Goal: Task Accomplishment & Management: Complete application form

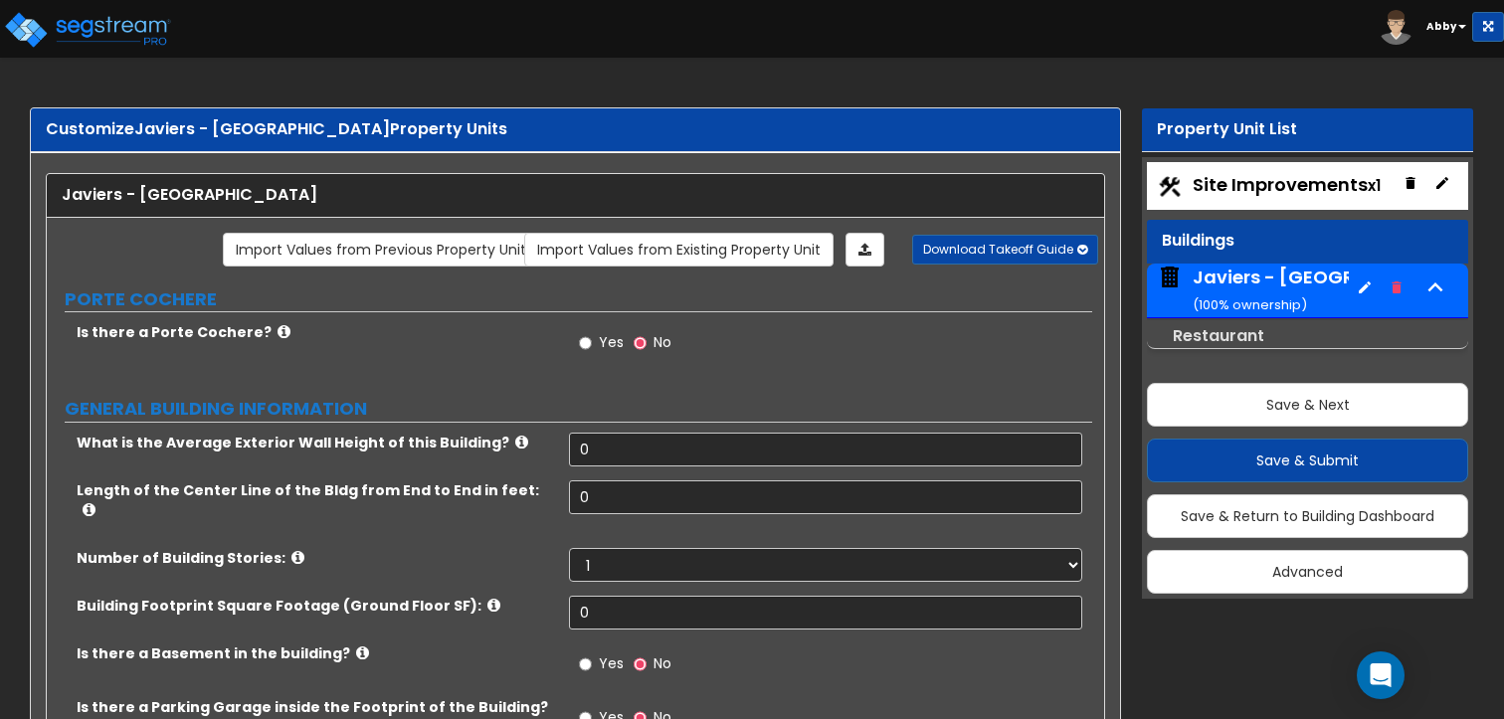
click at [595, 337] on label "Yes" at bounding box center [601, 345] width 45 height 34
click at [592, 337] on input "Yes" at bounding box center [585, 343] width 13 height 22
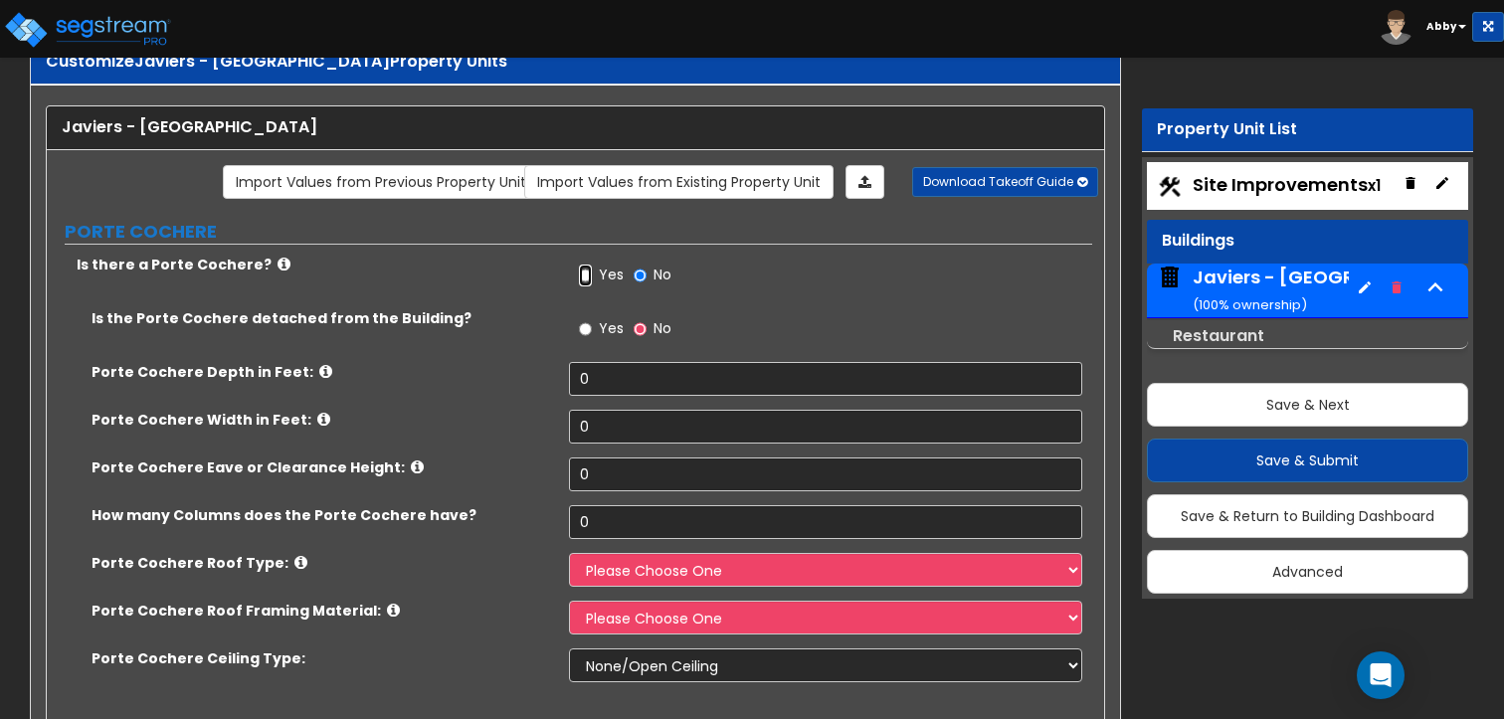
scroll to position [99, 0]
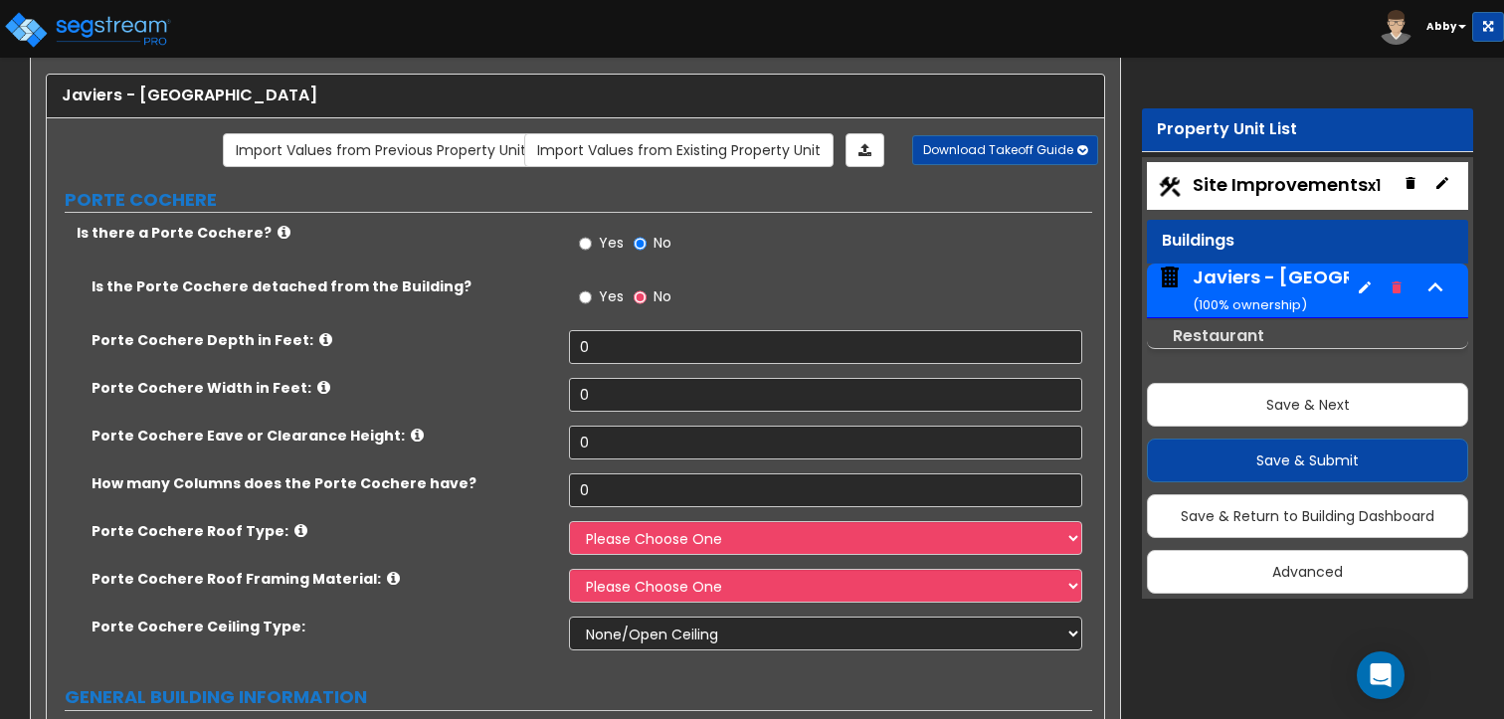
click at [603, 302] on span "Yes" at bounding box center [611, 296] width 25 height 20
click at [592, 302] on input "Yes" at bounding box center [585, 297] width 13 height 22
radio input "true"
click at [600, 348] on input "0" at bounding box center [825, 347] width 512 height 34
click at [319, 337] on icon at bounding box center [325, 339] width 13 height 15
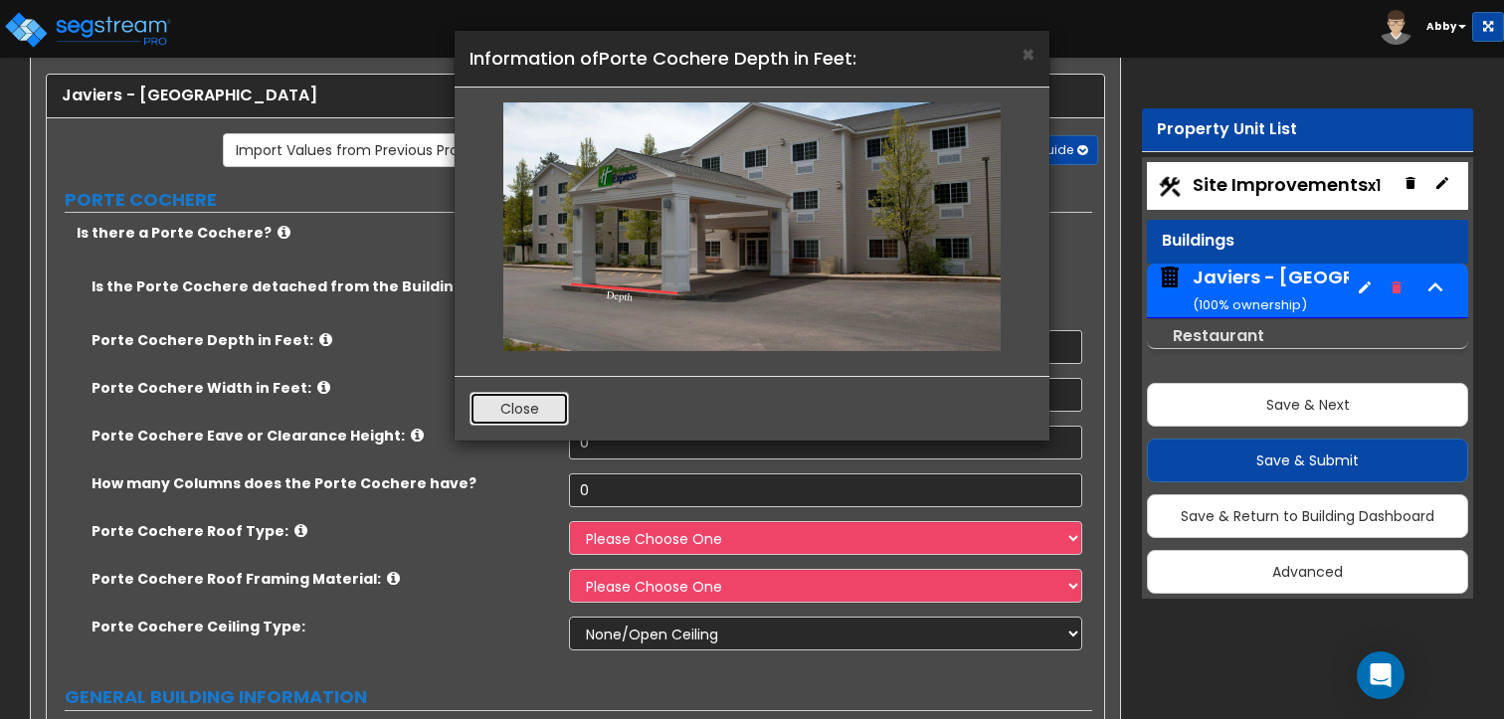
click at [531, 414] on button "Close" at bounding box center [518, 409] width 99 height 34
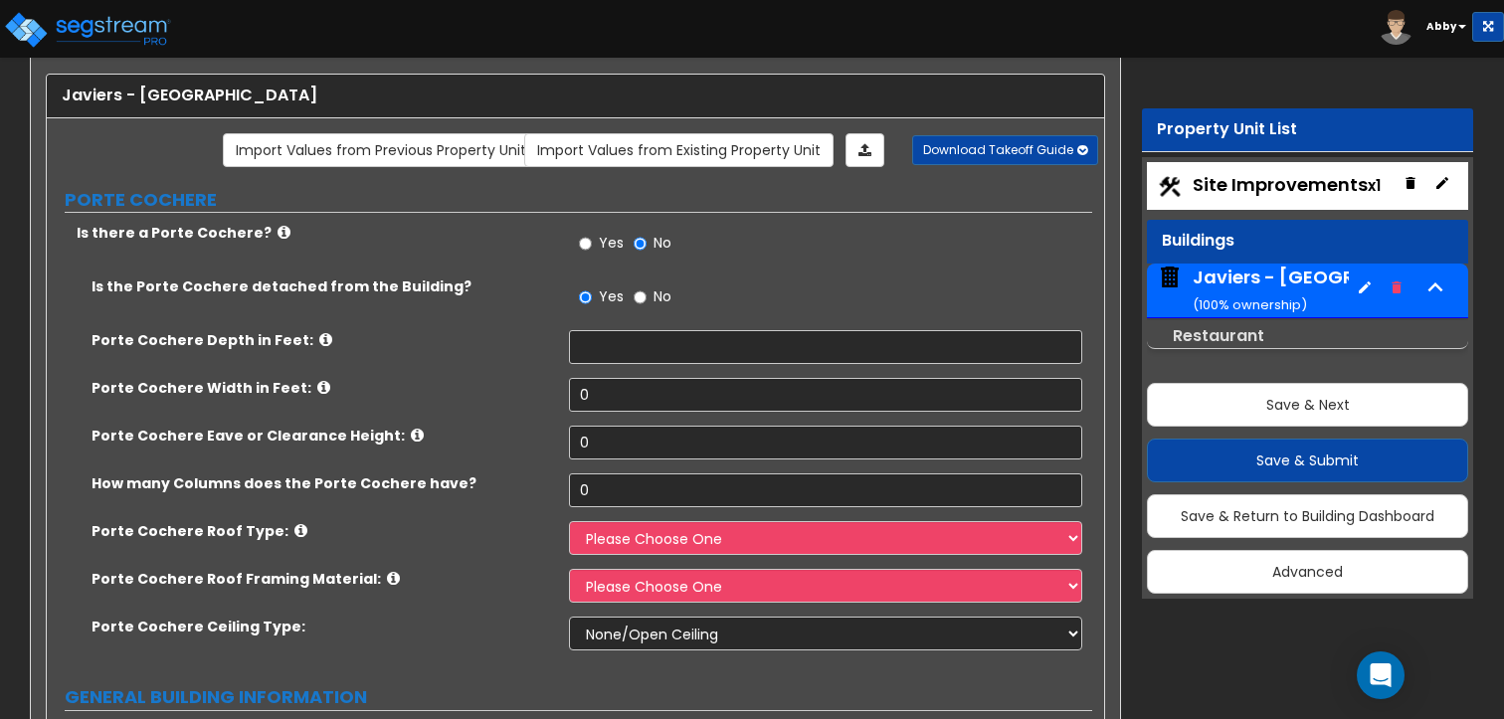
click at [641, 323] on div "Yes No" at bounding box center [830, 304] width 522 height 54
click at [625, 346] on input "text" at bounding box center [825, 347] width 512 height 34
type input "10"
click at [599, 381] on input "0" at bounding box center [825, 395] width 512 height 34
type input "10"
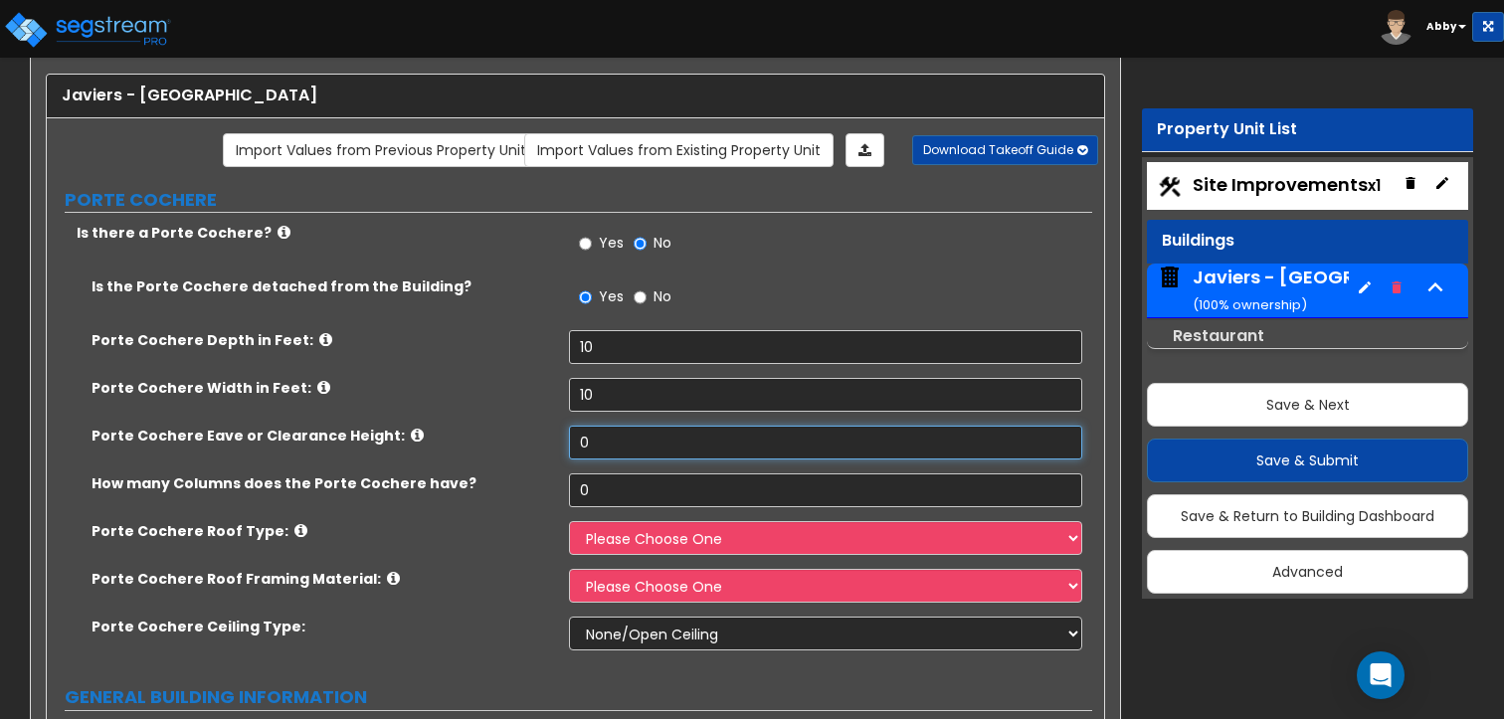
click at [605, 445] on input "0" at bounding box center [825, 443] width 512 height 34
type input "10"
click at [605, 480] on input "0" at bounding box center [825, 490] width 512 height 34
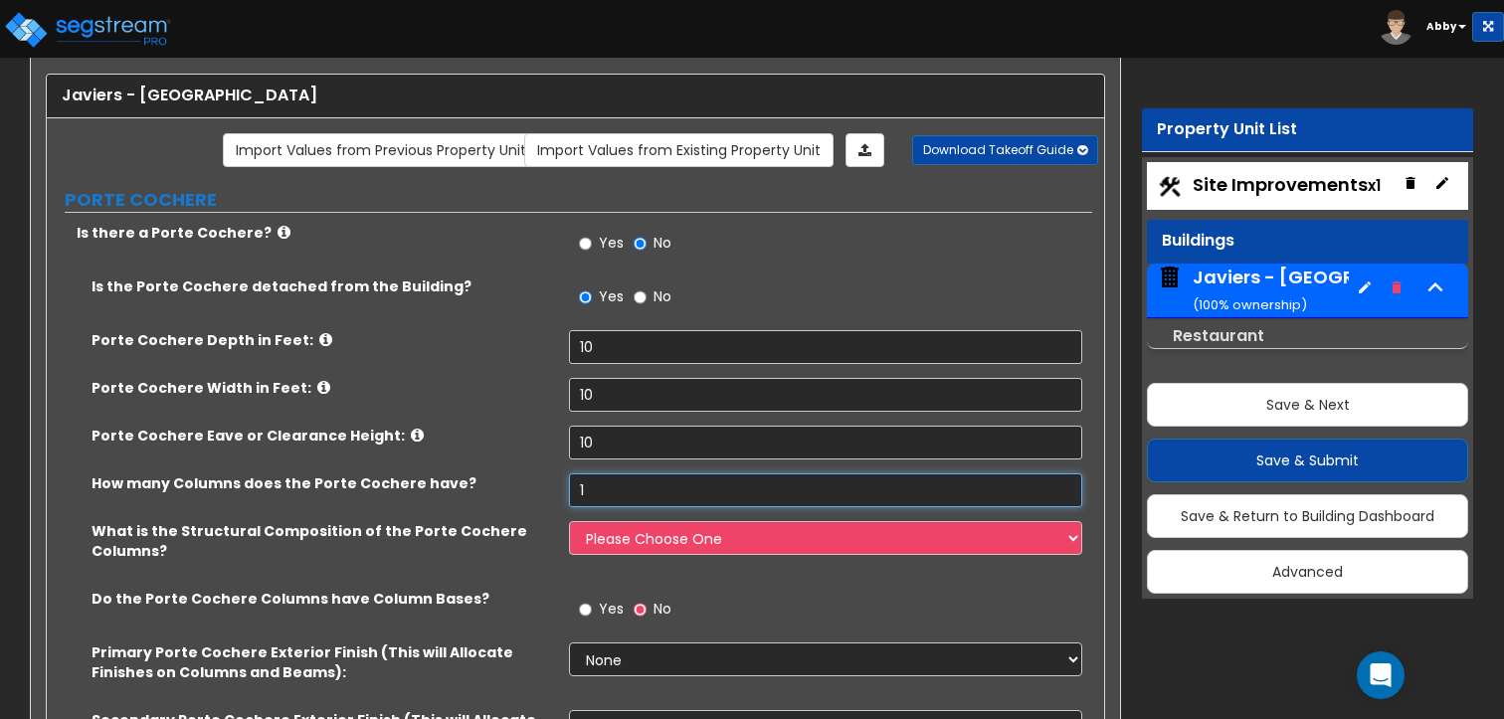
scroll to position [199, 0]
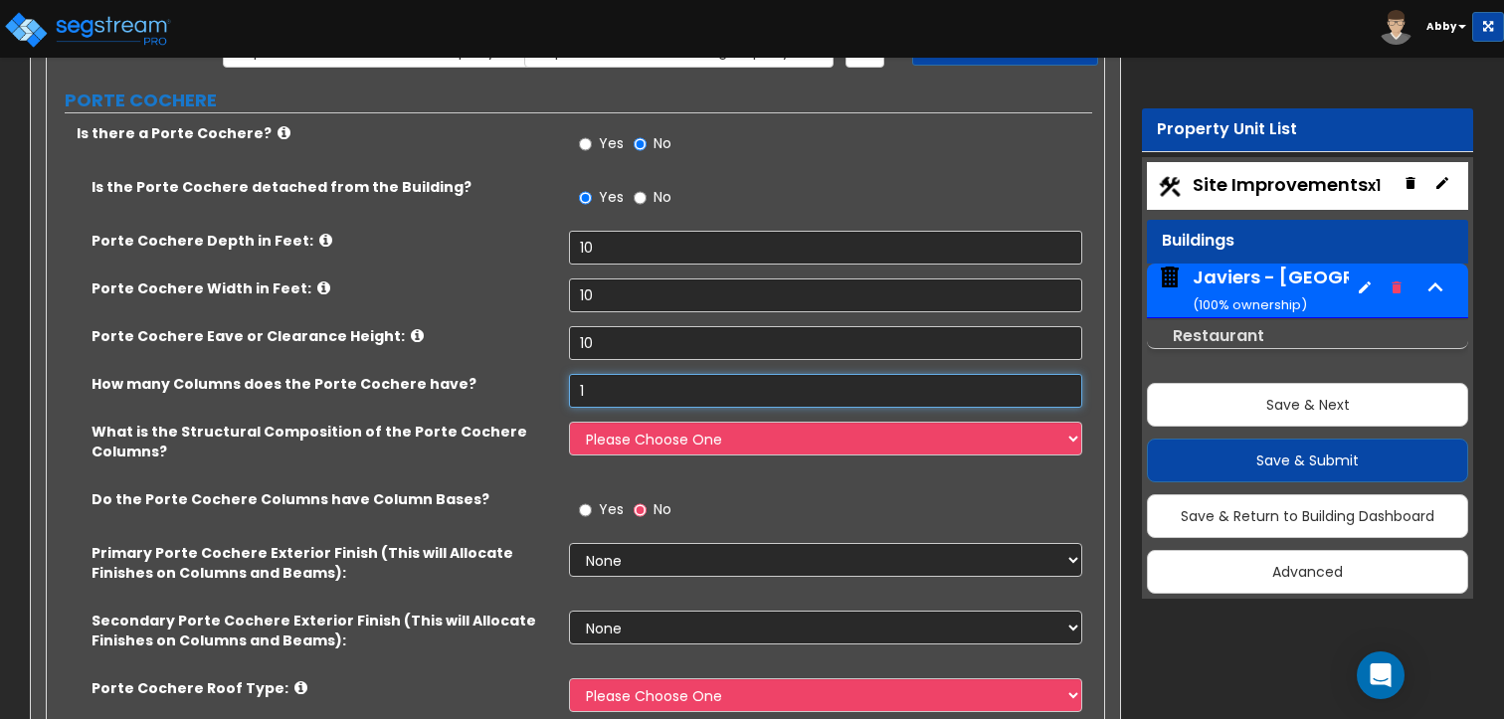
type input "1"
click at [639, 442] on select "Please Choose One Wood Steel Concrete" at bounding box center [825, 439] width 512 height 34
select select "3"
click at [569, 422] on select "Please Choose One Wood Steel Concrete" at bounding box center [825, 439] width 512 height 34
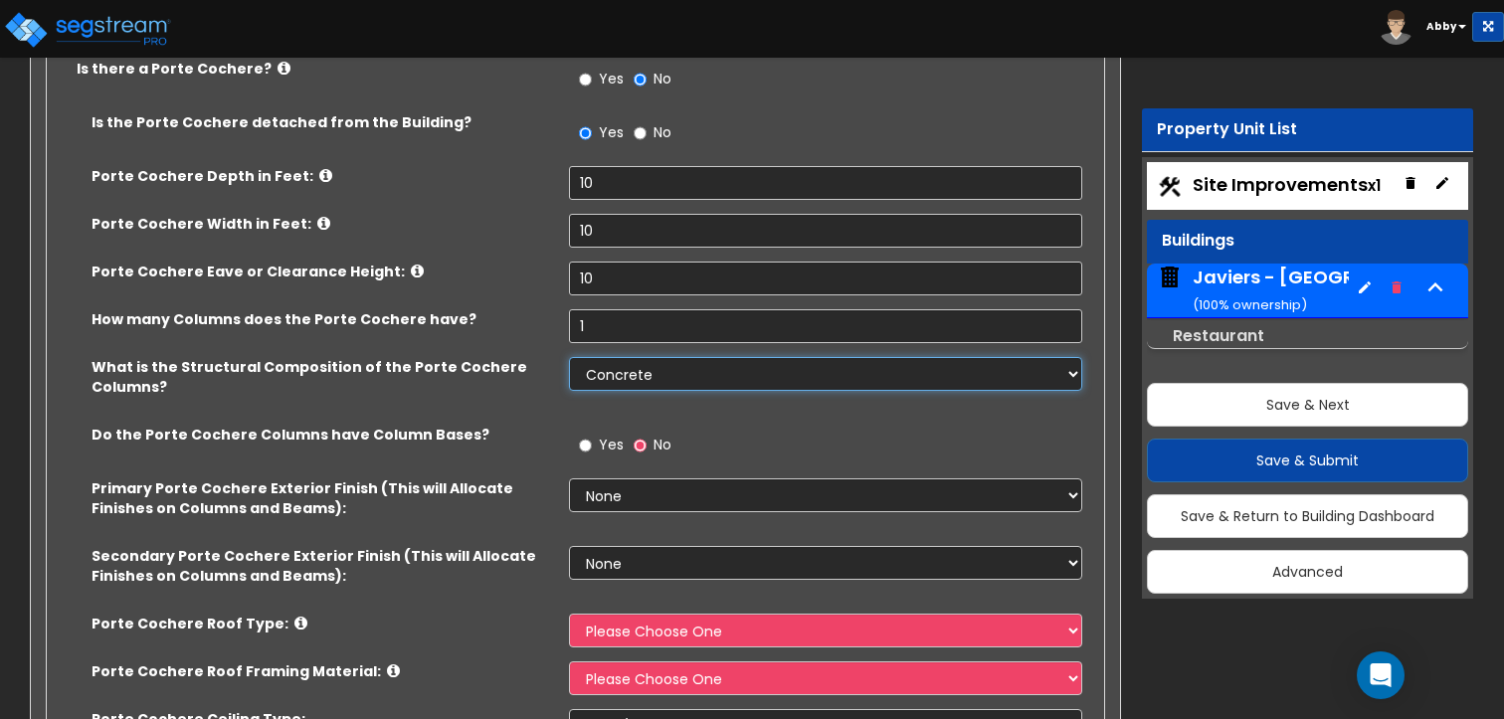
scroll to position [298, 0]
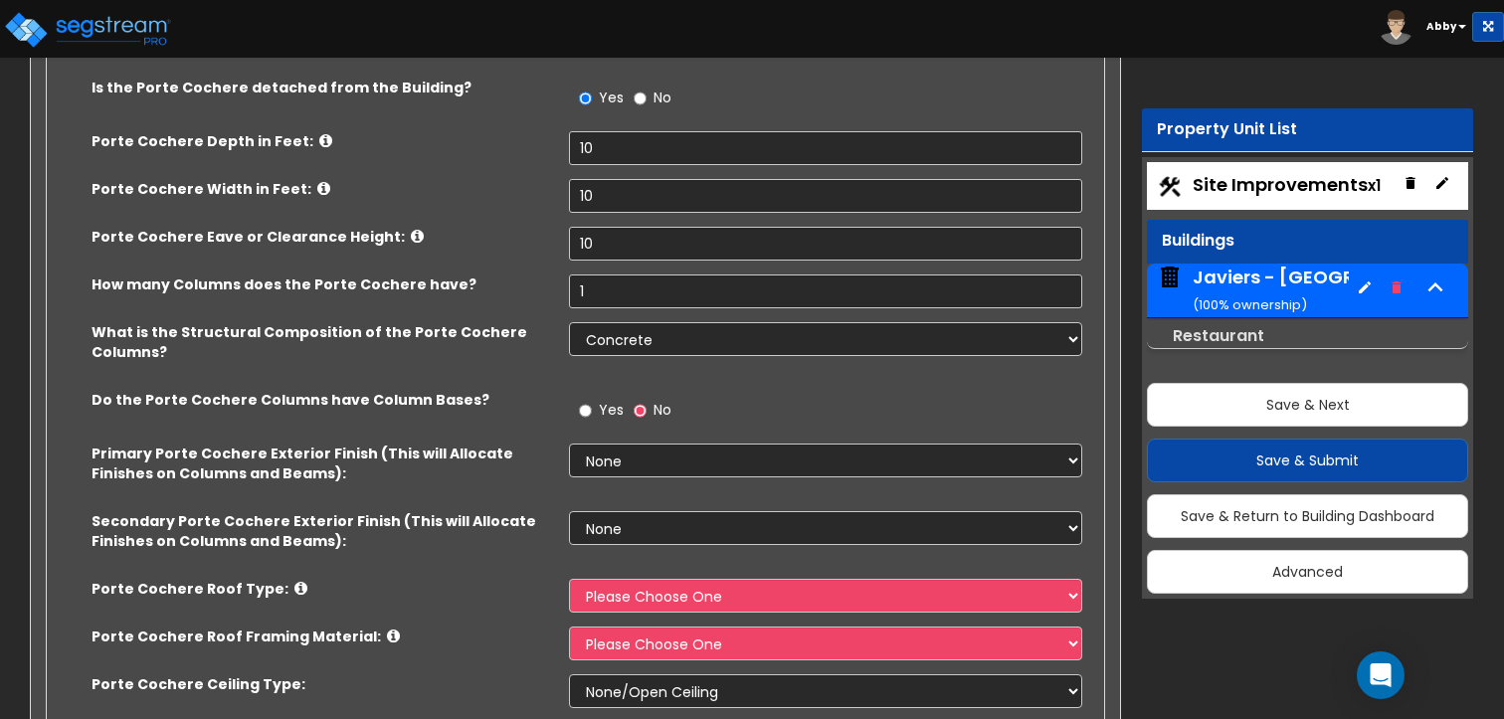
click at [594, 406] on label "Yes" at bounding box center [601, 413] width 45 height 34
click at [592, 406] on input "Yes" at bounding box center [585, 411] width 13 height 22
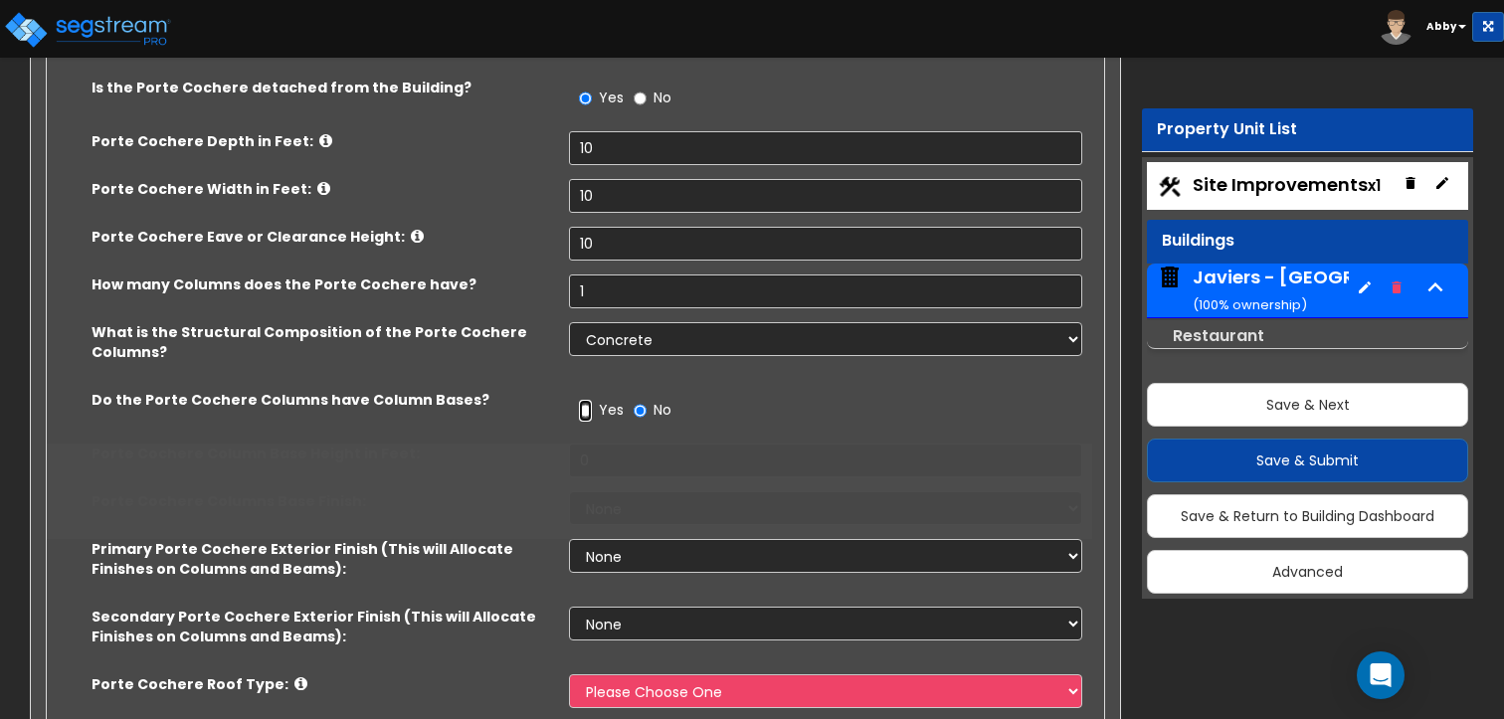
radio input "true"
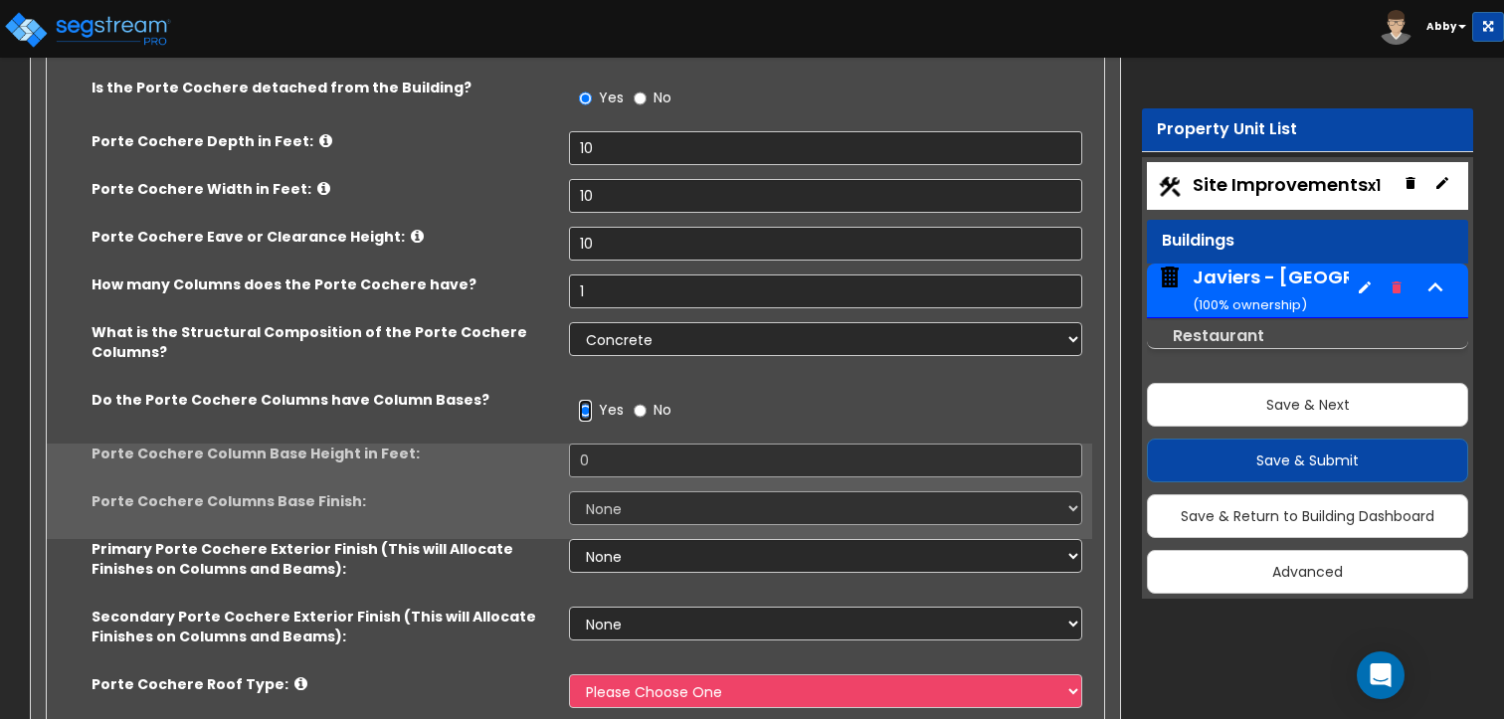
scroll to position [398, 0]
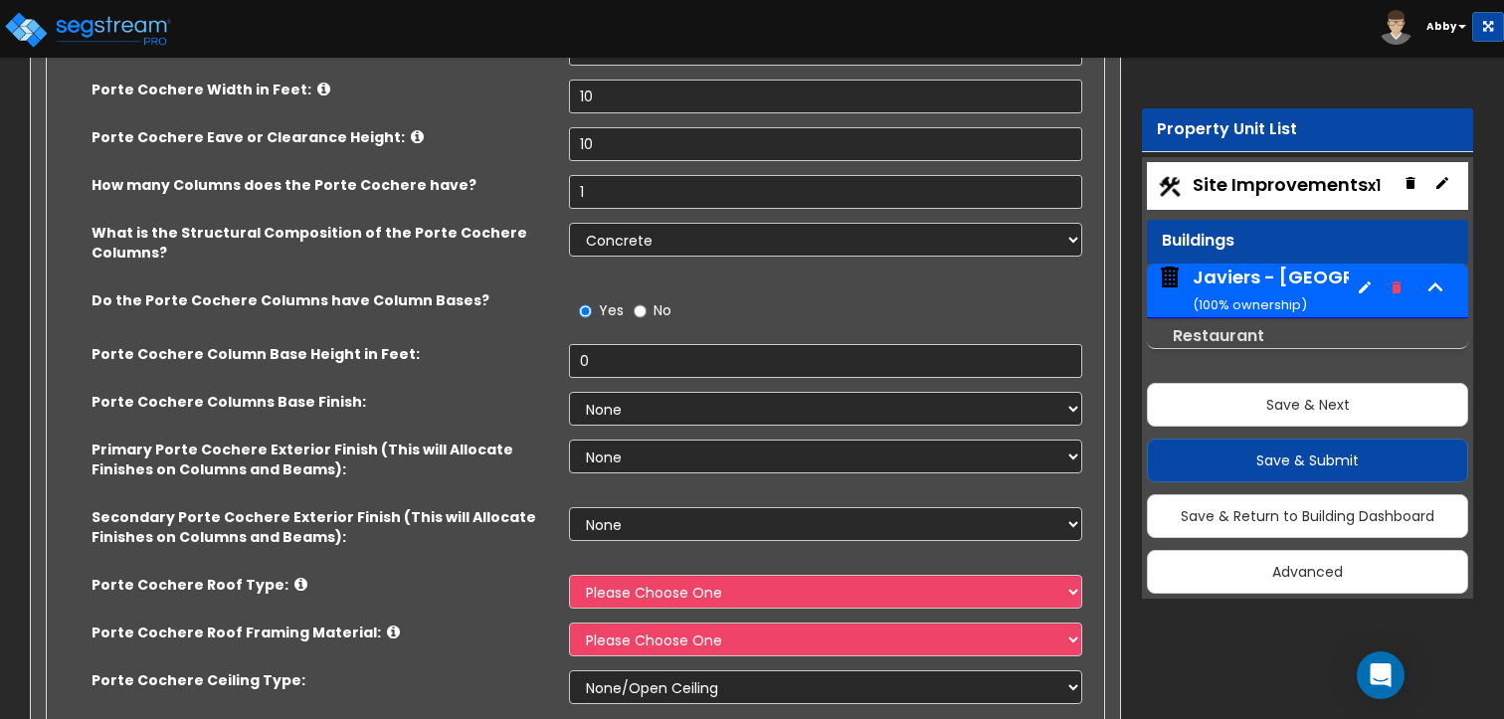
click at [612, 384] on div "Porte Cochere Column Base Height in Feet: 0" at bounding box center [569, 368] width 1045 height 48
click at [614, 369] on input "0" at bounding box center [825, 361] width 512 height 34
click at [599, 191] on input "1" at bounding box center [825, 192] width 512 height 34
click at [617, 363] on input "0" at bounding box center [825, 361] width 512 height 34
type input "1"
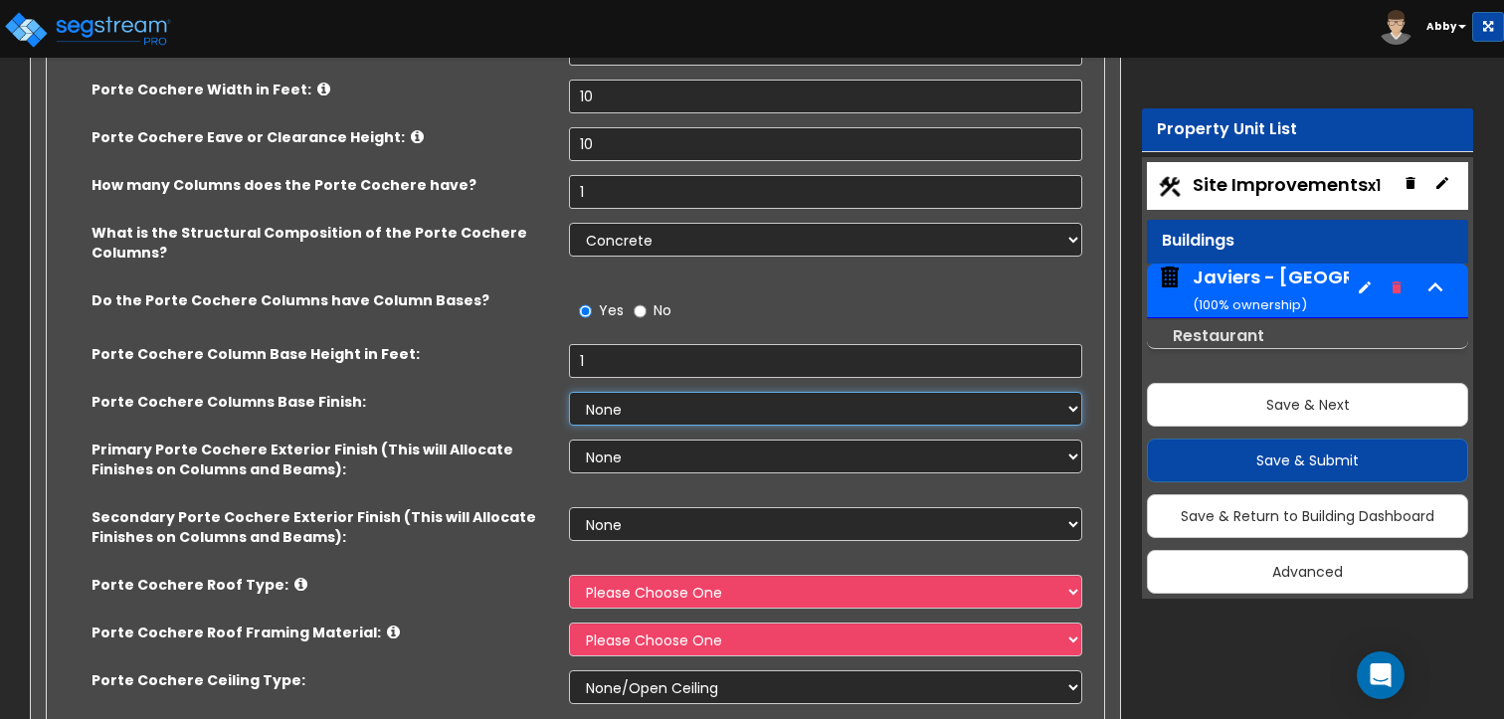
click at [648, 399] on select "None Paint Finish Stucco Finish Tile Finish Brick Veneer Stone Veneer Metal Com…" at bounding box center [825, 409] width 512 height 34
select select "2"
click at [569, 392] on select "None Paint Finish Stucco Finish Tile Finish Brick Veneer Stone Veneer Metal Com…" at bounding box center [825, 409] width 512 height 34
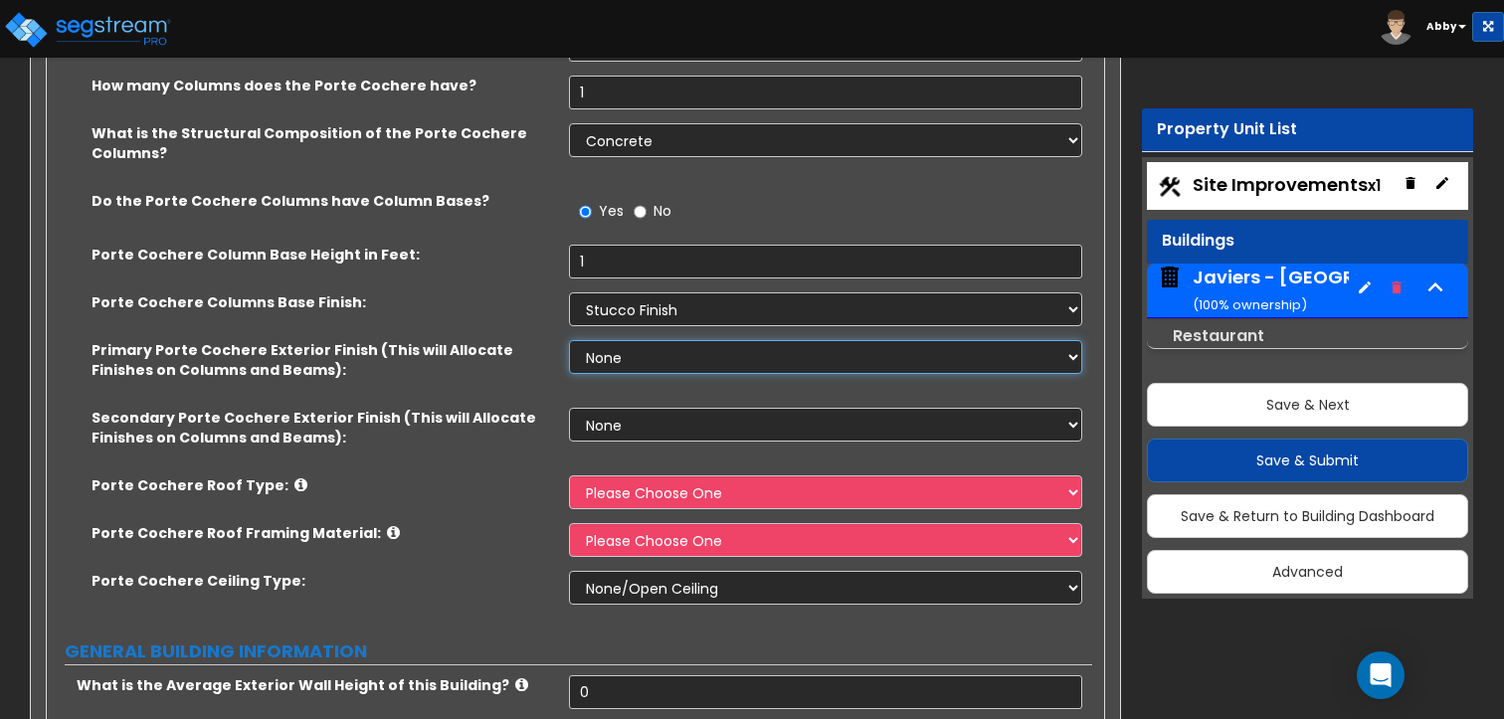
click at [652, 351] on select "None Paint Finish Stucco Finish Tile Finish Brick Veneer Stone Veneer Metal Com…" at bounding box center [825, 357] width 512 height 34
click at [569, 340] on select "None Paint Finish Stucco Finish Tile Finish Brick Veneer Stone Veneer Metal Com…" at bounding box center [825, 357] width 512 height 34
click at [693, 307] on select "None Paint Finish Stucco Finish Tile Finish Brick Veneer Stone Veneer Metal Com…" at bounding box center [825, 309] width 512 height 34
click at [684, 357] on select "None Paint Finish Stucco Finish Tile Finish Brick Veneer Stone Veneer Metal Com…" at bounding box center [825, 357] width 512 height 34
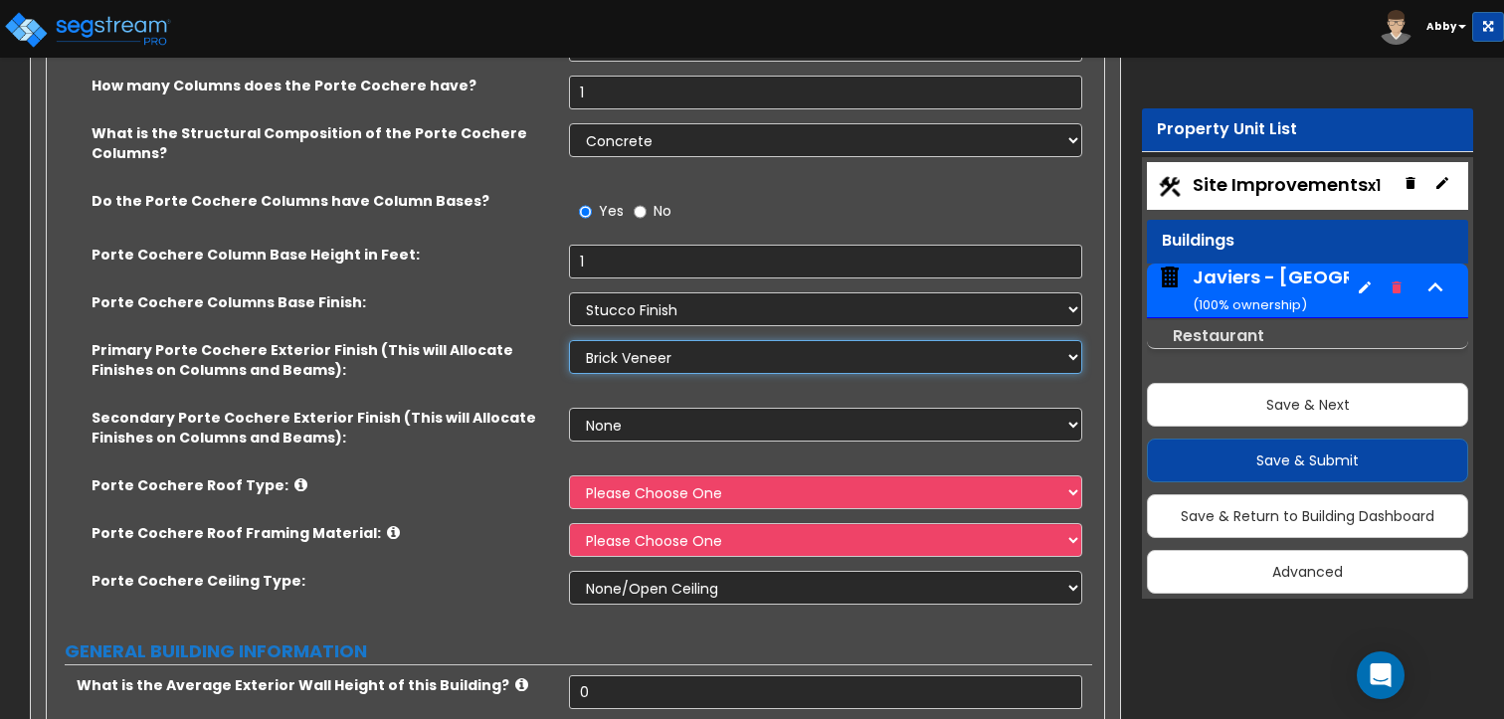
click at [569, 340] on select "None Paint Finish Stucco Finish Tile Finish Brick Veneer Stone Veneer Metal Com…" at bounding box center [825, 357] width 512 height 34
click at [649, 425] on select "None Paint Finish Stucco Finish Tile Finish Brick Veneer Stone Veneer Metal Com…" at bounding box center [825, 425] width 512 height 34
click at [661, 348] on select "None Paint Finish Stucco Finish Tile Finish Brick Veneer Stone Veneer Metal Com…" at bounding box center [825, 357] width 512 height 34
select select "5"
click at [569, 340] on select "None Paint Finish Stucco Finish Tile Finish Brick Veneer Stone Veneer Metal Com…" at bounding box center [825, 357] width 512 height 34
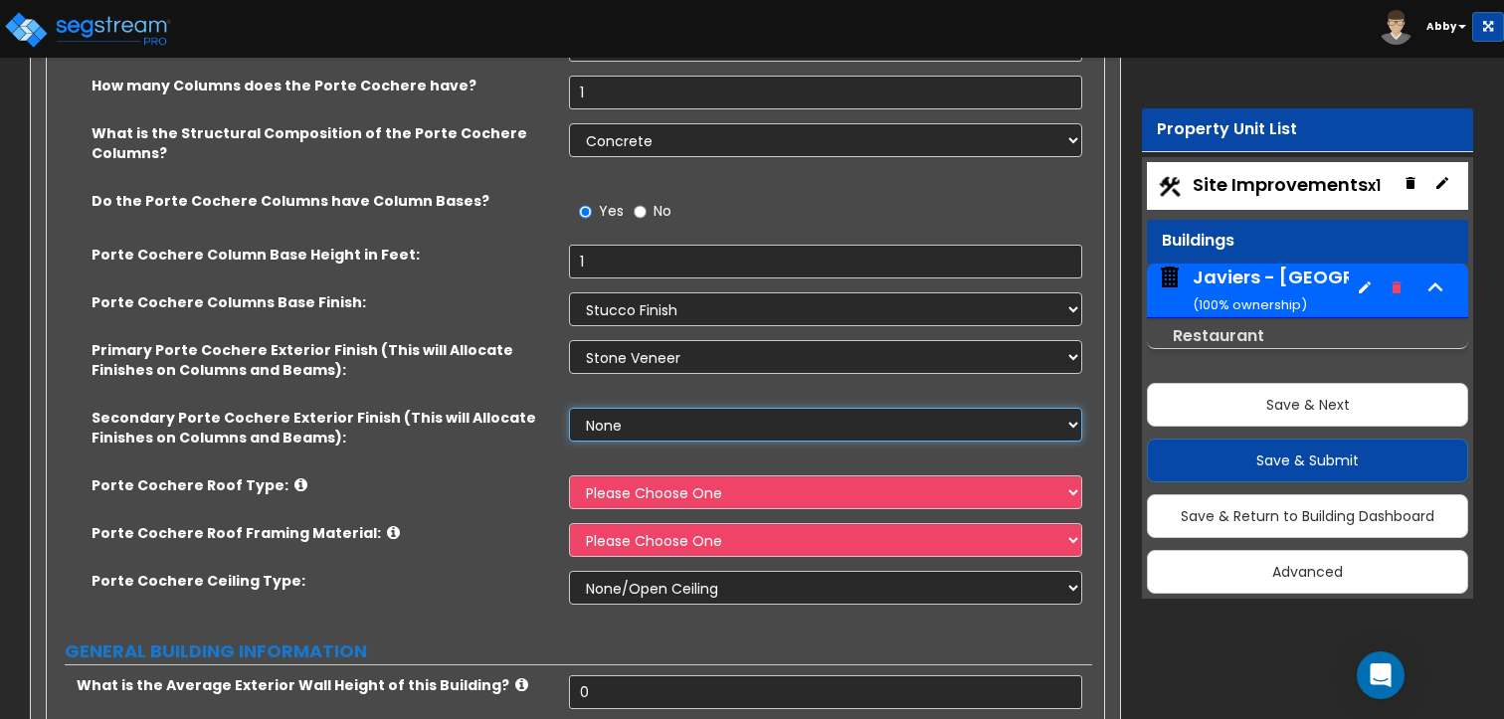
click at [651, 424] on select "None Paint Finish Stucco Finish Tile Finish Brick Veneer Stone Veneer Metal Com…" at bounding box center [825, 425] width 512 height 34
select select "4"
click at [569, 408] on select "None Paint Finish Stucco Finish Tile Finish Brick Veneer Stone Veneer Metal Com…" at bounding box center [825, 425] width 512 height 34
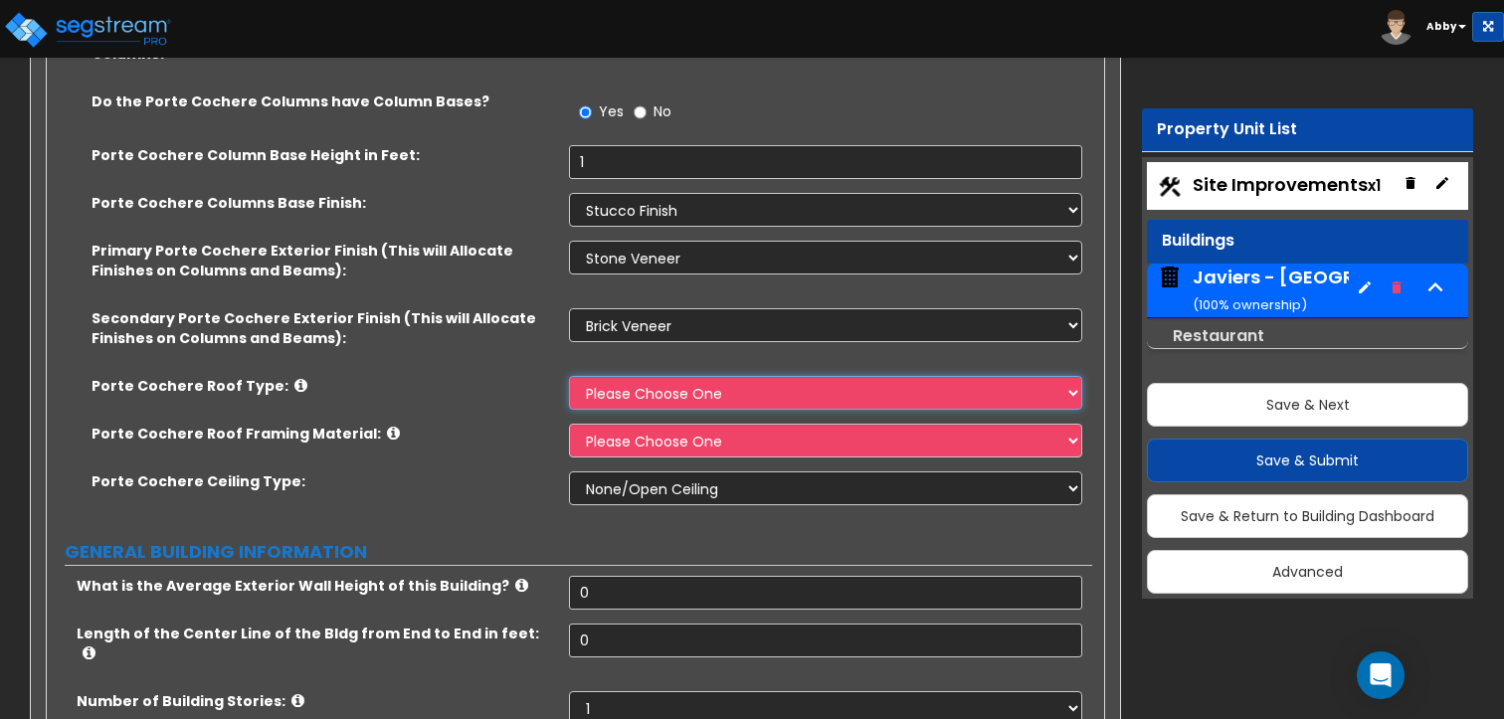
click at [664, 389] on select "Please Choose One Gabled Roof Flat Roof" at bounding box center [825, 393] width 512 height 34
select select "2"
click at [569, 376] on select "Please Choose One Gabled Roof Flat Roof" at bounding box center [825, 393] width 512 height 34
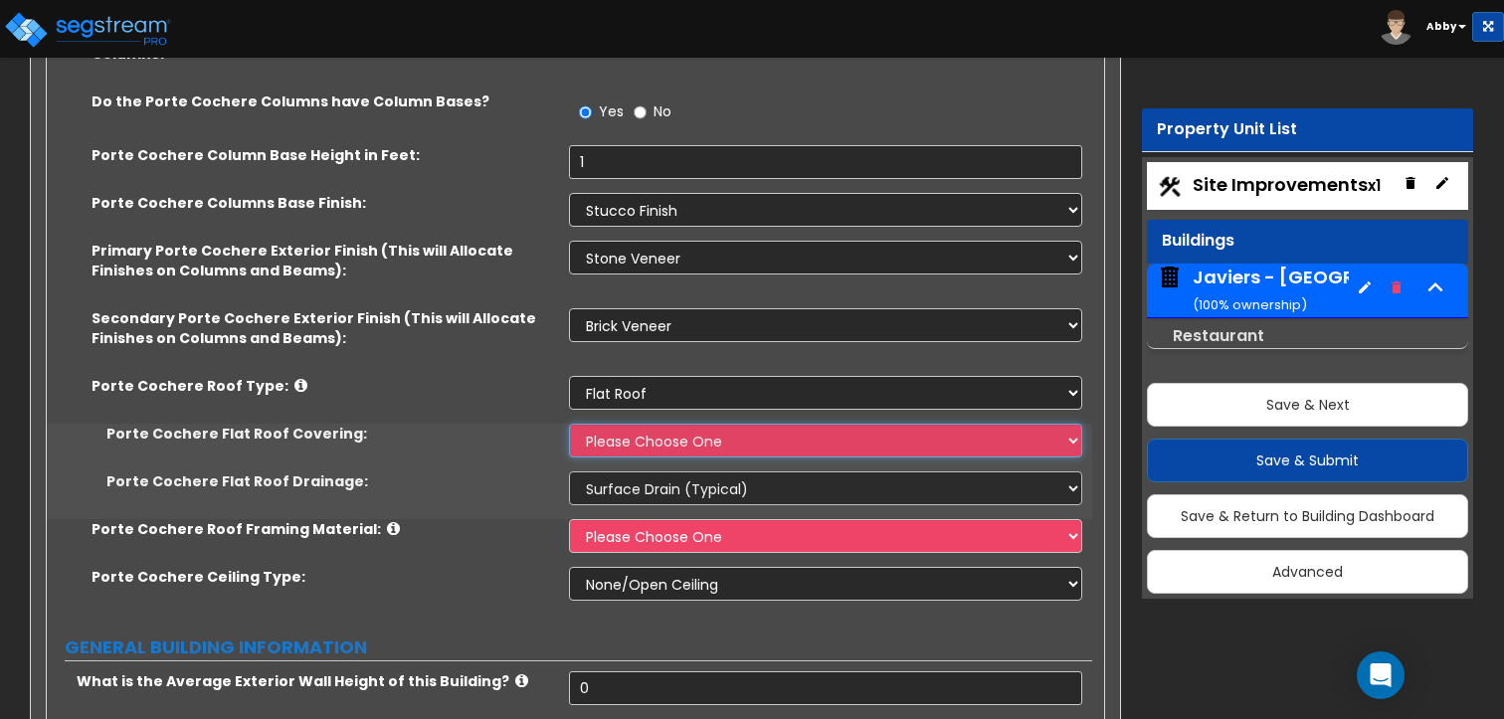
click at [637, 443] on select "Please Choose One Rolled Asphalt Plastic Membrane Asphalt Flood Coat" at bounding box center [825, 441] width 512 height 34
select select "1"
click at [569, 424] on select "Please Choose One Rolled Asphalt Plastic Membrane Asphalt Flood Coat" at bounding box center [825, 441] width 512 height 34
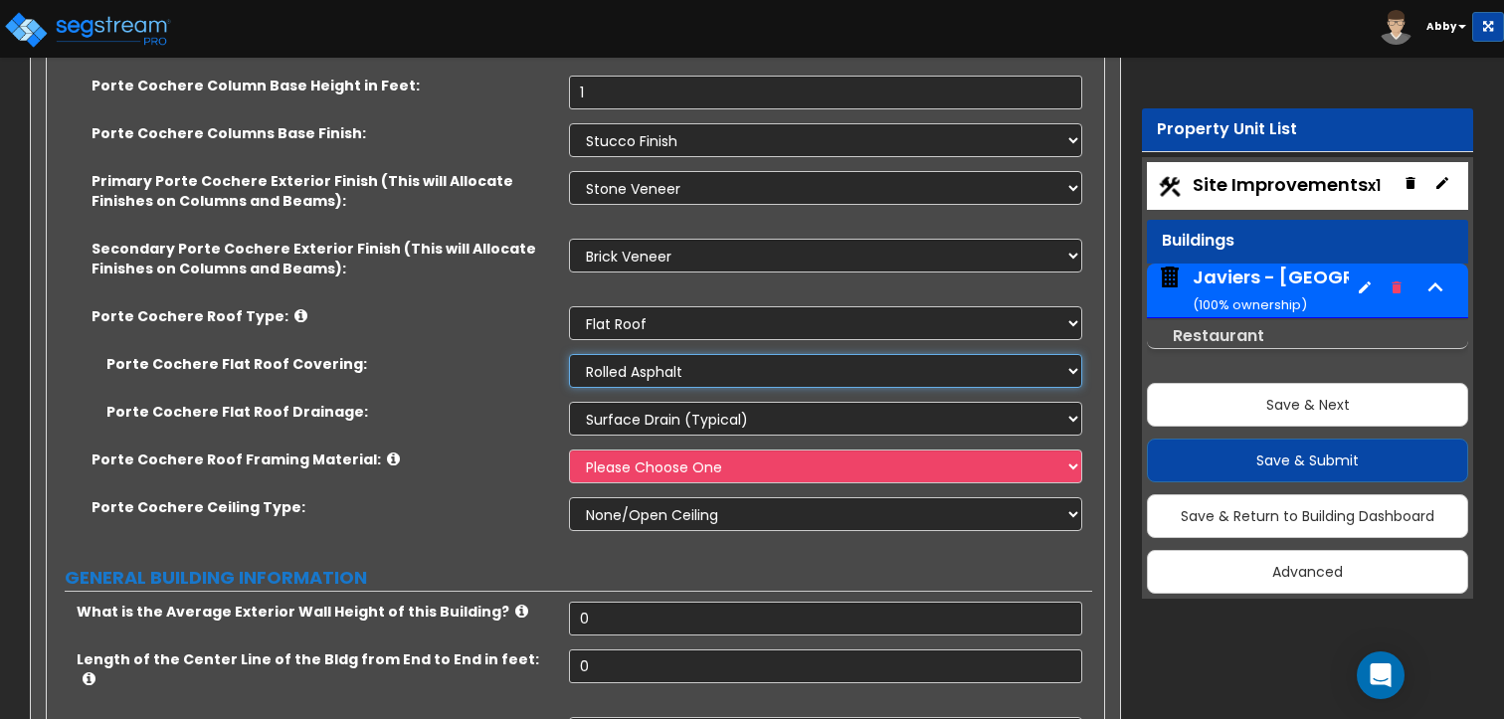
scroll to position [696, 0]
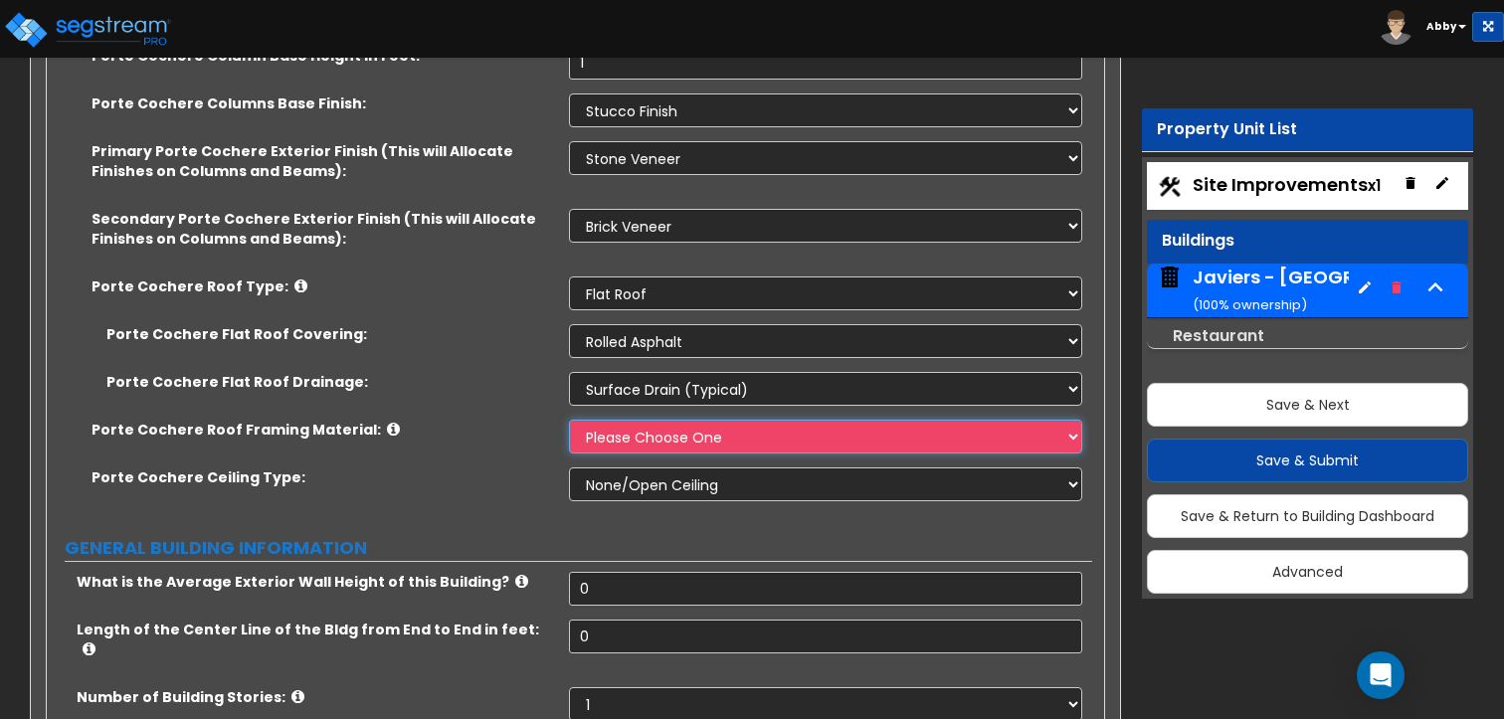
click at [625, 435] on select "Please Choose One Wood Metal" at bounding box center [825, 437] width 512 height 34
select select "2"
click at [569, 420] on select "Please Choose One Wood Metal" at bounding box center [825, 437] width 512 height 34
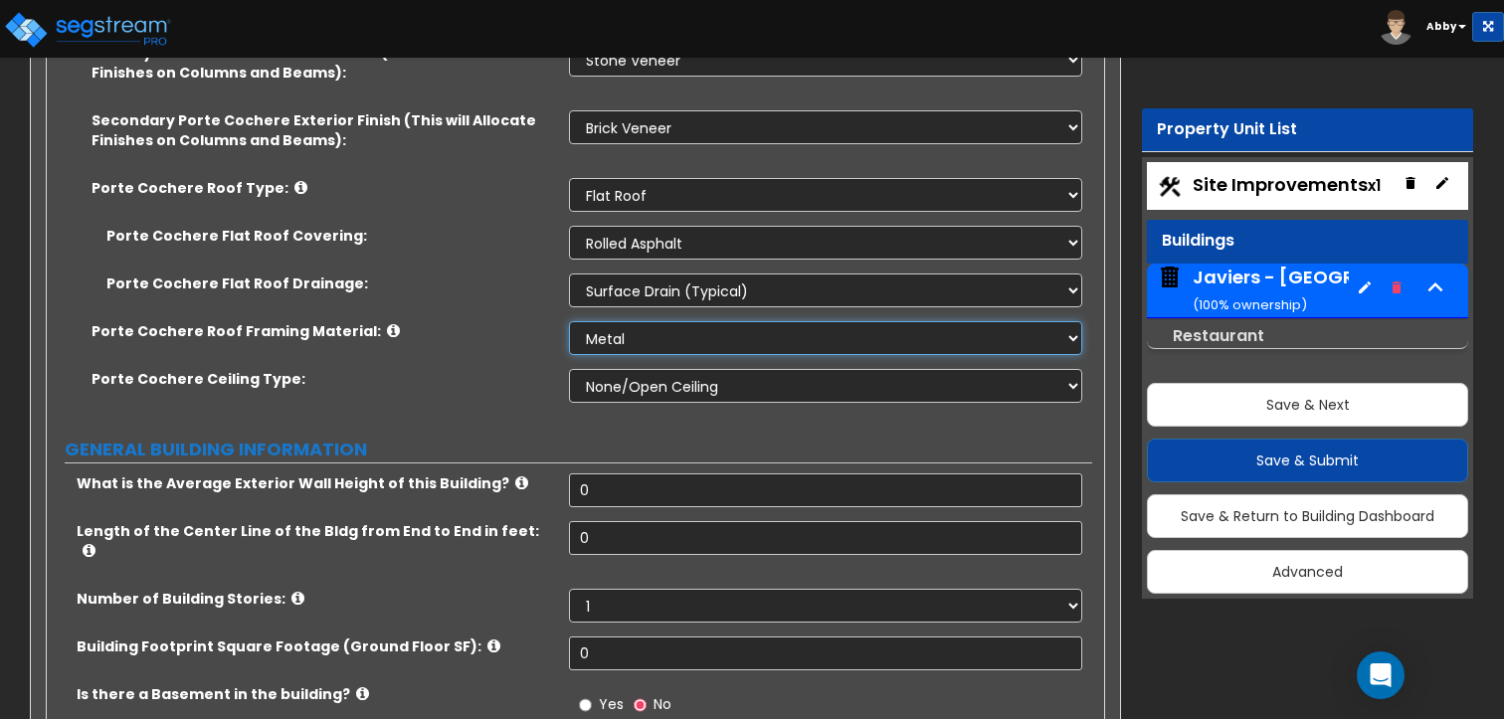
scroll to position [796, 0]
click at [620, 383] on select "None/Open Ceiling Drywall Ceiling Suspended Metal Ceiling" at bounding box center [825, 385] width 512 height 34
select select "1"
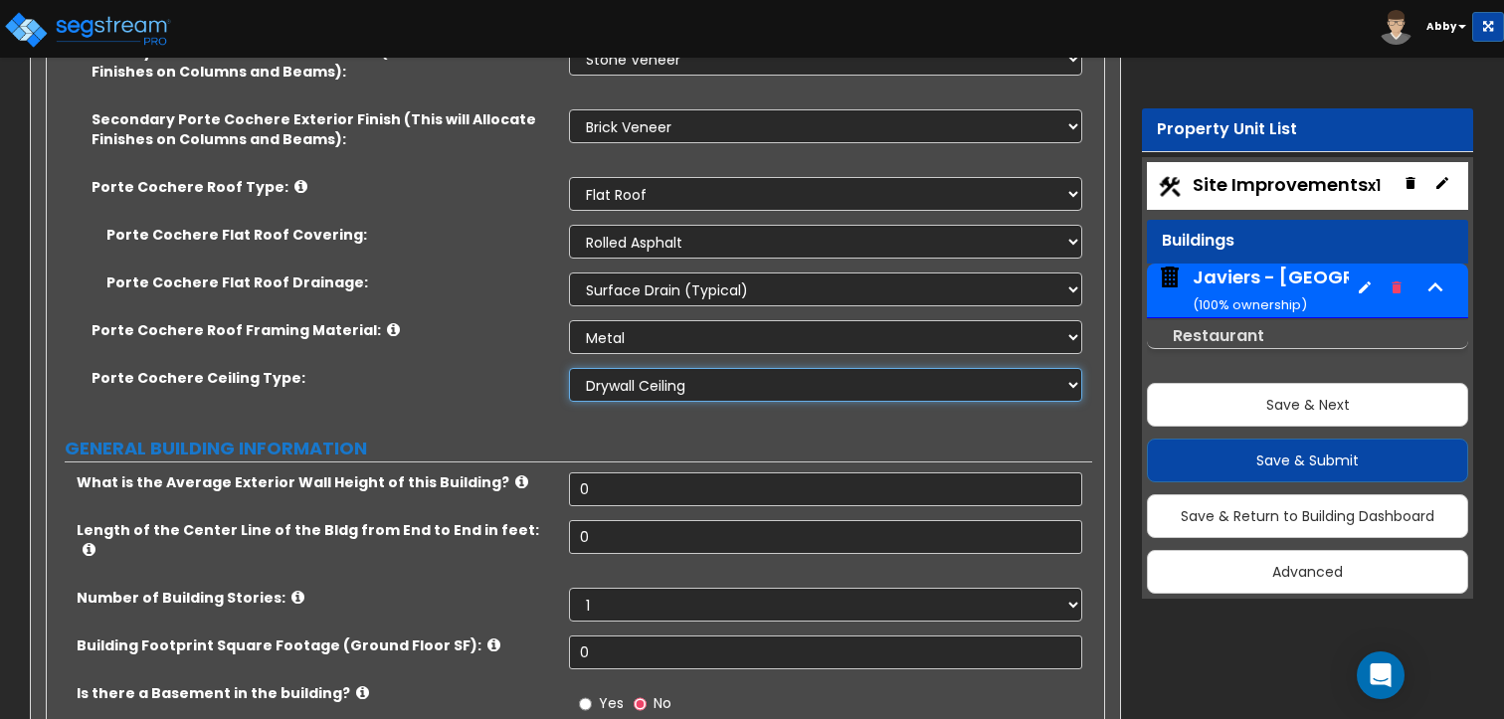
click at [569, 368] on select "None/Open Ceiling Drywall Ceiling Suspended Metal Ceiling" at bounding box center [825, 385] width 512 height 34
click at [617, 390] on select "None/Open Ceiling Drywall Ceiling Suspended Metal Ceiling" at bounding box center [825, 385] width 512 height 34
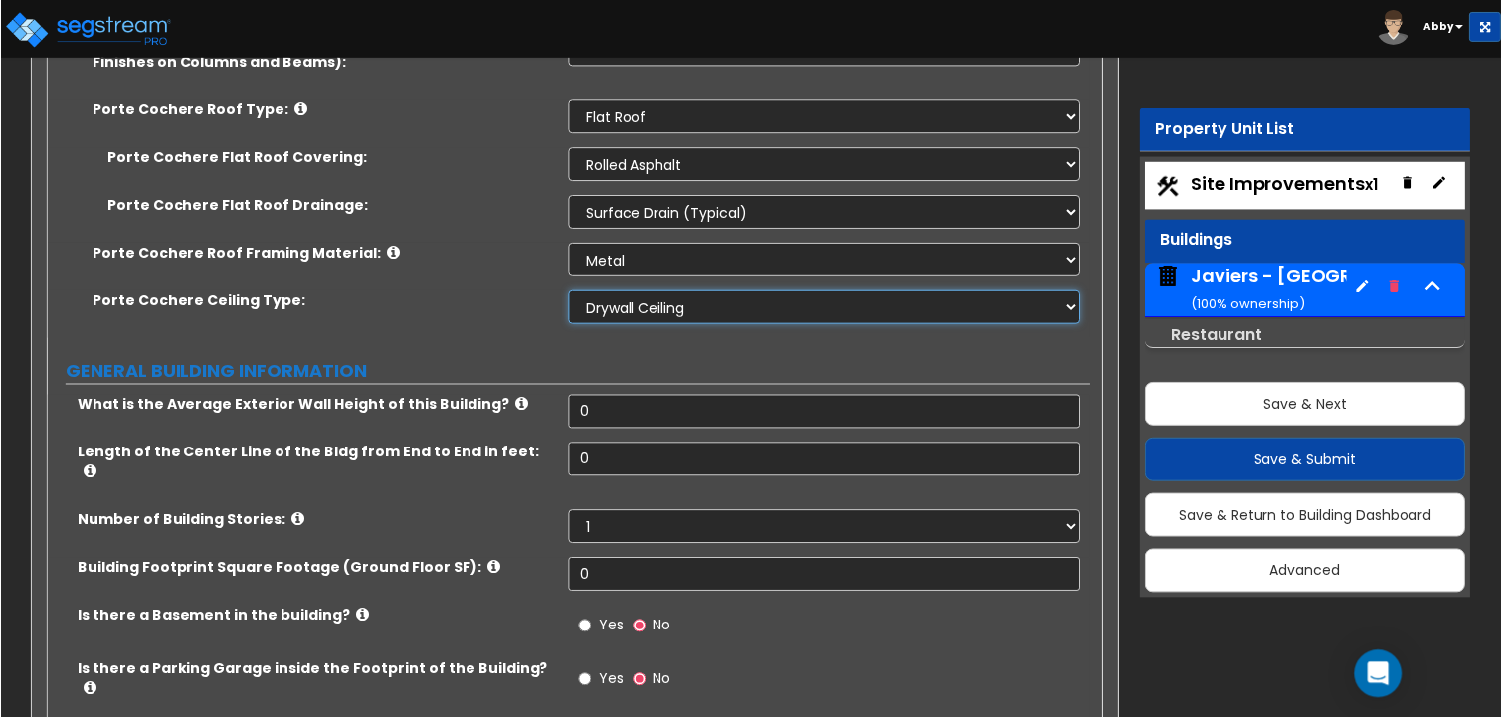
scroll to position [995, 0]
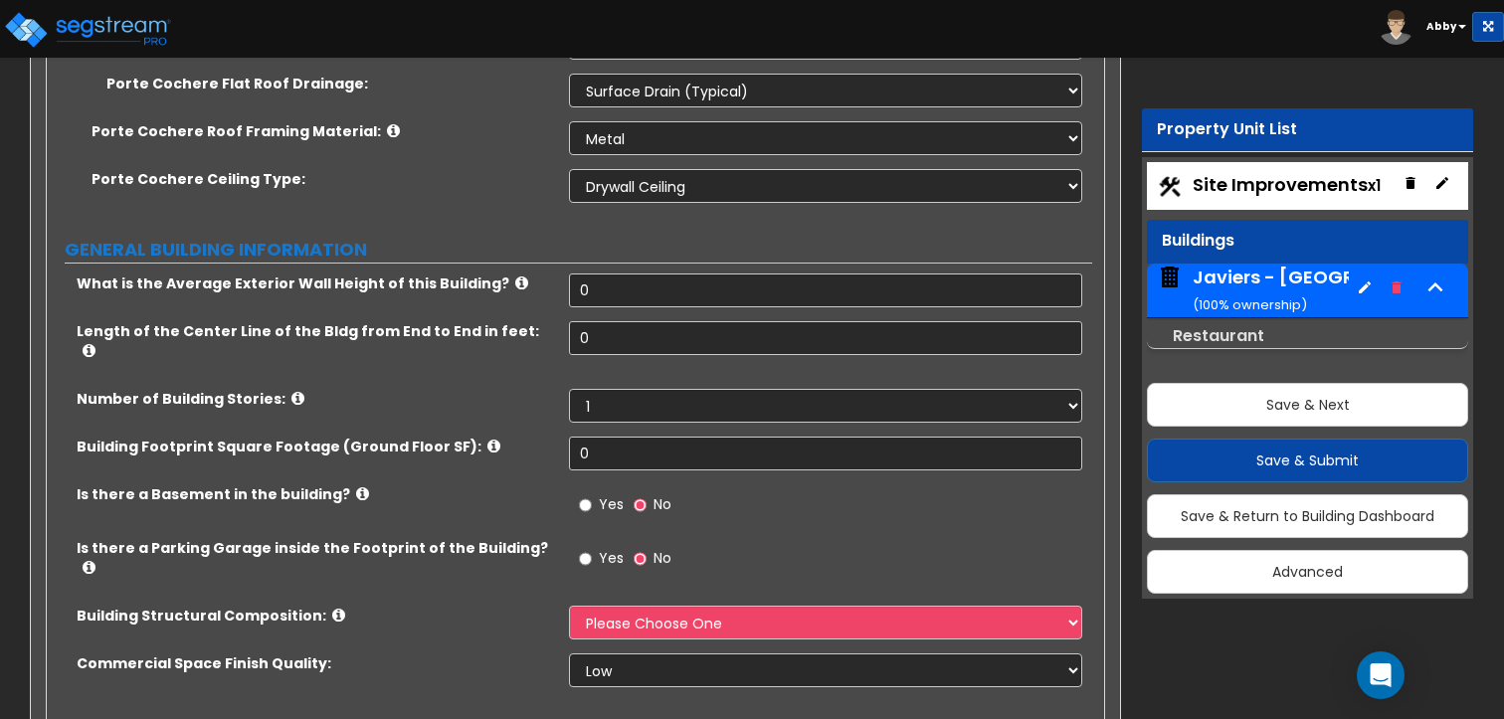
click at [603, 310] on div "What is the Average Exterior Wall Height of this Building? 0" at bounding box center [569, 298] width 1045 height 48
click at [600, 289] on input "0" at bounding box center [825, 291] width 512 height 34
type input "10"
click at [609, 338] on input "0" at bounding box center [825, 338] width 512 height 34
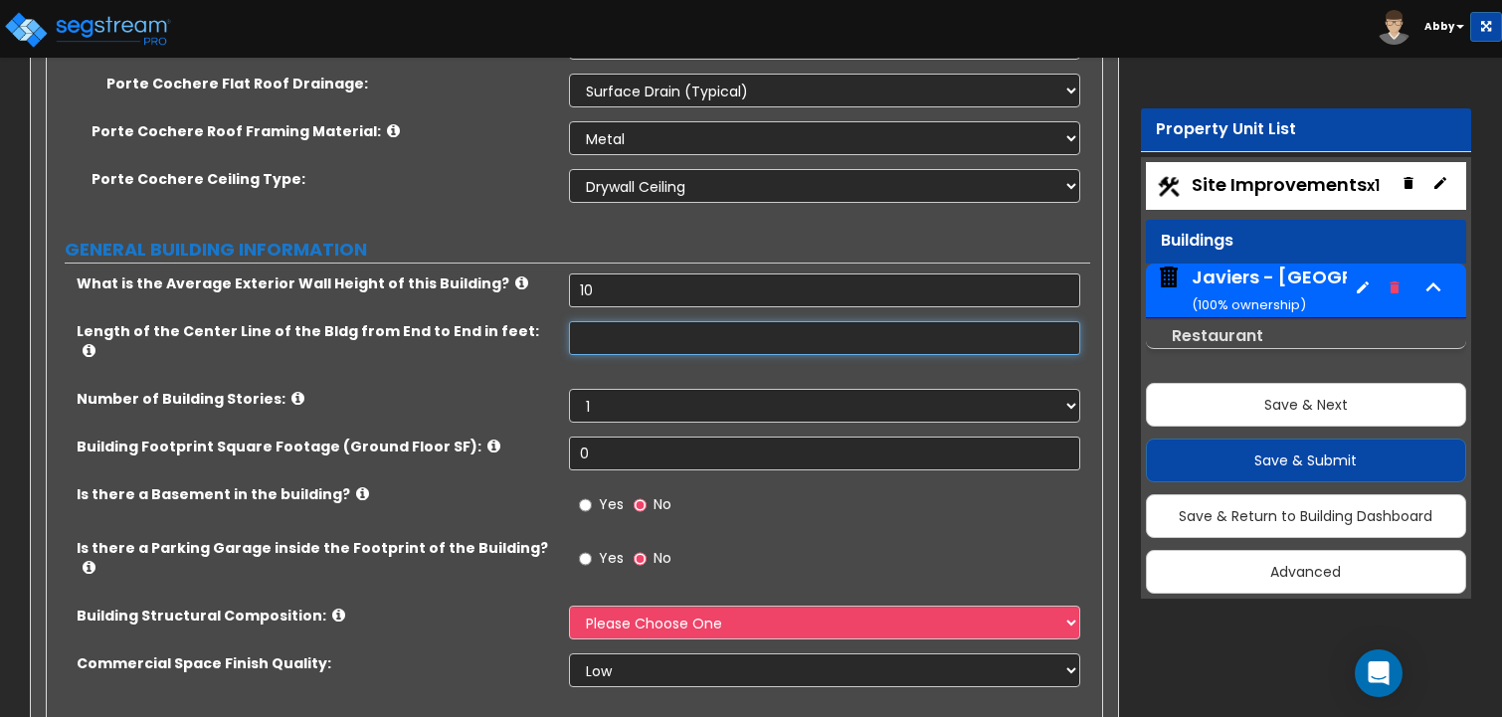
click at [606, 346] on input "text" at bounding box center [825, 338] width 512 height 34
type input "100"
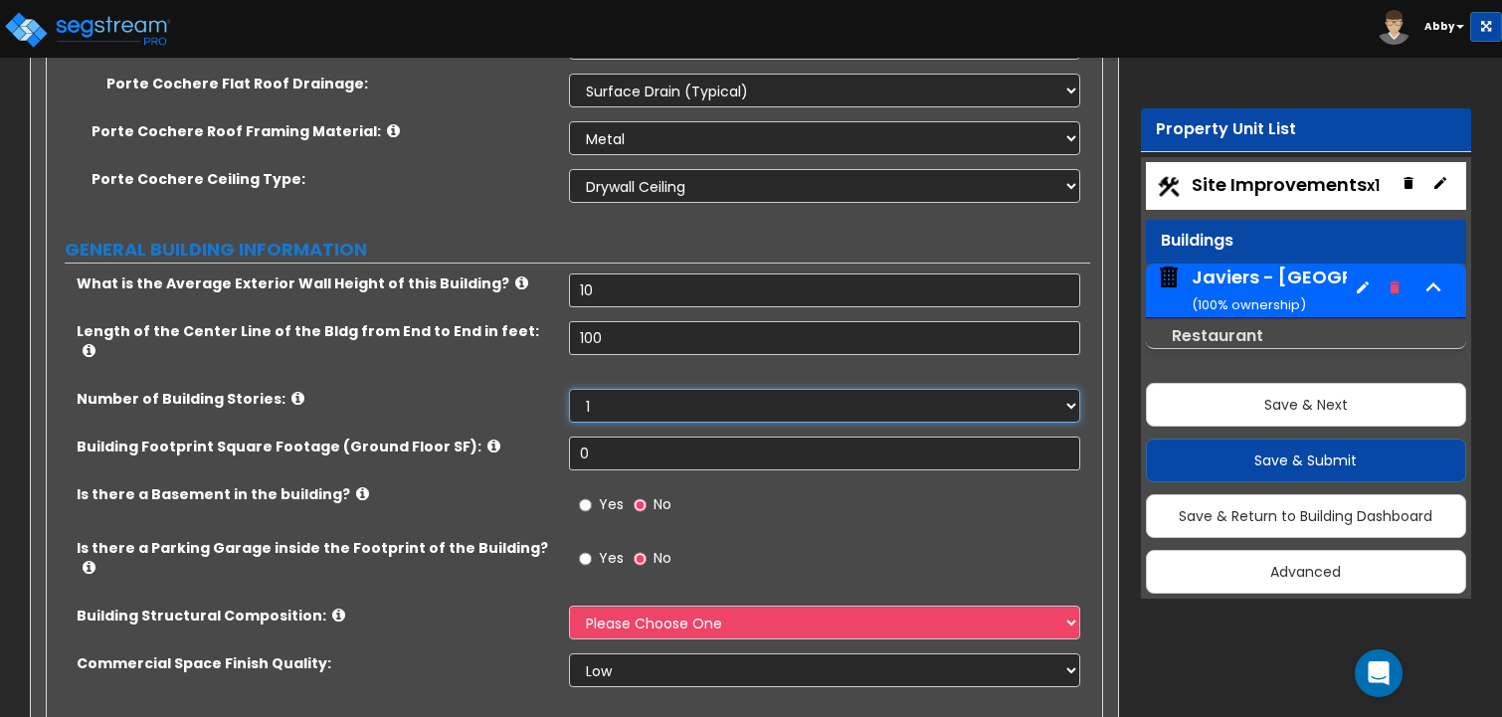
click at [632, 389] on select "1 2 3 4 5" at bounding box center [825, 406] width 512 height 34
click at [569, 389] on select "1 2 3 4 5" at bounding box center [825, 406] width 512 height 34
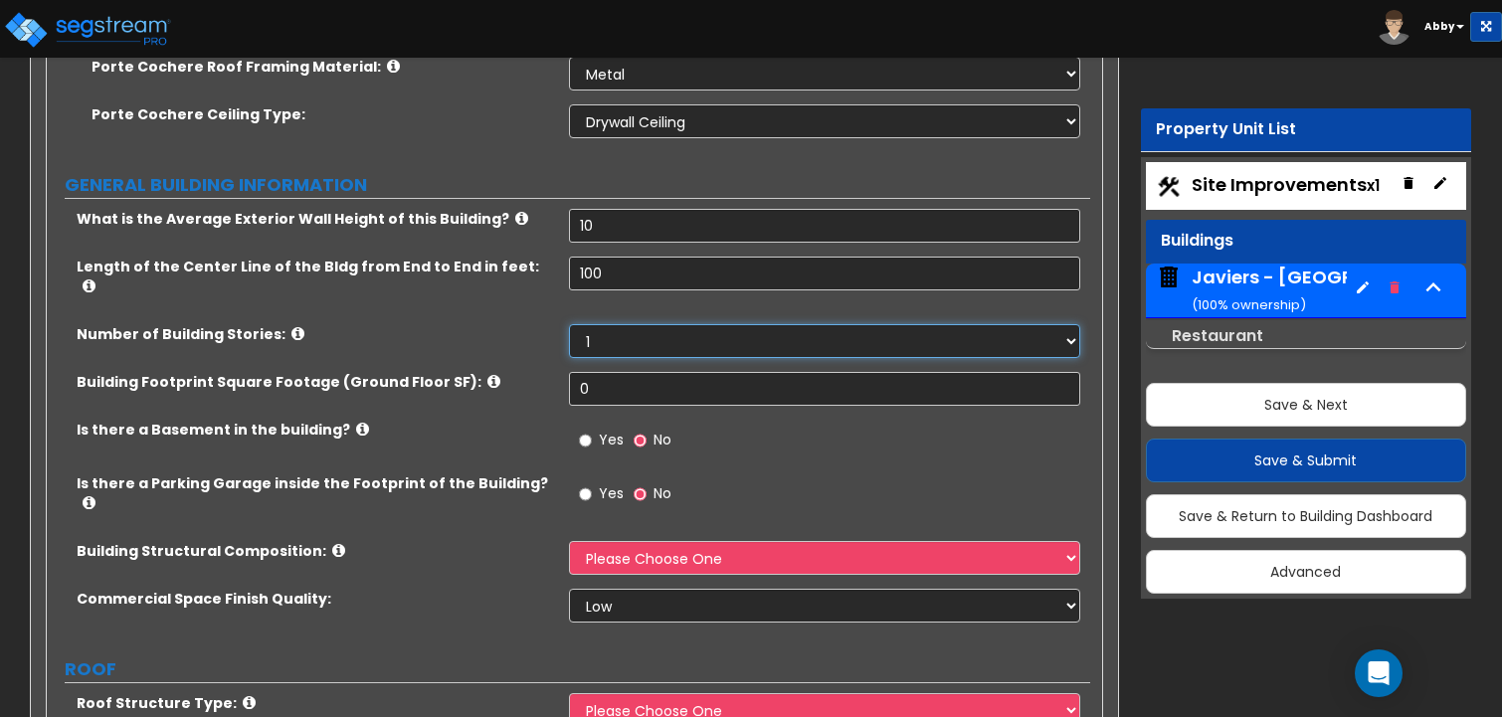
scroll to position [1094, 0]
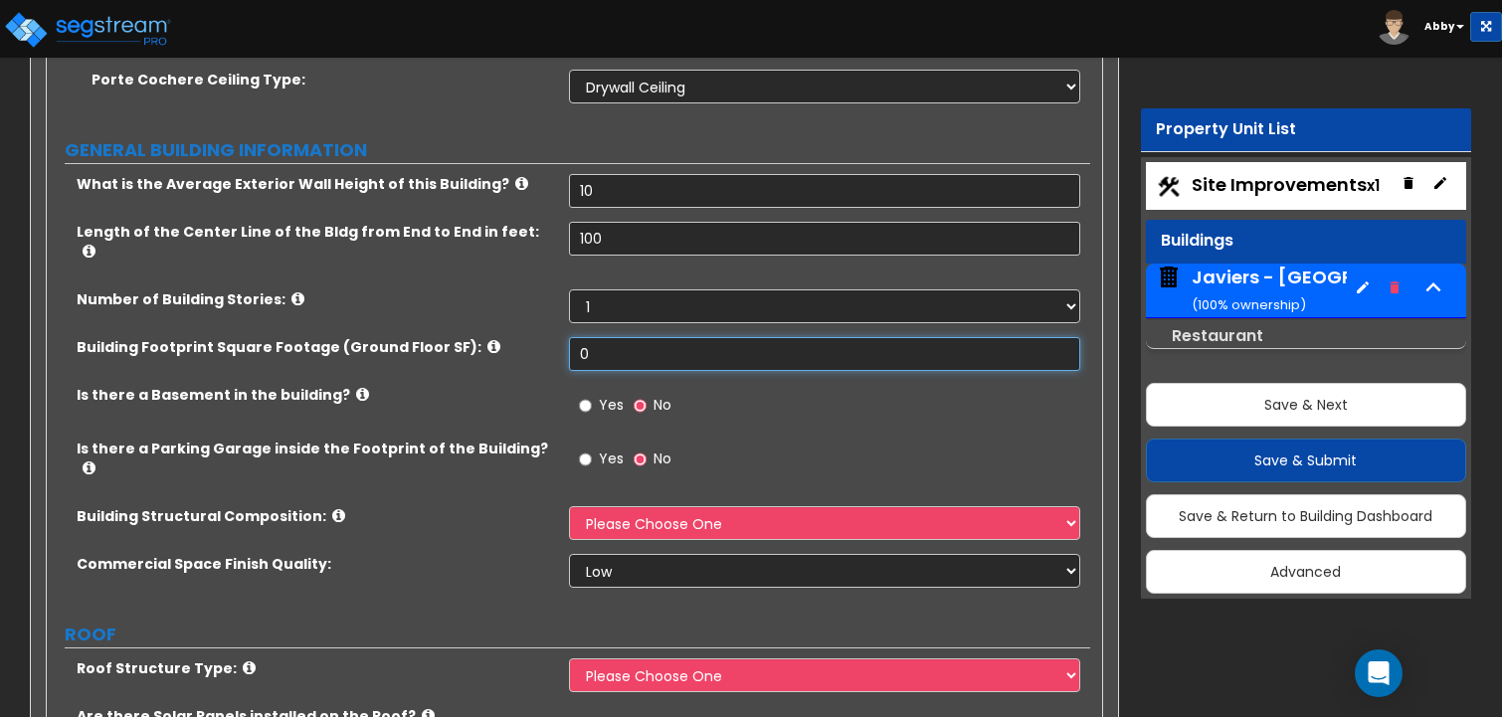
click at [590, 337] on input "0" at bounding box center [825, 354] width 512 height 34
drag, startPoint x: 590, startPoint y: 329, endPoint x: 546, endPoint y: 320, distance: 44.7
click at [551, 337] on div "Building Footprint Square Footage (Ground Floor SF): 0" at bounding box center [568, 361] width 1043 height 48
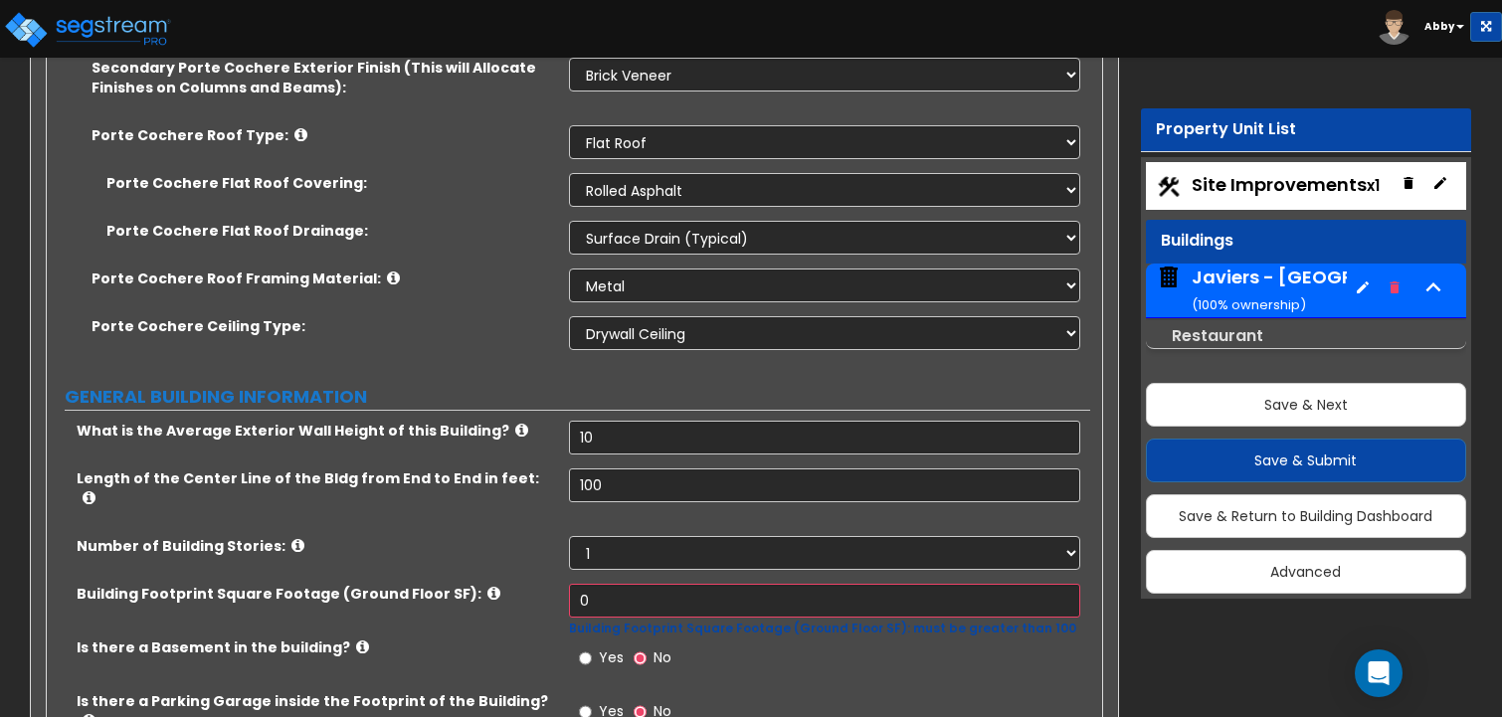
scroll to position [895, 0]
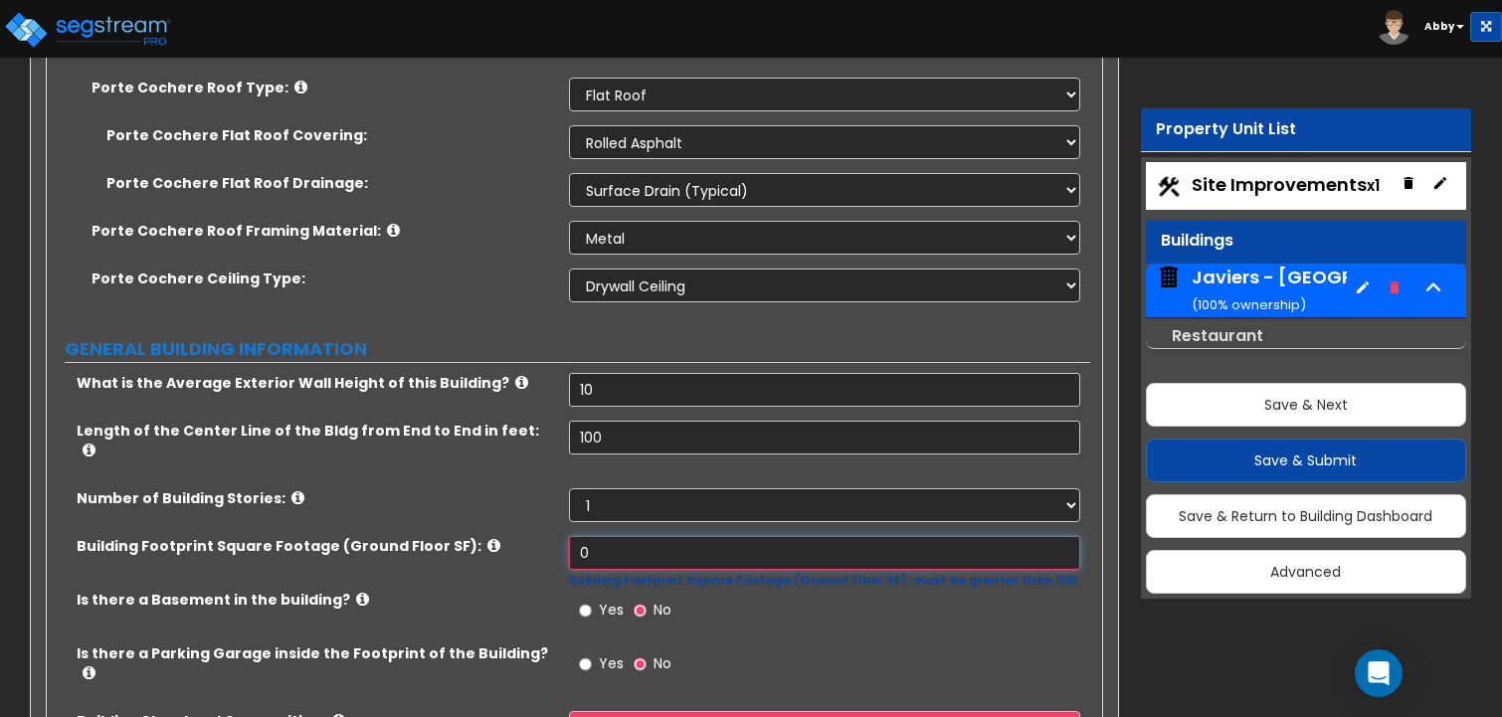
click at [595, 536] on input "0" at bounding box center [825, 553] width 512 height 34
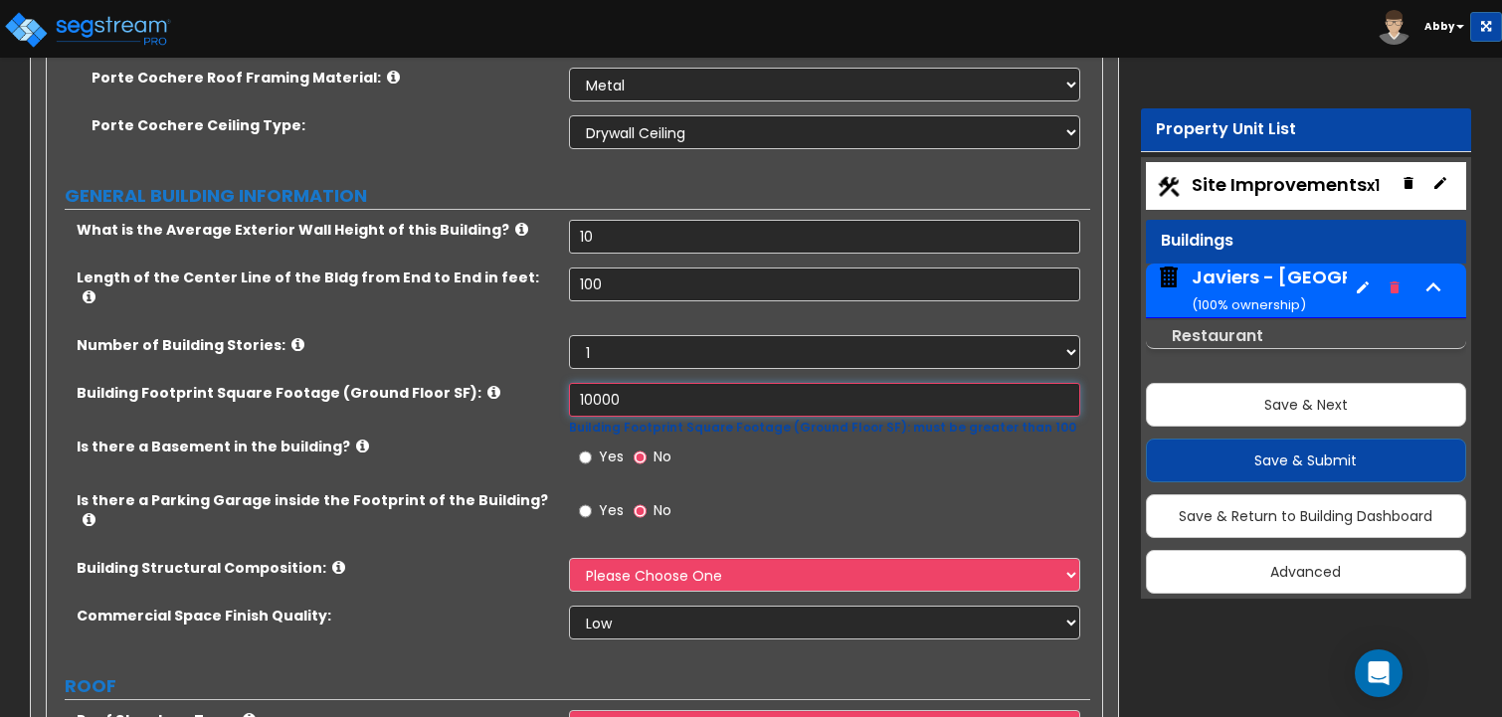
scroll to position [1094, 0]
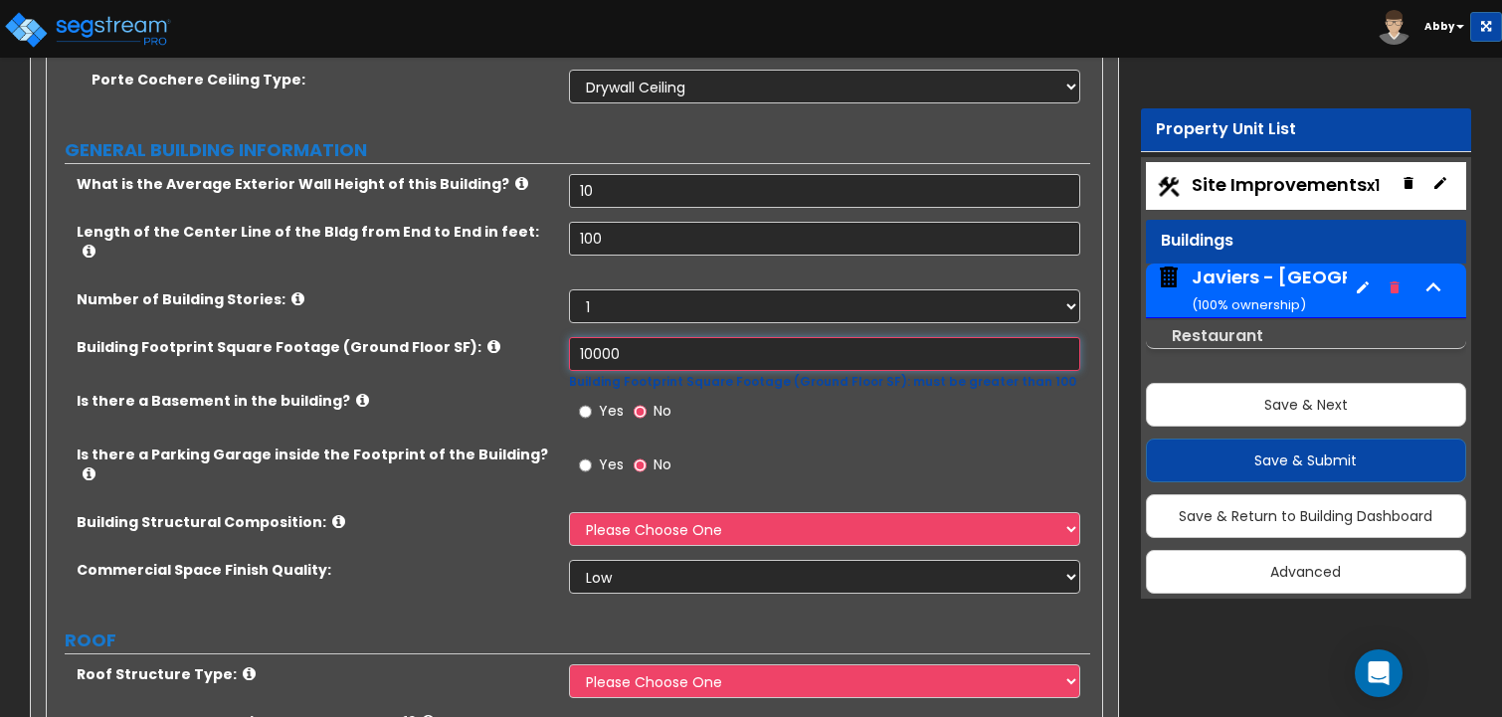
type input "10,000"
click at [583, 401] on input "Yes" at bounding box center [585, 412] width 13 height 22
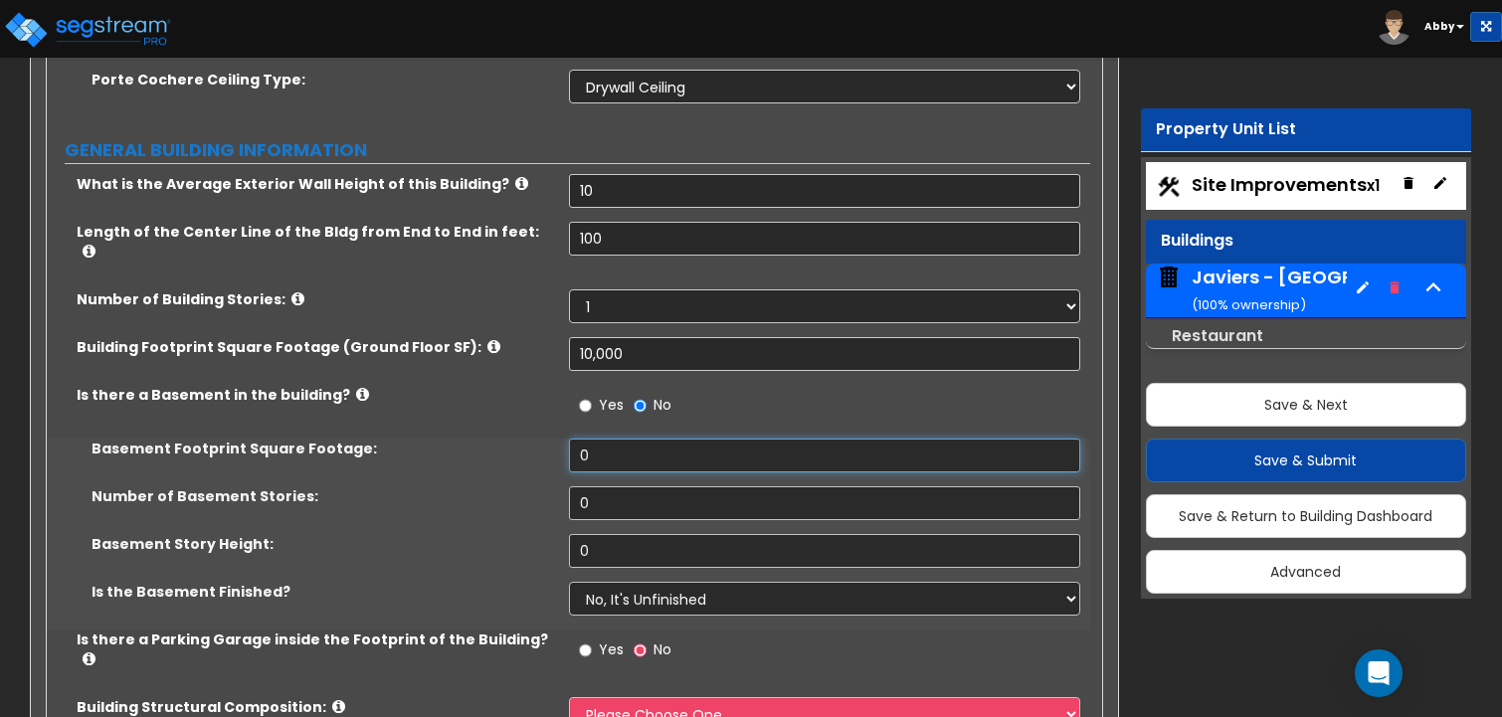
click at [594, 439] on input "0" at bounding box center [825, 456] width 512 height 34
type input "10,000"
click at [595, 486] on input "0" at bounding box center [825, 503] width 512 height 34
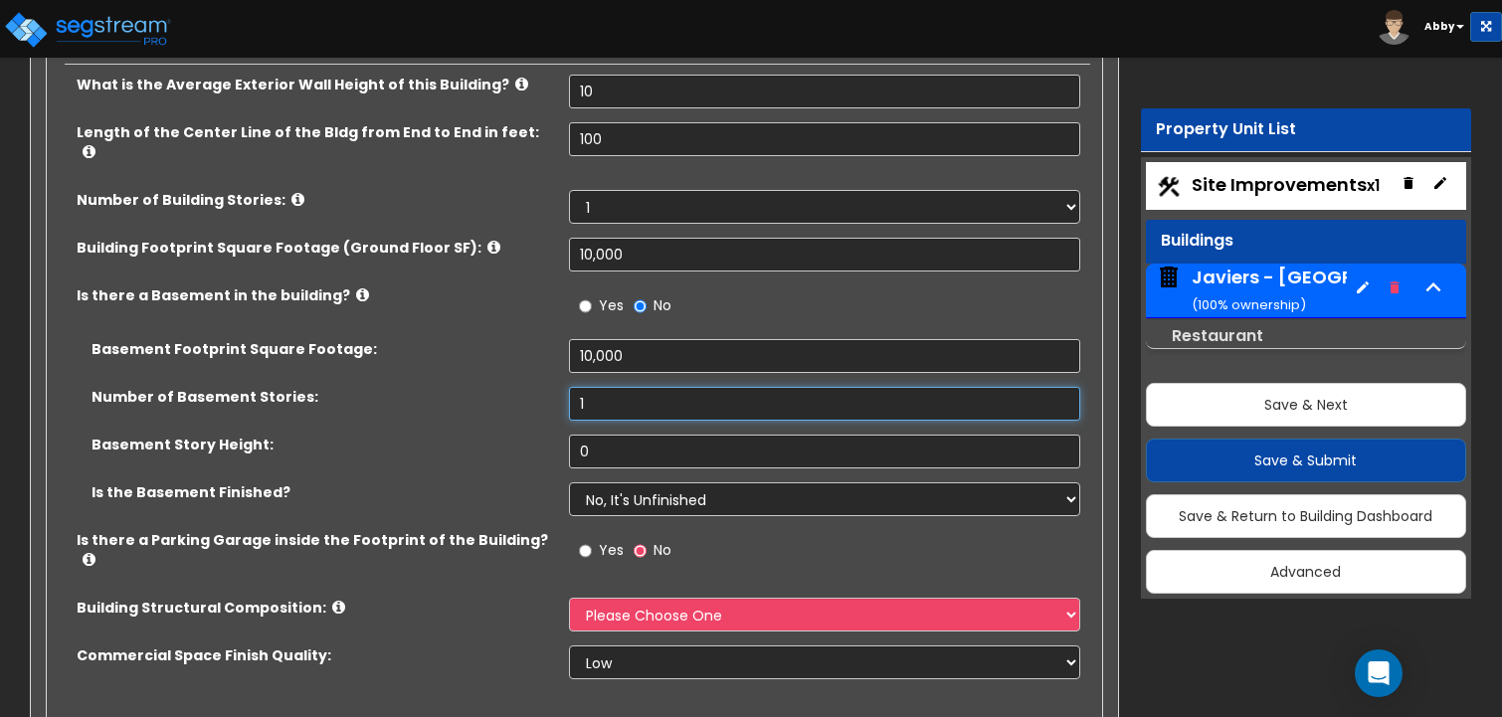
type input "1"
click at [607, 439] on input "0" at bounding box center [825, 452] width 512 height 34
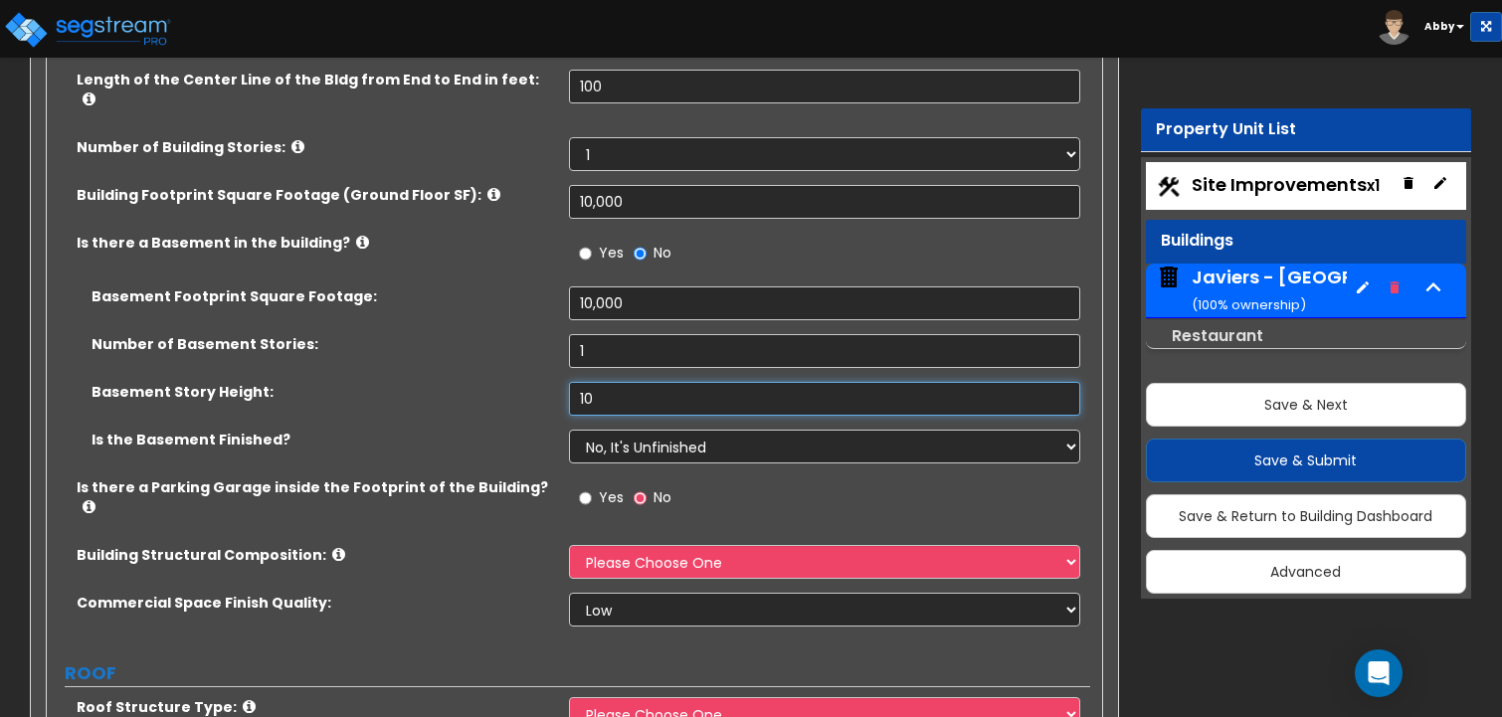
scroll to position [1293, 0]
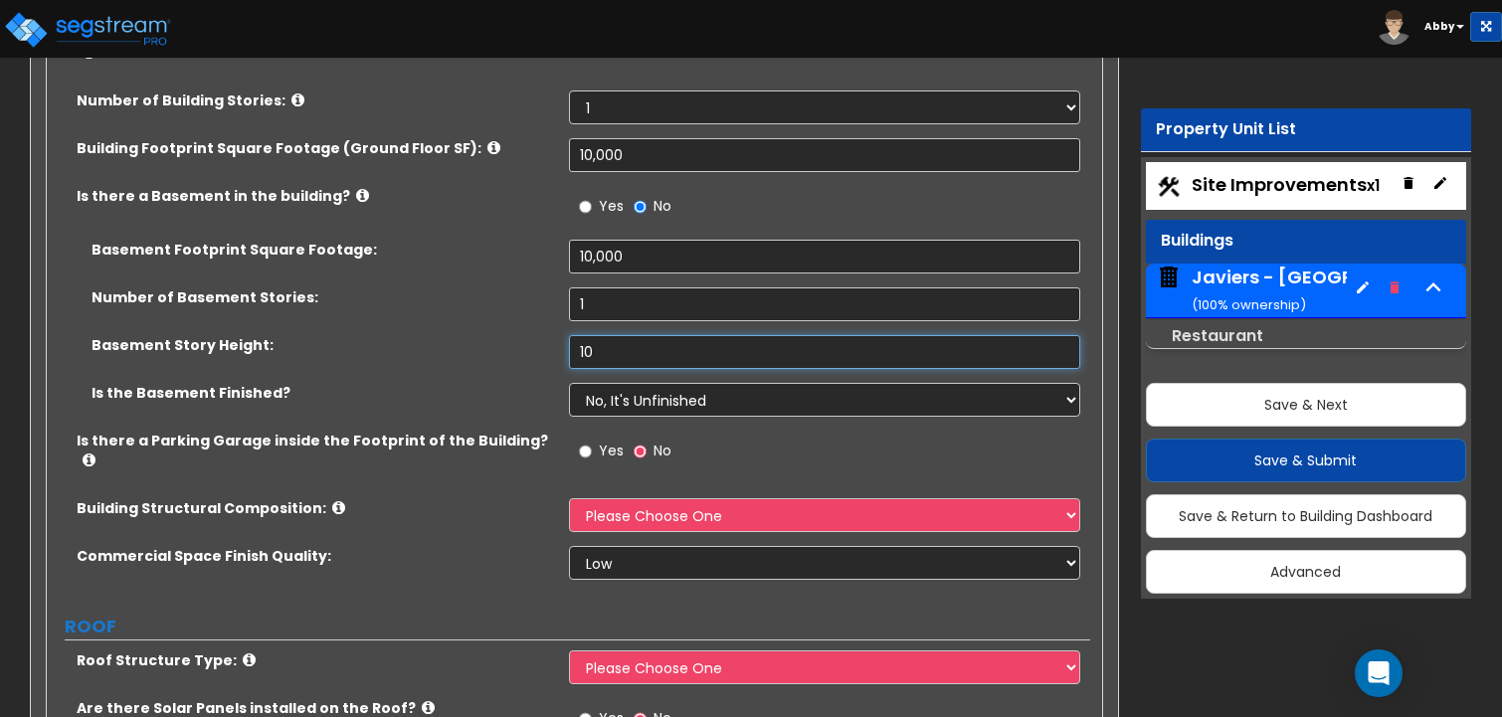
type input "10"
click at [612, 383] on select "No, It's Unfinished Yes, It's Finished" at bounding box center [825, 400] width 512 height 34
select select "1"
click at [569, 383] on select "No, It's Unfinished Yes, It's Finished" at bounding box center [825, 400] width 512 height 34
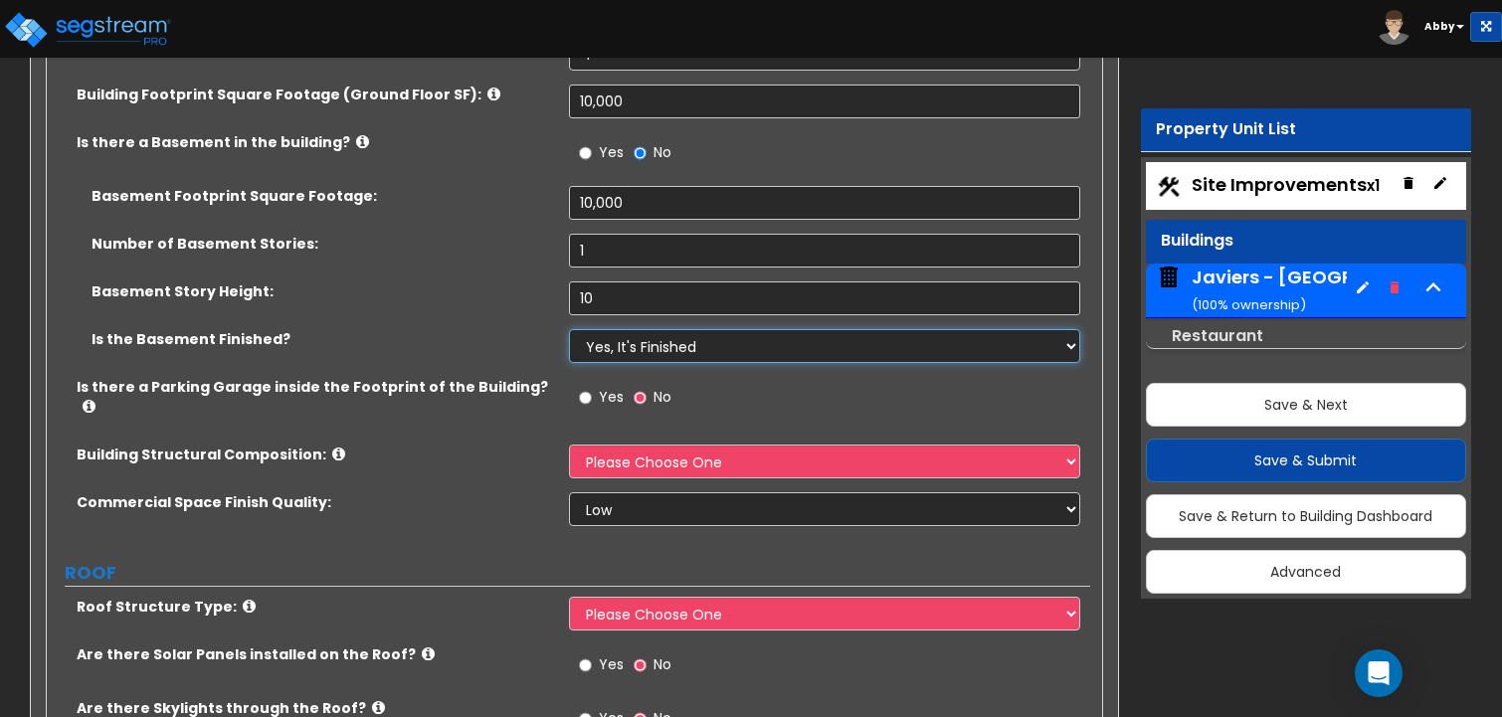
scroll to position [1392, 0]
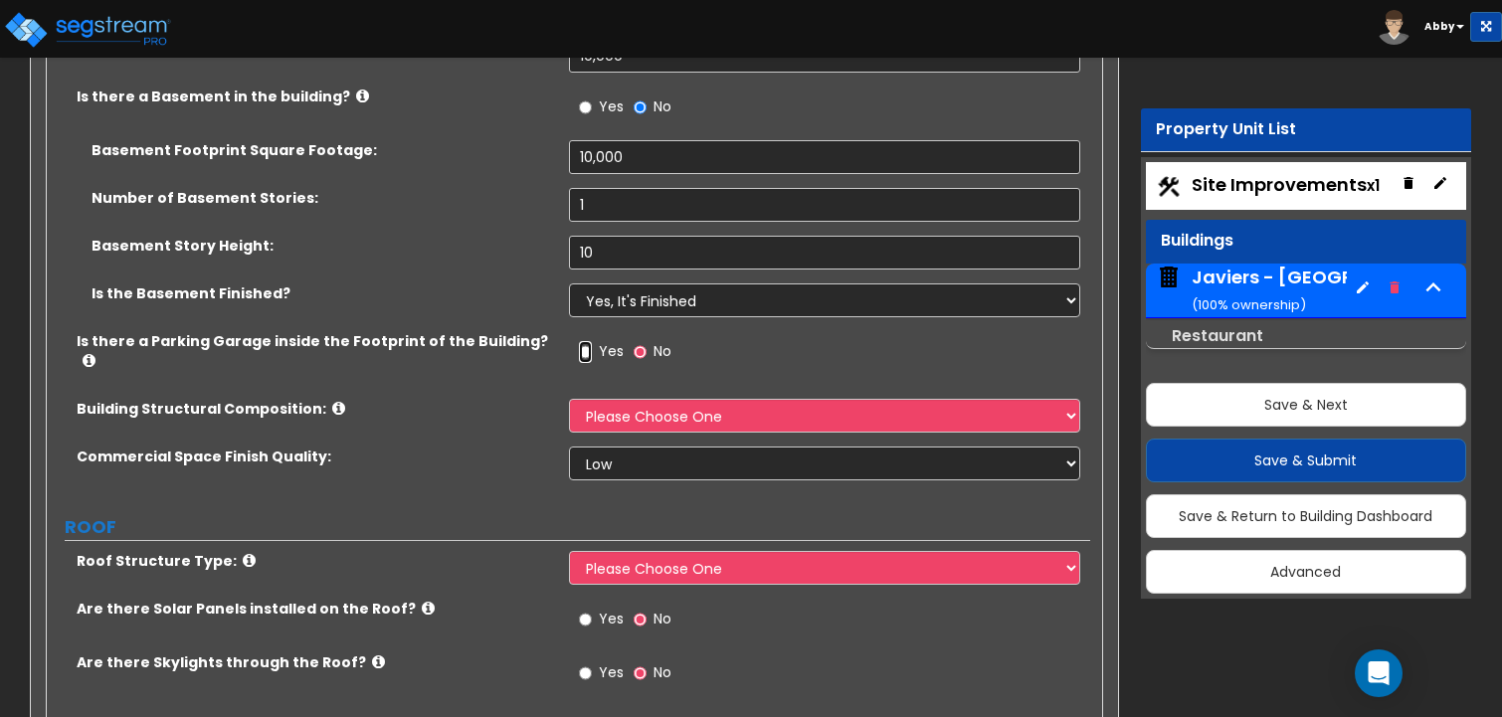
click at [583, 341] on input "Yes" at bounding box center [585, 352] width 13 height 22
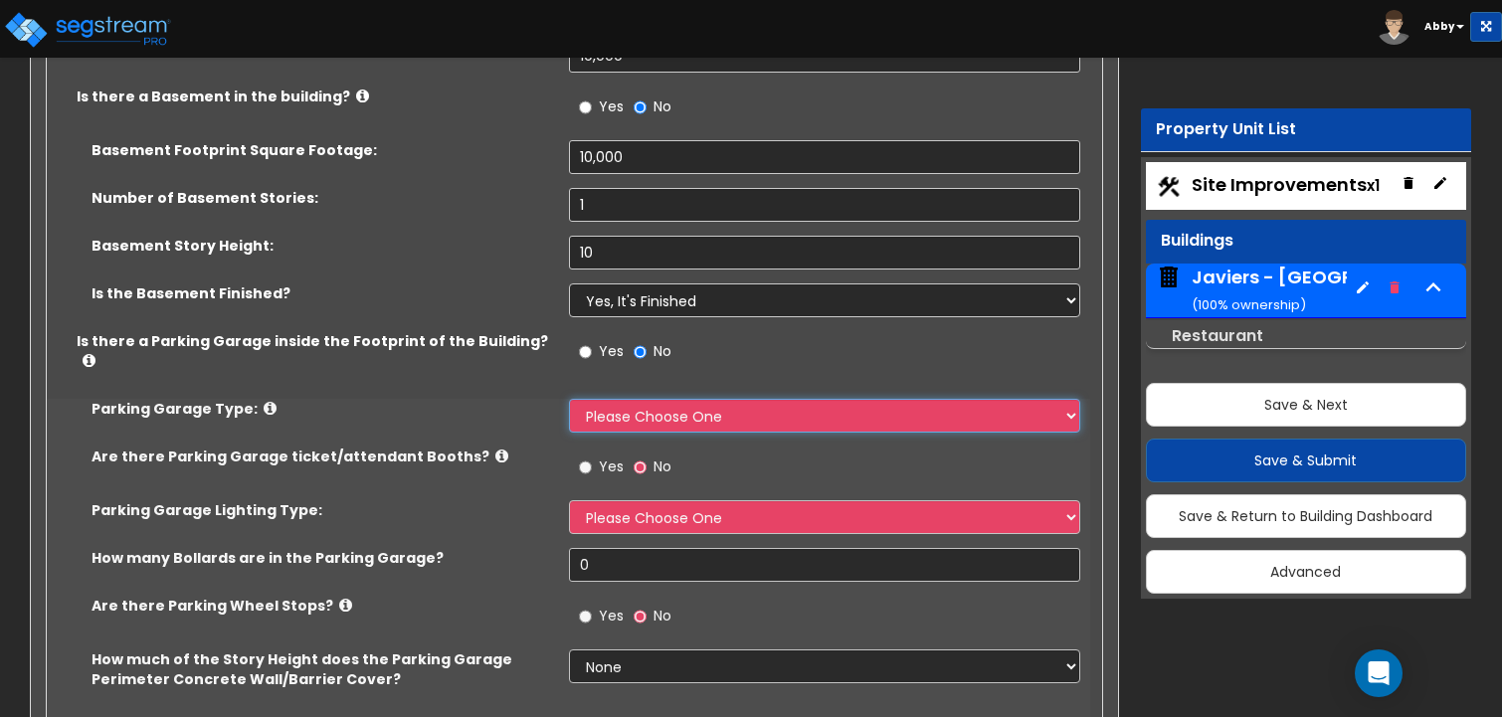
click at [601, 399] on select "Please Choose One Concrete Parking Stilt Parking Rooftop Parking" at bounding box center [825, 416] width 512 height 34
select select "1"
click at [569, 399] on select "Please Choose One Concrete Parking Stilt Parking Rooftop Parking" at bounding box center [825, 416] width 512 height 34
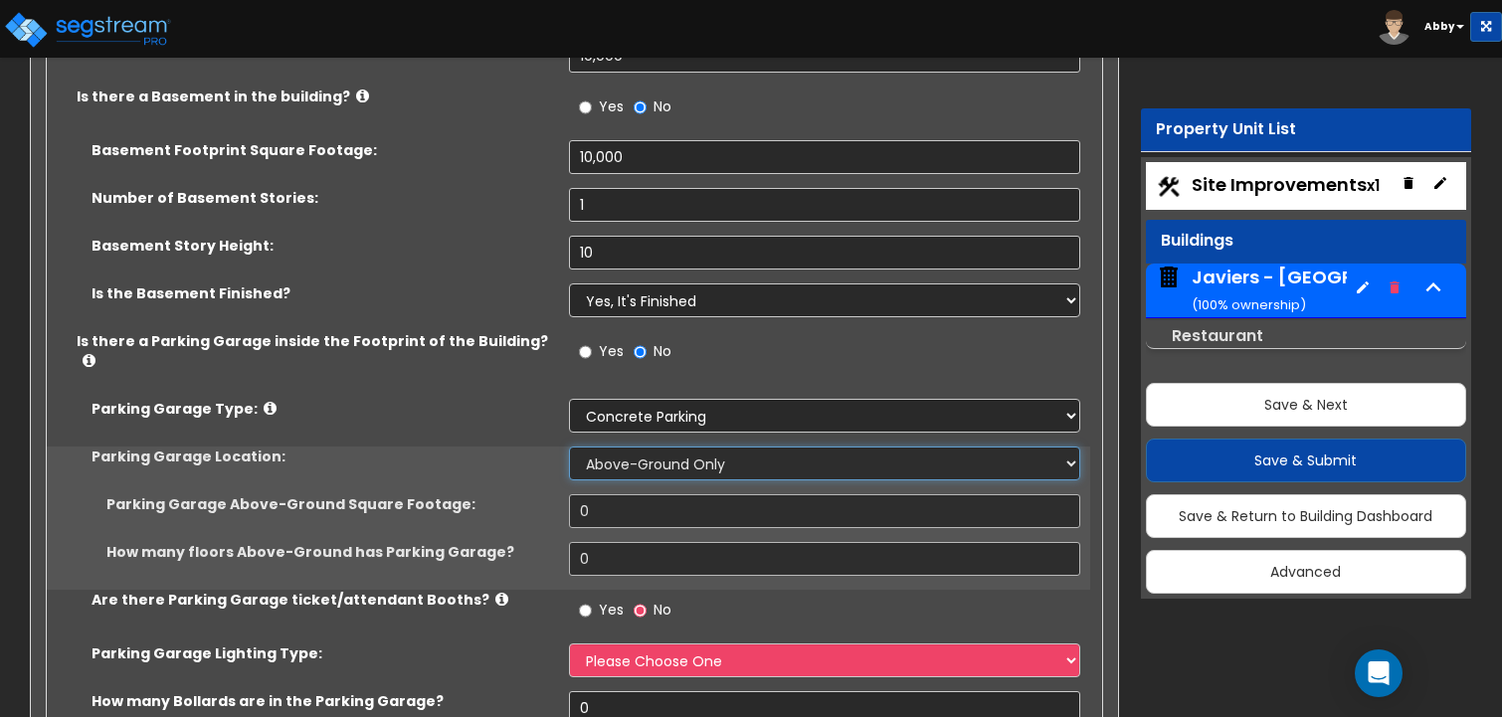
click at [619, 447] on select "Above-Ground Only Underground Only Both" at bounding box center [825, 464] width 512 height 34
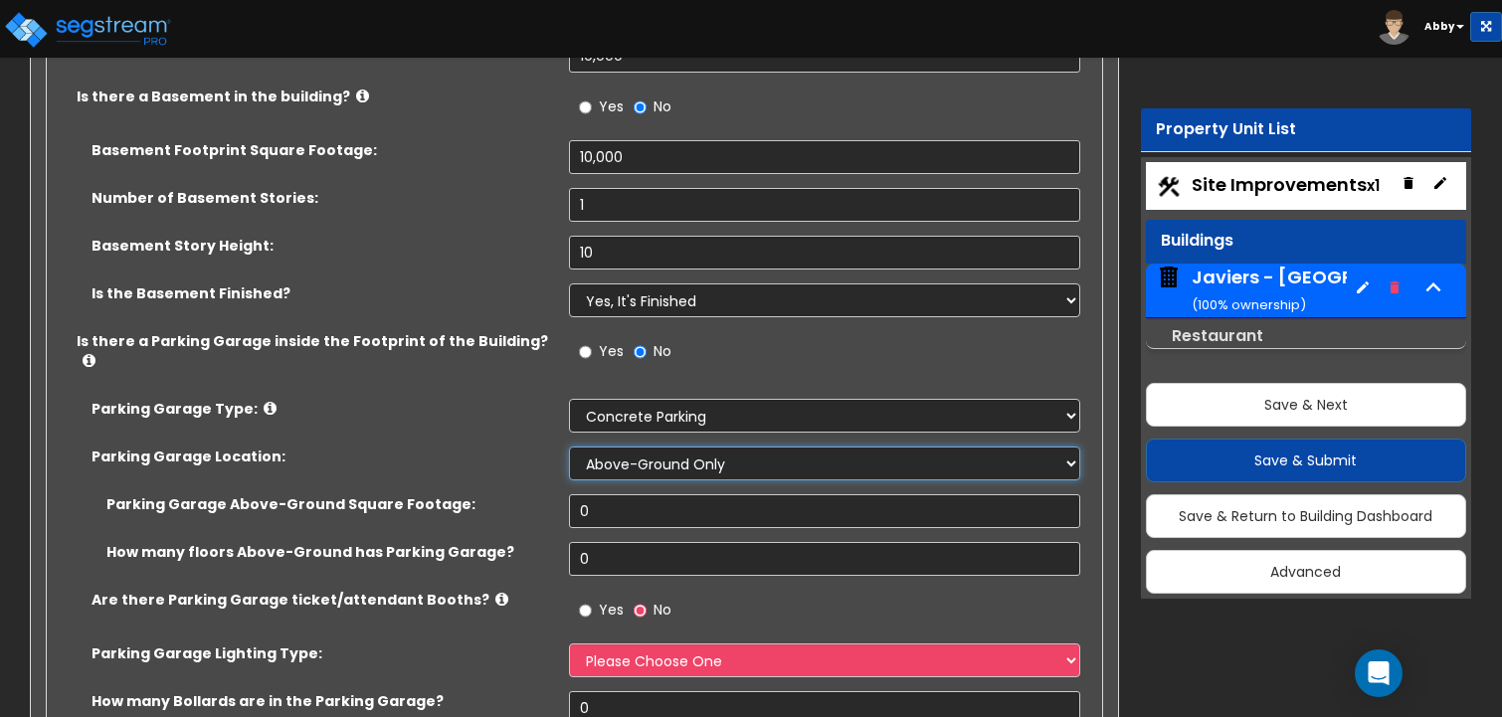
click at [569, 447] on select "Above-Ground Only Underground Only Both" at bounding box center [825, 464] width 512 height 34
click at [630, 447] on select "Above-Ground Only Underground Only Both" at bounding box center [825, 464] width 512 height 34
select select "2"
click at [569, 447] on select "Above-Ground Only Underground Only Both" at bounding box center [825, 464] width 512 height 34
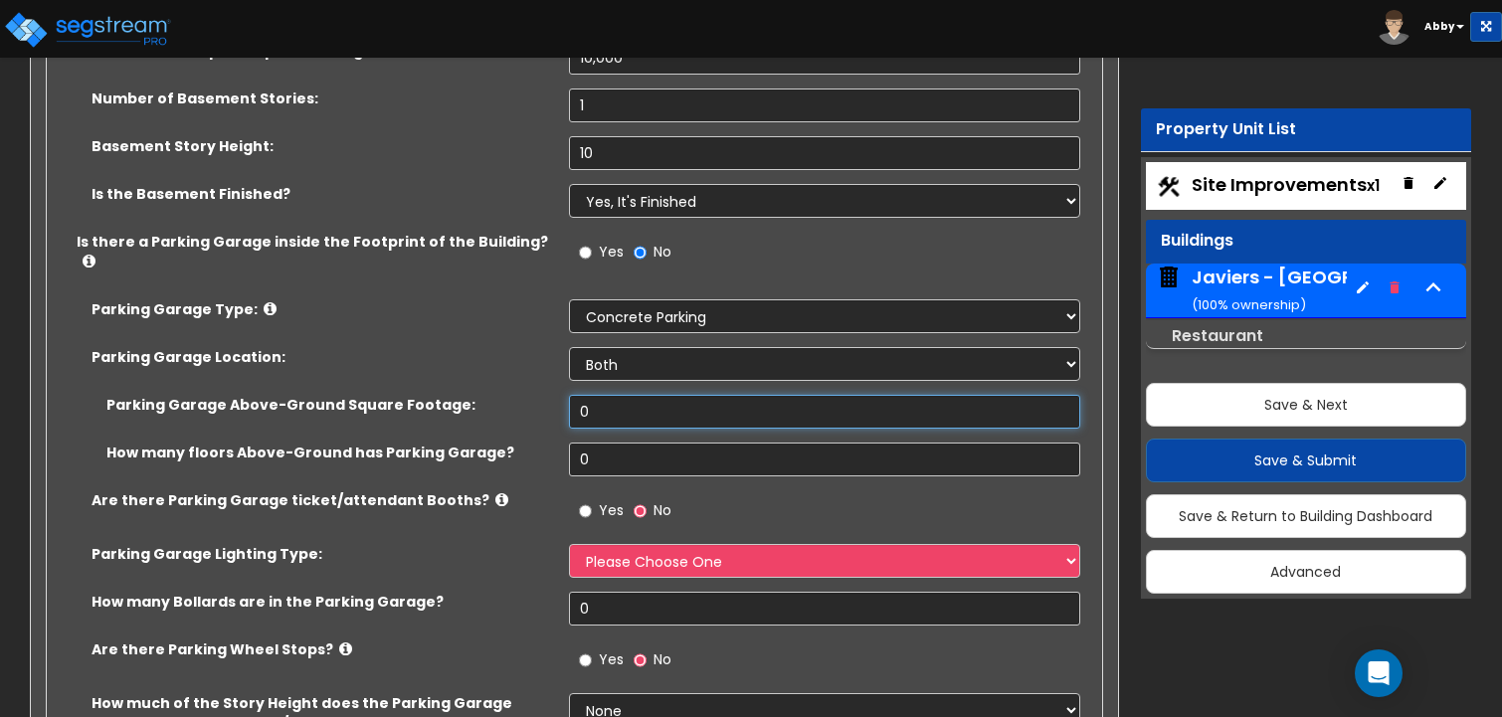
click at [602, 395] on input "0" at bounding box center [825, 412] width 512 height 34
type input "10,000"
click at [602, 443] on input "0" at bounding box center [825, 460] width 512 height 34
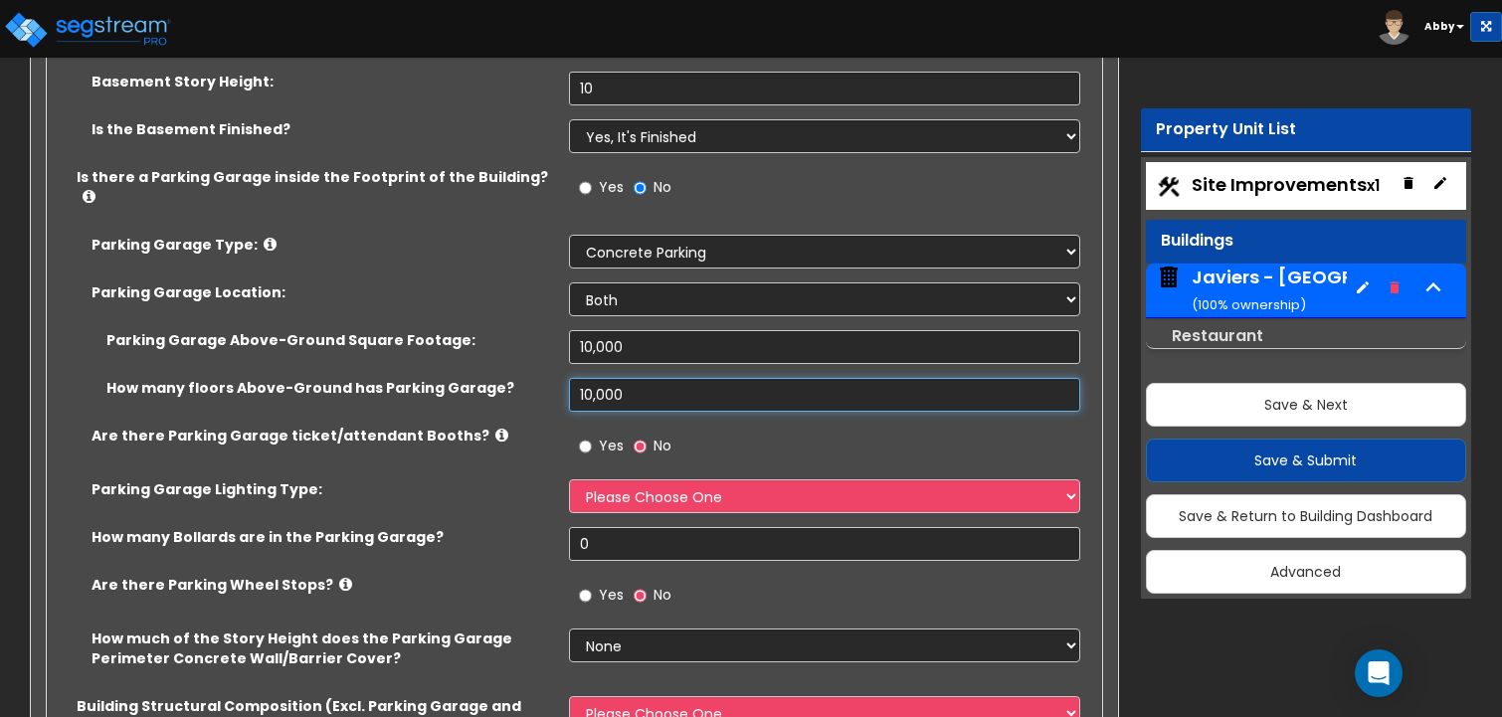
scroll to position [1591, 0]
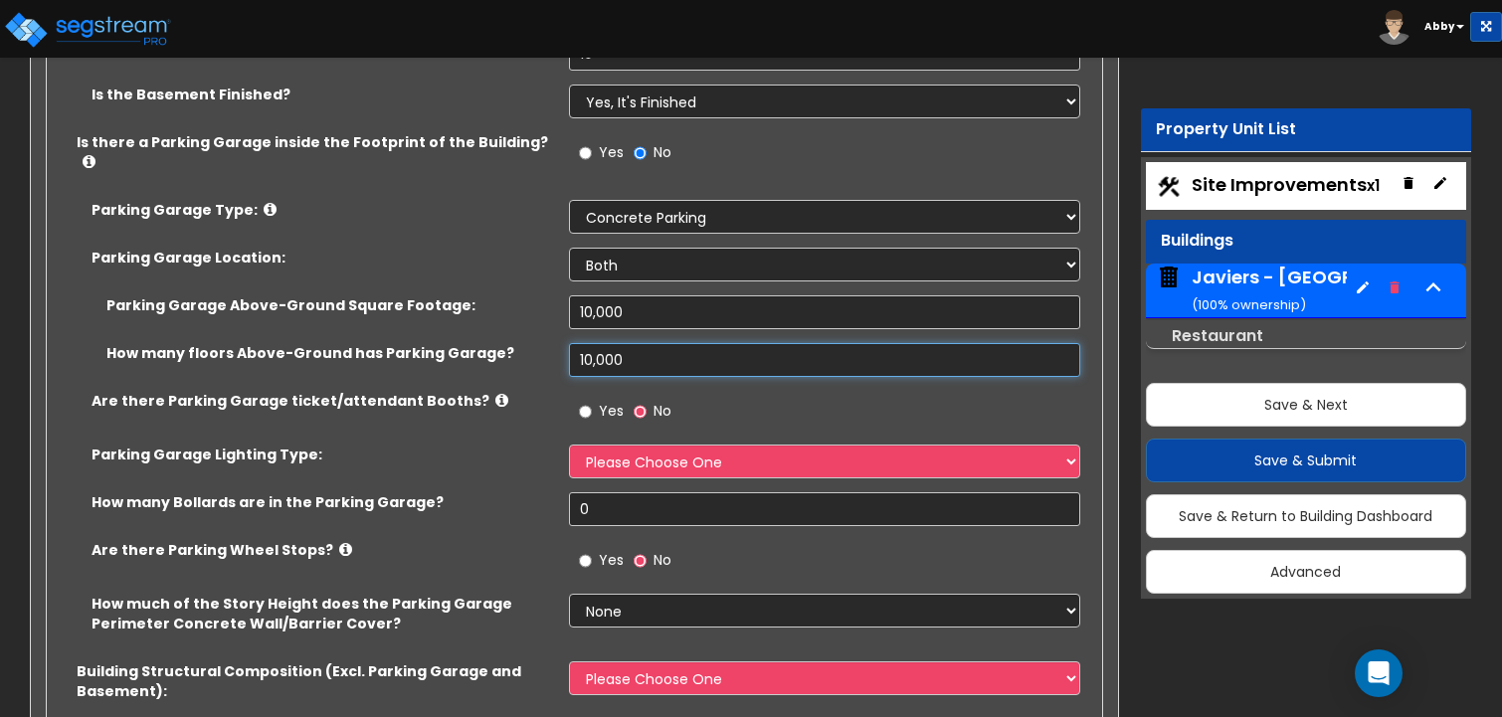
type input "10,000"
click at [598, 397] on label "Yes" at bounding box center [601, 414] width 45 height 34
click at [592, 401] on input "Yes" at bounding box center [585, 412] width 13 height 22
radio input "true"
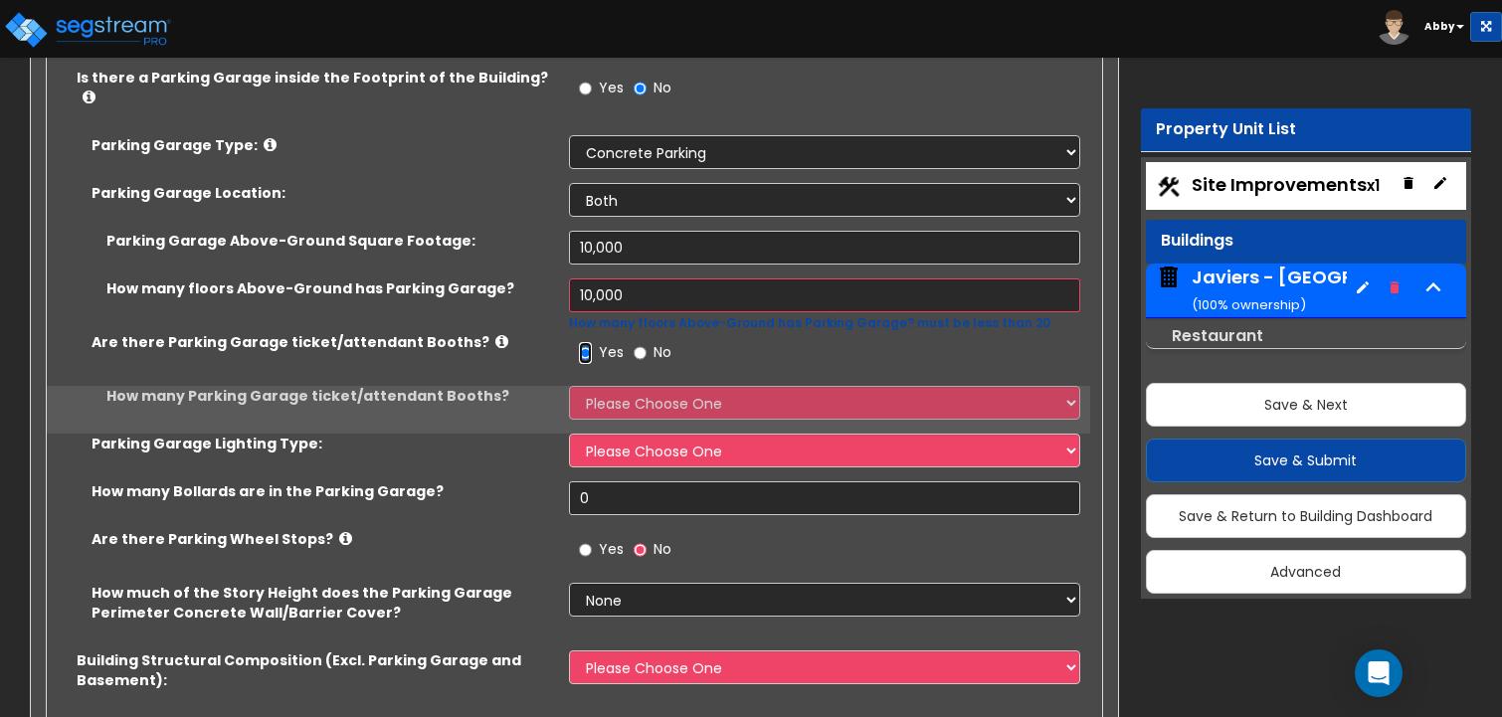
scroll to position [1691, 0]
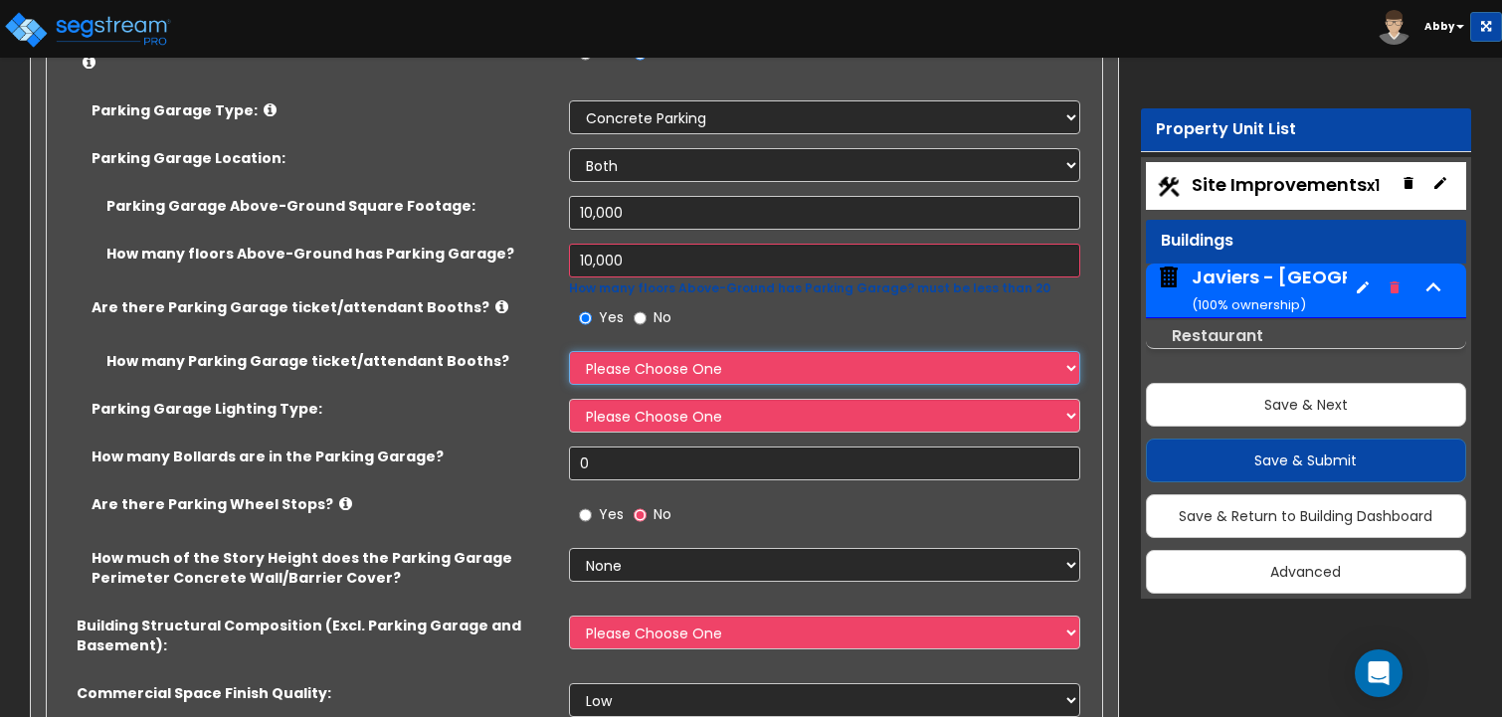
click at [610, 351] on select "Please Choose One 1 2 3 4 5" at bounding box center [825, 368] width 512 height 34
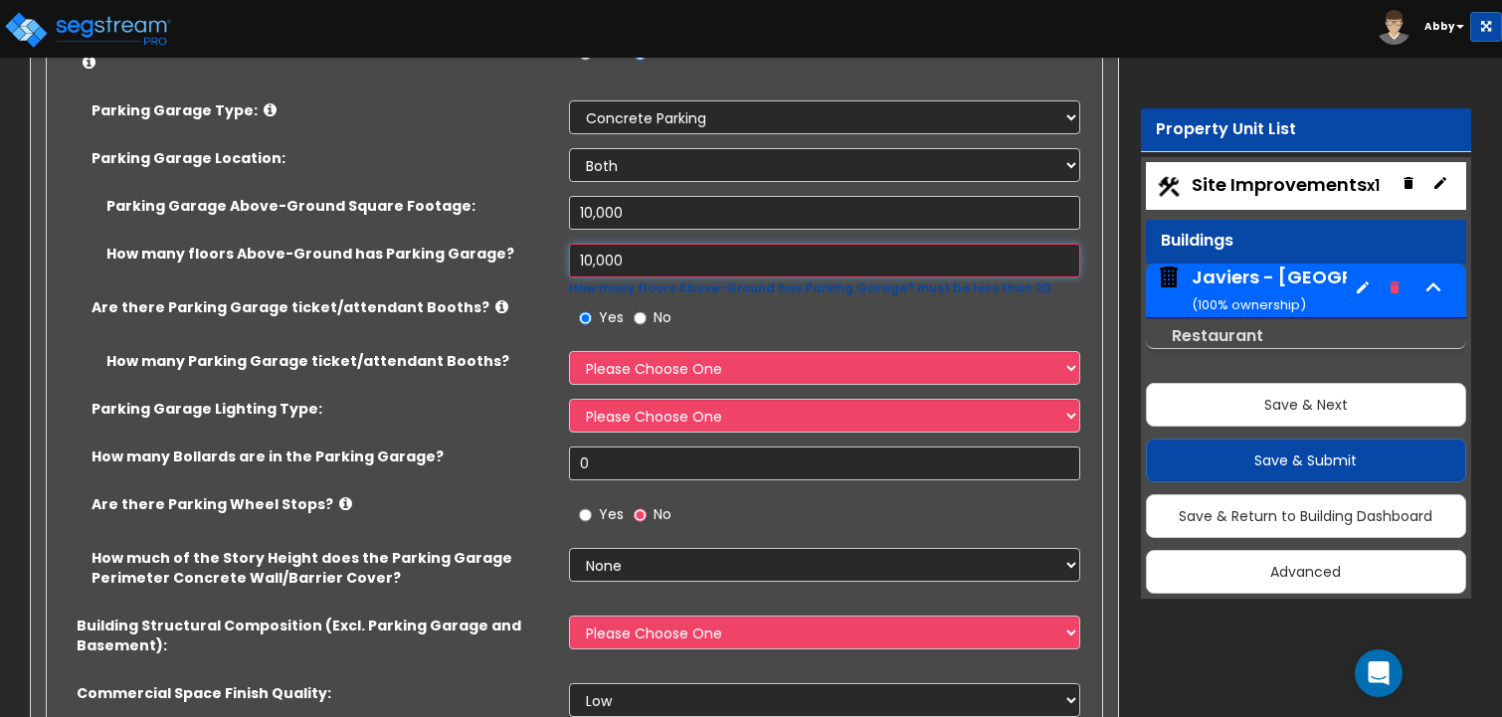
drag, startPoint x: 631, startPoint y: 223, endPoint x: 536, endPoint y: 220, distance: 94.5
click at [536, 244] on div "How many floors Above-Ground has Parking Garage? 10,000 How many floors Above-G…" at bounding box center [568, 271] width 1043 height 54
type input "1"
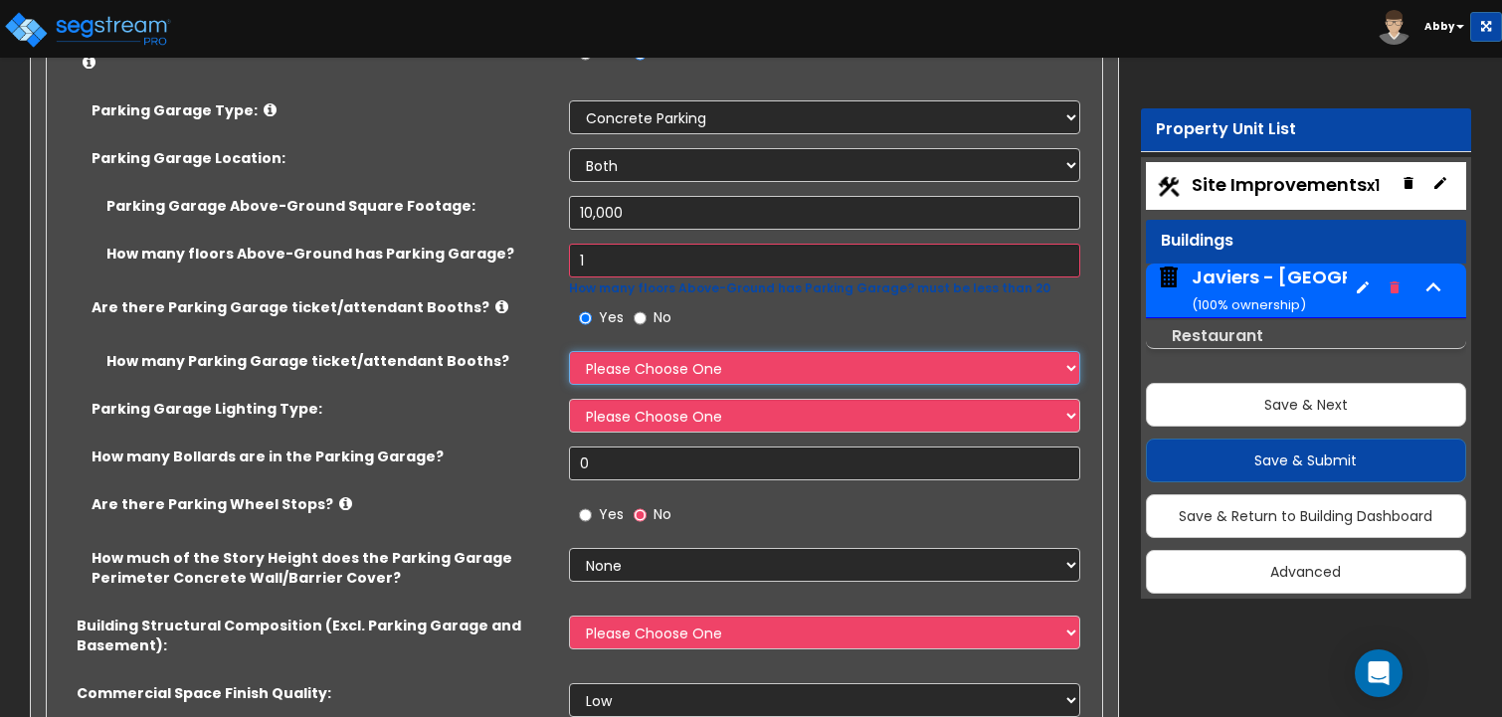
click at [613, 351] on select "Please Choose One 1 2 3 4 5" at bounding box center [825, 368] width 512 height 34
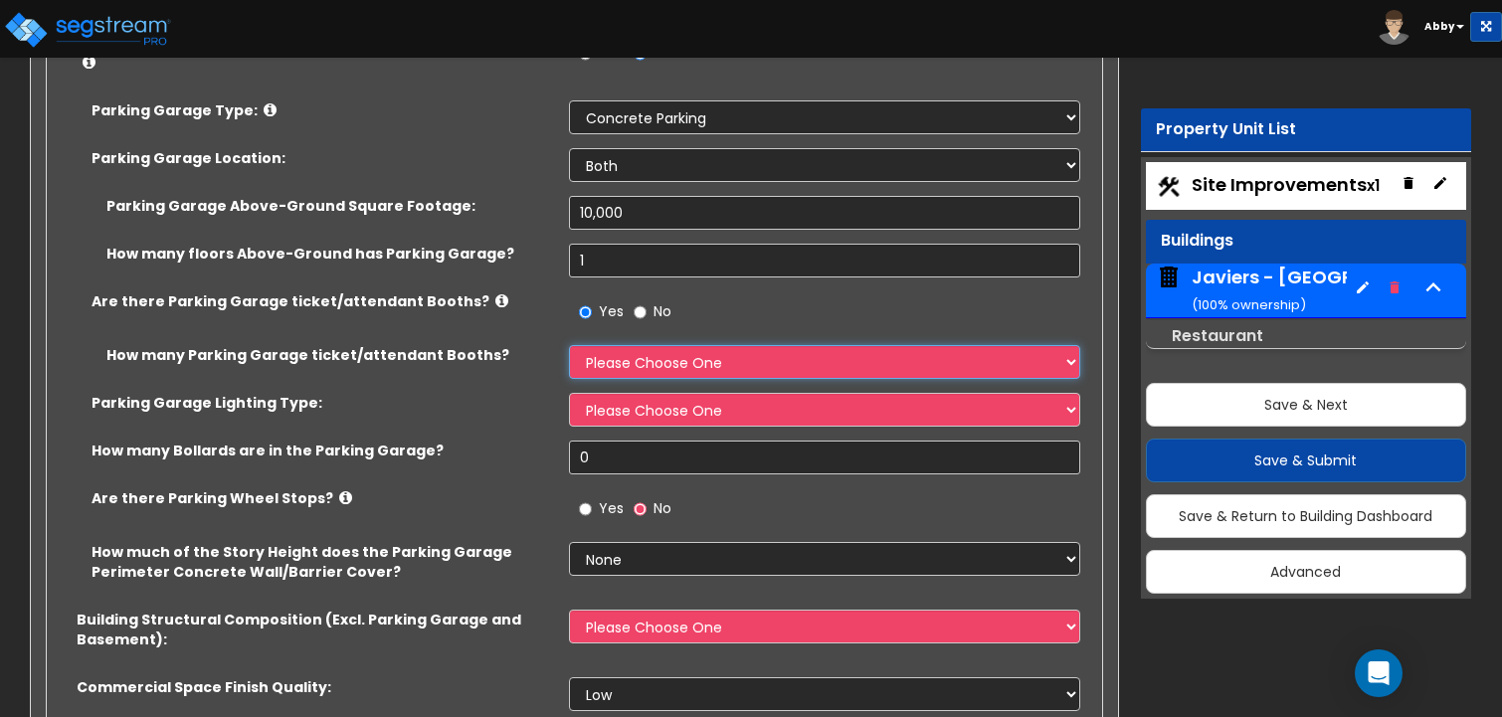
select select "1"
click at [569, 345] on select "Please Choose One 1 2 3 4 5" at bounding box center [825, 362] width 512 height 34
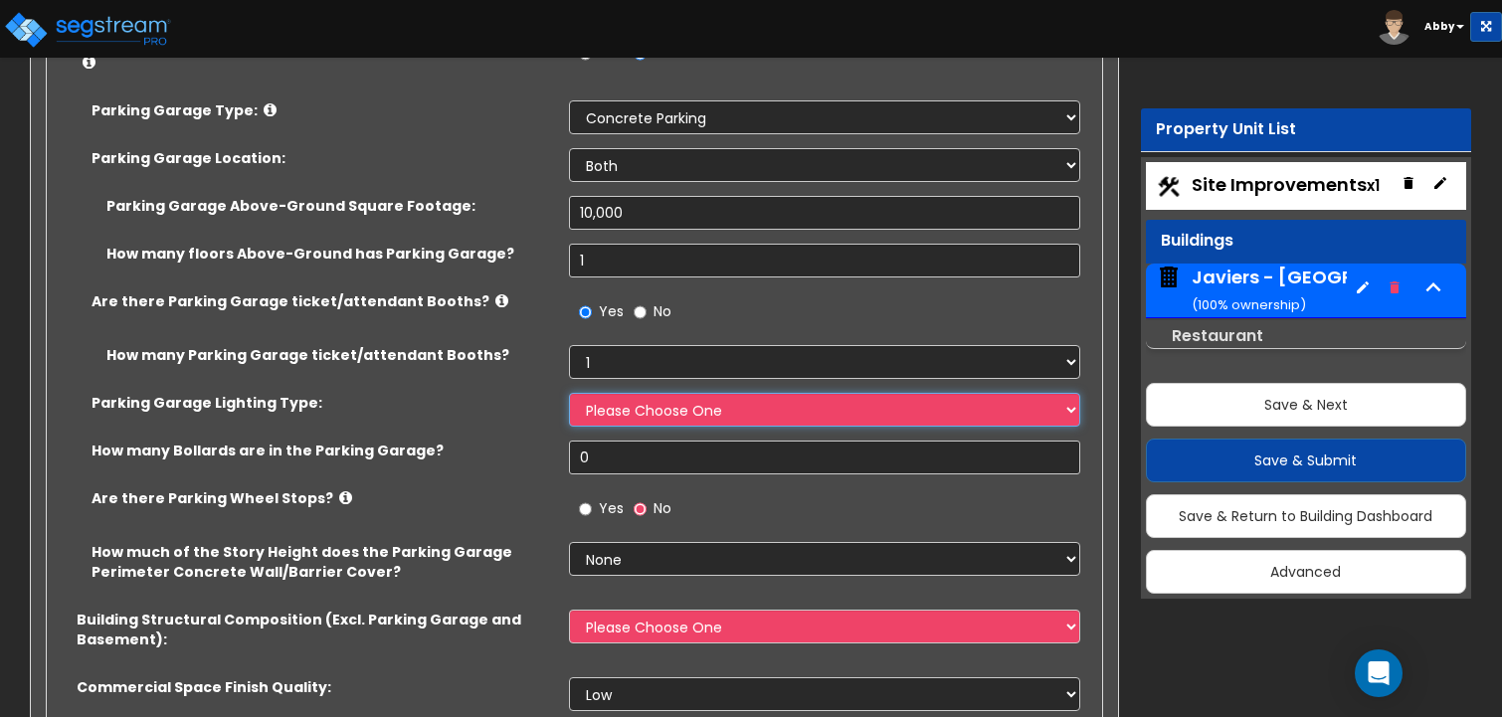
click at [612, 393] on select "Please Choose One Bay Lighting Strip Lighting" at bounding box center [825, 410] width 512 height 34
select select "1"
click at [569, 393] on select "Please Choose One Bay Lighting Strip Lighting" at bounding box center [825, 410] width 512 height 34
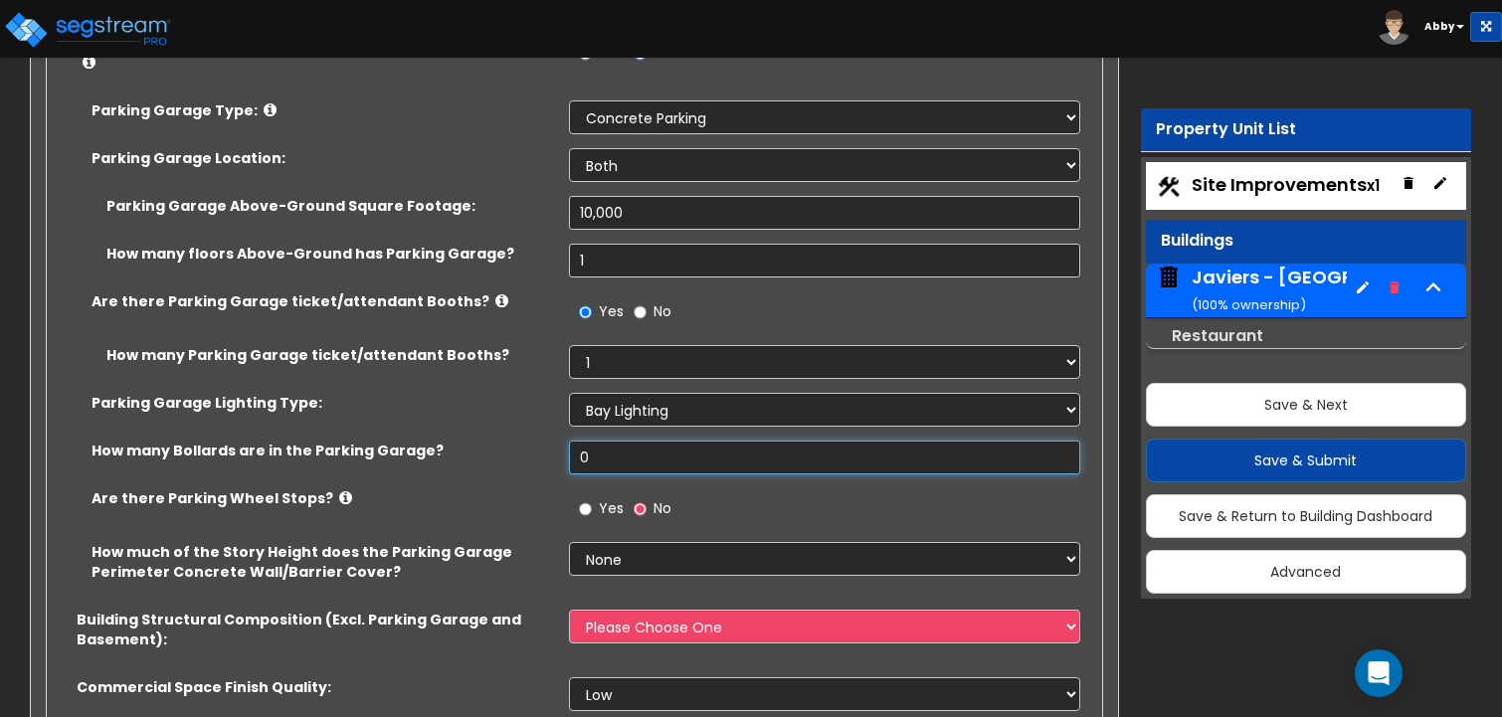
click at [635, 441] on input "0" at bounding box center [825, 458] width 512 height 34
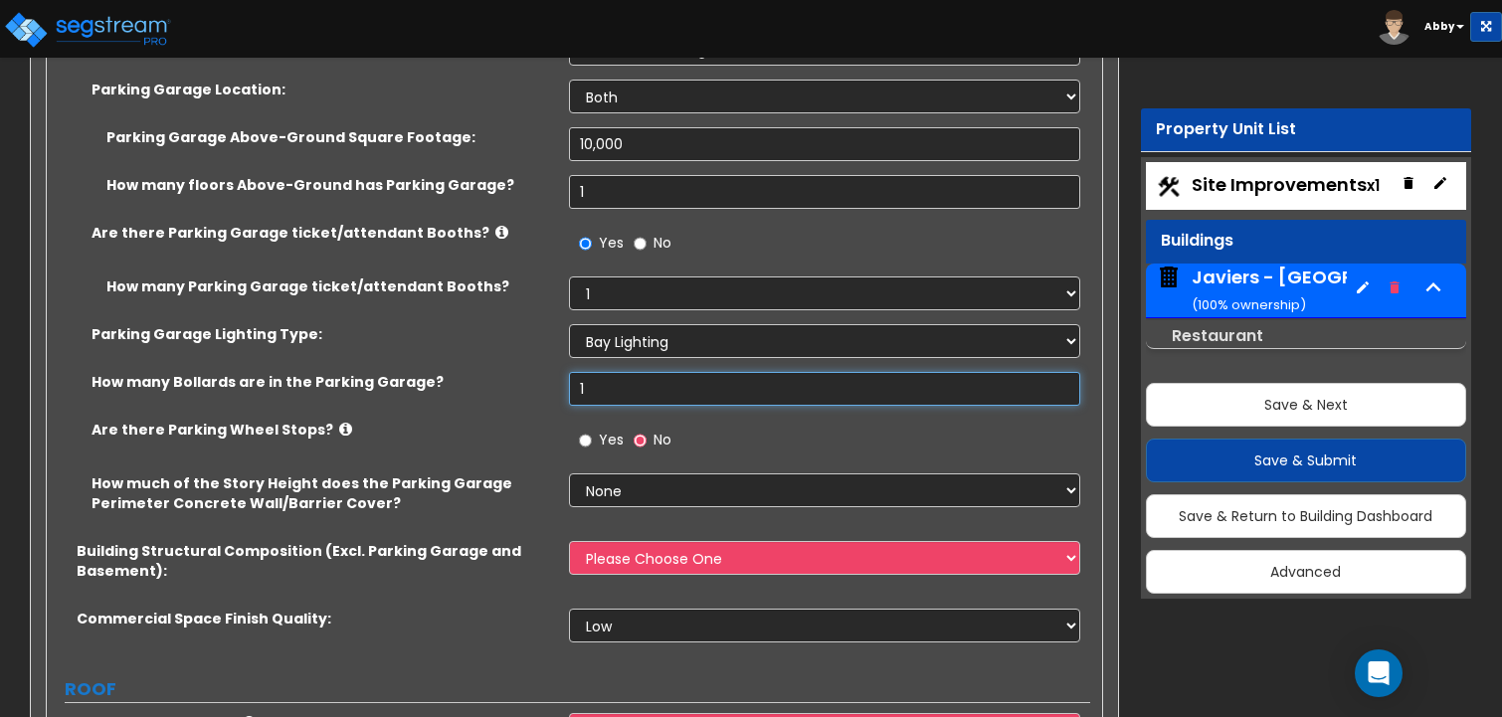
scroll to position [1890, 0]
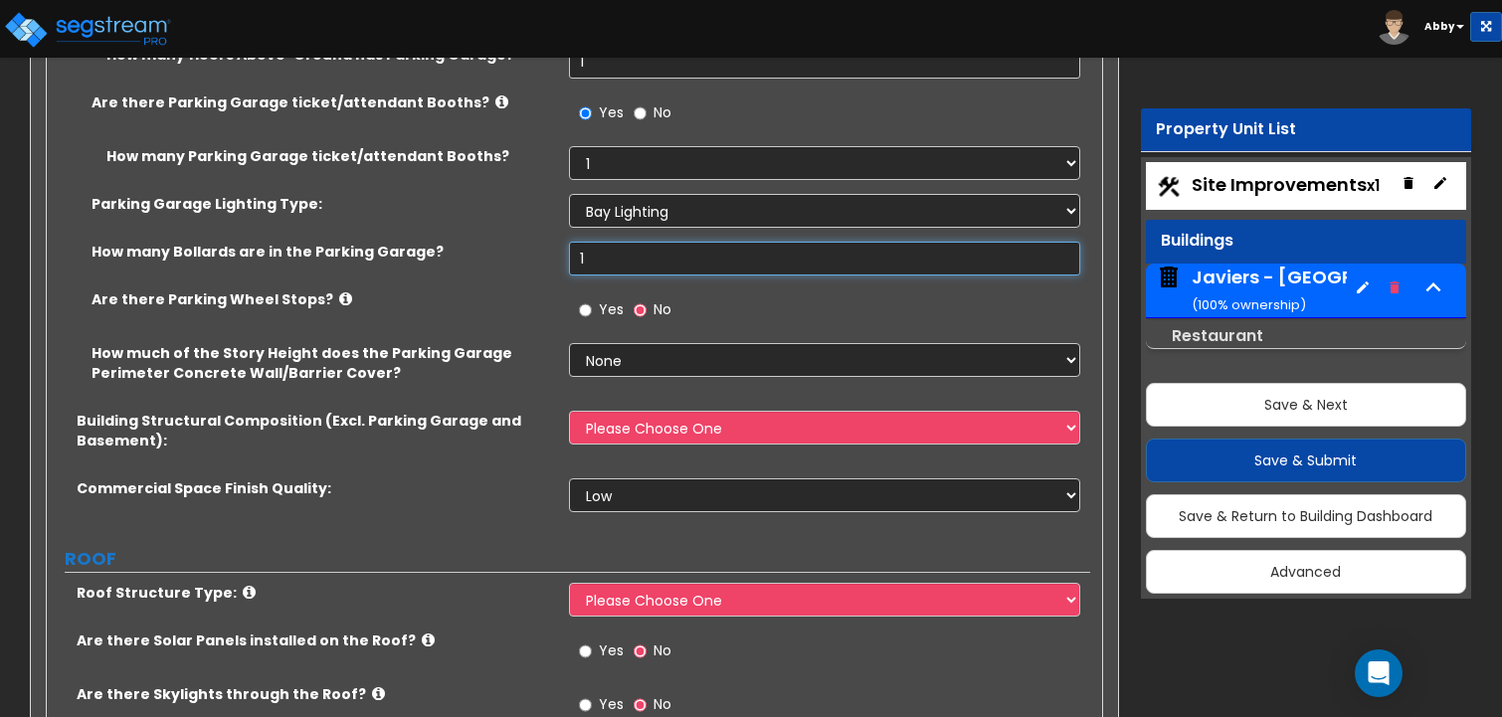
type input "1"
click at [596, 295] on label "Yes" at bounding box center [601, 312] width 45 height 34
click at [592, 299] on input "Yes" at bounding box center [585, 310] width 13 height 22
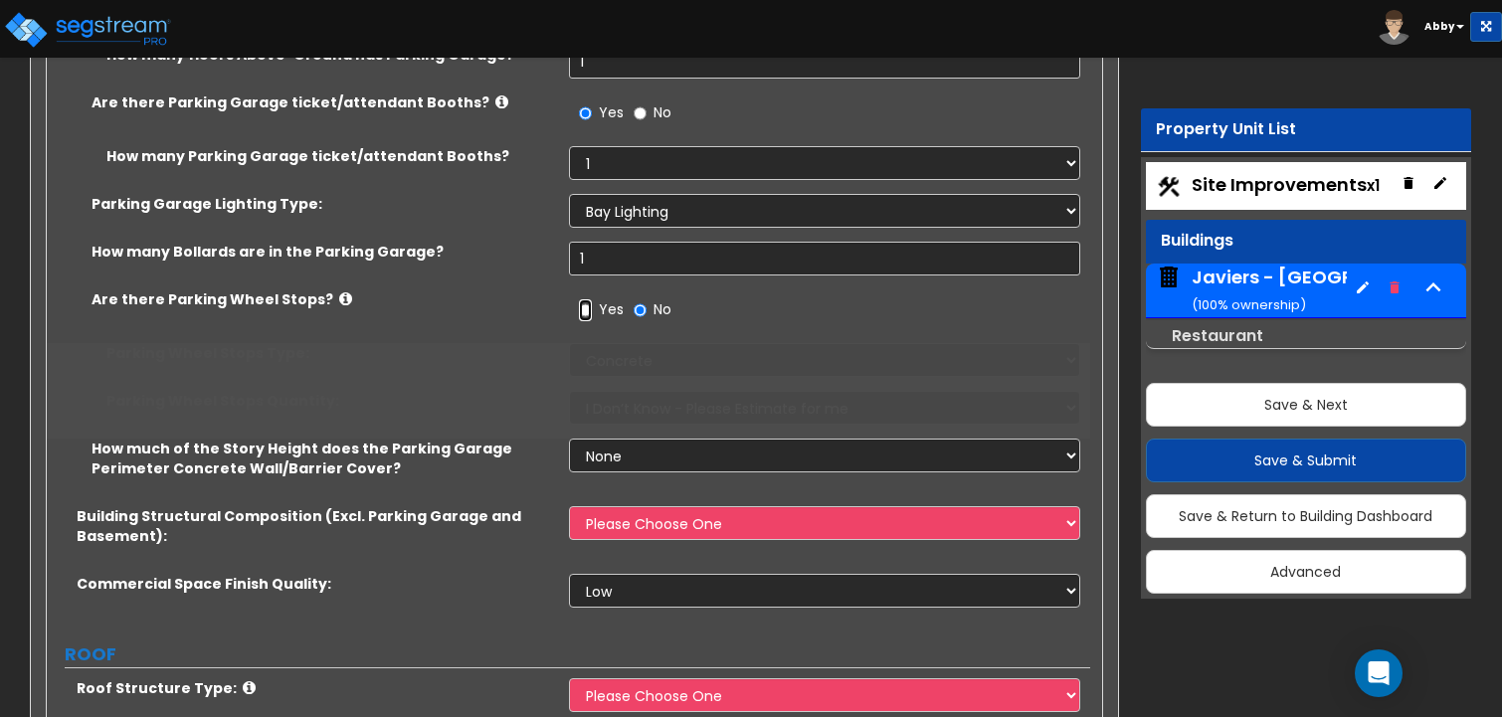
radio input "true"
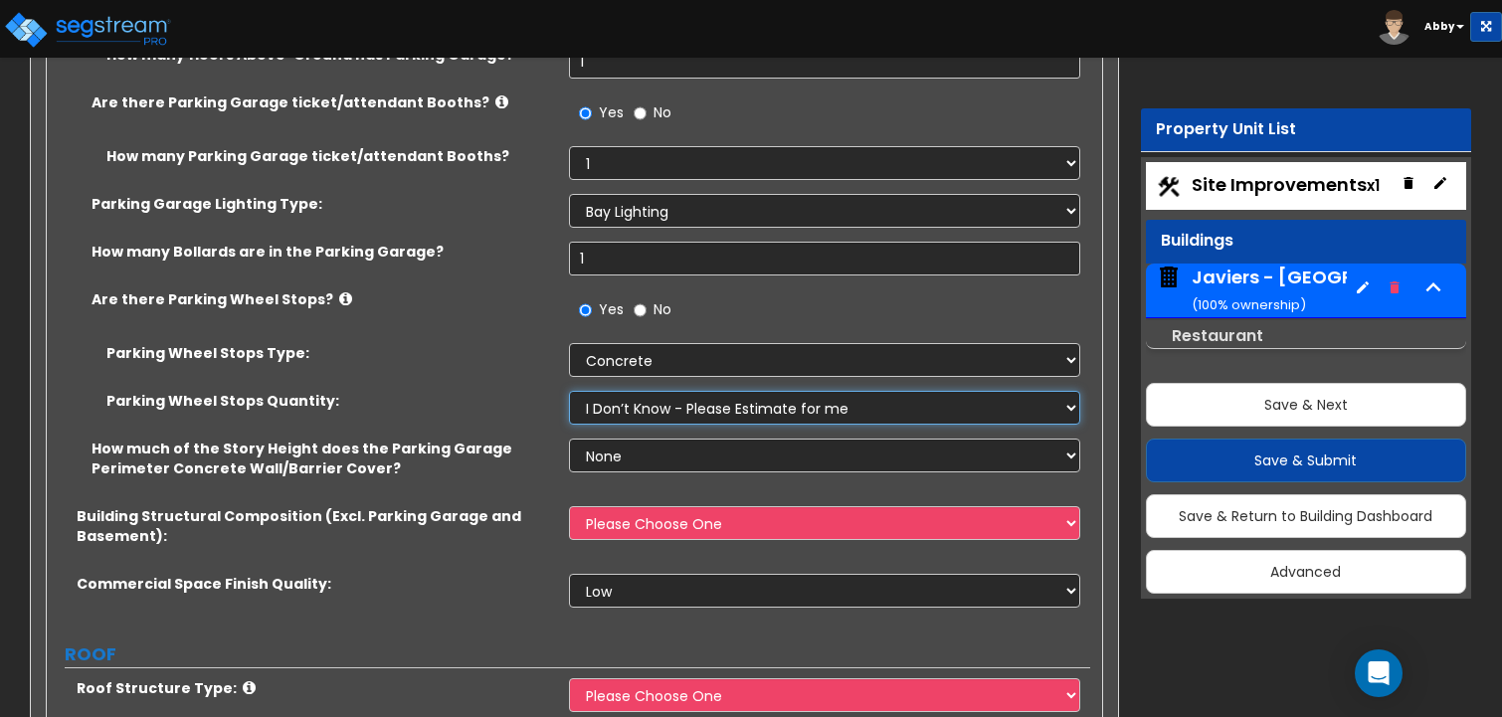
click at [627, 391] on select "I Don’t Know - Please Estimate for me I Want to Enter the Number of Wheel Stops" at bounding box center [825, 408] width 512 height 34
select select "1"
click at [569, 391] on select "I Don’t Know - Please Estimate for me I Want to Enter the Number of Wheel Stops" at bounding box center [825, 408] width 512 height 34
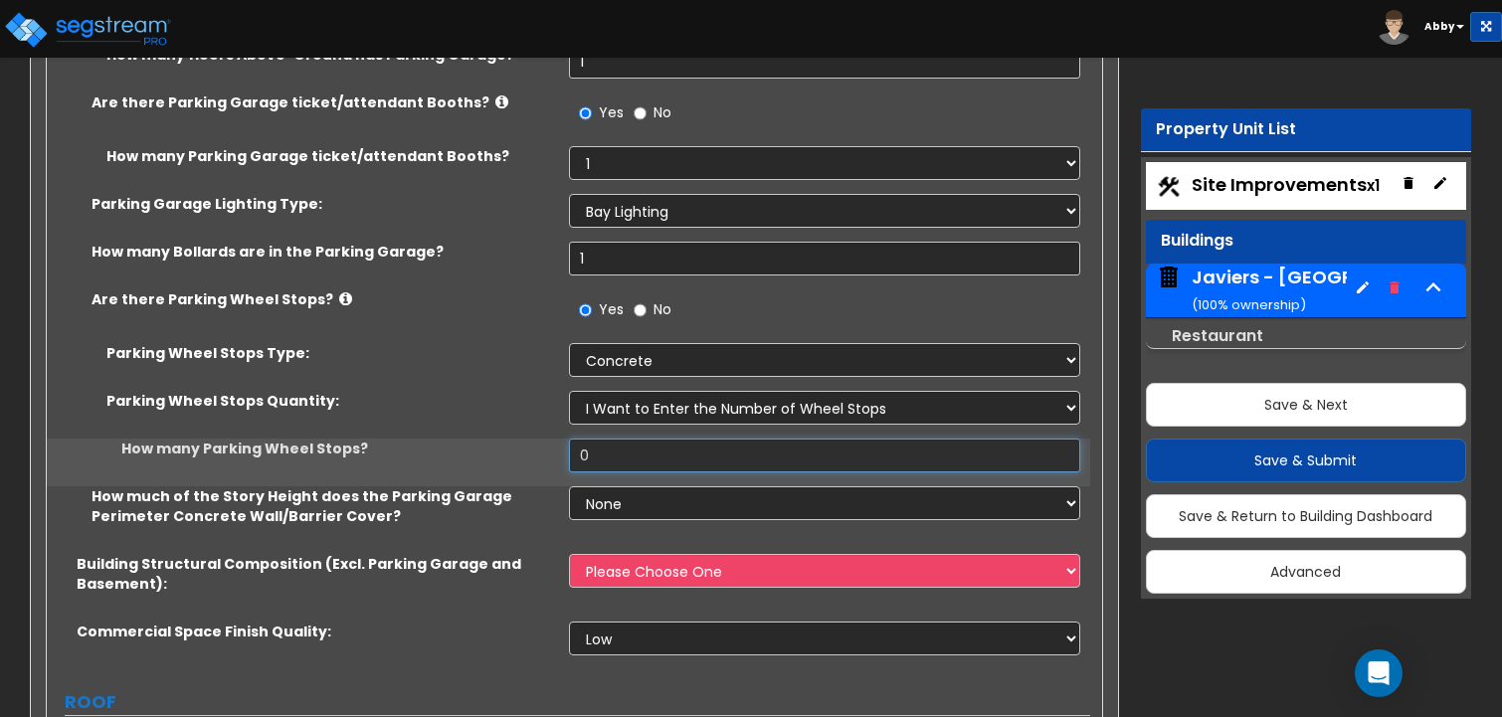
click at [608, 439] on input "0" at bounding box center [825, 456] width 512 height 34
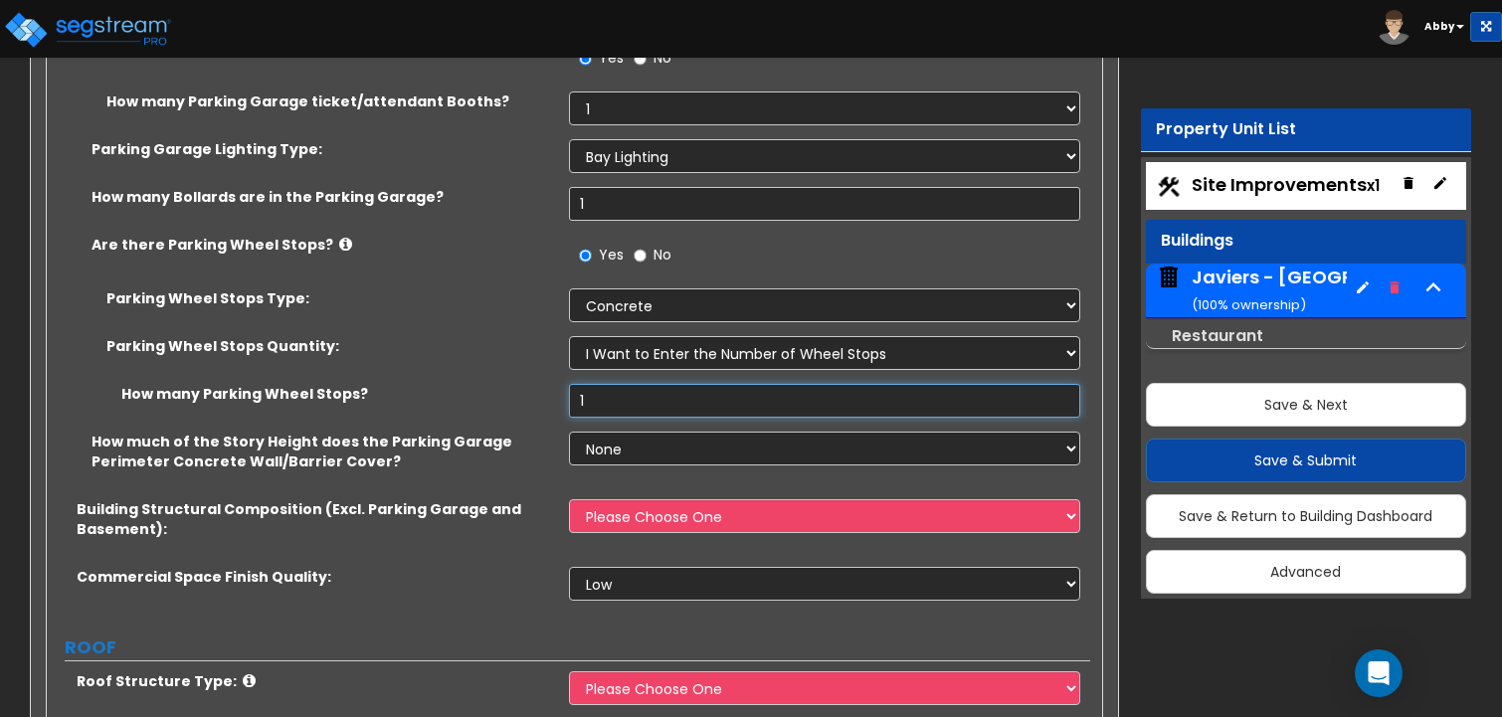
scroll to position [1989, 0]
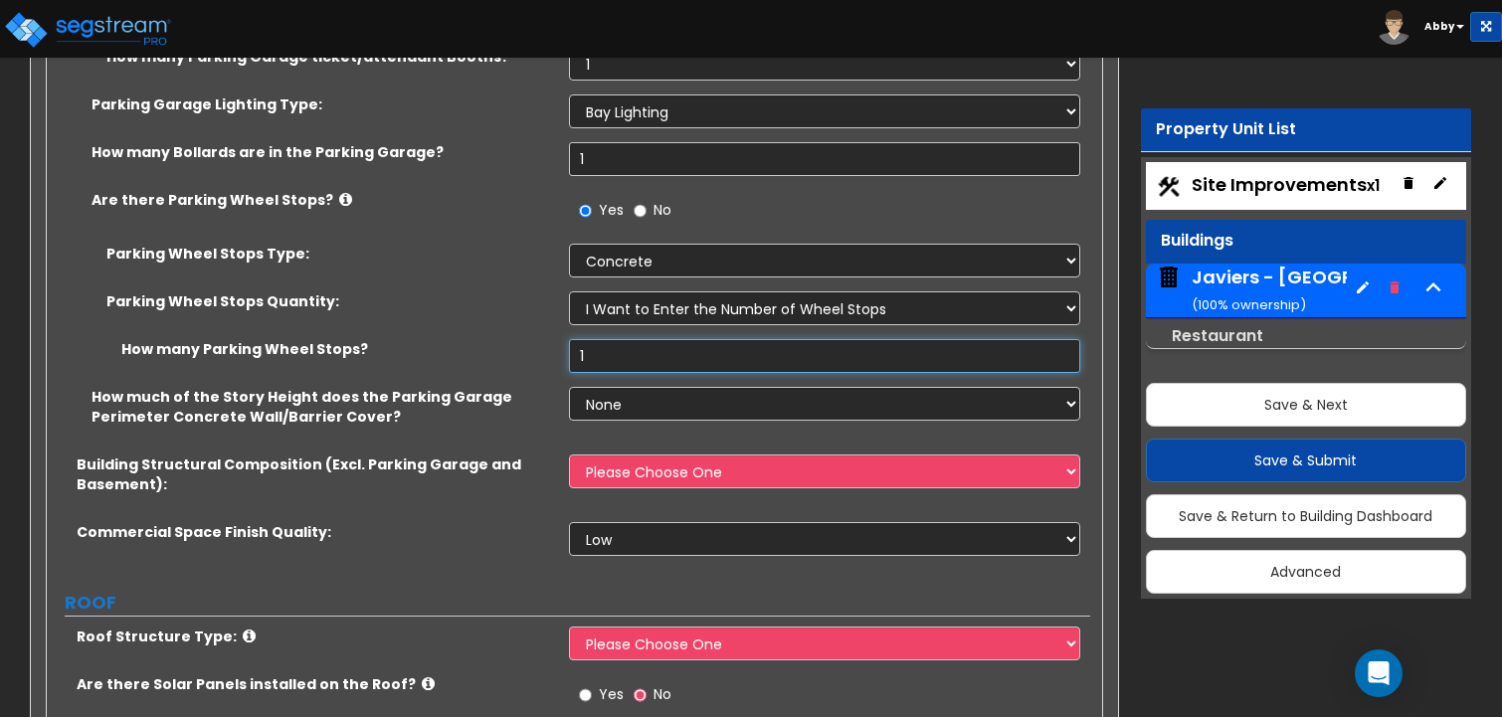
type input "1"
click at [624, 387] on select "None Only About Half of the Story Height Most of the Story Height is Covered Ea…" at bounding box center [825, 404] width 512 height 34
select select "2"
click at [569, 387] on select "None Only About Half of the Story Height Most of the Story Height is Covered Ea…" at bounding box center [825, 404] width 512 height 34
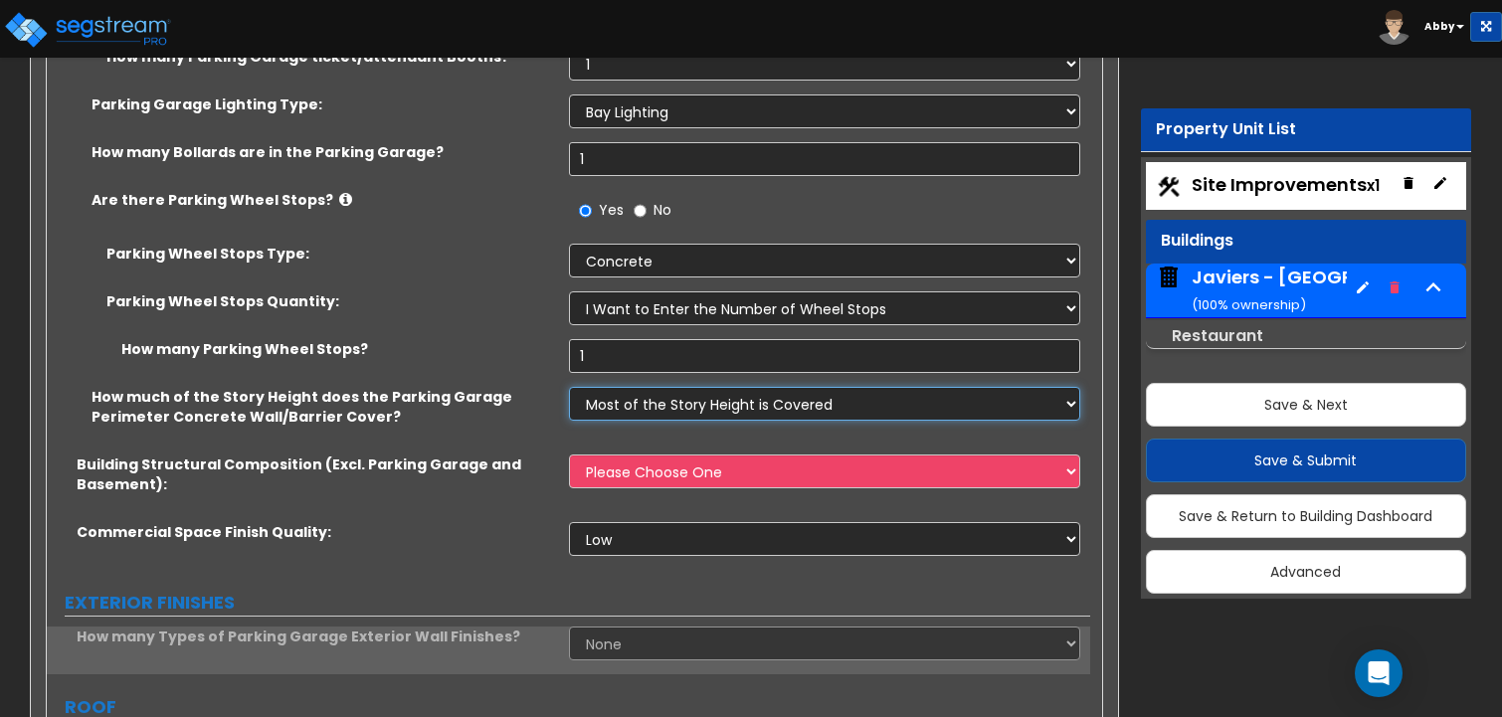
scroll to position [2089, 0]
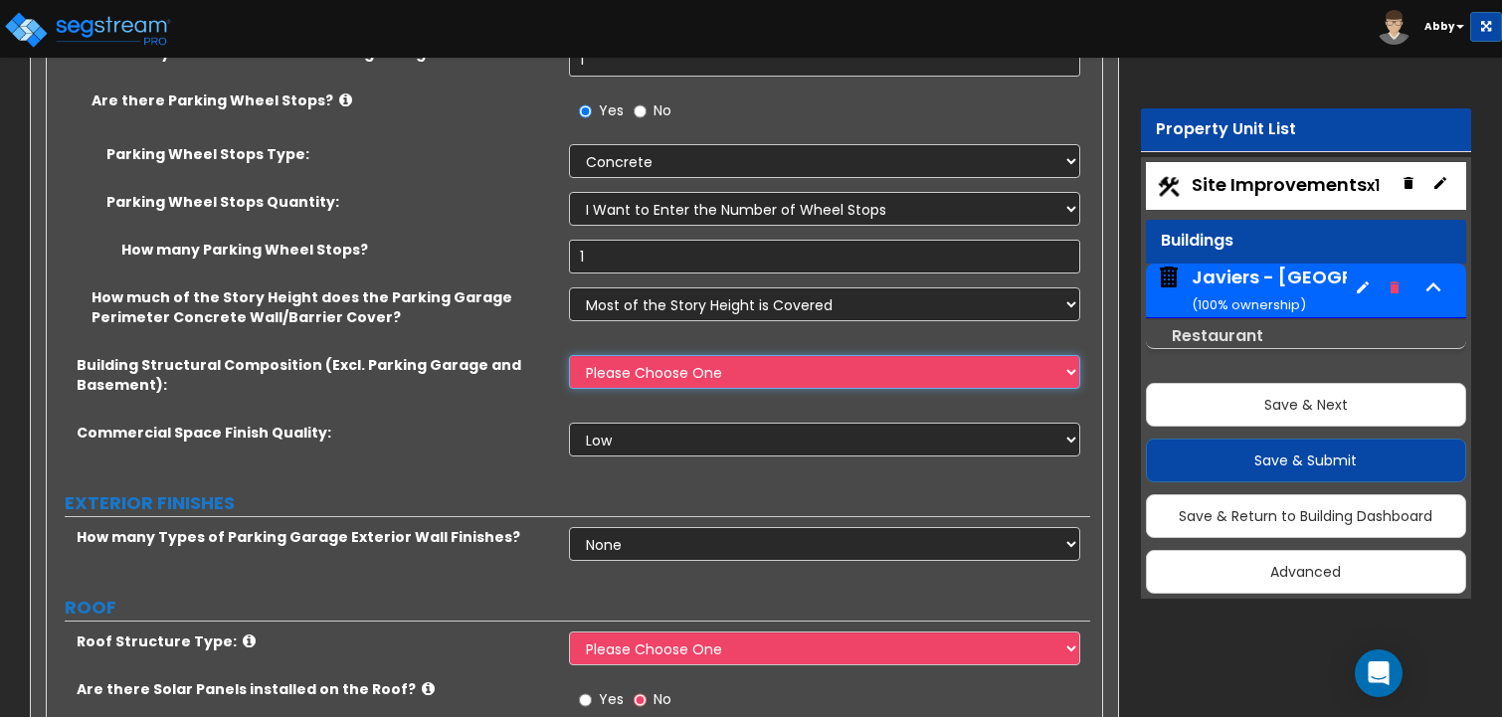
click at [647, 355] on select "Please Choose One Tilt-up Wall Construction Reinforced Concrete Structural Stee…" at bounding box center [825, 372] width 512 height 34
select select "2"
click at [569, 355] on select "Please Choose One Tilt-up Wall Construction Reinforced Concrete Structural Stee…" at bounding box center [825, 372] width 512 height 34
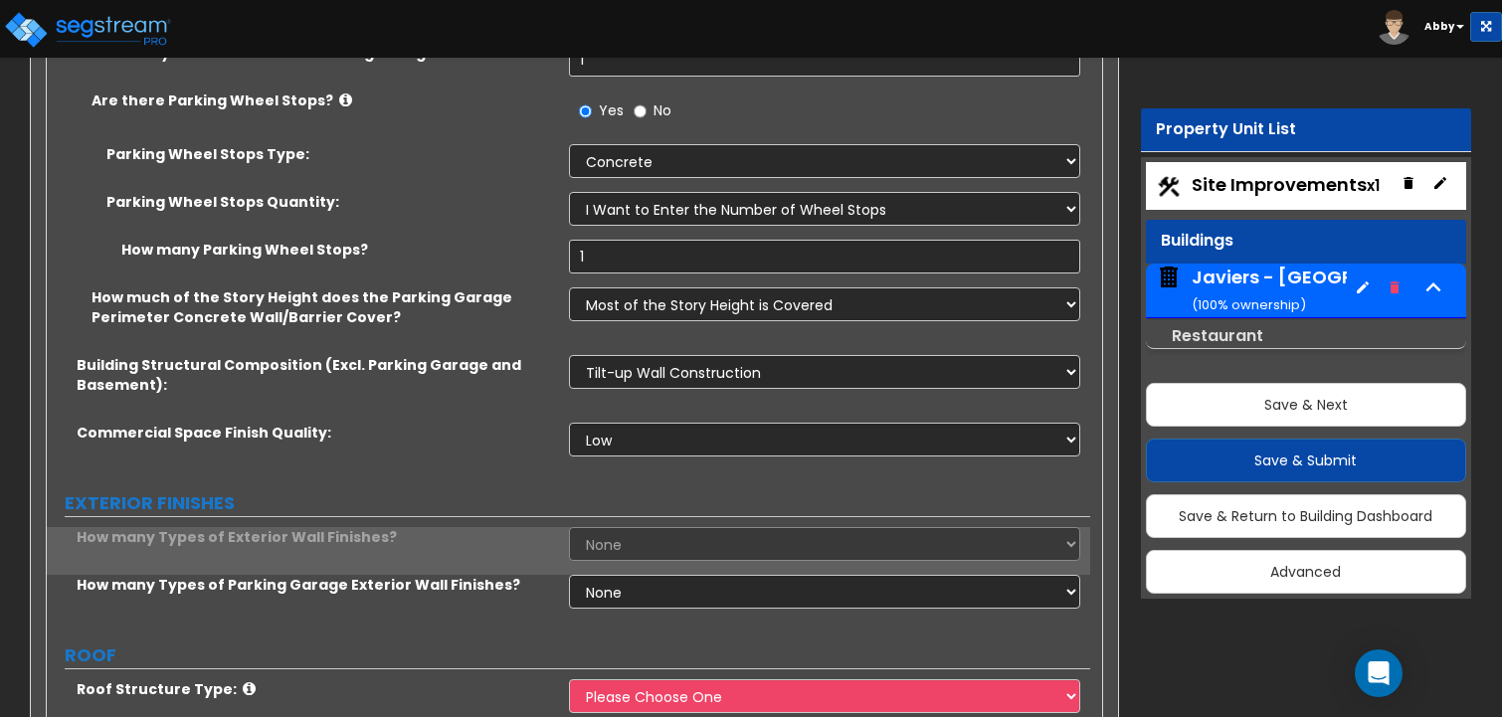
click at [640, 386] on div "Building Structural Composition (Excl. Parking Garage and Basement): Please Cho…" at bounding box center [568, 389] width 1043 height 68
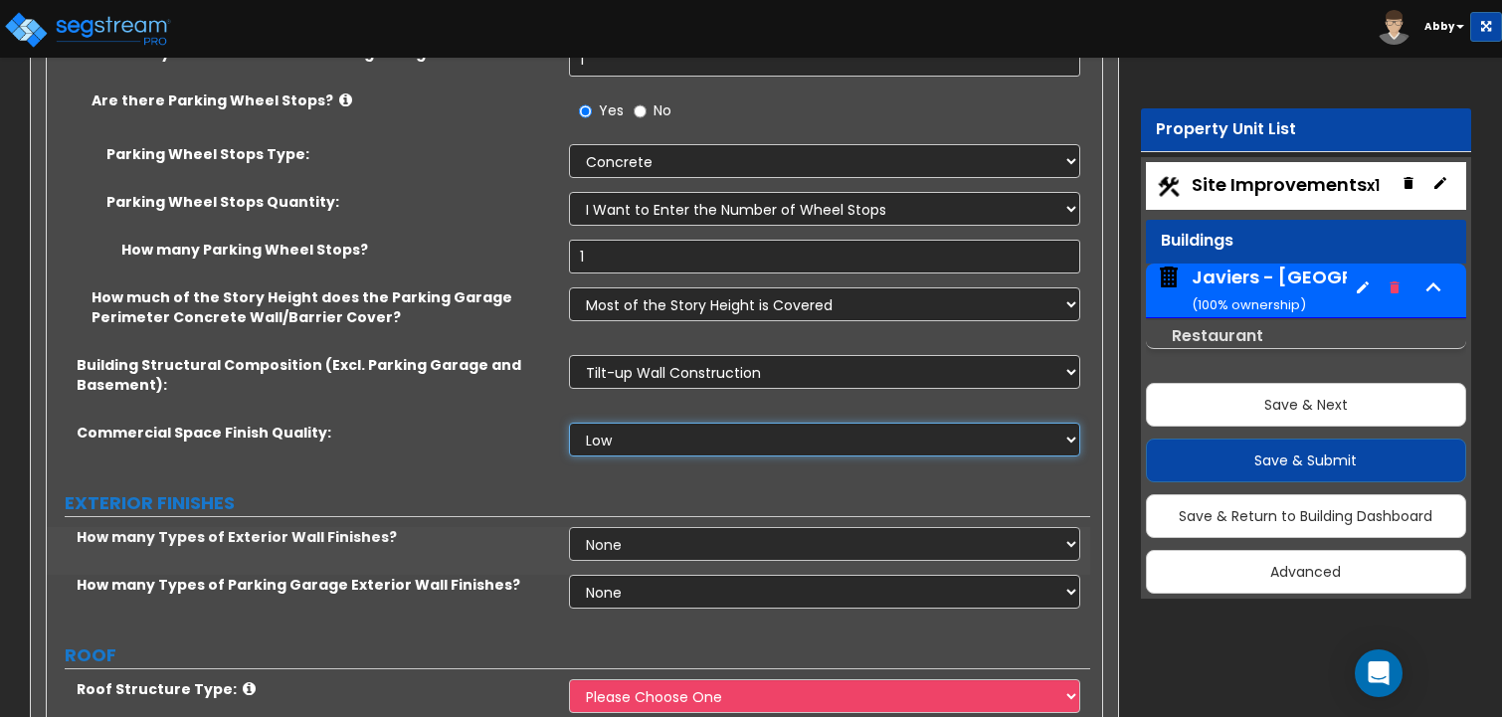
click at [640, 423] on select "Low Average High" at bounding box center [825, 440] width 512 height 34
select select "1"
click at [569, 423] on select "Low Average High" at bounding box center [825, 440] width 512 height 34
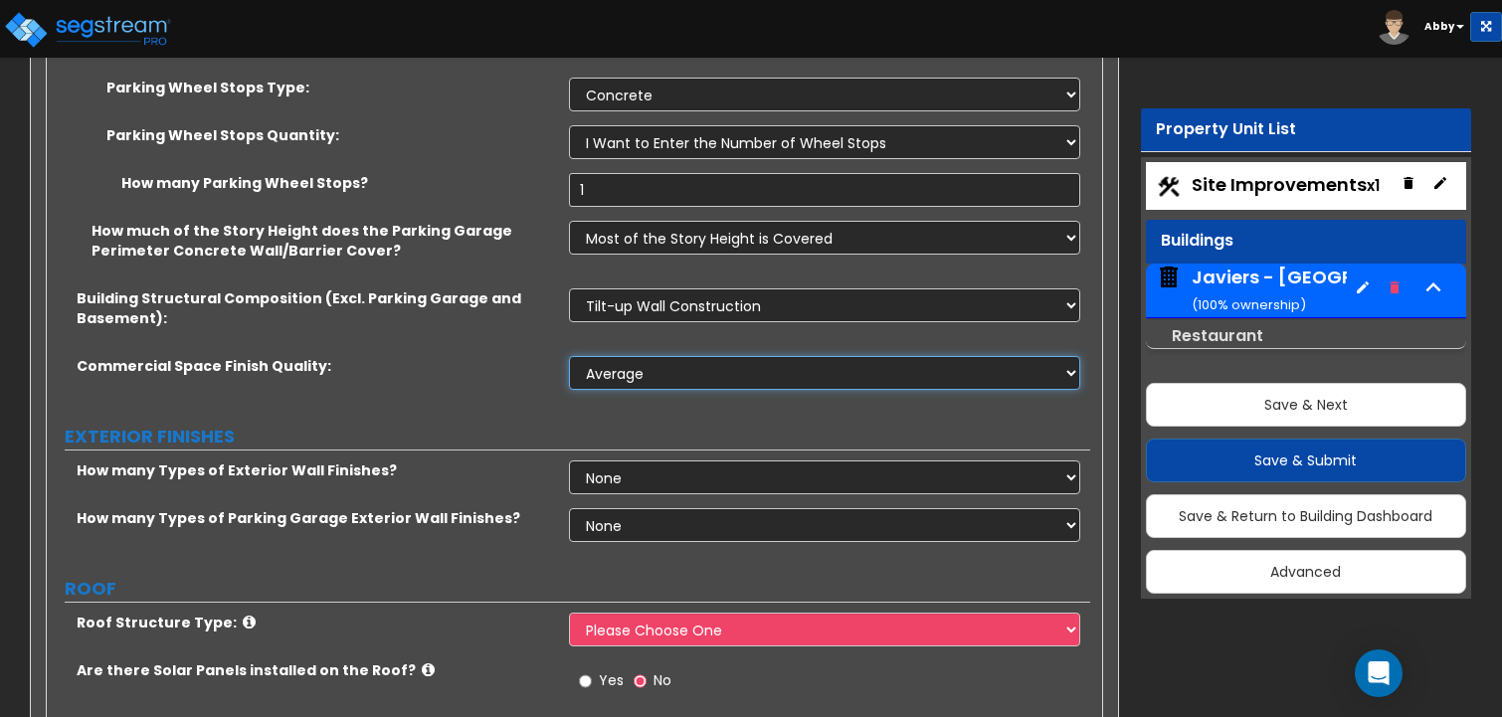
scroll to position [2188, 0]
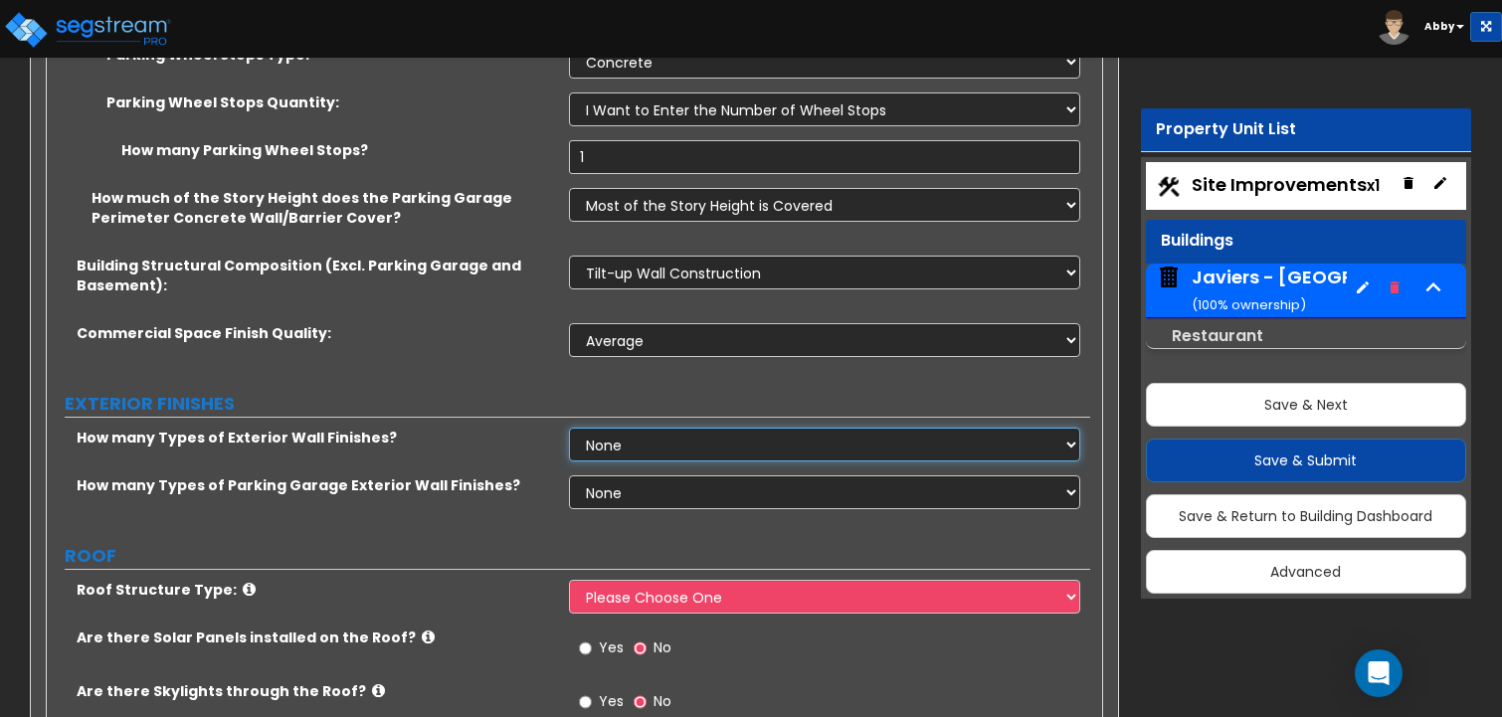
click at [638, 428] on select "None 1 2 3" at bounding box center [825, 445] width 512 height 34
click at [624, 428] on select "None 1 2 3" at bounding box center [825, 445] width 512 height 34
select select "3"
click at [569, 428] on select "None 1 2 3" at bounding box center [825, 445] width 512 height 34
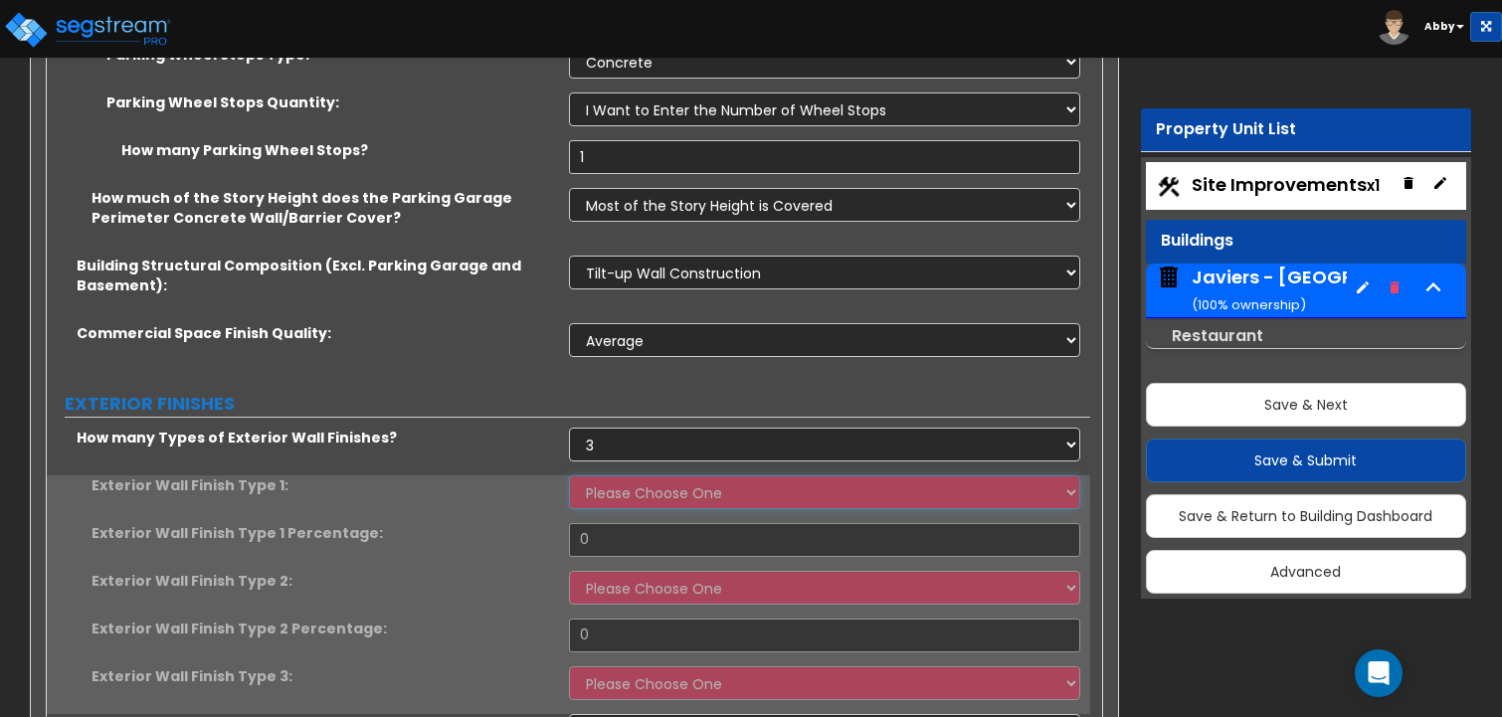
click at [622, 475] on select "Please Choose One No Finish/Shared Wall No Wall Brick Veneer Stone Veneer Wood …" at bounding box center [825, 492] width 512 height 34
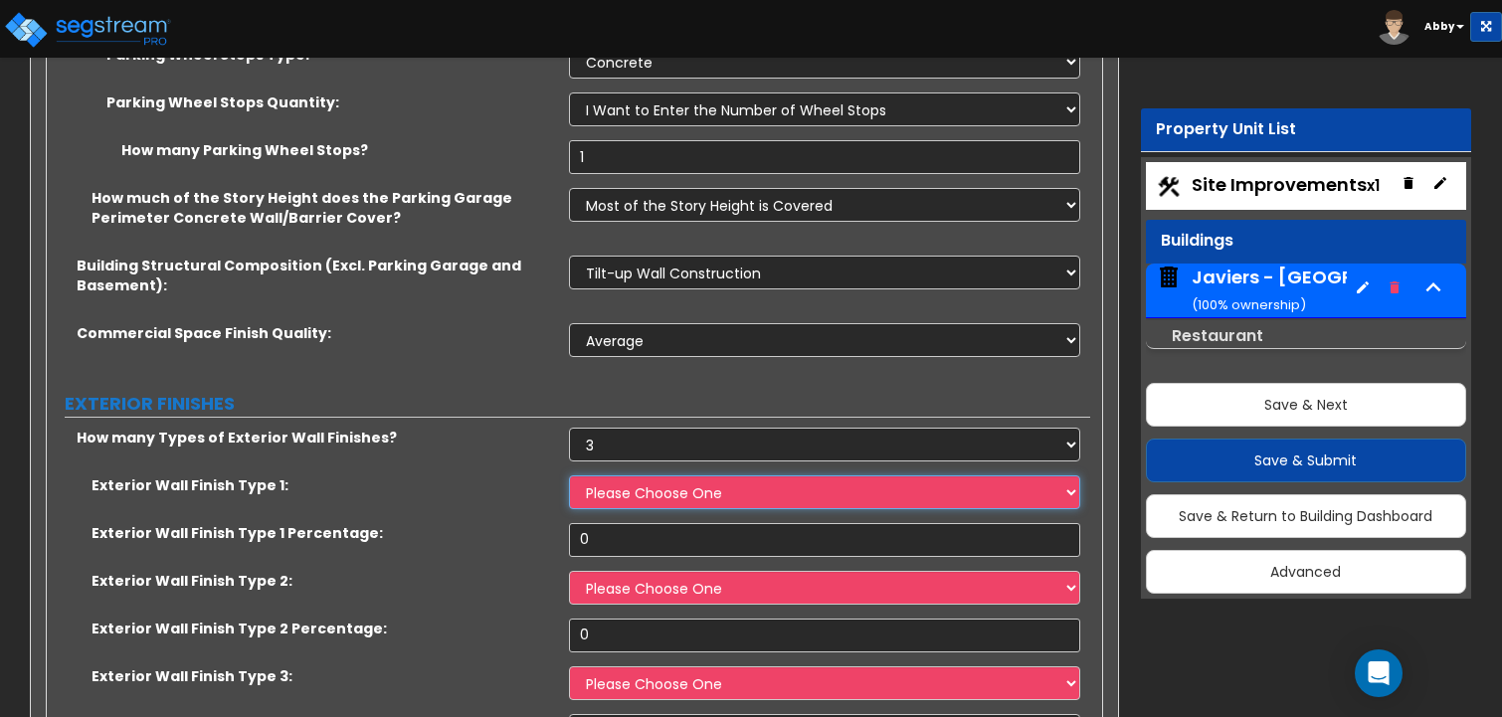
select select "1"
click at [569, 475] on select "Please Choose One No Finish/Shared Wall No Wall Brick Veneer Stone Veneer Wood …" at bounding box center [825, 492] width 512 height 34
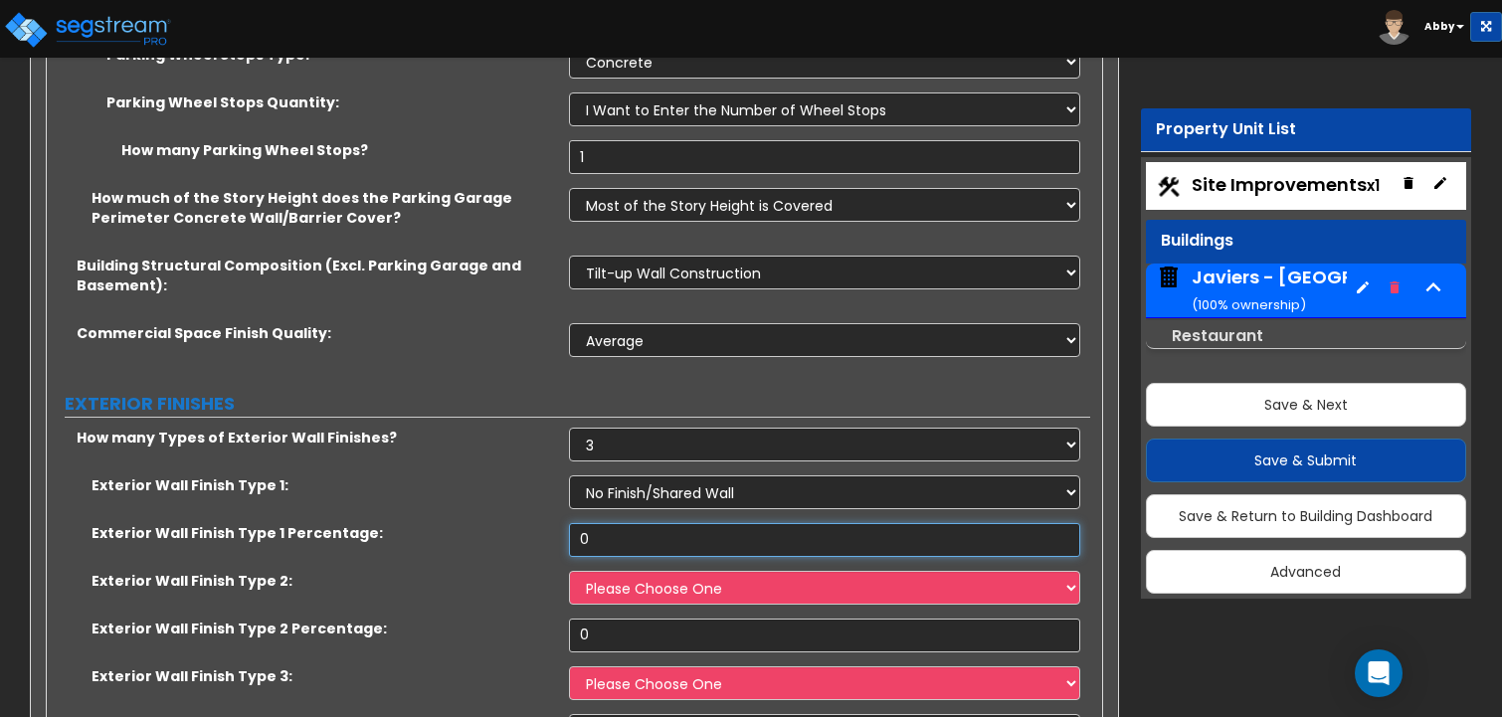
click at [640, 523] on input "0" at bounding box center [825, 540] width 512 height 34
type input "33"
click at [651, 571] on select "Please Choose One No Finish/Shared Wall No Wall Brick Veneer Stone Veneer Wood …" at bounding box center [825, 588] width 512 height 34
select select "4"
click at [569, 571] on select "Please Choose One No Finish/Shared Wall No Wall Brick Veneer Stone Veneer Wood …" at bounding box center [825, 588] width 512 height 34
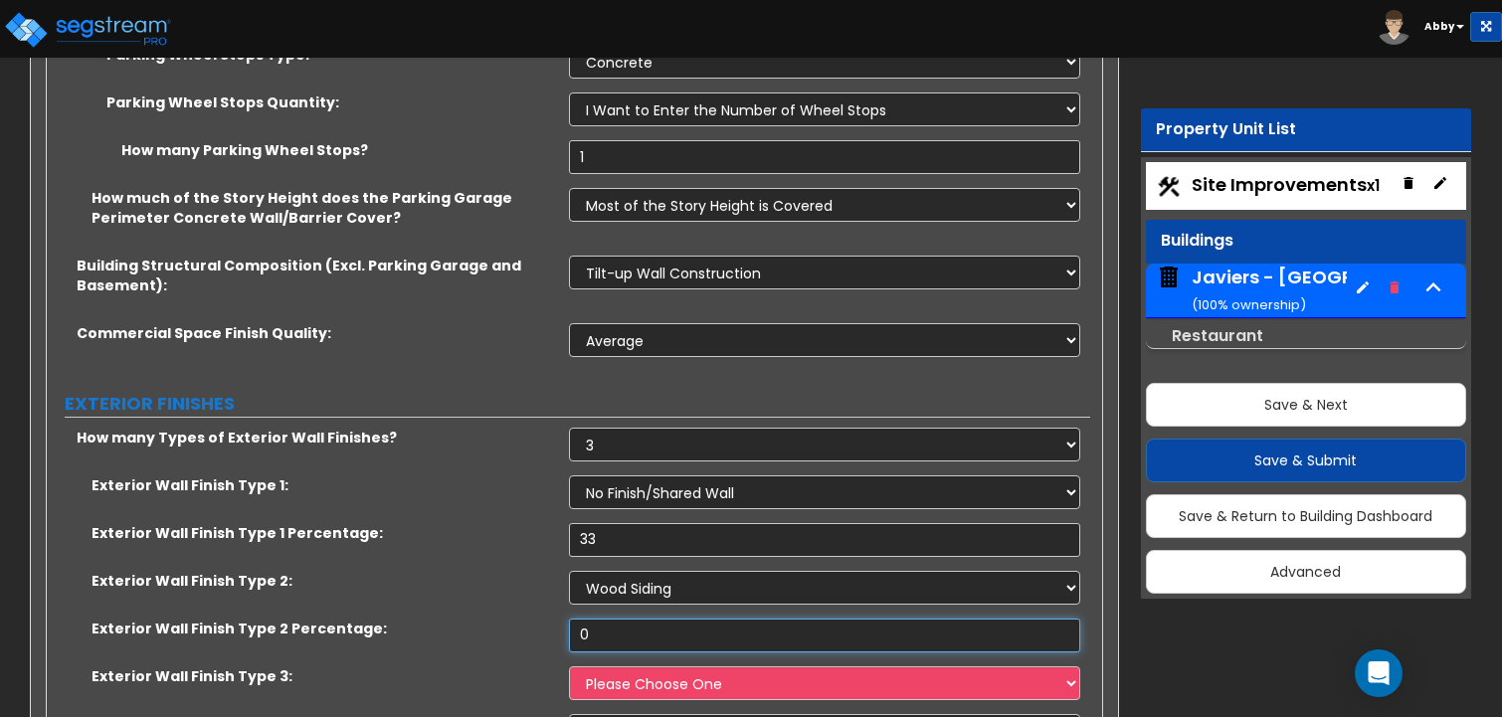
click at [659, 619] on input "0" at bounding box center [825, 636] width 512 height 34
type input "33"
click at [654, 666] on select "Please Choose One No Finish/Shared Wall No Wall Brick Veneer Stone Veneer Wood …" at bounding box center [825, 683] width 512 height 34
select select "7"
click at [569, 666] on select "Please Choose One No Finish/Shared Wall No Wall Brick Veneer Stone Veneer Wood …" at bounding box center [825, 683] width 512 height 34
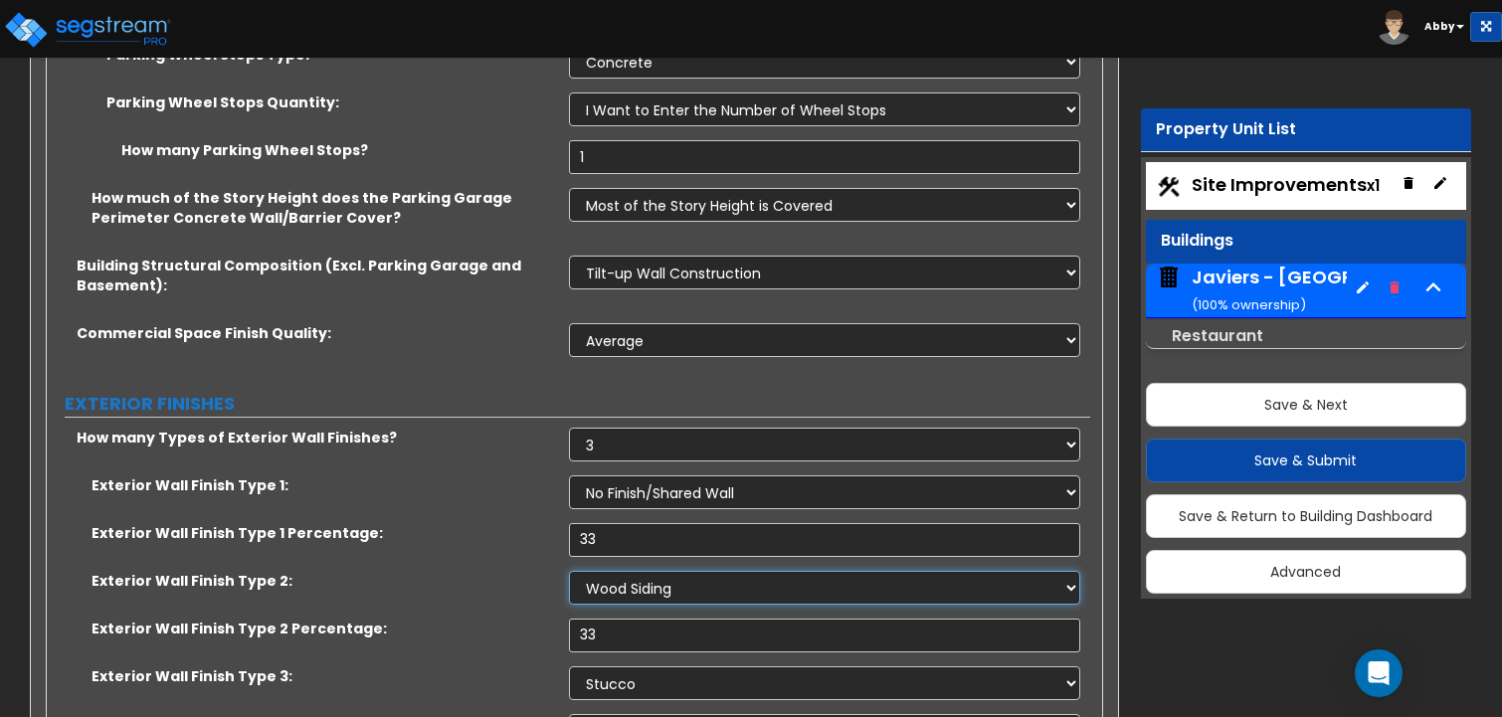
click at [679, 571] on select "Please Choose One No Finish/Shared Wall No Wall Brick Veneer Stone Veneer Wood …" at bounding box center [825, 588] width 512 height 34
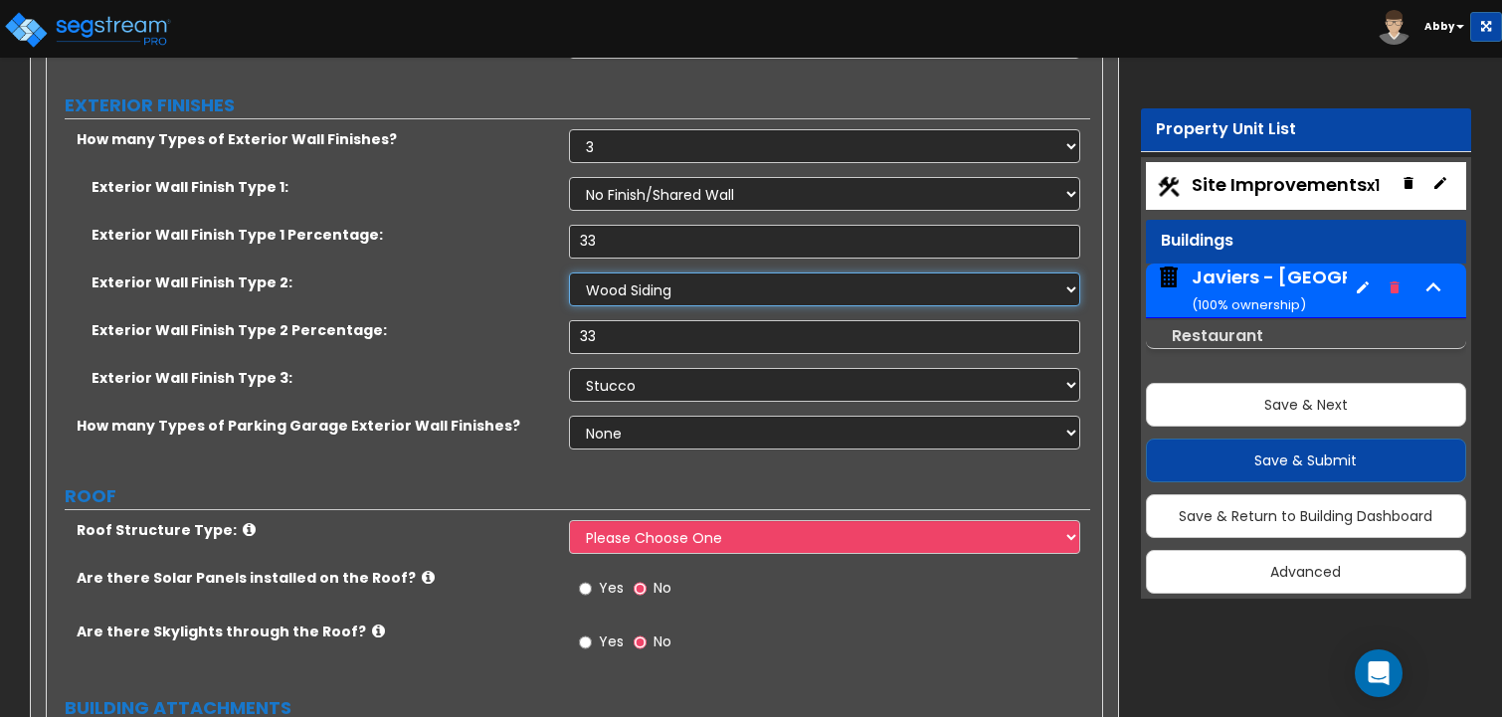
scroll to position [2586, 0]
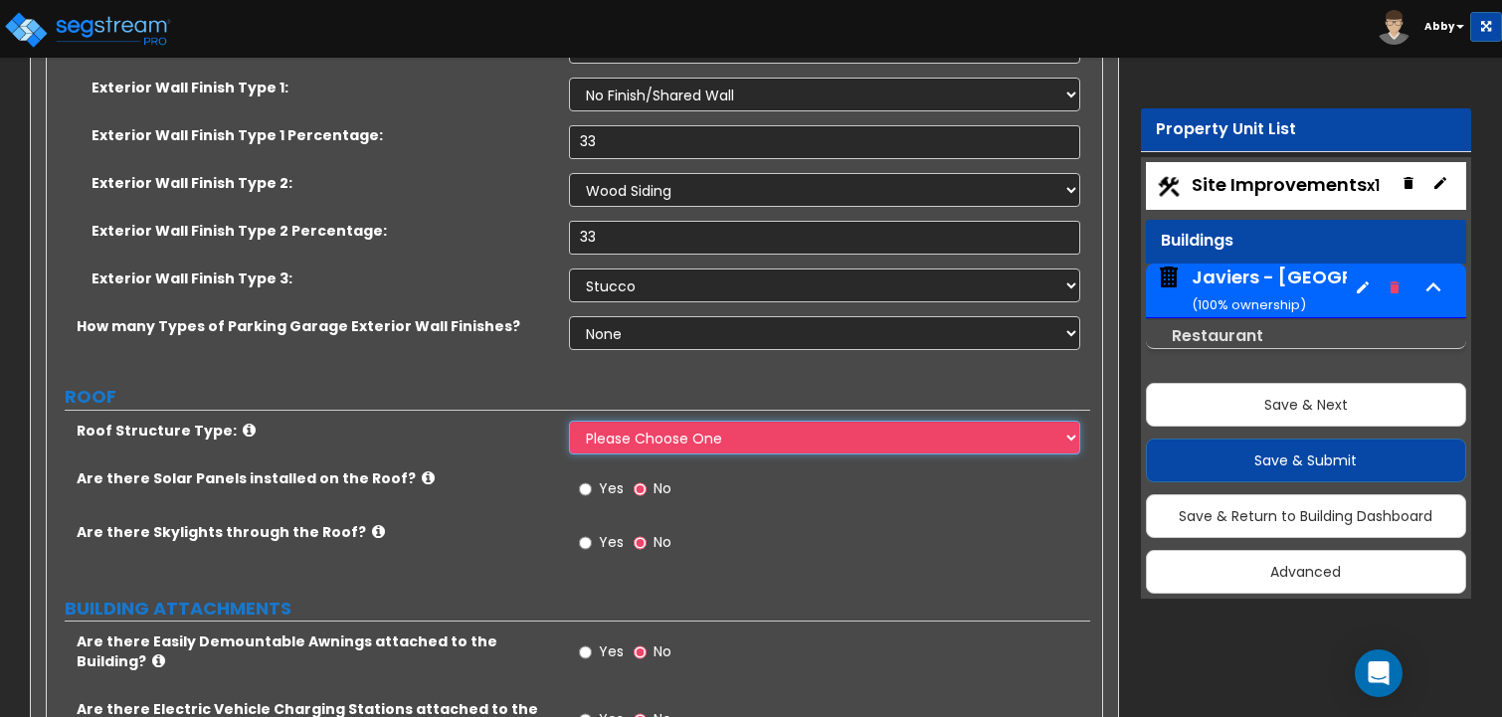
click at [706, 421] on select "Please Choose One [PERSON_NAME] Roof Flat Roof Hybrid [PERSON_NAME] & Flat Roof" at bounding box center [825, 438] width 512 height 34
click at [422, 470] on icon at bounding box center [428, 477] width 13 height 15
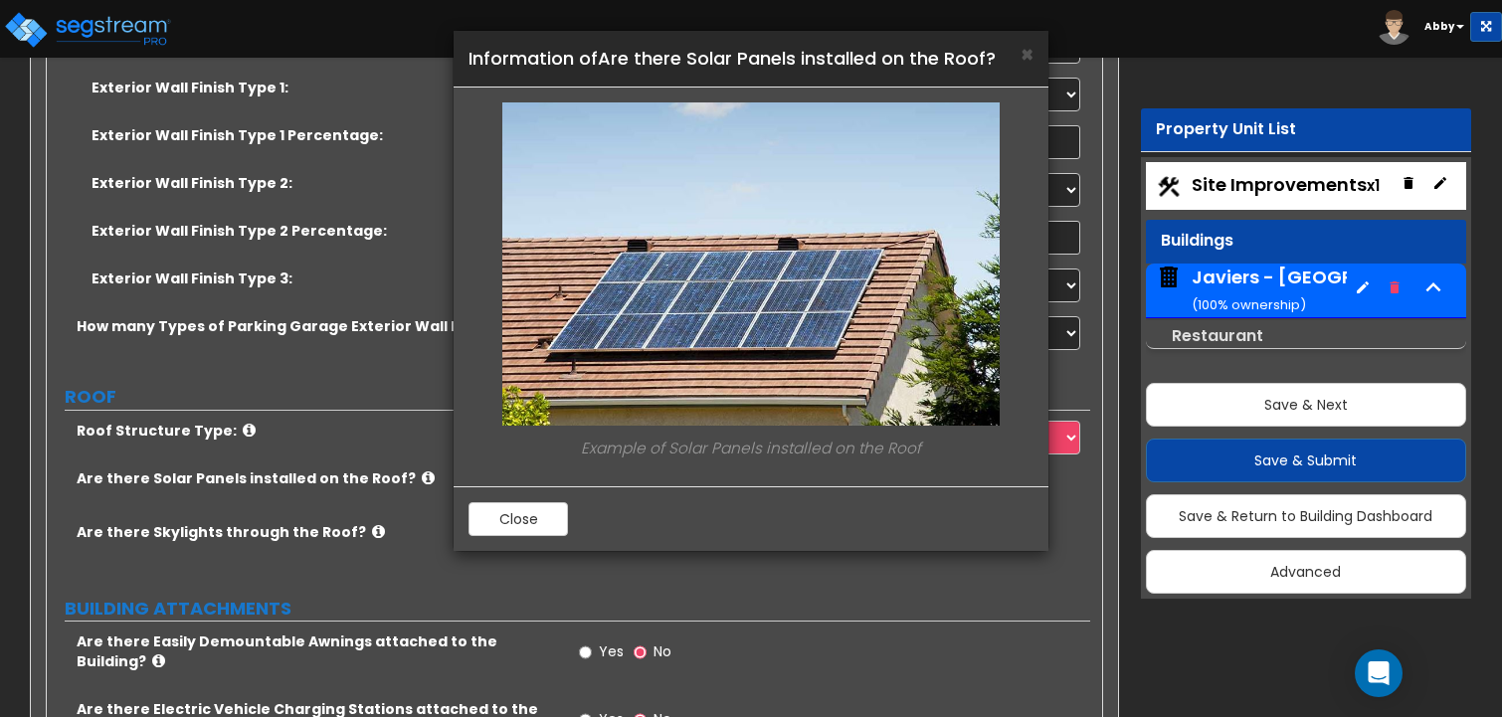
click at [248, 397] on div "× Information of Are there Solar Panels installed on the Roof? Example of Solar…" at bounding box center [751, 358] width 1502 height 717
click at [233, 392] on div "× Information of Are there Solar Panels installed on the Roof? Example of Solar…" at bounding box center [751, 358] width 1502 height 717
click at [517, 517] on button "Close" at bounding box center [517, 519] width 99 height 34
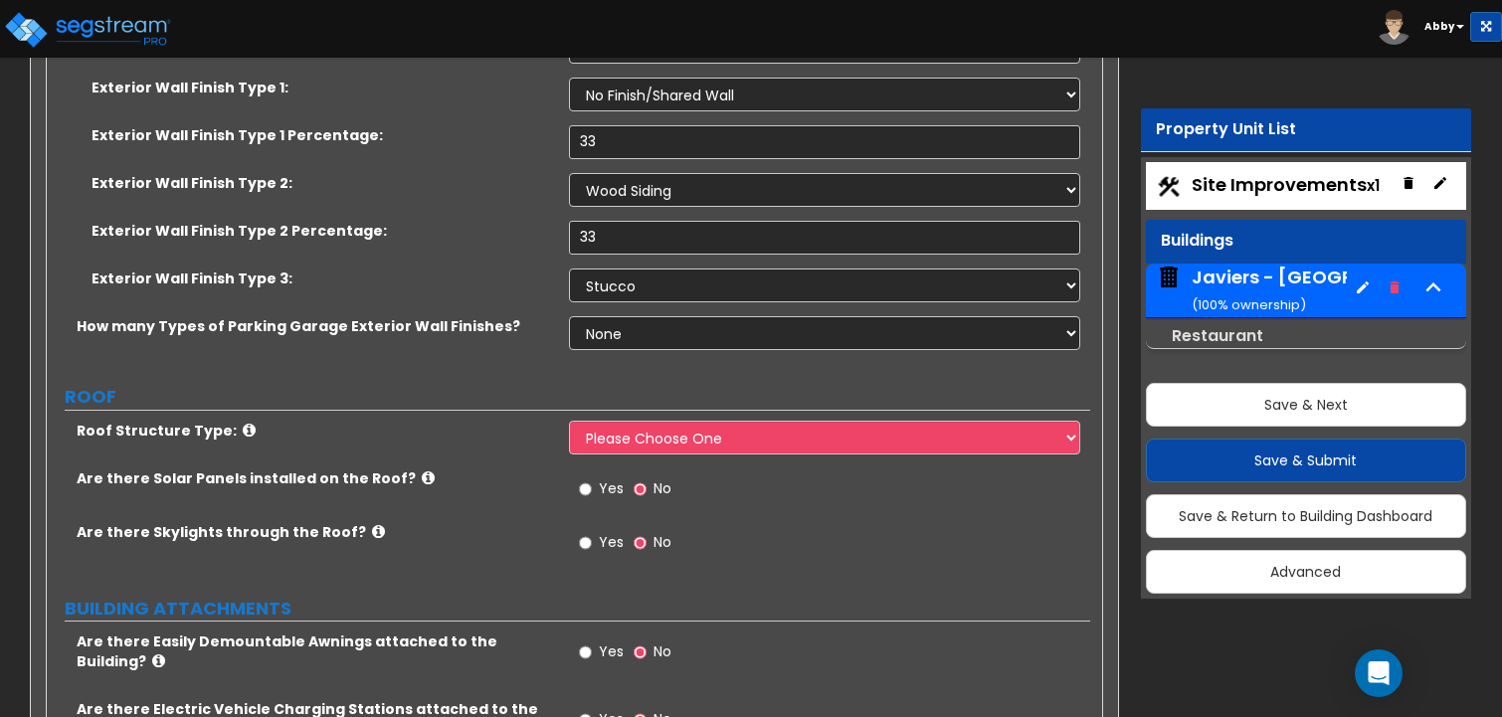
click at [227, 421] on label "Roof Structure Type:" at bounding box center [315, 431] width 477 height 20
click at [243, 423] on icon at bounding box center [249, 430] width 13 height 15
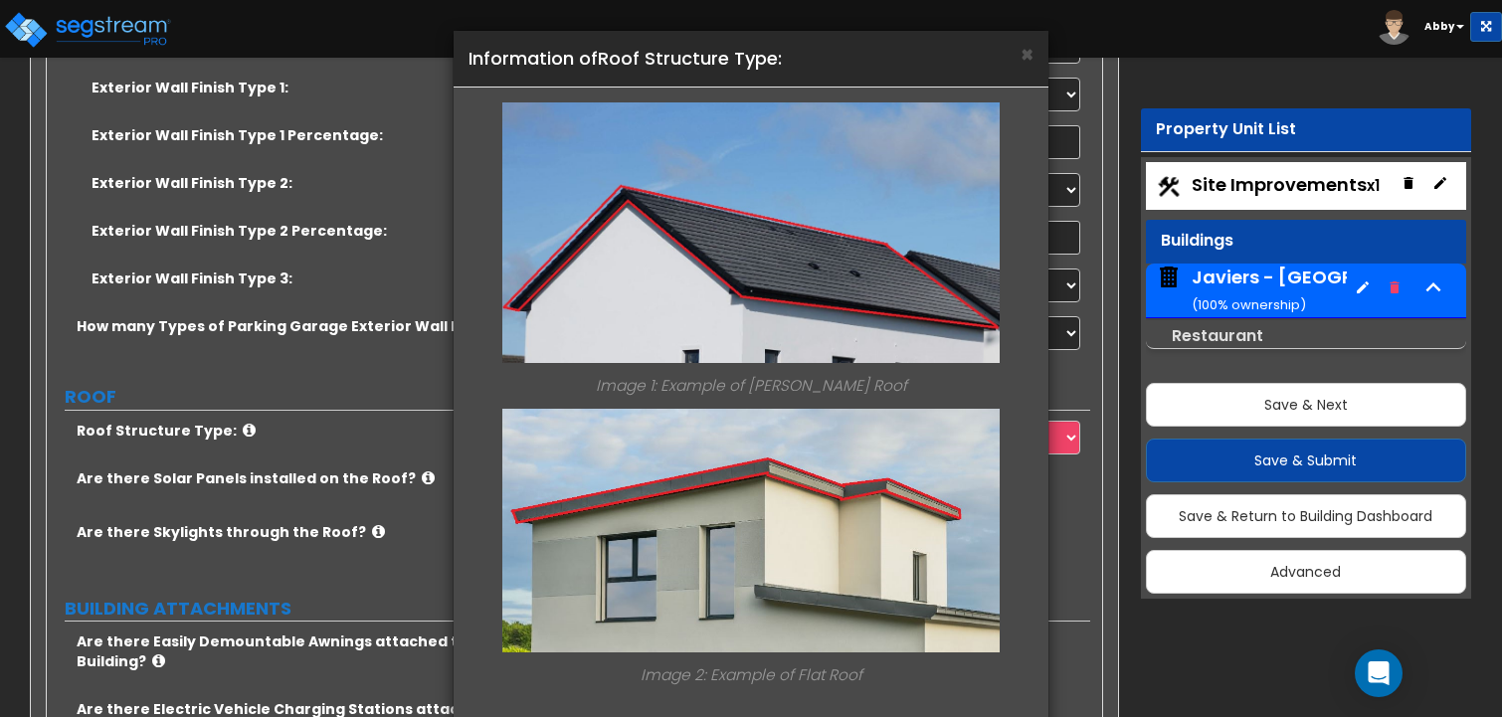
click at [321, 411] on div "× Information of Roof Structure Type: Image 1: Example of [PERSON_NAME] Roof Im…" at bounding box center [751, 358] width 1502 height 717
click at [1021, 65] on span "×" at bounding box center [1026, 54] width 13 height 29
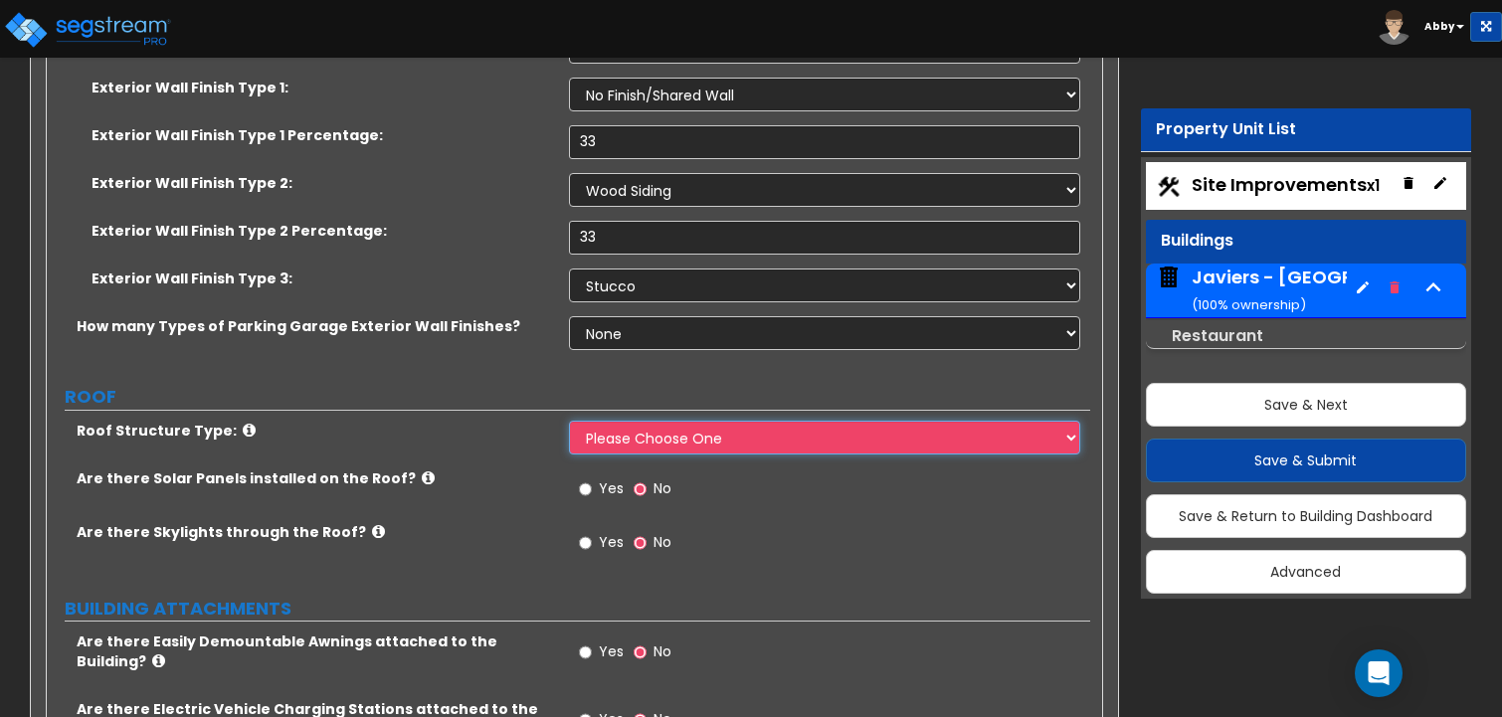
click at [732, 421] on select "Please Choose One [PERSON_NAME] Roof Flat Roof Hybrid [PERSON_NAME] & Flat Roof" at bounding box center [825, 438] width 512 height 34
select select "1"
click at [569, 421] on select "Please Choose One [PERSON_NAME] Roof Flat Roof Hybrid [PERSON_NAME] & Flat Roof" at bounding box center [825, 438] width 512 height 34
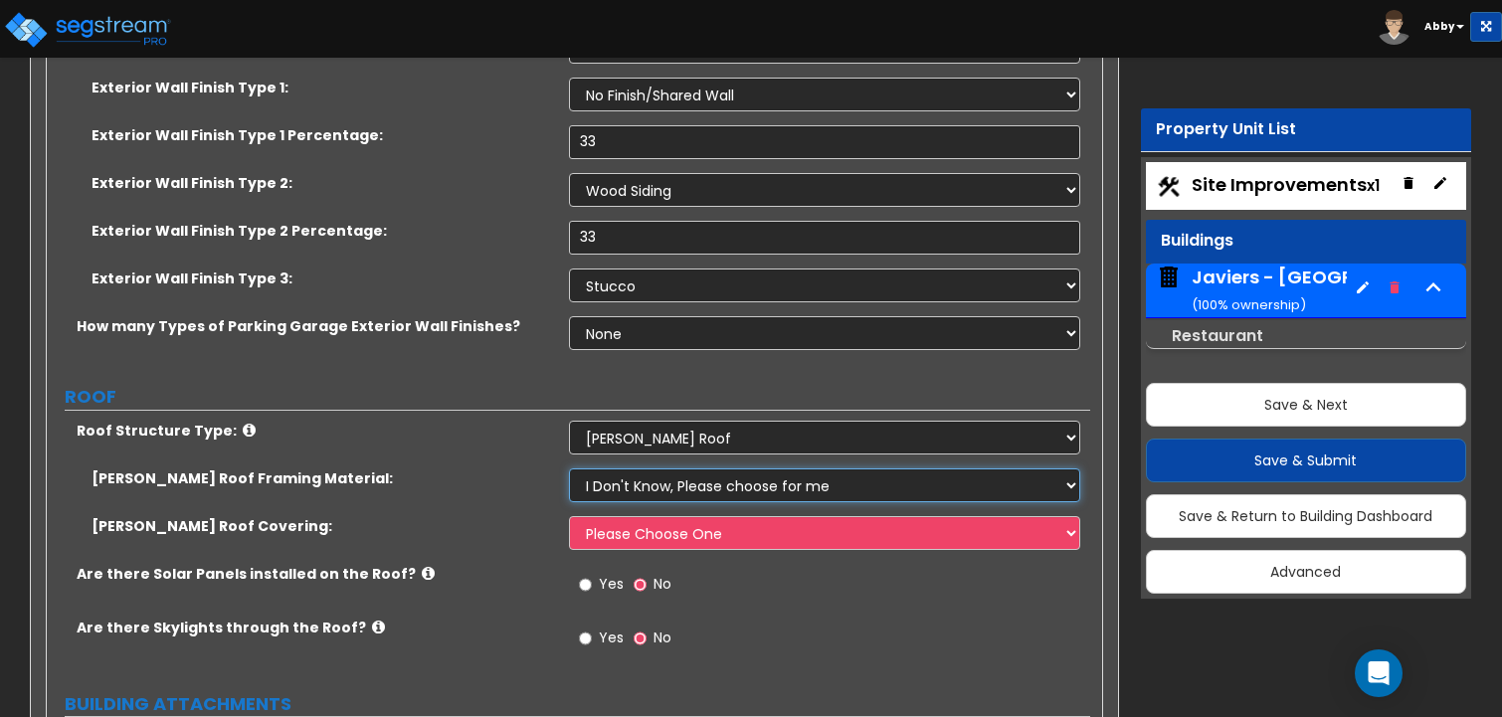
click at [645, 468] on select "I Don't Know, Please choose for me Metal Wood" at bounding box center [825, 485] width 512 height 34
select select "2"
click at [569, 468] on select "I Don't Know, Please choose for me Metal Wood" at bounding box center [825, 485] width 512 height 34
click at [641, 516] on select "Please Choose One Asphalt Shingle Clay Tile Wood Shingle Metal Shingle Standing…" at bounding box center [825, 533] width 512 height 34
select select "3"
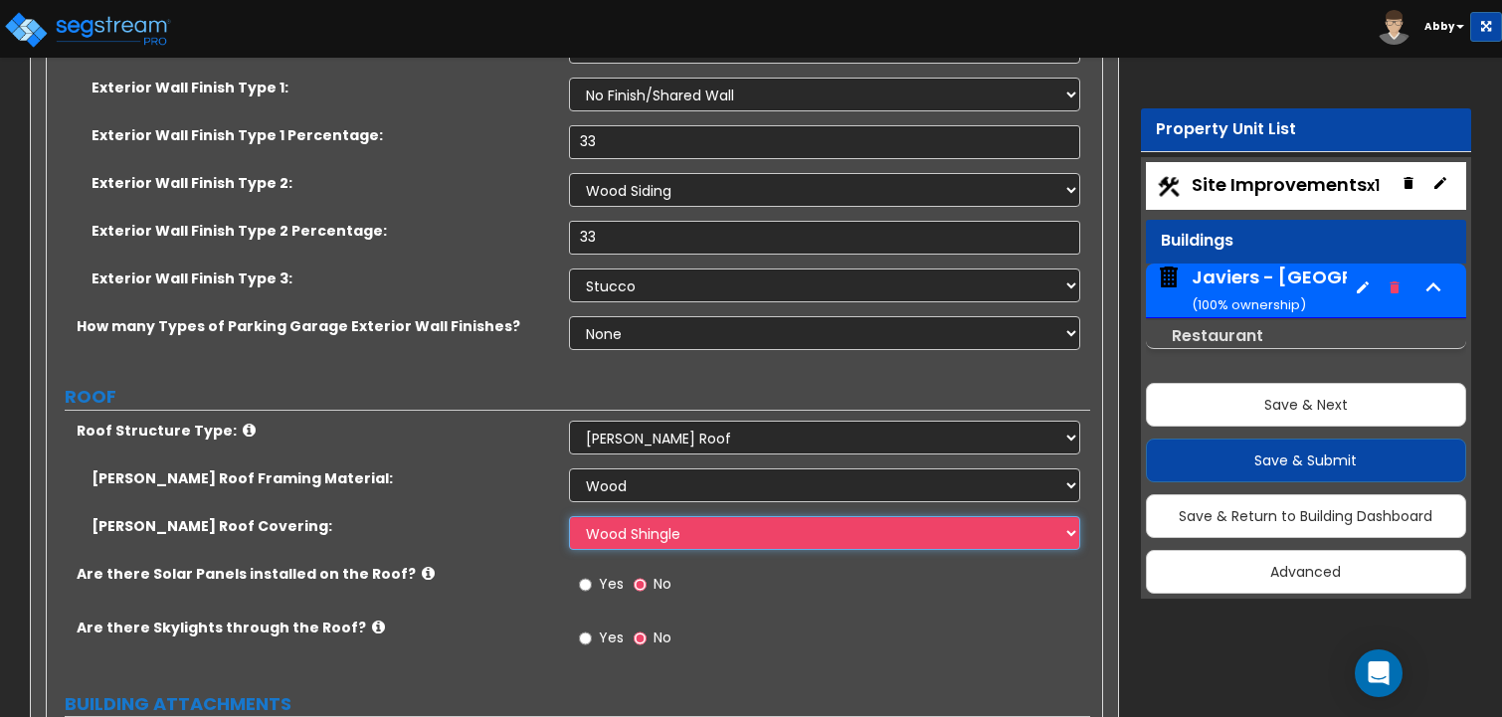
click at [569, 516] on select "Please Choose One Asphalt Shingle Clay Tile Wood Shingle Metal Shingle Standing…" at bounding box center [825, 533] width 512 height 34
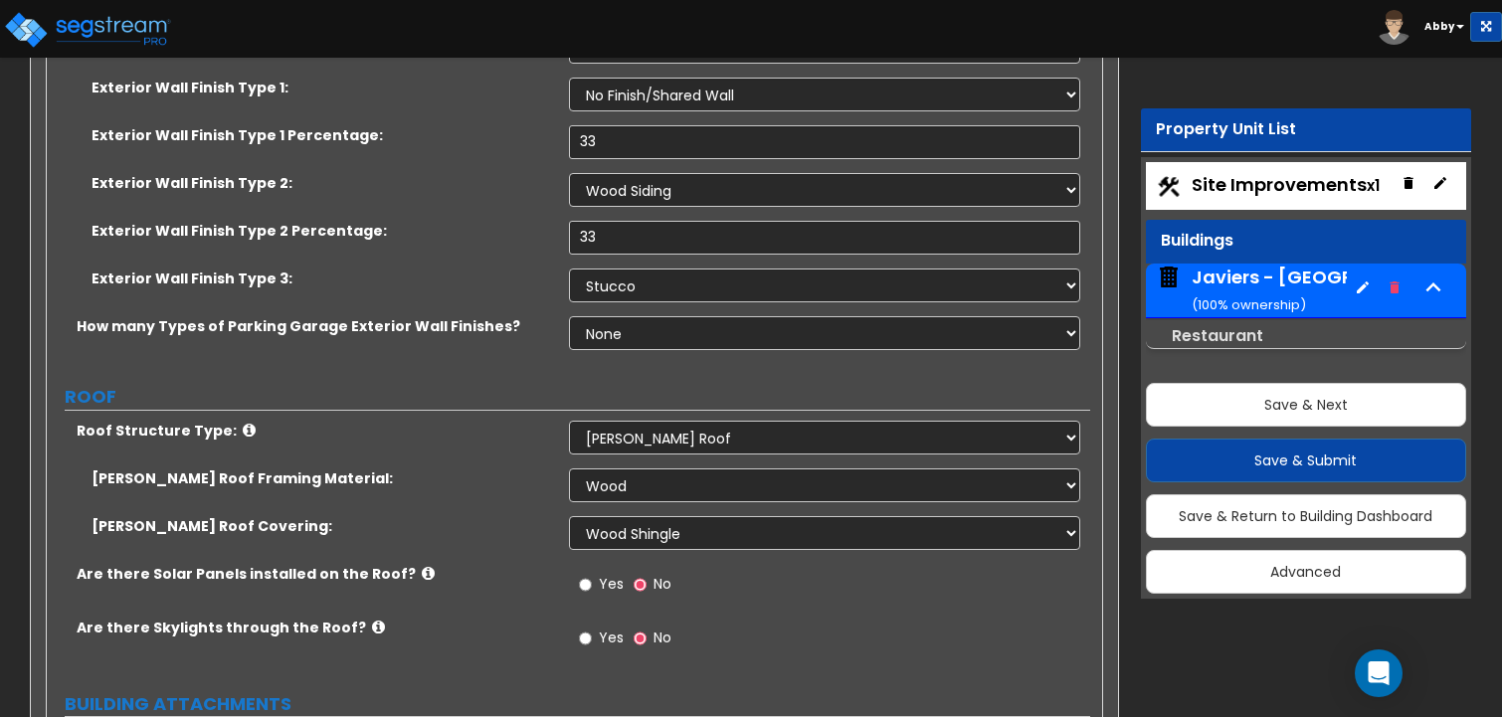
click at [599, 574] on span "Yes" at bounding box center [611, 584] width 25 height 20
click at [592, 574] on input "Yes" at bounding box center [585, 585] width 13 height 22
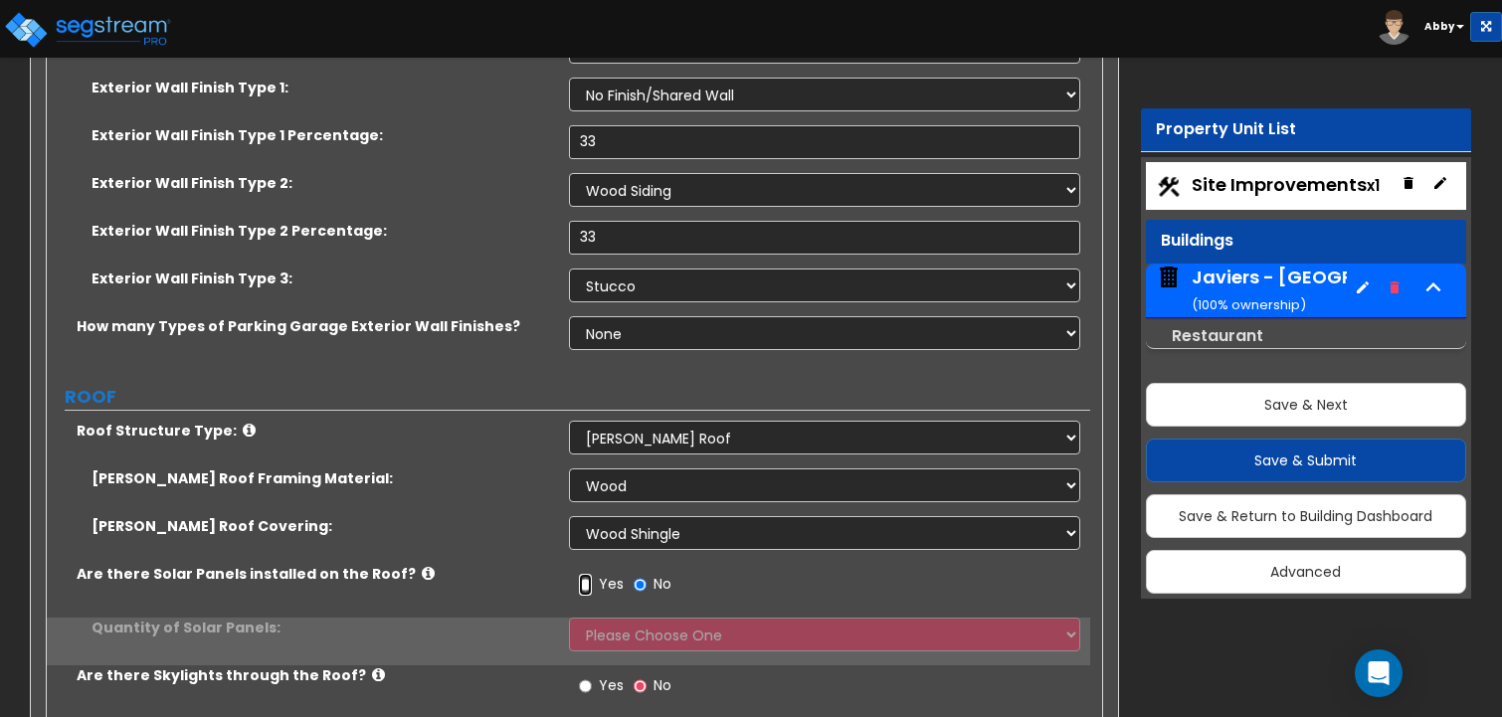
scroll to position [2685, 0]
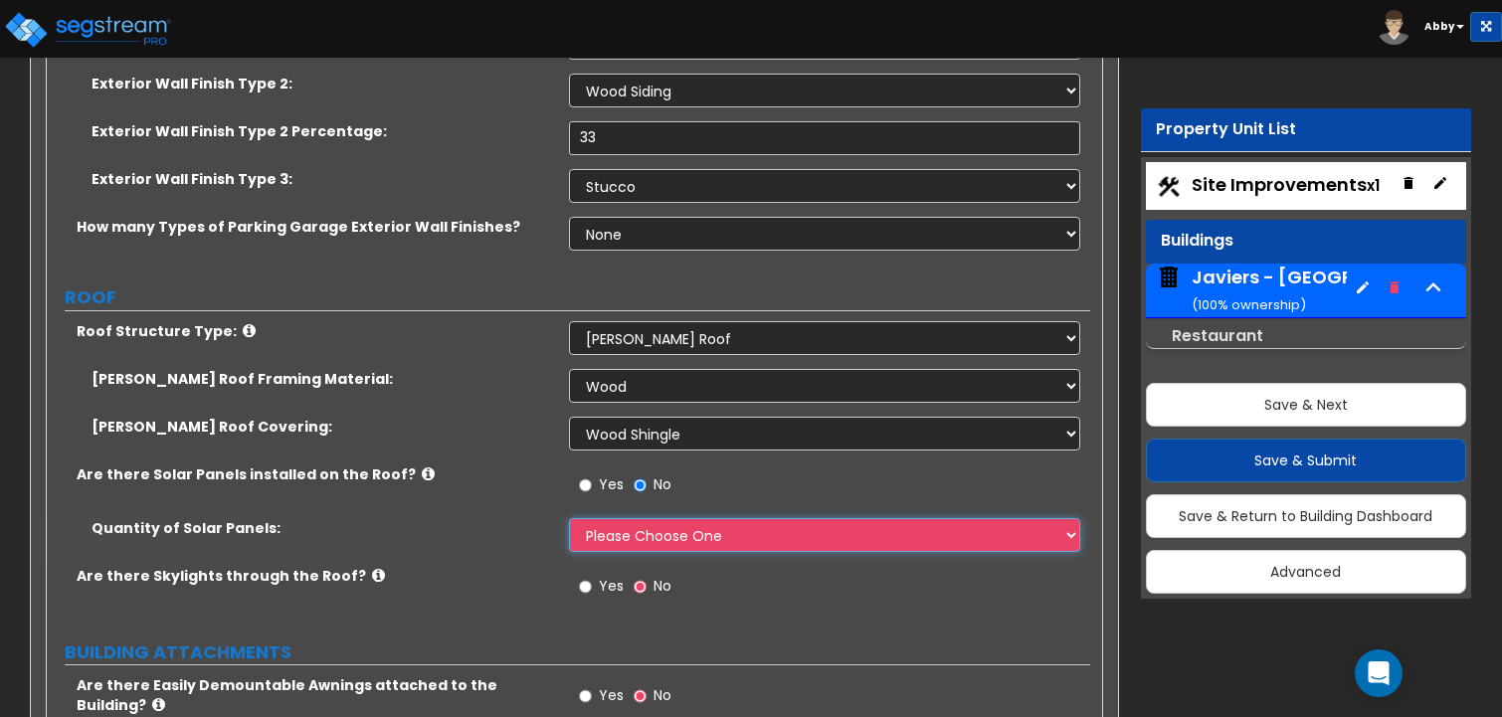
click at [626, 518] on select "Please Choose One Enter the Percentage of Roof Covered by Solar Panels Enter th…" at bounding box center [825, 535] width 512 height 34
select select "2"
click at [569, 518] on select "Please Choose One Enter the Percentage of Roof Covered by Solar Panels Enter th…" at bounding box center [825, 535] width 512 height 34
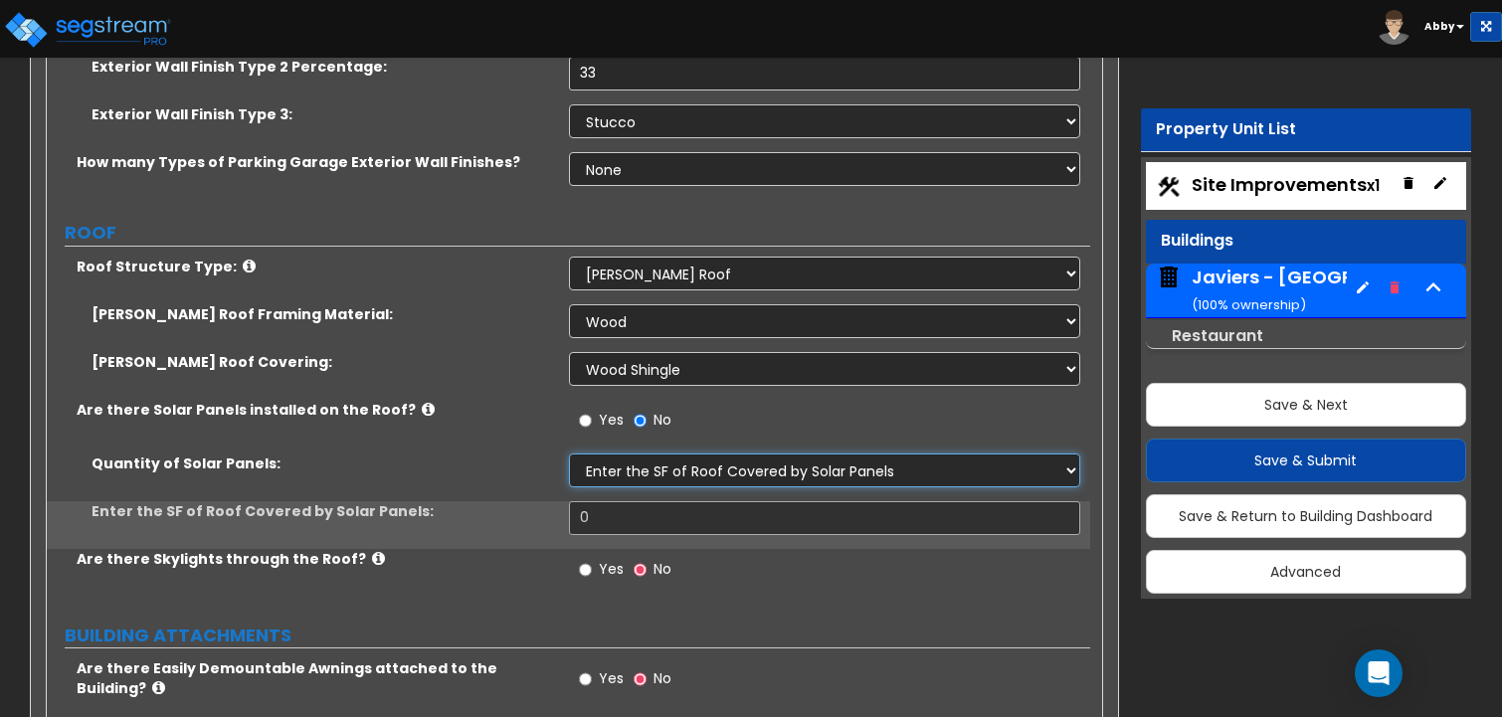
scroll to position [2785, 0]
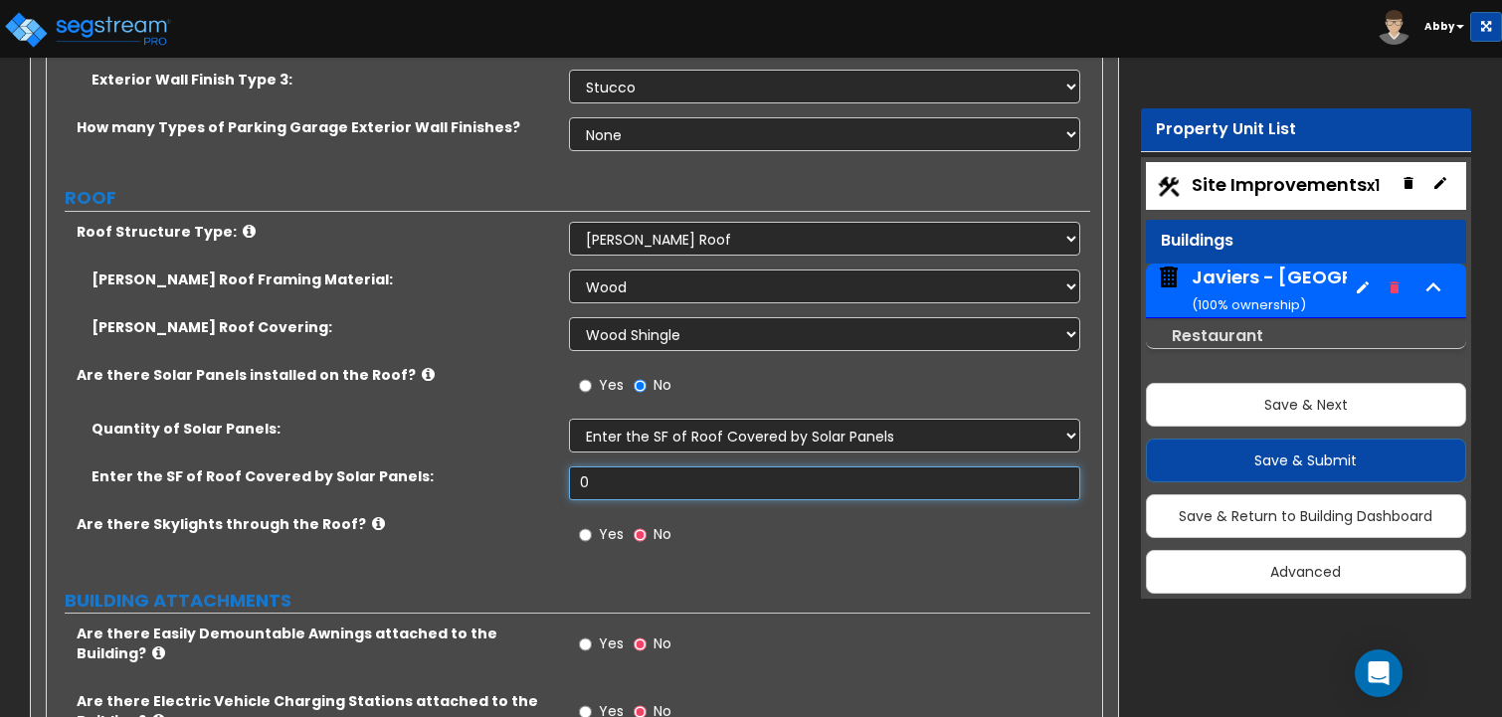
click at [630, 466] on input "0" at bounding box center [825, 483] width 512 height 34
type input "100"
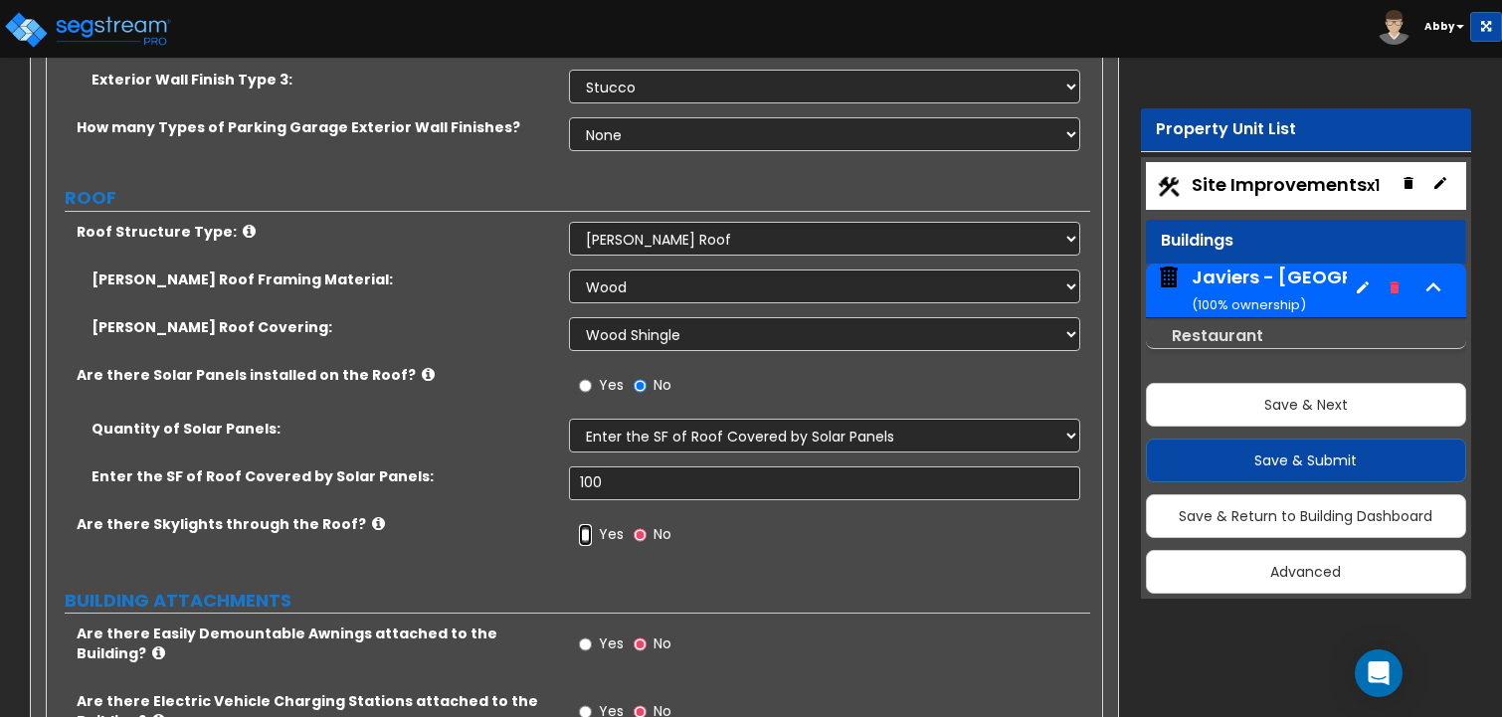
click at [581, 524] on input "Yes" at bounding box center [585, 535] width 13 height 22
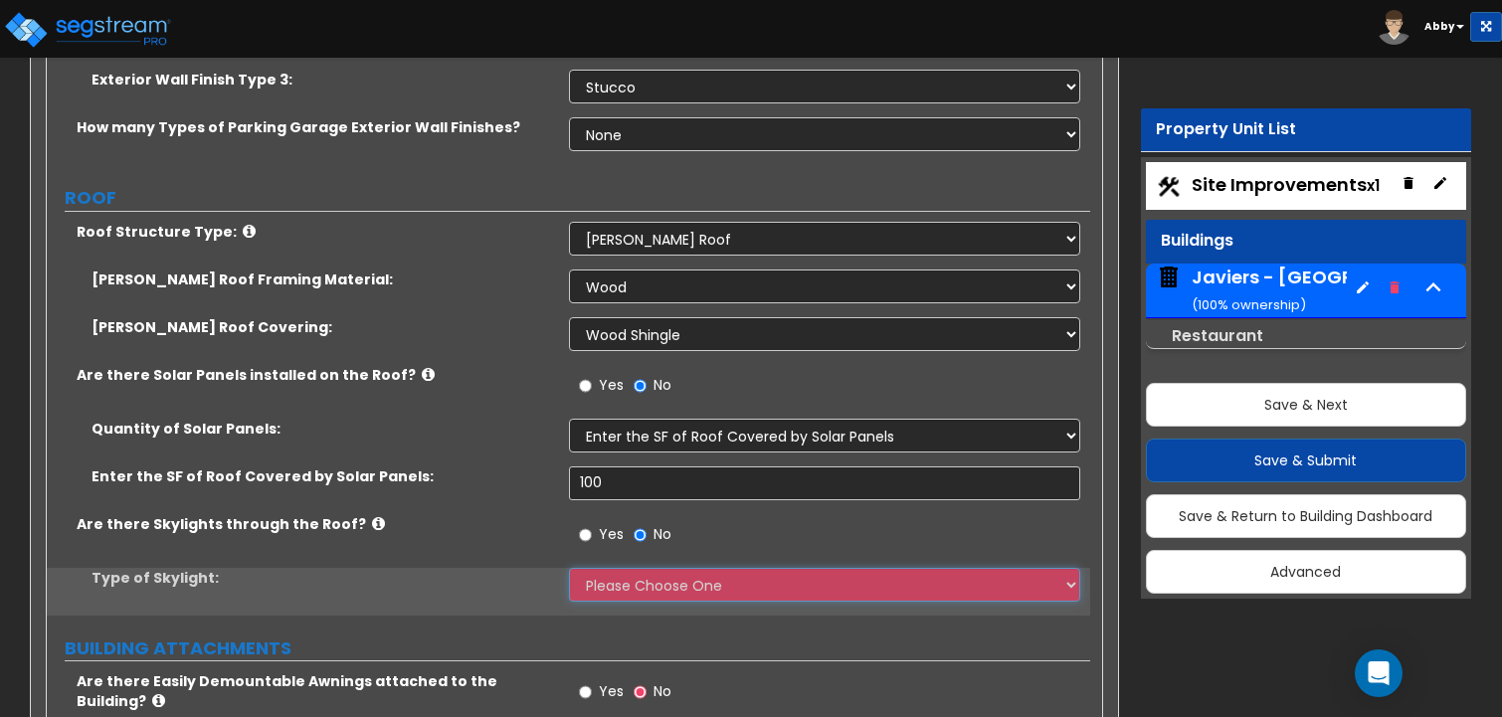
click at [608, 568] on select "Please Choose One Sandwich Panels Fixed Rectangular Glass Barrel Vault Dome Squ…" at bounding box center [825, 585] width 512 height 34
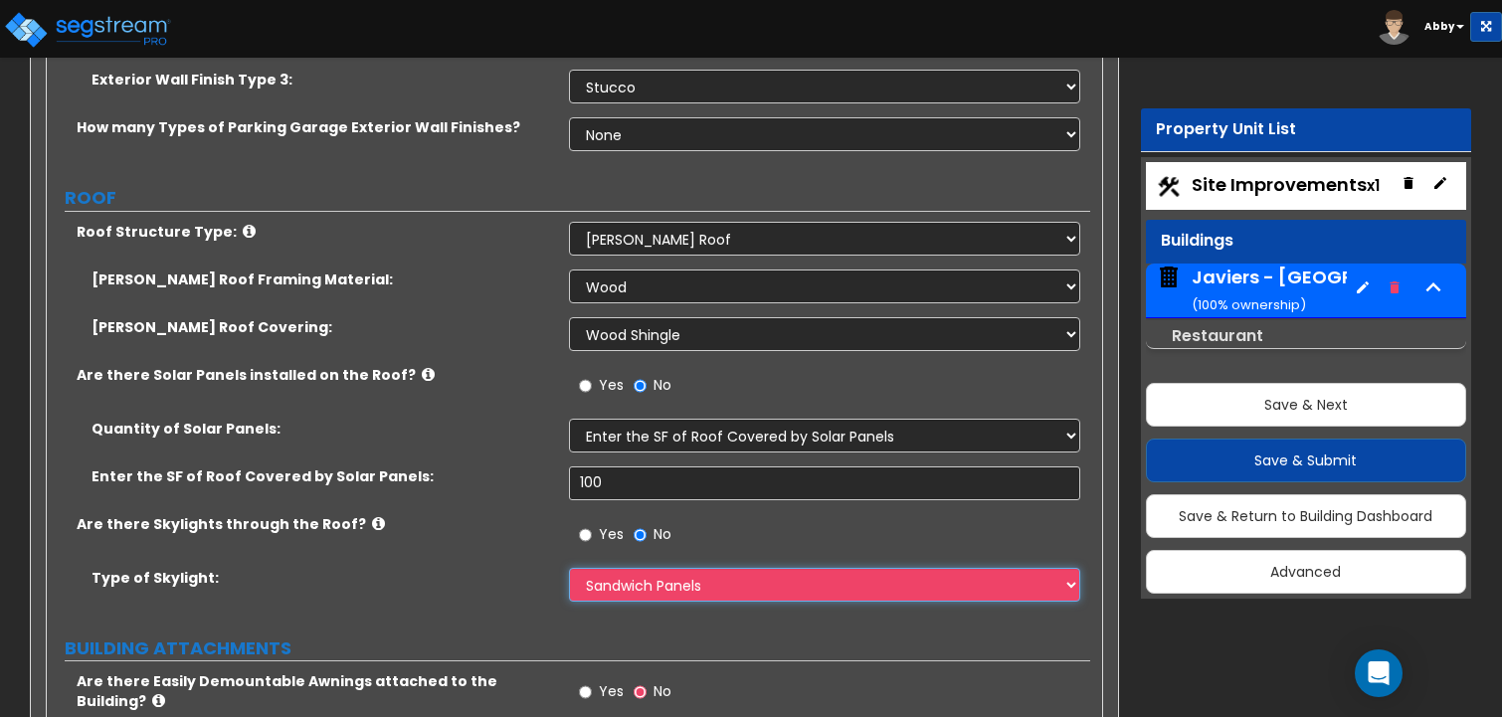
click at [569, 568] on select "Please Choose One Sandwich Panels Fixed Rectangular Glass Barrel Vault Dome Squ…" at bounding box center [825, 585] width 512 height 34
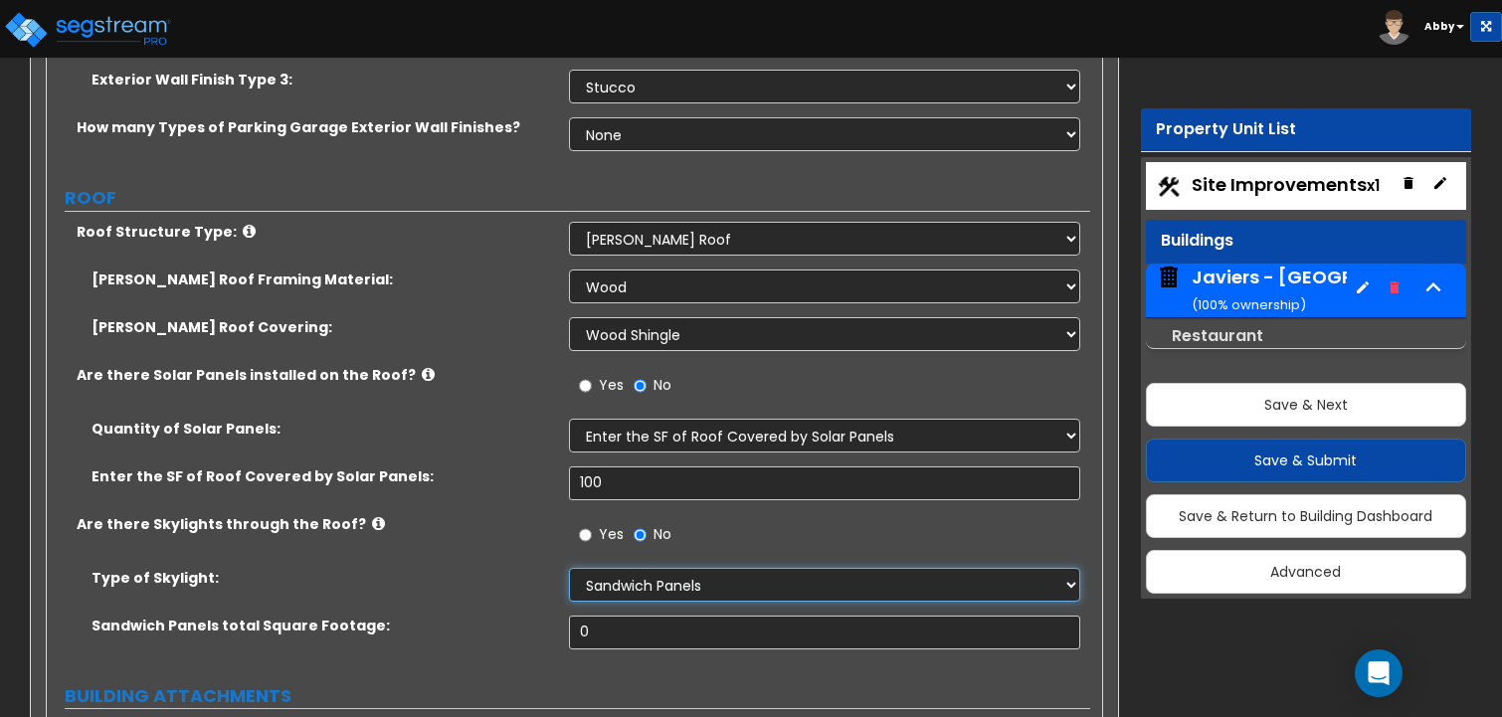
click at [659, 568] on select "Please Choose One Sandwich Panels Fixed Rectangular Glass Barrel Vault Dome Squ…" at bounding box center [825, 585] width 512 height 34
select select "2"
click at [569, 568] on select "Please Choose One Sandwich Panels Fixed Rectangular Glass Barrel Vault Dome Squ…" at bounding box center [825, 585] width 512 height 34
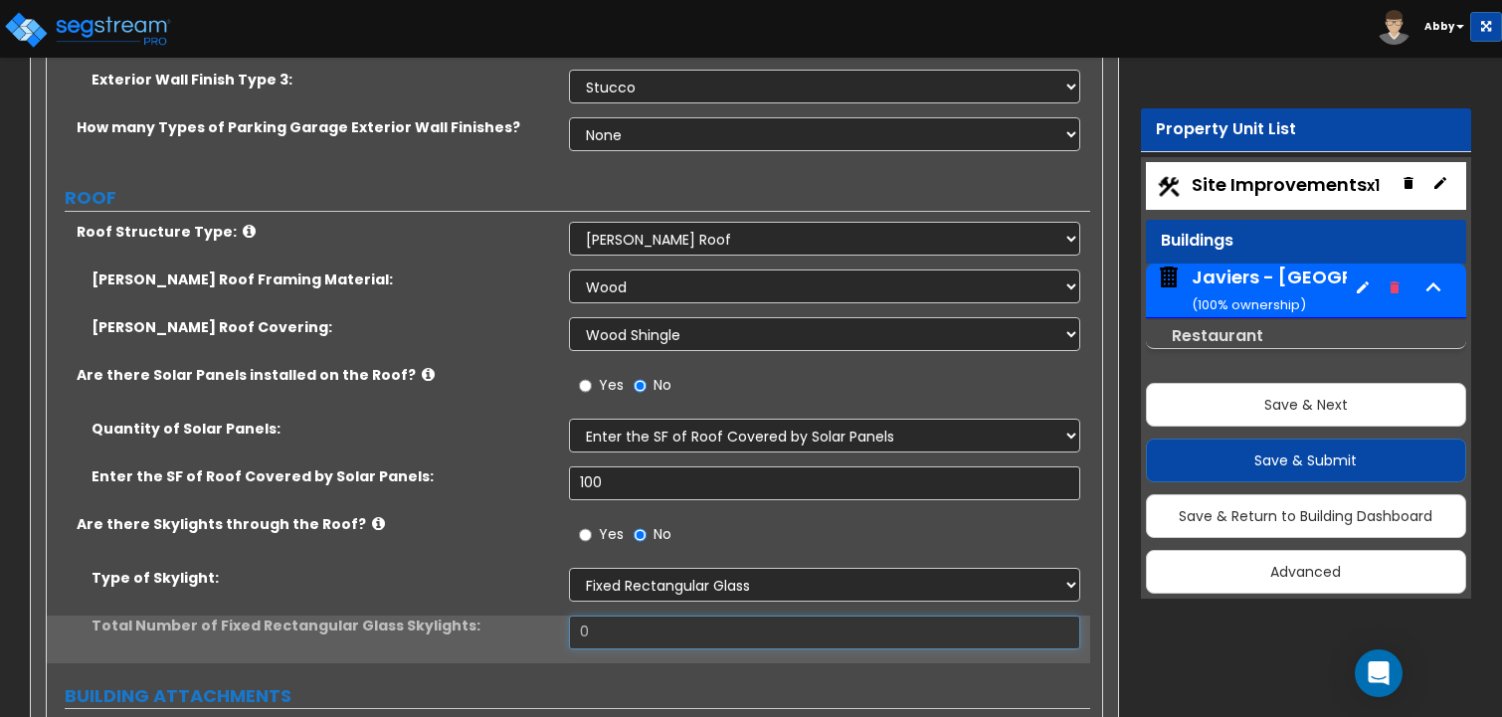
click at [661, 616] on input "0" at bounding box center [825, 633] width 512 height 34
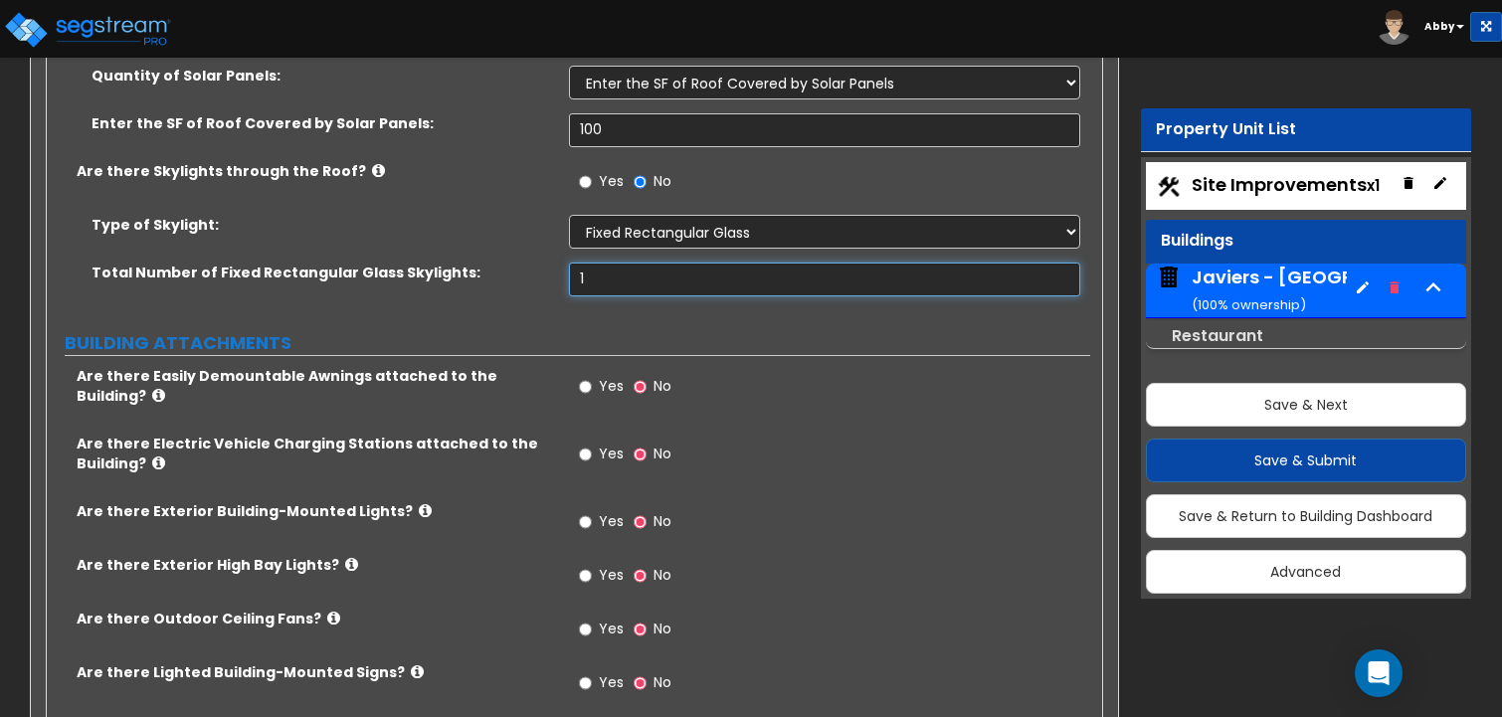
scroll to position [3183, 0]
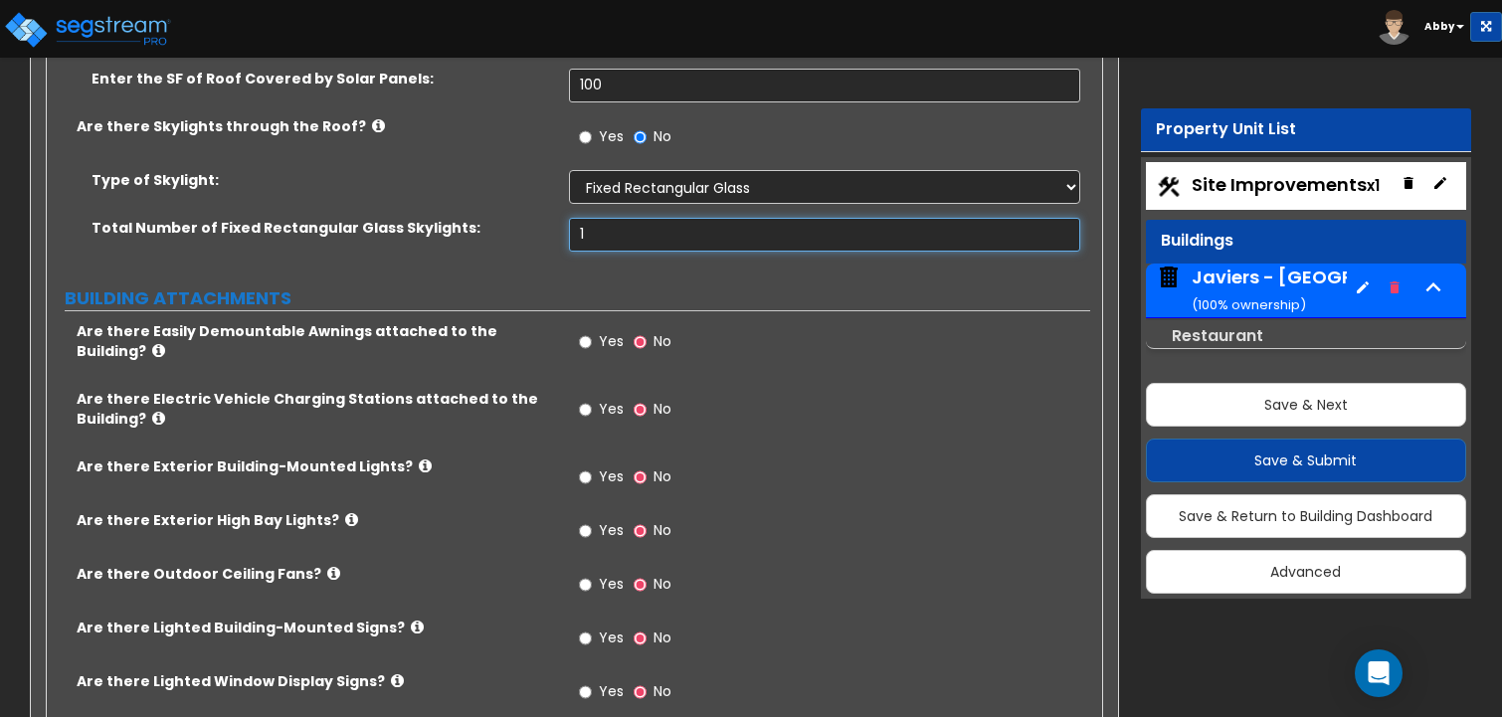
type input "1"
click at [590, 331] on input "Yes" at bounding box center [585, 342] width 13 height 22
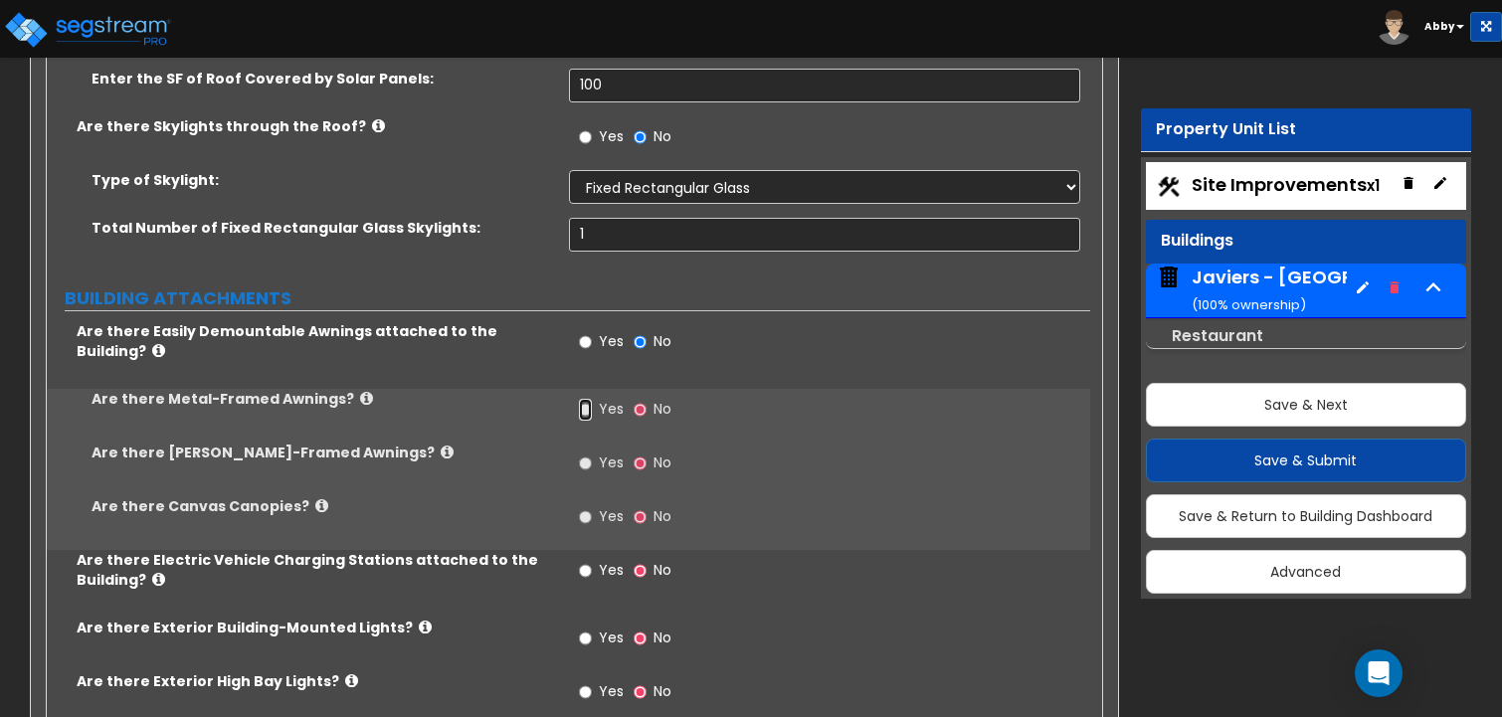
click at [591, 399] on input "Yes" at bounding box center [585, 410] width 13 height 22
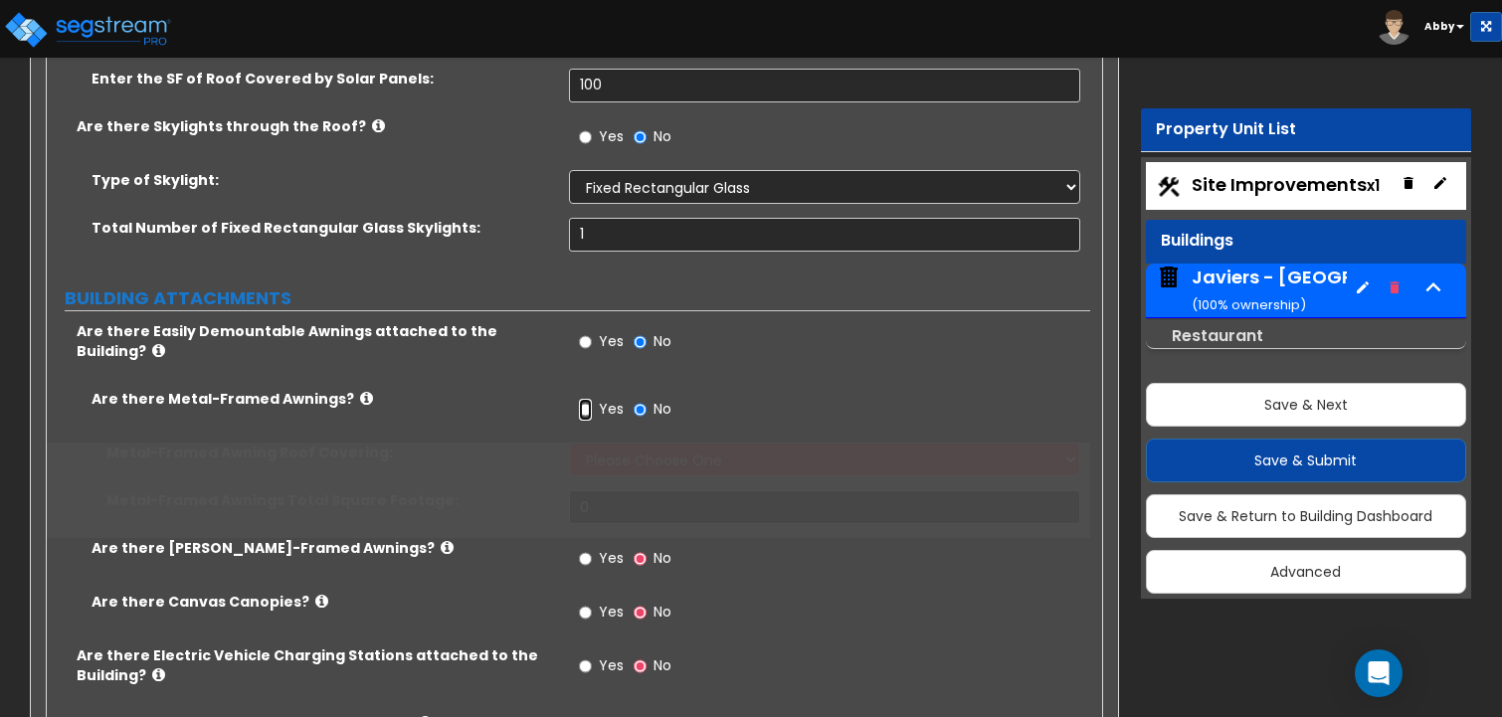
radio input "true"
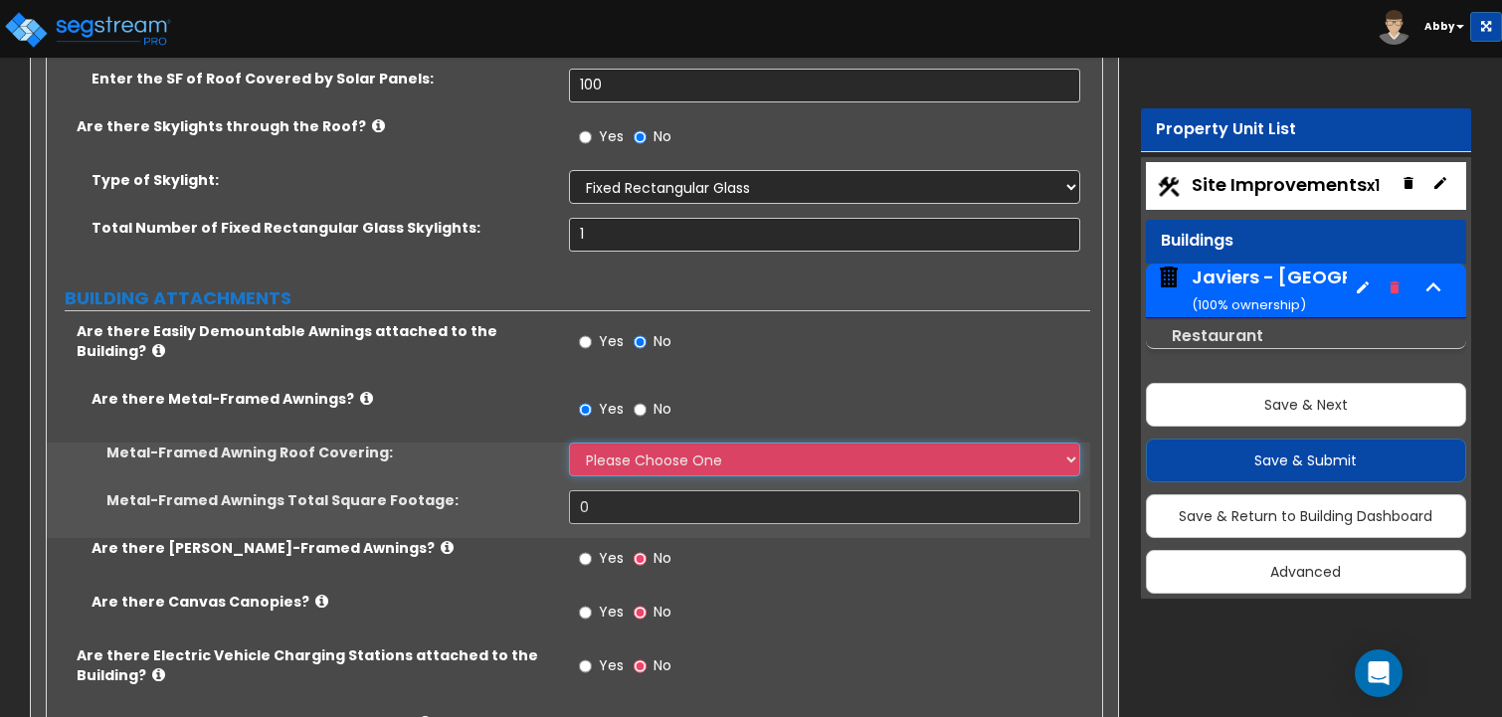
click at [596, 443] on select "Please Choose One Plastic Metal Glass" at bounding box center [825, 460] width 512 height 34
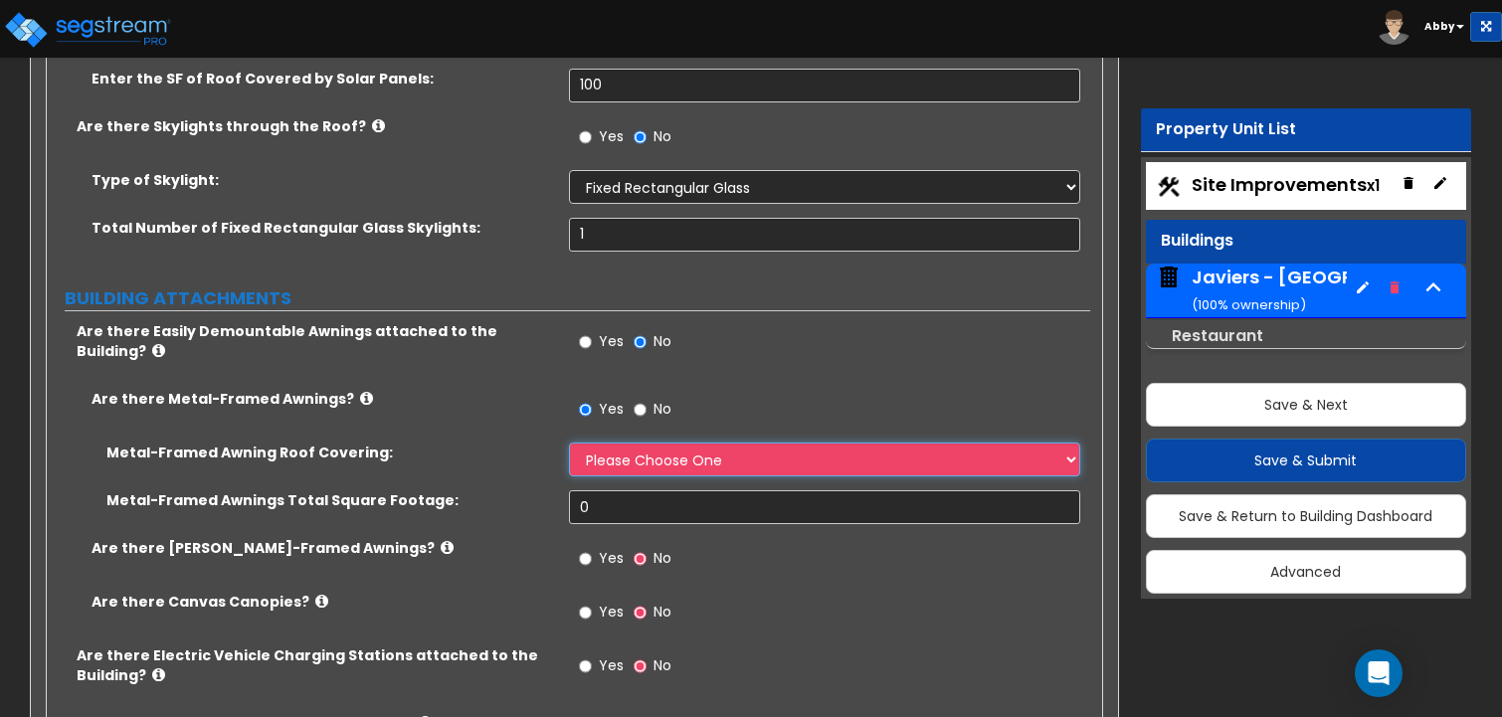
select select "2"
click at [569, 443] on select "Please Choose One Plastic Metal Glass" at bounding box center [825, 460] width 512 height 34
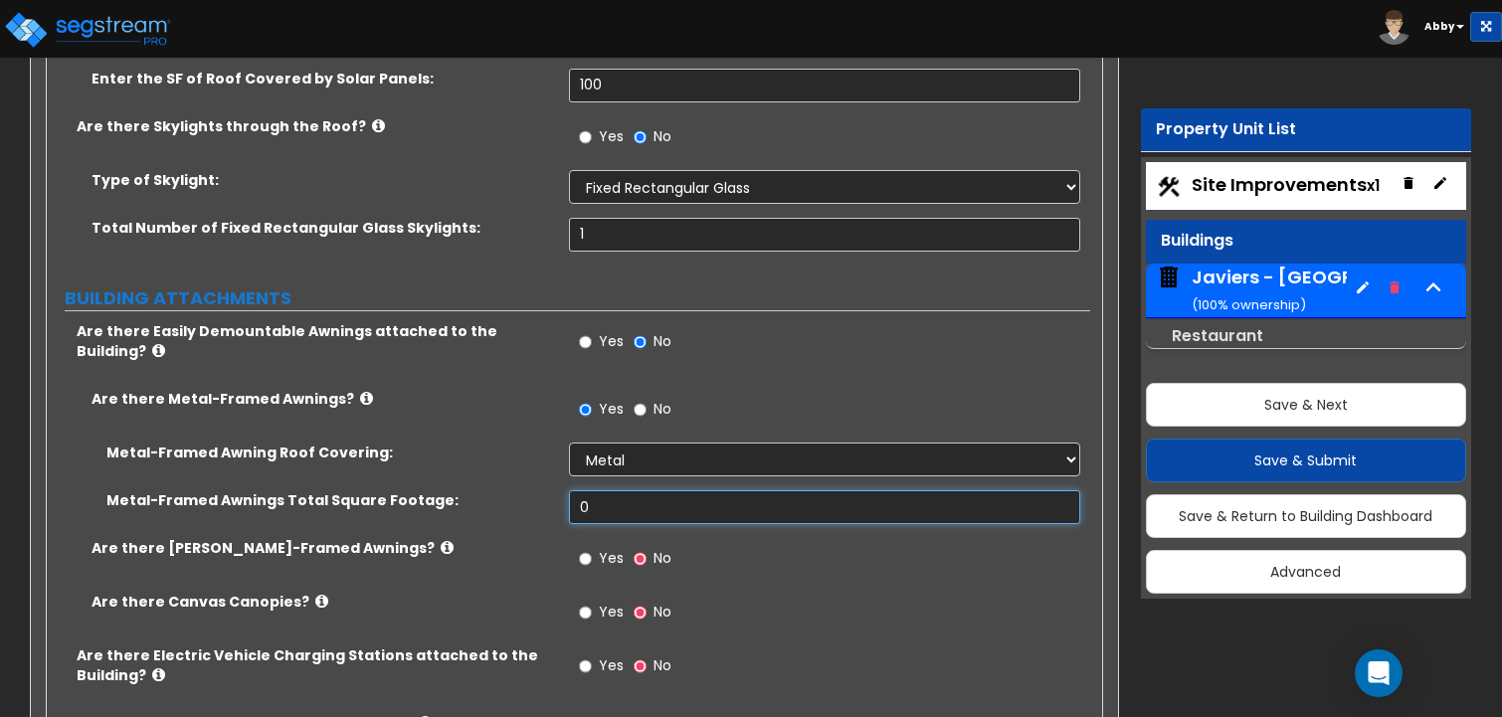
click at [601, 490] on input "0" at bounding box center [825, 507] width 512 height 34
click at [596, 490] on input "text" at bounding box center [825, 507] width 512 height 34
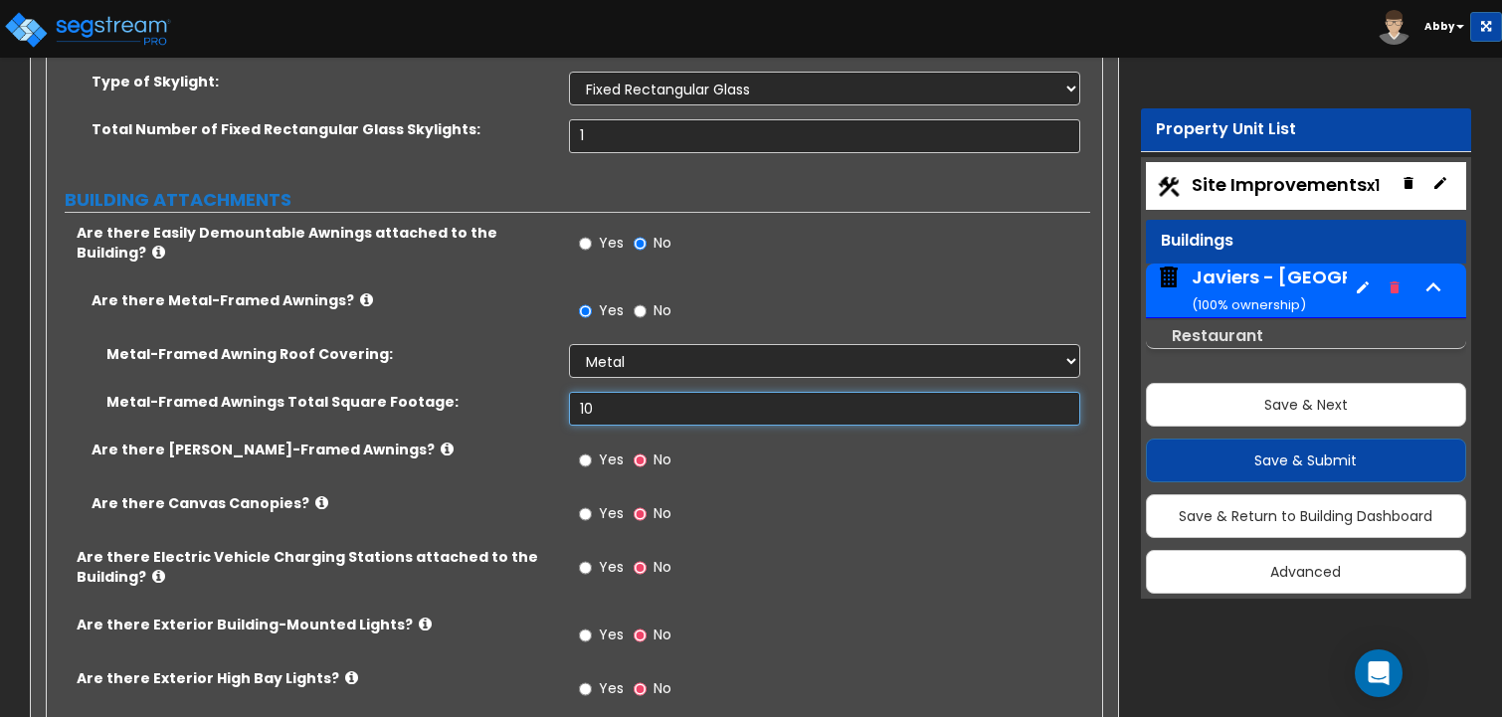
scroll to position [3282, 0]
type input "100"
click at [599, 449] on span "Yes" at bounding box center [611, 459] width 25 height 20
click at [592, 449] on input "Yes" at bounding box center [585, 460] width 13 height 22
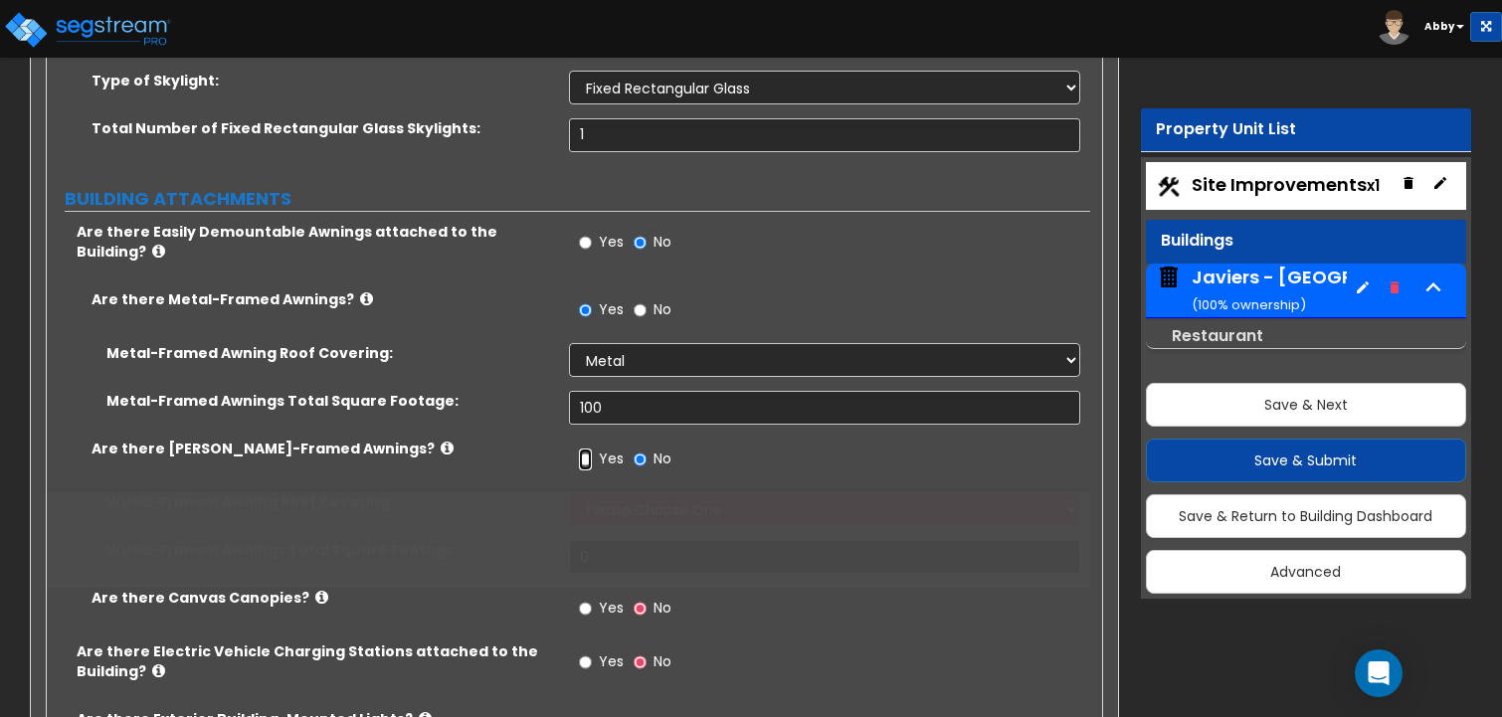
radio input "true"
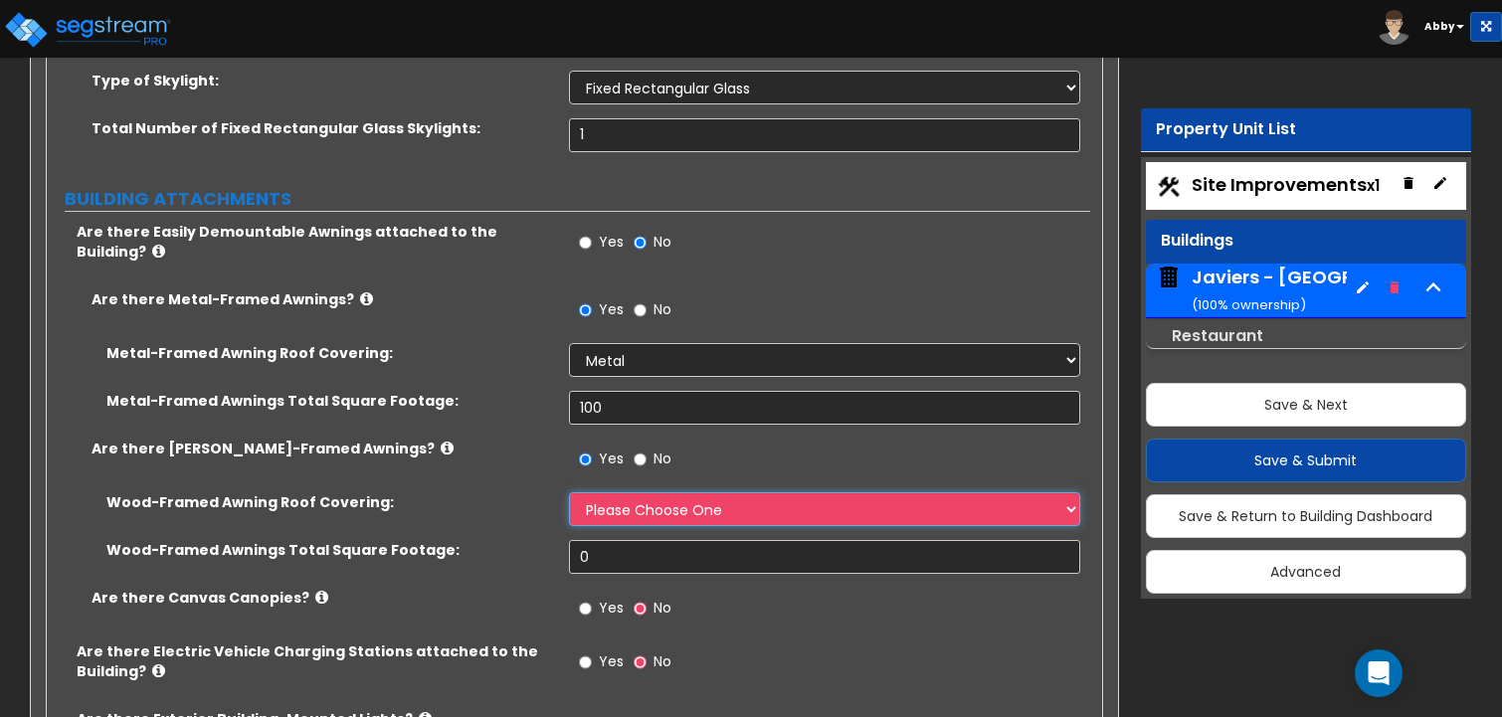
click at [593, 492] on select "Please Choose One Asphalt Shingle Clay Tile Wood Shingle Metal Shingle Standing…" at bounding box center [825, 509] width 512 height 34
select select "3"
click at [569, 492] on select "Please Choose One Asphalt Shingle Clay Tile Wood Shingle Metal Shingle Standing…" at bounding box center [825, 509] width 512 height 34
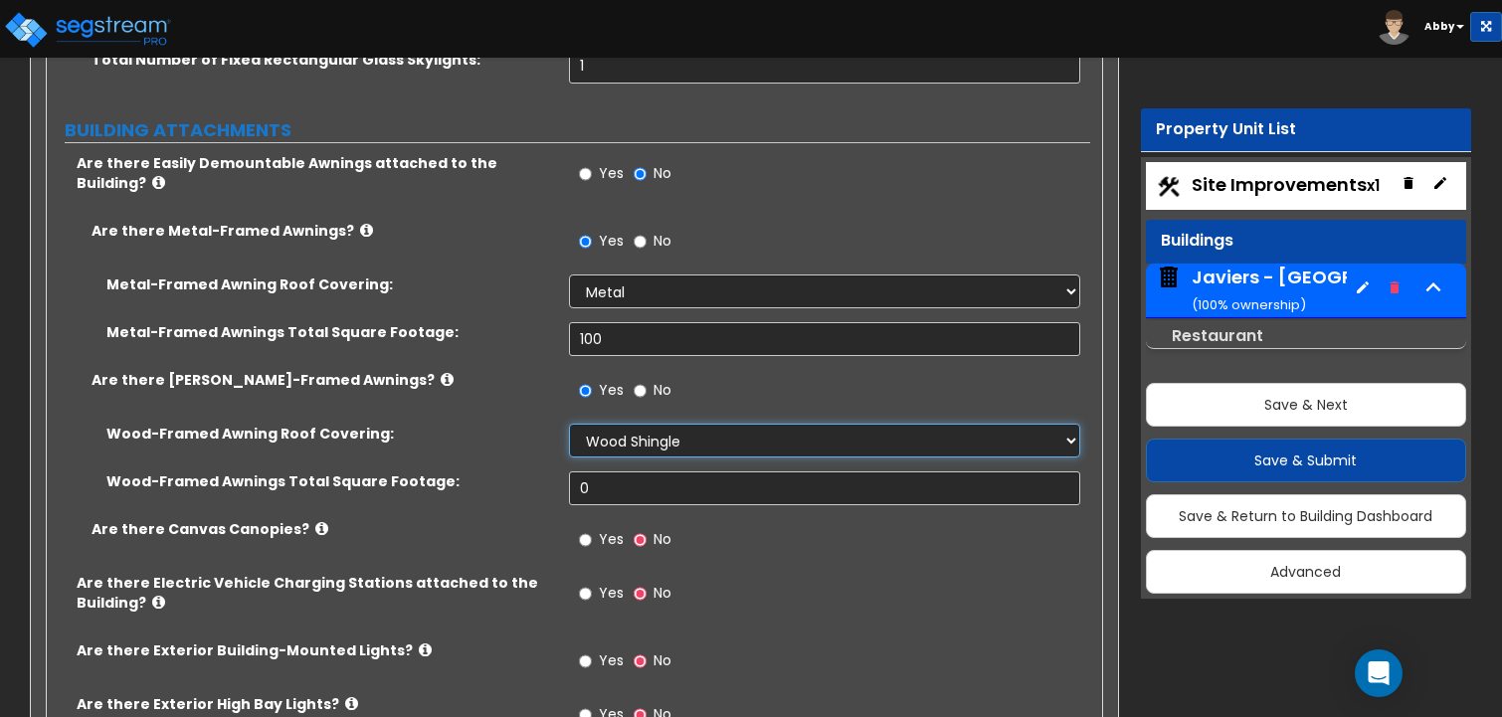
scroll to position [3382, 0]
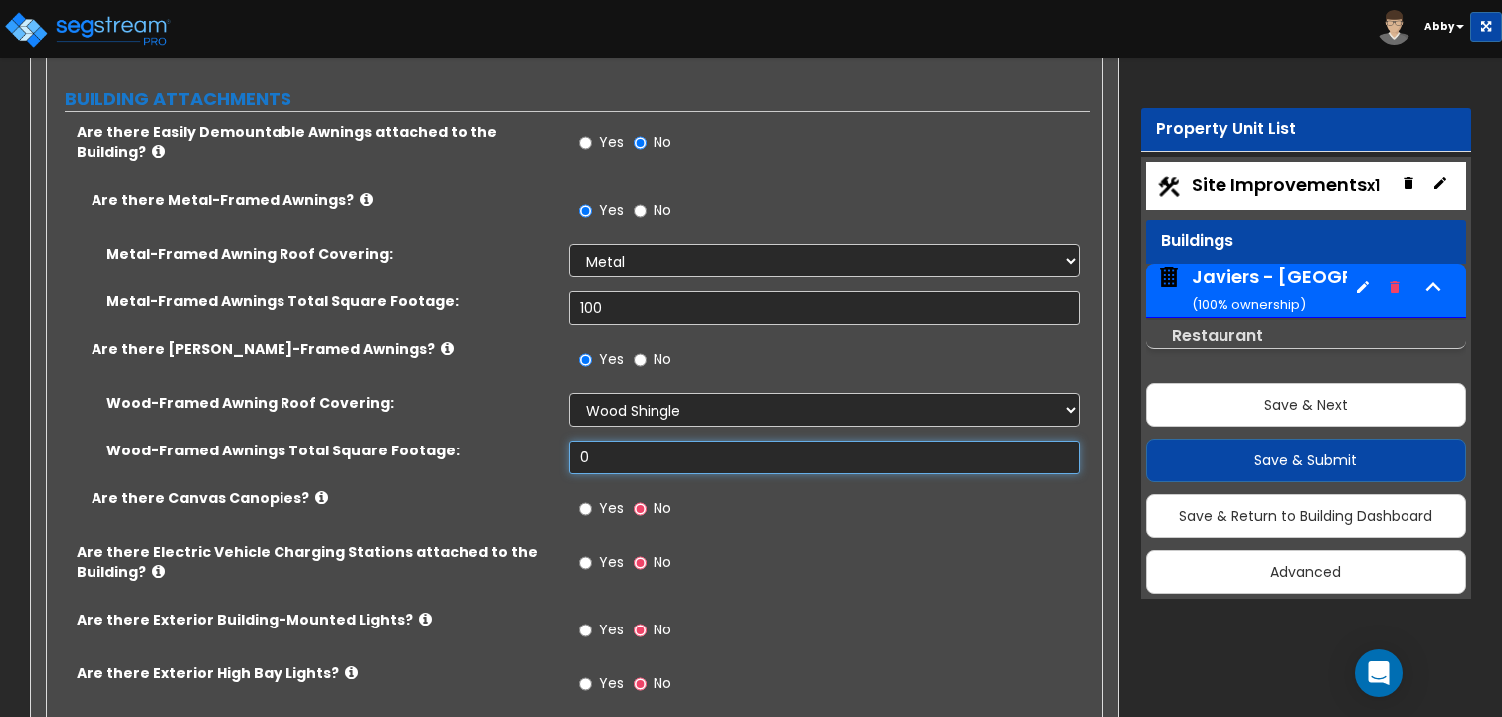
click at [618, 441] on input "0" at bounding box center [825, 458] width 512 height 34
type input "100"
click at [600, 498] on span "Yes" at bounding box center [611, 508] width 25 height 20
click at [592, 498] on input "Yes" at bounding box center [585, 509] width 13 height 22
radio input "true"
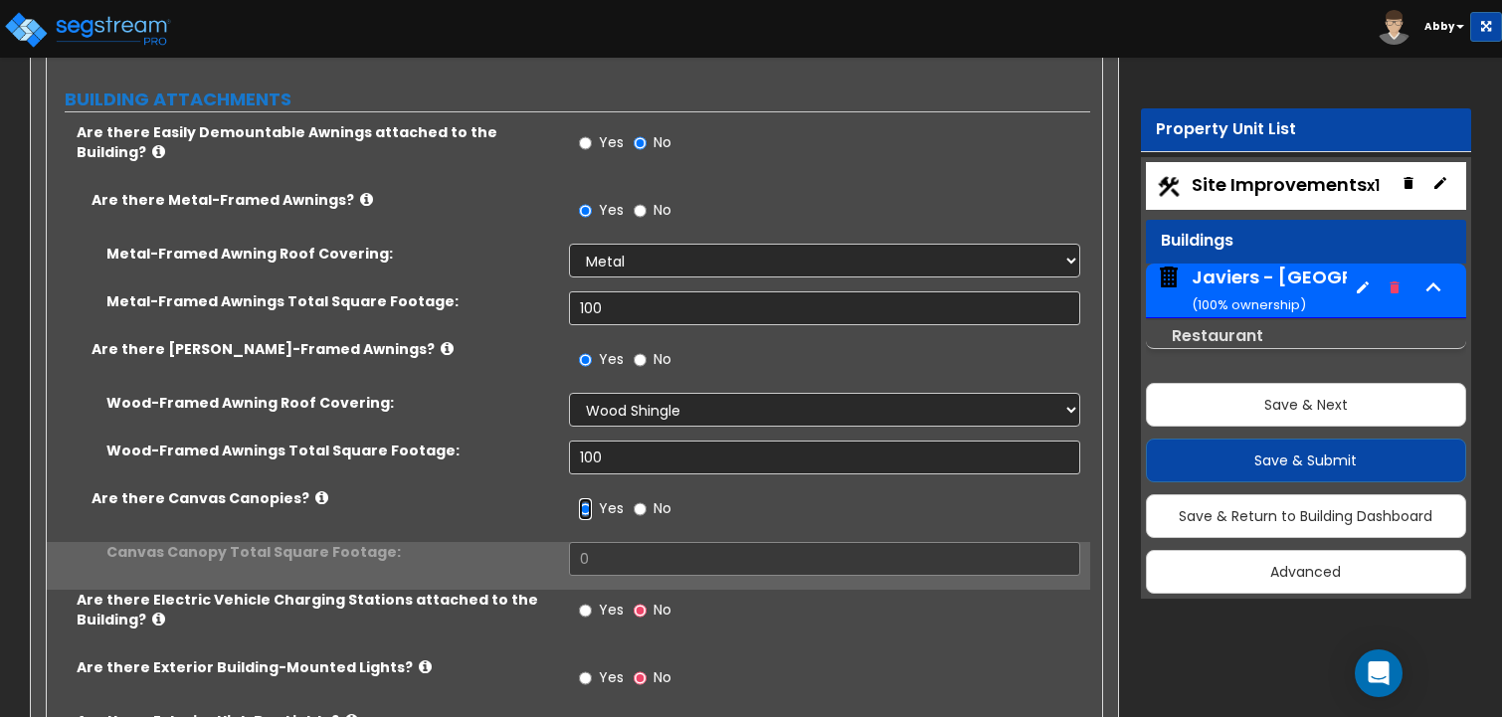
scroll to position [3481, 0]
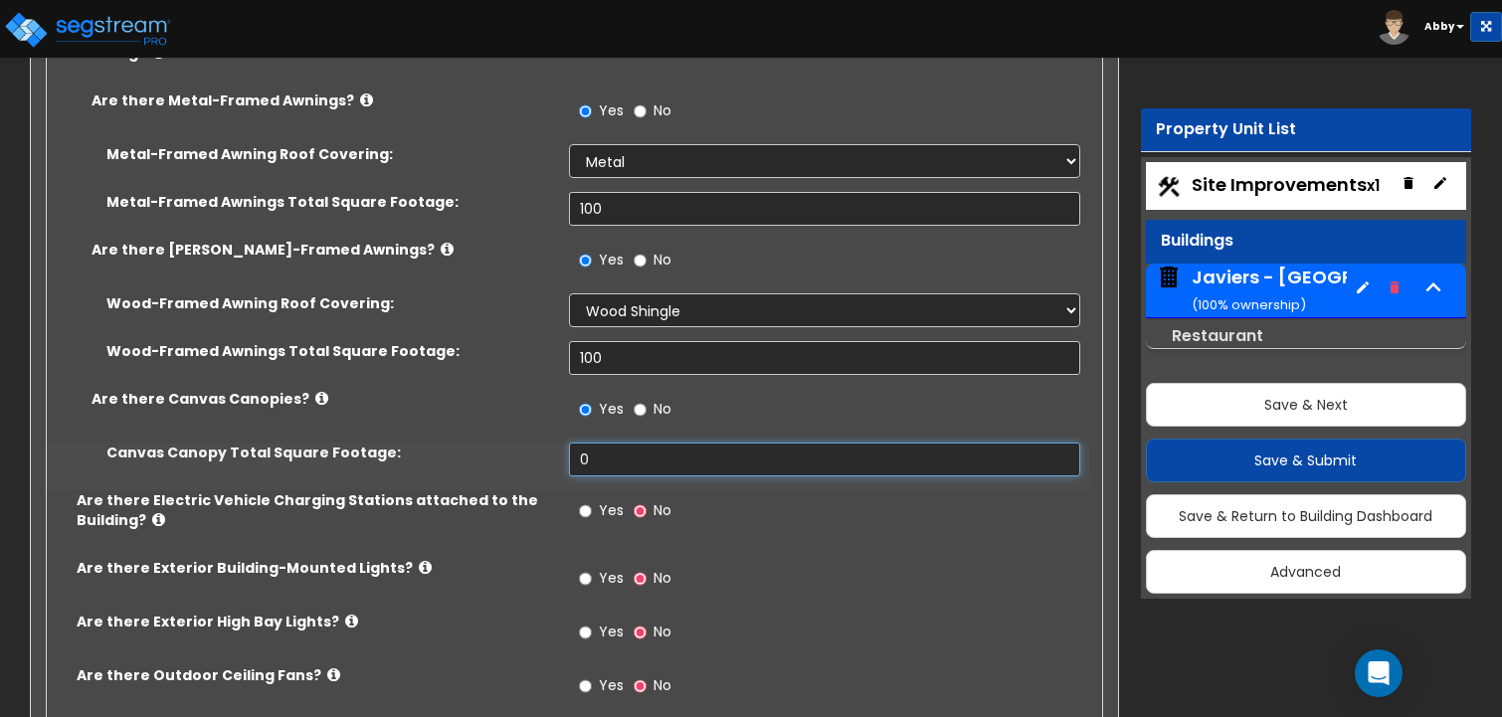
click at [610, 443] on input "0" at bounding box center [825, 460] width 512 height 34
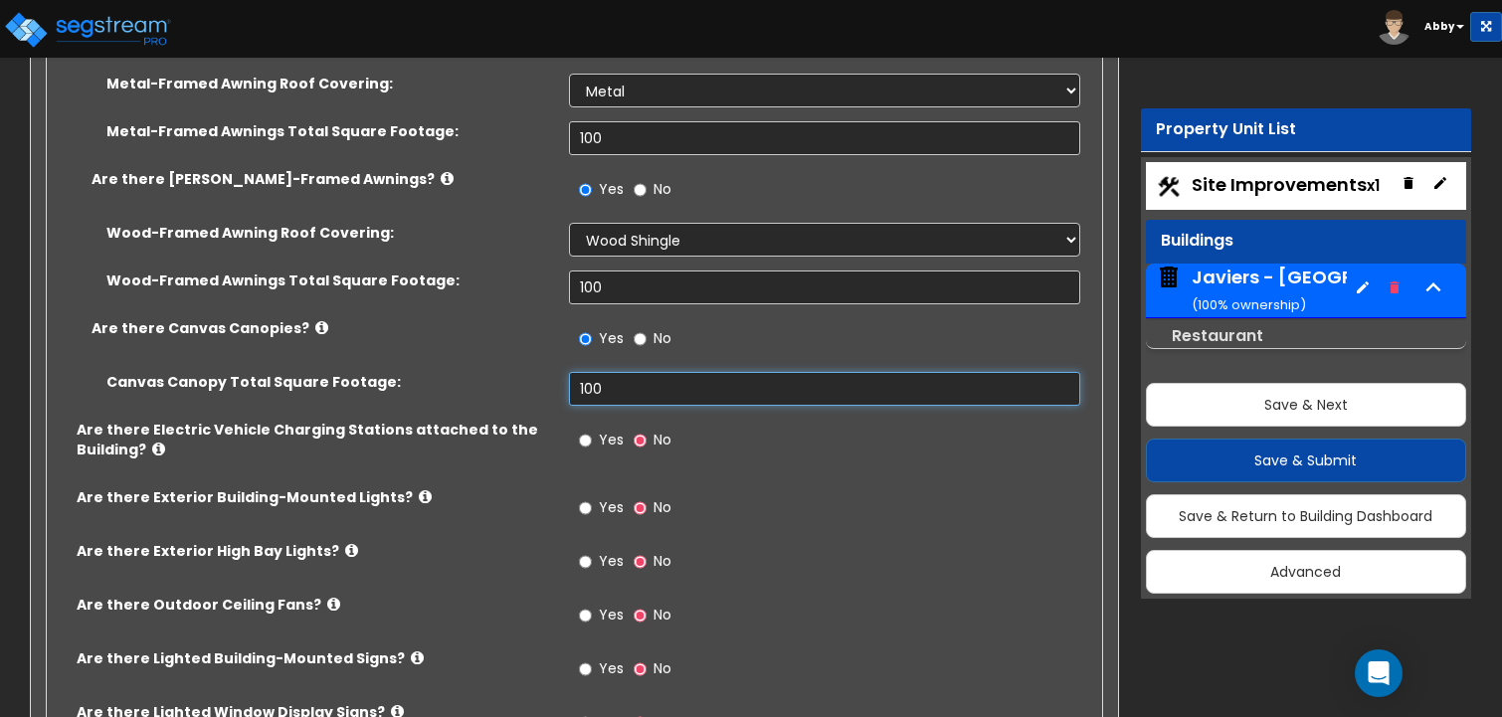
scroll to position [3581, 0]
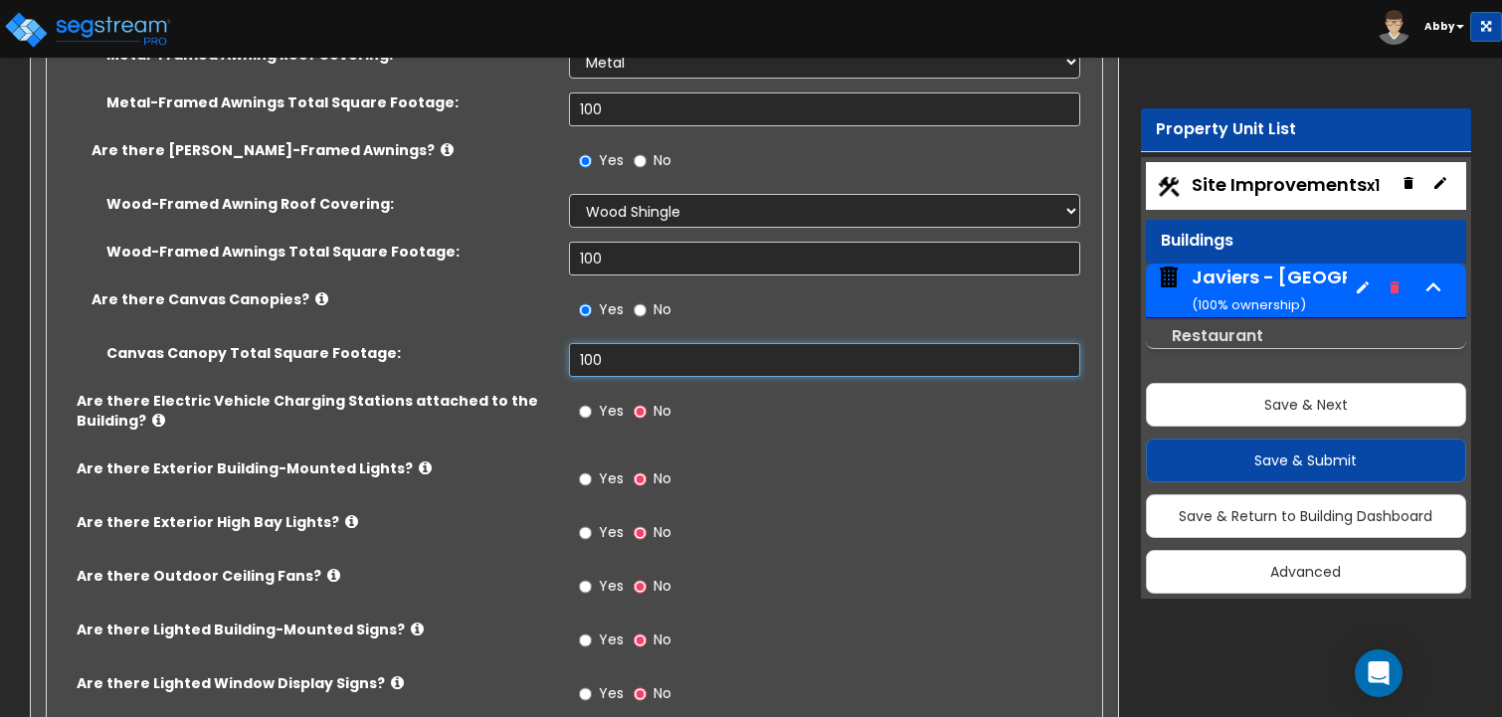
type input "100"
click at [609, 397] on label "Yes" at bounding box center [601, 414] width 45 height 34
click at [592, 401] on input "Yes" at bounding box center [585, 412] width 13 height 22
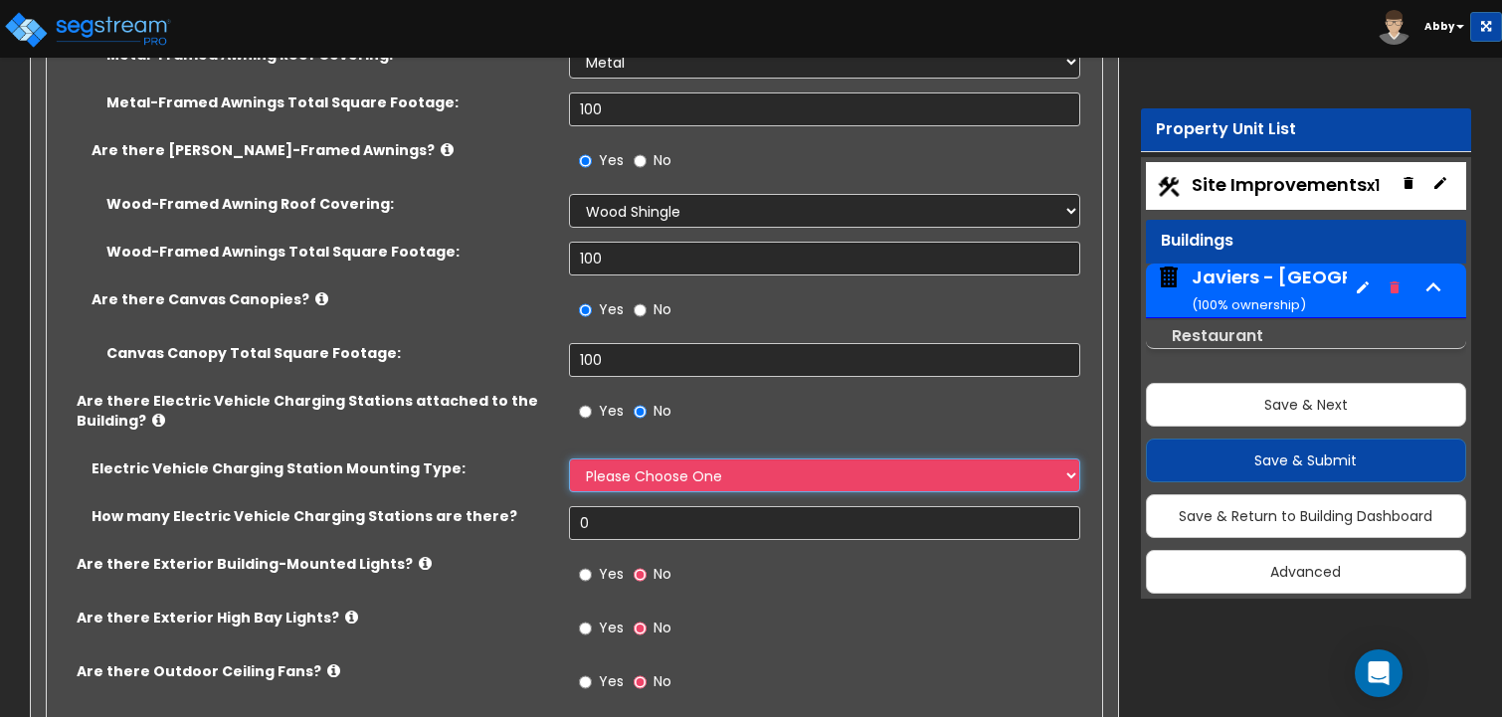
click at [604, 459] on select "Please Choose One Freestanding Wall-mounted" at bounding box center [825, 476] width 512 height 34
select select "1"
click at [569, 459] on select "Please Choose One Freestanding Wall-mounted" at bounding box center [825, 476] width 512 height 34
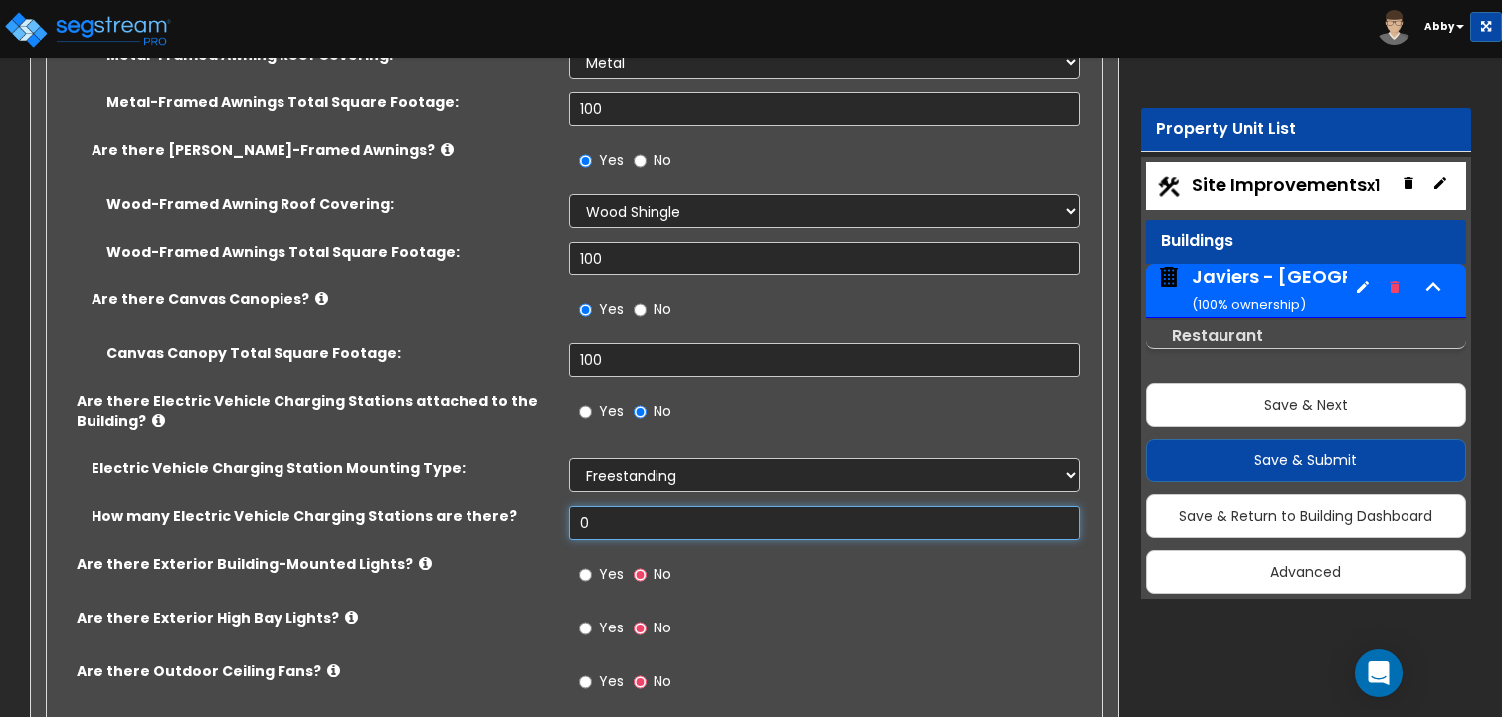
click at [612, 506] on input "0" at bounding box center [825, 523] width 512 height 34
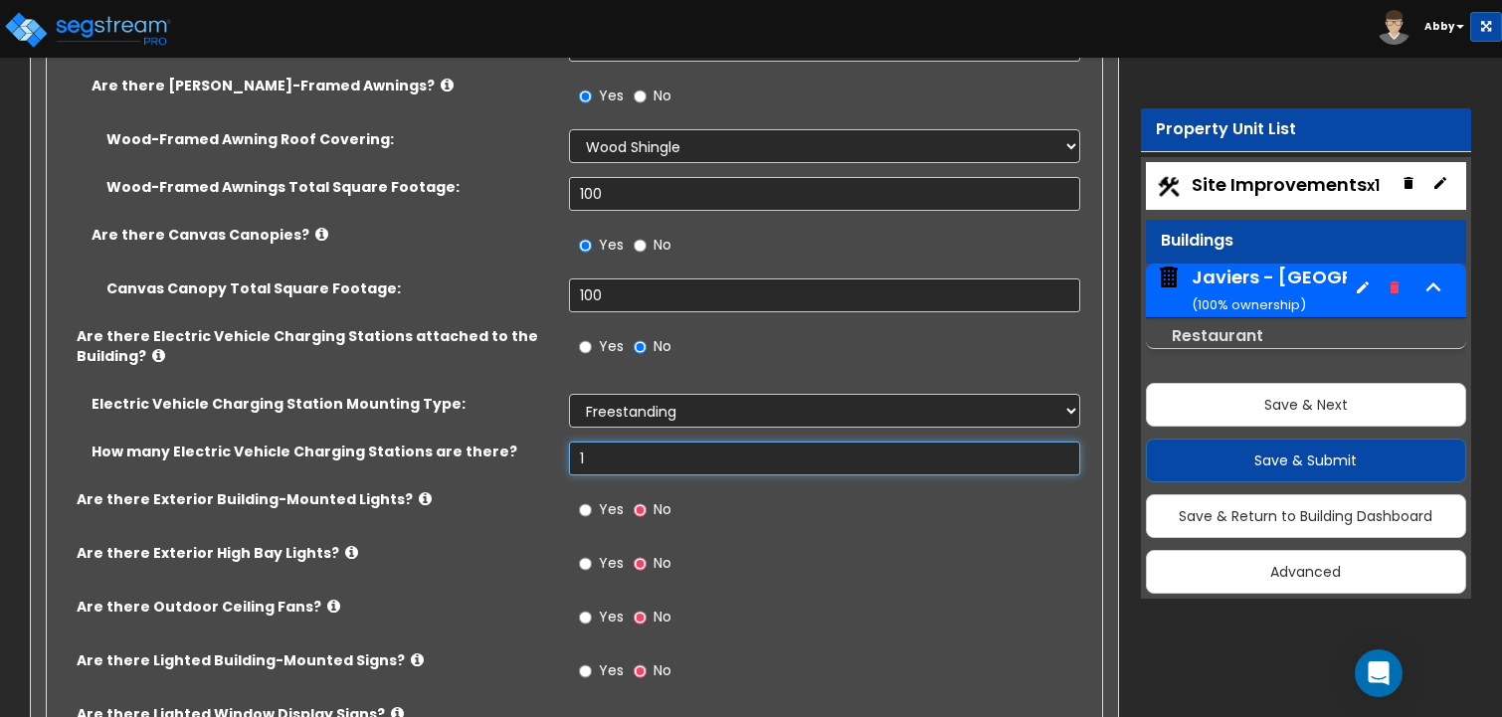
scroll to position [3680, 0]
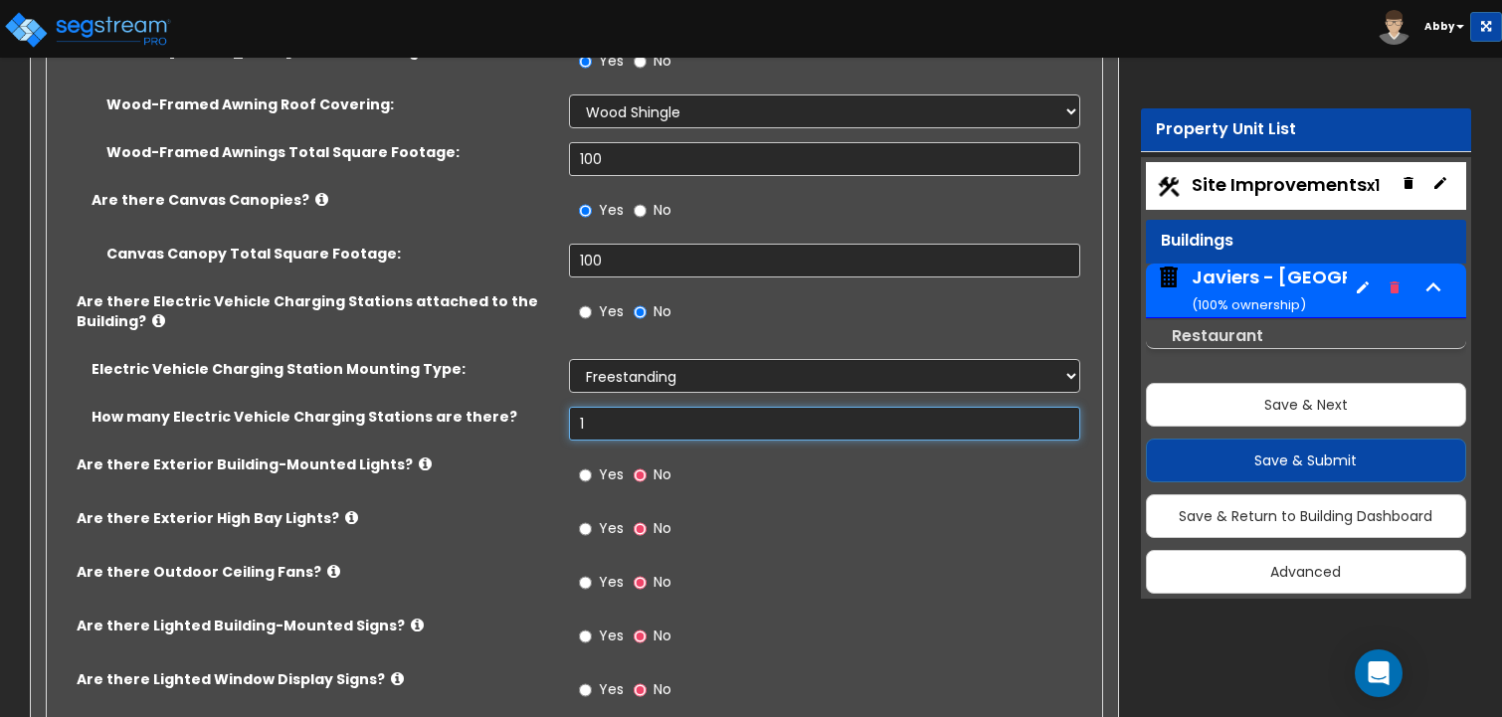
type input "1"
click at [598, 461] on label "Yes" at bounding box center [601, 478] width 45 height 34
click at [592, 464] on input "Yes" at bounding box center [585, 475] width 13 height 22
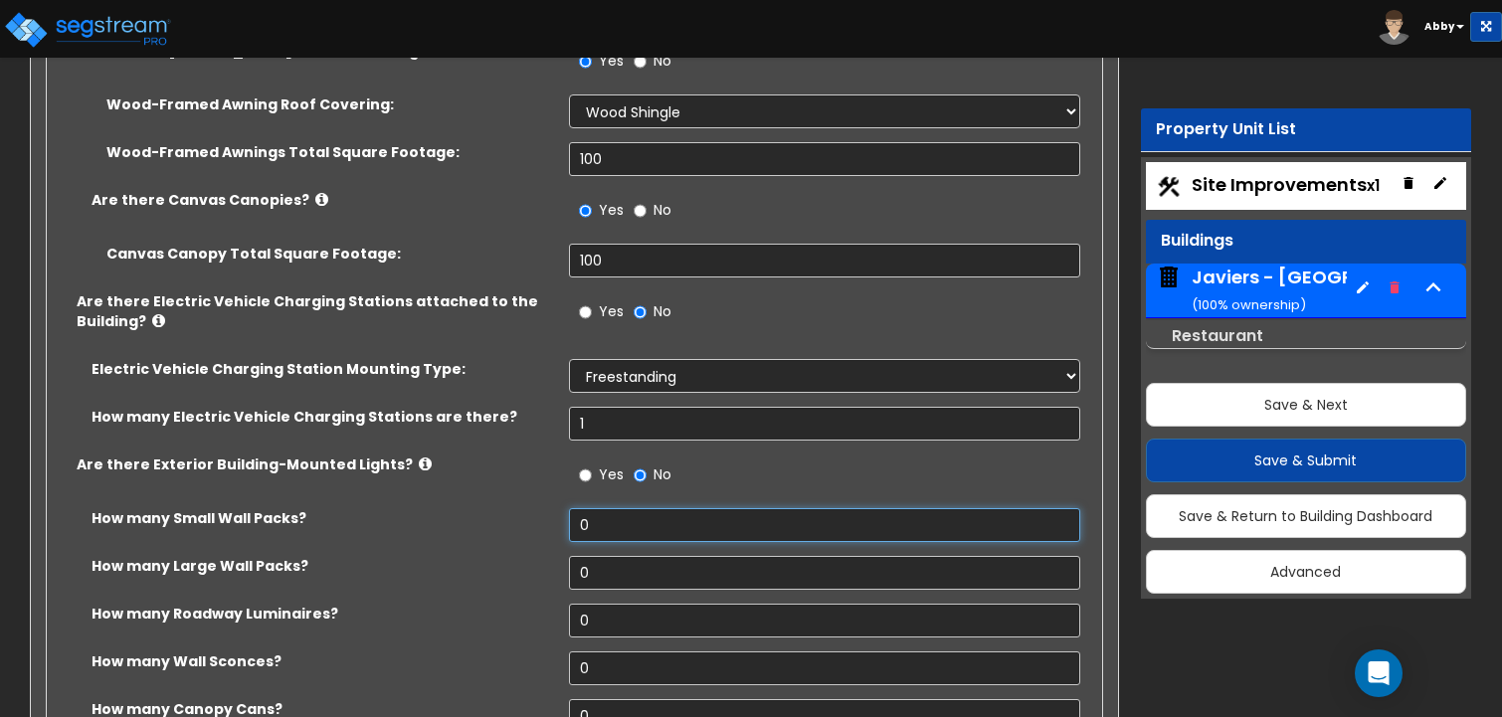
click at [602, 508] on input "0" at bounding box center [825, 525] width 512 height 34
type input "1"
click at [602, 556] on input "0" at bounding box center [825, 573] width 512 height 34
type input "1"
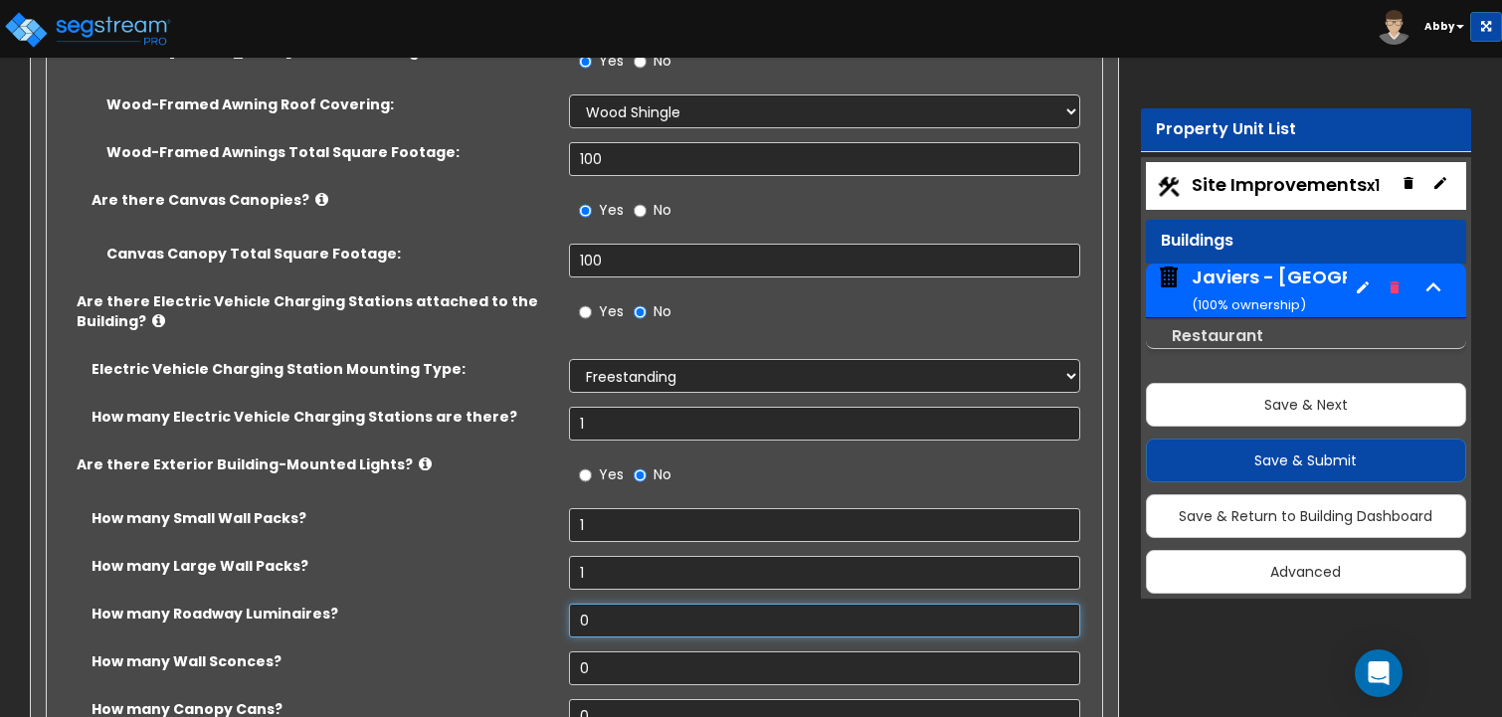
click at [598, 604] on input "0" at bounding box center [825, 621] width 512 height 34
type input "1"
click at [607, 651] on input "0" at bounding box center [825, 668] width 512 height 34
type input "1"
click at [609, 699] on input "0" at bounding box center [825, 716] width 512 height 34
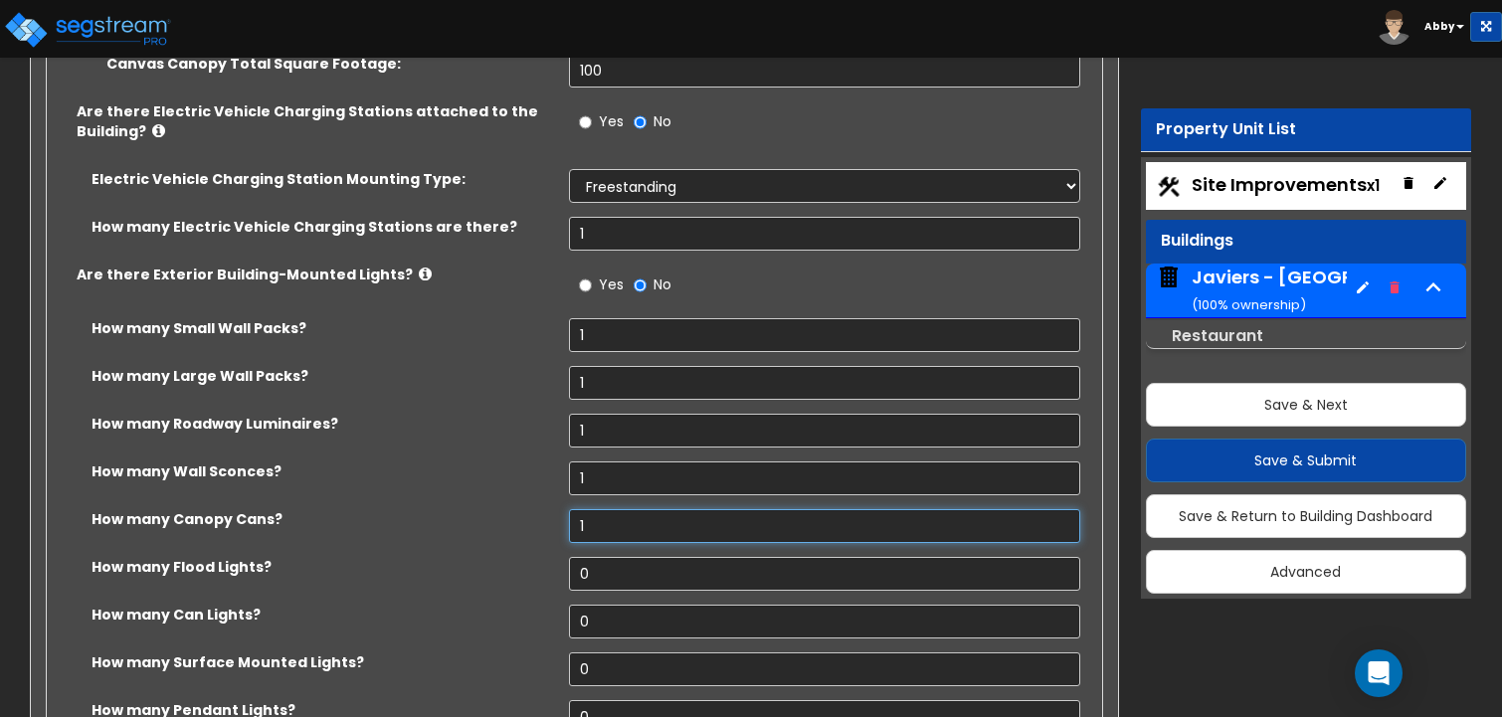
scroll to position [3879, 0]
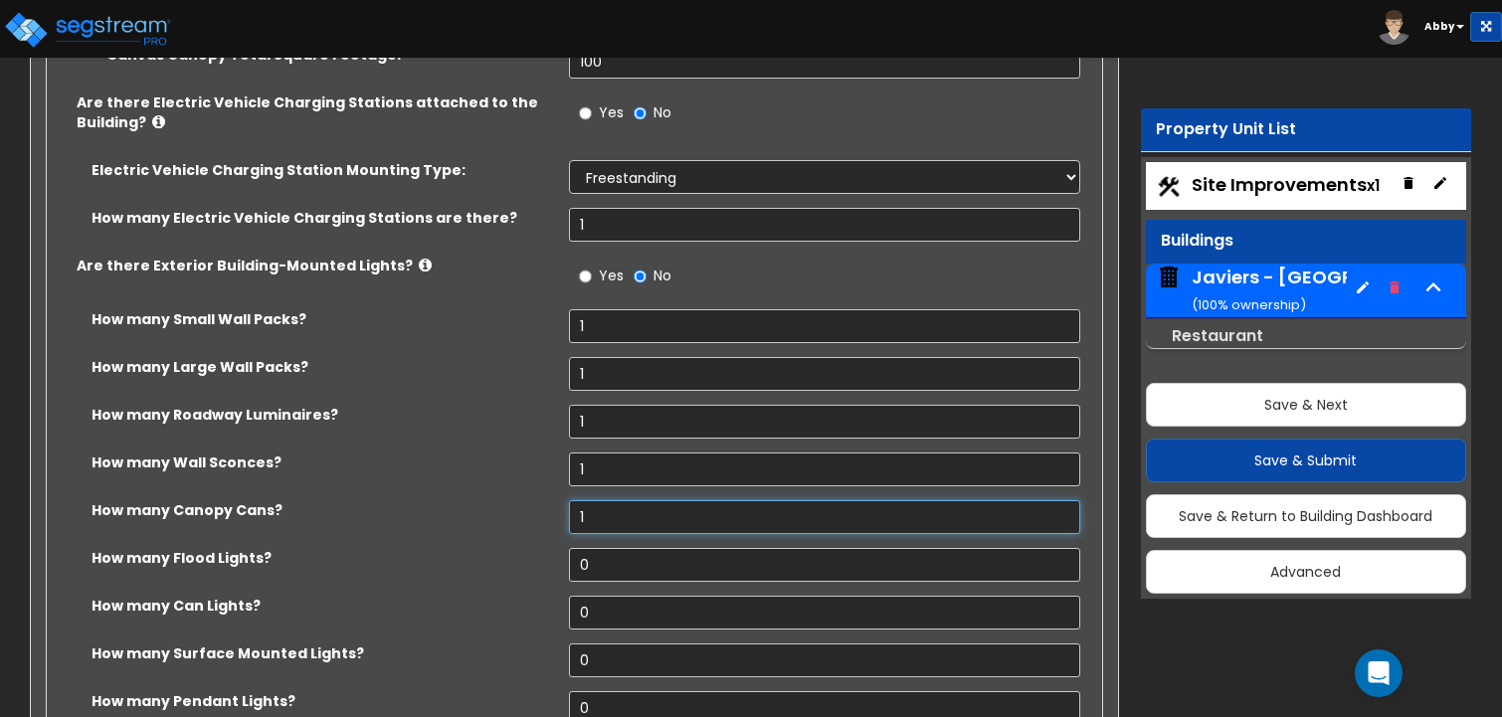
type input "1"
click at [575, 548] on input "0" at bounding box center [825, 565] width 512 height 34
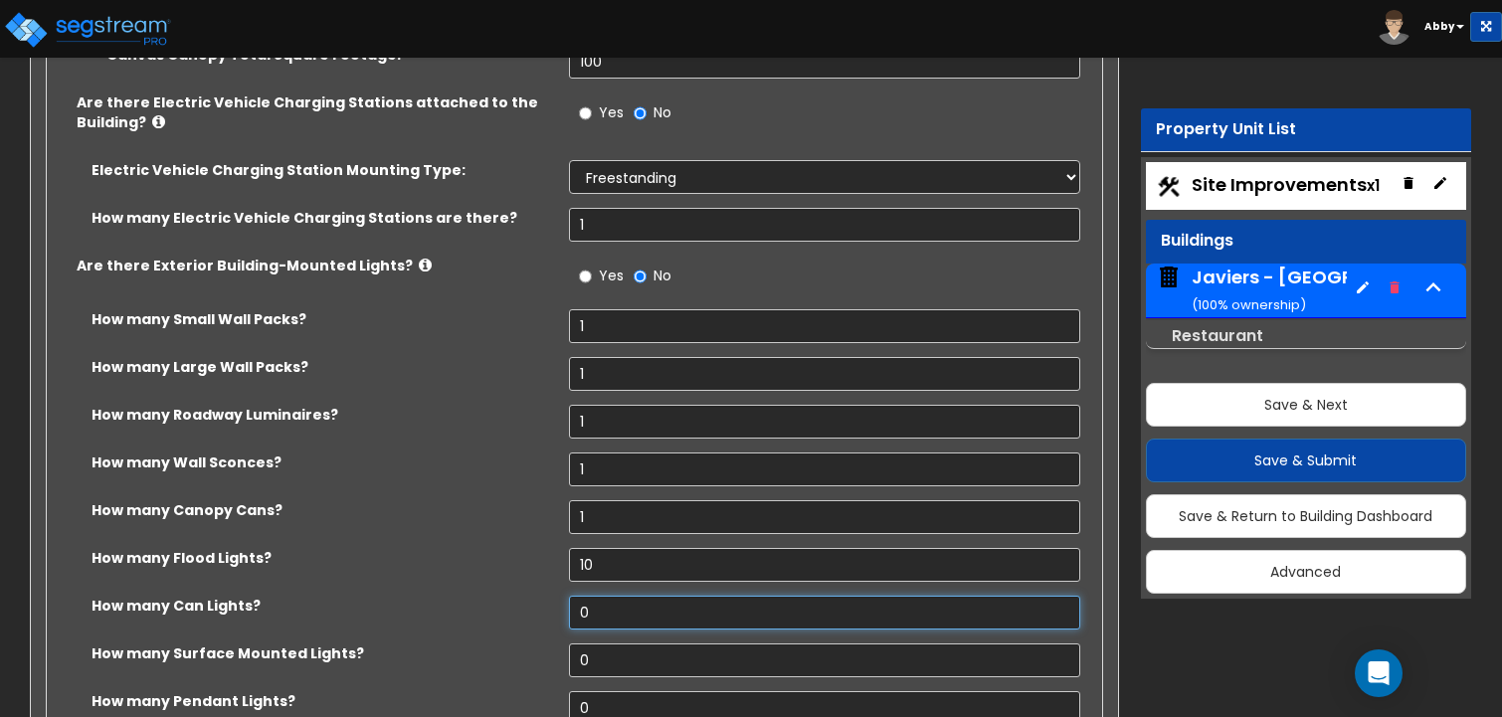
click at [598, 596] on input "0" at bounding box center [825, 613] width 512 height 34
click at [597, 548] on input "10" at bounding box center [825, 565] width 512 height 34
type input "1"
click at [596, 596] on input "0" at bounding box center [825, 613] width 512 height 34
type input "1"
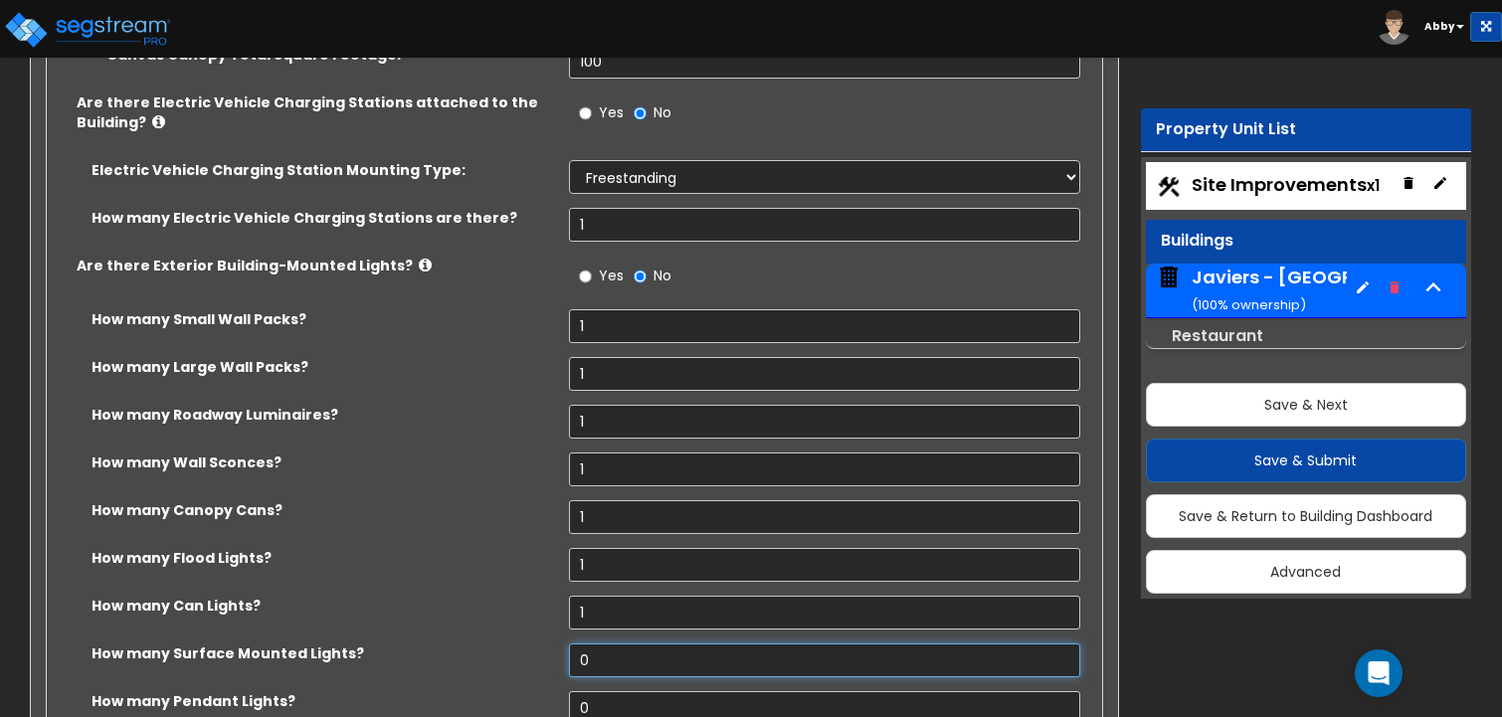
click at [617, 644] on input "0" at bounding box center [825, 661] width 512 height 34
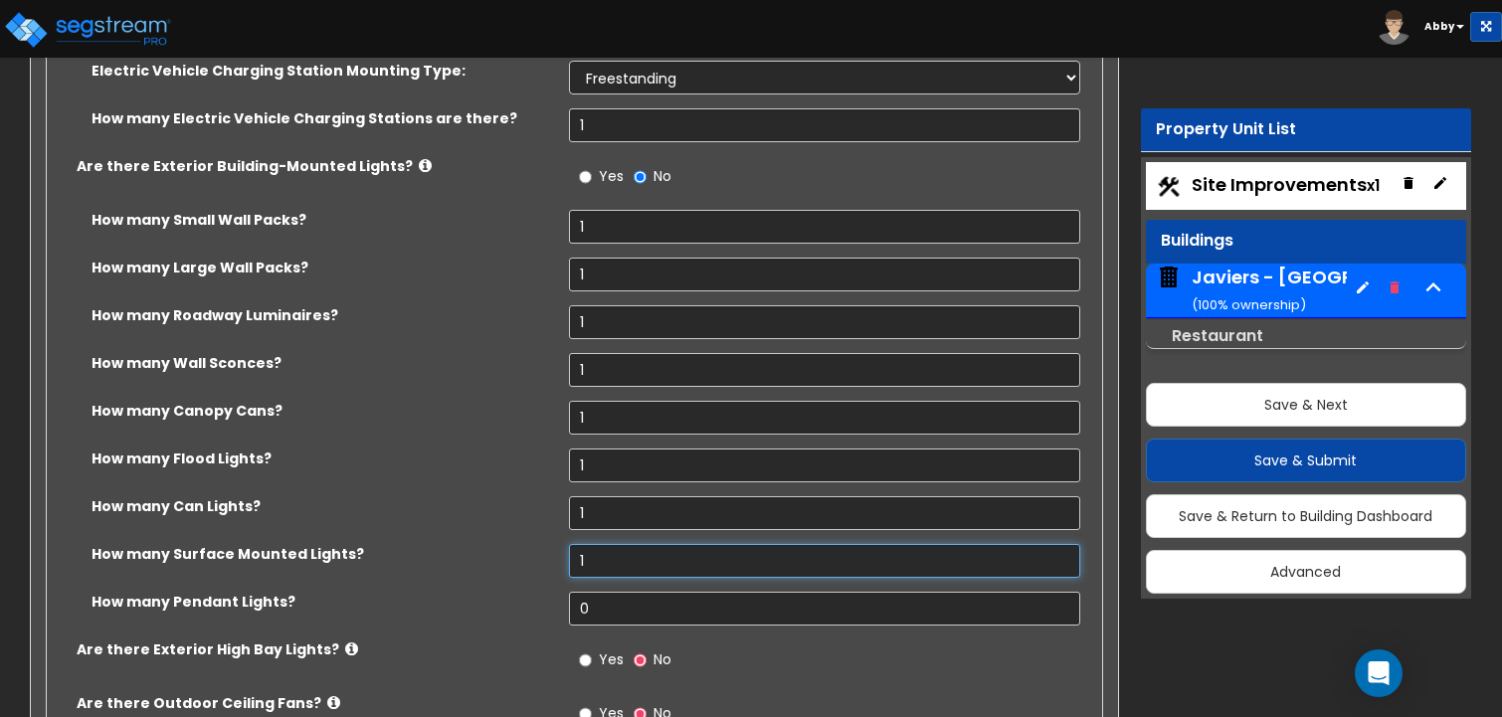
type input "1"
click at [607, 592] on input "0" at bounding box center [825, 609] width 512 height 34
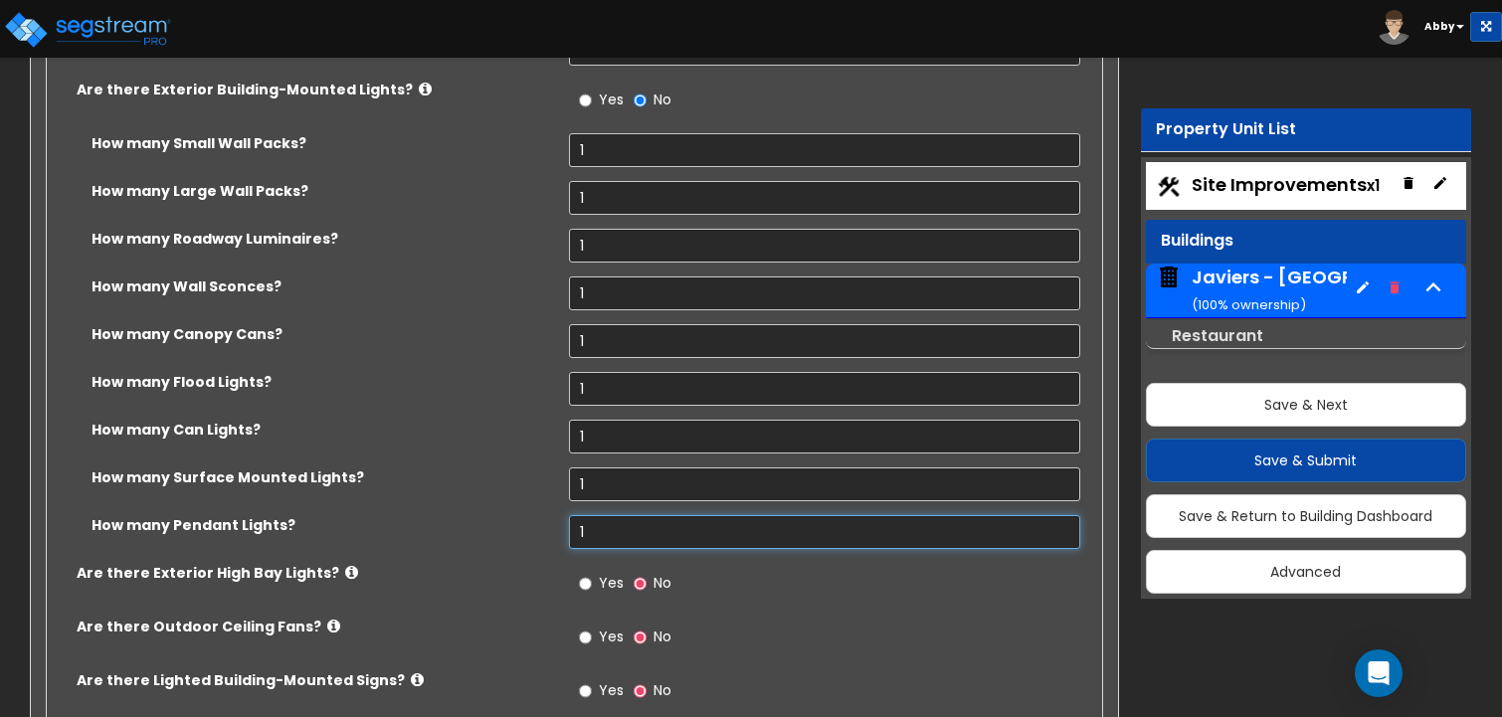
scroll to position [4078, 0]
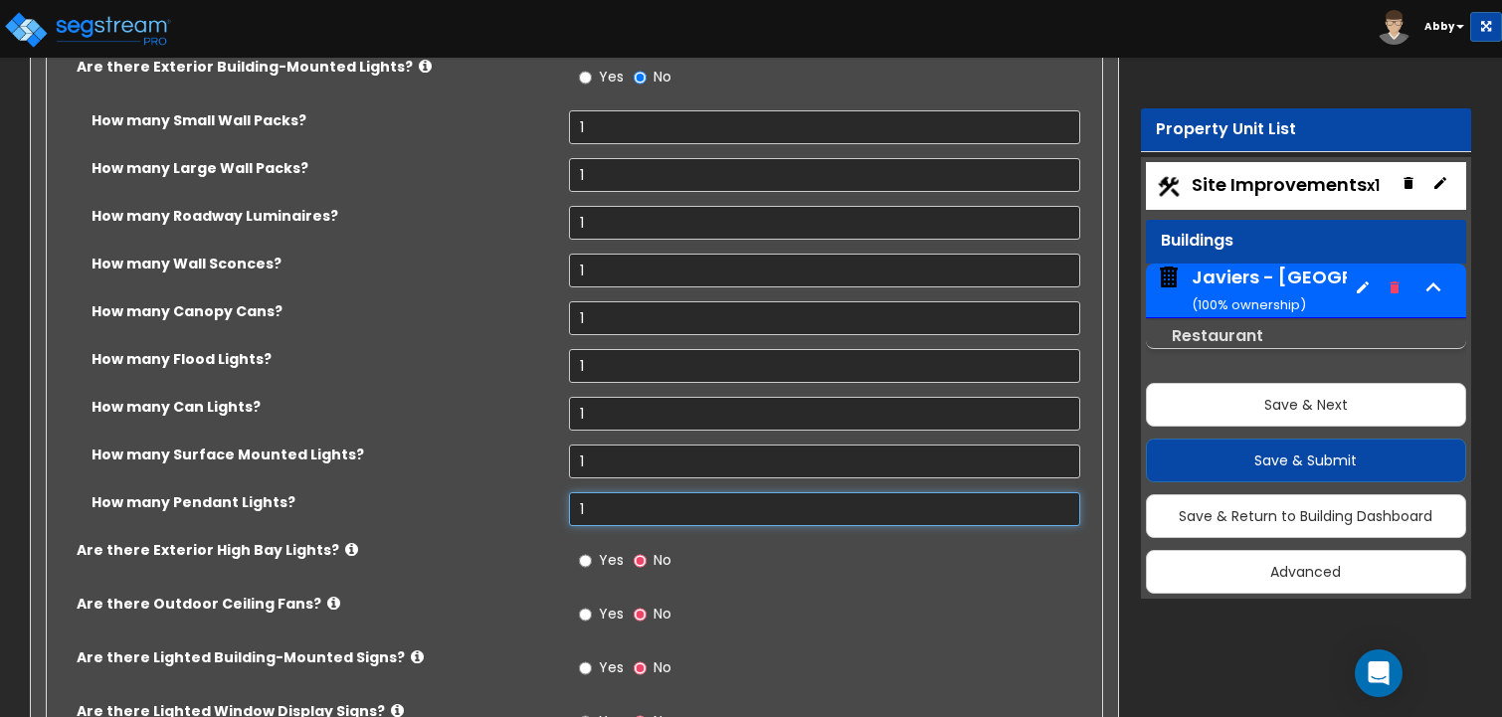
type input "1"
click at [593, 546] on label "Yes" at bounding box center [601, 563] width 45 height 34
click at [592, 550] on input "Yes" at bounding box center [585, 561] width 13 height 22
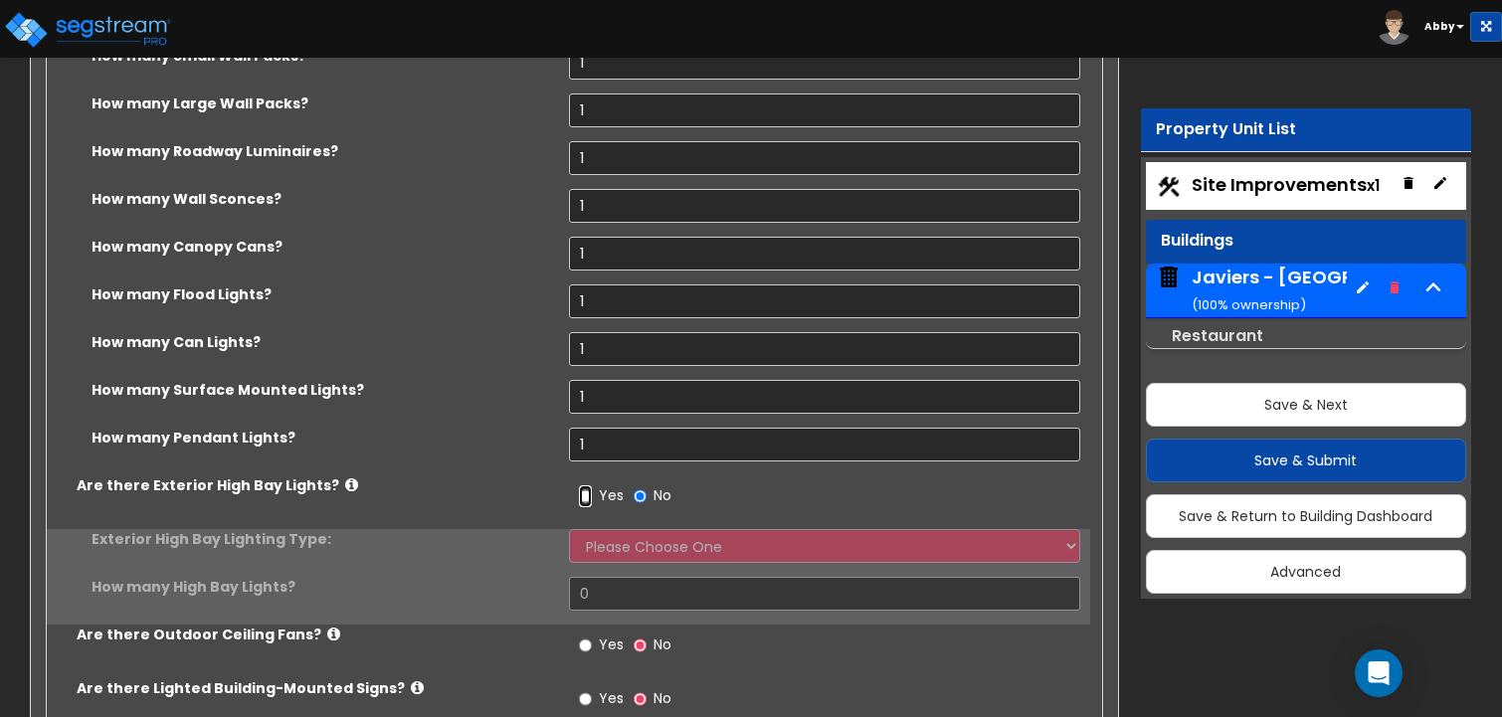
scroll to position [4177, 0]
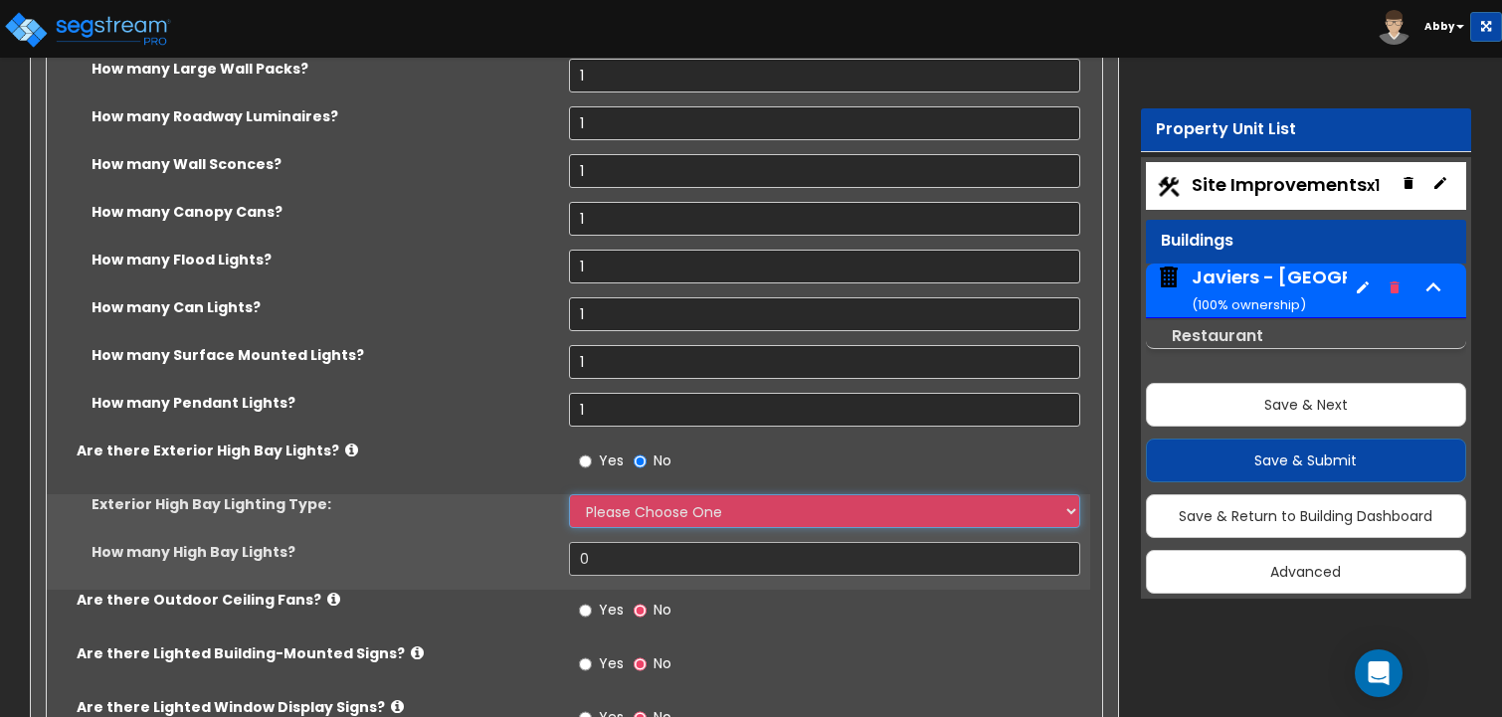
click at [636, 494] on select "Please Choose One High Intensity Discharge (HID) Lighting High Bay LED High Bay…" at bounding box center [825, 511] width 512 height 34
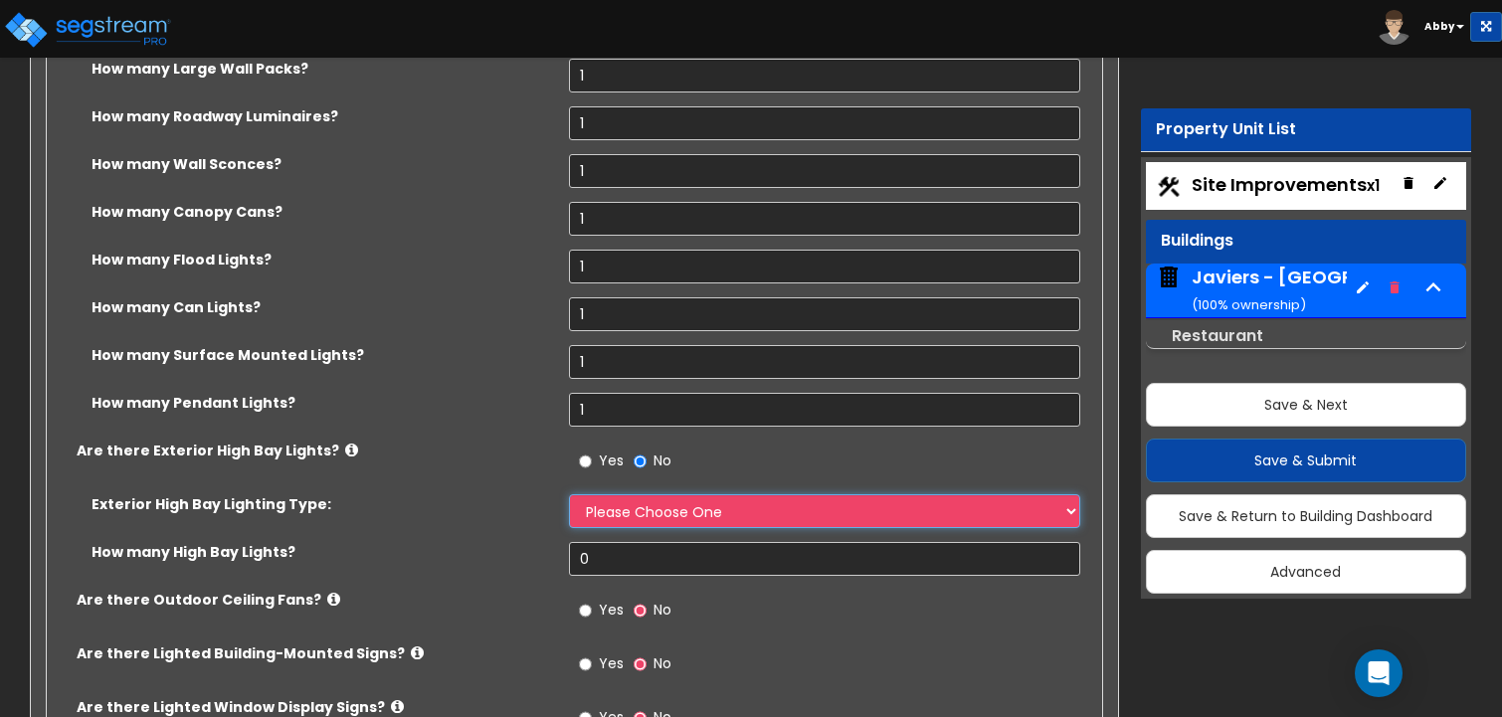
select select "2"
click at [569, 494] on select "Please Choose One High Intensity Discharge (HID) Lighting High Bay LED High Bay…" at bounding box center [825, 511] width 512 height 34
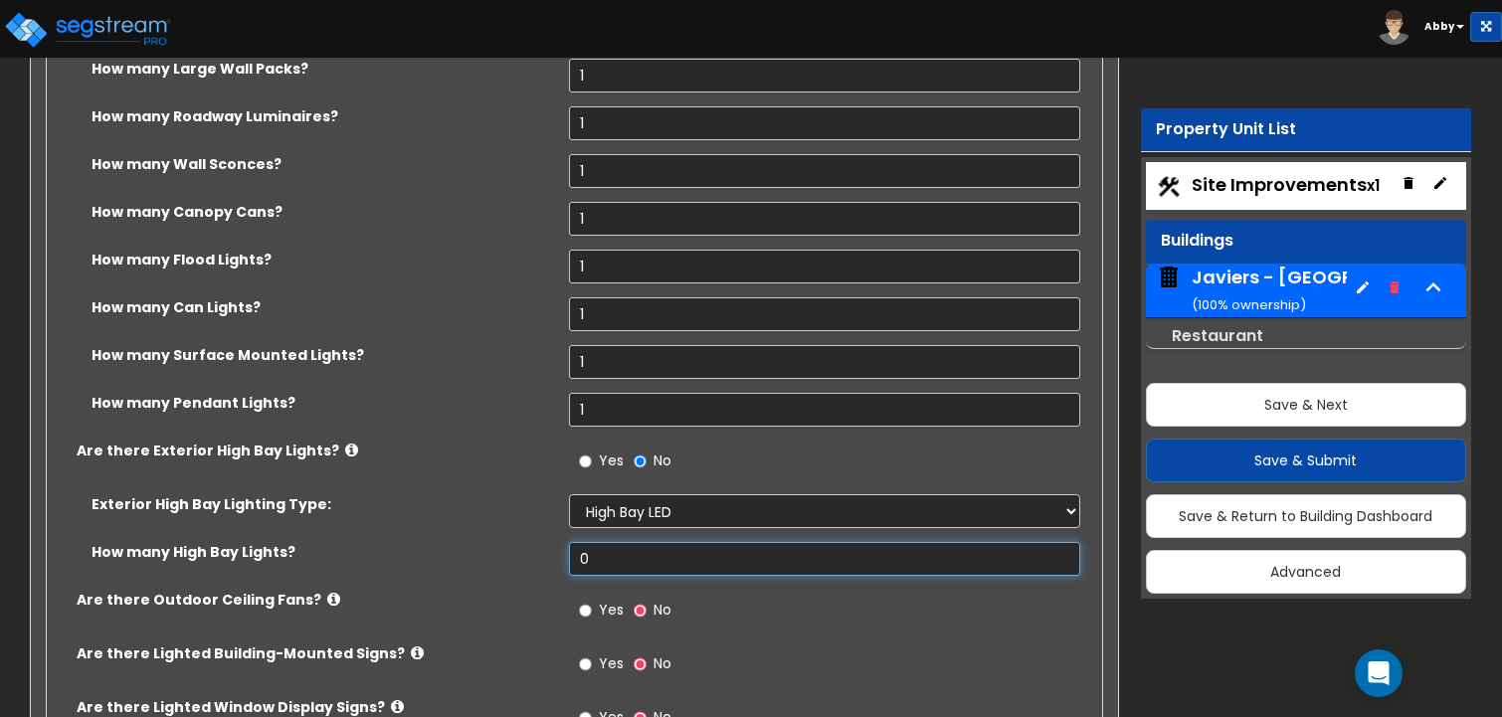
click at [632, 542] on input "0" at bounding box center [825, 559] width 512 height 34
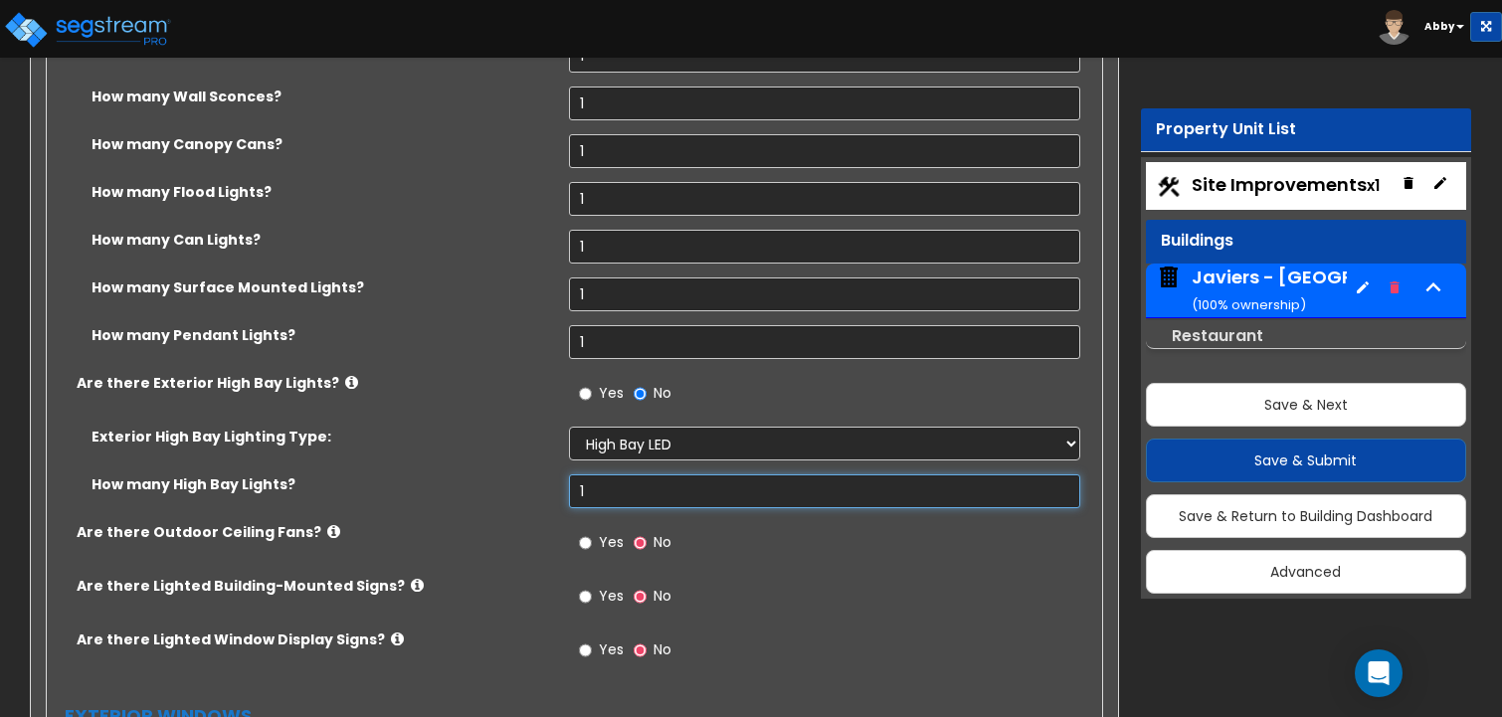
scroll to position [4376, 0]
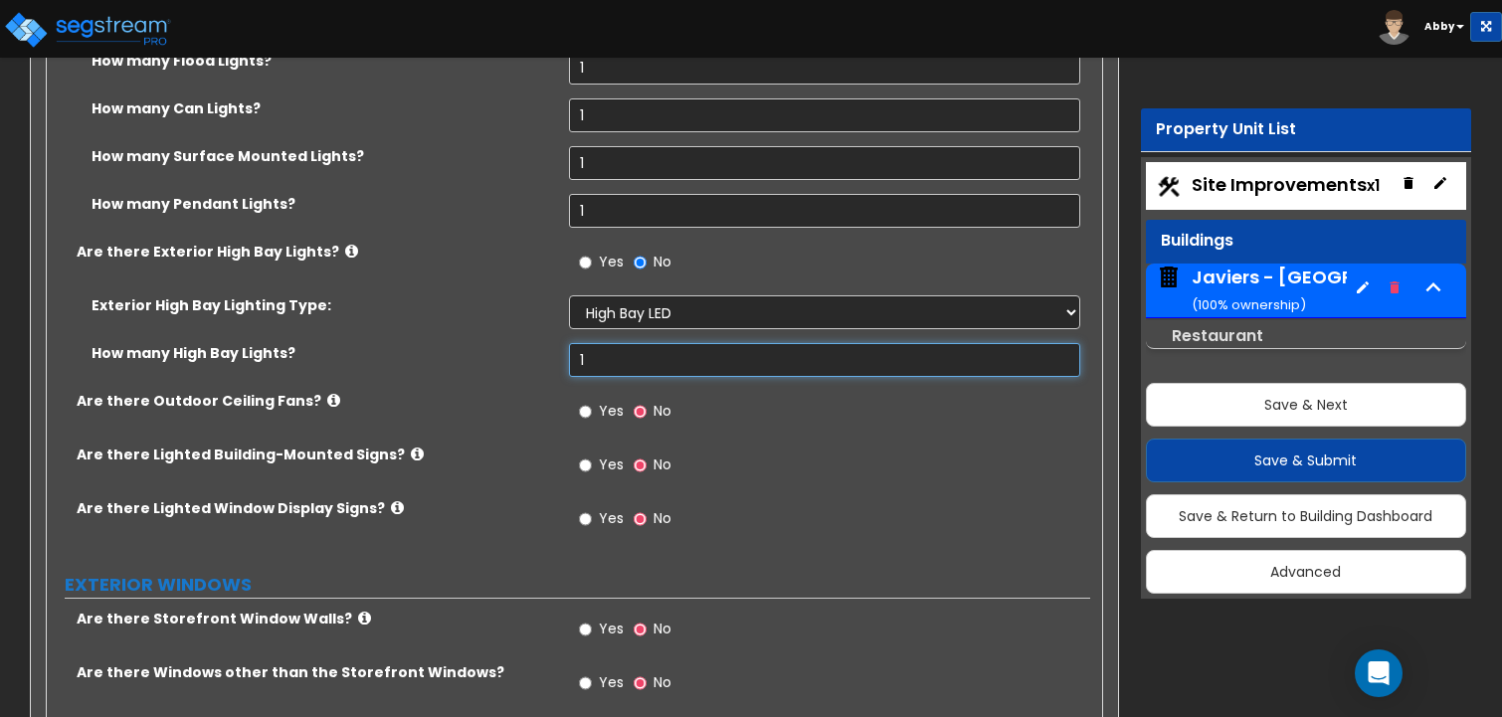
type input "1"
click at [609, 401] on span "Yes" at bounding box center [611, 411] width 25 height 20
click at [592, 401] on input "Yes" at bounding box center [585, 412] width 13 height 22
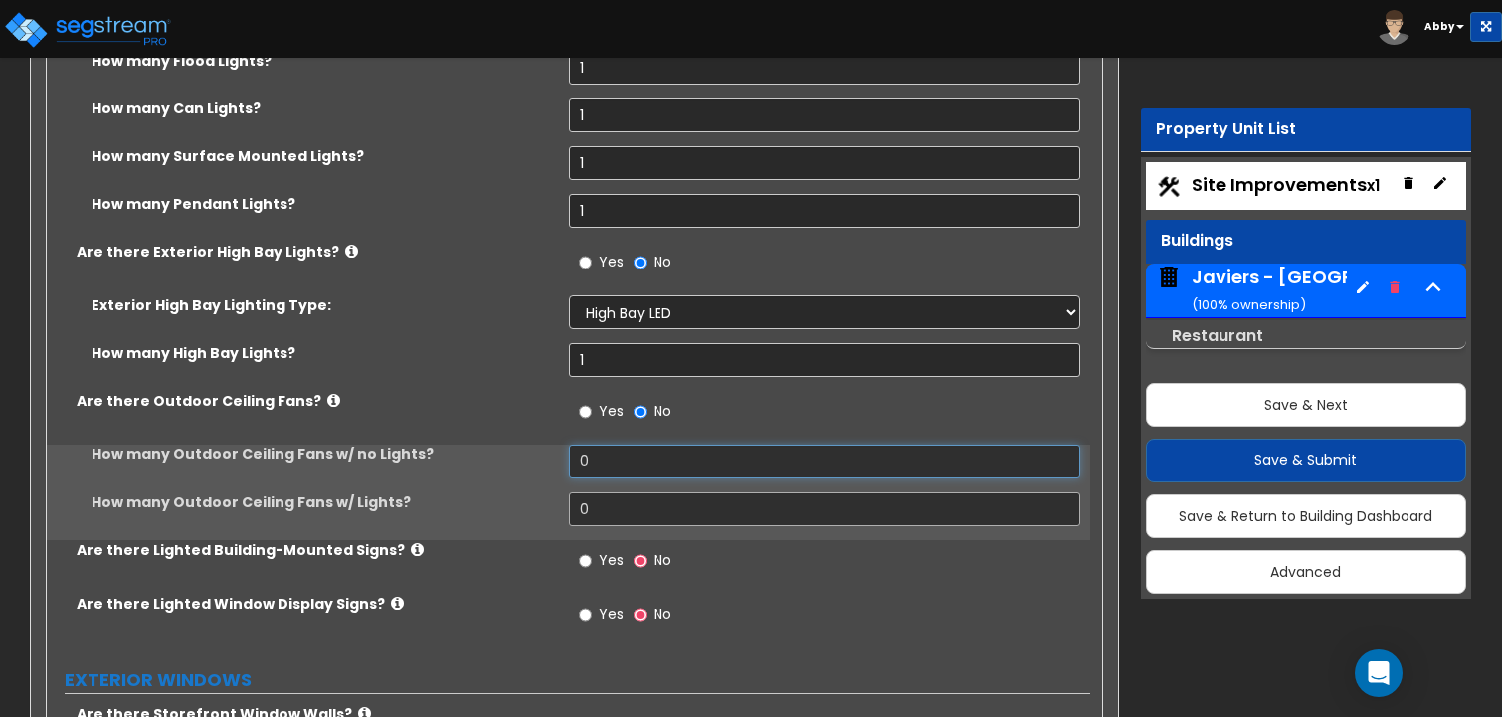
click at [611, 445] on input "0" at bounding box center [825, 462] width 512 height 34
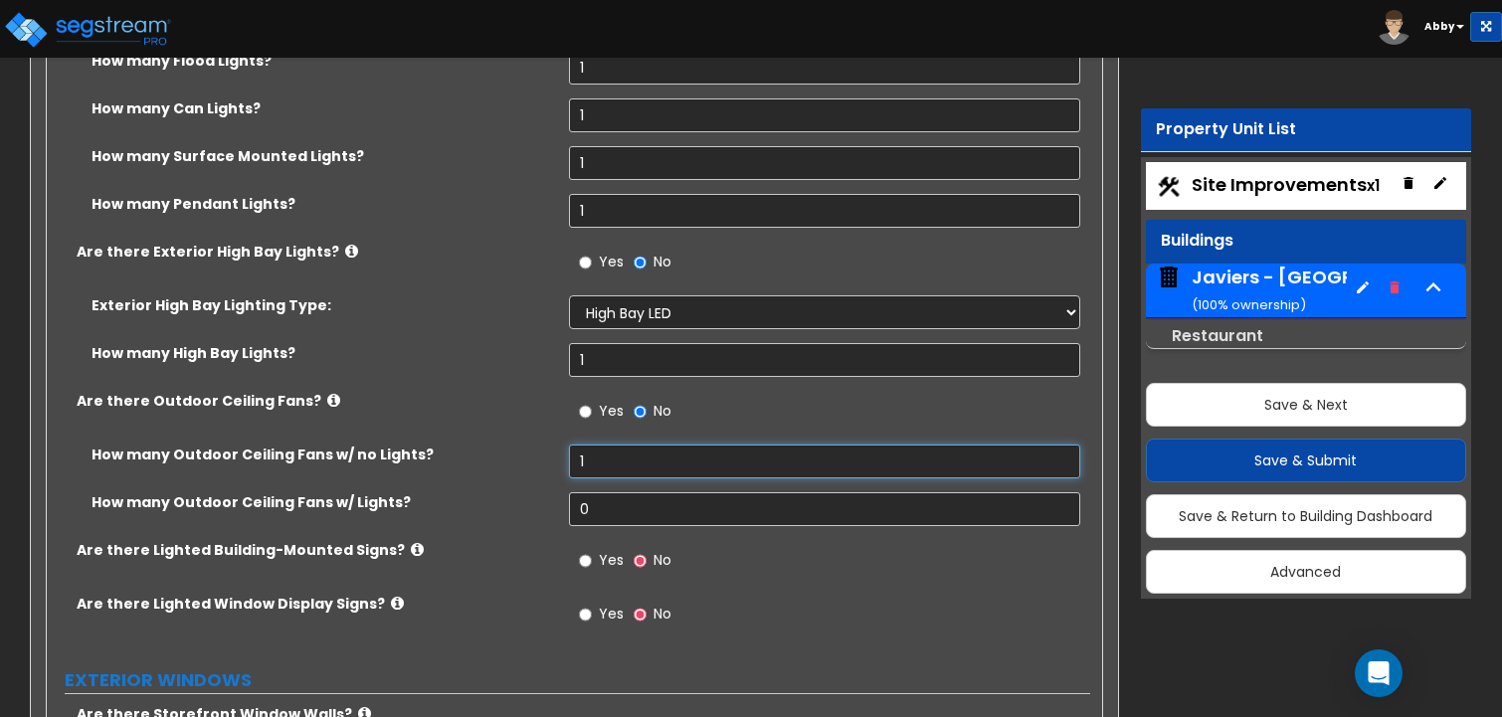
type input "1"
click at [598, 492] on input "0" at bounding box center [825, 509] width 512 height 34
type input "1"
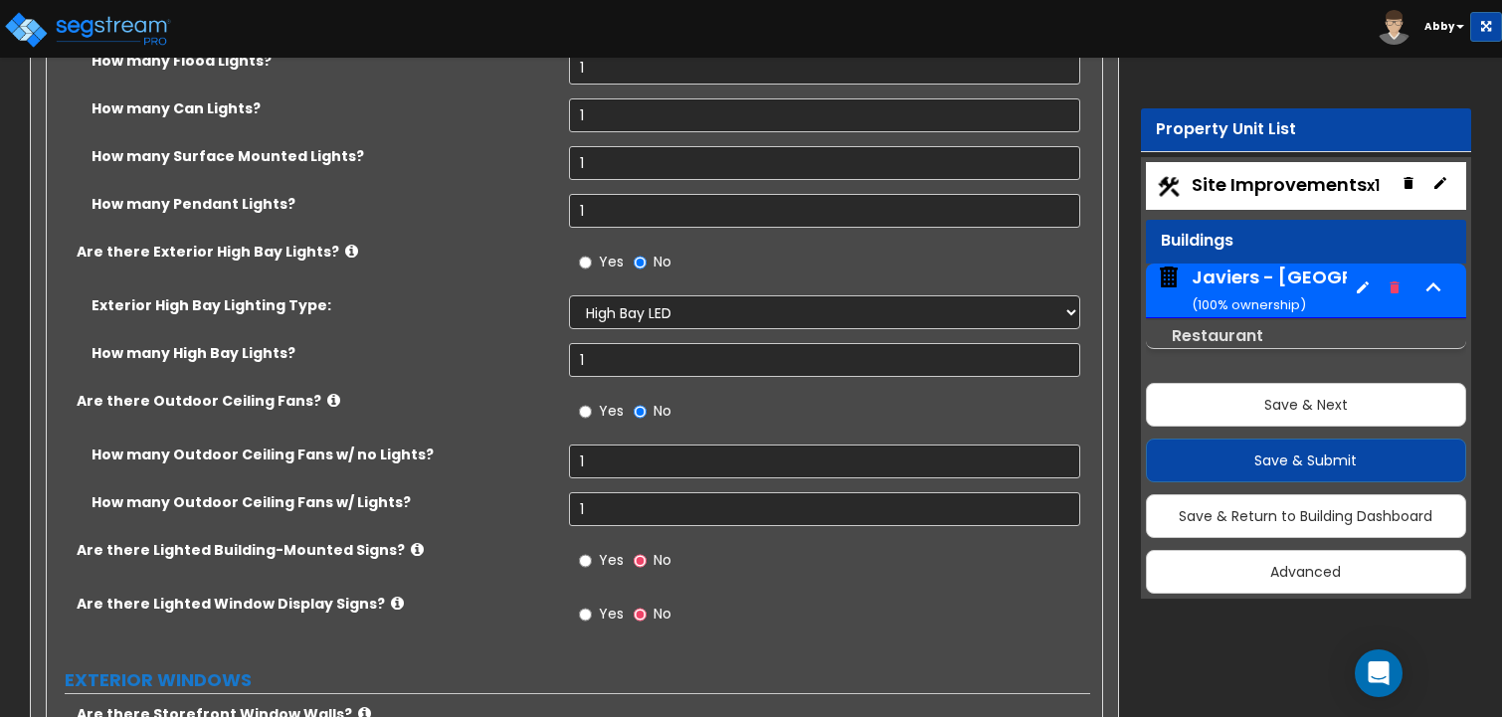
click at [603, 550] on span "Yes" at bounding box center [611, 560] width 25 height 20
click at [592, 550] on input "Yes" at bounding box center [585, 561] width 13 height 22
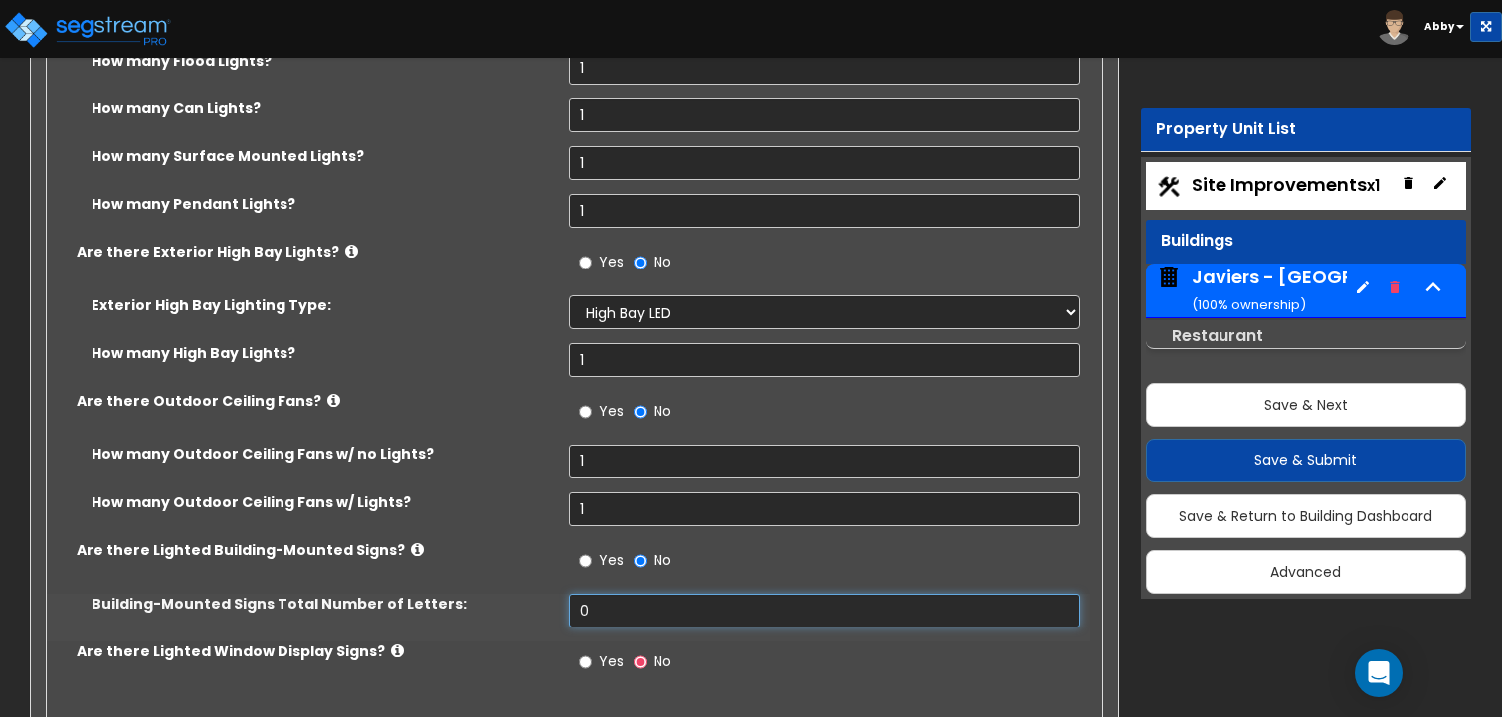
click at [599, 594] on input "0" at bounding box center [825, 611] width 512 height 34
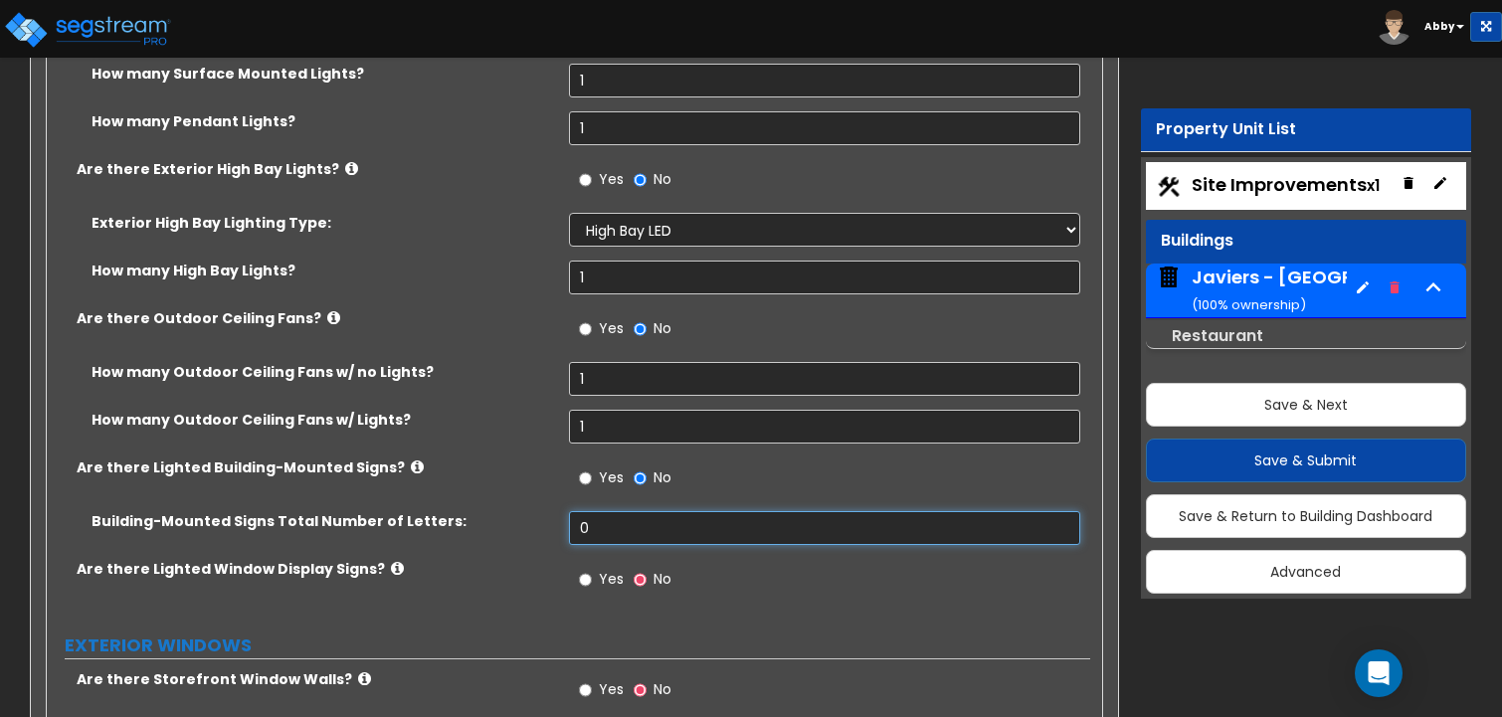
scroll to position [4575, 0]
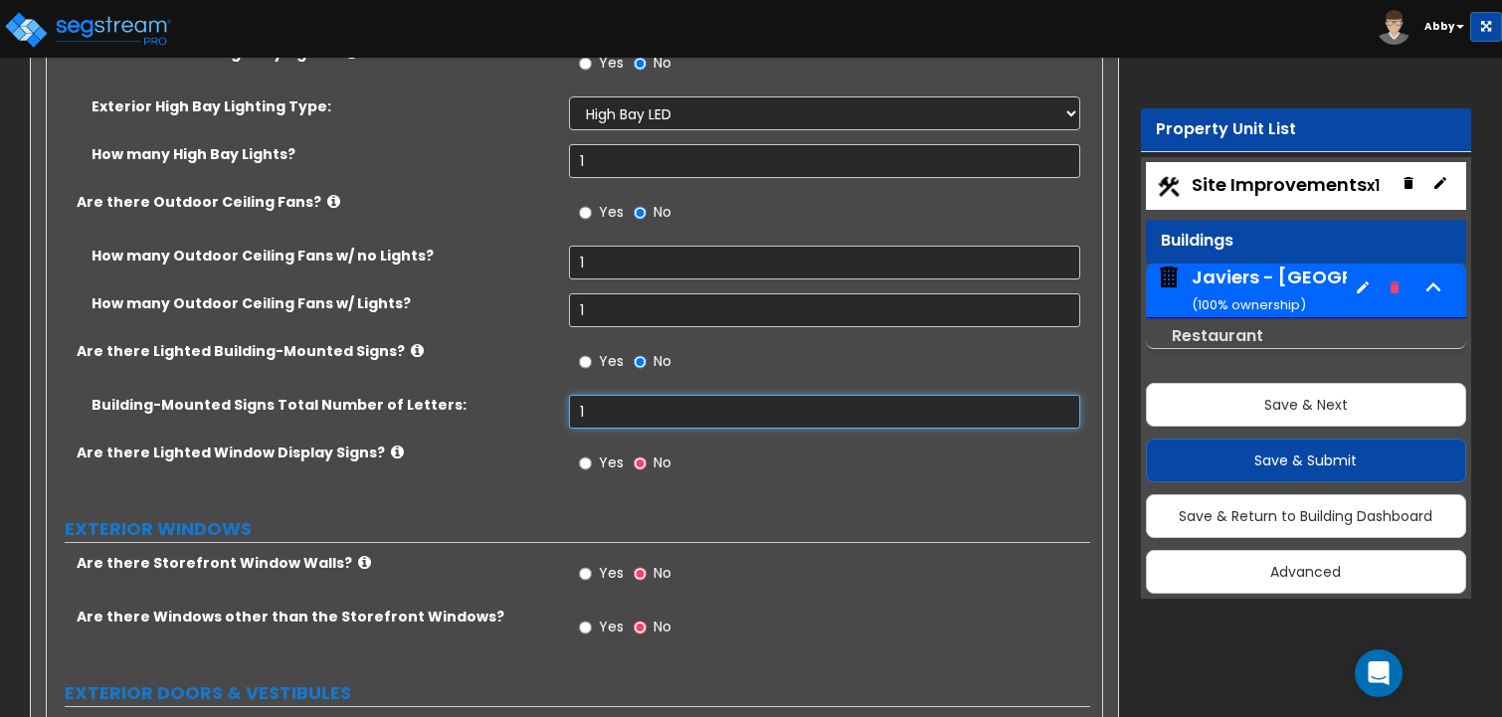
type input "1"
click at [598, 449] on label "Yes" at bounding box center [601, 466] width 45 height 34
click at [592, 453] on input "Yes" at bounding box center [585, 464] width 13 height 22
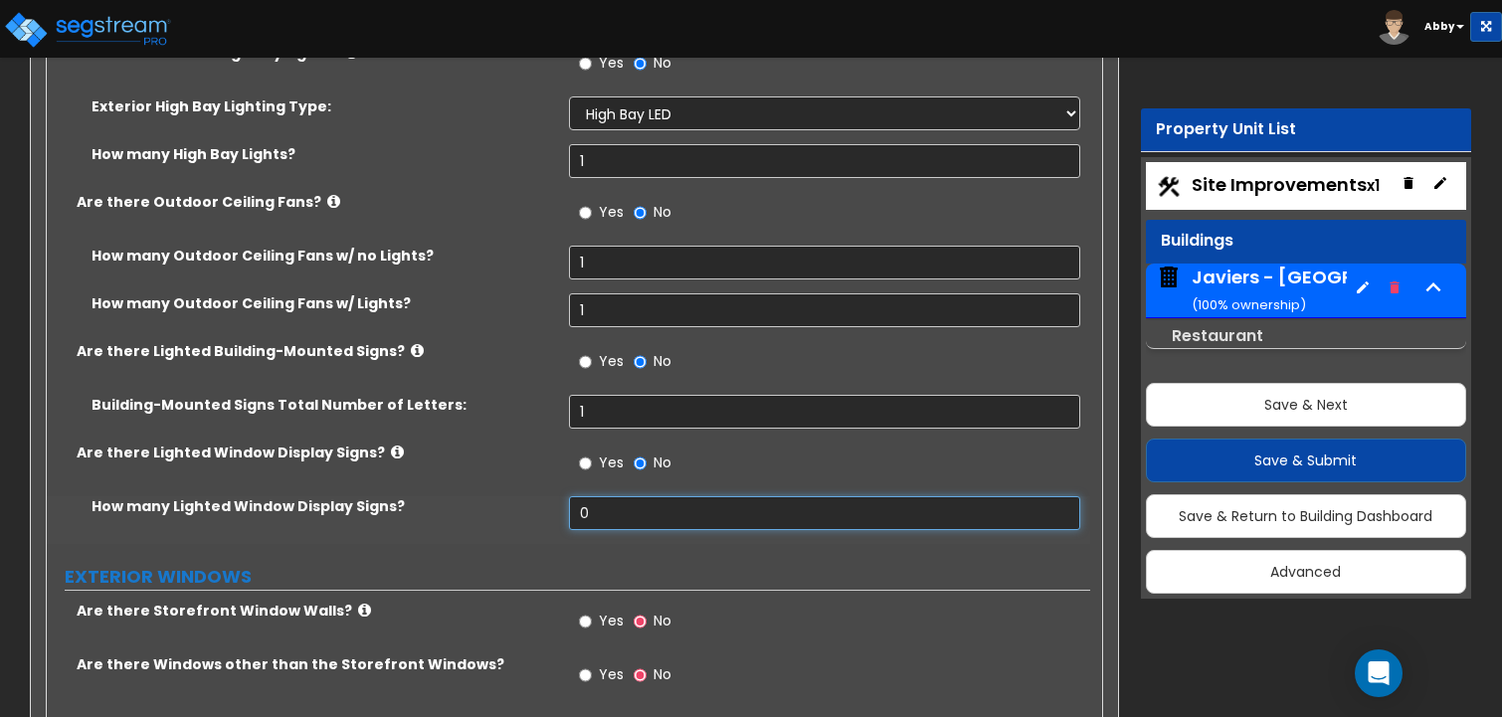
click at [610, 496] on input "0" at bounding box center [825, 513] width 512 height 34
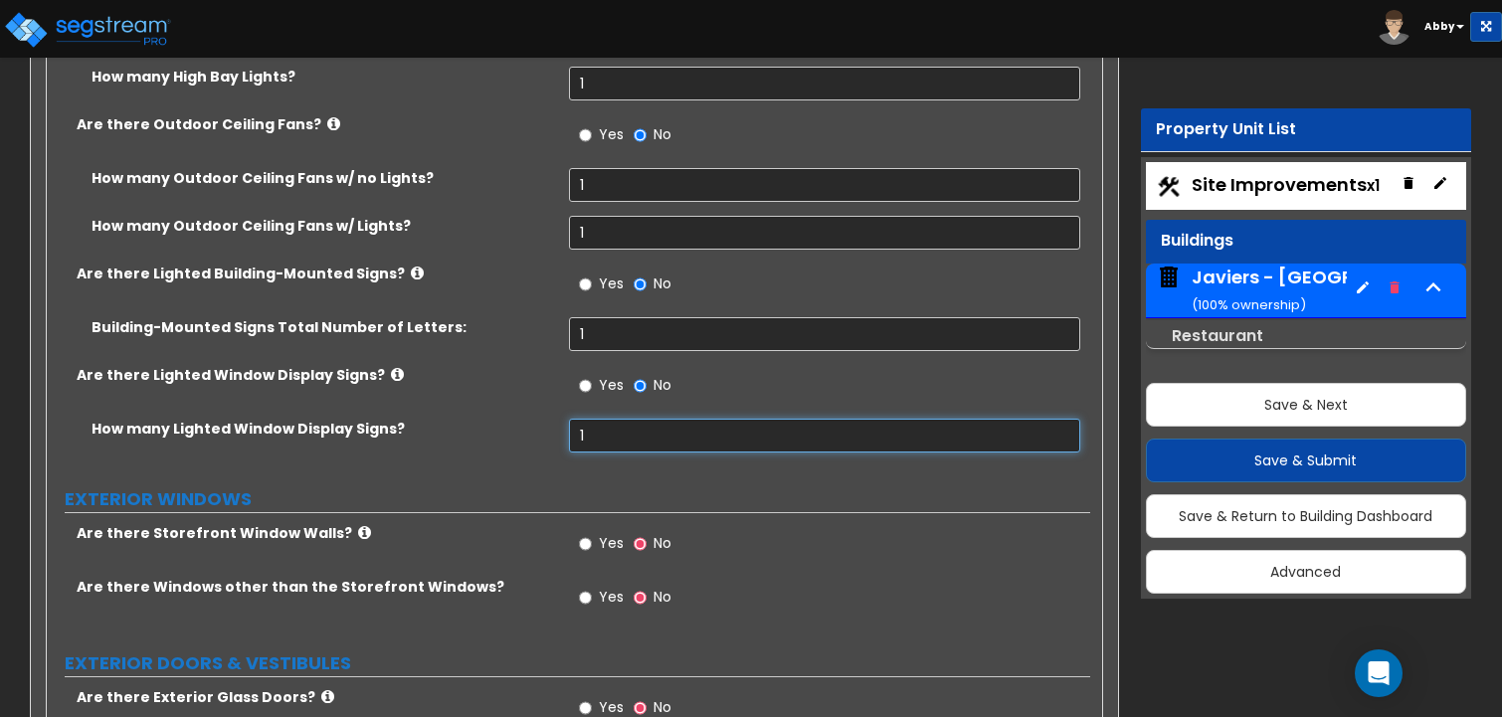
scroll to position [4774, 0]
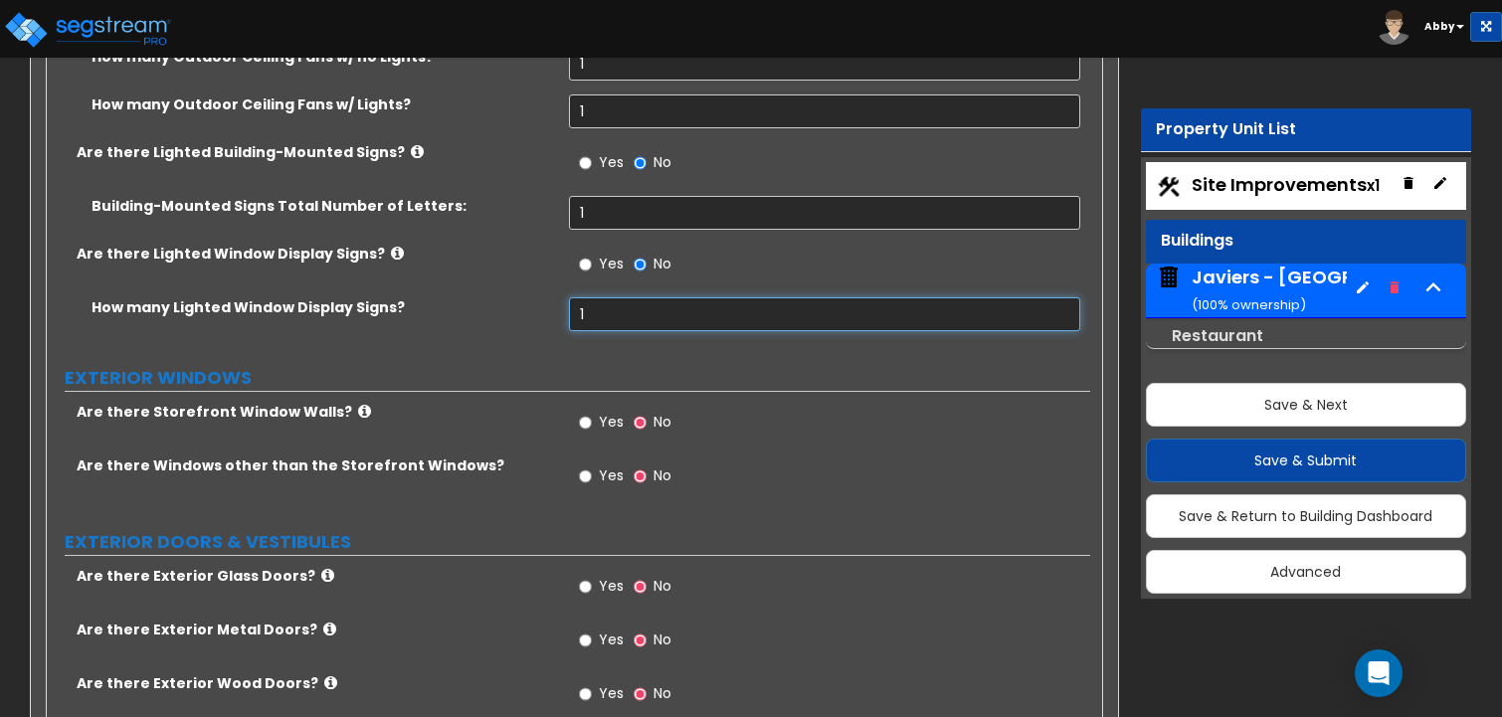
type input "1"
click at [598, 408] on label "Yes" at bounding box center [601, 425] width 45 height 34
click at [592, 412] on input "Yes" at bounding box center [585, 423] width 13 height 22
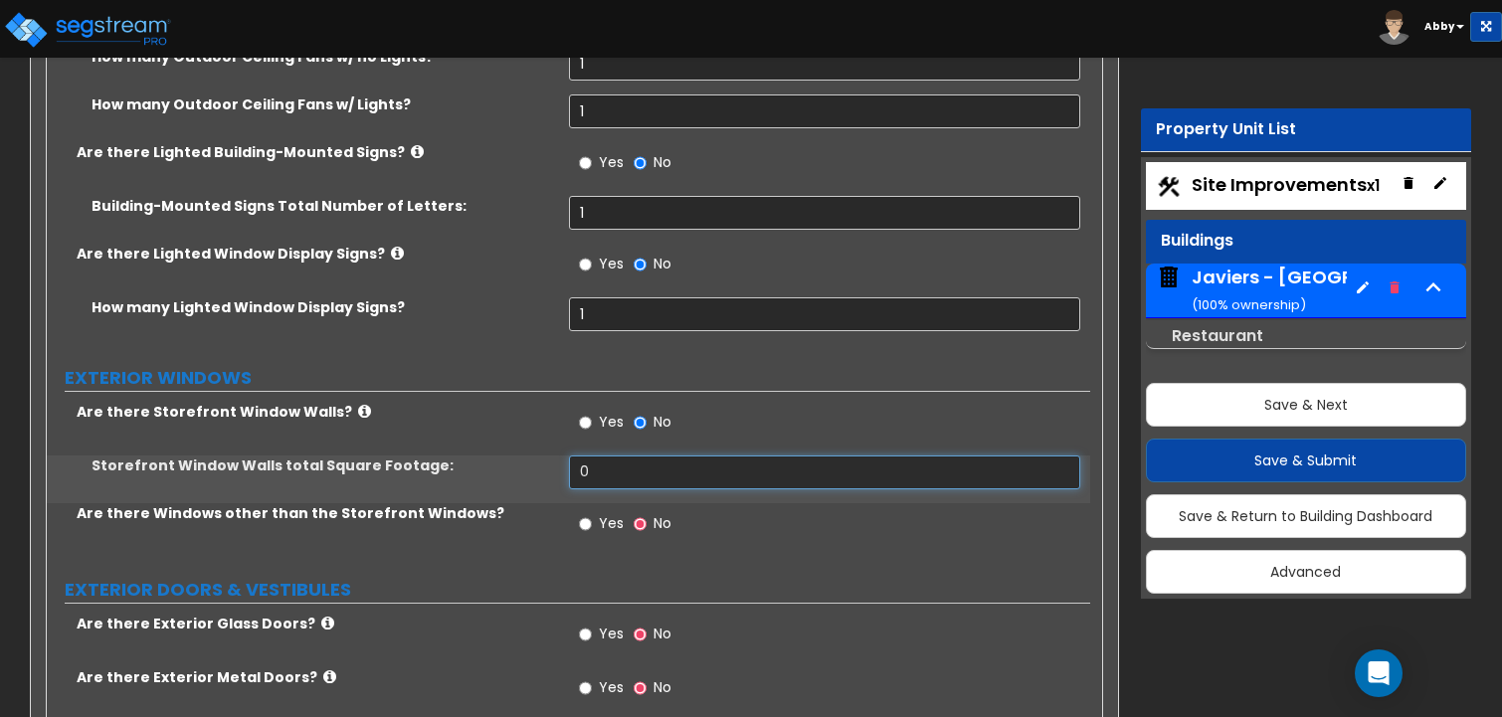
click at [601, 456] on input "0" at bounding box center [825, 473] width 512 height 34
type input "1"
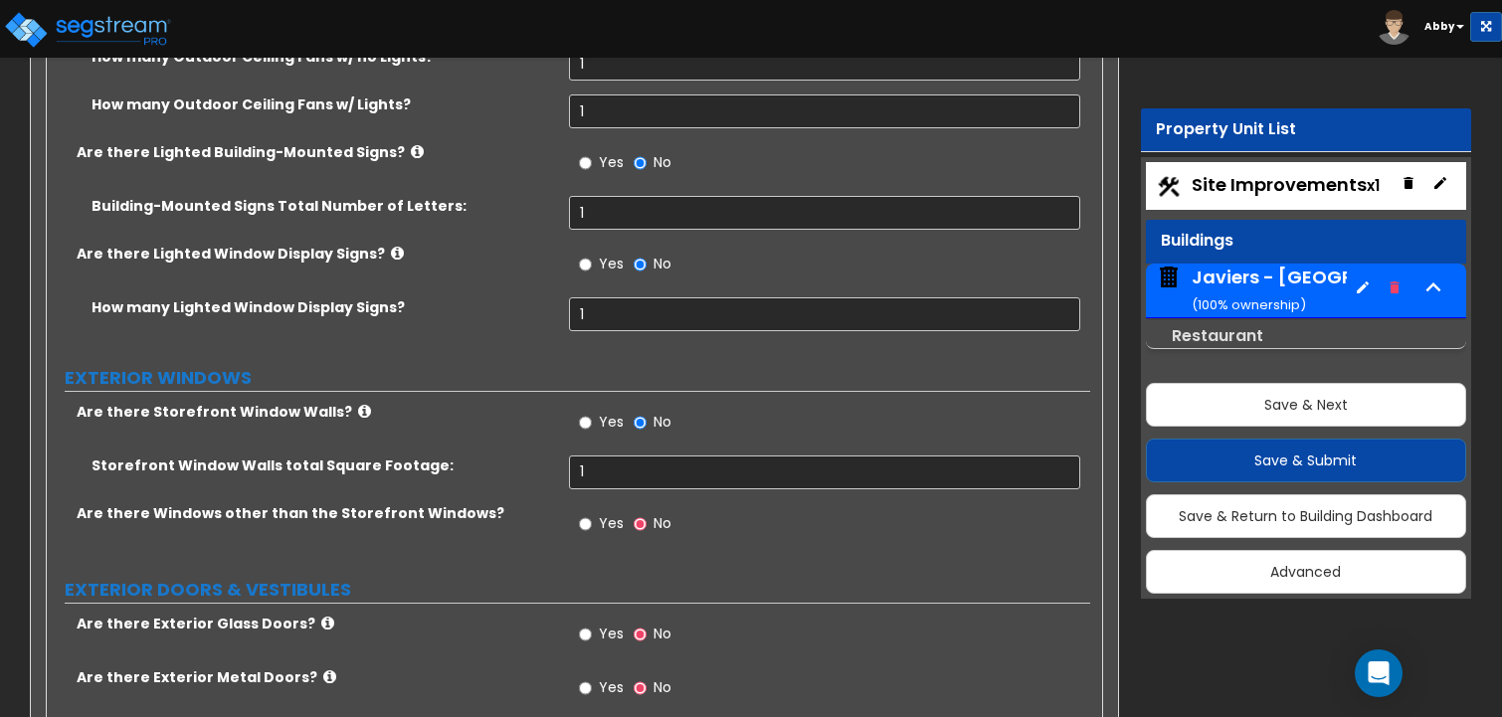
click at [601, 513] on span "Yes" at bounding box center [611, 523] width 25 height 20
click at [592, 513] on input "Yes" at bounding box center [585, 524] width 13 height 22
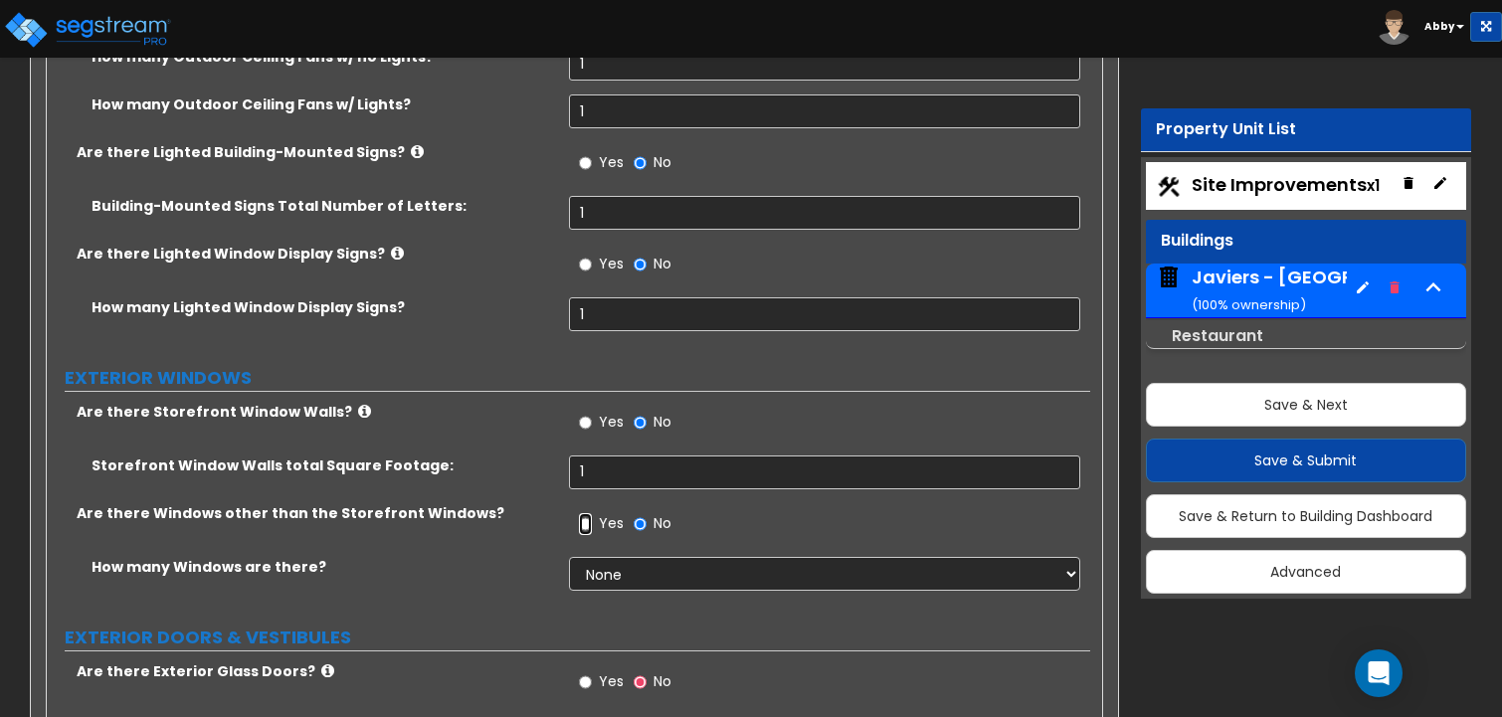
scroll to position [4874, 0]
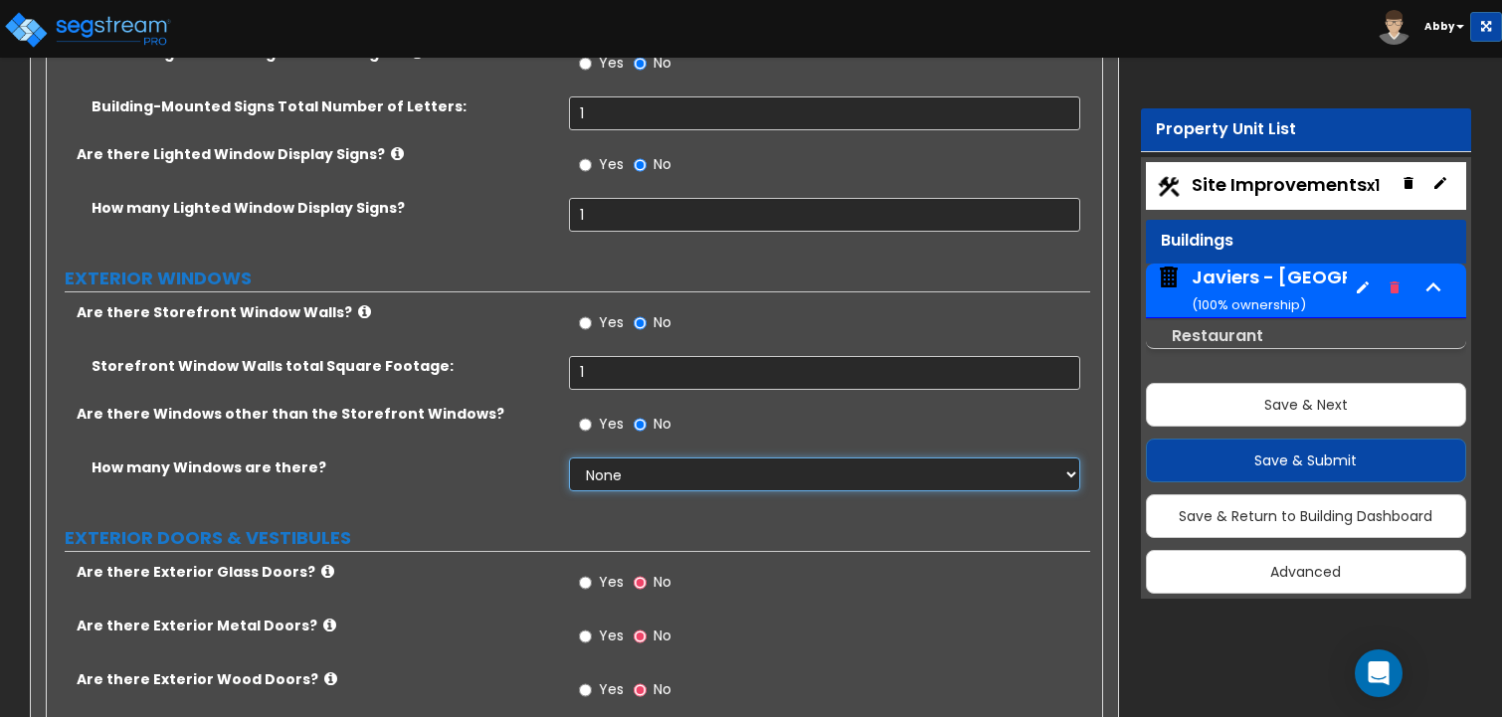
click at [612, 458] on select "None I want to enter a Percentage of the Exterior Windows I want to enter the N…" at bounding box center [825, 475] width 512 height 34
select select "2"
click at [569, 458] on select "None I want to enter a Percentage of the Exterior Windows I want to enter the N…" at bounding box center [825, 475] width 512 height 34
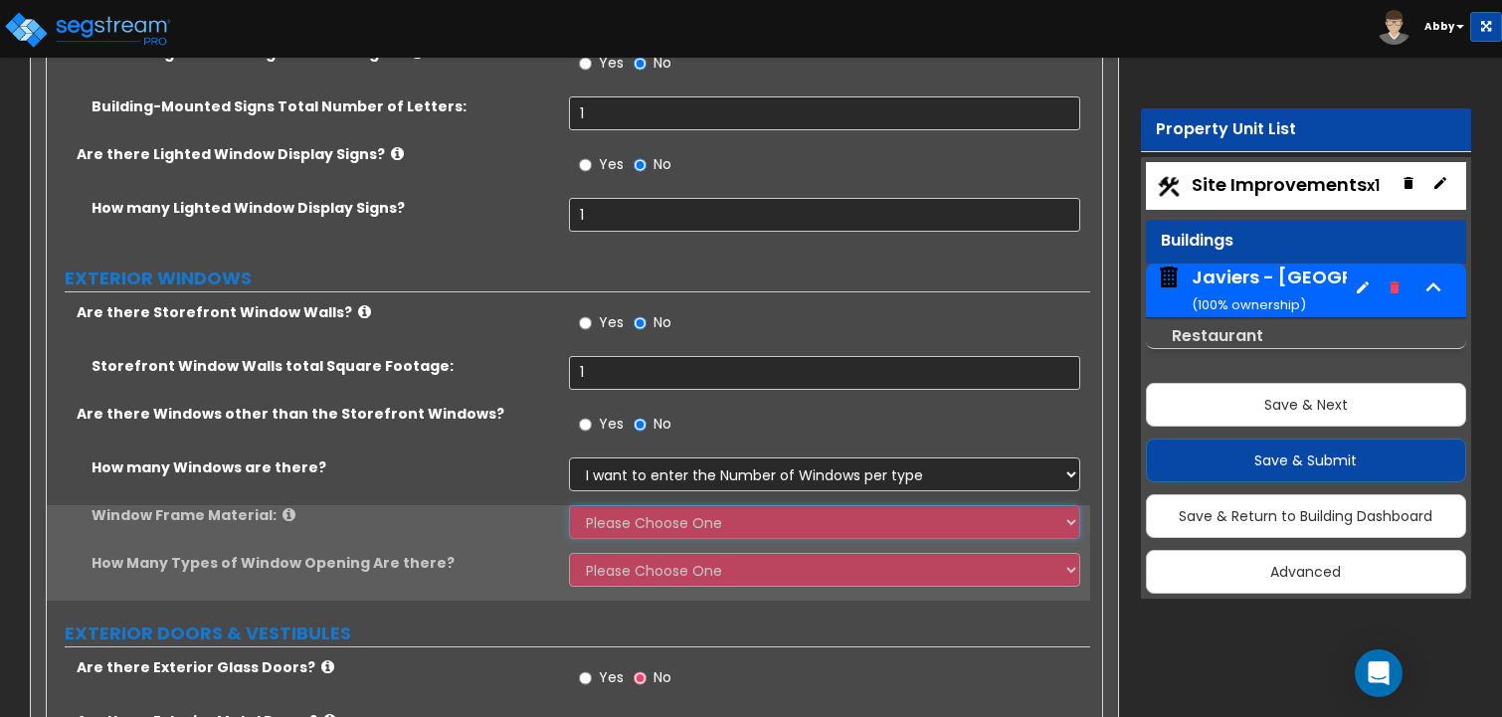
click at [608, 505] on select "Please Choose One Vinyl Aluminum Wood" at bounding box center [825, 522] width 512 height 34
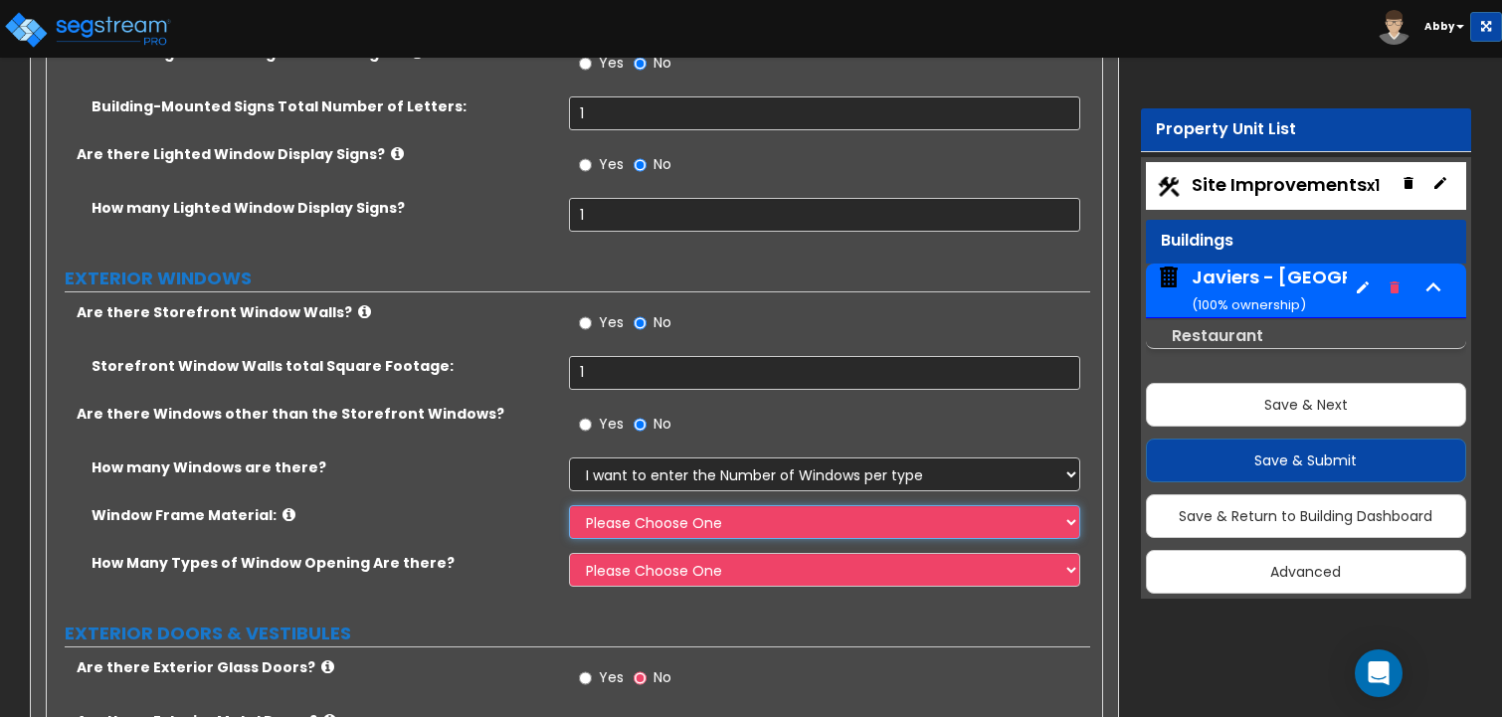
select select "2"
click at [569, 505] on select "Please Choose One Vinyl Aluminum Wood" at bounding box center [825, 522] width 512 height 34
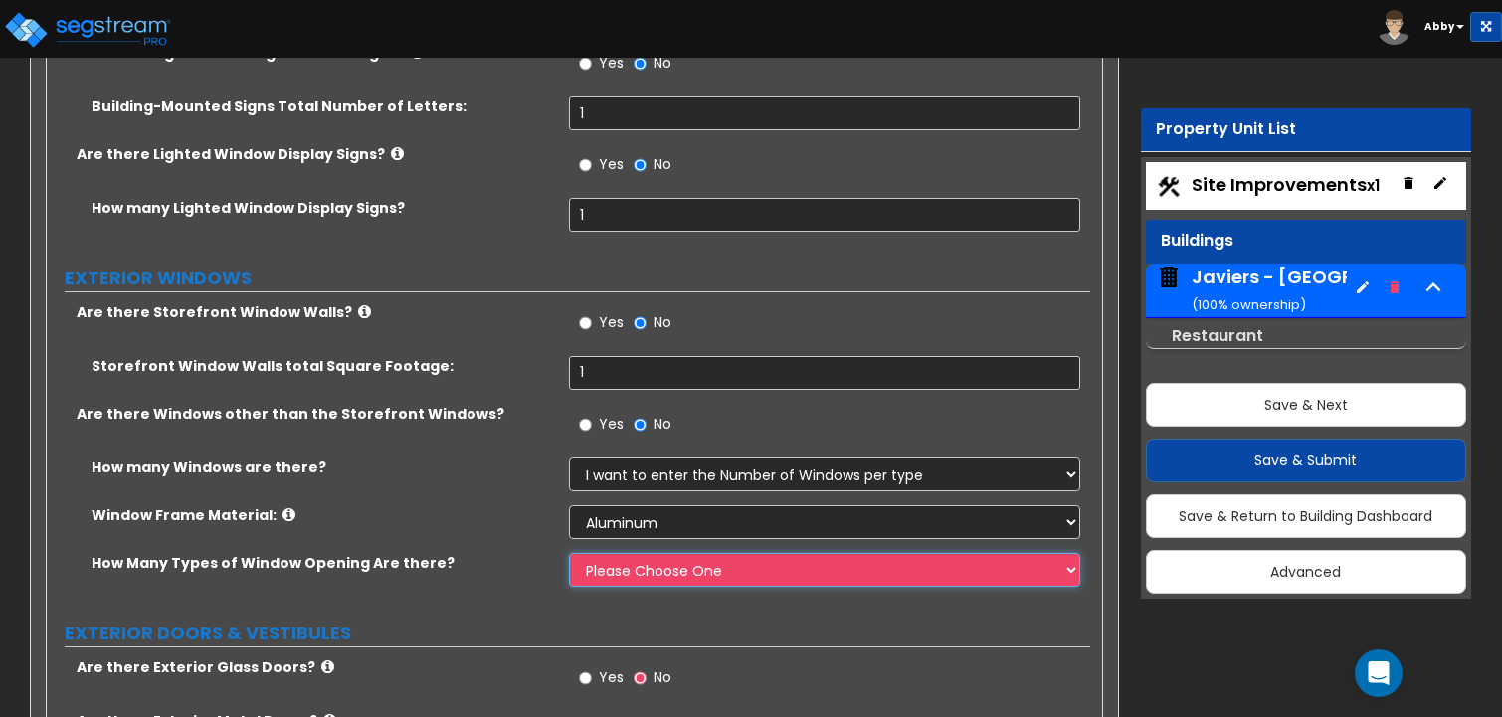
click at [616, 553] on select "Please Choose One 1 2 3 4" at bounding box center [825, 570] width 512 height 34
click at [569, 553] on select "Please Choose One 1 2 3 4" at bounding box center [825, 570] width 512 height 34
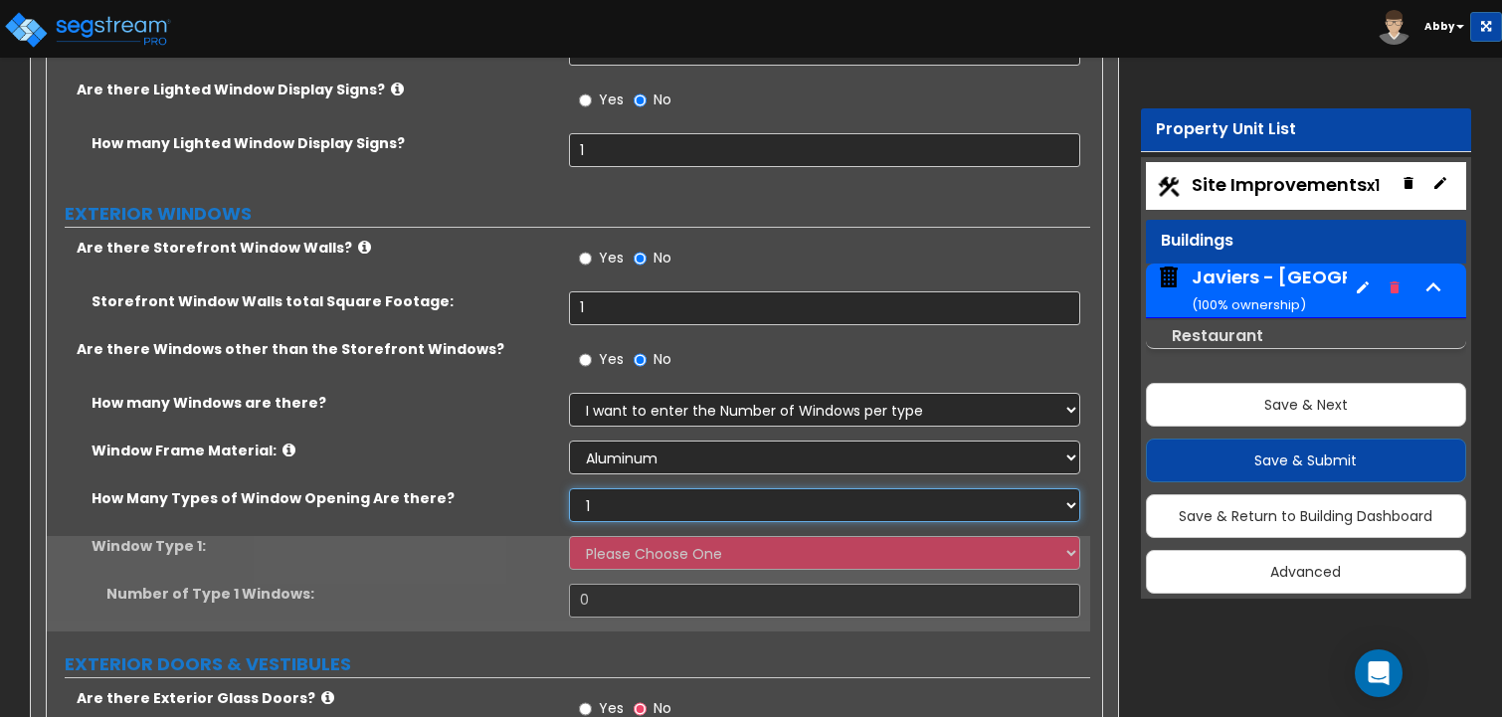
scroll to position [4973, 0]
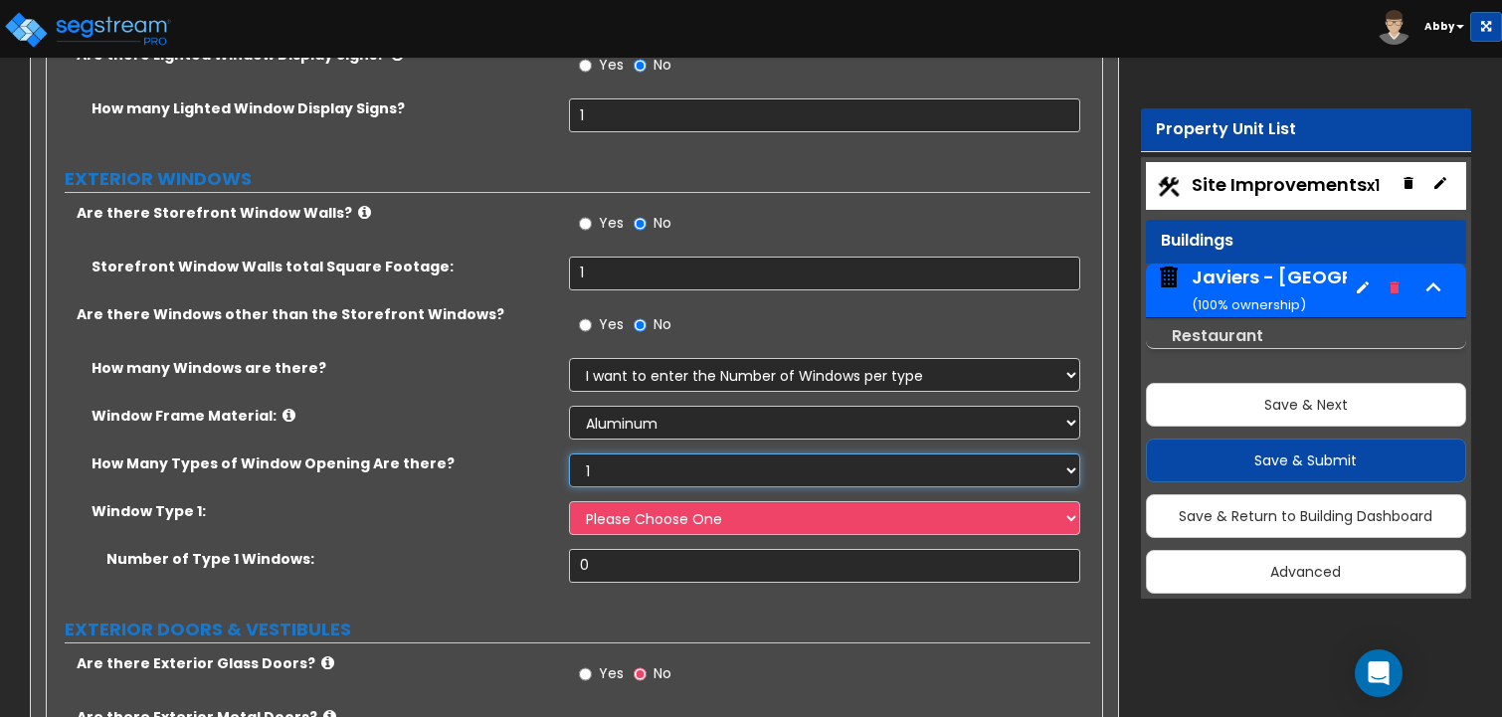
click at [637, 454] on select "Please Choose One 1 2 3 4" at bounding box center [825, 471] width 512 height 34
select select "4"
click at [569, 454] on select "Please Choose One 1 2 3 4" at bounding box center [825, 471] width 512 height 34
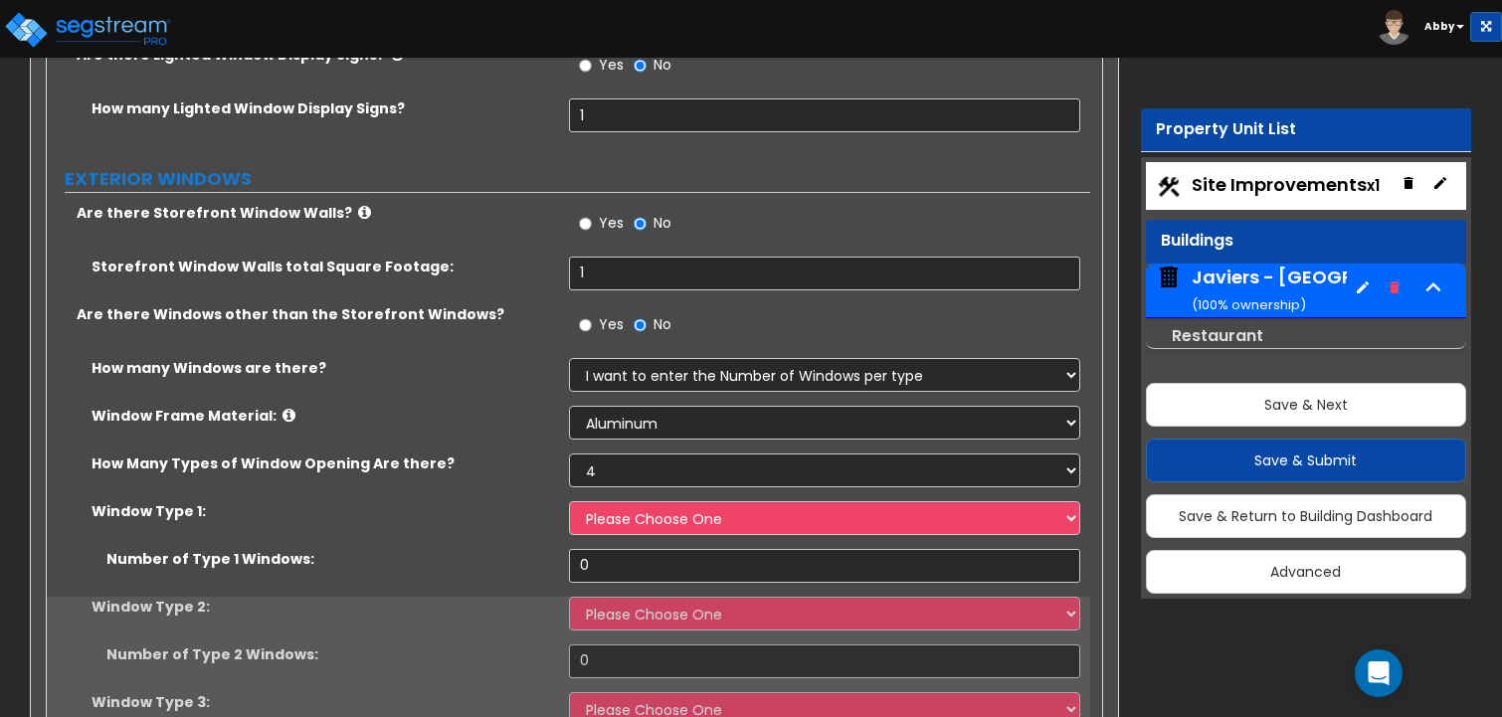
click at [627, 501] on div "Window Type 1: Please Choose One Sliding Picture/Fixed Double/Single Hung Awnin…" at bounding box center [568, 525] width 1043 height 48
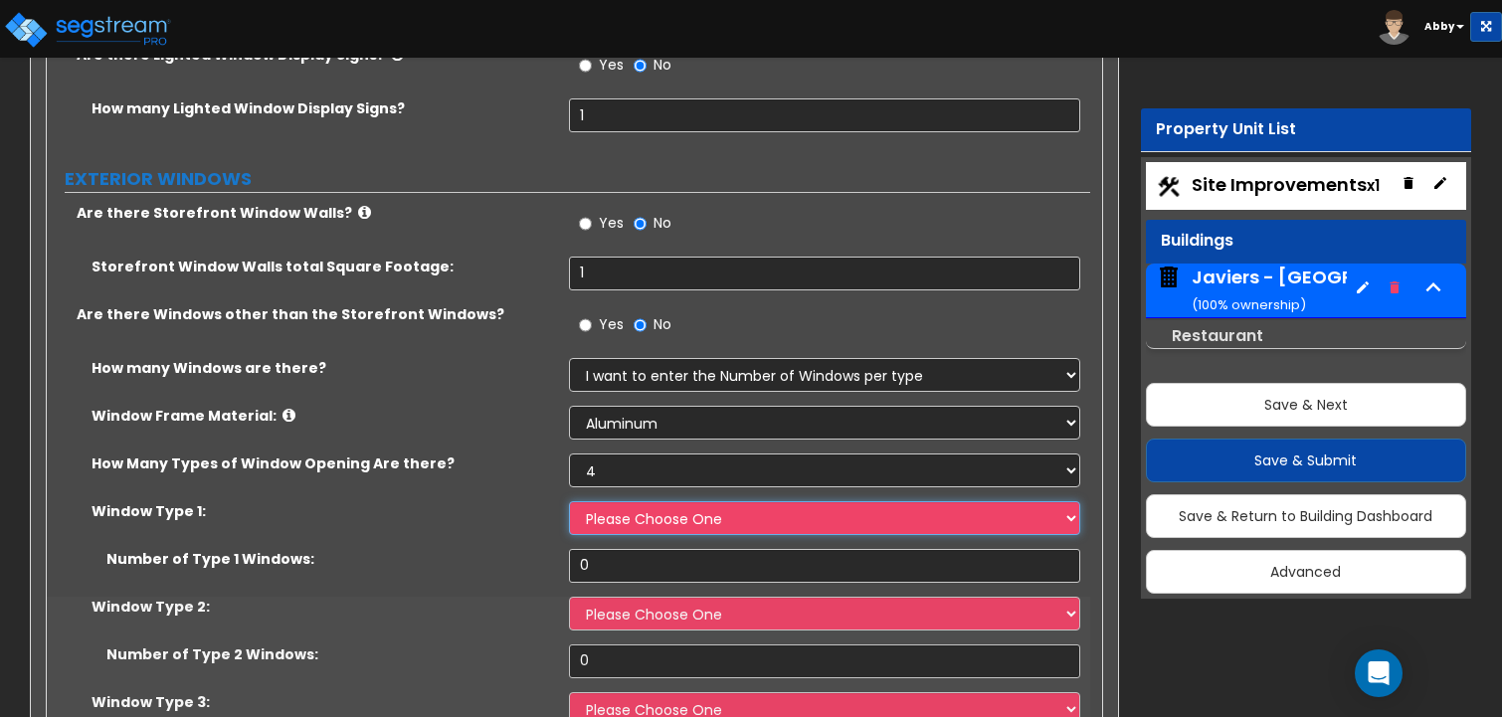
click at [627, 501] on select "Please Choose One Sliding Picture/Fixed Double/Single Hung Awning Swing" at bounding box center [825, 518] width 512 height 34
select select "1"
click at [569, 501] on select "Please Choose One Sliding Picture/Fixed Double/Single Hung Awning Swing" at bounding box center [825, 518] width 512 height 34
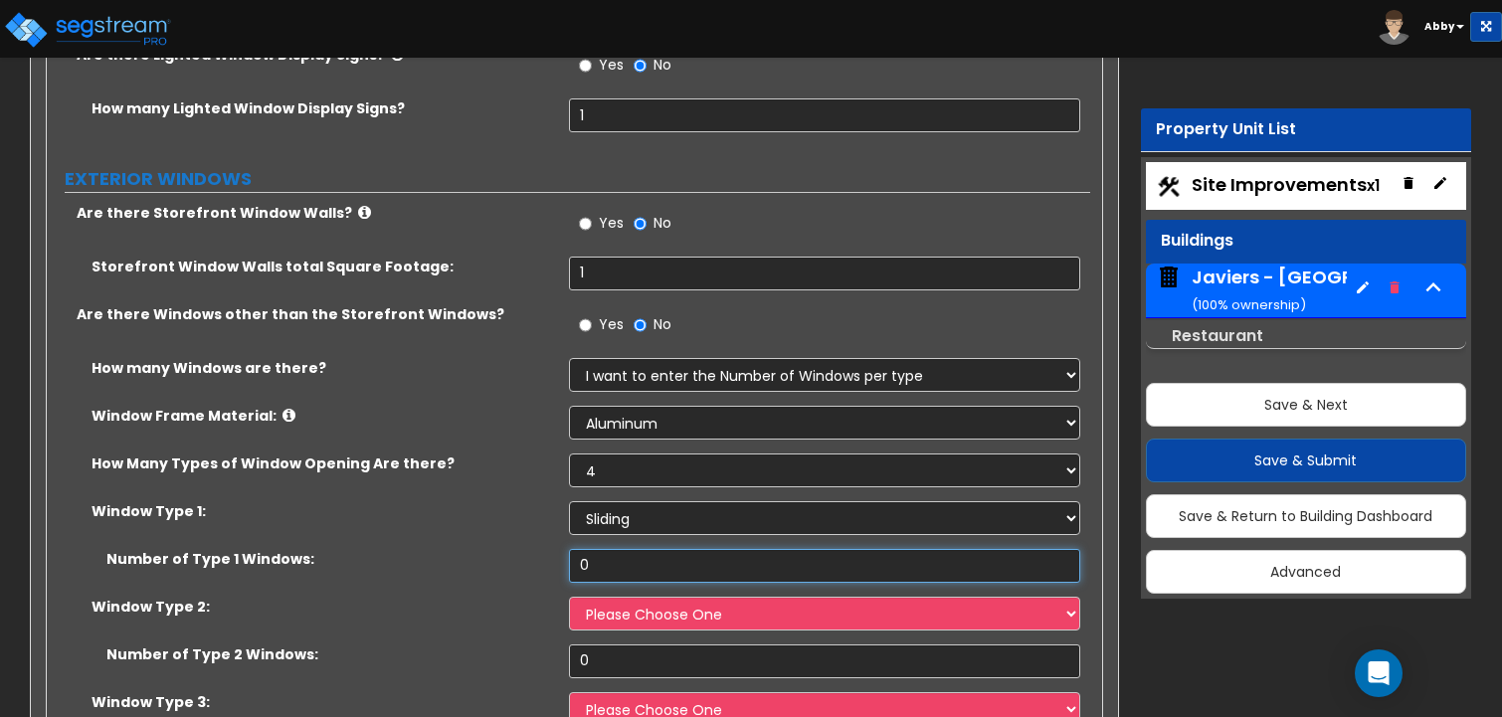
click at [625, 549] on input "0" at bounding box center [825, 566] width 512 height 34
type input "25"
click at [621, 597] on select "Please Choose One Sliding Picture/Fixed Double/Single Hung Awning Swing" at bounding box center [825, 614] width 512 height 34
select select "2"
click at [569, 597] on select "Please Choose One Sliding Picture/Fixed Double/Single Hung Awning Swing" at bounding box center [825, 614] width 512 height 34
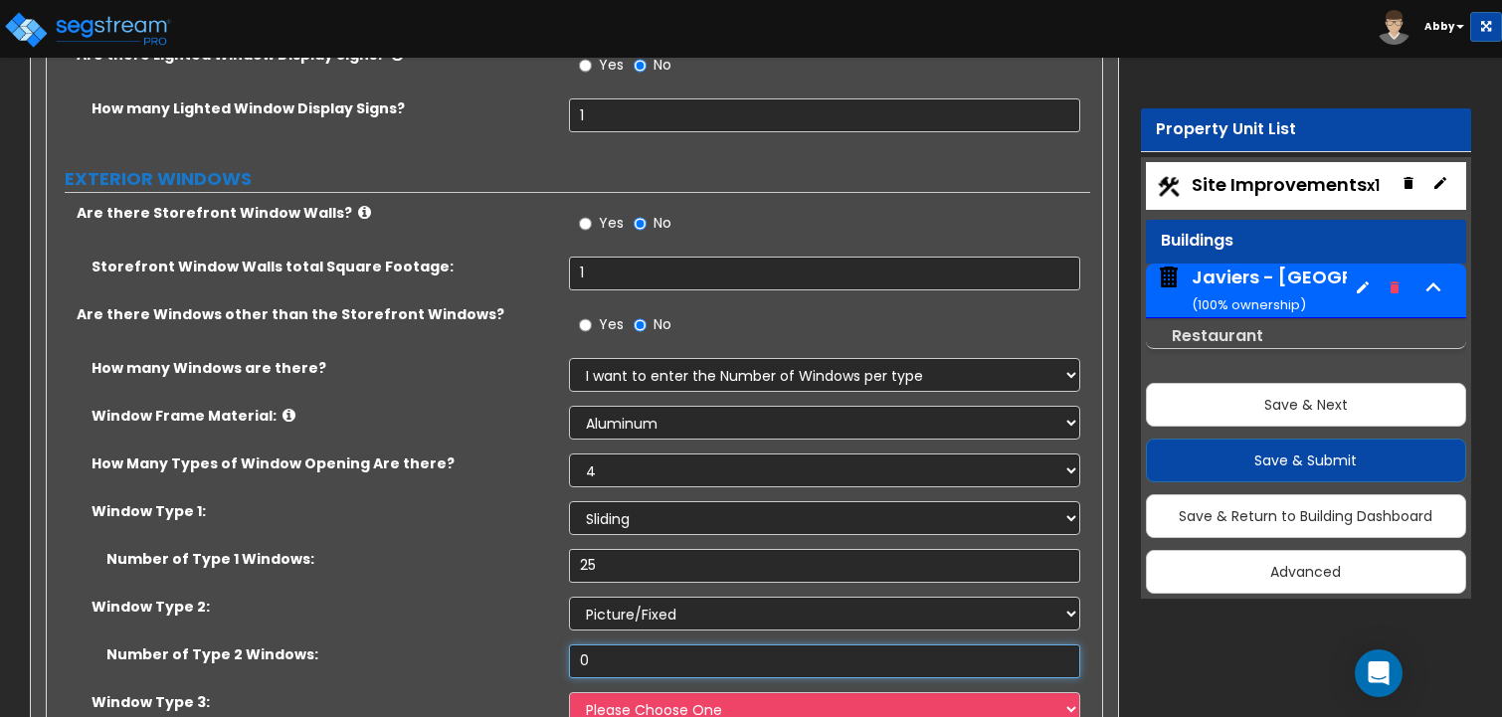
click at [625, 645] on input "0" at bounding box center [825, 662] width 512 height 34
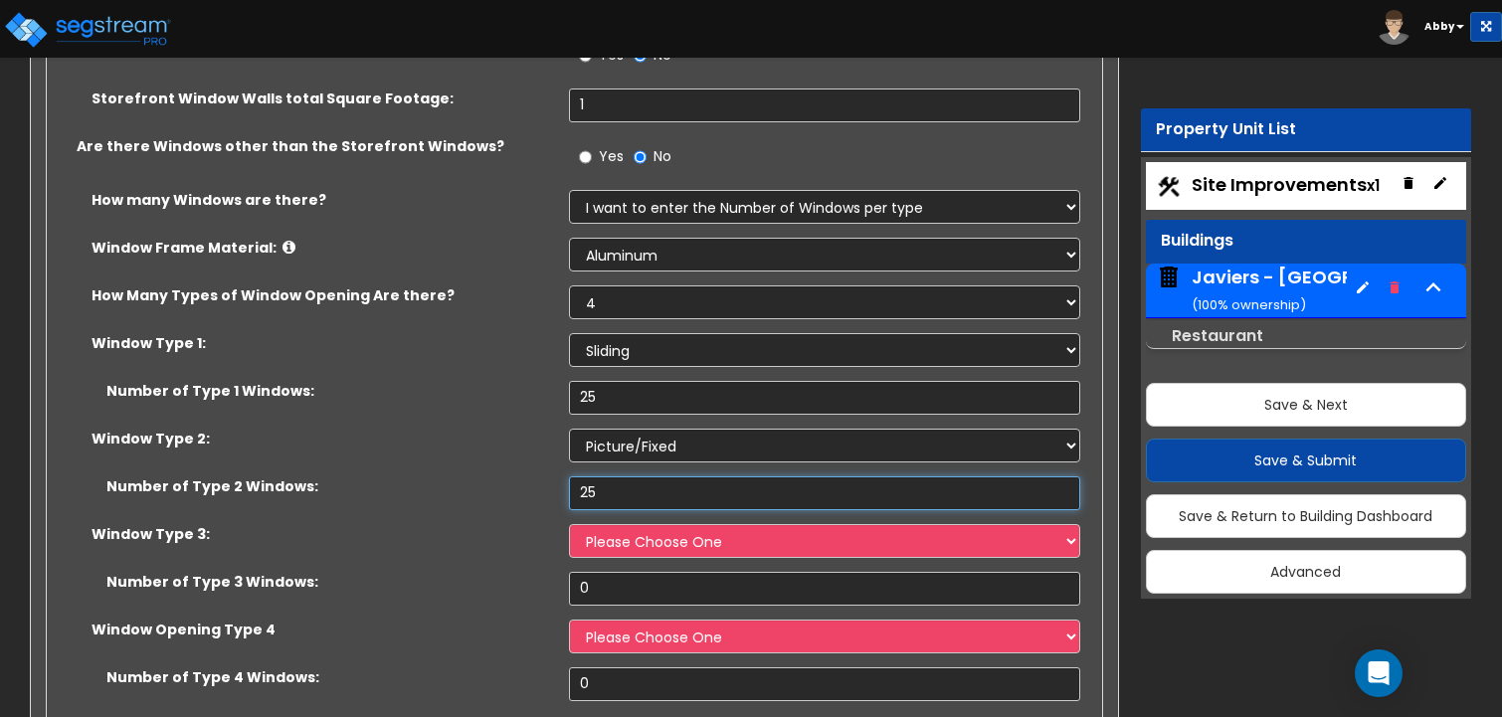
scroll to position [5172, 0]
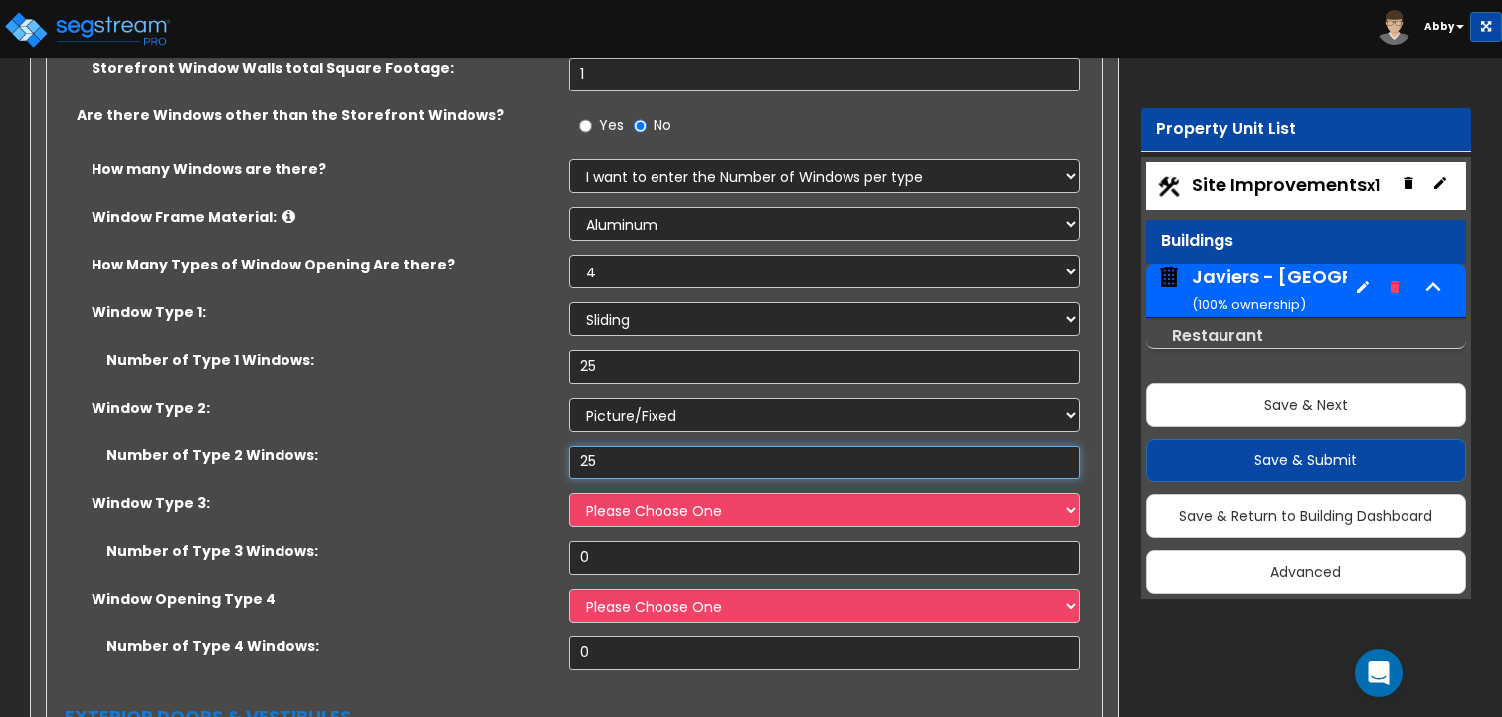
type input "25"
click at [641, 493] on select "Please Choose One Sliding Picture/Fixed Double/Single Hung Awning Swing" at bounding box center [825, 510] width 512 height 34
select select "3"
click at [569, 493] on select "Please Choose One Sliding Picture/Fixed Double/Single Hung Awning Swing" at bounding box center [825, 510] width 512 height 34
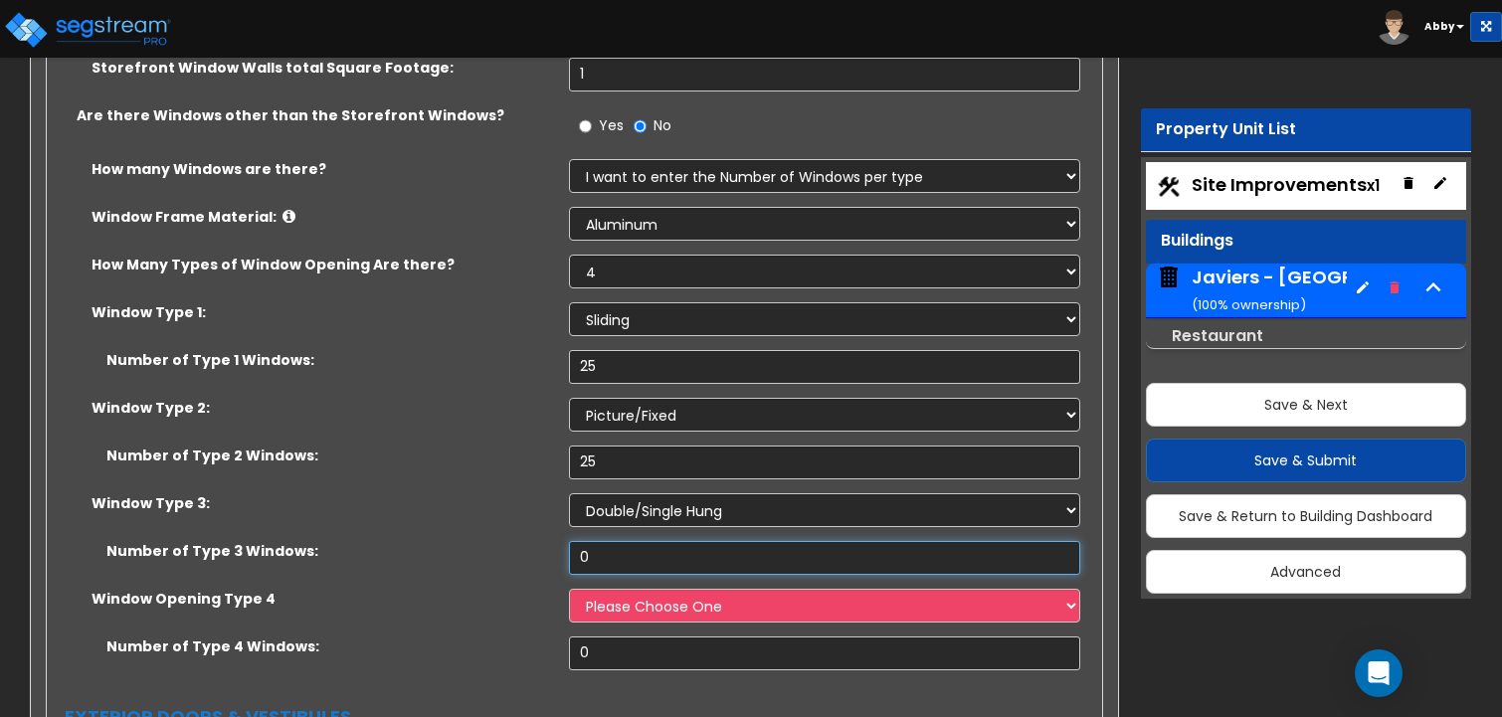
click at [628, 541] on input "0" at bounding box center [825, 558] width 512 height 34
type input "25"
click at [635, 589] on select "Please Choose One Sliding Picture/Fixed Double/Single Hung Awning Swing" at bounding box center [825, 606] width 512 height 34
select select "4"
click at [569, 589] on select "Please Choose One Sliding Picture/Fixed Double/Single Hung Awning Swing" at bounding box center [825, 606] width 512 height 34
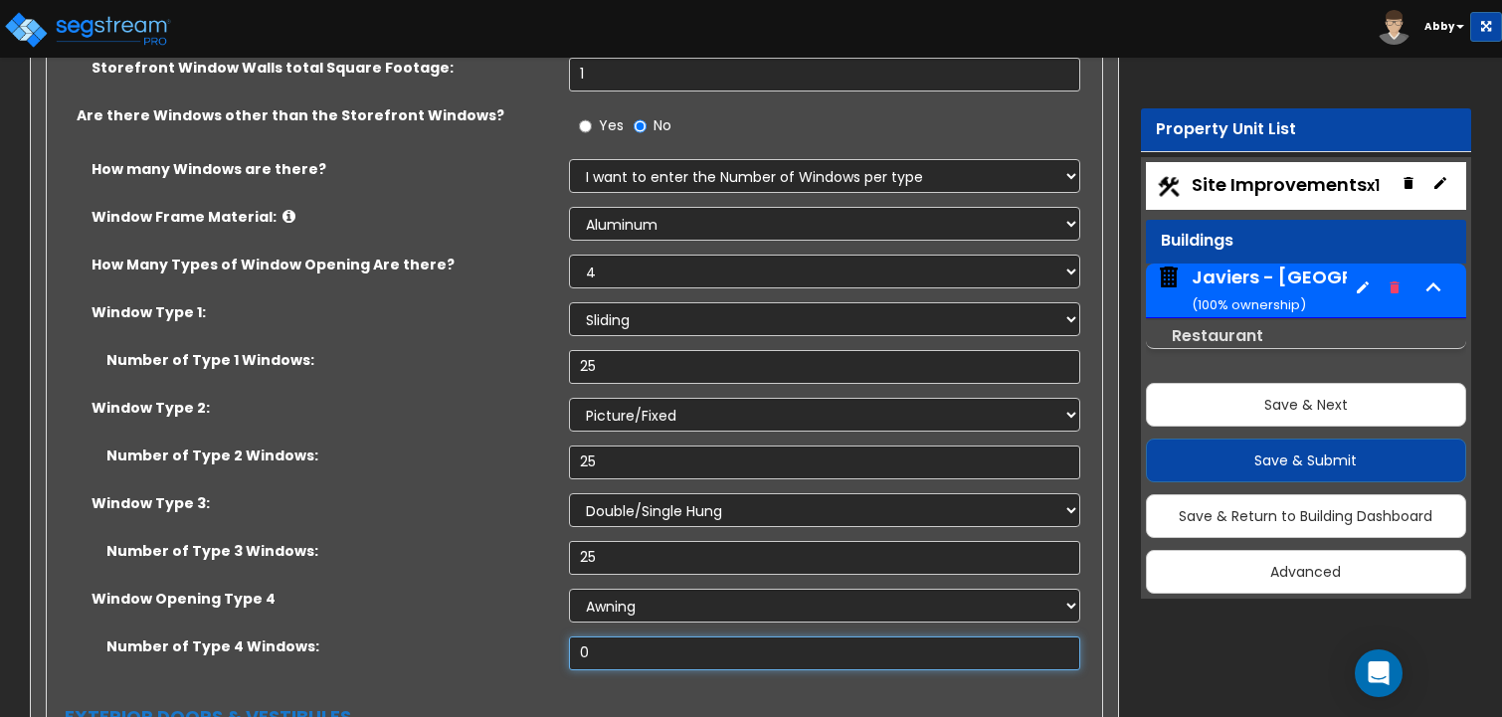
click at [645, 637] on input "0" at bounding box center [825, 654] width 512 height 34
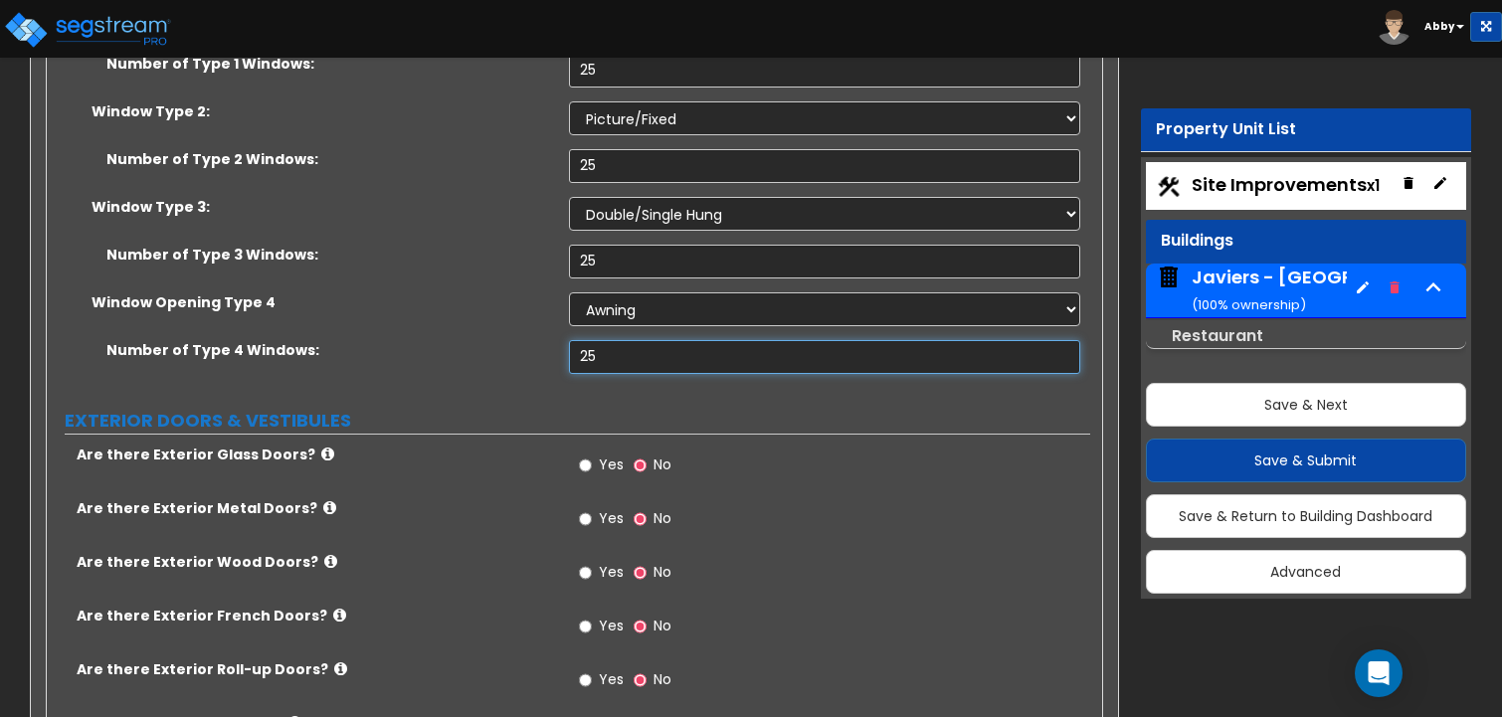
scroll to position [5470, 0]
type input "25"
click at [613, 453] on span "Yes" at bounding box center [611, 463] width 25 height 20
click at [592, 453] on input "Yes" at bounding box center [585, 464] width 13 height 22
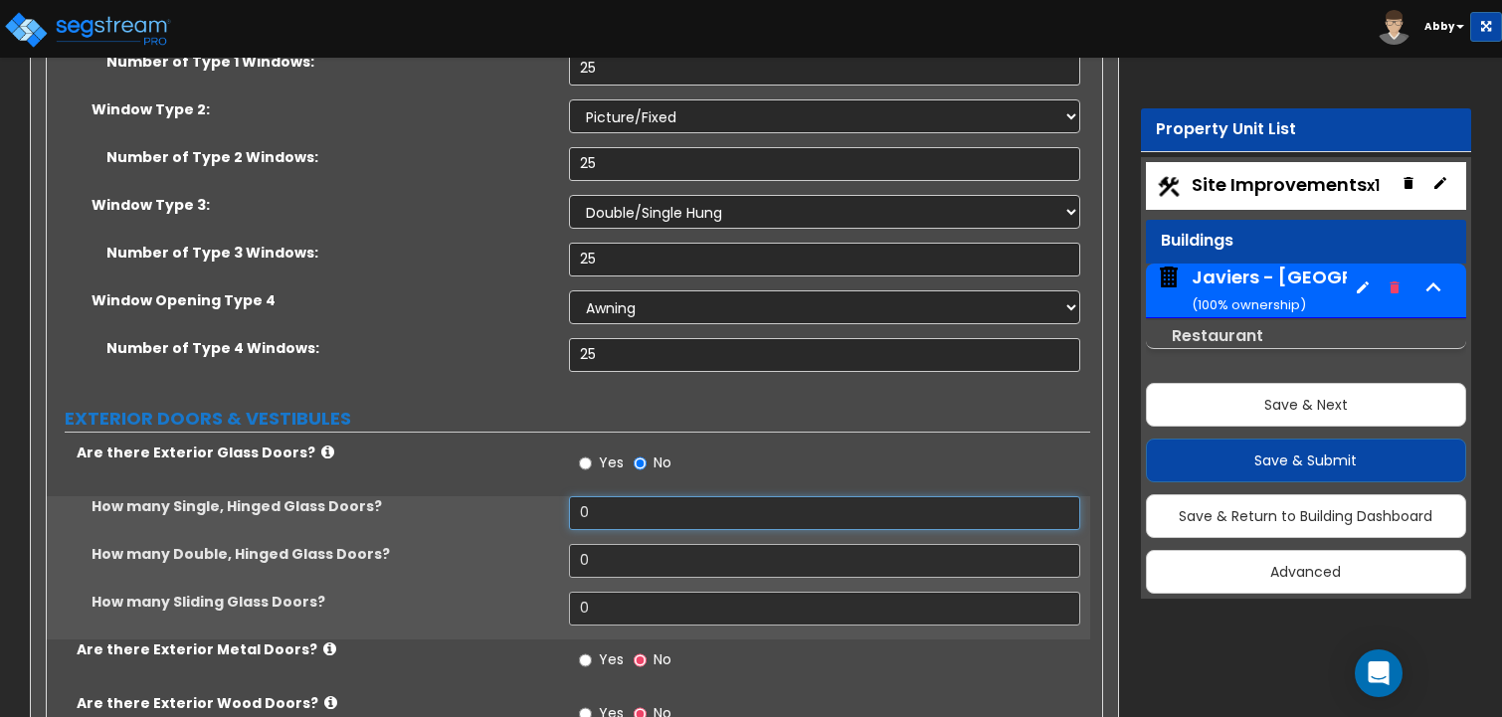
click at [603, 496] on input "0" at bounding box center [825, 513] width 512 height 34
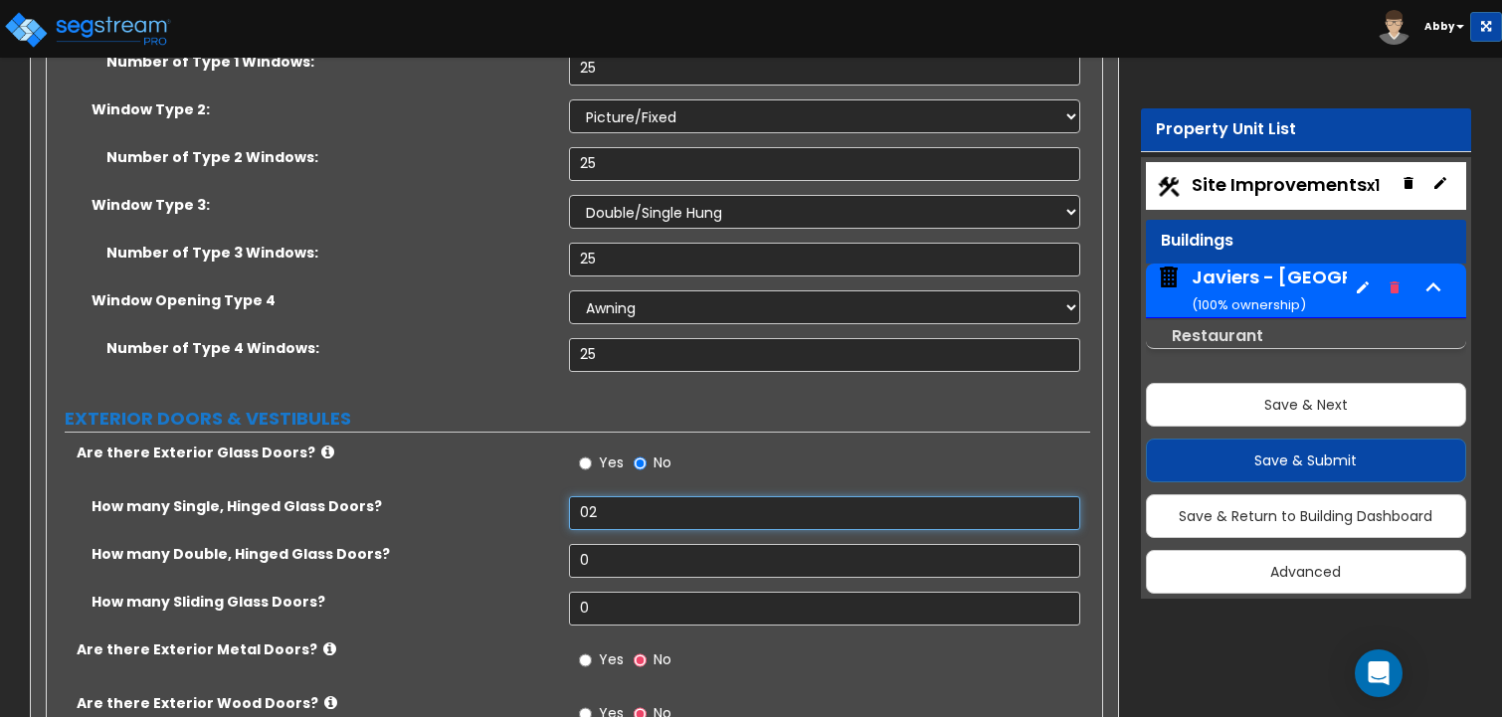
type input "2"
type input "1"
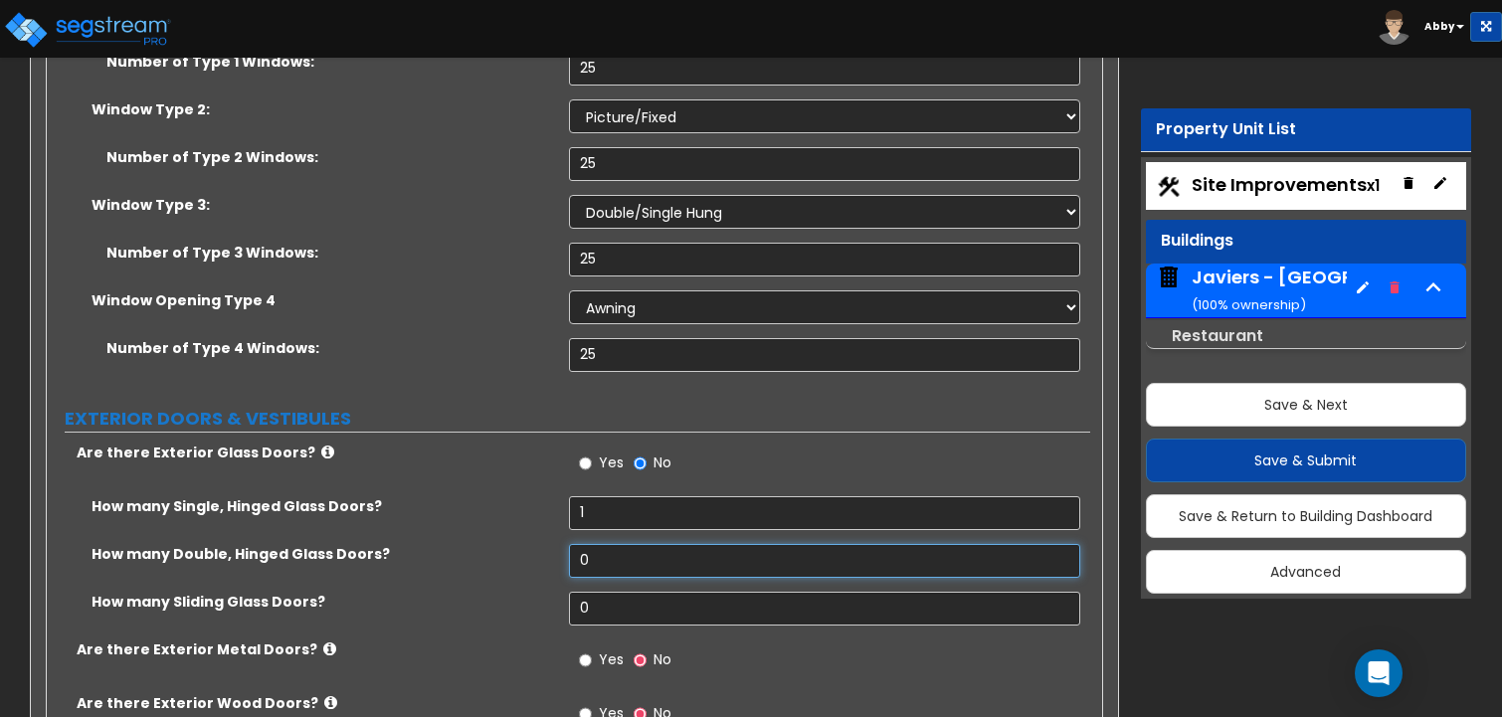
click at [605, 544] on input "0" at bounding box center [825, 561] width 512 height 34
type input "1"
click at [607, 592] on input "0" at bounding box center [825, 609] width 512 height 34
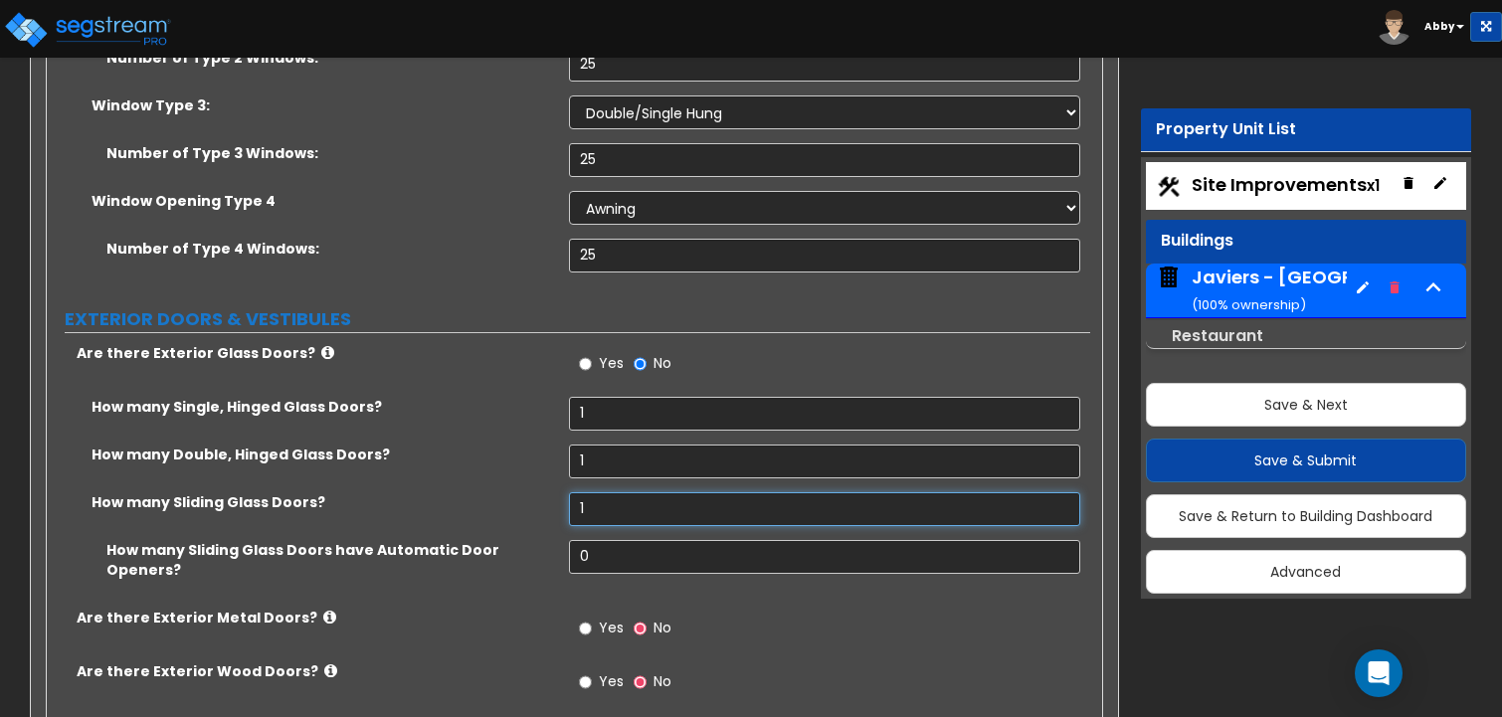
scroll to position [5669, 0]
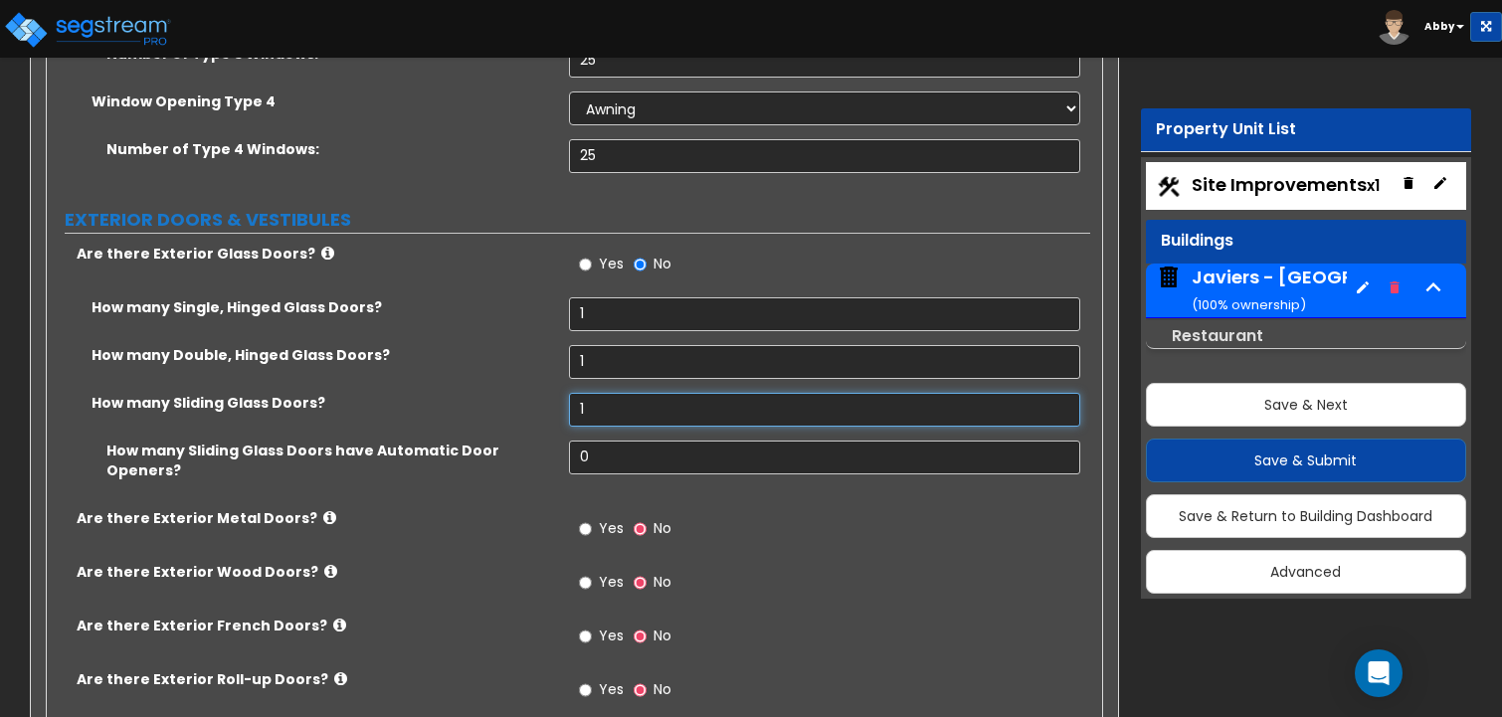
type input "1"
click at [597, 441] on input "0" at bounding box center [825, 458] width 512 height 34
type input "1"
click at [611, 518] on span "Yes" at bounding box center [611, 528] width 25 height 20
click at [592, 518] on input "Yes" at bounding box center [585, 529] width 13 height 22
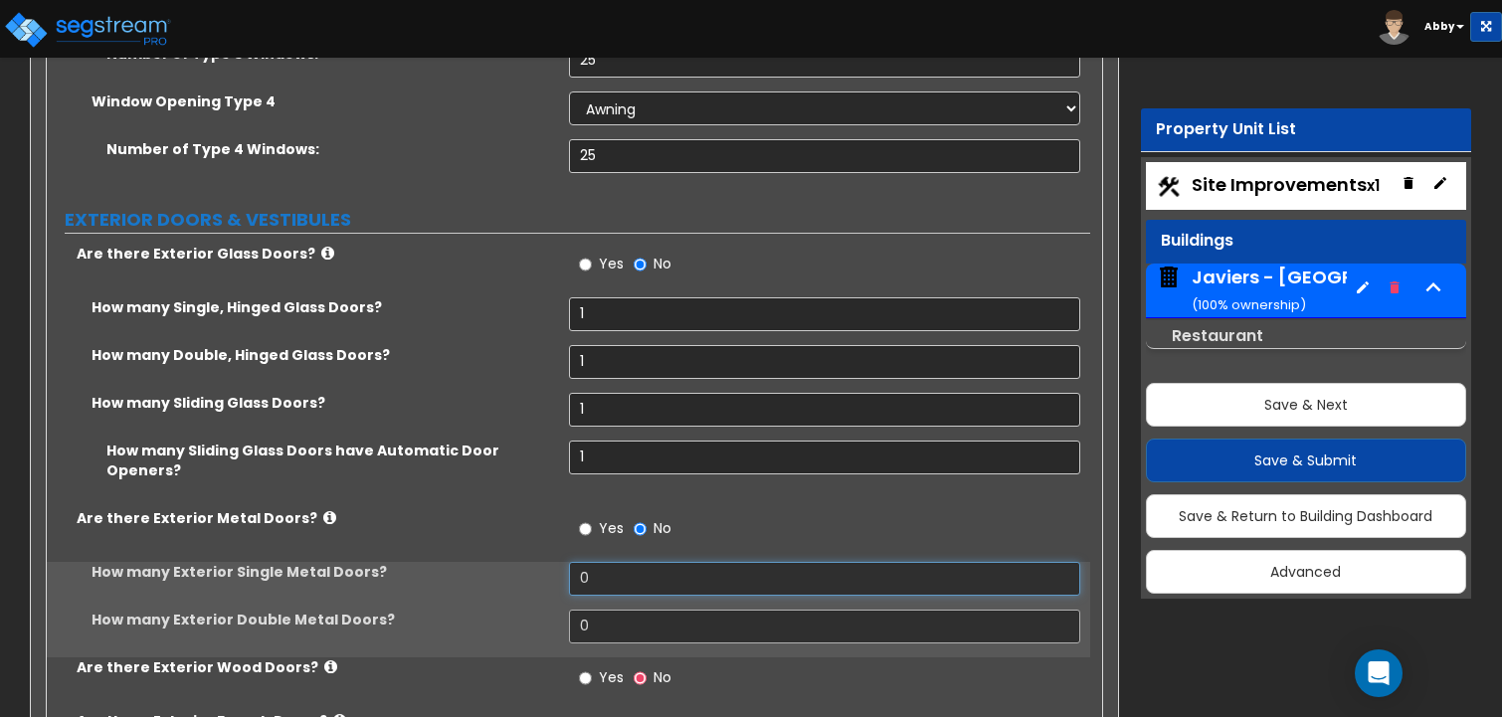
click at [611, 562] on input "0" at bounding box center [825, 579] width 512 height 34
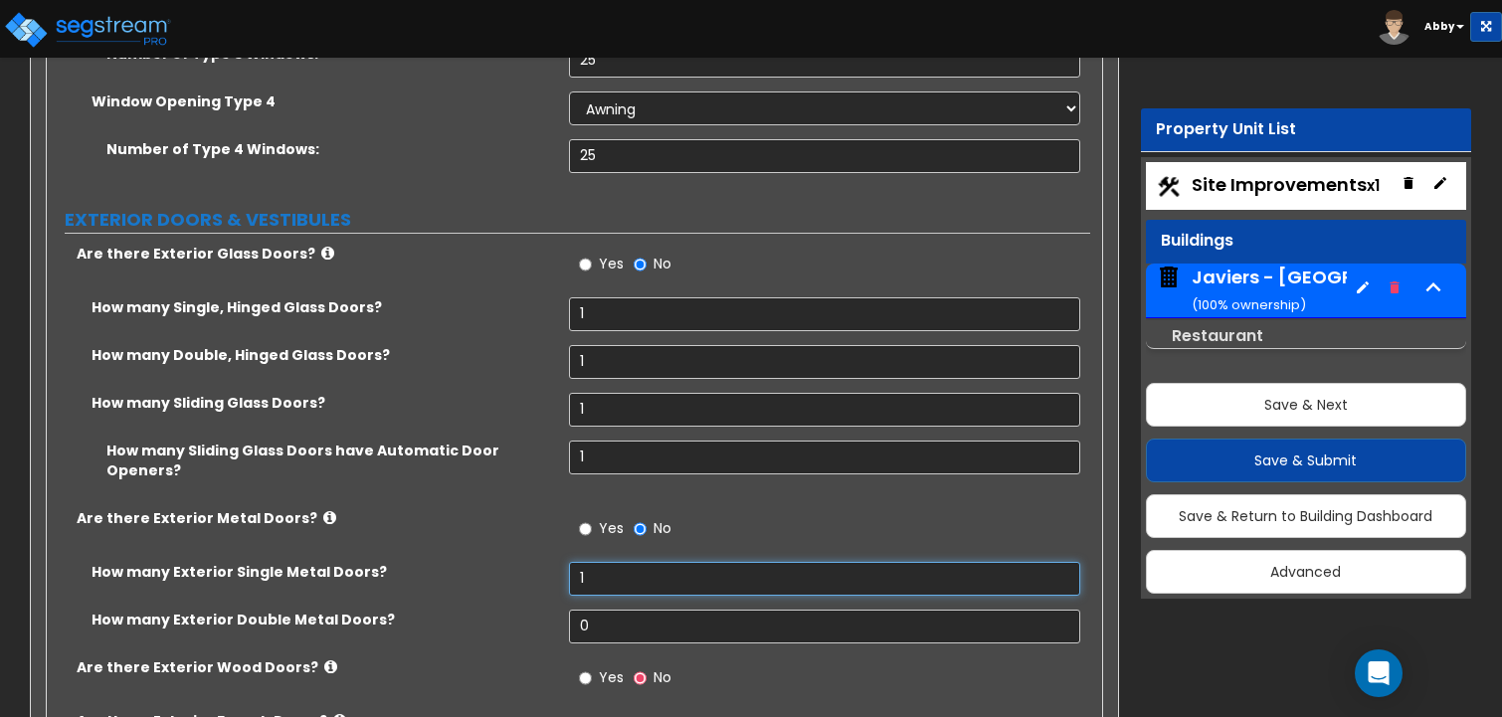
type input "1"
click at [596, 610] on input "0" at bounding box center [825, 627] width 512 height 34
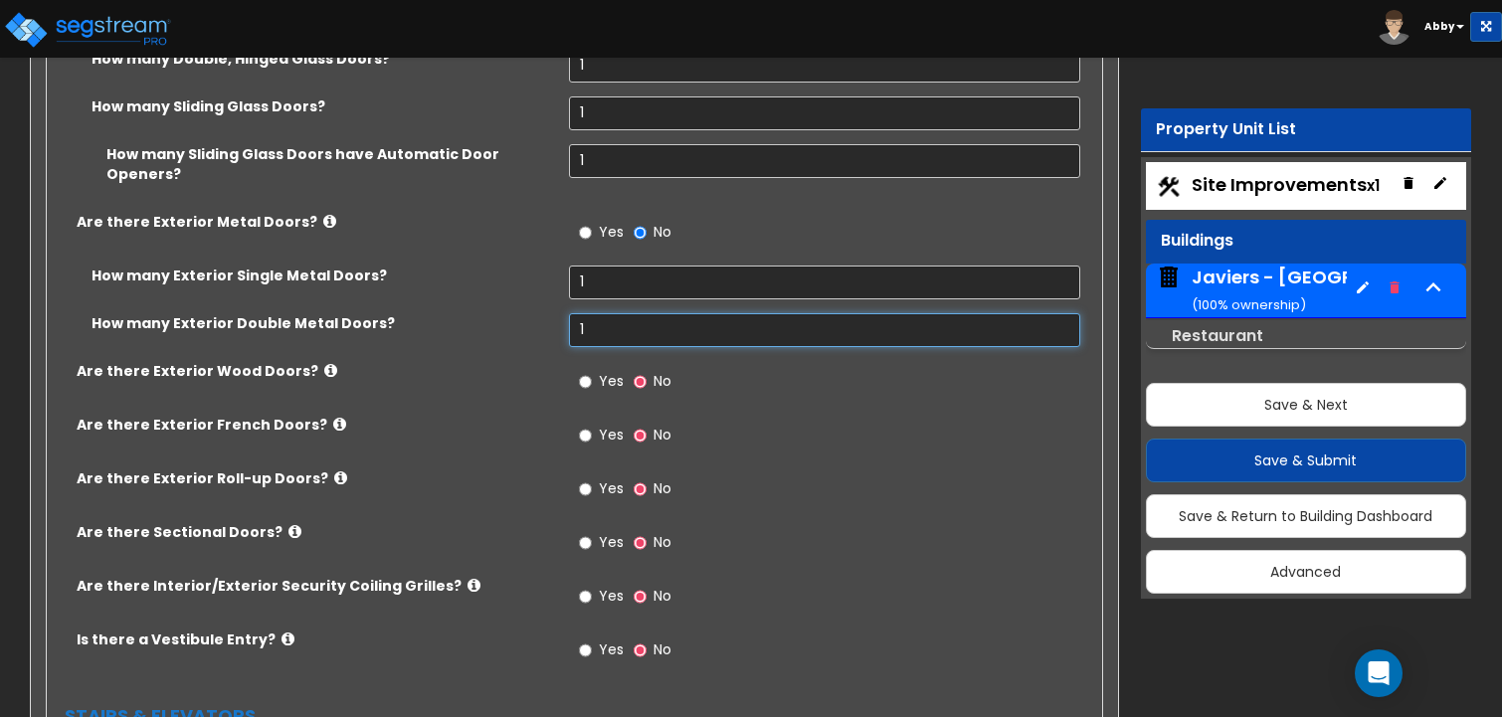
scroll to position [5968, 0]
type input "1"
click at [607, 365] on label "Yes" at bounding box center [601, 382] width 45 height 34
click at [592, 369] on input "Yes" at bounding box center [585, 380] width 13 height 22
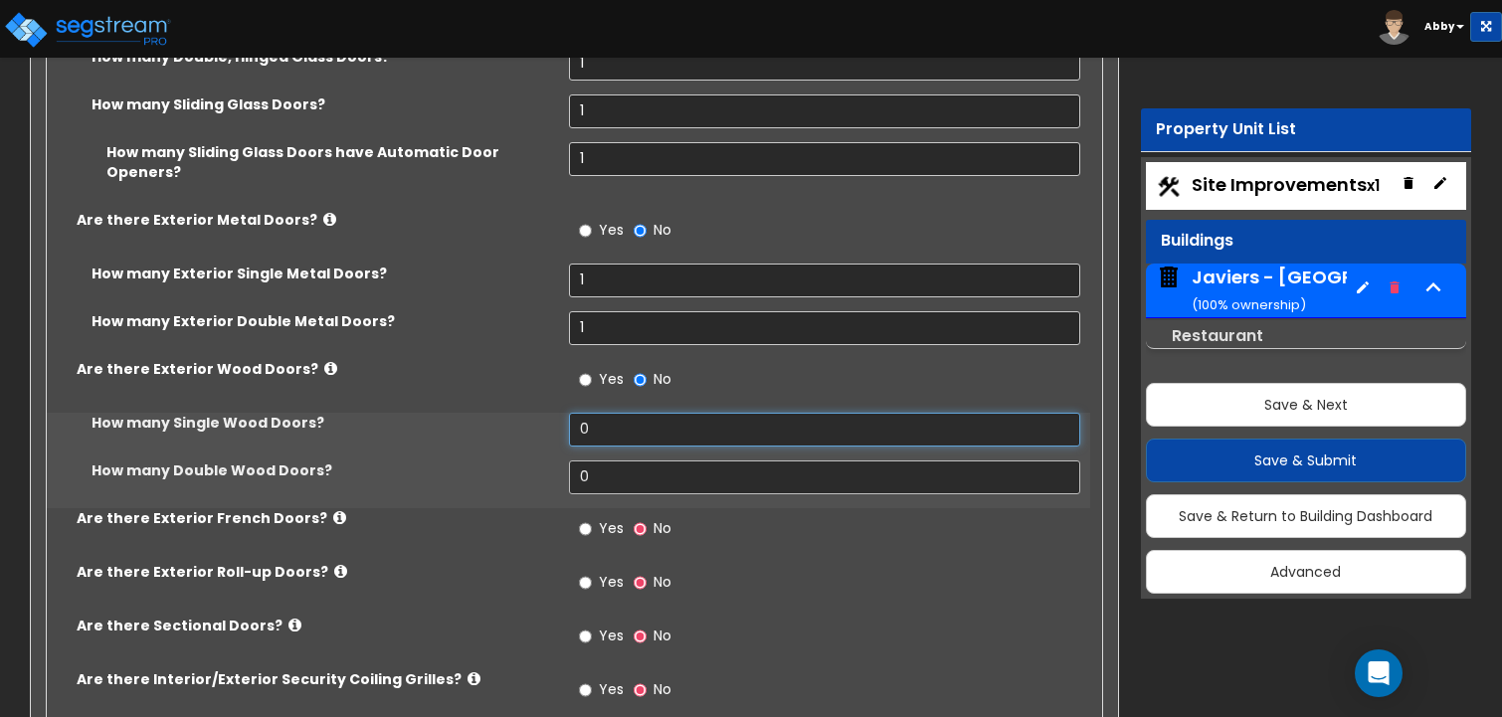
click at [600, 413] on input "0" at bounding box center [825, 430] width 512 height 34
type input "1"
click at [601, 461] on input "0" at bounding box center [825, 478] width 512 height 34
type input "1"
click at [600, 518] on span "Yes" at bounding box center [611, 528] width 25 height 20
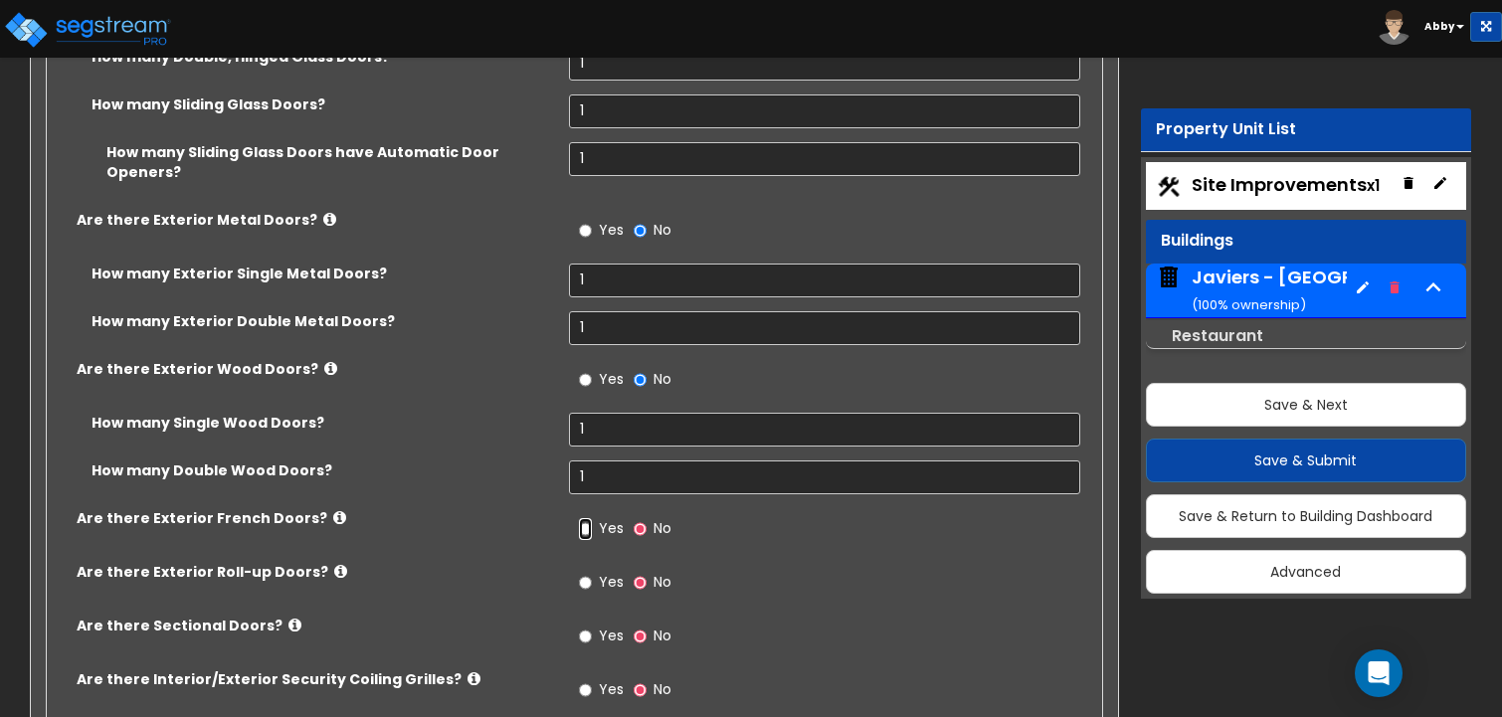
click at [592, 518] on input "Yes" at bounding box center [585, 529] width 13 height 22
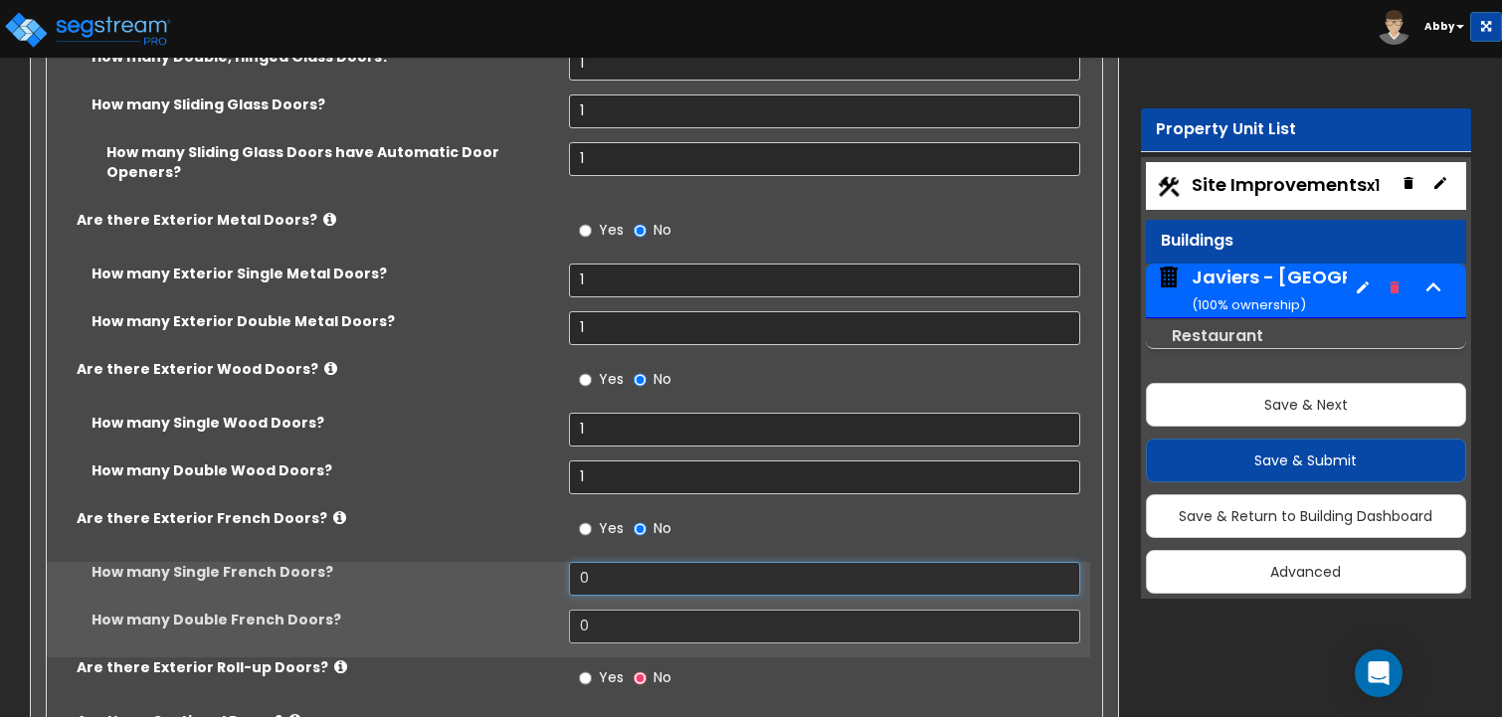
click at [600, 562] on input "0" at bounding box center [825, 579] width 512 height 34
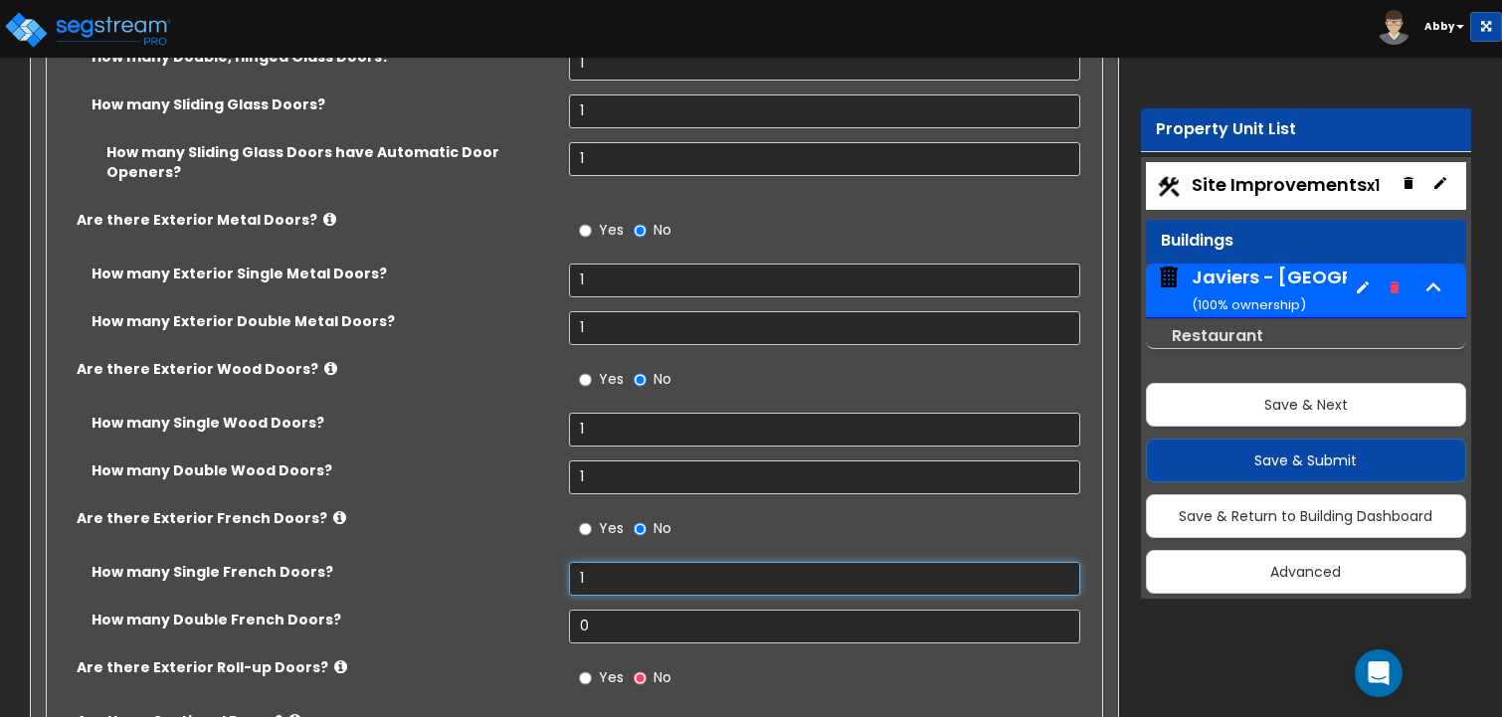
type input "1"
click at [604, 610] on input "0" at bounding box center [825, 627] width 512 height 34
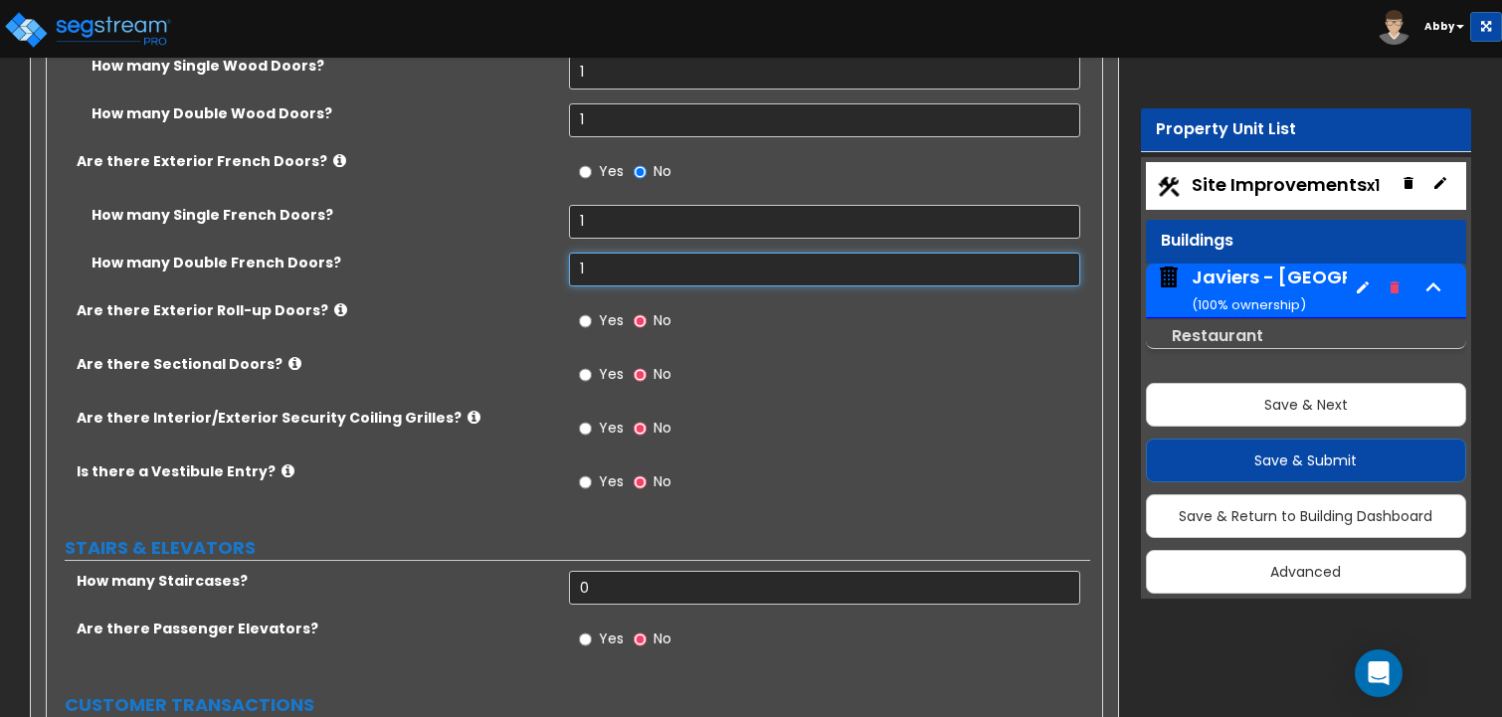
scroll to position [6366, 0]
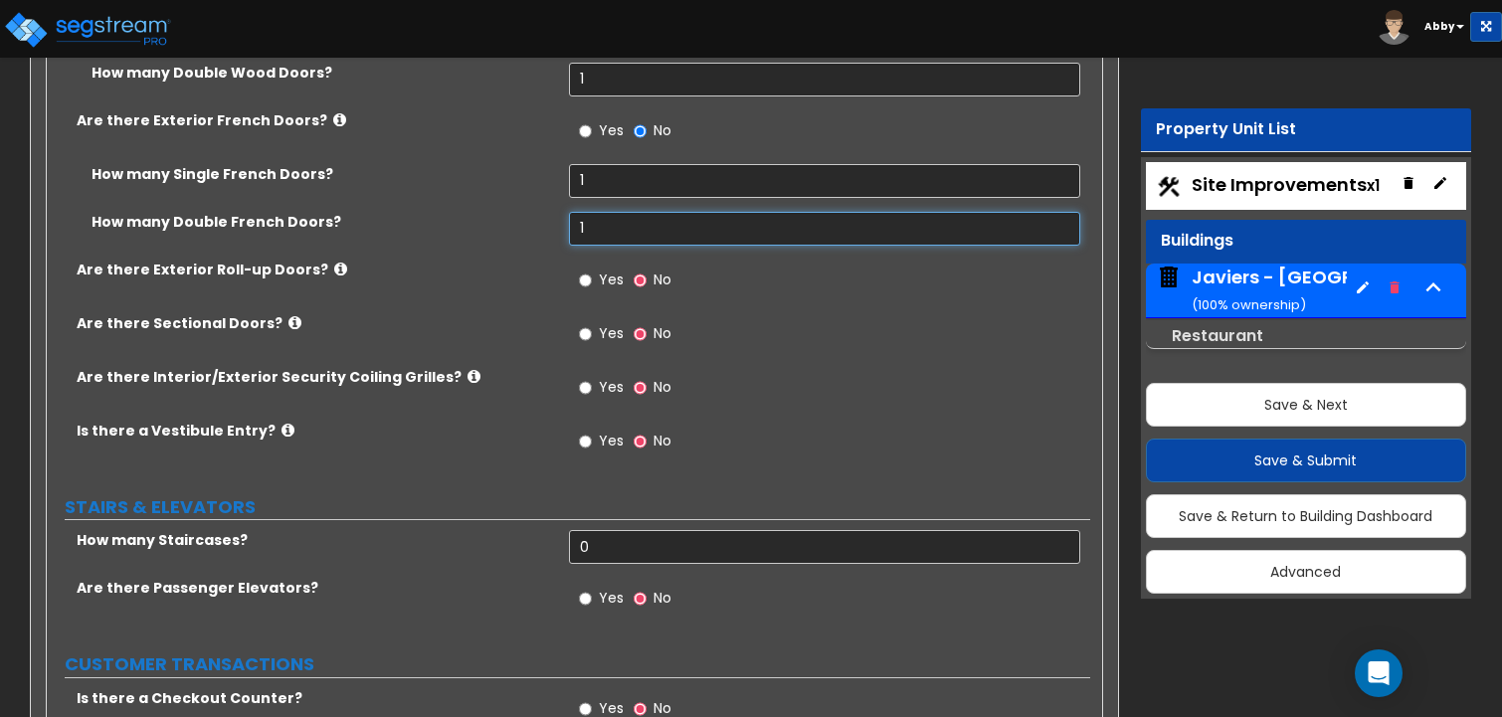
type input "1"
click at [612, 270] on span "Yes" at bounding box center [611, 280] width 25 height 20
click at [592, 270] on input "Yes" at bounding box center [585, 281] width 13 height 22
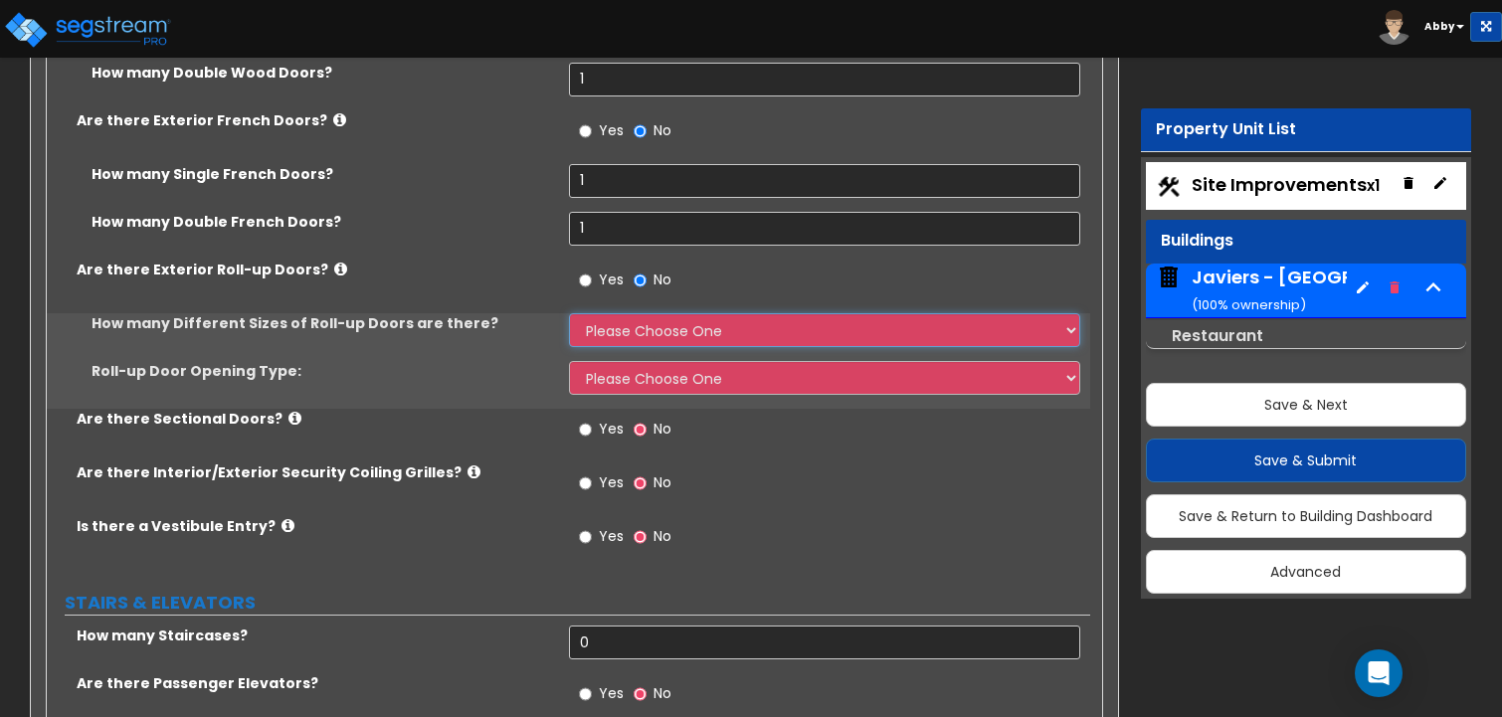
click at [627, 313] on select "Please Choose One 1 2 3" at bounding box center [825, 330] width 512 height 34
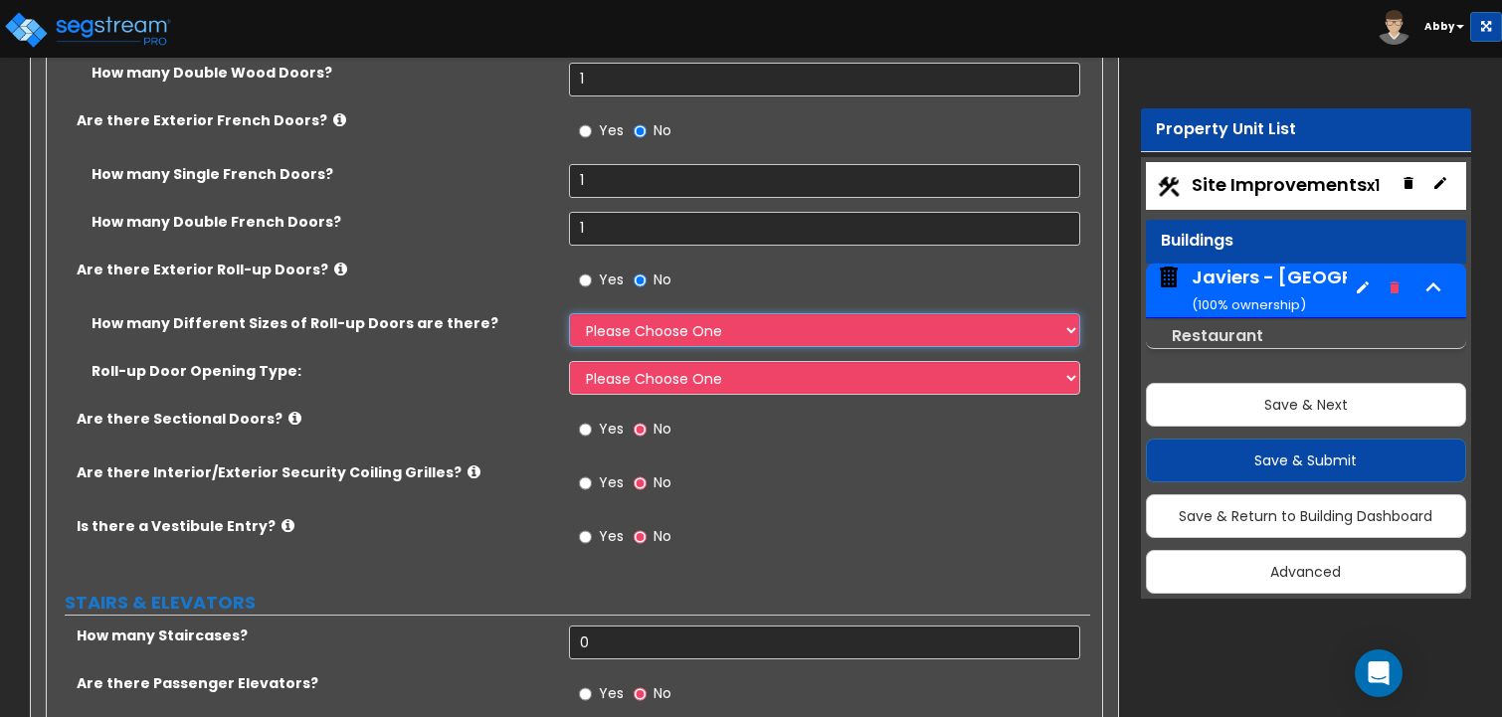
select select "3"
click at [569, 313] on select "Please Choose One 1 2 3" at bounding box center [825, 330] width 512 height 34
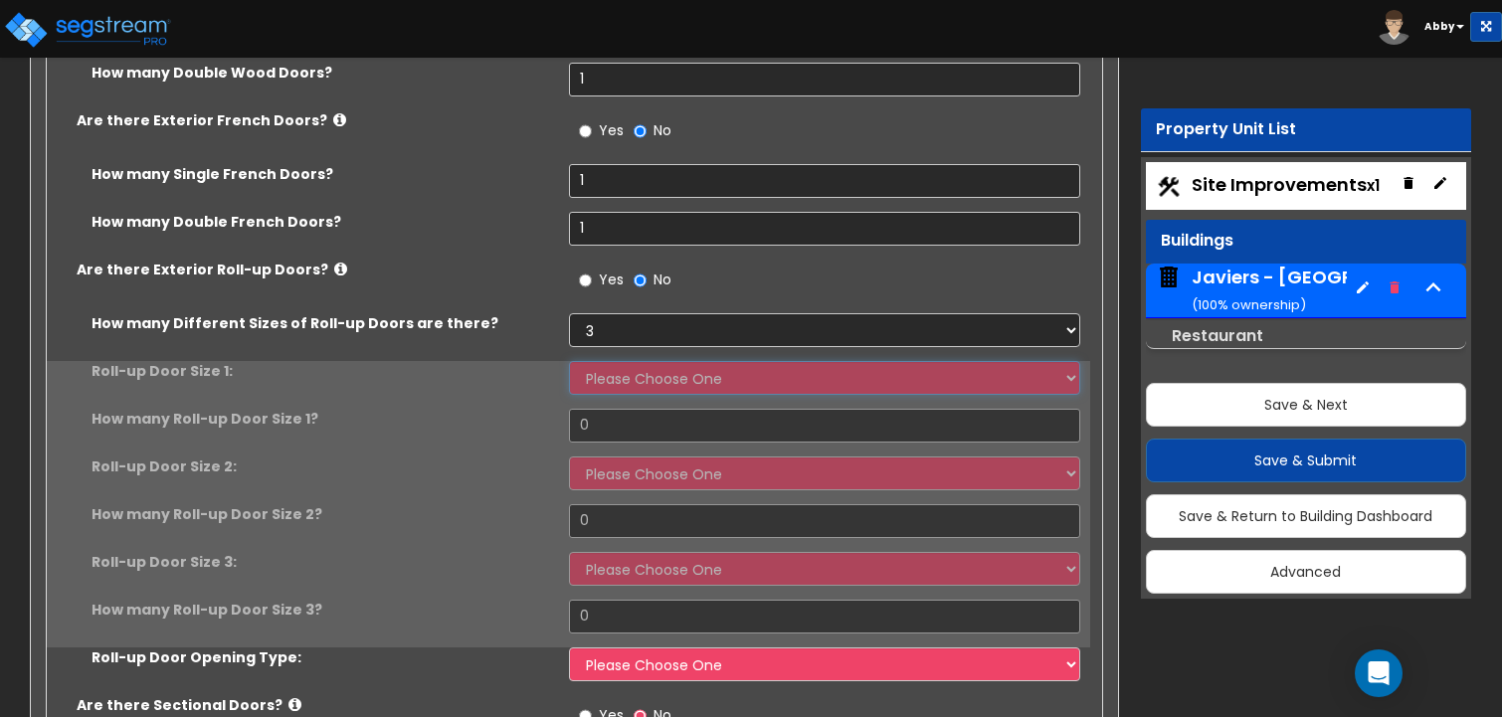
click at [613, 361] on select "Please Choose One 8' x 8' 10' x 10' 12' x 12' 14' x 14' 20' x 12' 20' x 16'" at bounding box center [825, 378] width 512 height 34
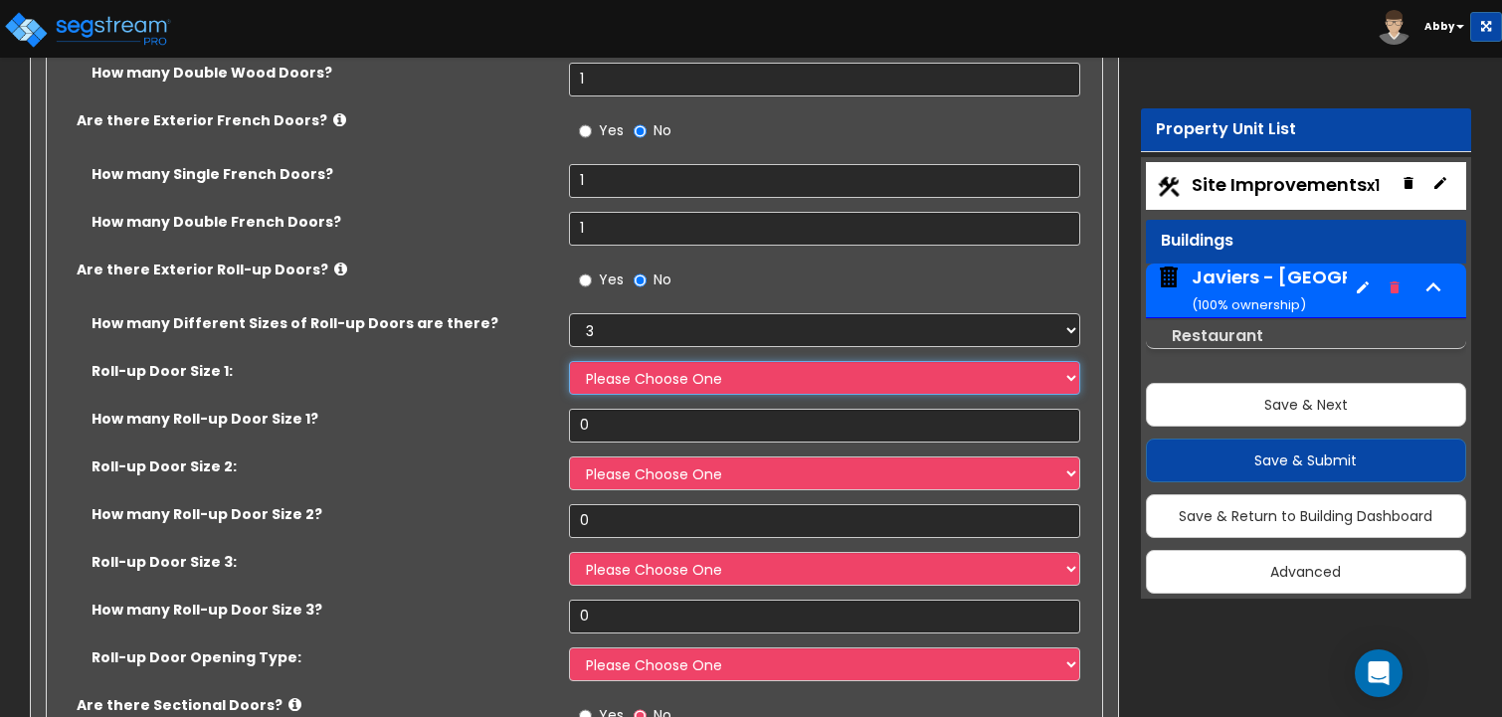
select select "1"
click at [569, 361] on select "Please Choose One 8' x 8' 10' x 10' 12' x 12' 14' x 14' 20' x 12' 20' x 16'" at bounding box center [825, 378] width 512 height 34
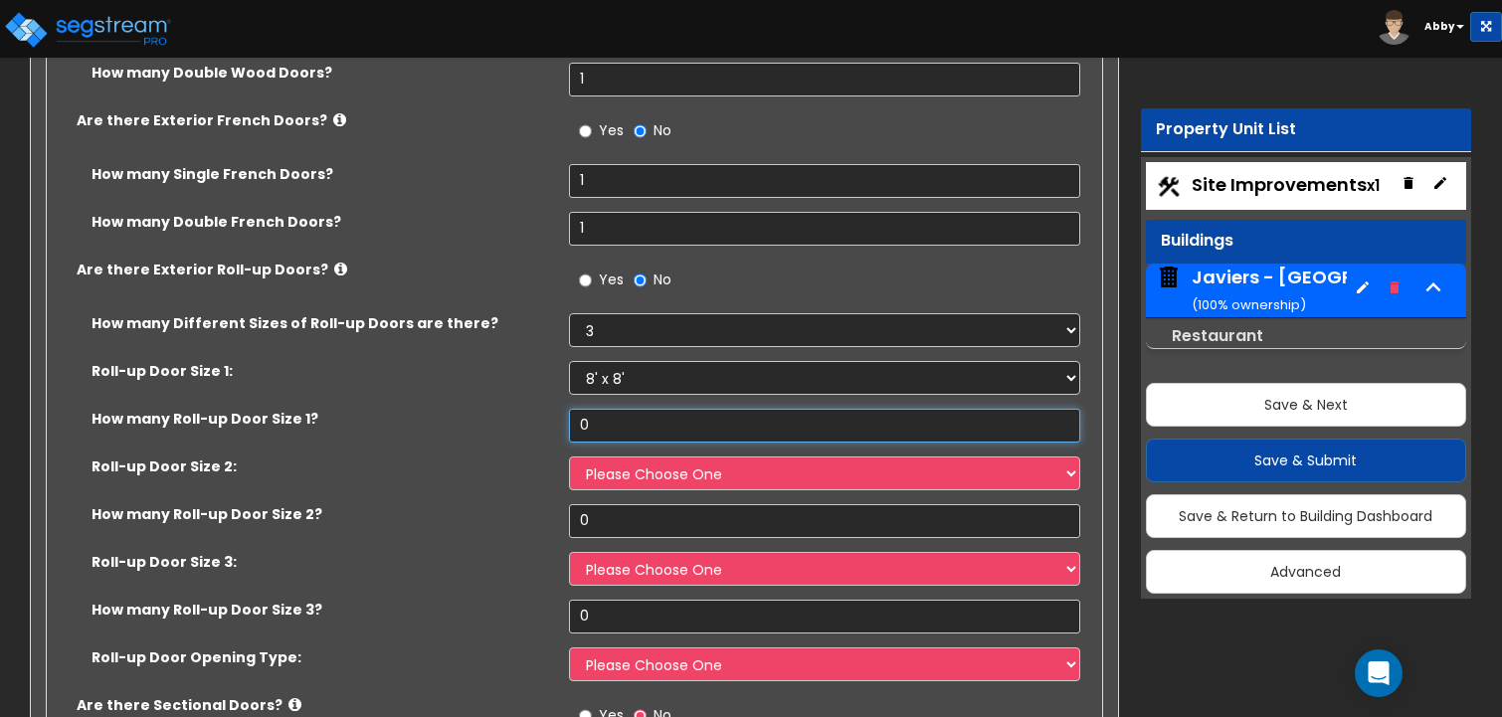
click at [618, 409] on input "0" at bounding box center [825, 426] width 512 height 34
type input "1"
click at [610, 457] on select "Please Choose One 8' x 8' 10' x 10' 12' x 12' 14' x 14' 20' x 12' 20' x 16'" at bounding box center [825, 474] width 512 height 34
select select "2"
click at [569, 457] on select "Please Choose One 8' x 8' 10' x 10' 12' x 12' 14' x 14' 20' x 12' 20' x 16'" at bounding box center [825, 474] width 512 height 34
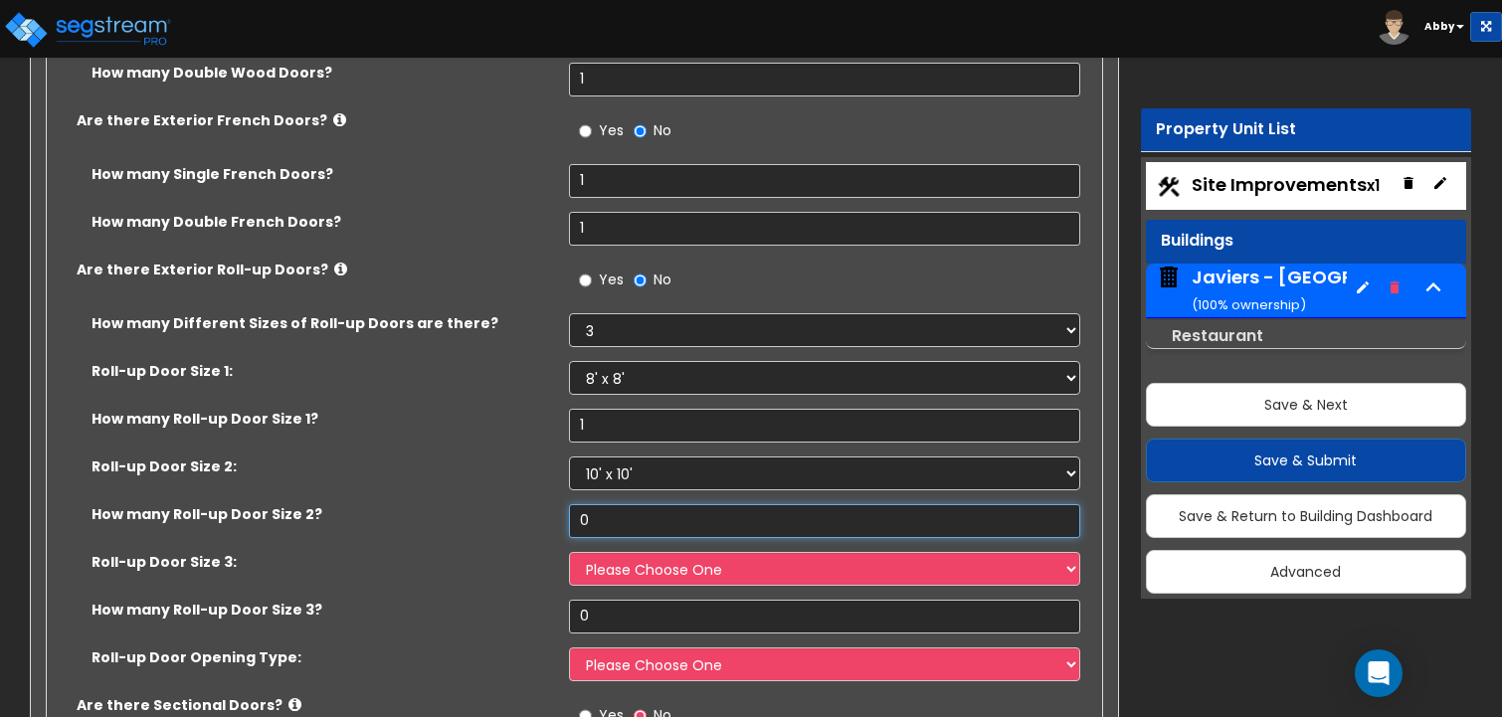
click at [611, 504] on input "0" at bounding box center [825, 521] width 512 height 34
type input "1"
click at [613, 552] on select "Please Choose One 8' x 8' 10' x 10' 12' x 12' 14' x 14' 20' x 12' 20' x 16'" at bounding box center [825, 569] width 512 height 34
select select "3"
click at [569, 552] on select "Please Choose One 8' x 8' 10' x 10' 12' x 12' 14' x 14' 20' x 12' 20' x 16'" at bounding box center [825, 569] width 512 height 34
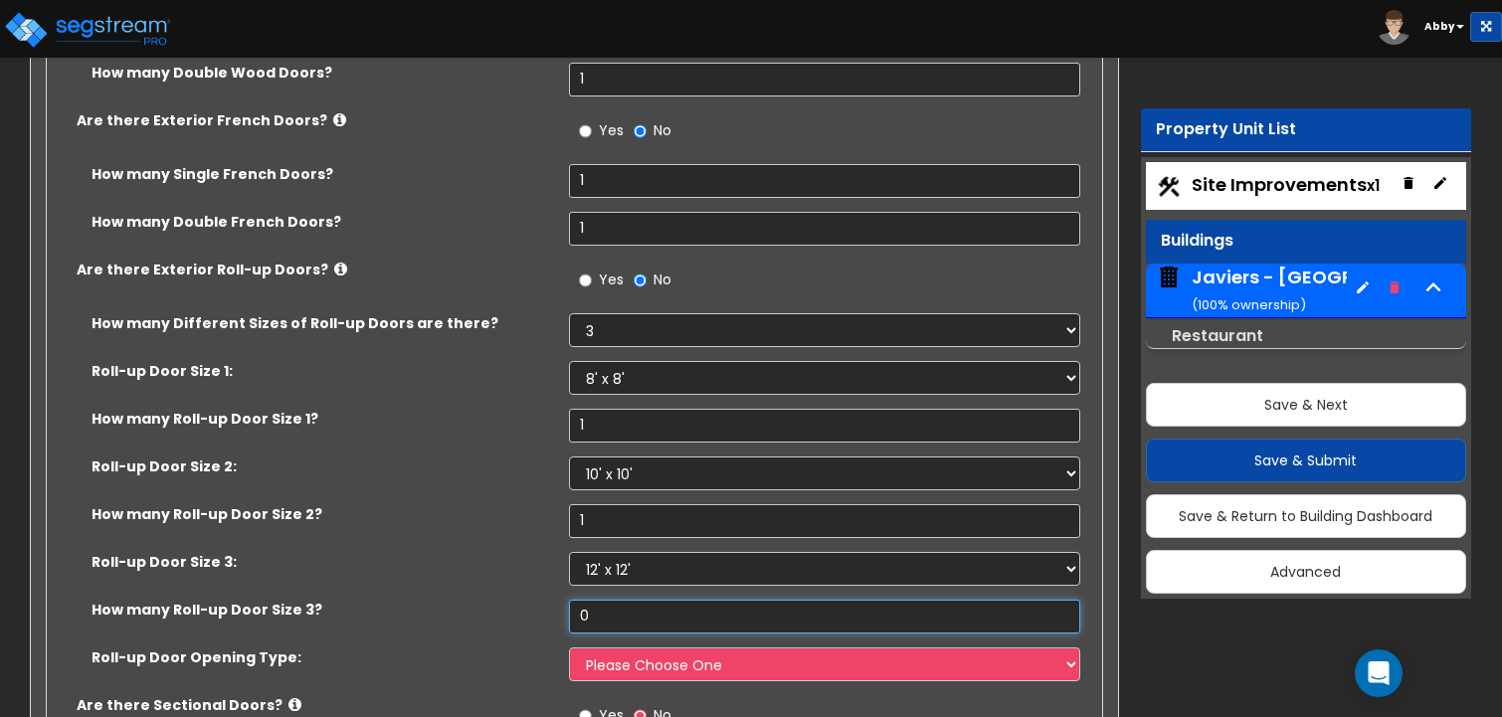
click at [604, 600] on input "0" at bounding box center [825, 617] width 512 height 34
type input "1"
click at [614, 648] on select "Please Choose One All Manual All Motorized Some are Motorized" at bounding box center [825, 665] width 512 height 34
select select "3"
click at [569, 648] on select "Please Choose One All Manual All Motorized Some are Motorized" at bounding box center [825, 665] width 512 height 34
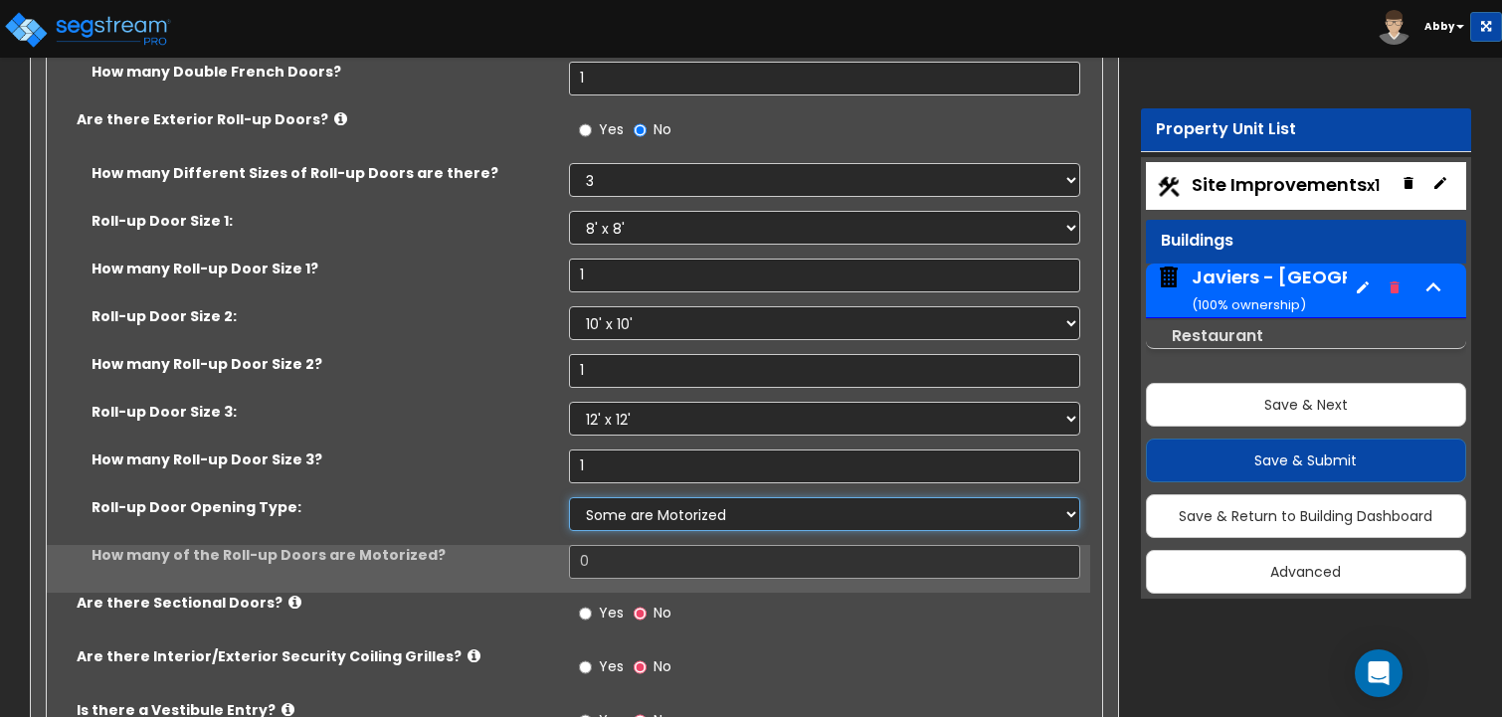
scroll to position [6565, 0]
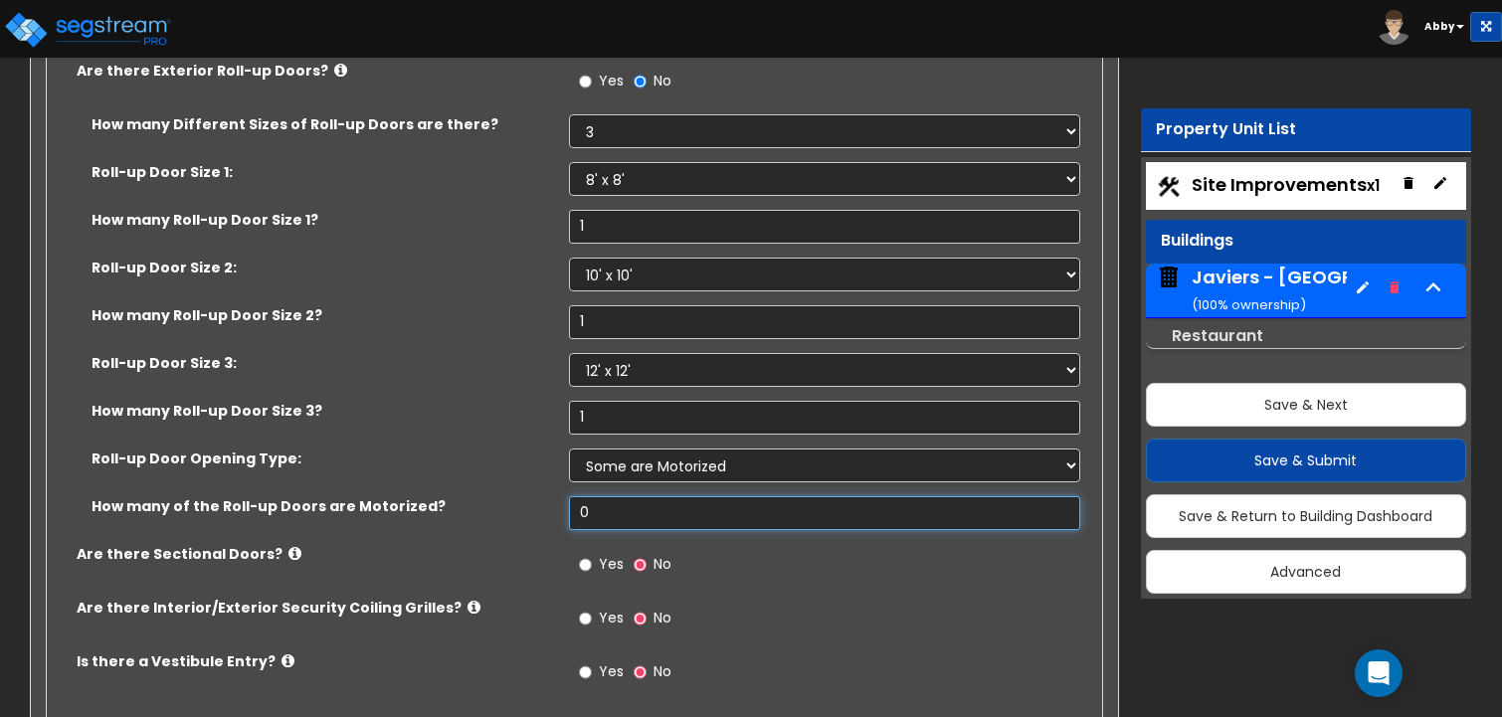
click at [619, 496] on input "0" at bounding box center [825, 513] width 512 height 34
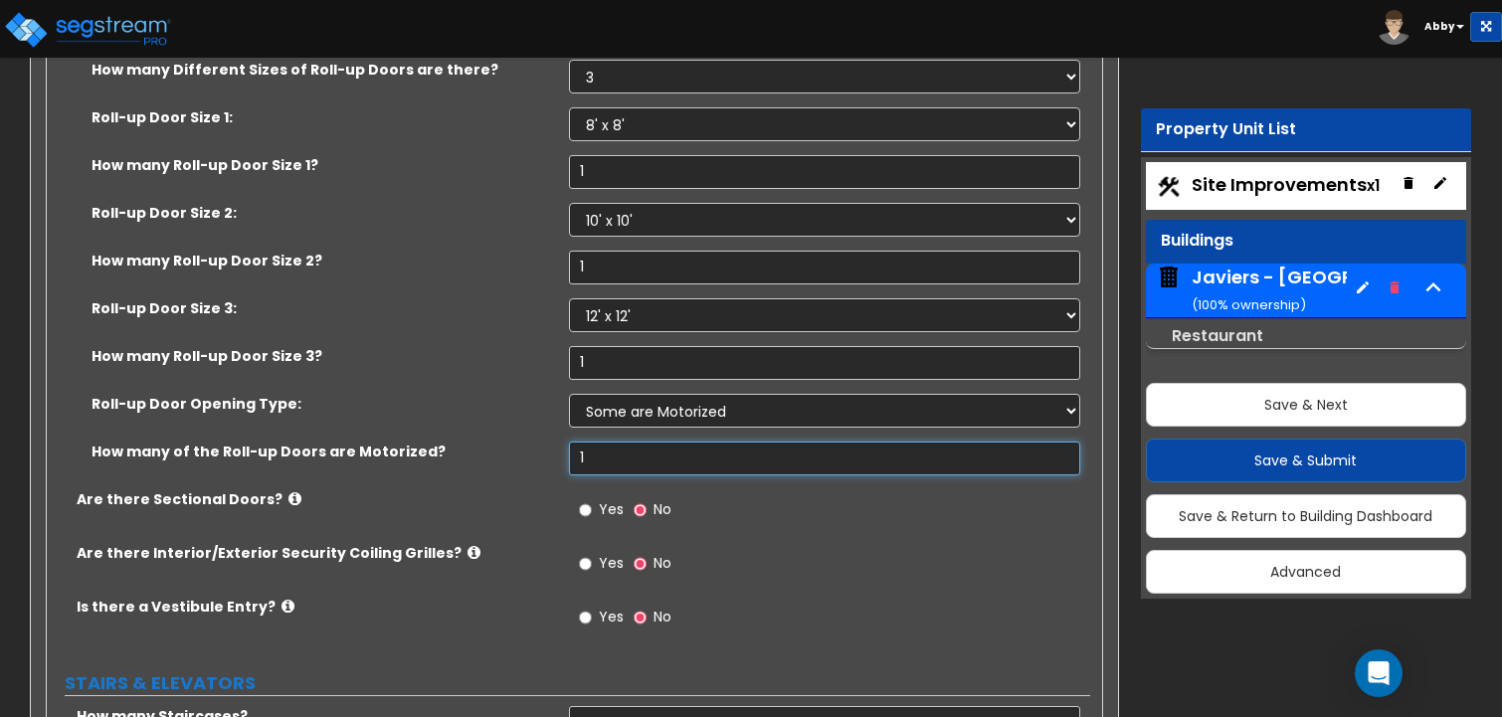
scroll to position [6664, 0]
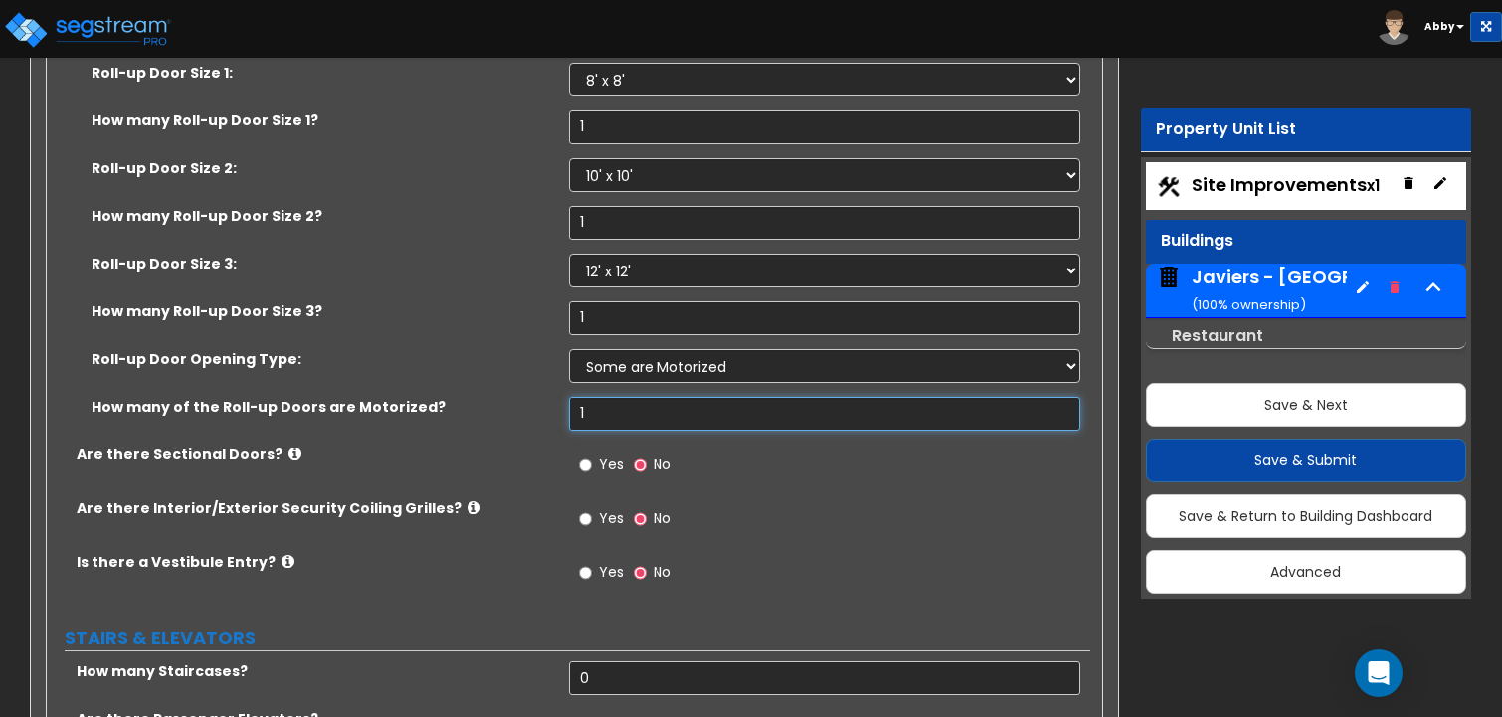
type input "1"
click at [605, 455] on span "Yes" at bounding box center [611, 465] width 25 height 20
click at [592, 455] on input "Yes" at bounding box center [585, 466] width 13 height 22
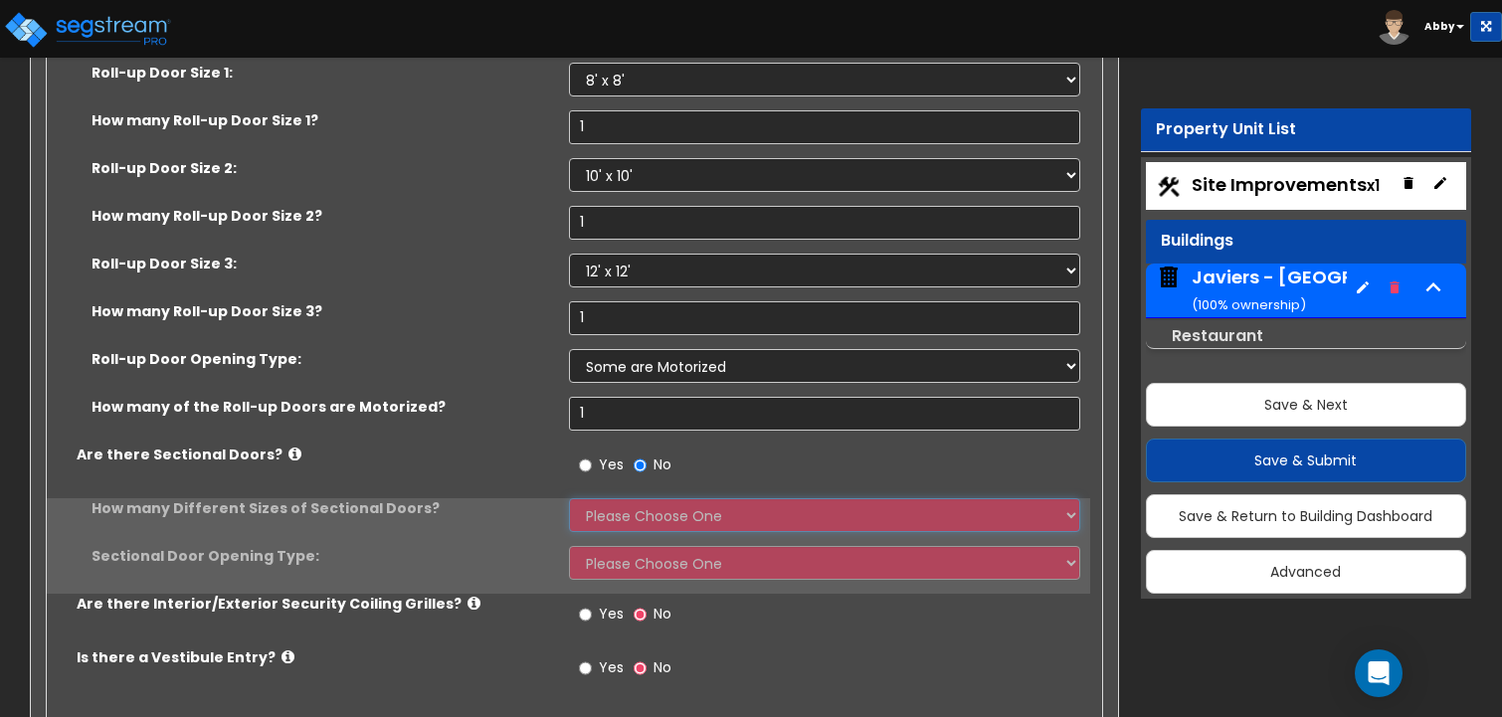
click at [606, 498] on select "Please Choose One 1 2 3" at bounding box center [825, 515] width 512 height 34
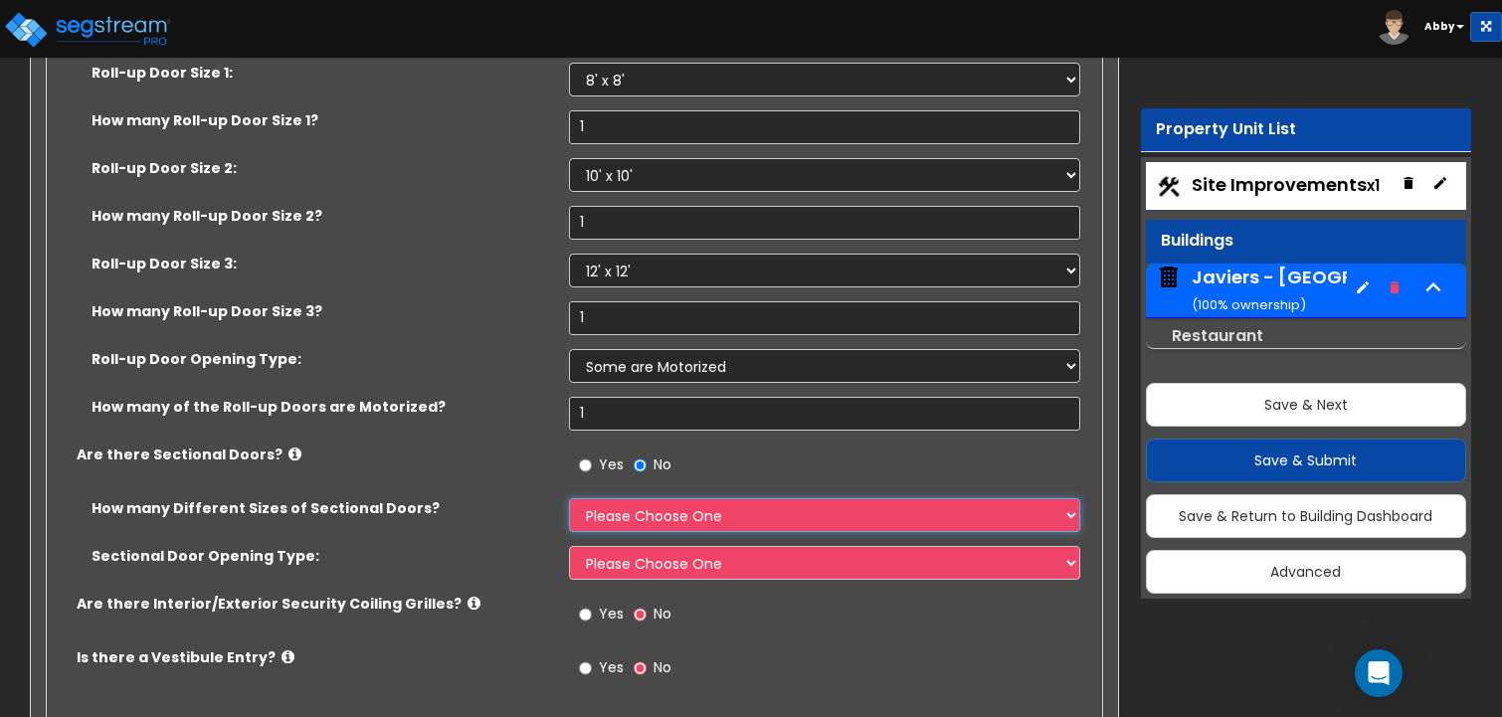
select select "3"
click at [569, 498] on select "Please Choose One 1 2 3" at bounding box center [825, 515] width 512 height 34
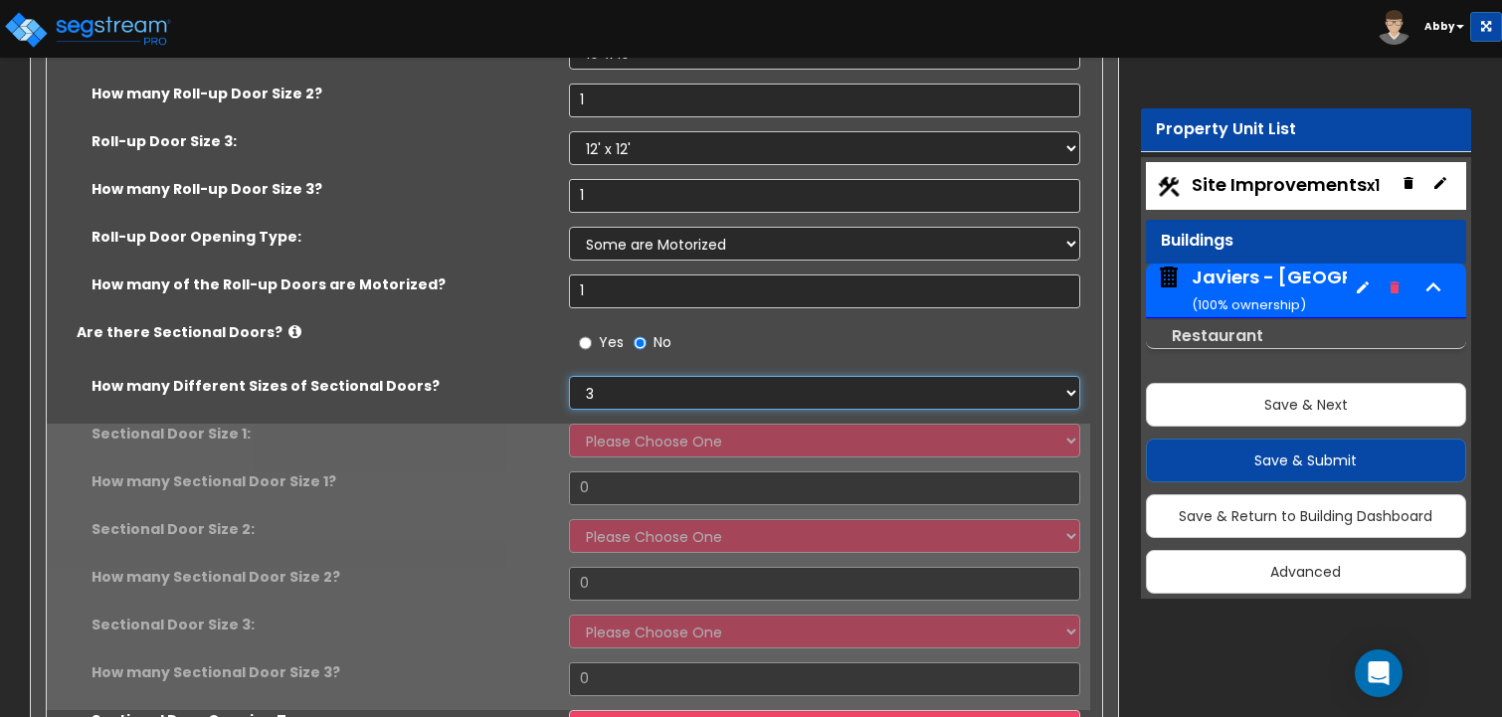
scroll to position [6863, 0]
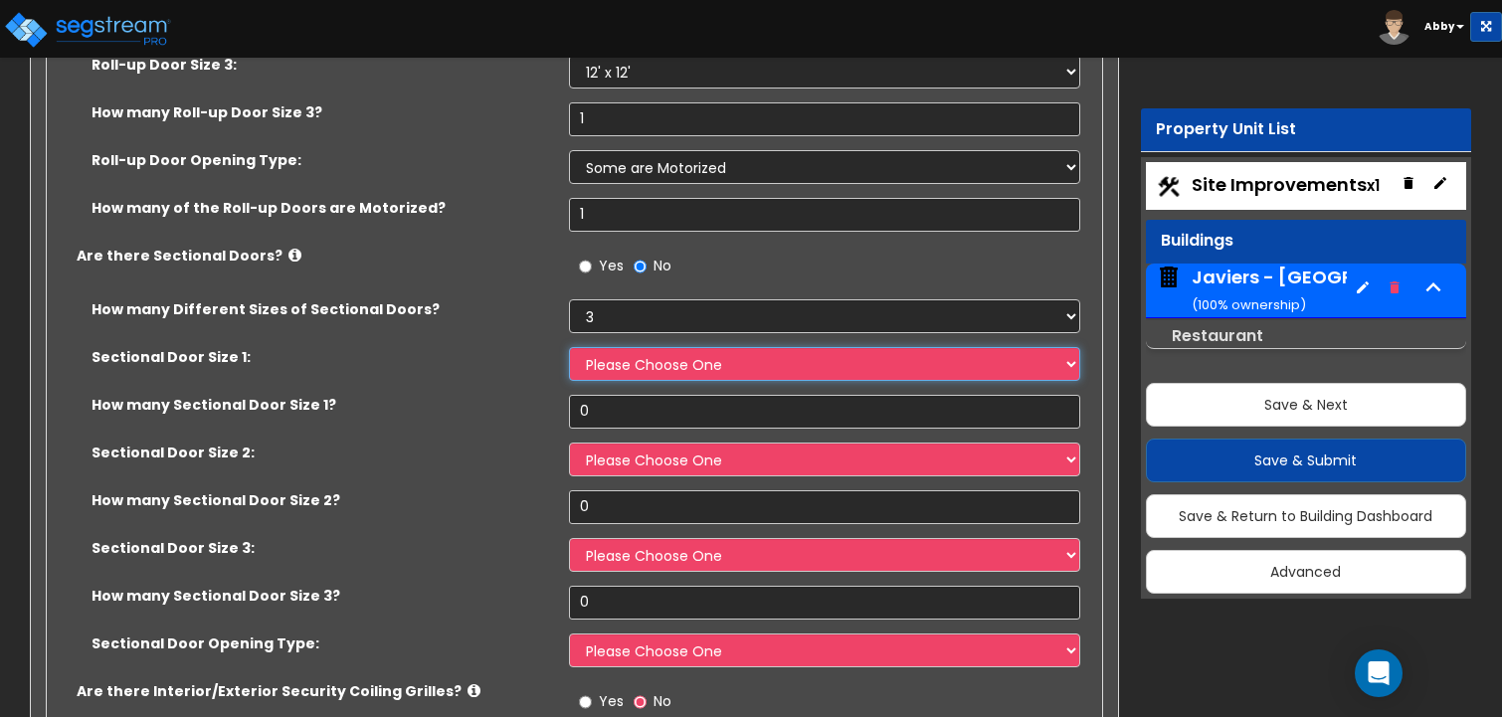
click at [623, 347] on select "Please Choose One 8' x 8' 10' x 10' 12' x 12' 20' x 14'" at bounding box center [825, 364] width 512 height 34
select select "1"
click at [569, 347] on select "Please Choose One 8' x 8' 10' x 10' 12' x 12' 20' x 14'" at bounding box center [825, 364] width 512 height 34
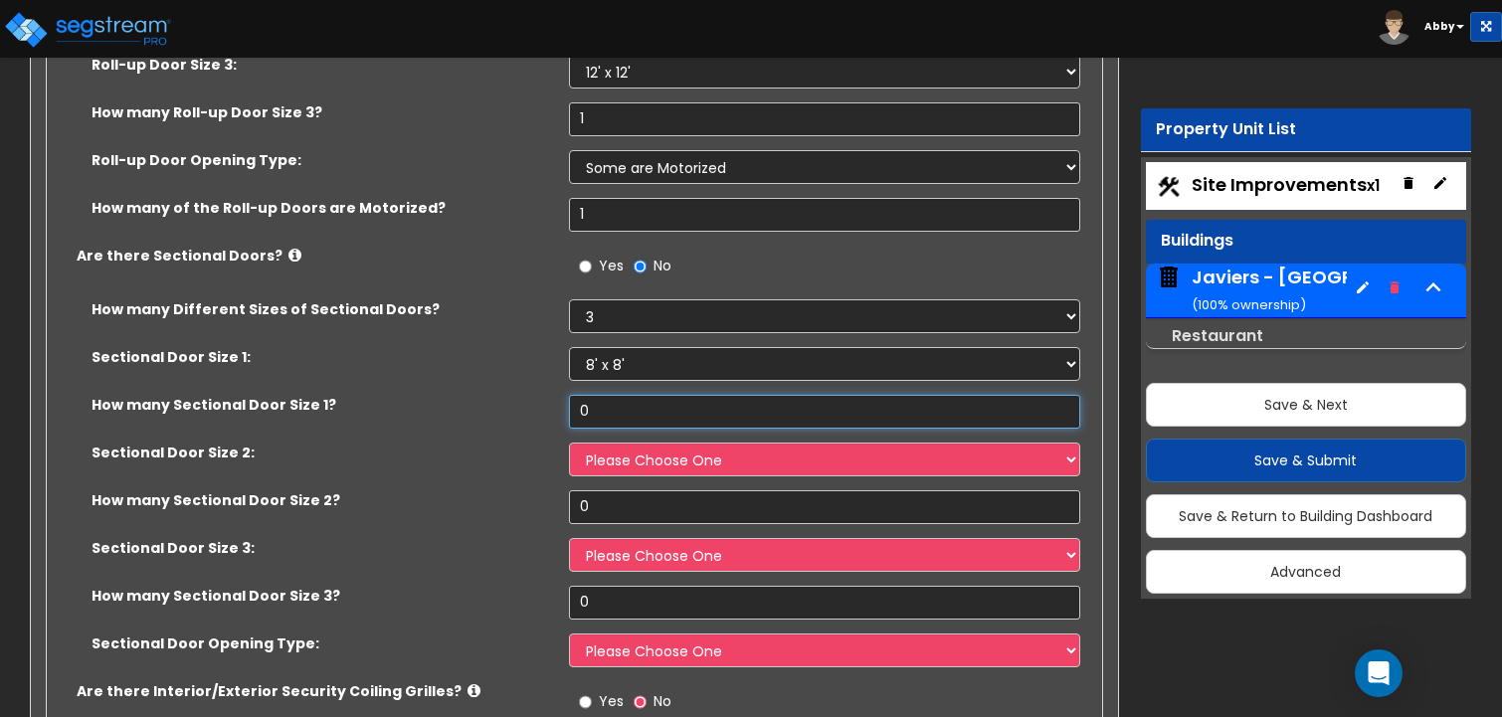
click at [625, 395] on input "0" at bounding box center [825, 412] width 512 height 34
type input "1"
click at [624, 443] on select "Please Choose One 8' x 8' 10' x 10' 12' x 12' 20' x 14'" at bounding box center [825, 460] width 512 height 34
select select "2"
click at [569, 443] on select "Please Choose One 8' x 8' 10' x 10' 12' x 12' 20' x 14'" at bounding box center [825, 460] width 512 height 34
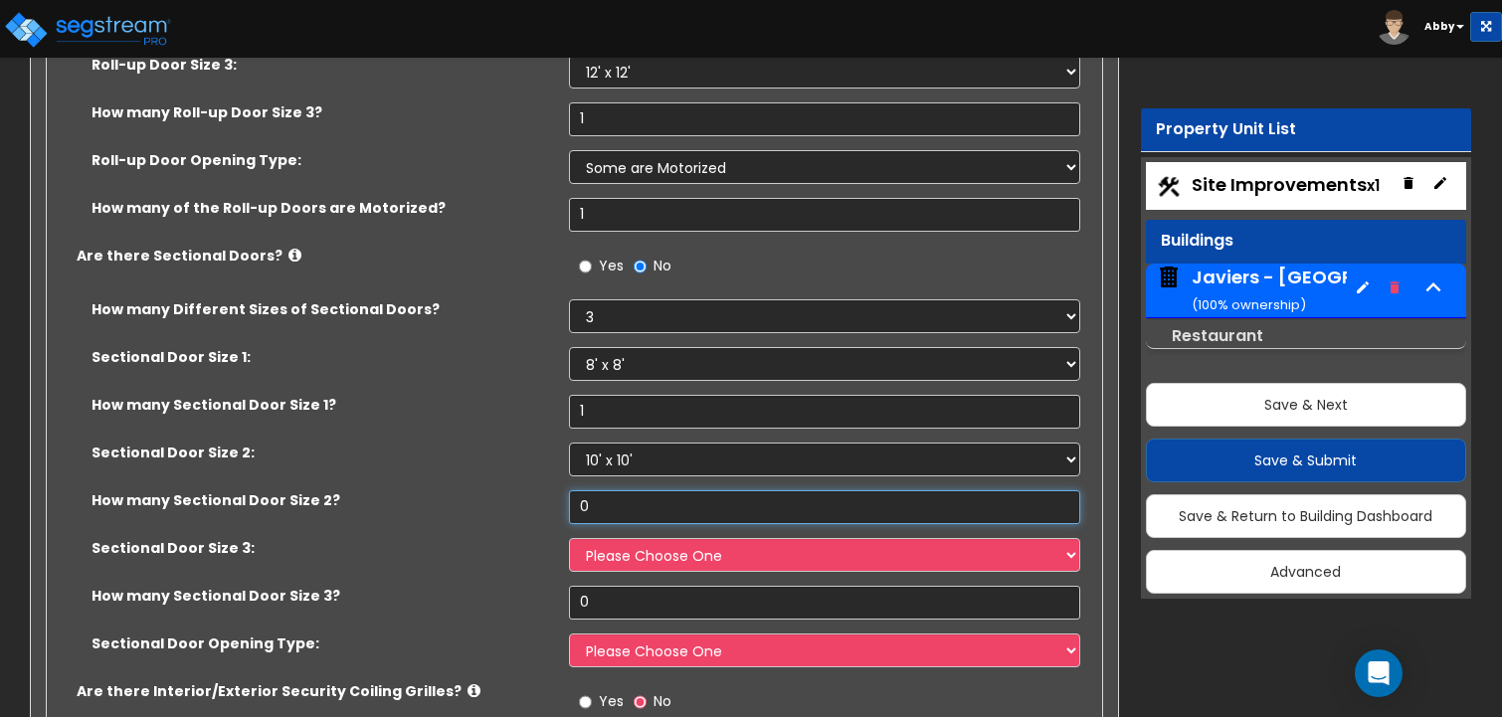
click at [619, 490] on input "0" at bounding box center [825, 507] width 512 height 34
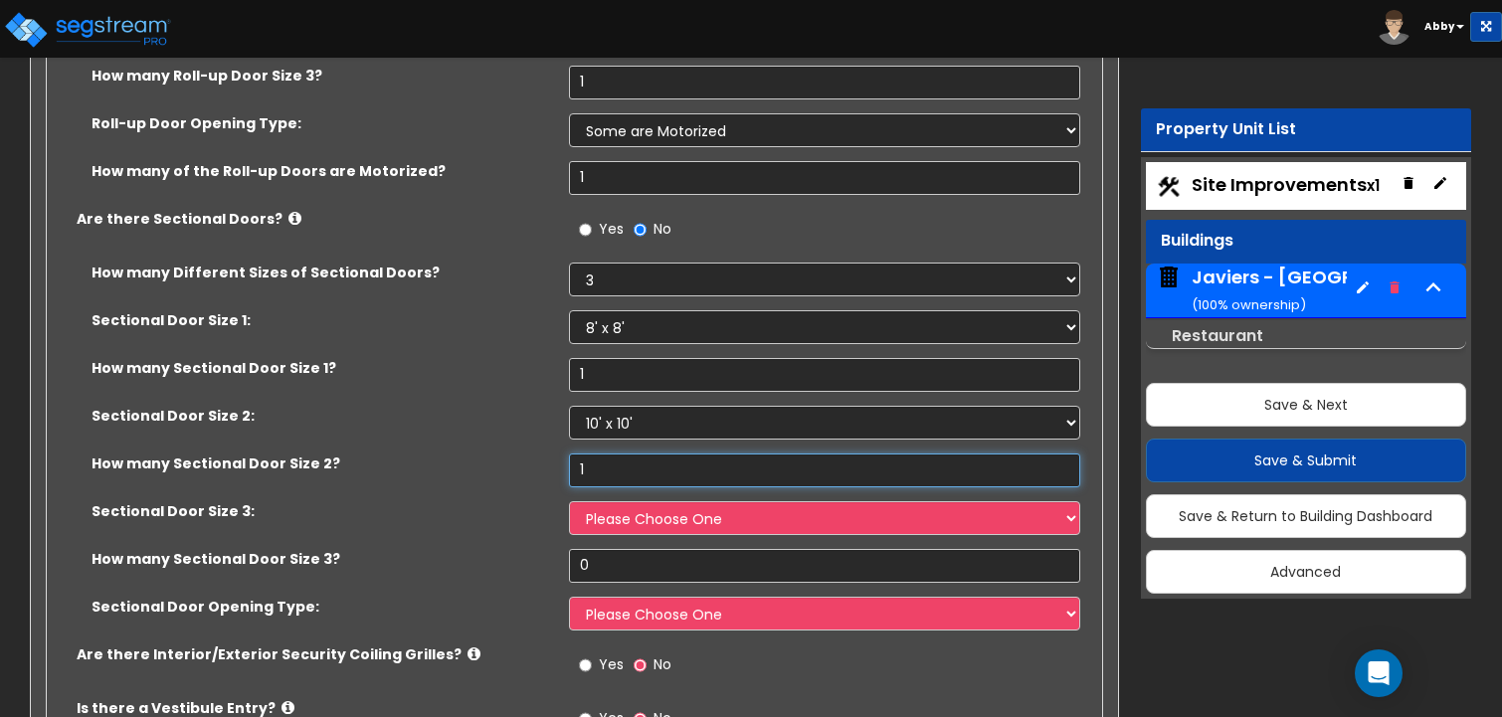
scroll to position [6962, 0]
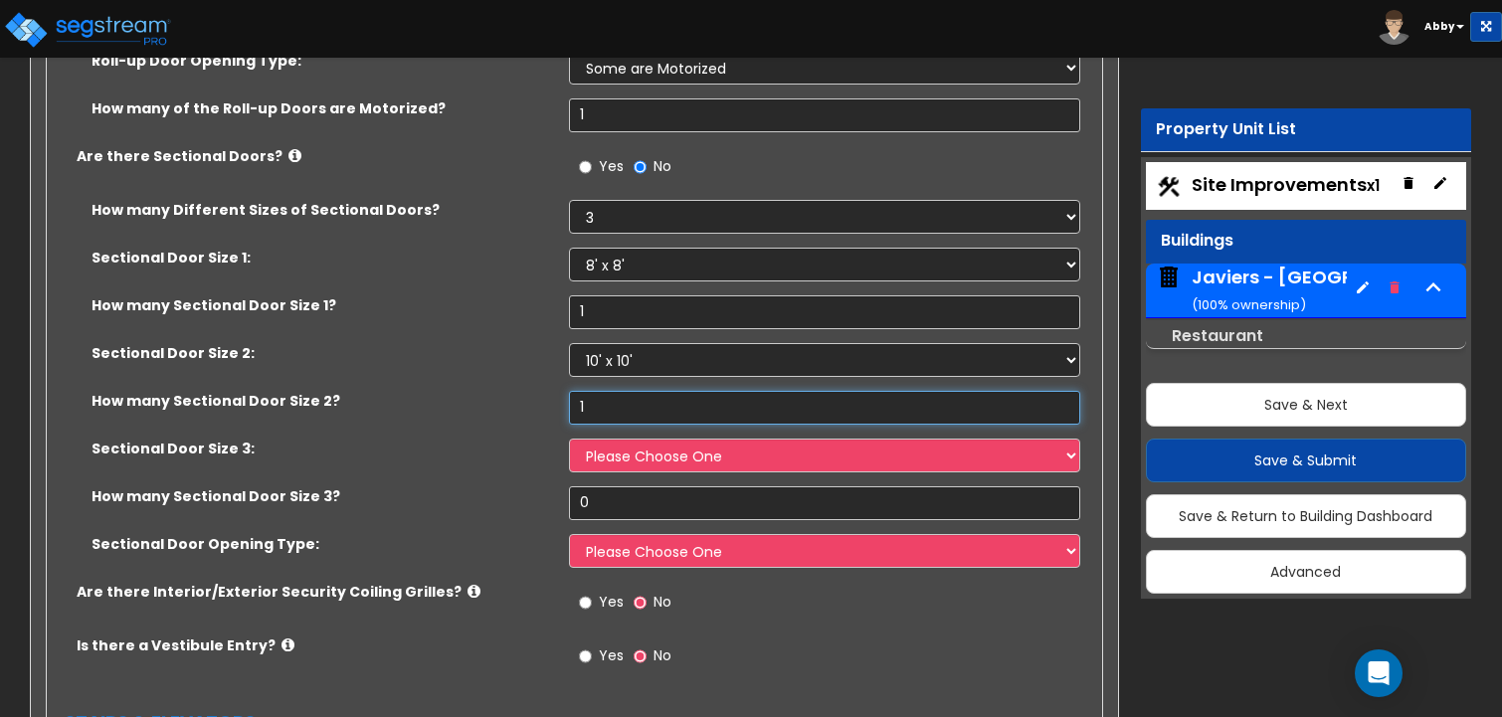
type input "1"
click at [611, 439] on select "Please Choose One 8' x 8' 10' x 10' 12' x 12' 20' x 14'" at bounding box center [825, 456] width 512 height 34
select select "3"
click at [569, 439] on select "Please Choose One 8' x 8' 10' x 10' 12' x 12' 20' x 14'" at bounding box center [825, 456] width 512 height 34
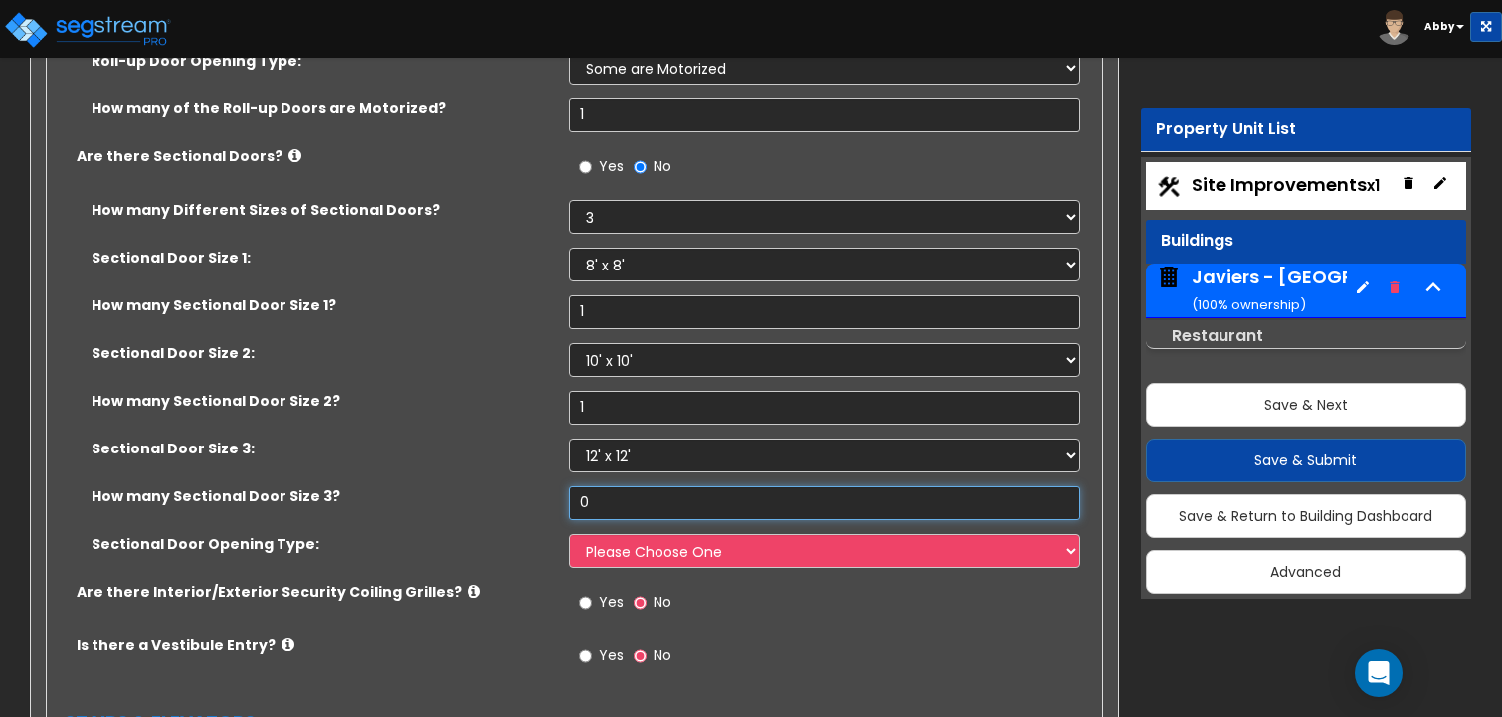
click at [609, 486] on input "0" at bounding box center [825, 503] width 512 height 34
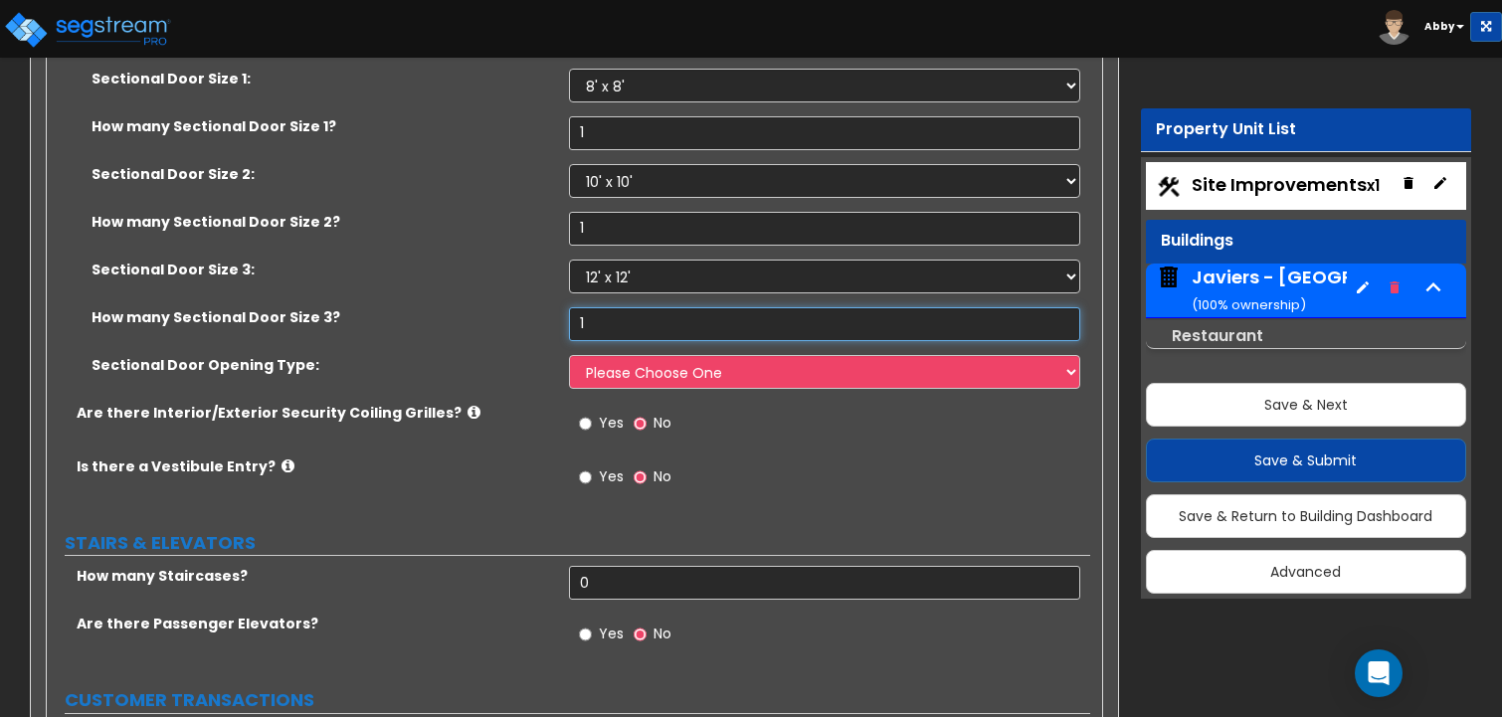
scroll to position [7161, 0]
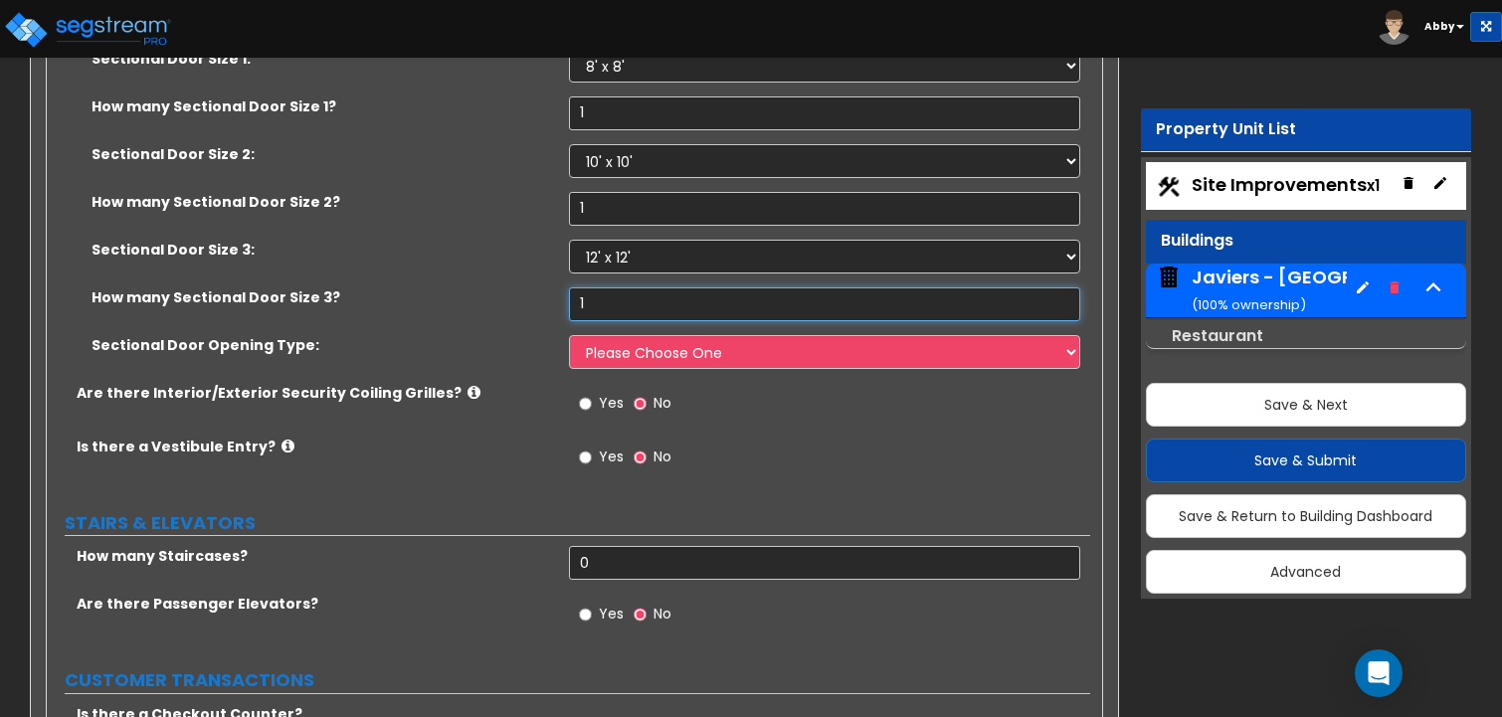
type input "1"
click at [617, 335] on select "Please Choose One All Manual All Motorized Some are Motorized" at bounding box center [825, 352] width 512 height 34
select select "3"
click at [569, 335] on select "Please Choose One All Manual All Motorized Some are Motorized" at bounding box center [825, 352] width 512 height 34
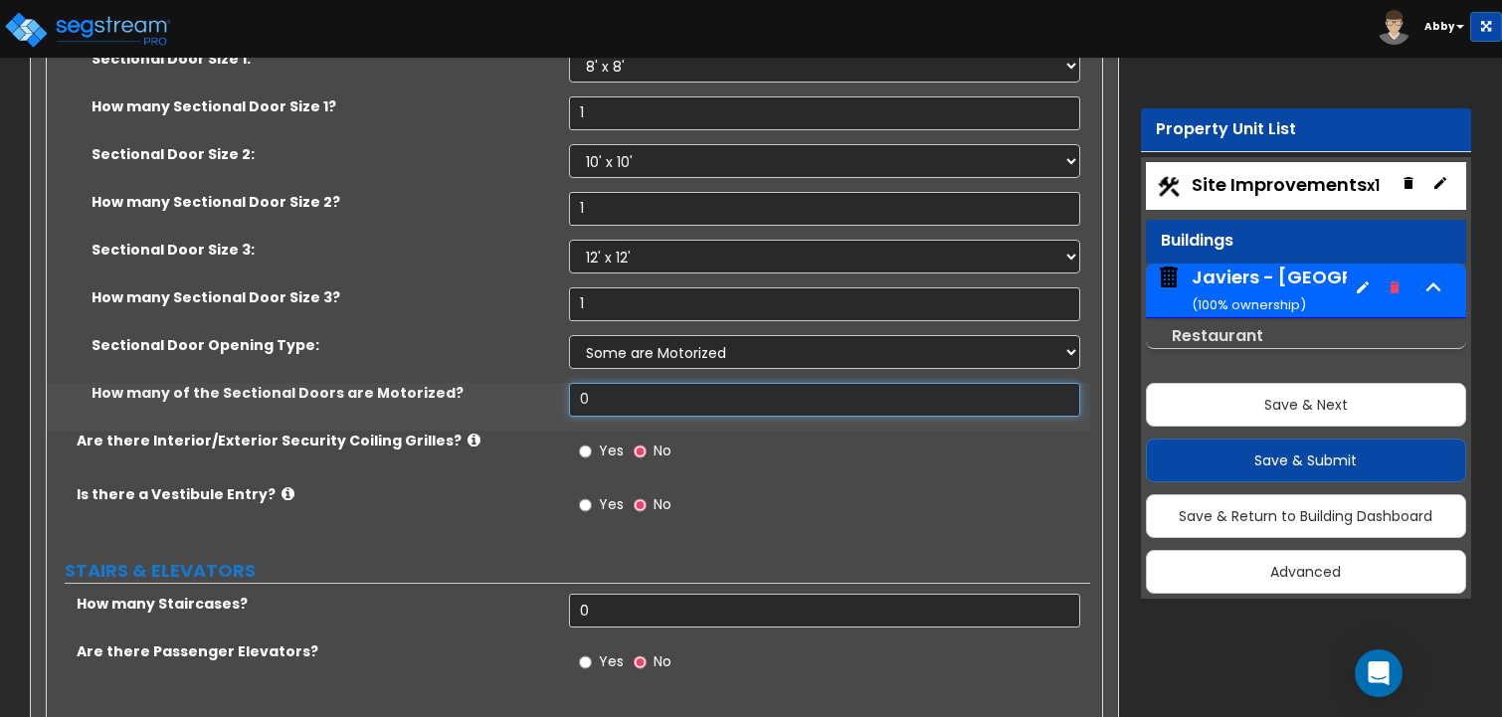
click at [605, 383] on input "0" at bounding box center [825, 400] width 512 height 34
type input "1"
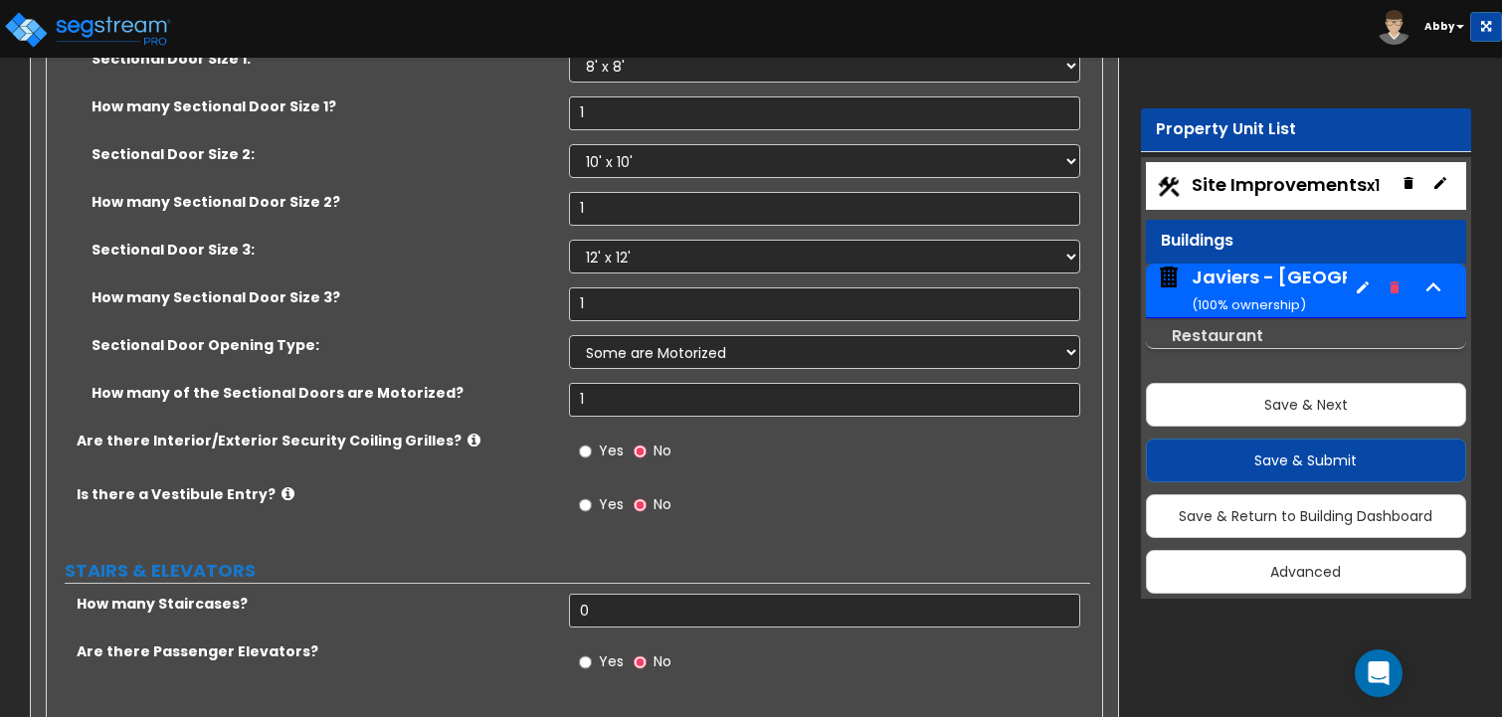
click at [603, 441] on span "Yes" at bounding box center [611, 451] width 25 height 20
click at [592, 441] on input "Yes" at bounding box center [585, 452] width 13 height 22
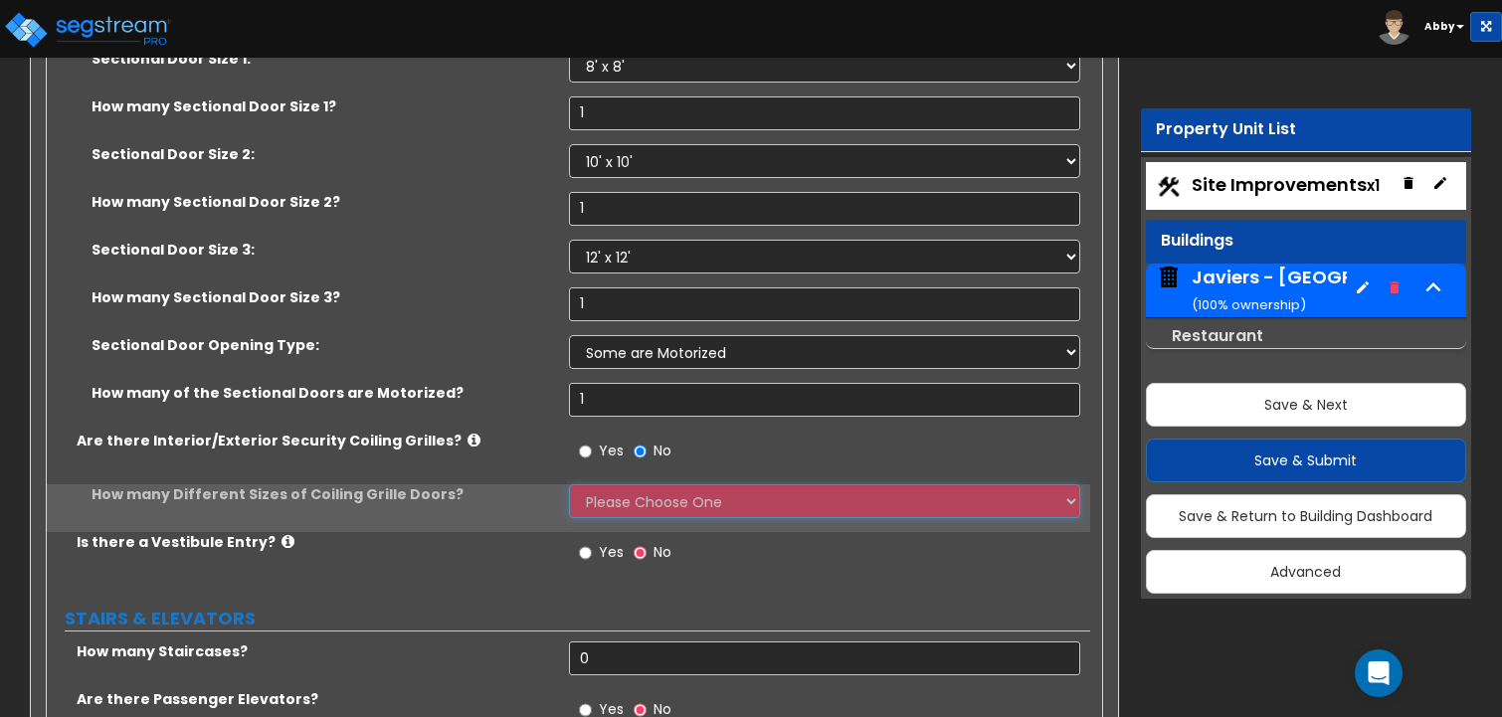
click at [598, 484] on select "Please Choose One 1 2 3 4" at bounding box center [825, 501] width 512 height 34
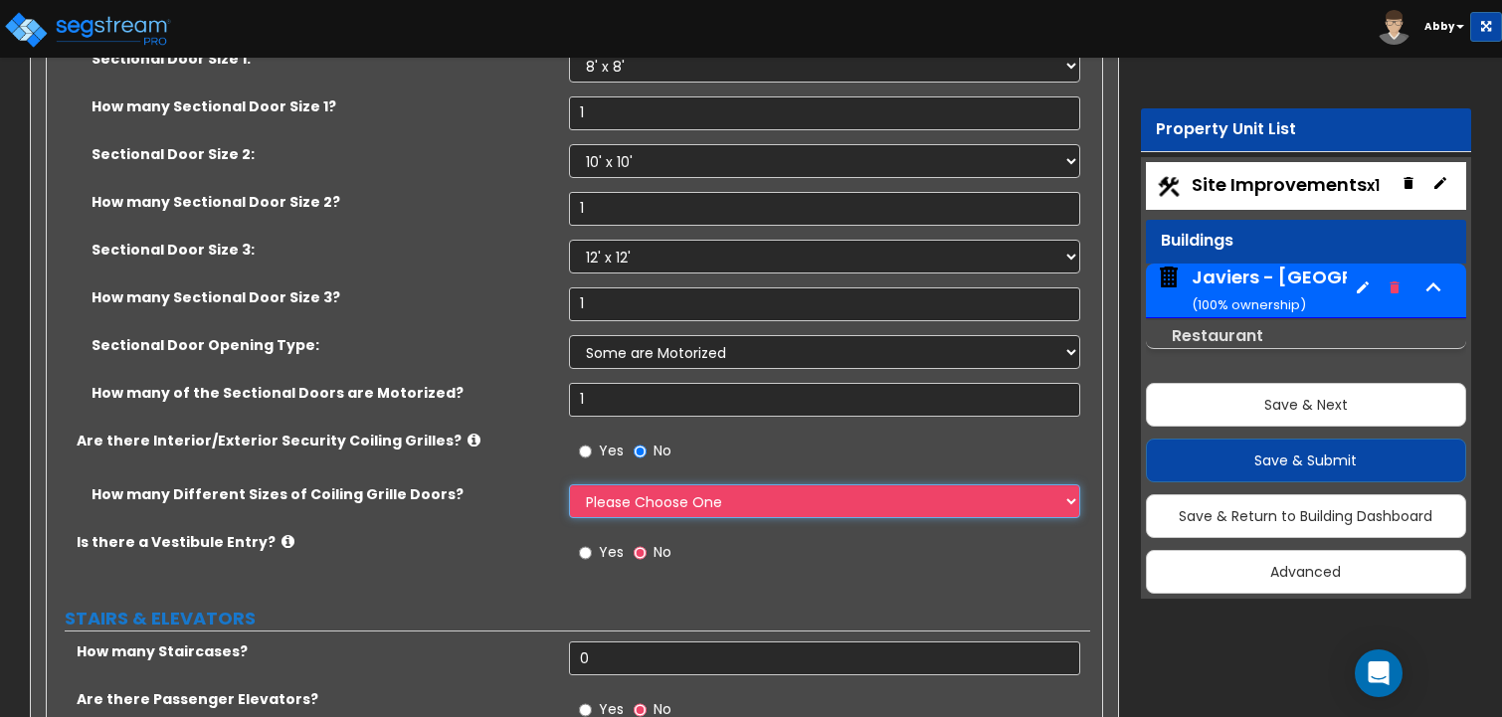
select select "4"
click at [569, 484] on select "Please Choose One 1 2 3 4" at bounding box center [825, 501] width 512 height 34
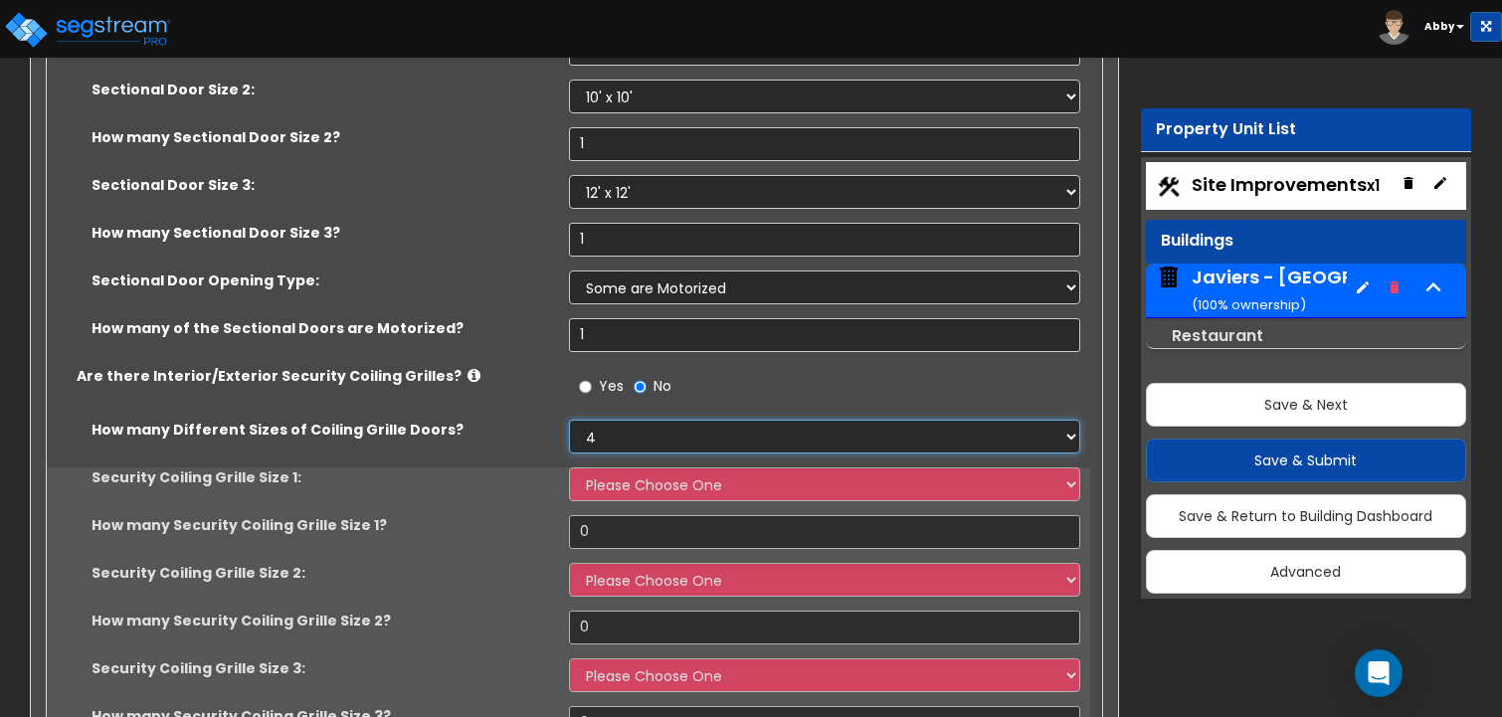
scroll to position [7261, 0]
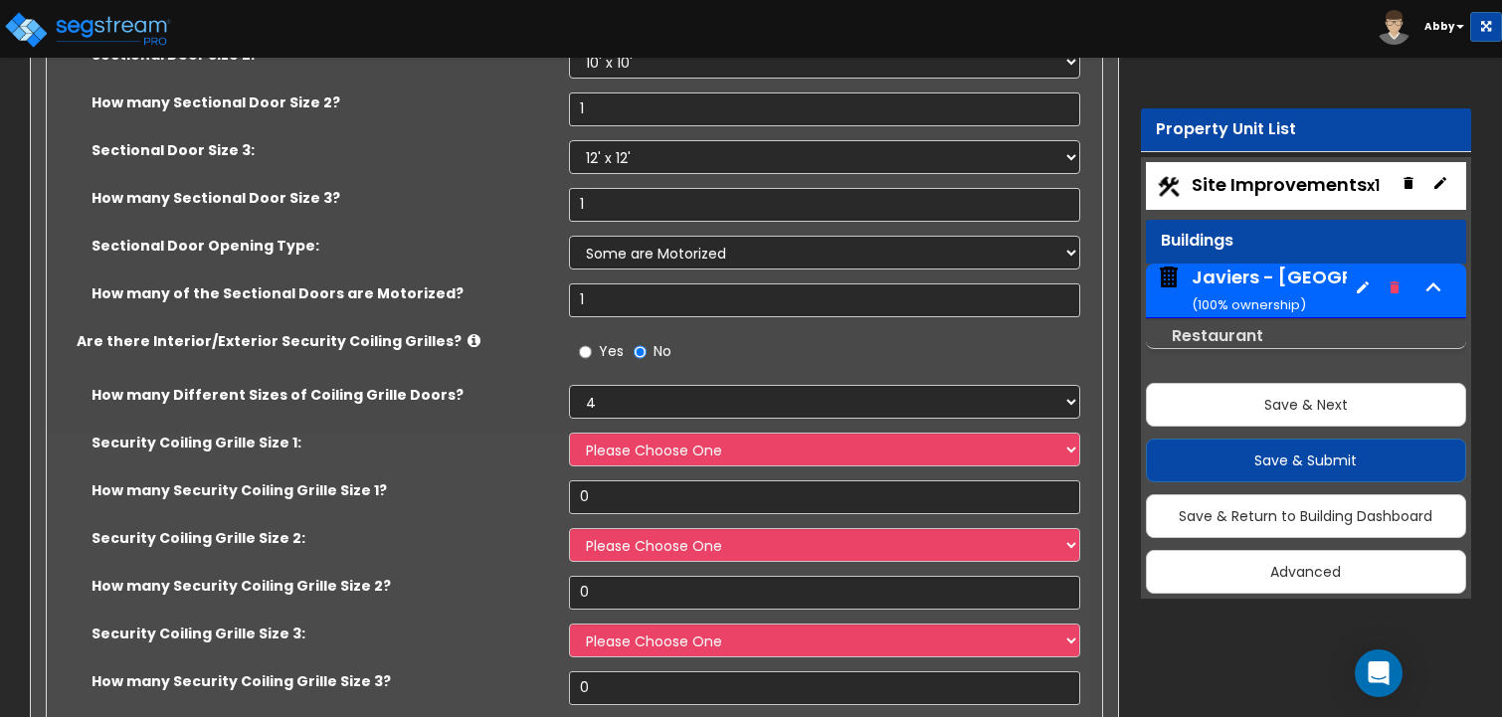
click at [632, 385] on div "How many Different Sizes of Coiling Grille Doors? Please Choose One 1 2 3 4" at bounding box center [568, 409] width 1043 height 48
click at [631, 433] on select "Please Choose One 4 feet x 8 feet 6 feet x 12 feet 8 feet x 18 feet 12 feet x 1…" at bounding box center [825, 450] width 512 height 34
select select "1"
click at [569, 433] on select "Please Choose One 4 feet x 8 feet 6 feet x 12 feet 8 feet x 18 feet 12 feet x 1…" at bounding box center [825, 450] width 512 height 34
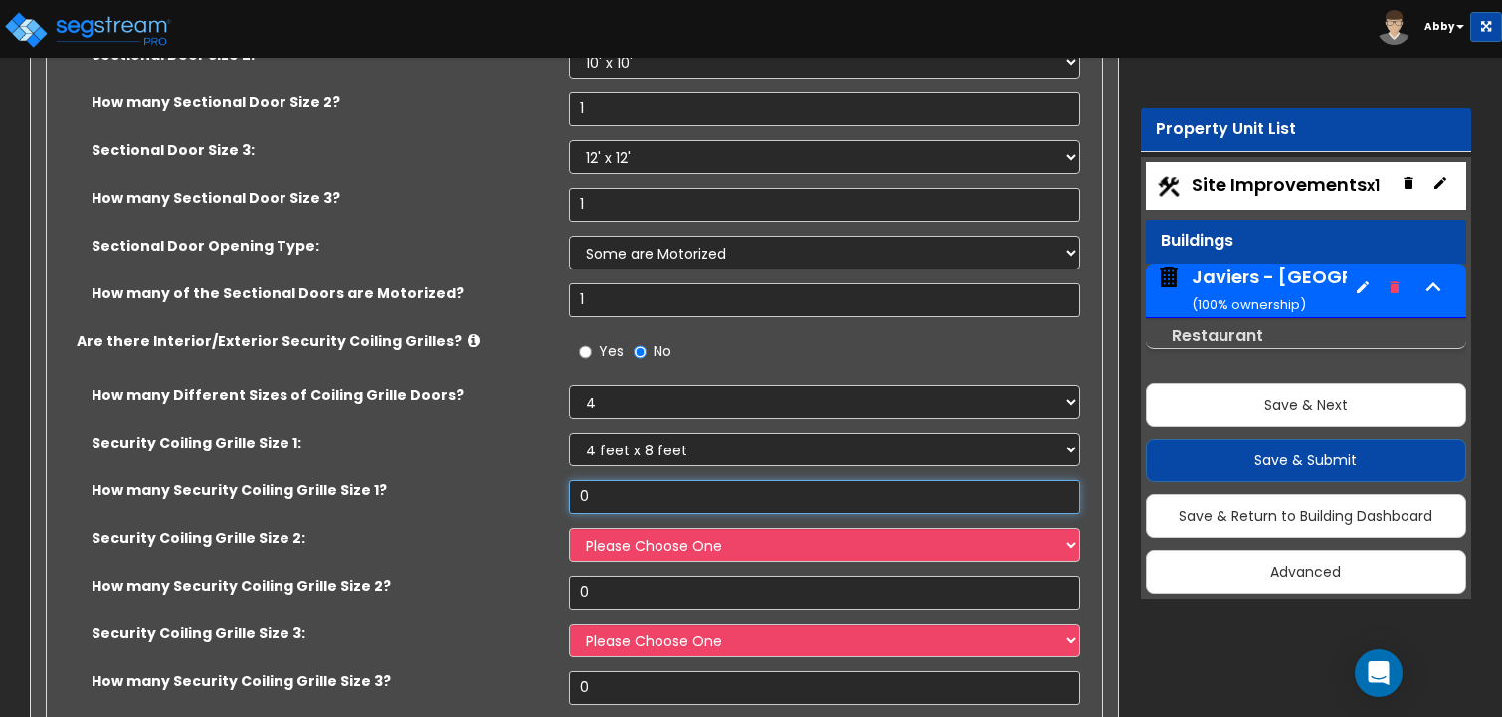
click at [615, 480] on input "0" at bounding box center [825, 497] width 512 height 34
type input "1"
click at [615, 528] on select "Please Choose One 4 feet x 8 feet 6 feet x 12 feet 8 feet x 18 feet 12 feet x 1…" at bounding box center [825, 545] width 512 height 34
select select "2"
click at [569, 528] on select "Please Choose One 4 feet x 8 feet 6 feet x 12 feet 8 feet x 18 feet 12 feet x 1…" at bounding box center [825, 545] width 512 height 34
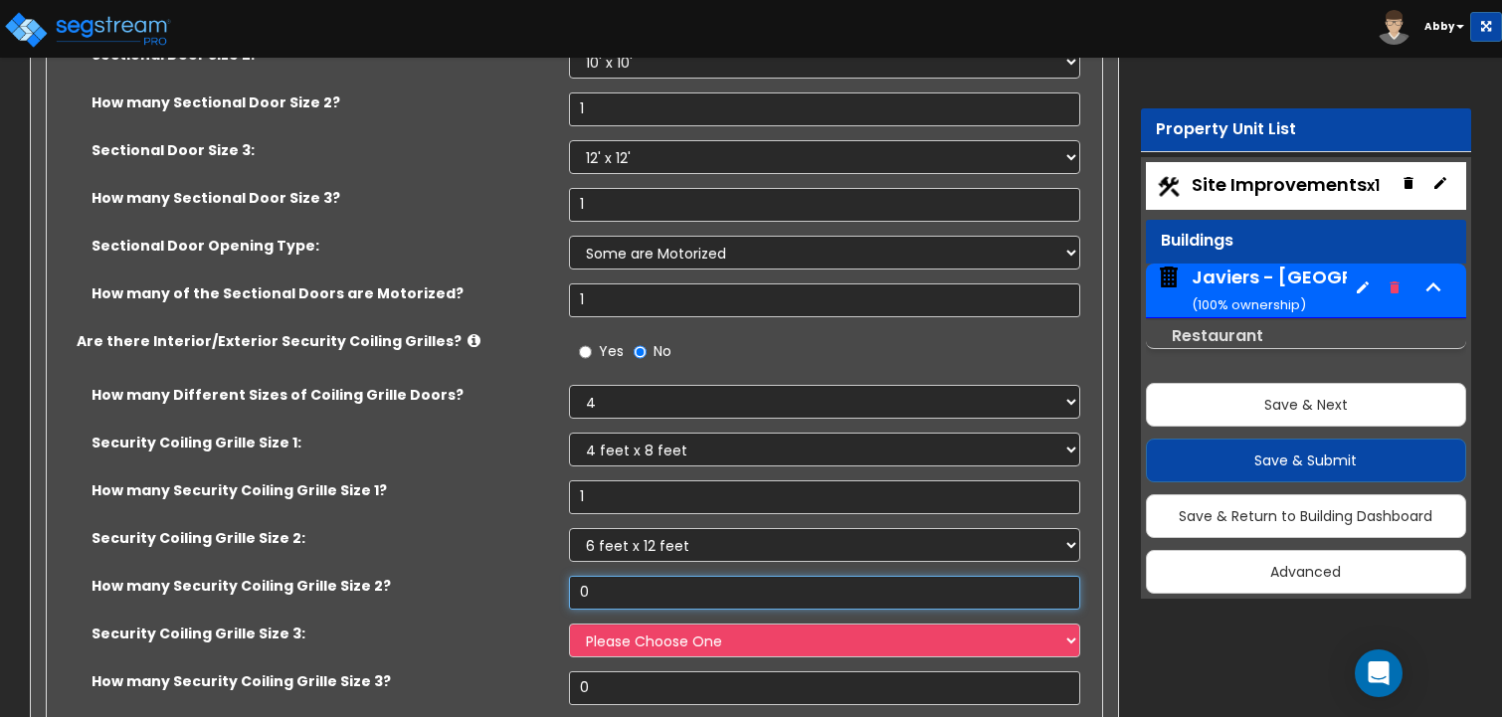
click at [604, 576] on input "0" at bounding box center [825, 593] width 512 height 34
type input "1"
click at [603, 624] on select "Please Choose One 4 feet x 8 feet 6 feet x 12 feet 8 feet x 18 feet 12 feet x 1…" at bounding box center [825, 641] width 512 height 34
click at [569, 624] on select "Please Choose One 4 feet x 8 feet 6 feet x 12 feet 8 feet x 18 feet 12 feet x 1…" at bounding box center [825, 641] width 512 height 34
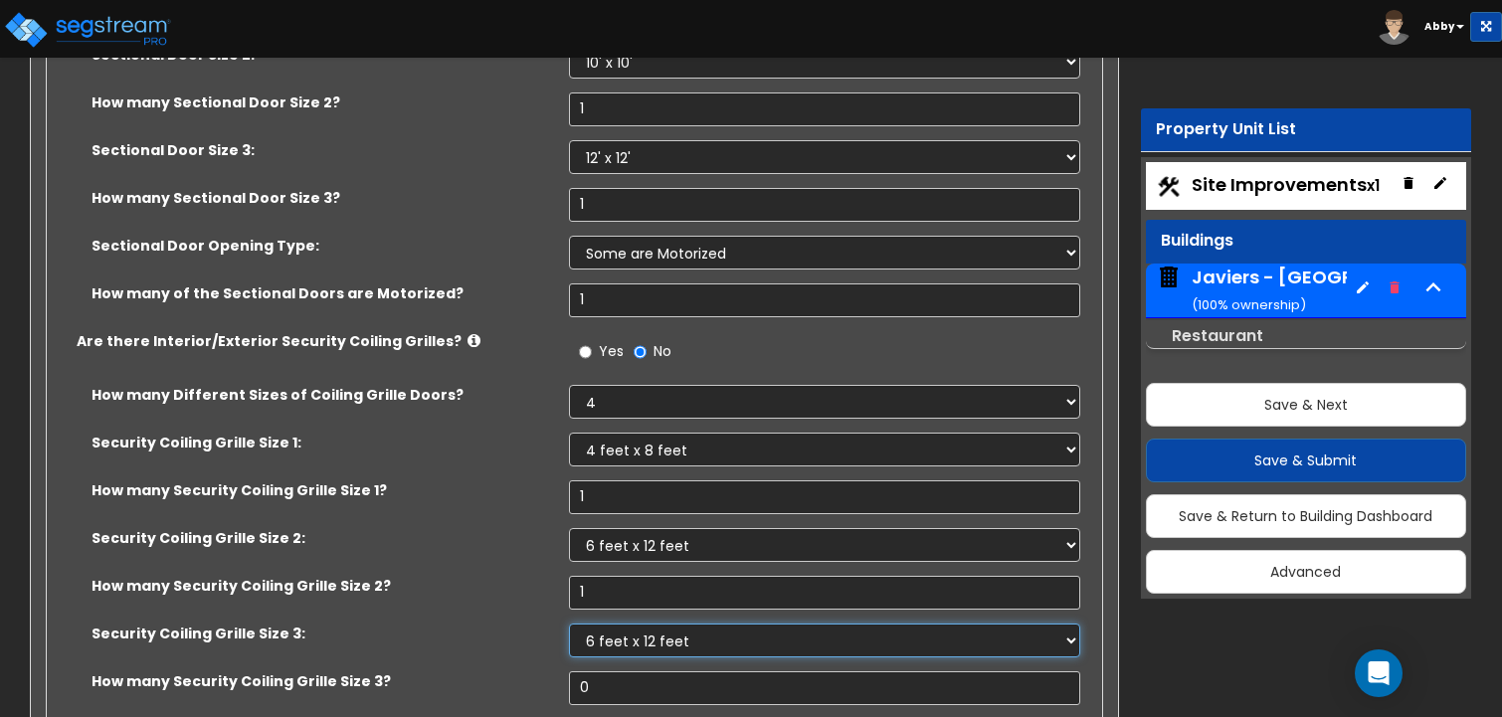
click at [611, 624] on select "Please Choose One 4 feet x 8 feet 6 feet x 12 feet 8 feet x 18 feet 12 feet x 1…" at bounding box center [825, 641] width 512 height 34
select select "3"
click at [569, 624] on select "Please Choose One 4 feet x 8 feet 6 feet x 12 feet 8 feet x 18 feet 12 feet x 1…" at bounding box center [825, 641] width 512 height 34
click at [606, 671] on input "0" at bounding box center [825, 688] width 512 height 34
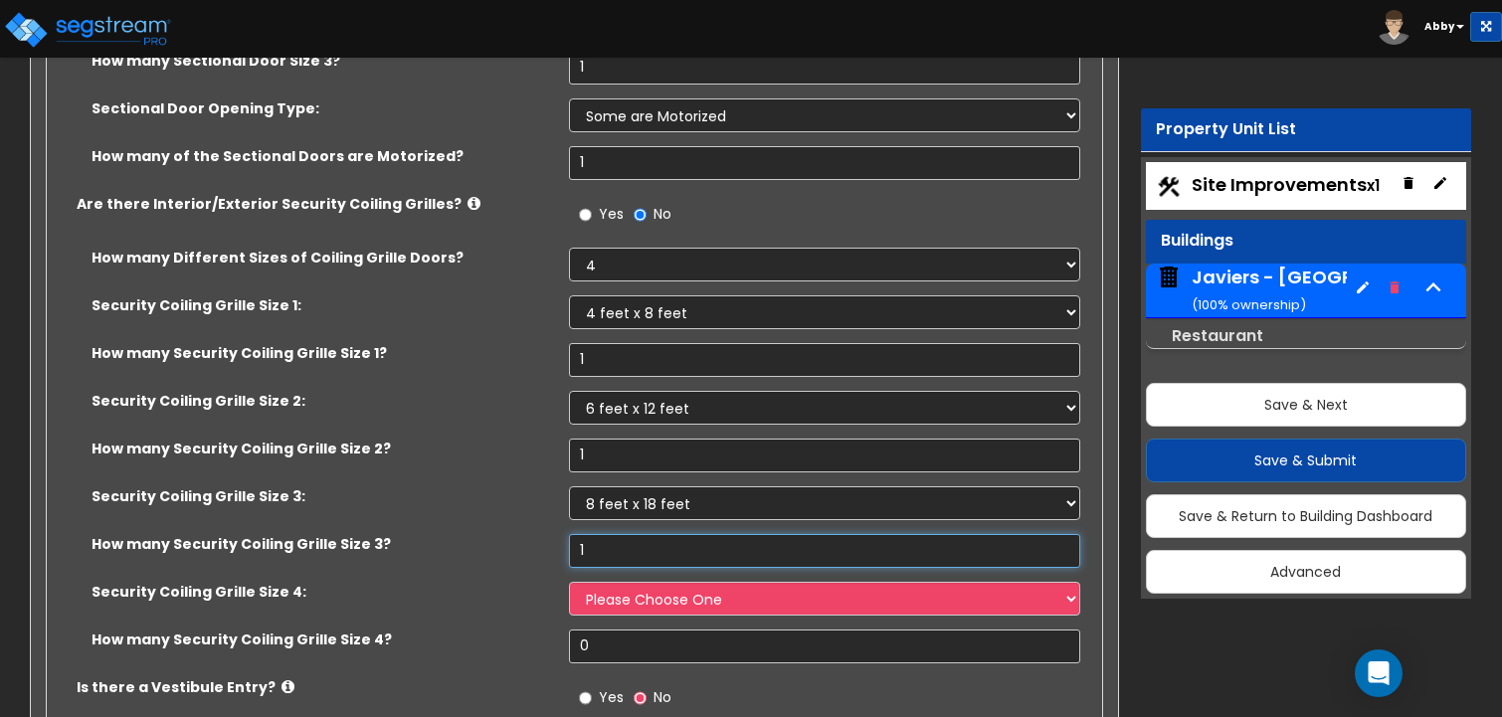
scroll to position [7460, 0]
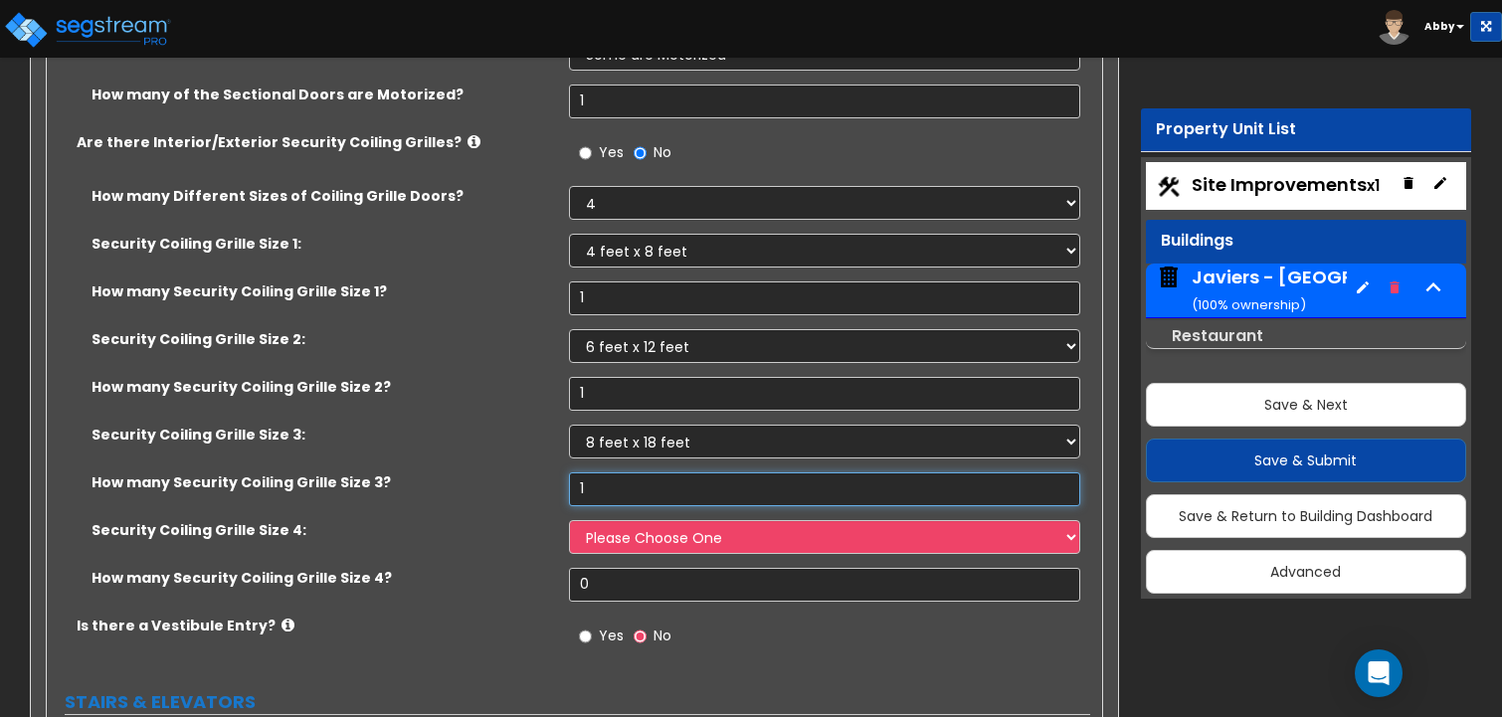
type input "1"
click at [621, 520] on select "Please Choose One 4 feet x 8 feet 6 feet x 12 feet 8 feet x 18 feet 12 feet x 1…" at bounding box center [825, 537] width 512 height 34
select select "4"
click at [569, 520] on select "Please Choose One 4 feet x 8 feet 6 feet x 12 feet 8 feet x 18 feet 12 feet x 1…" at bounding box center [825, 537] width 512 height 34
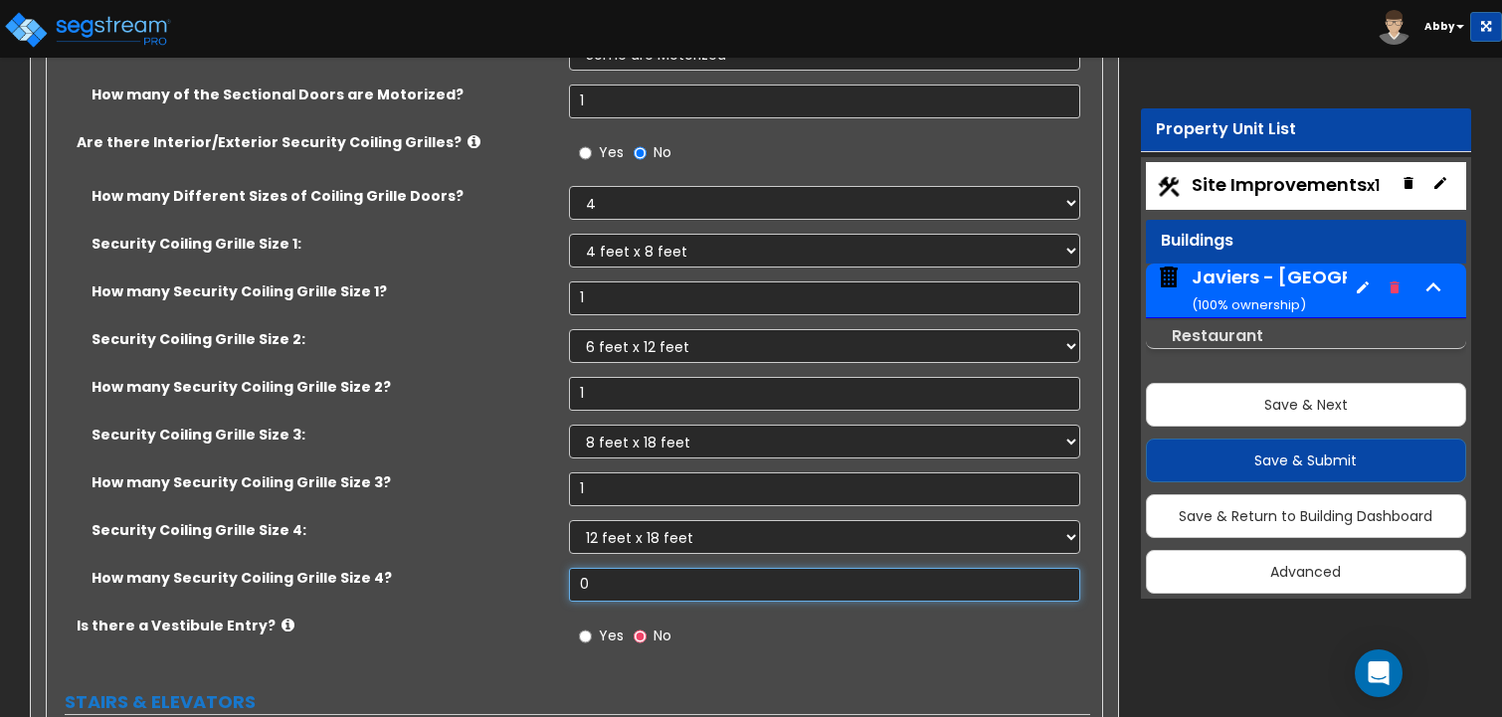
click at [605, 568] on input "0" at bounding box center [825, 585] width 512 height 34
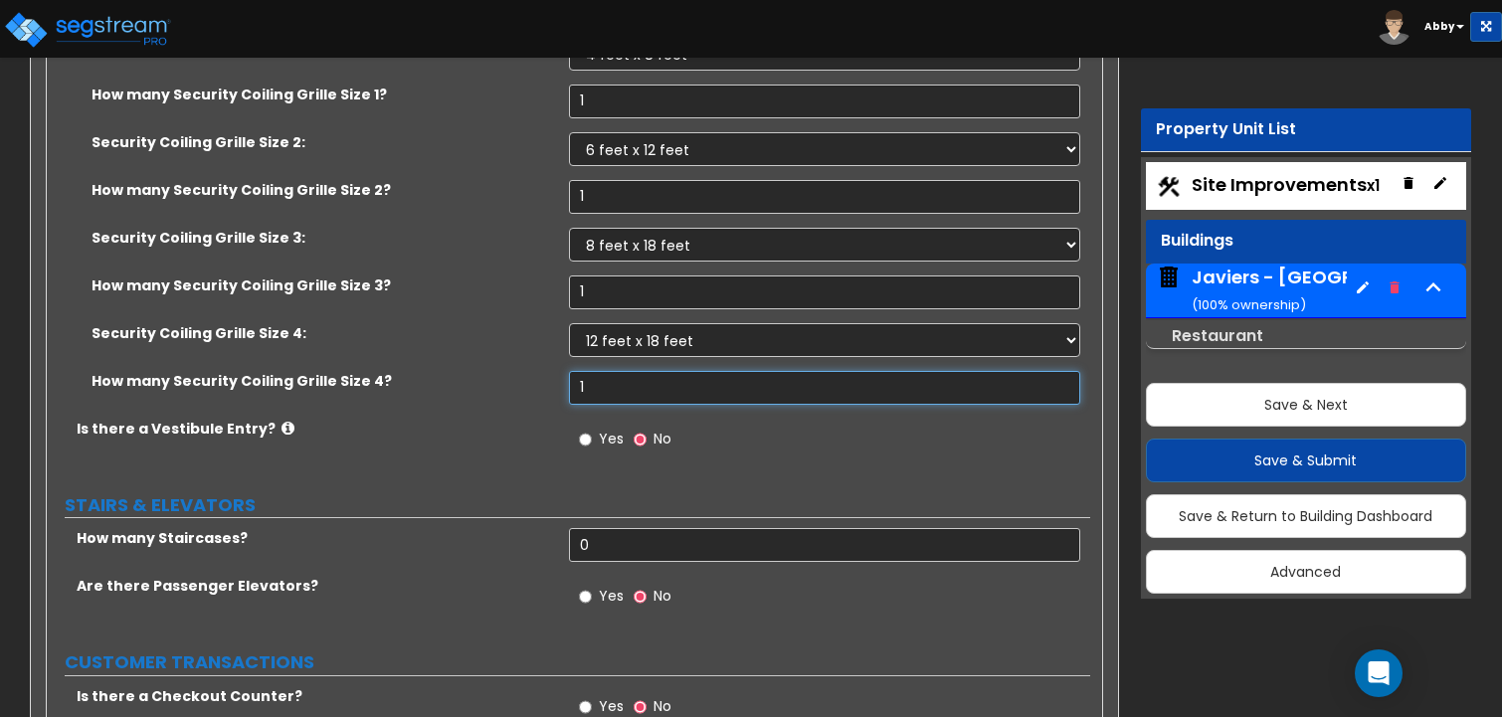
scroll to position [7659, 0]
type input "1"
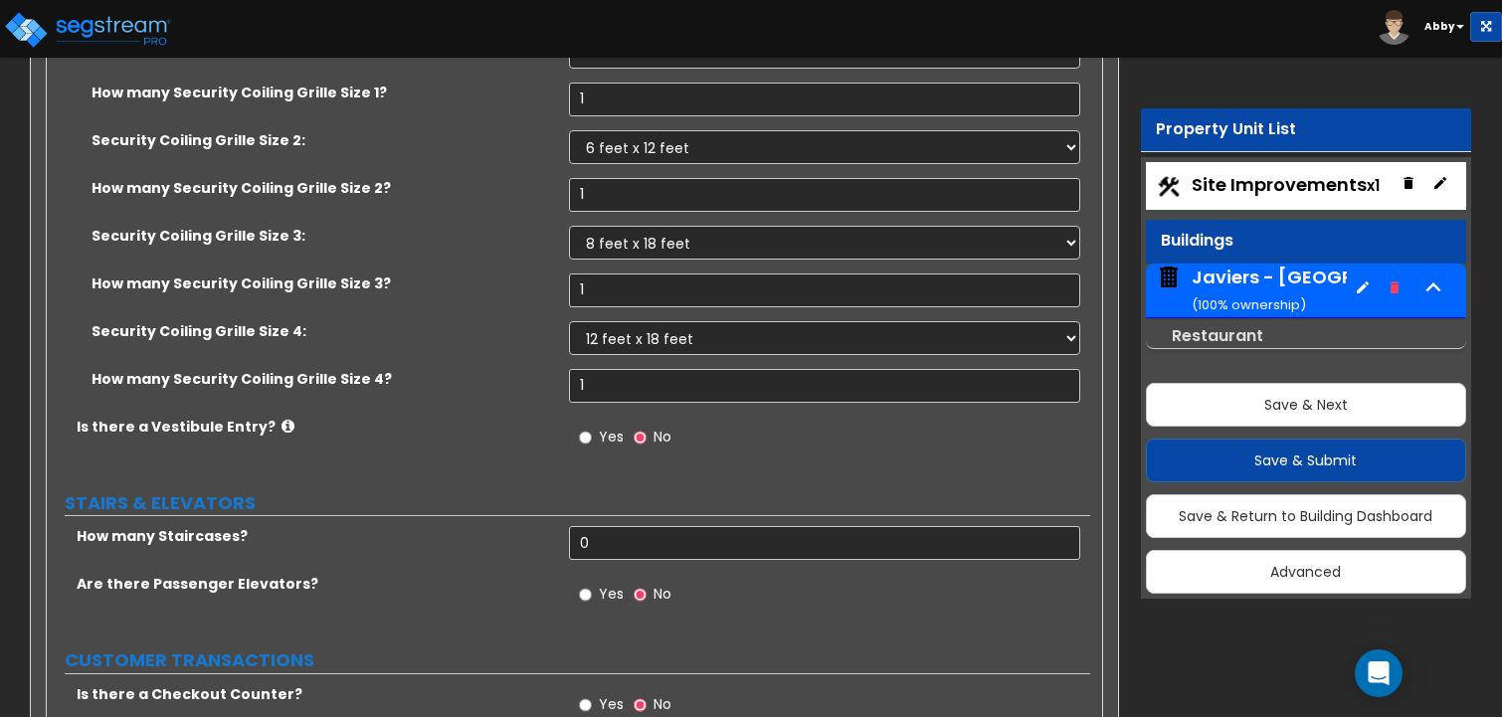
click at [605, 427] on span "Yes" at bounding box center [611, 437] width 25 height 20
click at [592, 427] on input "Yes" at bounding box center [585, 438] width 13 height 22
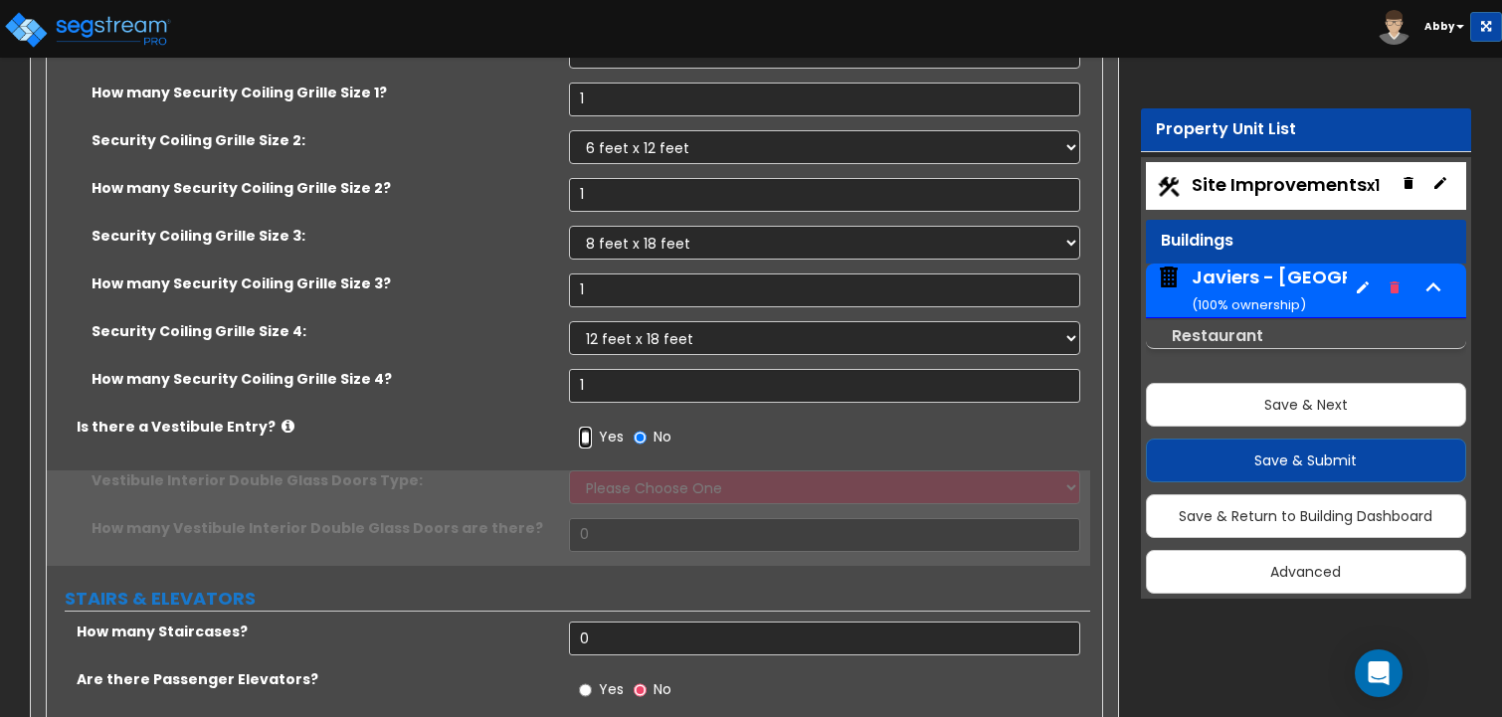
scroll to position [7758, 0]
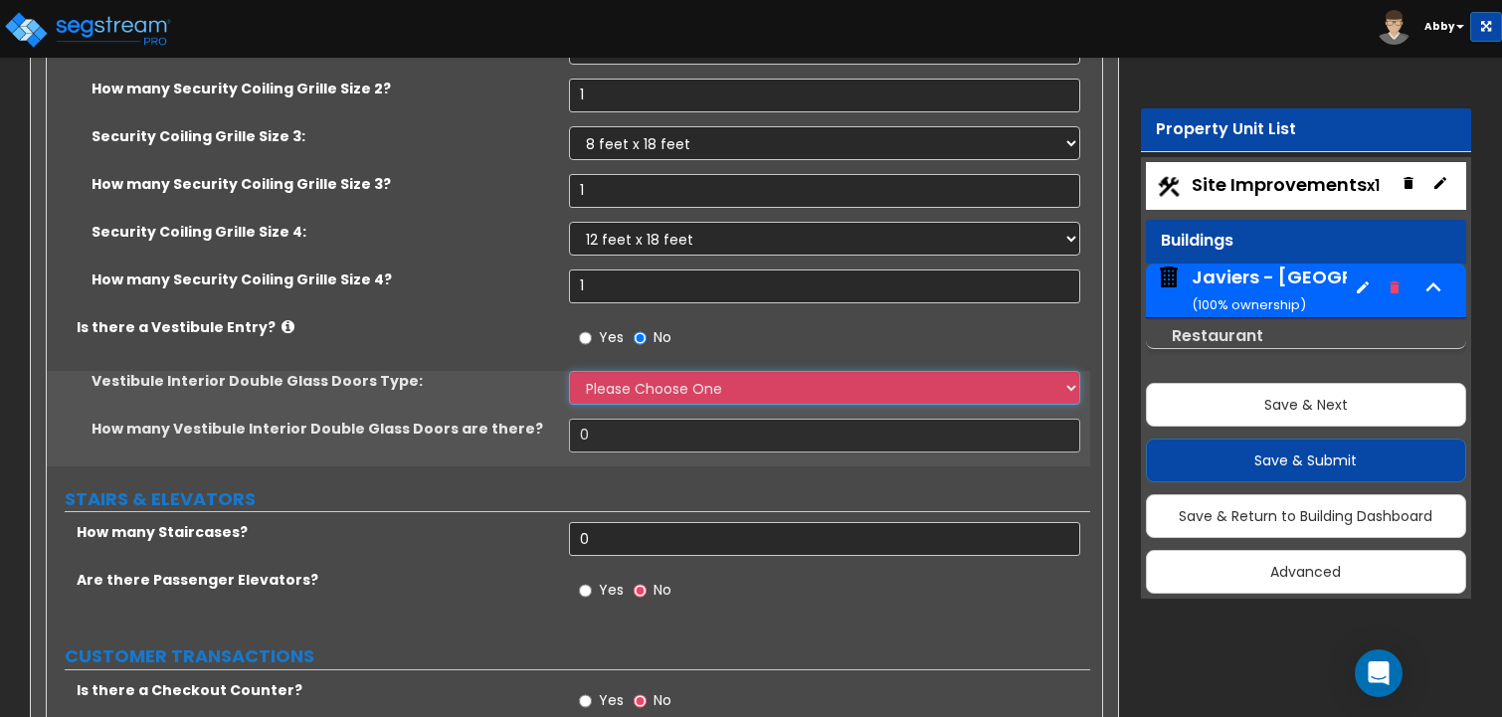
click at [609, 371] on select "Please Choose One Hinged Sliding" at bounding box center [825, 388] width 512 height 34
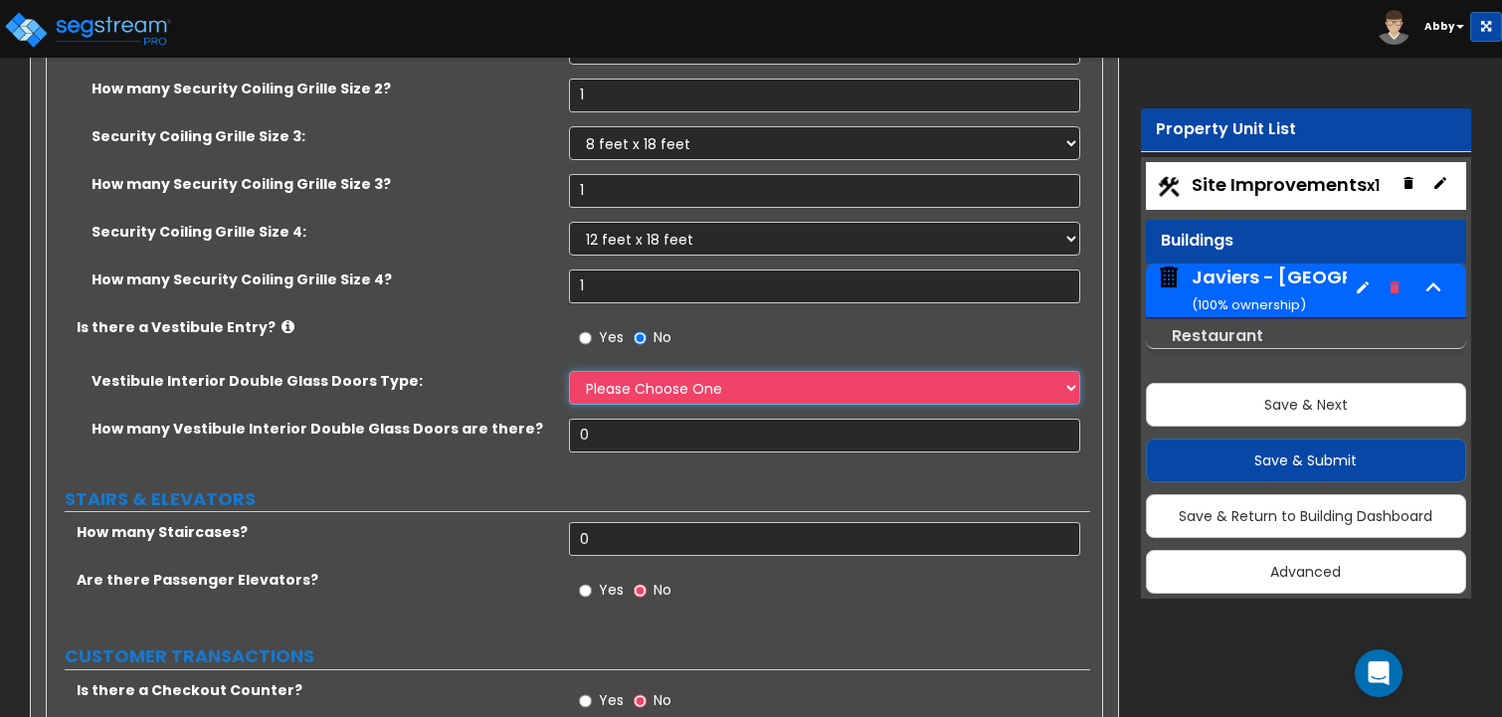
select select "1"
click at [569, 371] on select "Please Choose One Hinged Sliding" at bounding box center [825, 388] width 512 height 34
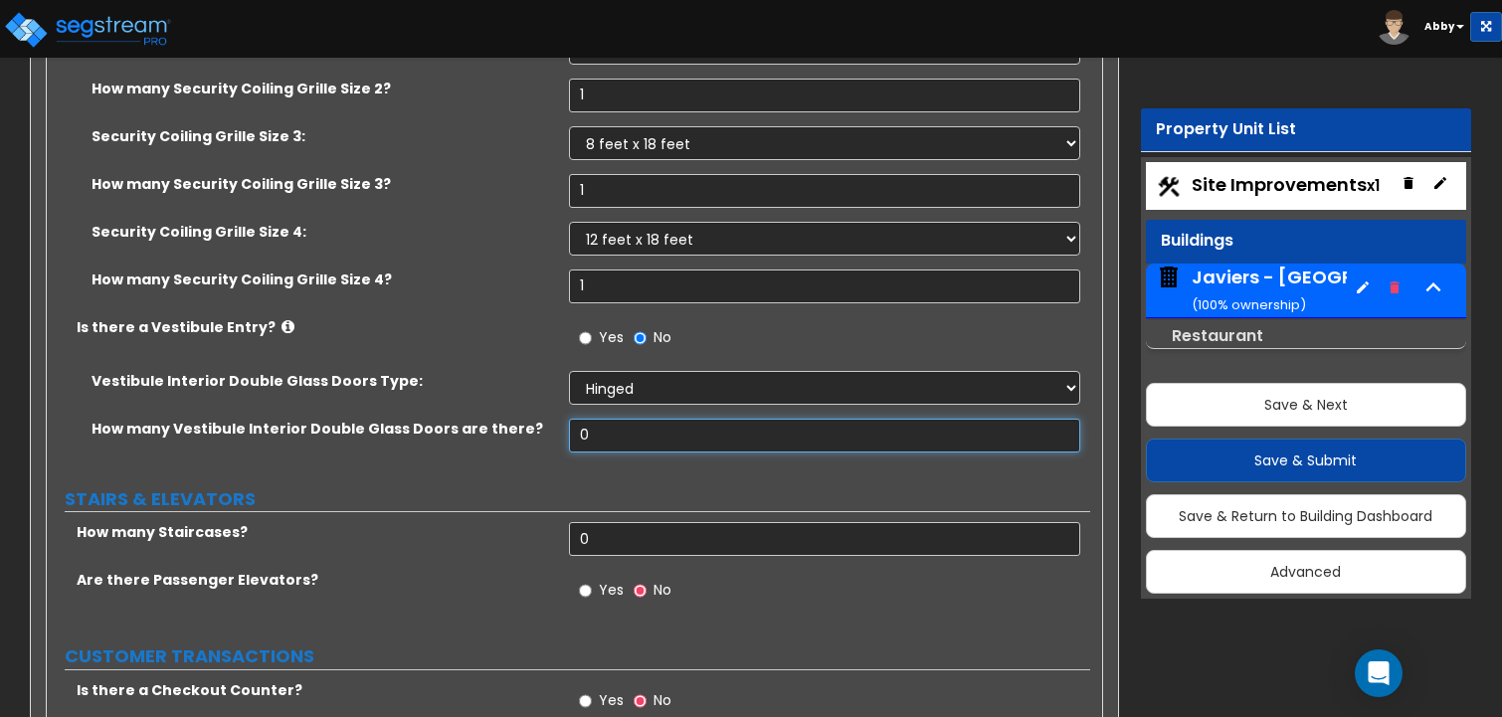
click at [632, 419] on input "0" at bounding box center [825, 436] width 512 height 34
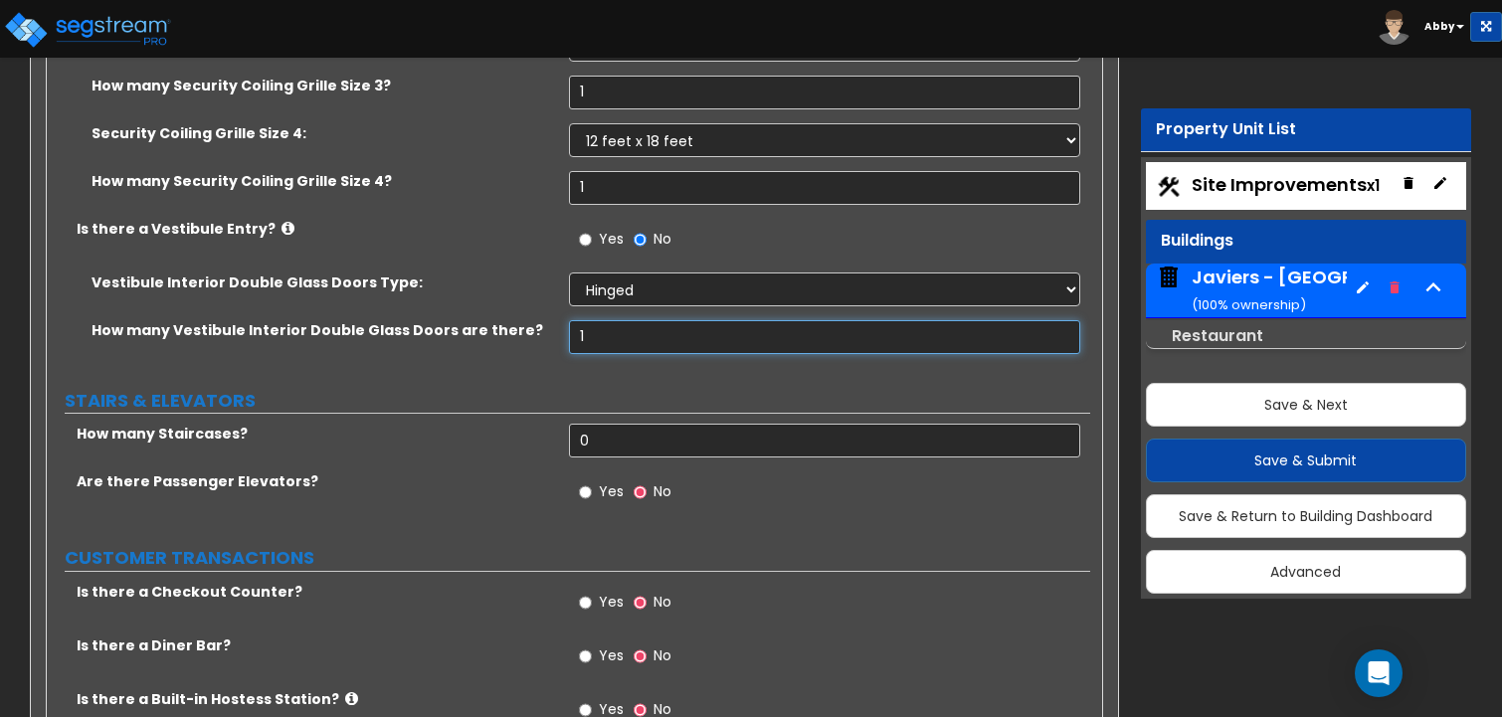
scroll to position [7858, 0]
type input "1"
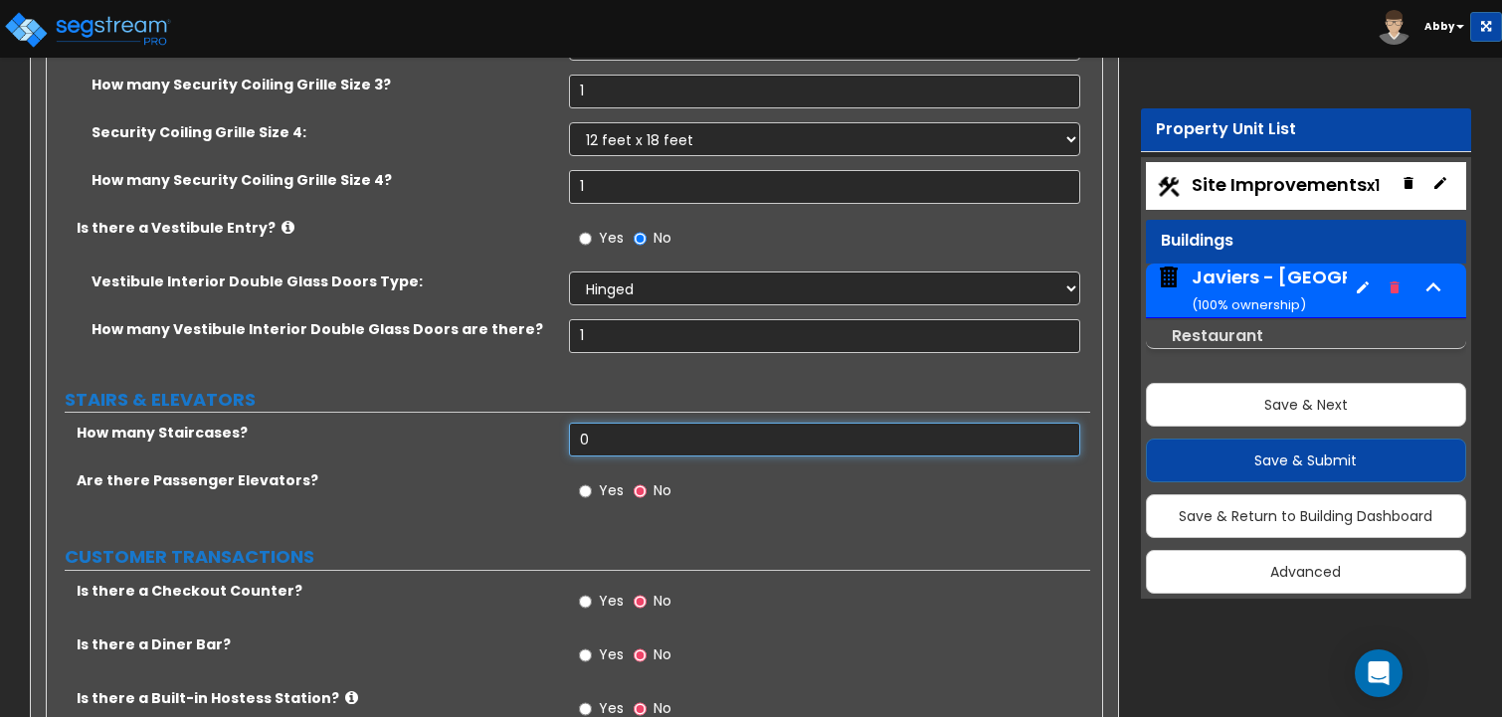
click at [614, 423] on input "0" at bounding box center [825, 440] width 512 height 34
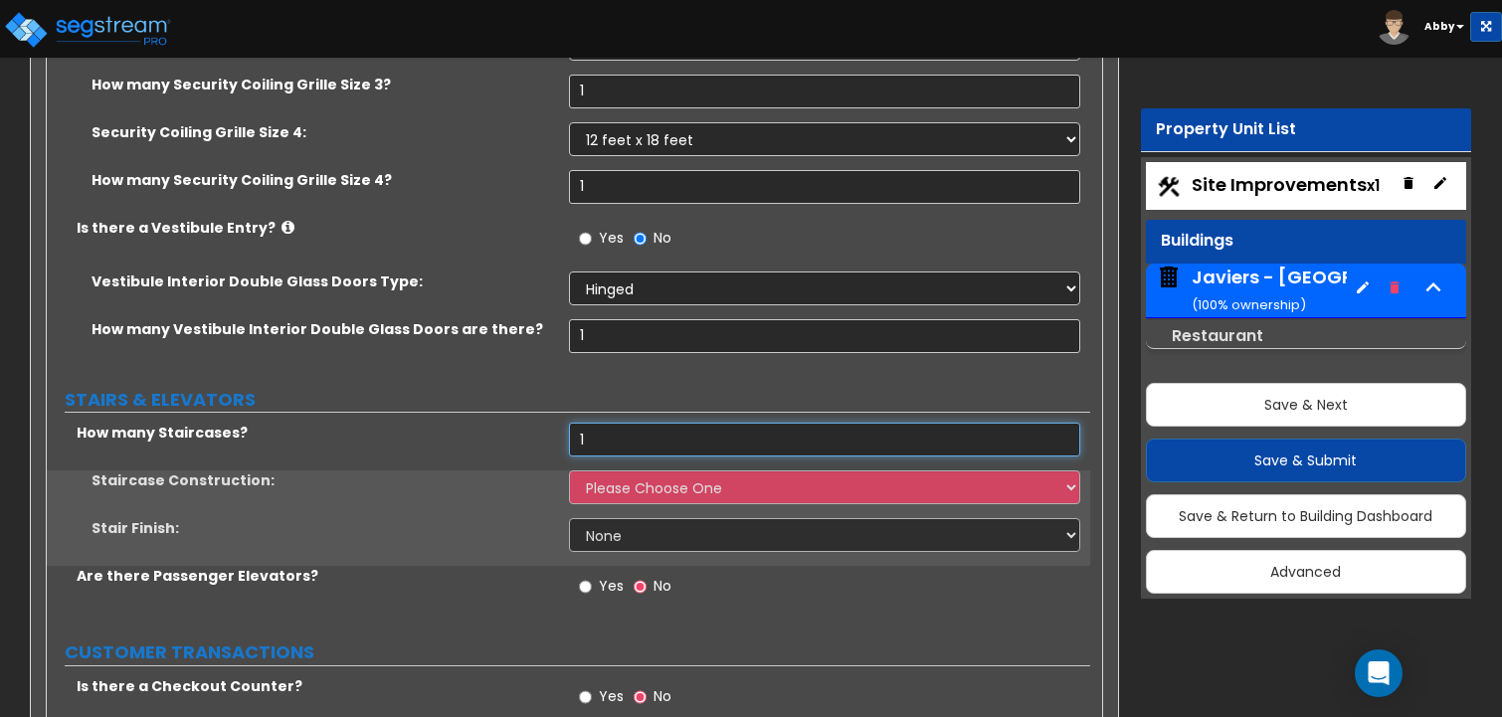
type input "1"
click at [602, 470] on select "Please Choose One Concrete Steel Wood Please Choose For Me" at bounding box center [825, 487] width 512 height 34
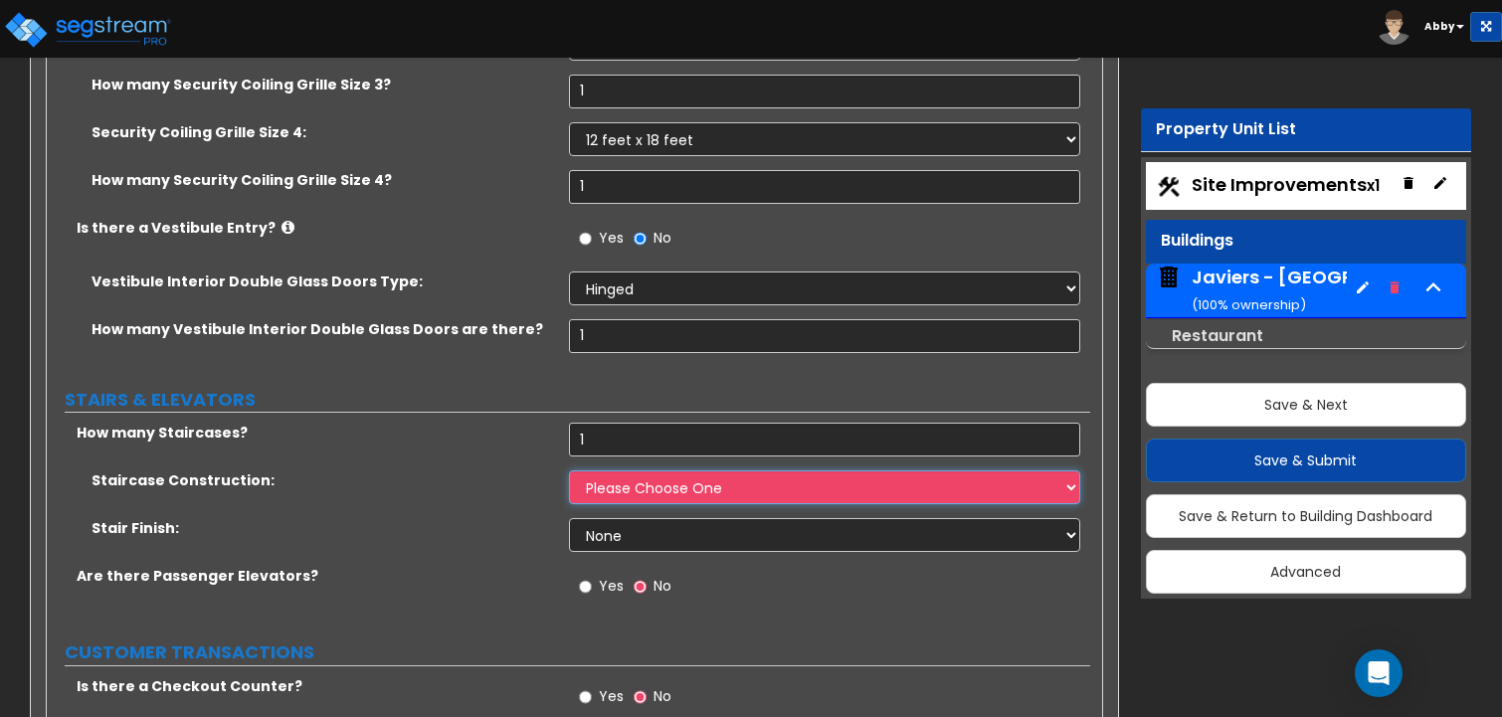
select select "3"
click at [569, 470] on select "Please Choose One Concrete Steel Wood Please Choose For Me" at bounding box center [825, 487] width 512 height 34
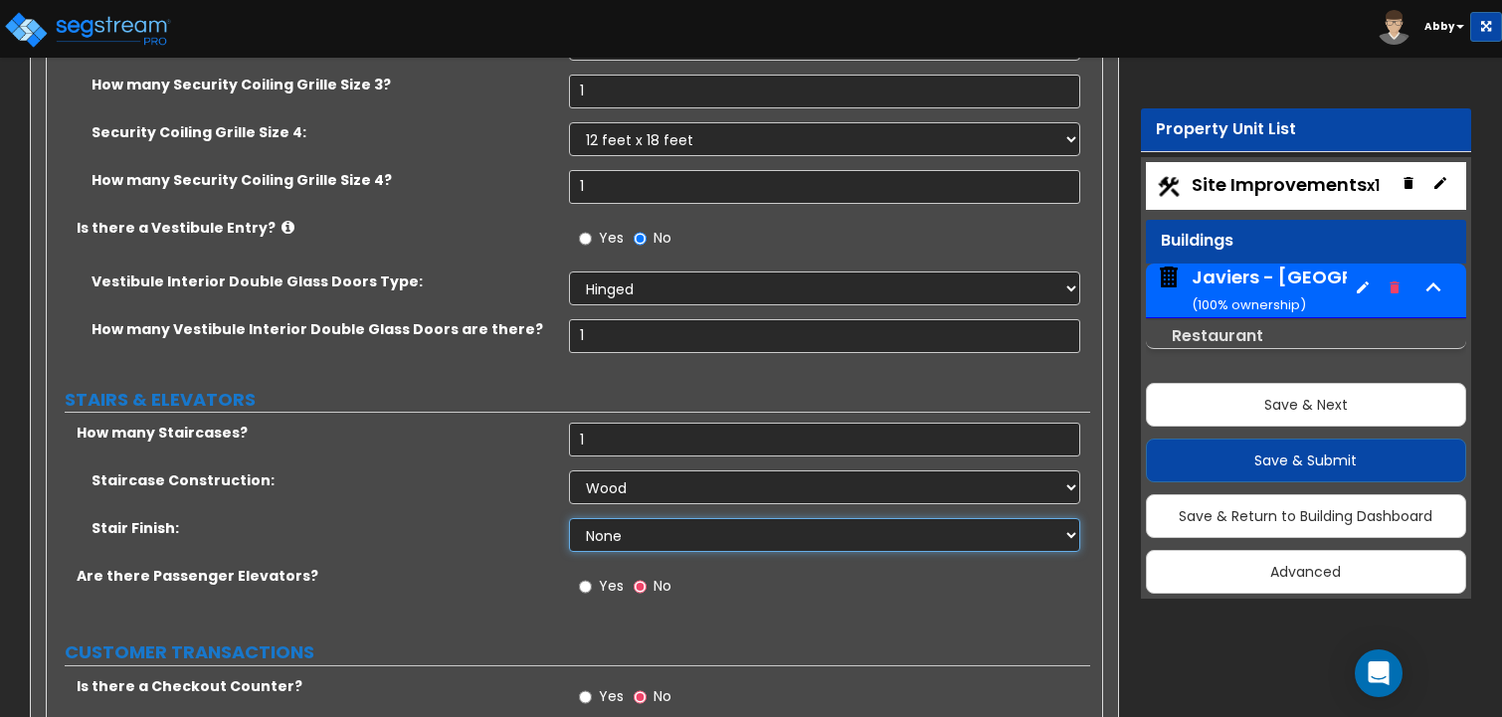
click at [593, 518] on select "None Tile Wood Laminate VCT Sheet Carpet Sheet Vinyl Carpet Tile" at bounding box center [825, 535] width 512 height 34
select select "2"
click at [569, 518] on select "None Tile Wood Laminate VCT Sheet Carpet Sheet Vinyl Carpet Tile" at bounding box center [825, 535] width 512 height 34
click at [619, 470] on select "Please Choose One Concrete Steel Wood Please Choose For Me" at bounding box center [825, 487] width 512 height 34
select select "2"
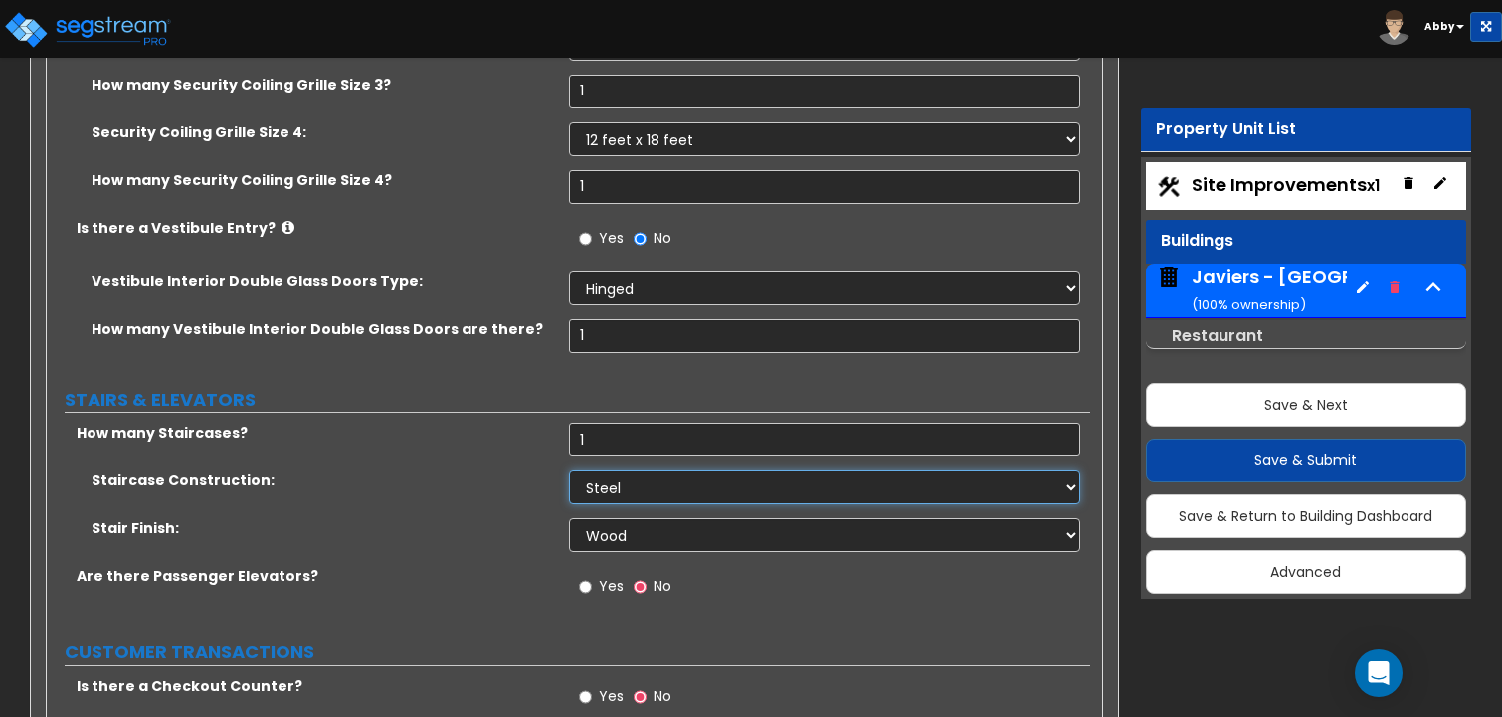
click at [569, 470] on select "Please Choose One Concrete Steel Wood Please Choose For Me" at bounding box center [825, 487] width 512 height 34
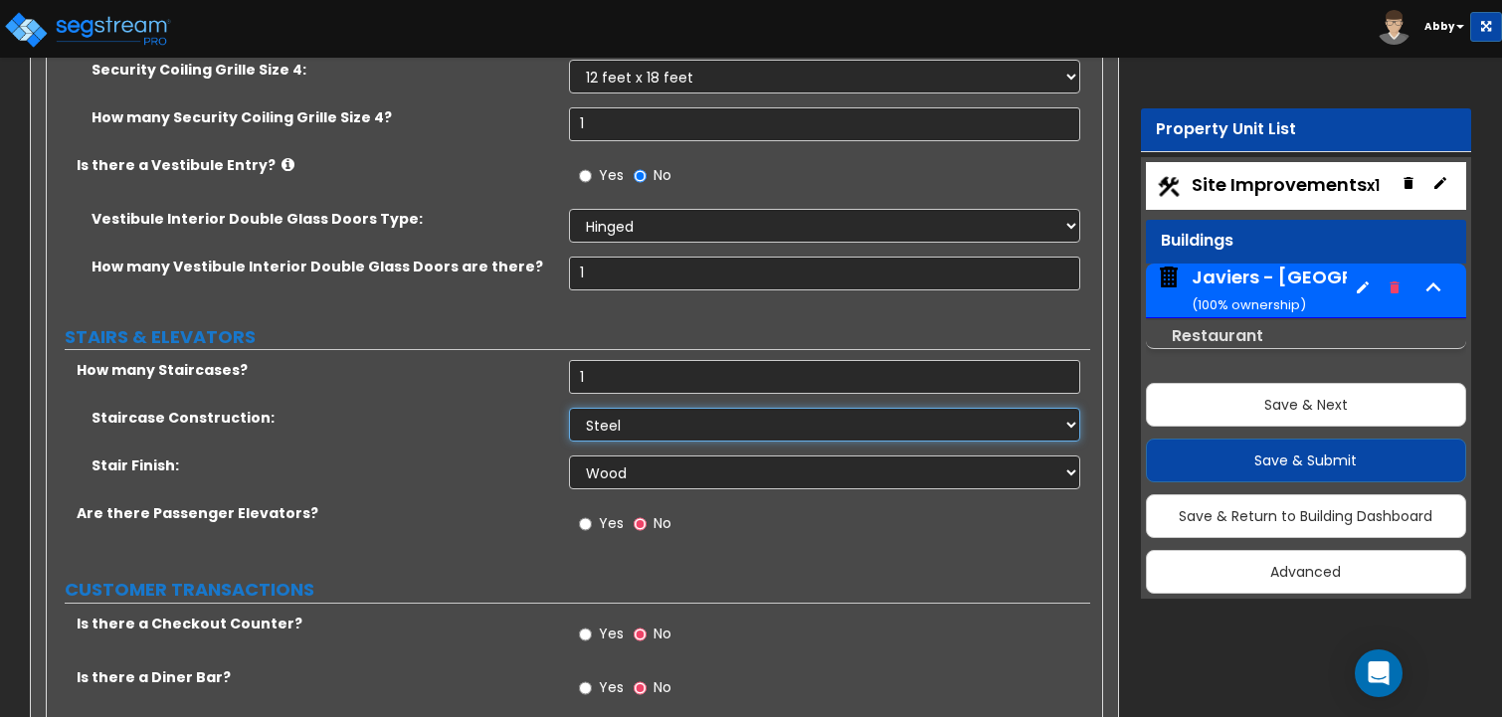
scroll to position [8056, 0]
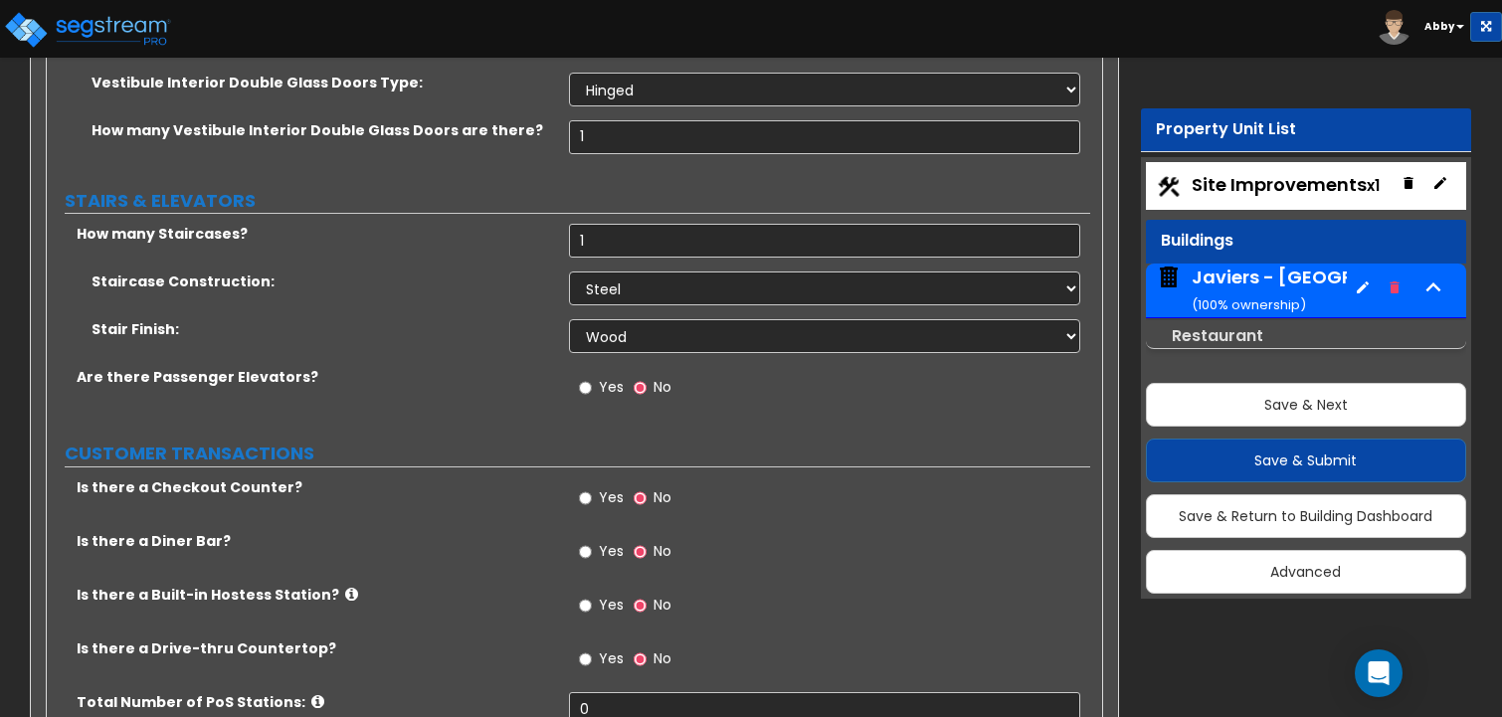
click at [612, 377] on span "Yes" at bounding box center [611, 387] width 25 height 20
click at [592, 377] on input "Yes" at bounding box center [585, 388] width 13 height 22
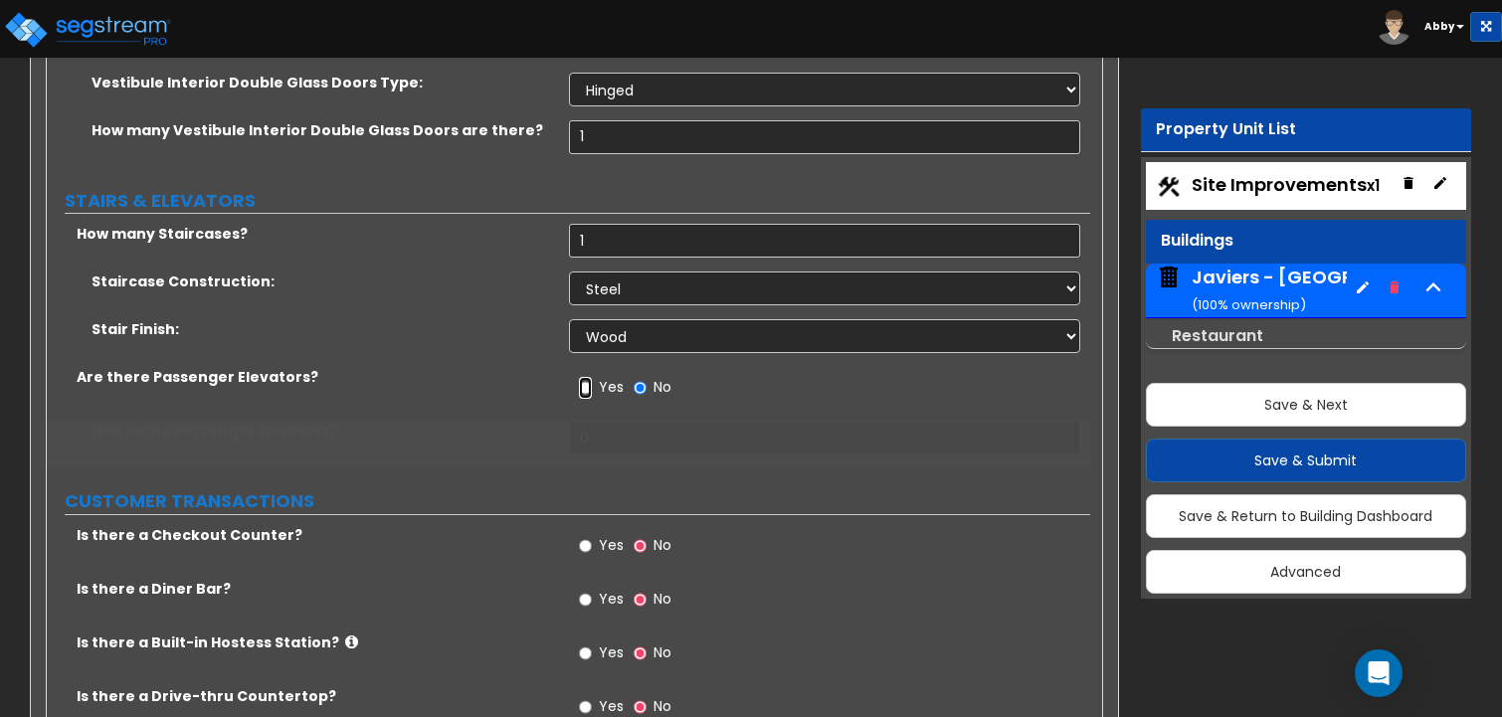
radio input "true"
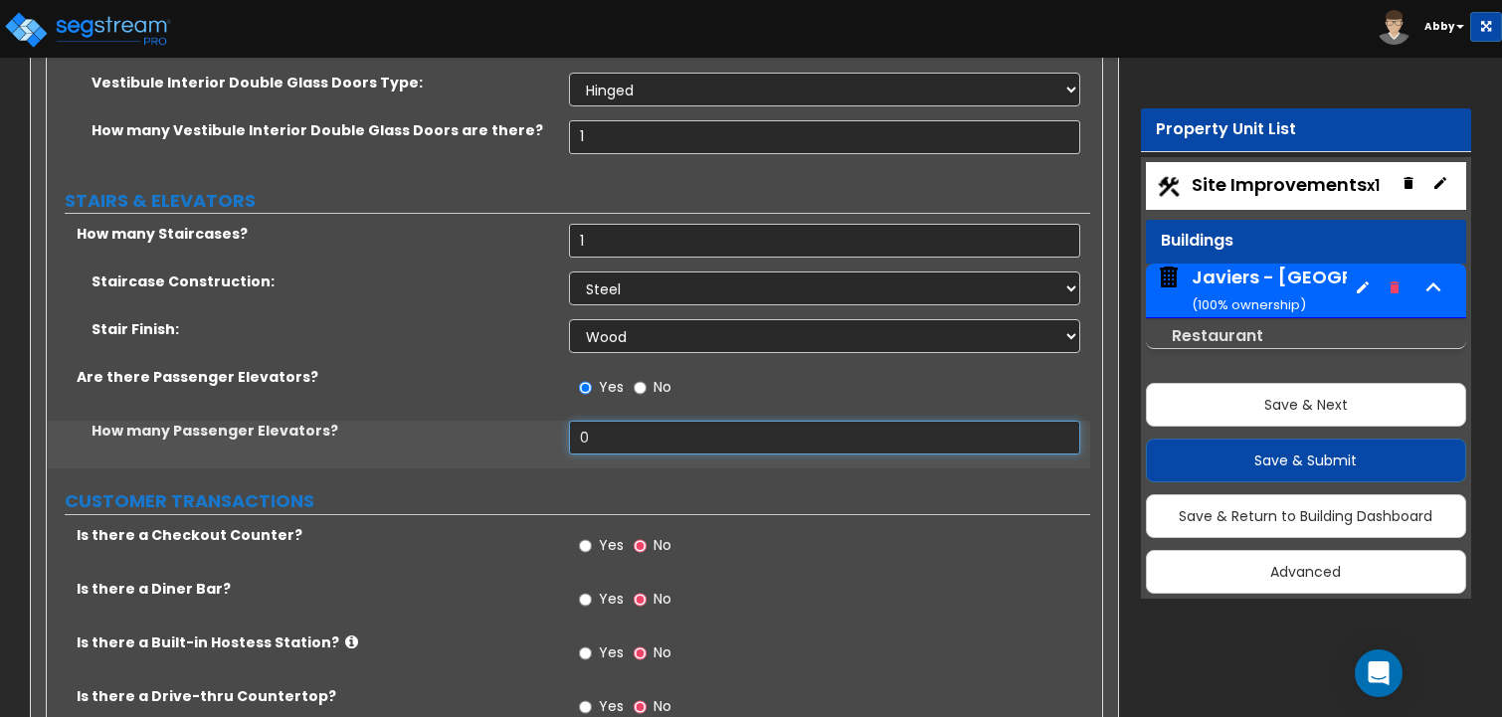
click at [602, 421] on input "0" at bounding box center [825, 438] width 512 height 34
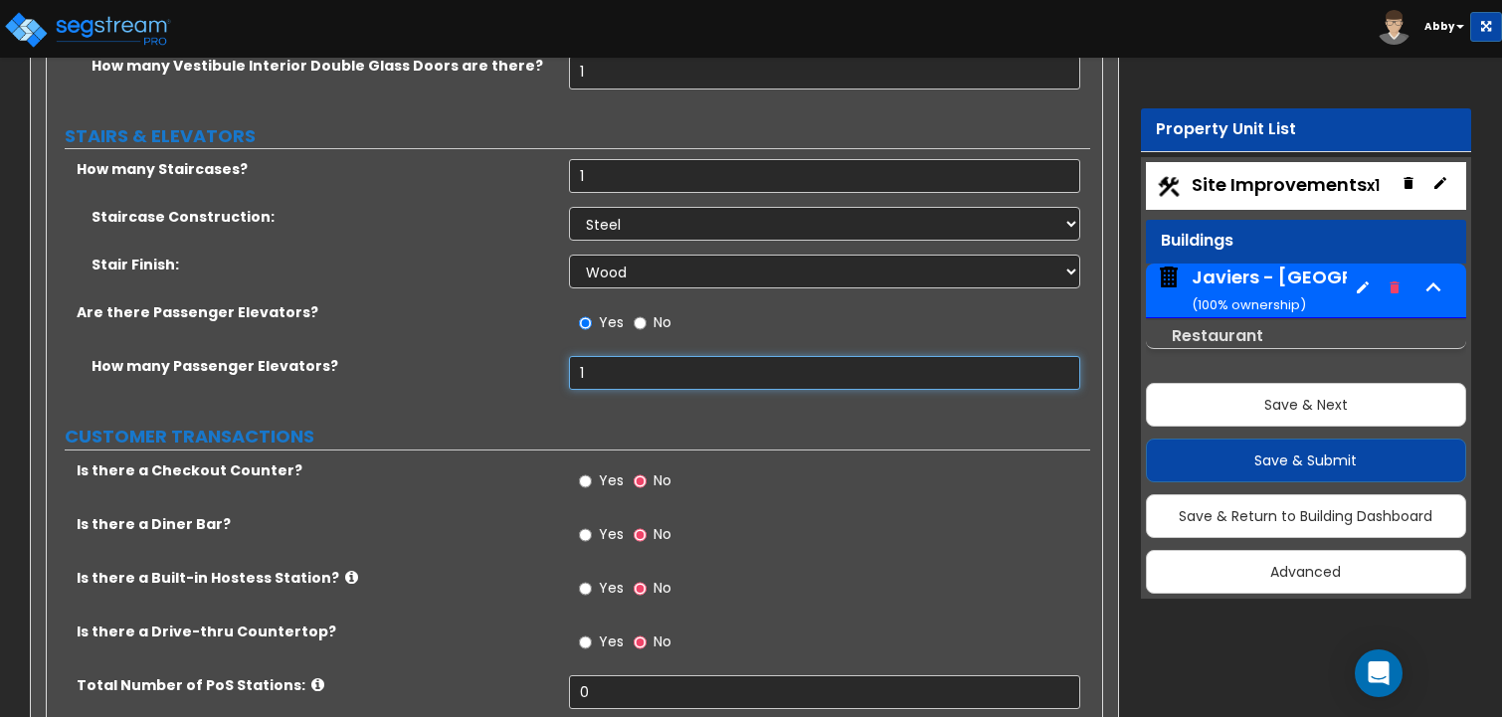
scroll to position [8156, 0]
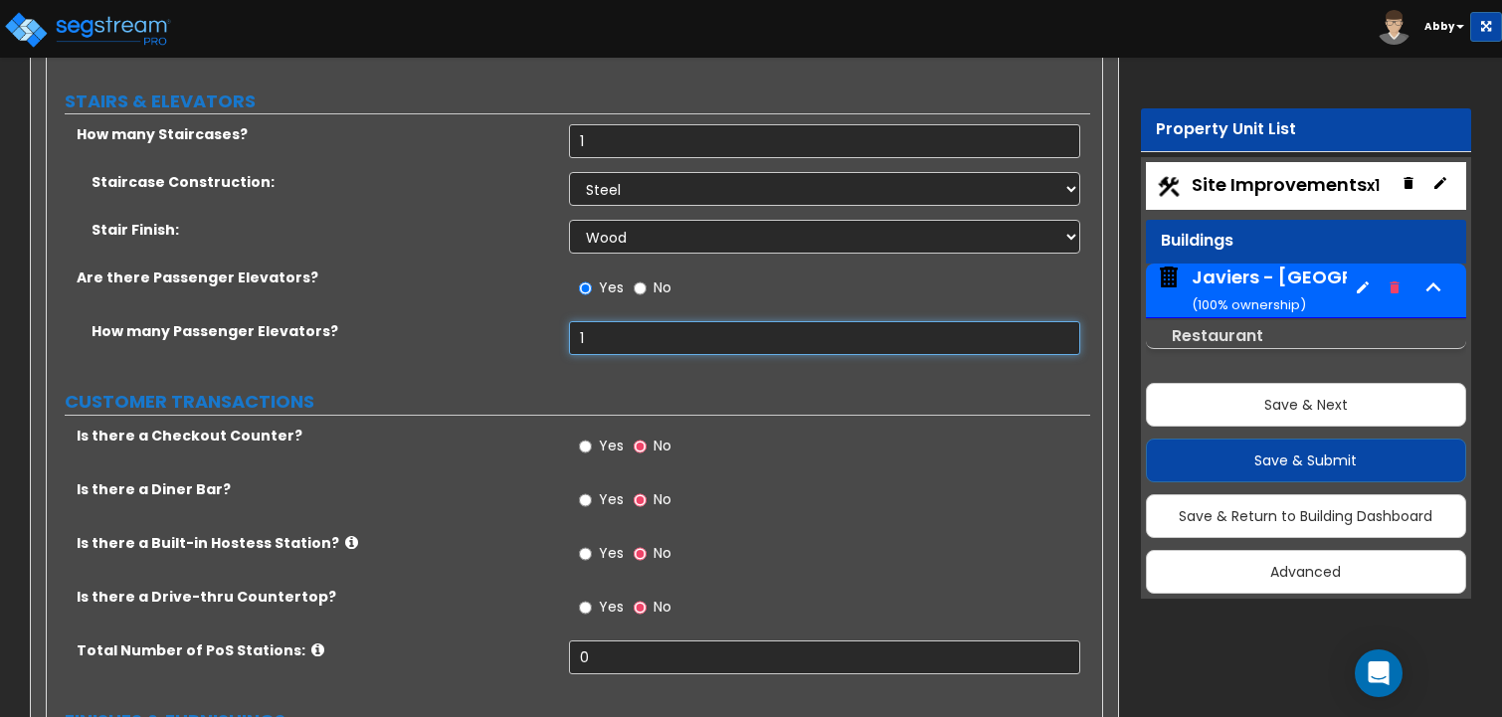
type input "1"
click at [600, 436] on span "Yes" at bounding box center [611, 446] width 25 height 20
click at [592, 436] on input "Yes" at bounding box center [585, 447] width 13 height 22
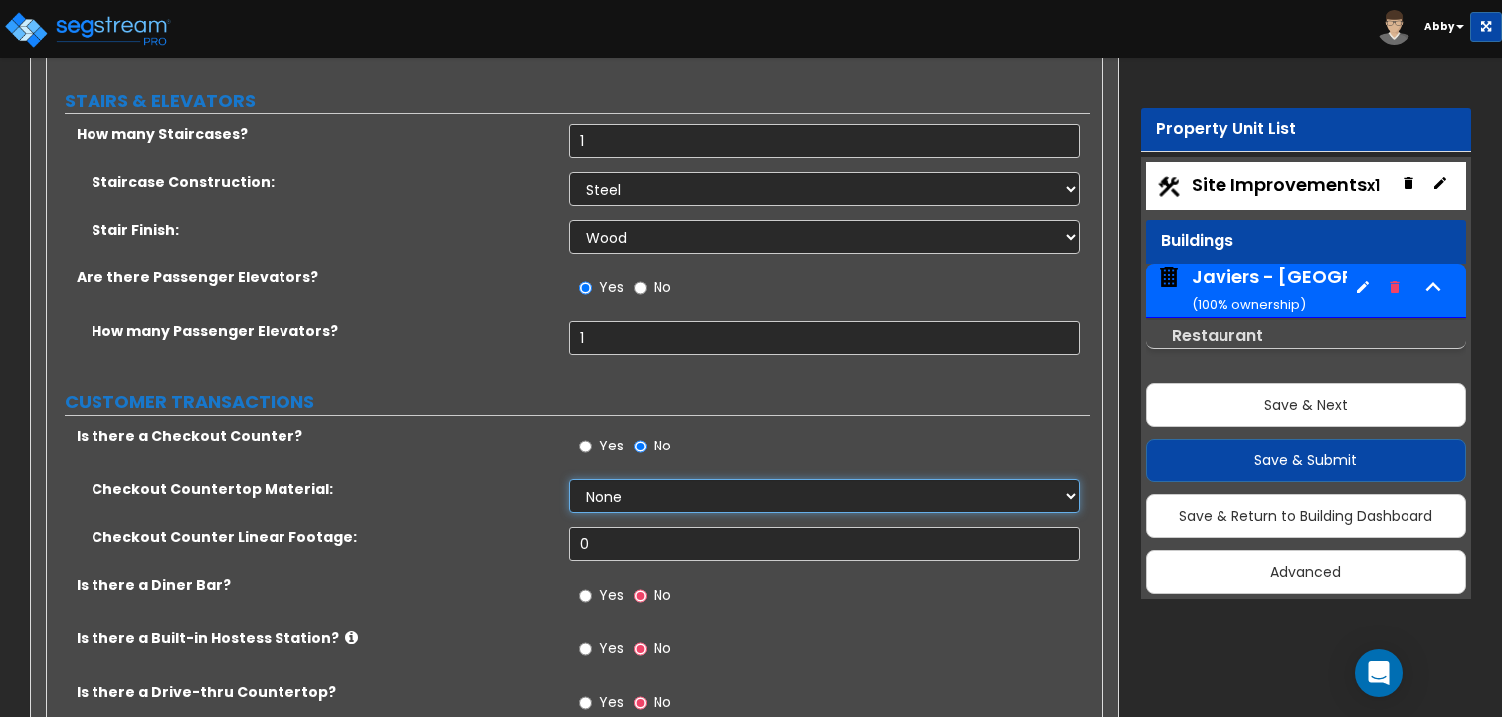
click at [593, 479] on select "None Plastic Laminate Solid Surface Stone Quartz Marble Tile Wood Stainless Ste…" at bounding box center [825, 496] width 512 height 34
select select "1"
click at [569, 479] on select "None Plastic Laminate Solid Surface Stone Quartz Marble Tile Wood Stainless Ste…" at bounding box center [825, 496] width 512 height 34
click at [605, 527] on input "0" at bounding box center [825, 544] width 512 height 34
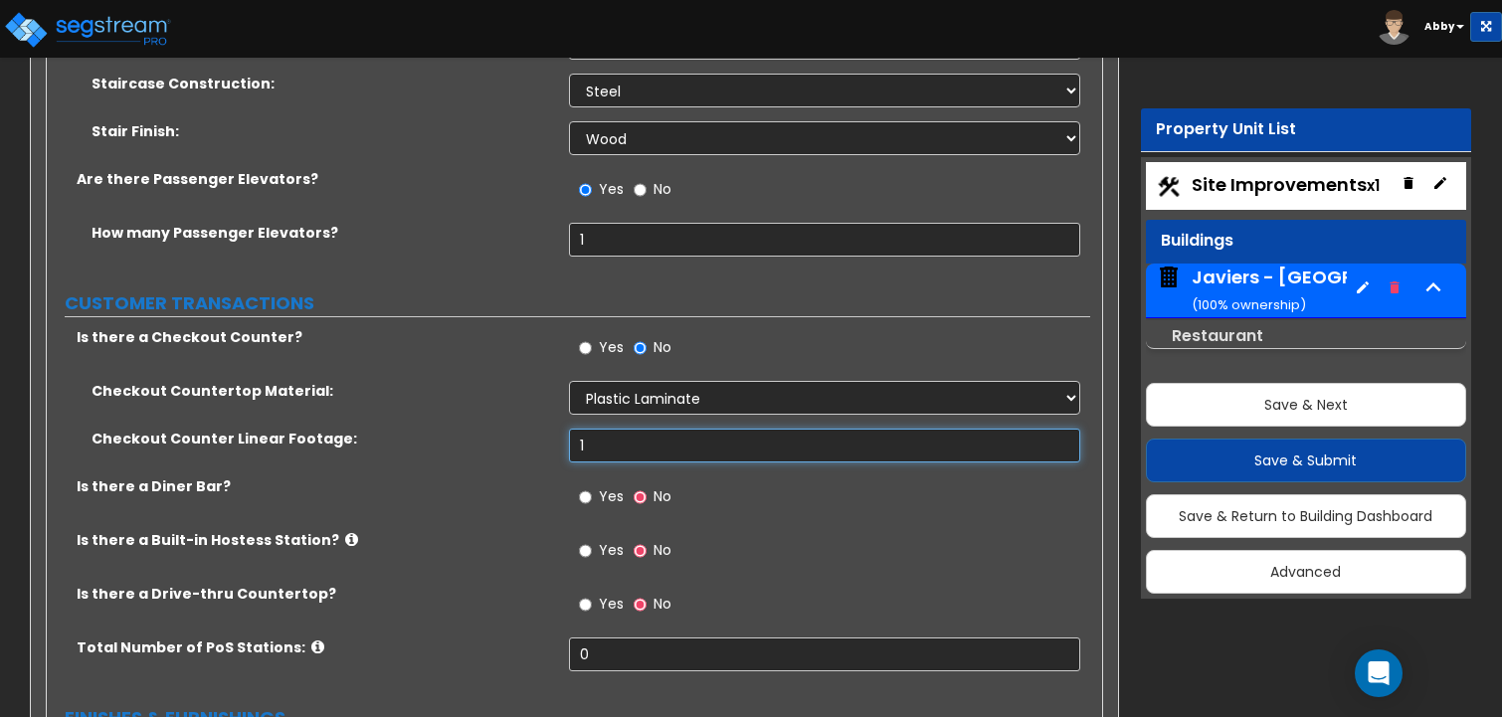
scroll to position [8255, 0]
type input "10"
click at [604, 485] on span "Yes" at bounding box center [611, 495] width 25 height 20
click at [592, 485] on input "Yes" at bounding box center [585, 496] width 13 height 22
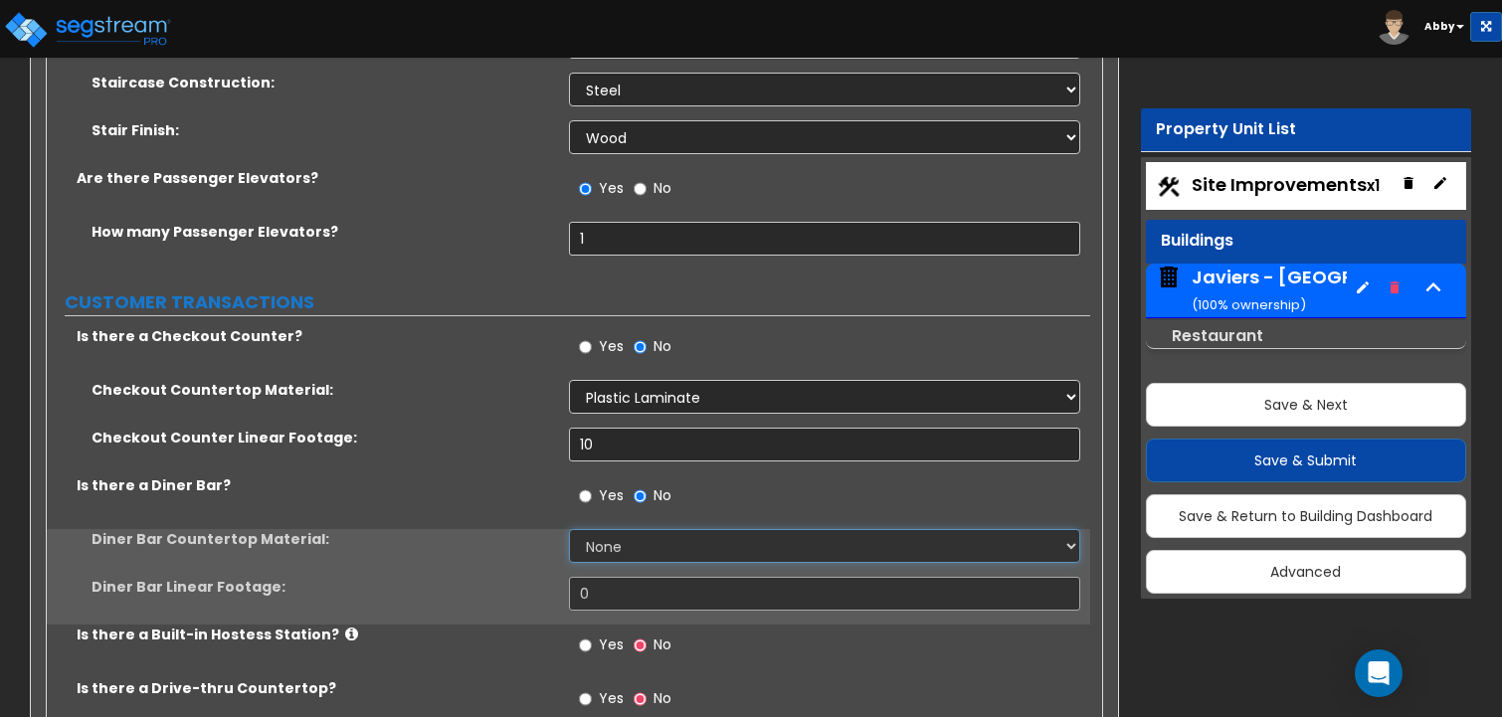
click at [601, 529] on select "None Plastic Laminate Solid Surface Stone Quartz Marble Tile Wood Stainless Ste…" at bounding box center [825, 546] width 512 height 34
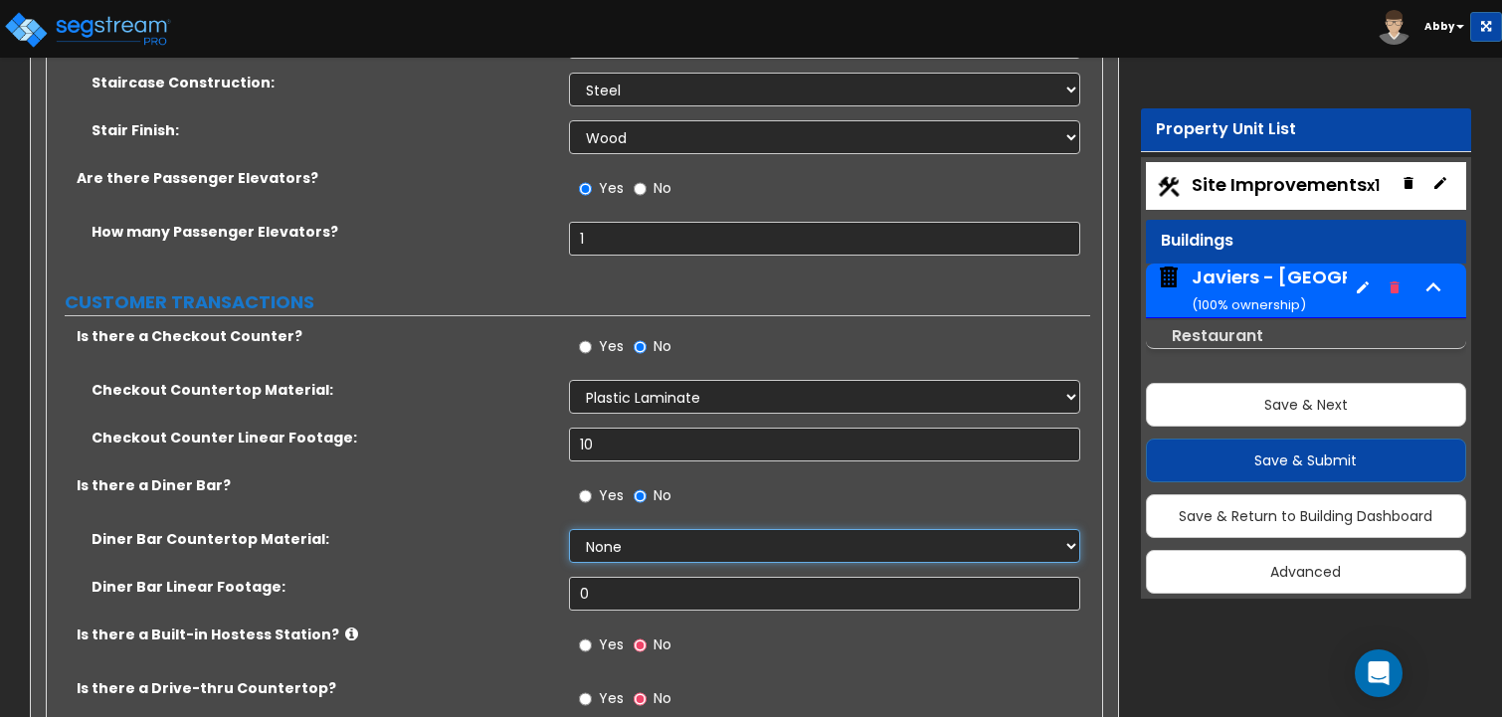
select select "2"
click at [569, 529] on select "None Plastic Laminate Solid Surface Stone Quartz Marble Tile Wood Stainless Ste…" at bounding box center [825, 546] width 512 height 34
click at [603, 577] on input "0" at bounding box center [825, 594] width 512 height 34
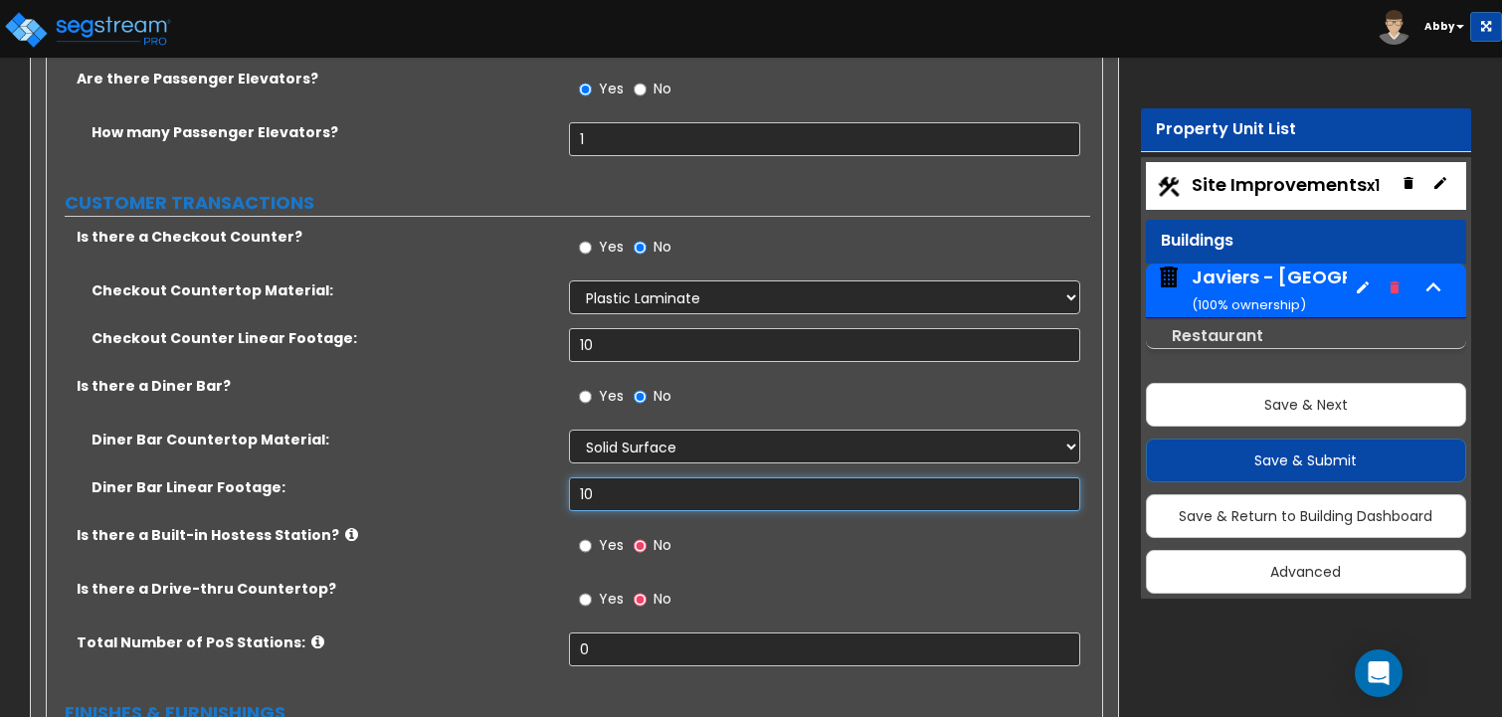
type input "10"
click at [600, 535] on span "Yes" at bounding box center [611, 545] width 25 height 20
click at [592, 535] on input "Yes" at bounding box center [585, 546] width 13 height 22
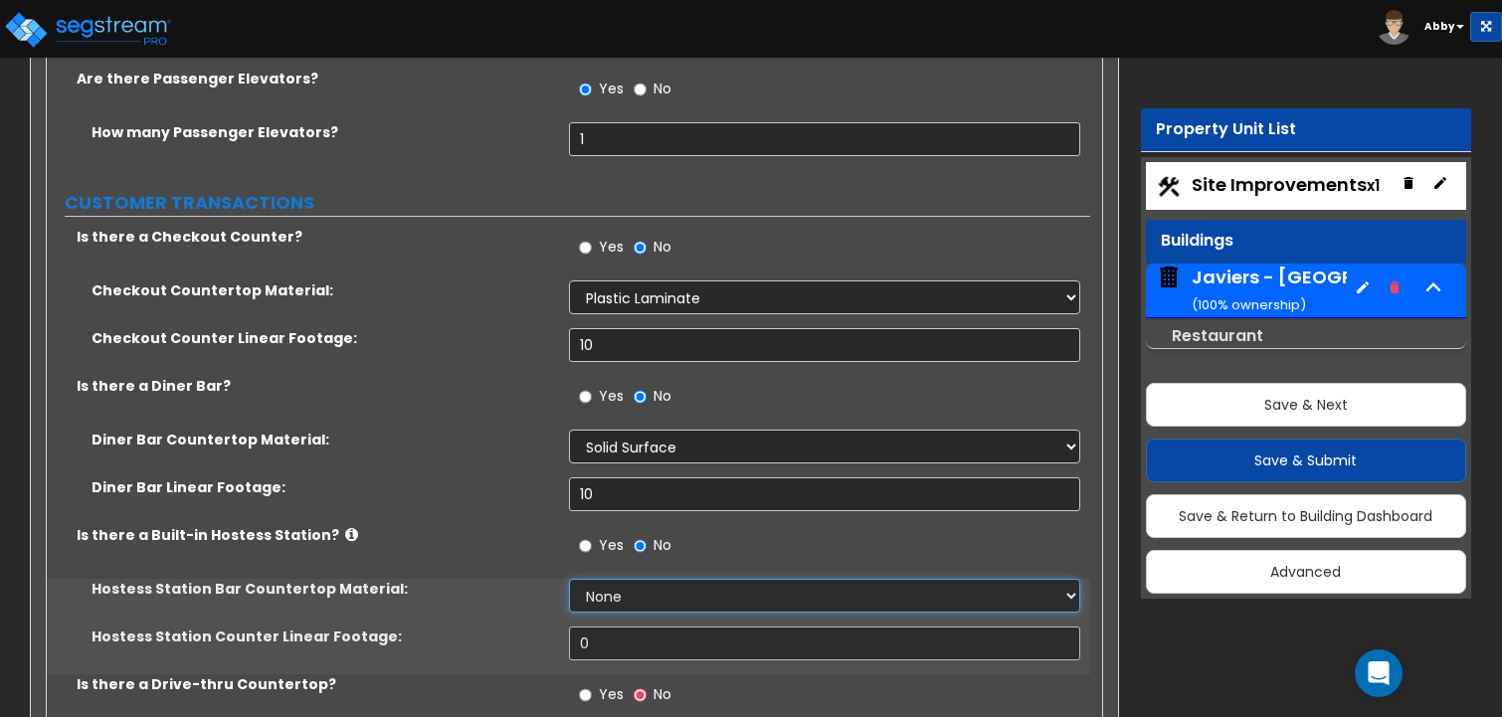
click at [620, 579] on select "None Plastic Laminate Solid Surface Stone Quartz Marble Tile Wood Stainless Ste…" at bounding box center [825, 596] width 512 height 34
select select "3"
click at [569, 579] on select "None Plastic Laminate Solid Surface Stone Quartz Marble Tile Wood Stainless Ste…" at bounding box center [825, 596] width 512 height 34
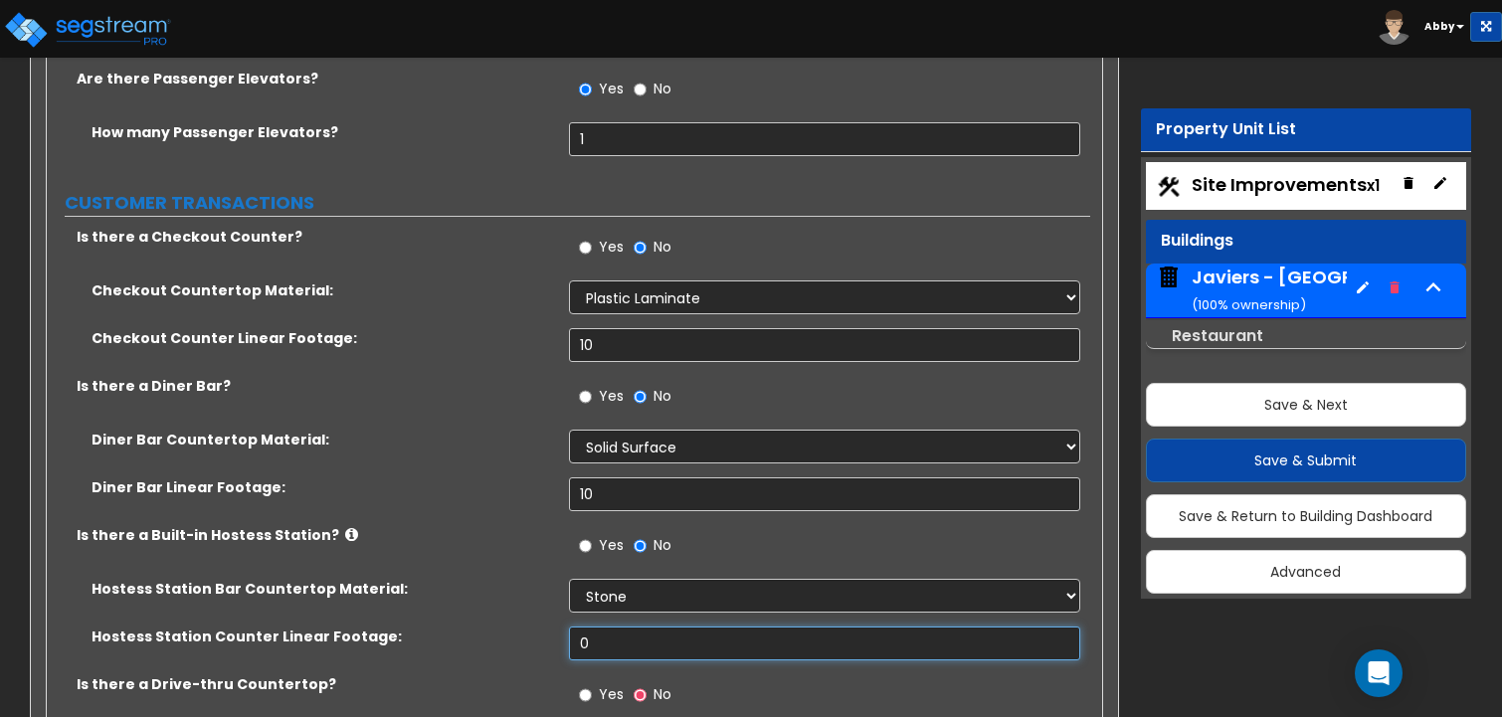
click at [619, 627] on input "0" at bounding box center [825, 644] width 512 height 34
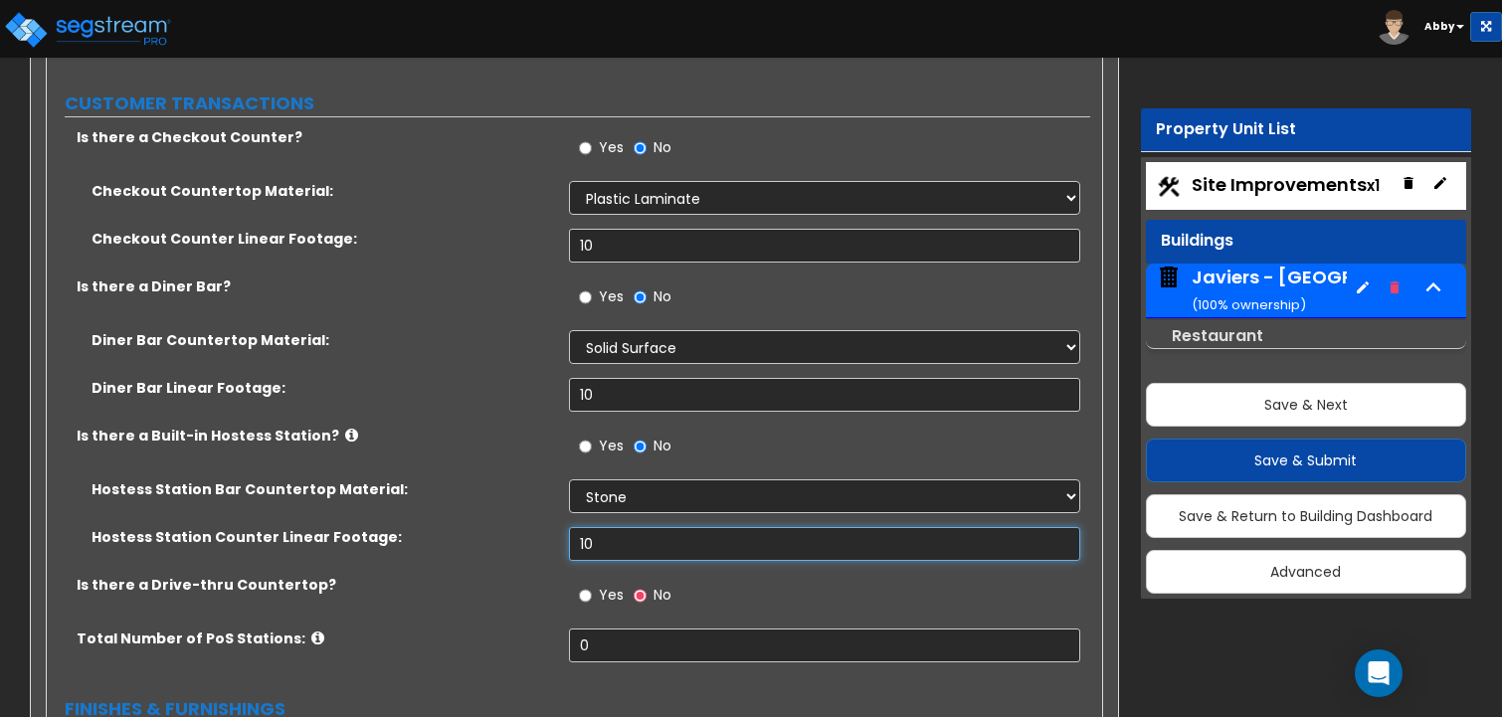
type input "10"
click at [609, 585] on span "Yes" at bounding box center [611, 595] width 25 height 20
click at [592, 585] on input "Yes" at bounding box center [585, 596] width 13 height 22
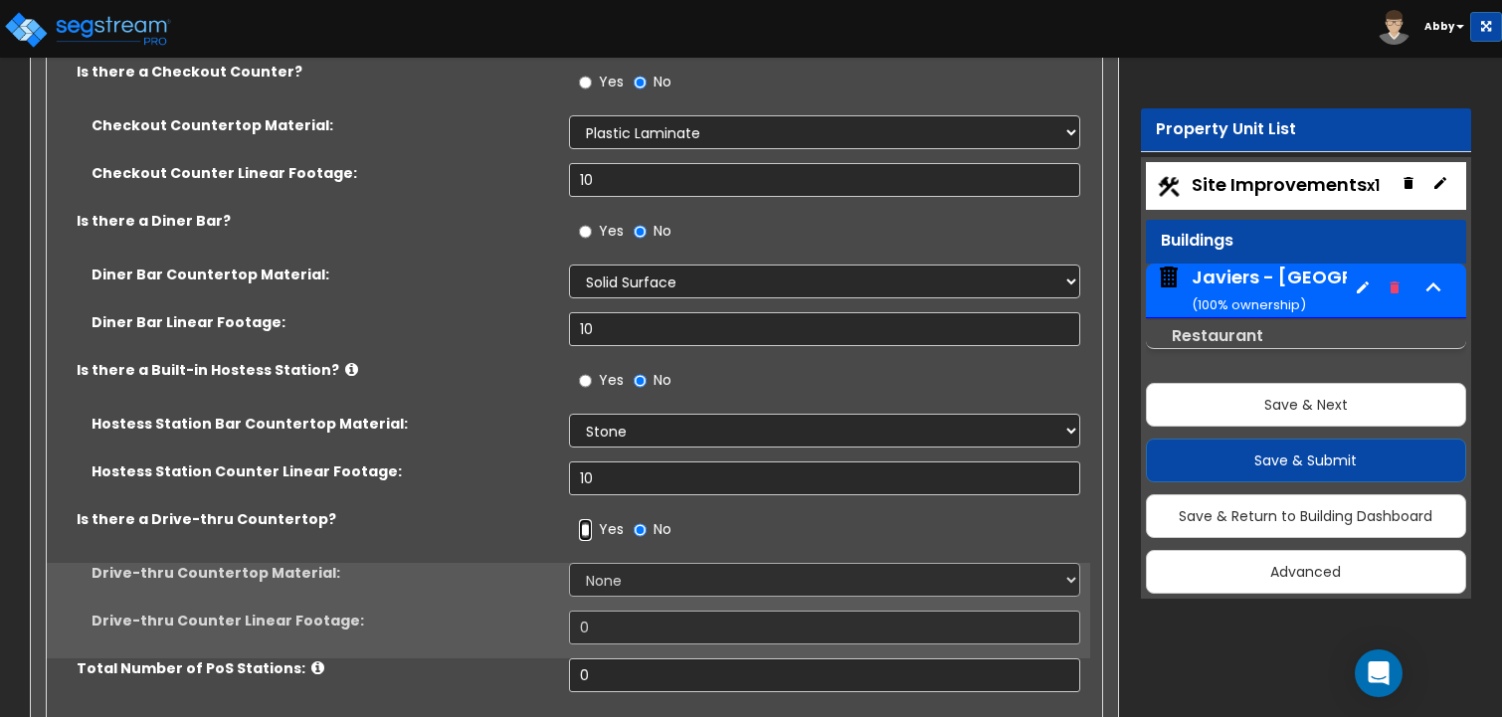
scroll to position [8554, 0]
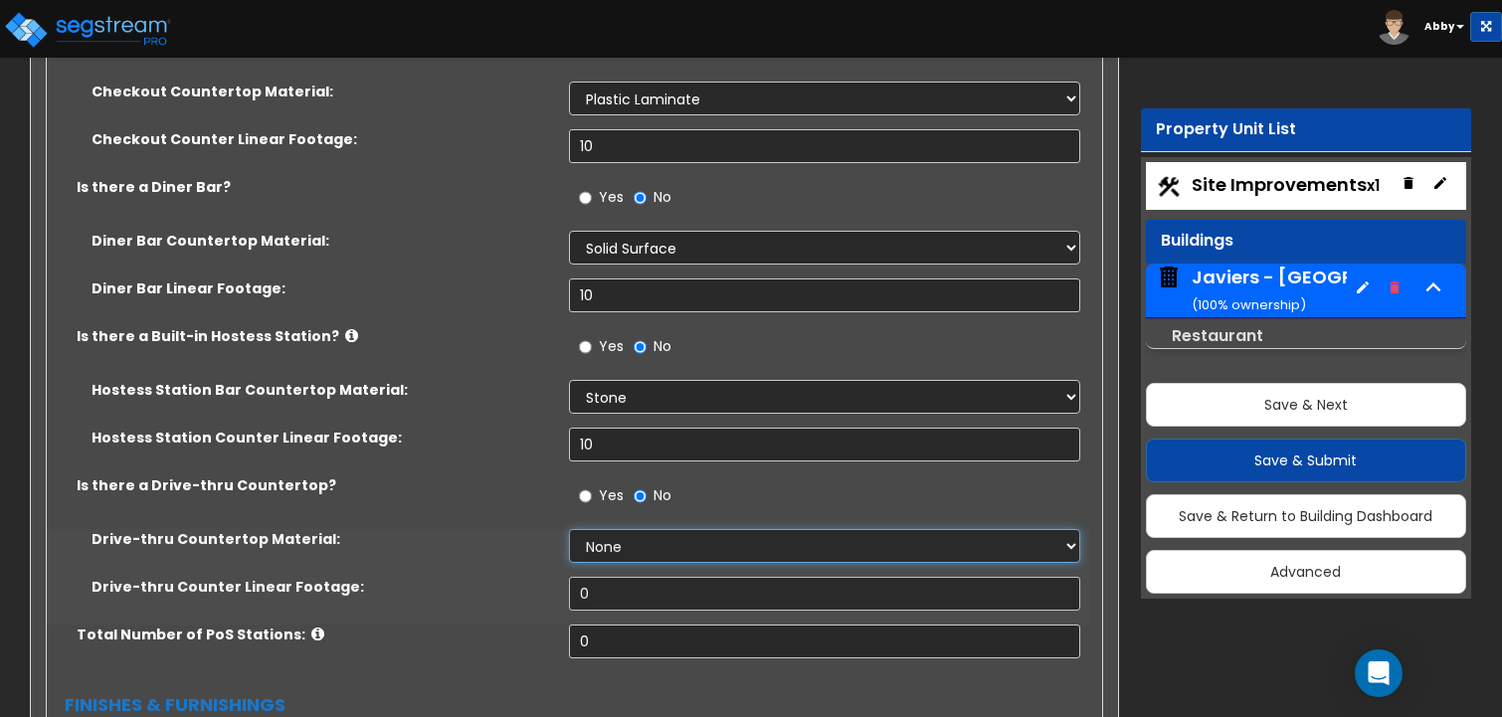
click at [609, 529] on select "None Plastic Laminate Solid Surface Stone Quartz Marble Tile Wood Stainless Ste…" at bounding box center [825, 546] width 512 height 34
select select "4"
click at [569, 529] on select "None Plastic Laminate Solid Surface Stone Quartz Marble Tile Wood Stainless Ste…" at bounding box center [825, 546] width 512 height 34
click at [617, 577] on input "0" at bounding box center [825, 594] width 512 height 34
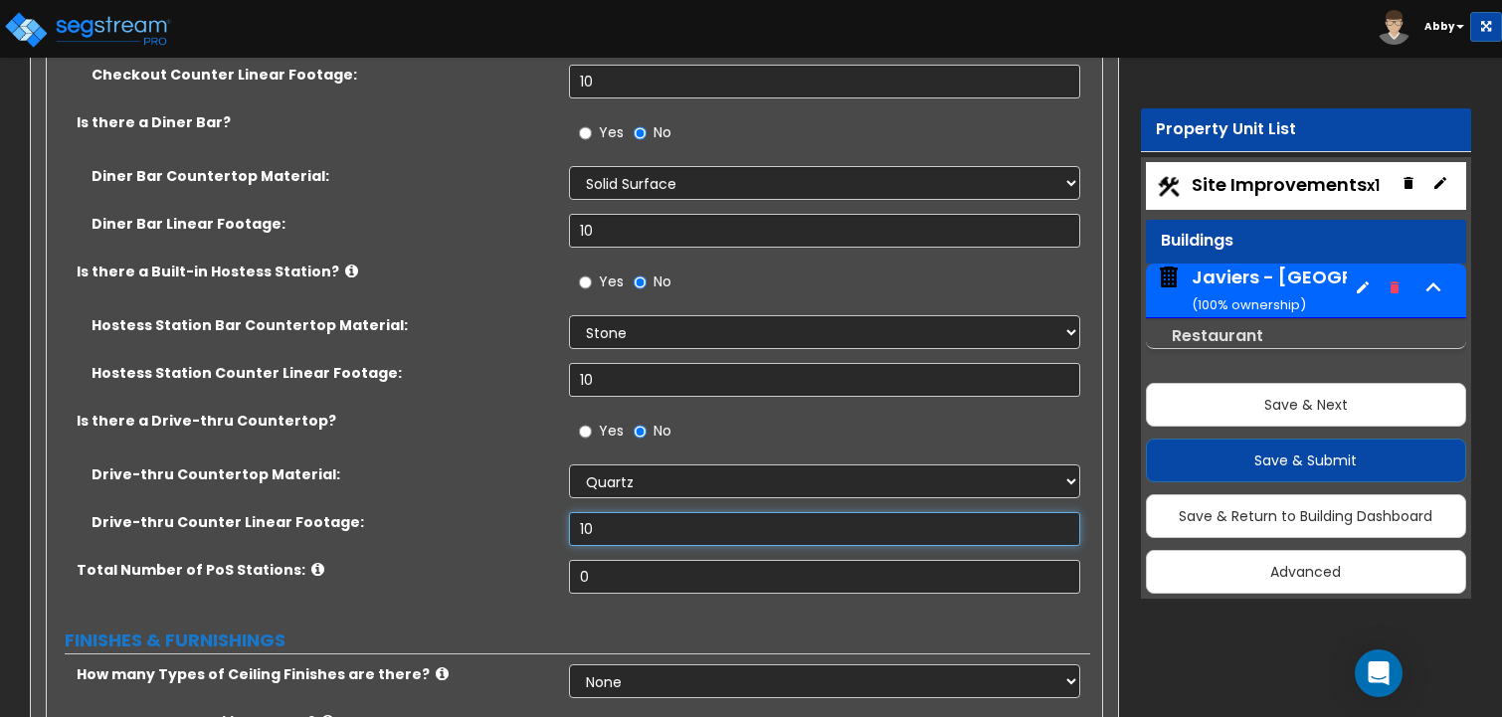
scroll to position [8653, 0]
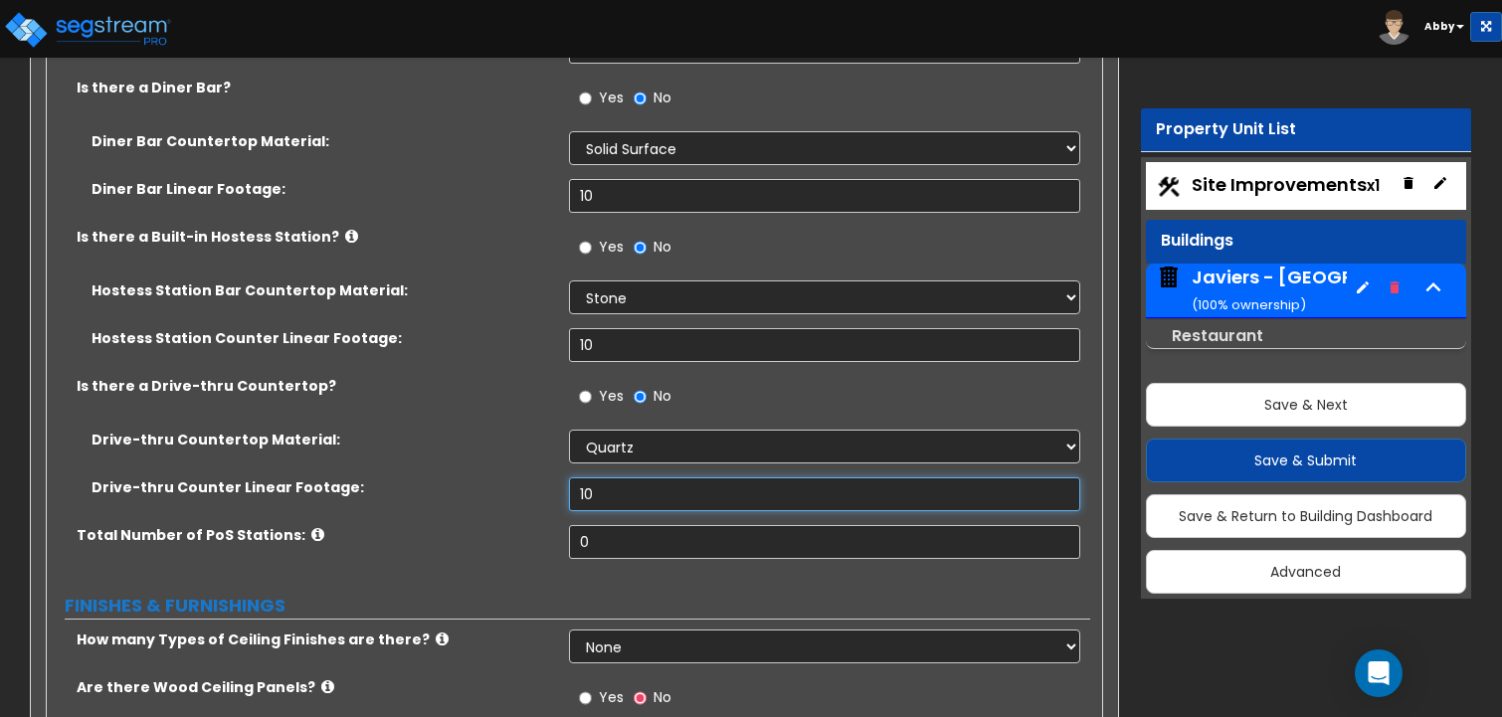
type input "10"
click at [613, 525] on input "0" at bounding box center [825, 542] width 512 height 34
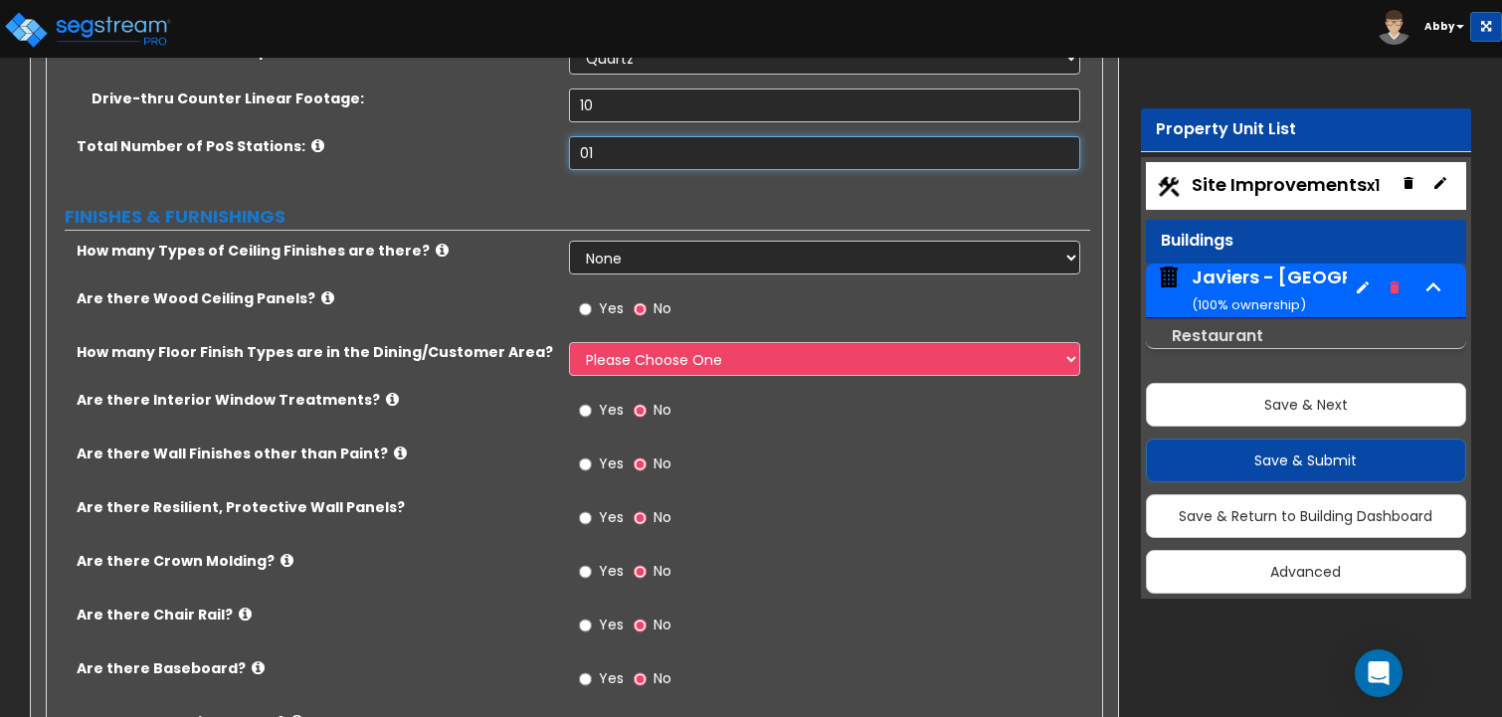
scroll to position [9051, 0]
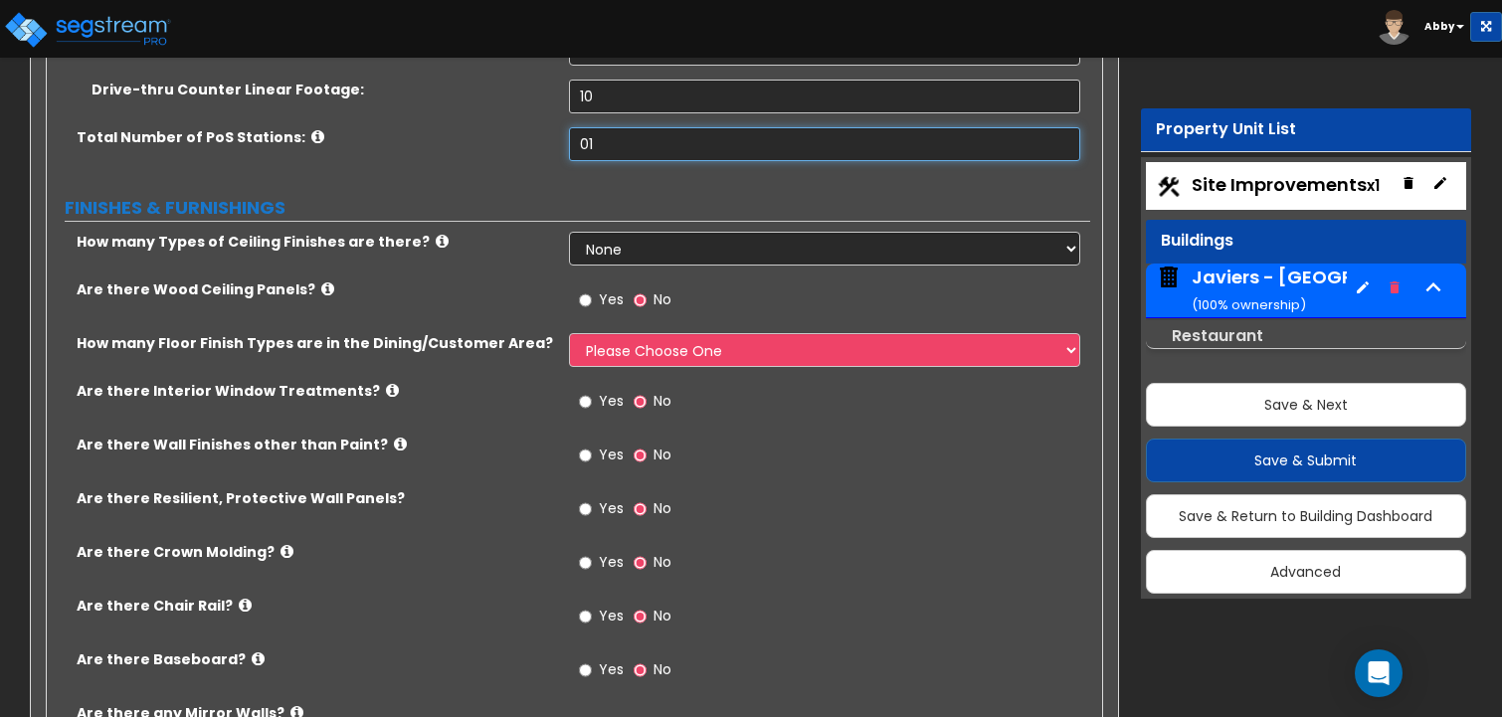
type input "1"
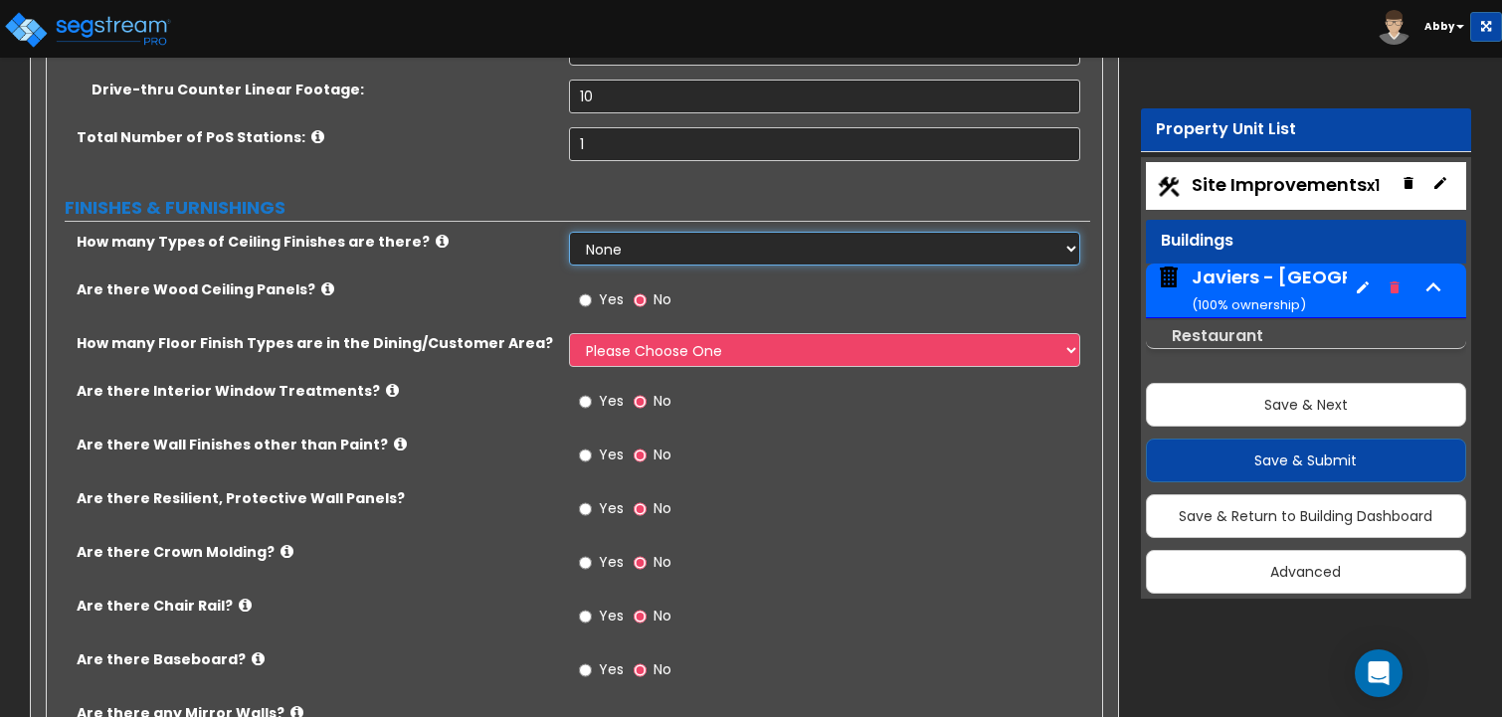
click at [652, 232] on select "None 1 2 3" at bounding box center [825, 249] width 512 height 34
select select "3"
click at [569, 232] on select "None 1 2 3" at bounding box center [825, 249] width 512 height 34
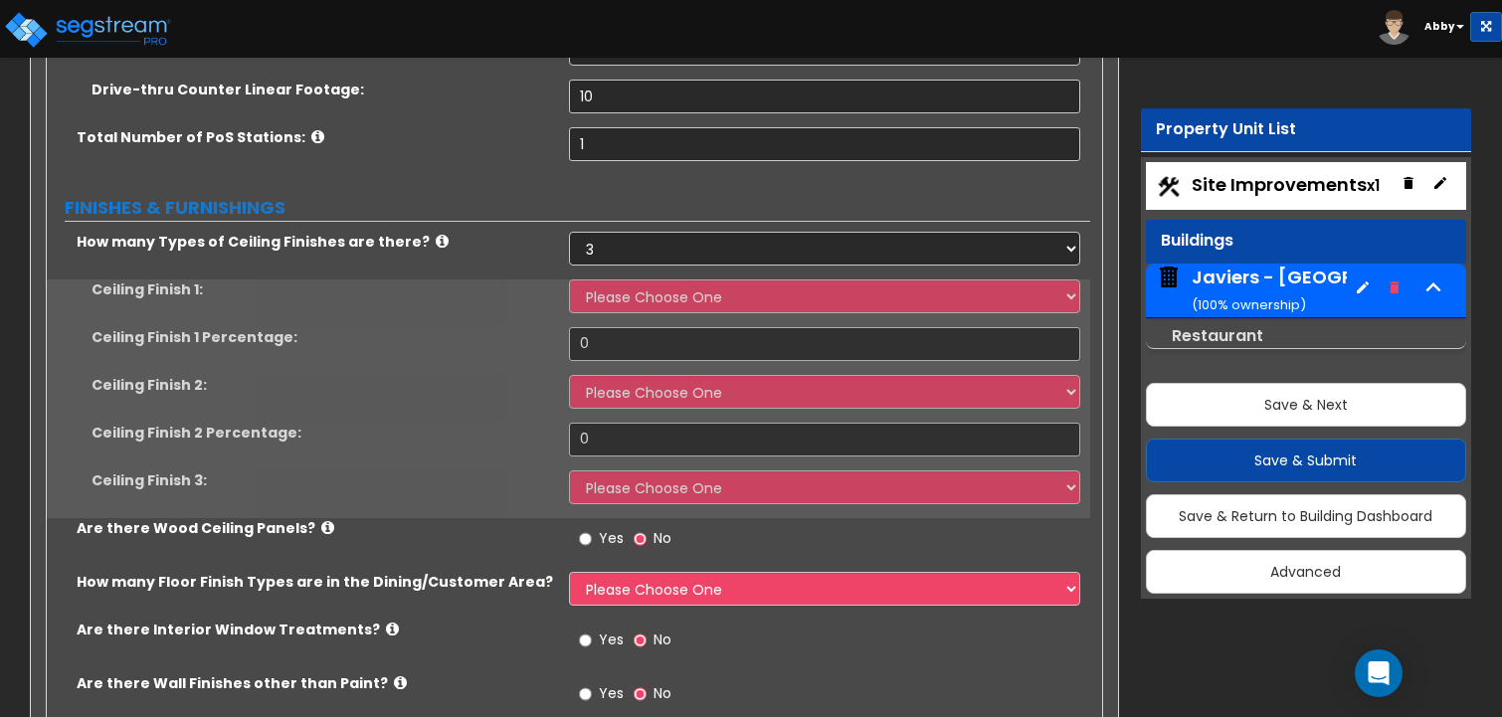
click at [629, 279] on div "Ceiling Finish 1: Please Choose One Drop Ceiling Open Ceiling Drywall Ceiling" at bounding box center [568, 303] width 1043 height 48
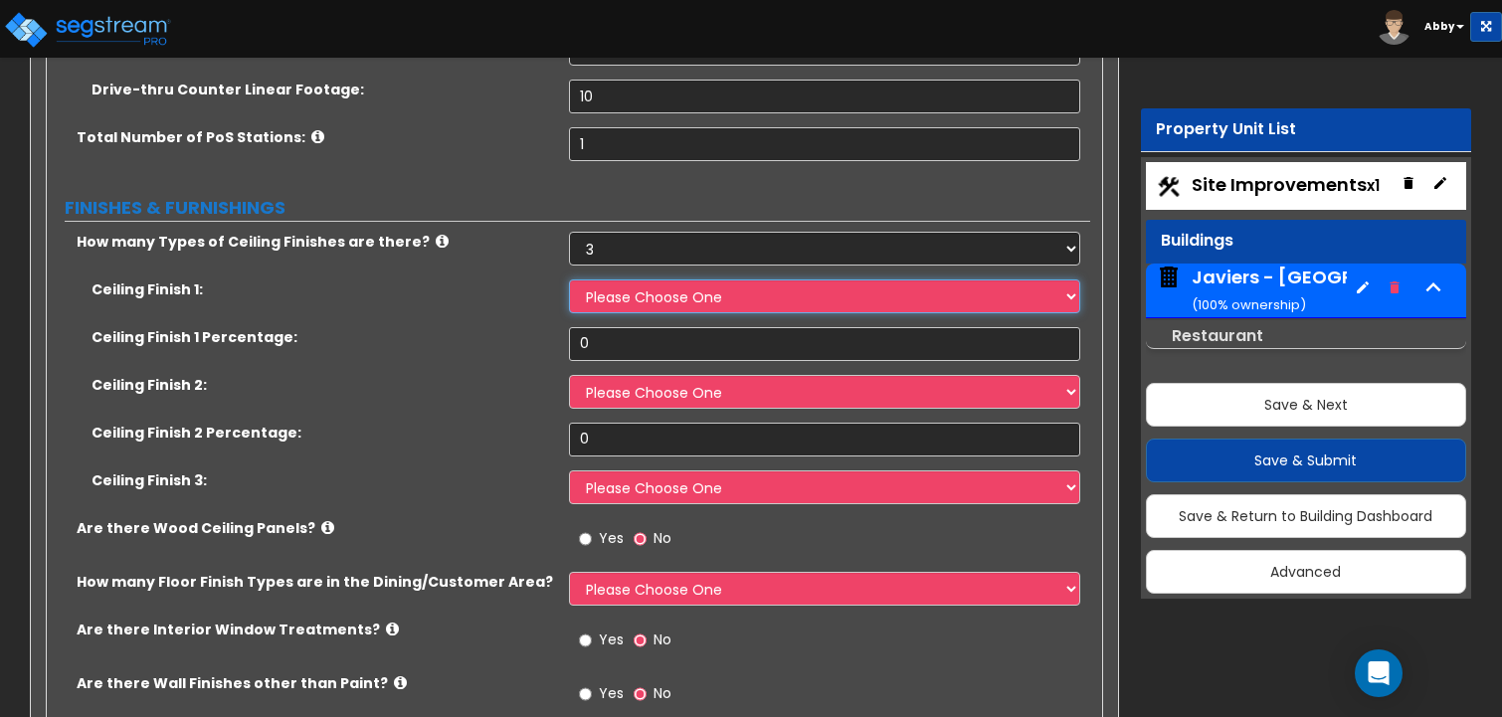
click at [629, 279] on select "Please Choose One Drop Ceiling Open Ceiling Drywall Ceiling" at bounding box center [825, 296] width 512 height 34
select select "1"
click at [569, 279] on select "Please Choose One Drop Ceiling Open Ceiling Drywall Ceiling" at bounding box center [825, 296] width 512 height 34
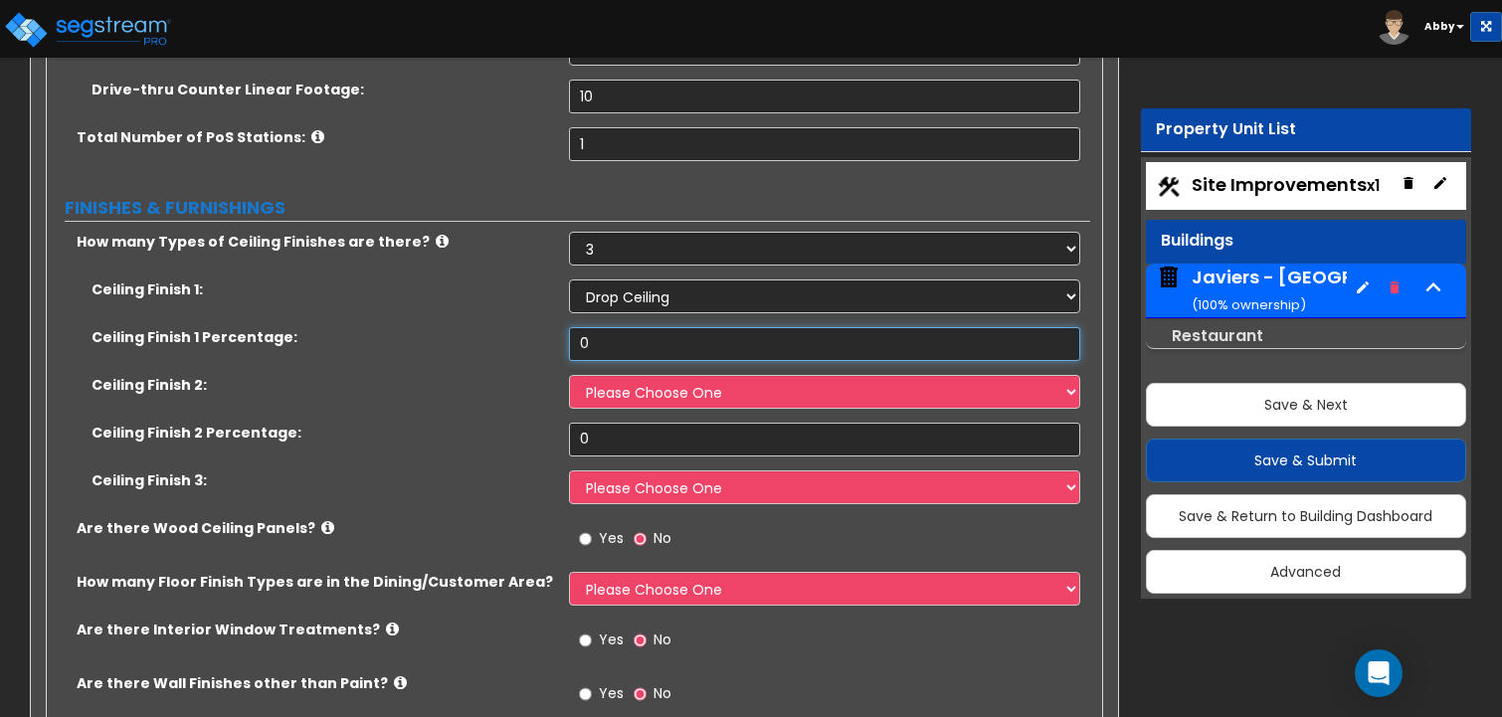
click at [626, 327] on input "0" at bounding box center [825, 344] width 512 height 34
type input "33"
click at [619, 375] on select "Please Choose One Drop Ceiling Open Ceiling Drywall Ceiling" at bounding box center [825, 392] width 512 height 34
select select "2"
click at [569, 375] on select "Please Choose One Drop Ceiling Open Ceiling Drywall Ceiling" at bounding box center [825, 392] width 512 height 34
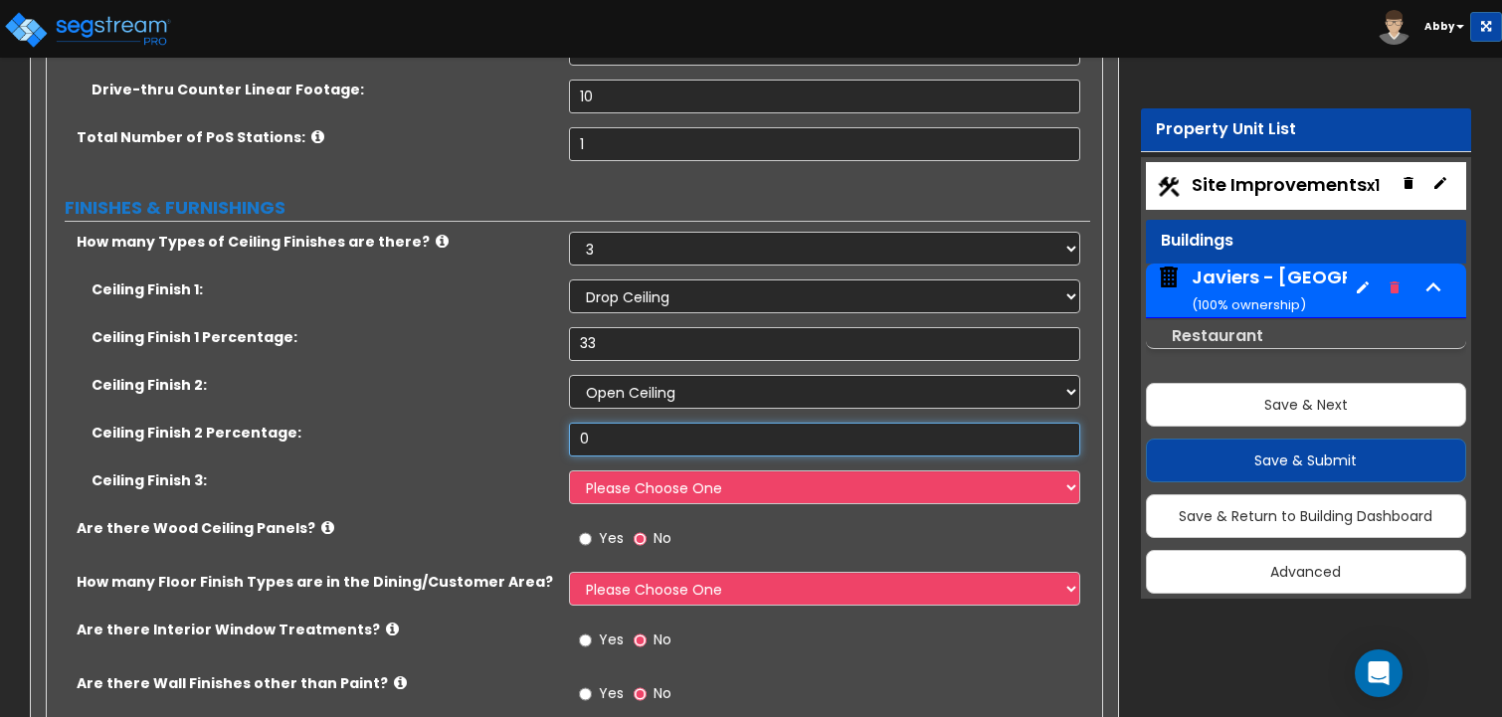
click at [611, 423] on input "0" at bounding box center [825, 440] width 512 height 34
type input "33"
click at [613, 470] on select "Please Choose One Drop Ceiling Open Ceiling Drywall Ceiling" at bounding box center [825, 487] width 512 height 34
select select "3"
click at [569, 470] on select "Please Choose One Drop Ceiling Open Ceiling Drywall Ceiling" at bounding box center [825, 487] width 512 height 34
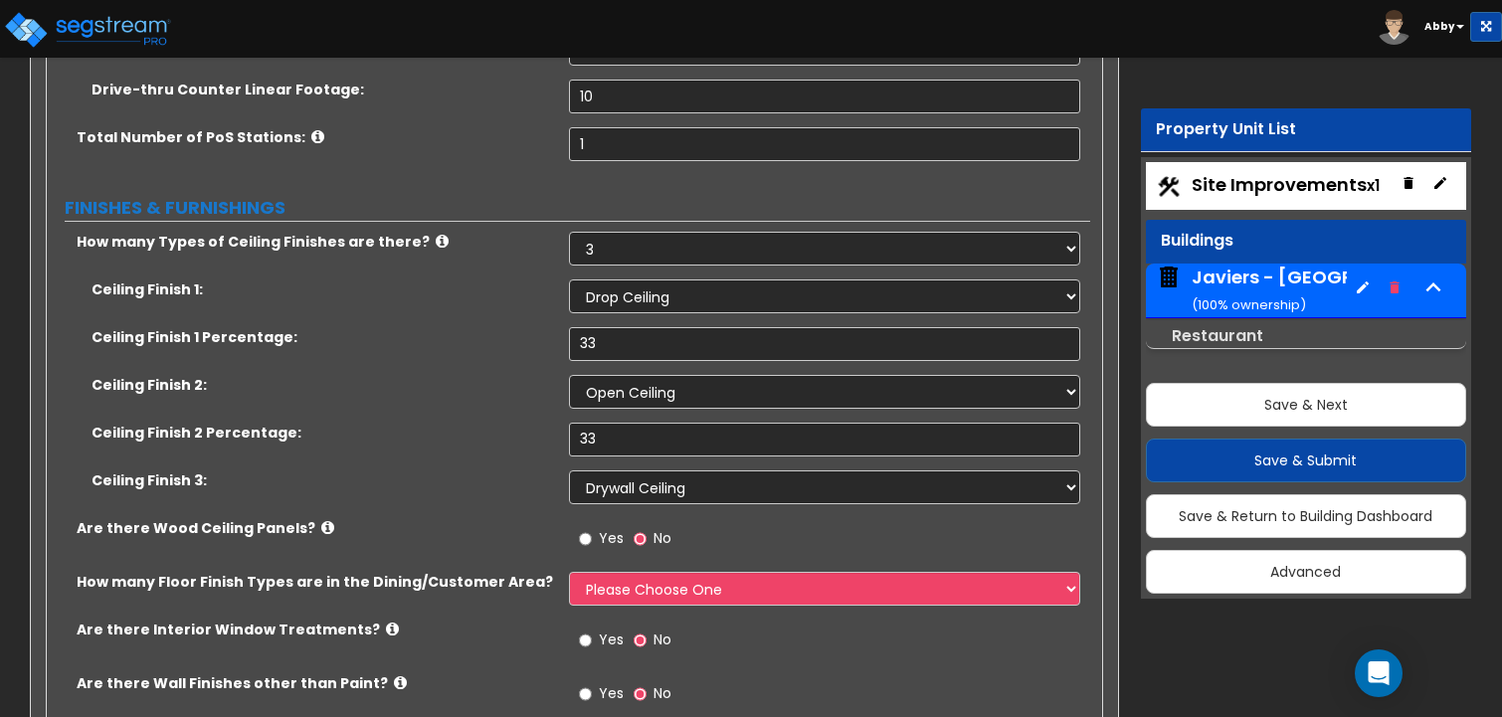
click at [614, 528] on span "Yes" at bounding box center [611, 538] width 25 height 20
click at [592, 528] on input "Yes" at bounding box center [585, 539] width 13 height 22
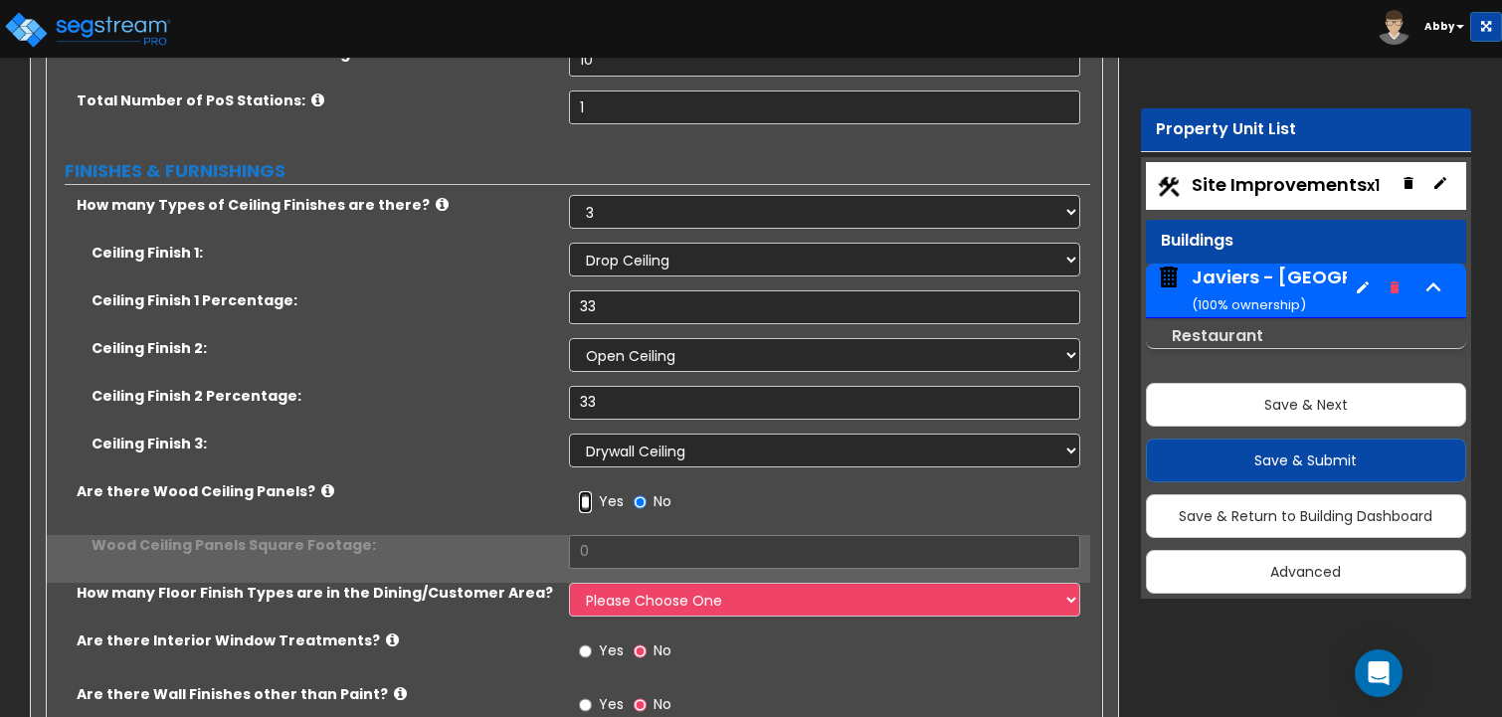
scroll to position [9151, 0]
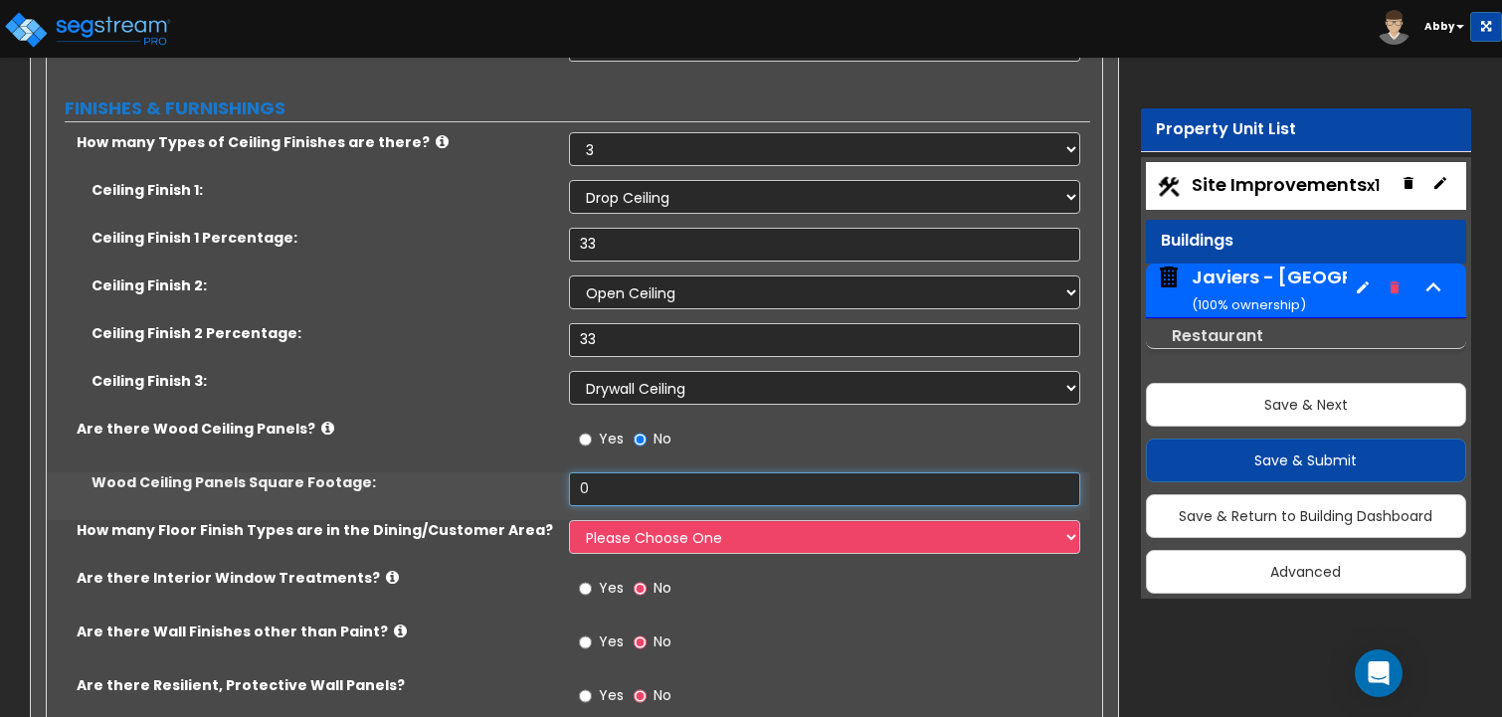
click at [617, 472] on input "0" at bounding box center [825, 489] width 512 height 34
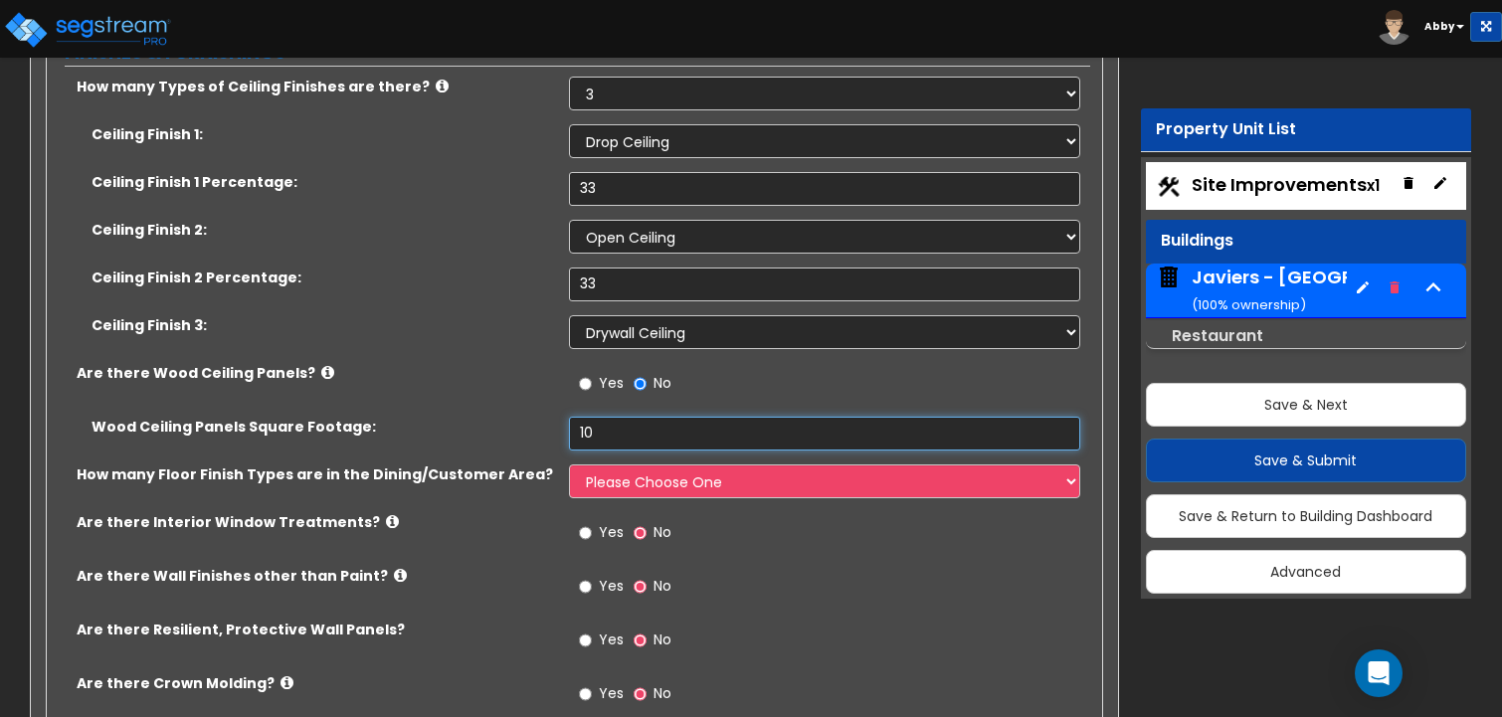
scroll to position [9250, 0]
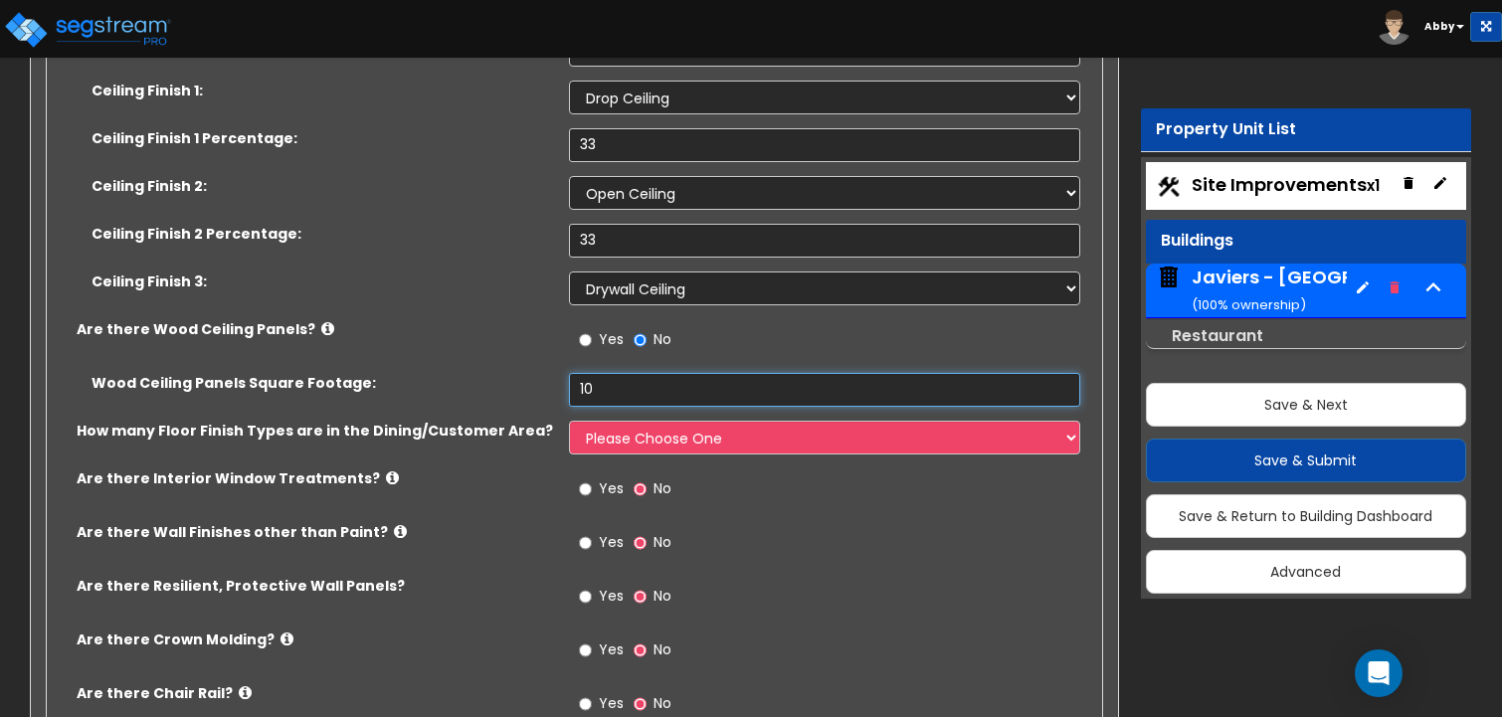
type input "10"
click at [611, 421] on select "Please Choose One 1 2 3" at bounding box center [825, 438] width 512 height 34
select select "3"
click at [569, 421] on select "Please Choose One 1 2 3" at bounding box center [825, 438] width 512 height 34
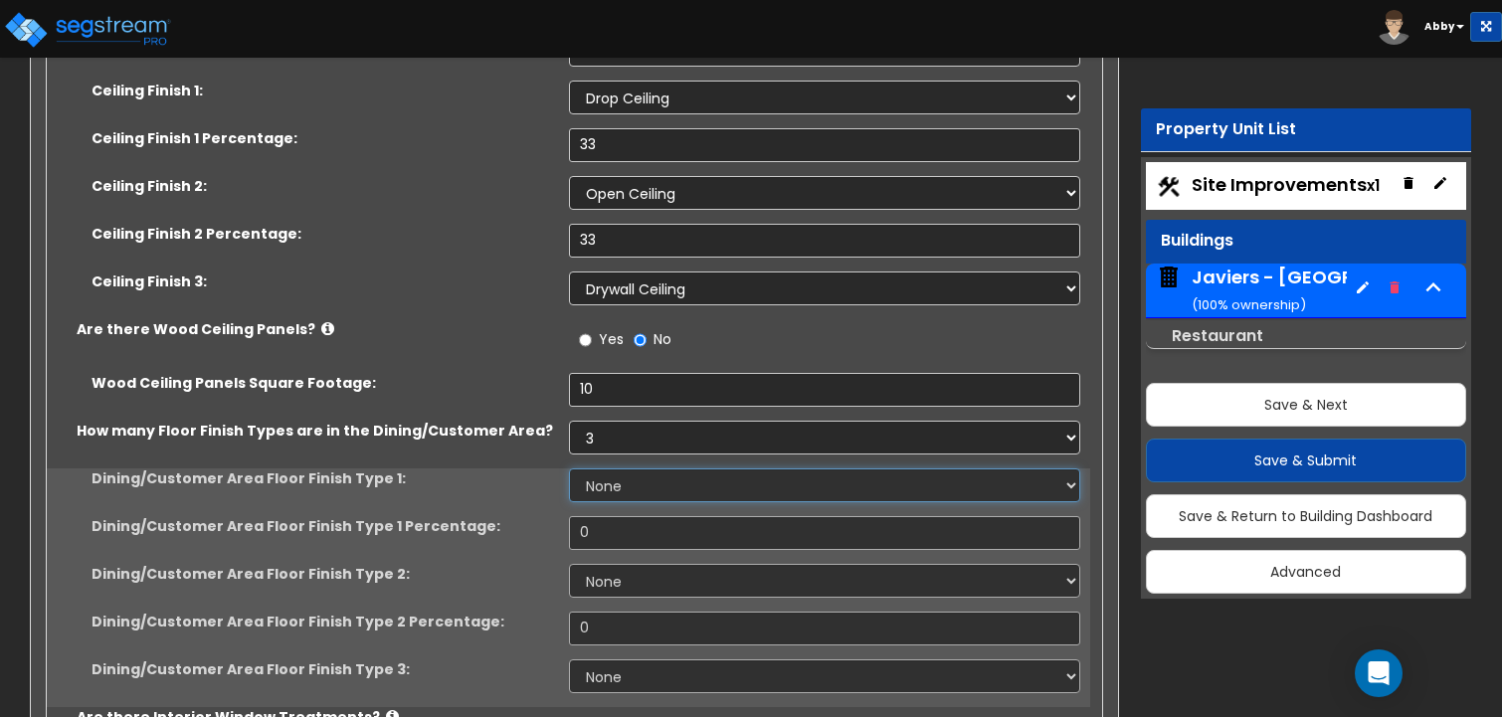
click at [612, 468] on select "None Tile Flooring Hardwood Flooring Resilient Laminate Flooring VCT Flooring S…" at bounding box center [825, 485] width 512 height 34
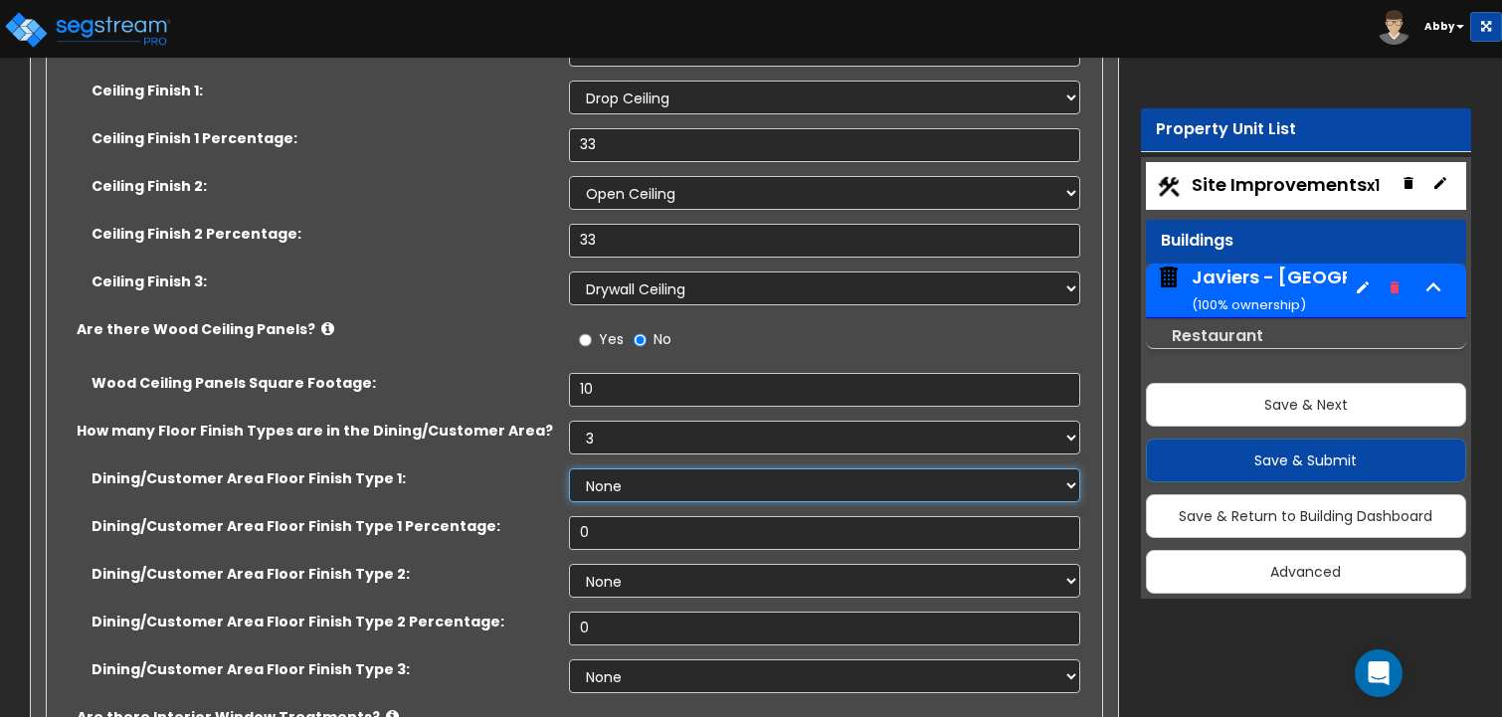
select select "1"
click at [569, 468] on select "None Tile Flooring Hardwood Flooring Resilient Laminate Flooring VCT Flooring S…" at bounding box center [825, 485] width 512 height 34
click at [615, 516] on input "0" at bounding box center [825, 533] width 512 height 34
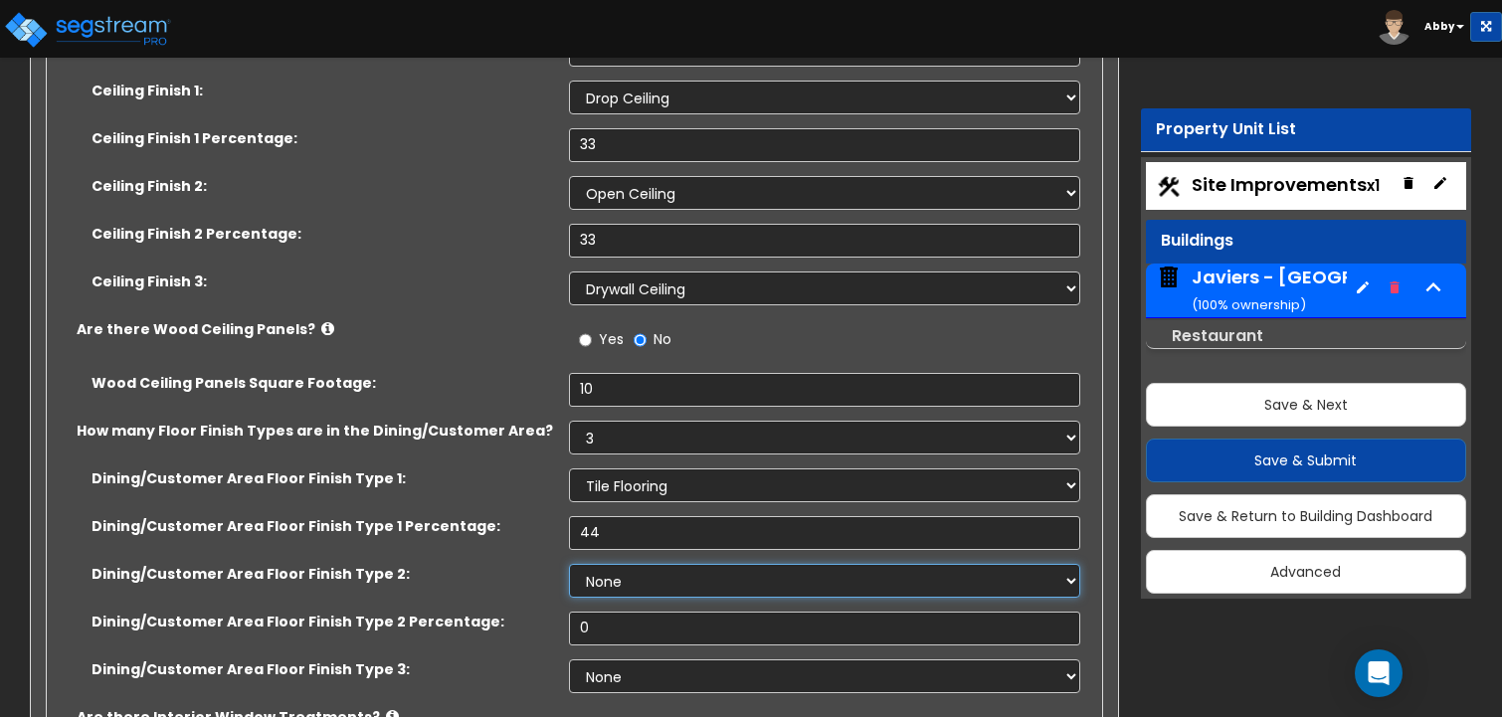
click at [614, 564] on select "None Tile Flooring Hardwood Flooring Resilient Laminate Flooring VCT Flooring S…" at bounding box center [825, 581] width 512 height 34
click at [616, 516] on input "44" at bounding box center [825, 533] width 512 height 34
drag, startPoint x: 616, startPoint y: 481, endPoint x: 543, endPoint y: 455, distance: 77.4
click at [543, 468] on div "Dining/Customer Area Floor Finish Type 1: None Tile Flooring Hardwood Flooring …" at bounding box center [569, 587] width 1014 height 239
type input "33"
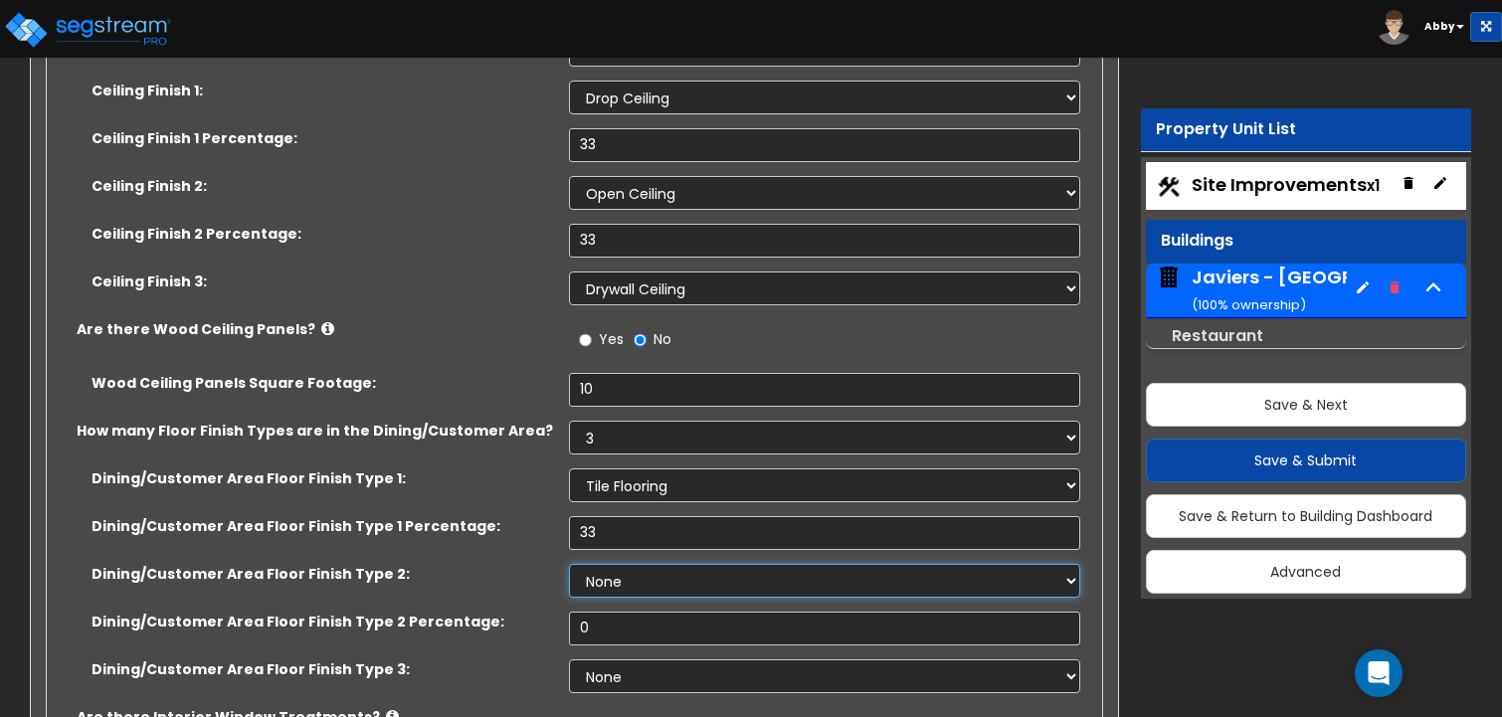
click at [604, 564] on select "None Tile Flooring Hardwood Flooring Resilient Laminate Flooring VCT Flooring S…" at bounding box center [825, 581] width 512 height 34
select select "2"
click at [569, 564] on select "None Tile Flooring Hardwood Flooring Resilient Laminate Flooring VCT Flooring S…" at bounding box center [825, 581] width 512 height 34
click at [614, 612] on input "0" at bounding box center [825, 629] width 512 height 34
type input "33"
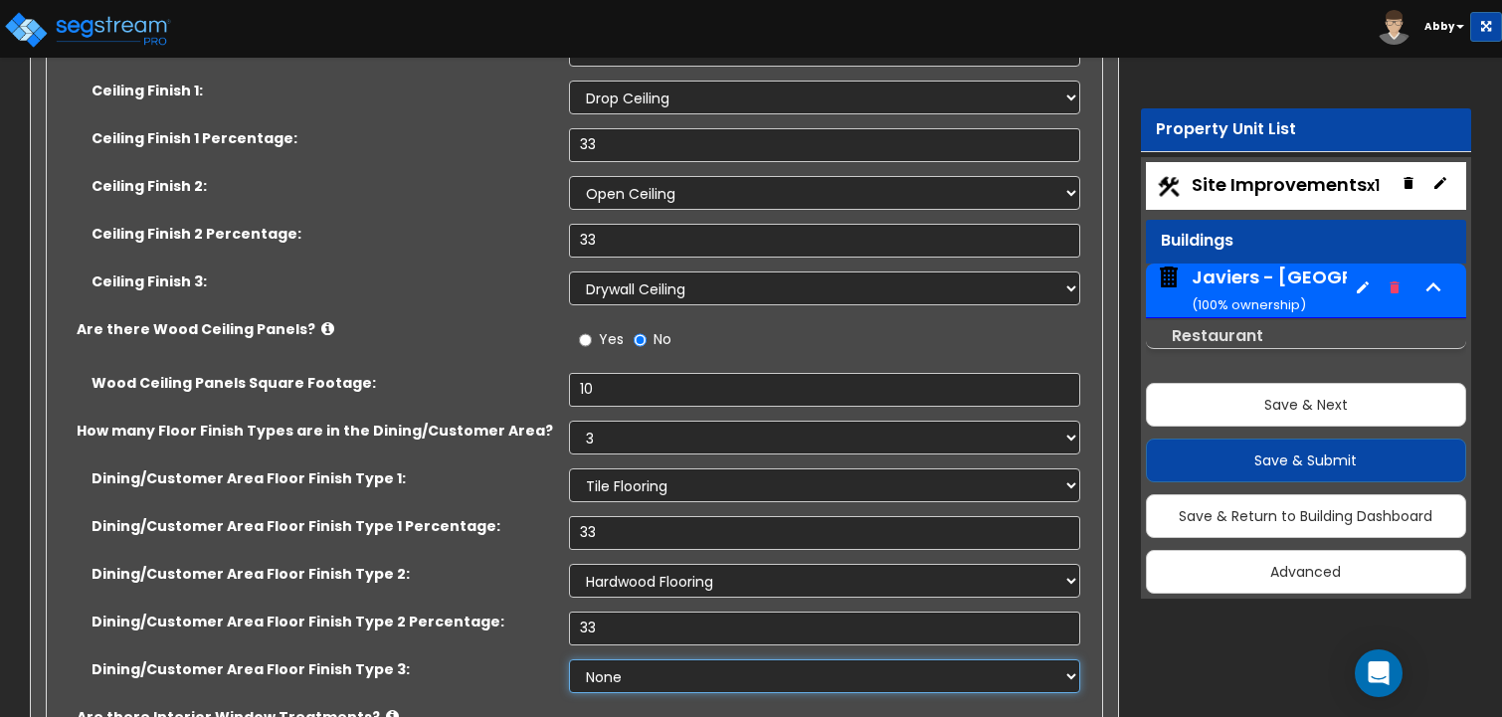
click at [620, 659] on select "None Tile Flooring Hardwood Flooring Resilient Laminate Flooring VCT Flooring S…" at bounding box center [825, 676] width 512 height 34
select select "4"
click at [569, 659] on select "None Tile Flooring Hardwood Flooring Resilient Laminate Flooring VCT Flooring S…" at bounding box center [825, 676] width 512 height 34
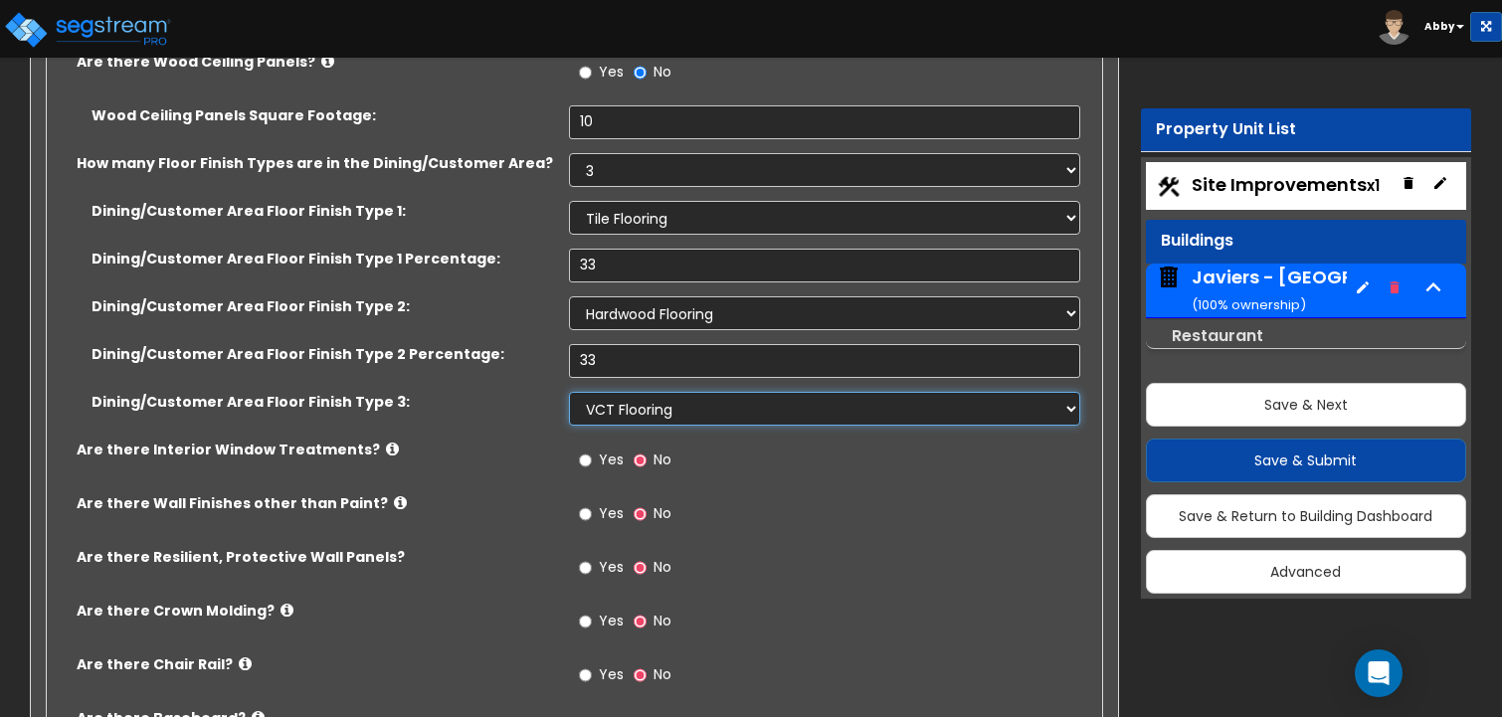
scroll to position [9548, 0]
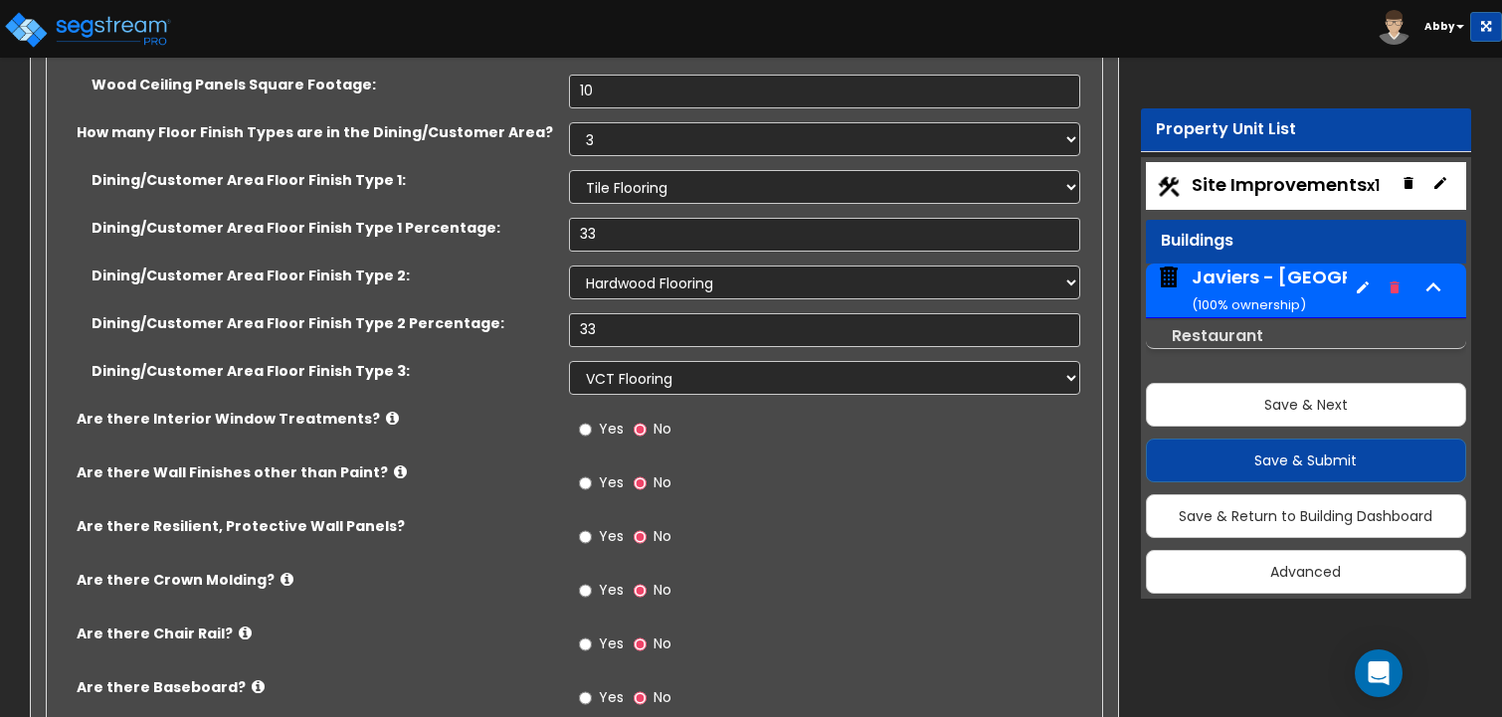
click at [587, 415] on label "Yes" at bounding box center [601, 432] width 45 height 34
click at [587, 419] on input "Yes" at bounding box center [585, 430] width 13 height 22
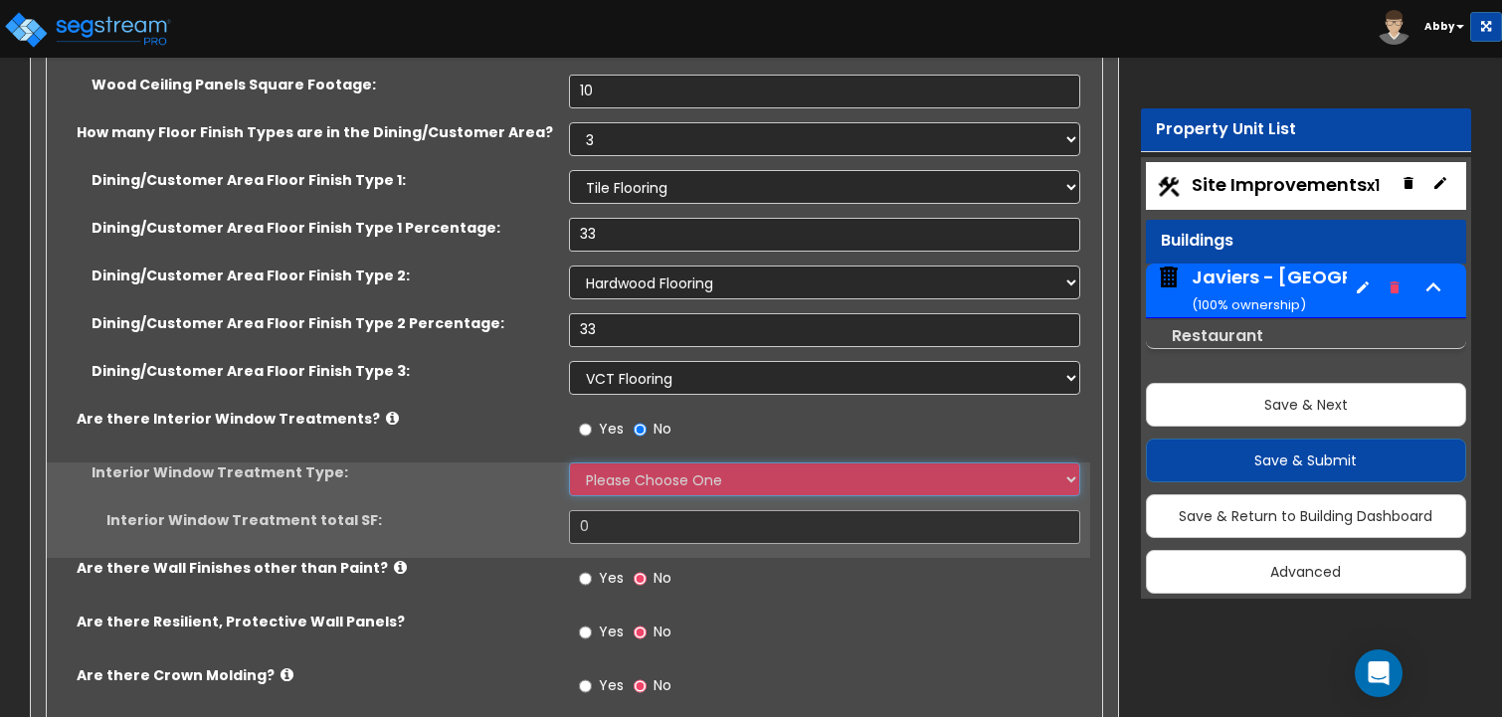
click at [626, 463] on select "Please Choose One Vertical Blinds Window Shades Venetian Blinds Wood Shutters" at bounding box center [825, 480] width 512 height 34
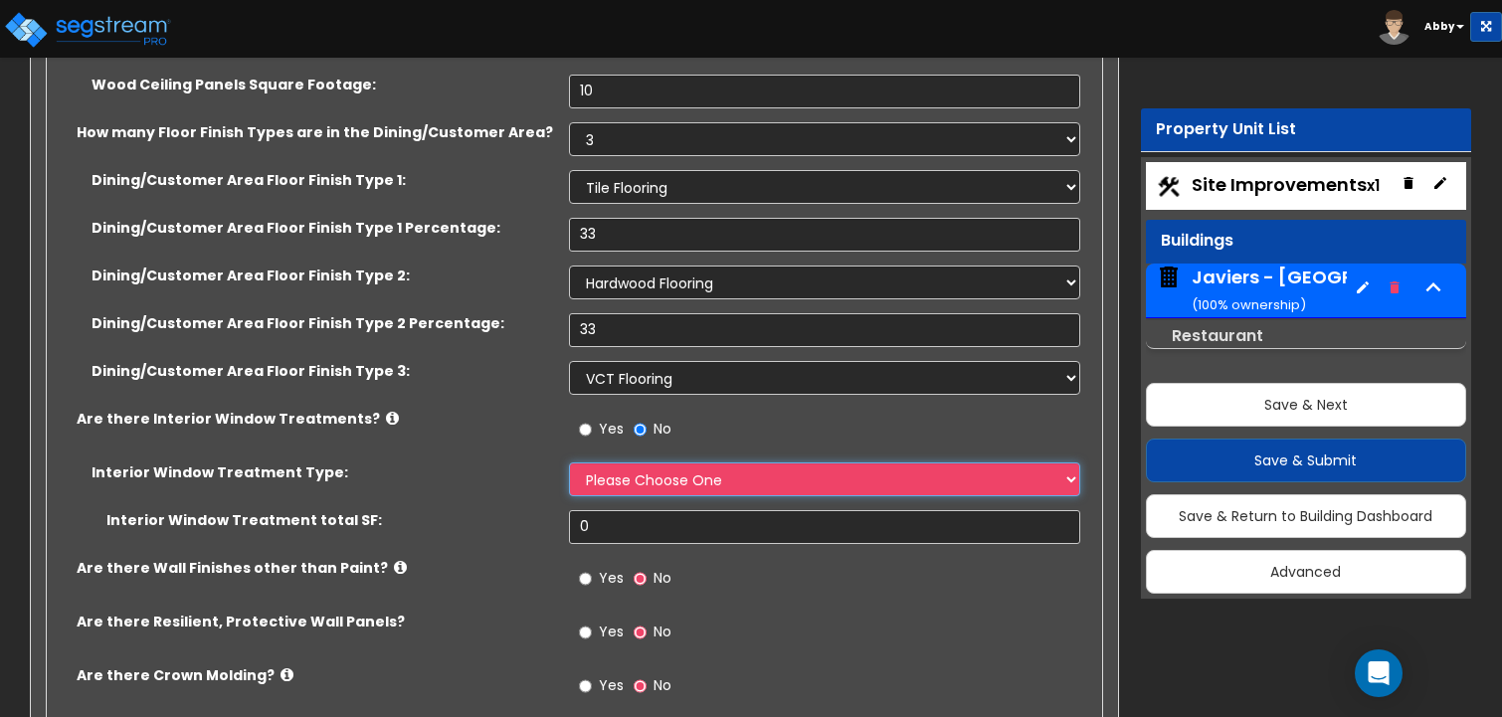
select select "1"
click at [569, 463] on select "Please Choose One Vertical Blinds Window Shades Venetian Blinds Wood Shutters" at bounding box center [825, 480] width 512 height 34
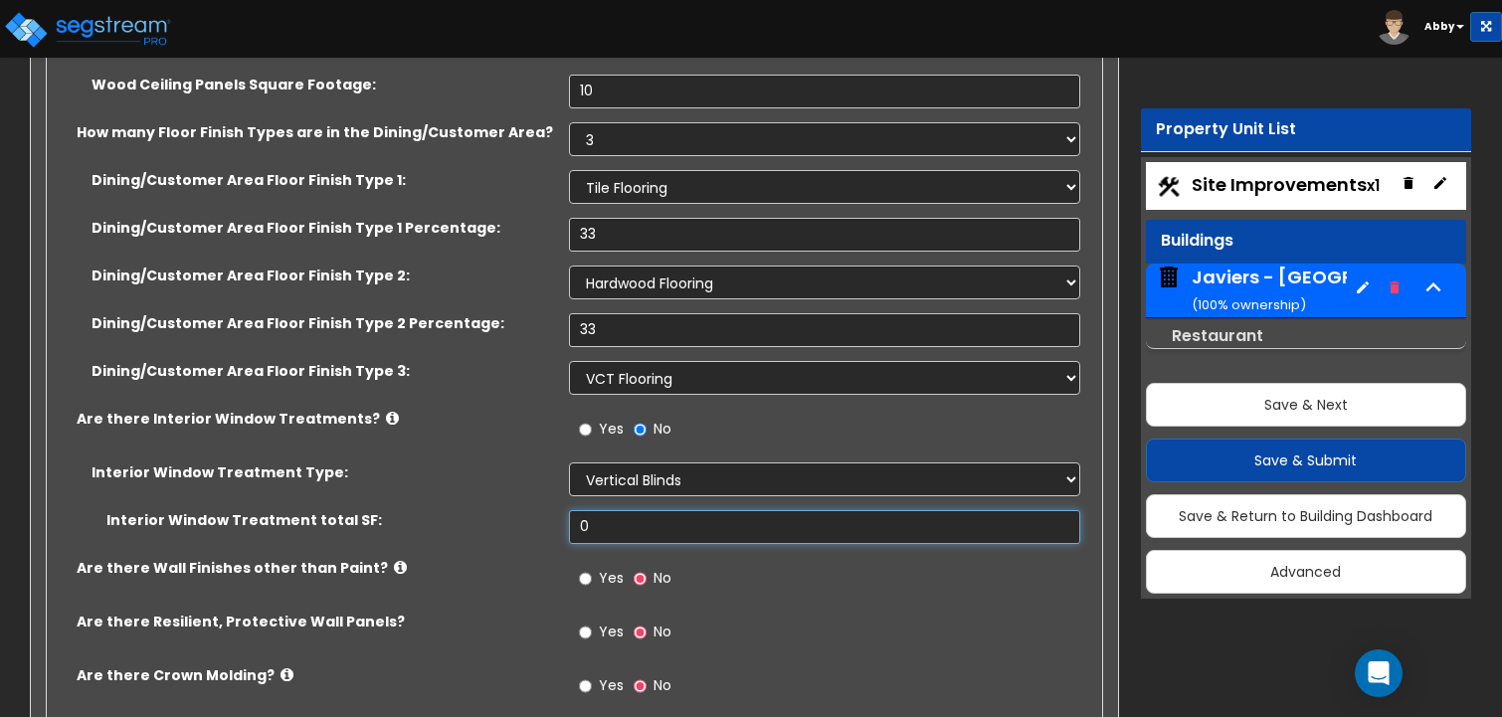
click at [612, 510] on input "0" at bounding box center [825, 527] width 512 height 34
type input "10"
click at [614, 568] on span "Yes" at bounding box center [611, 578] width 25 height 20
click at [592, 568] on input "Yes" at bounding box center [585, 579] width 13 height 22
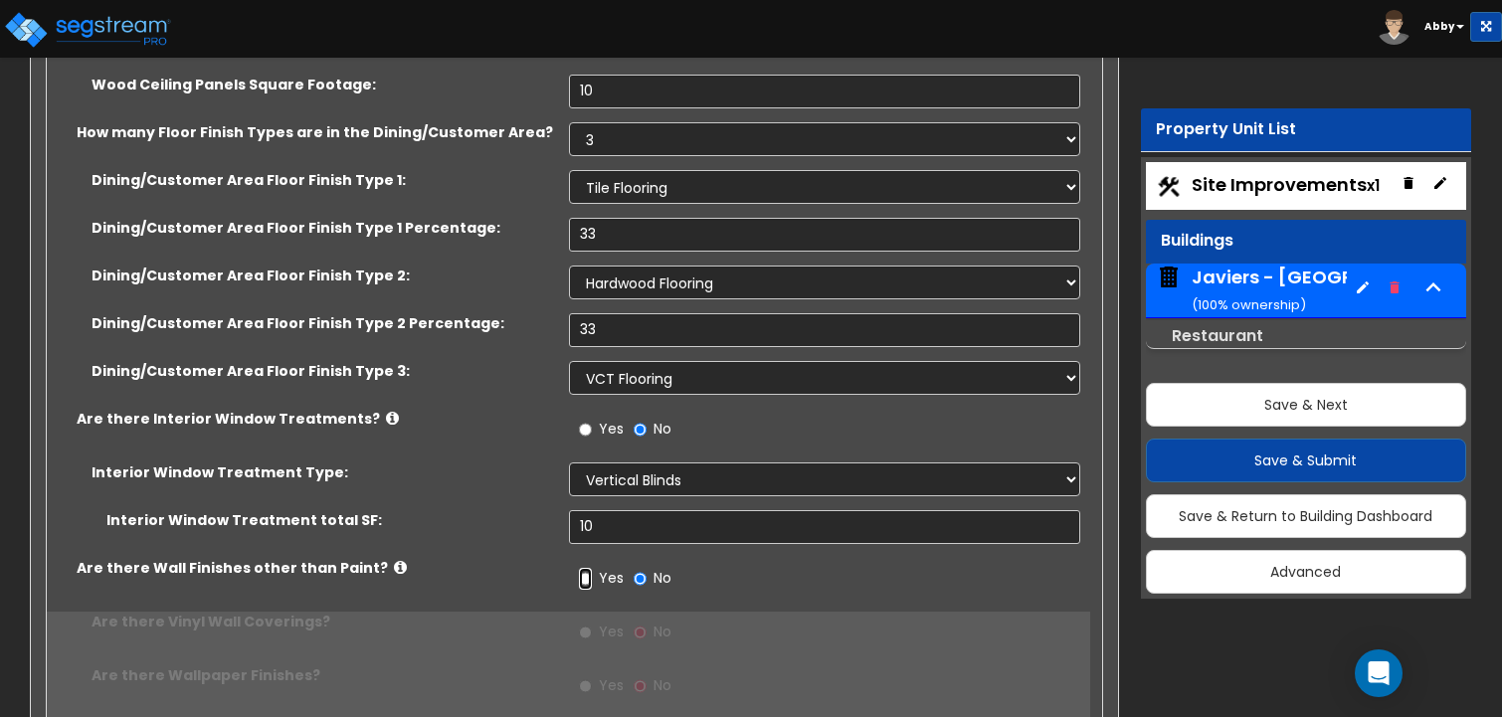
scroll to position [9747, 0]
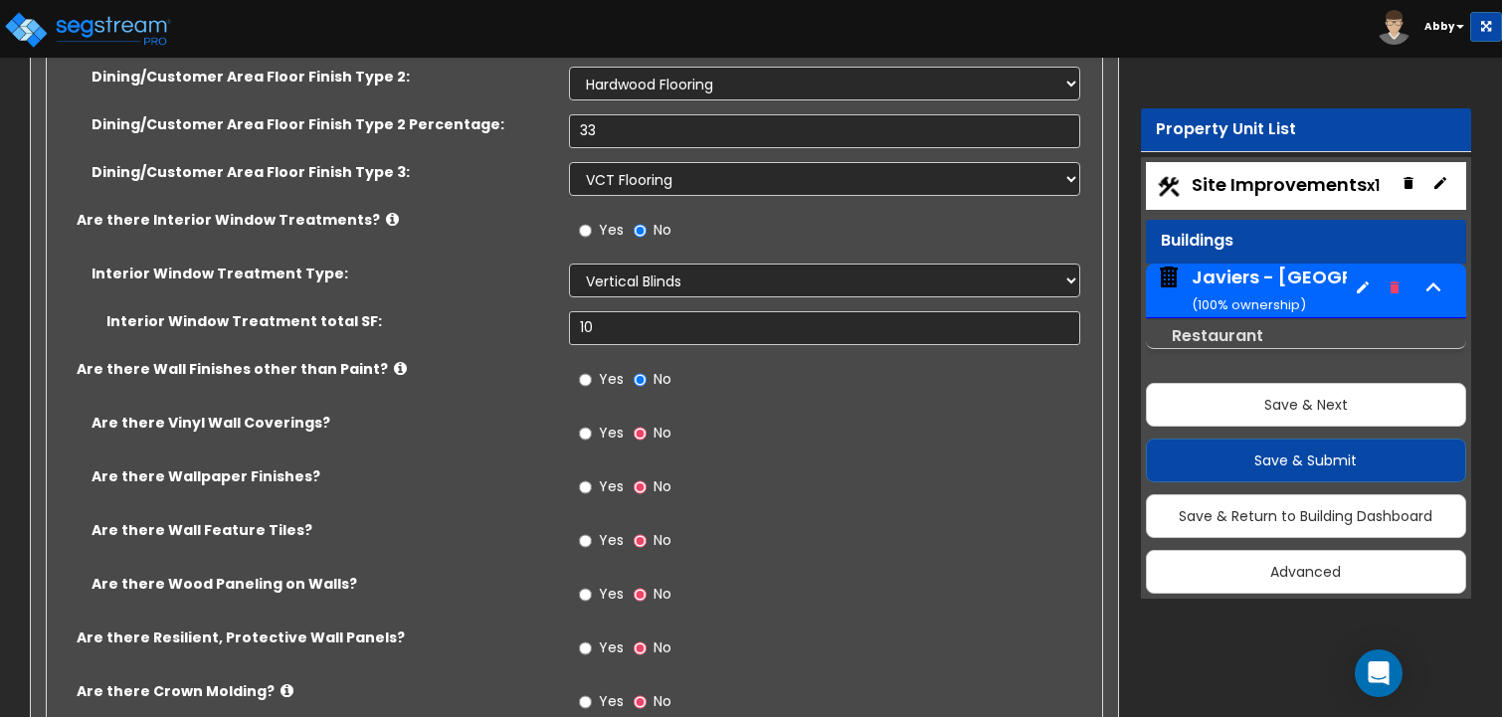
click at [613, 423] on span "Yes" at bounding box center [611, 433] width 25 height 20
click at [592, 423] on input "Yes" at bounding box center [585, 434] width 13 height 22
radio input "true"
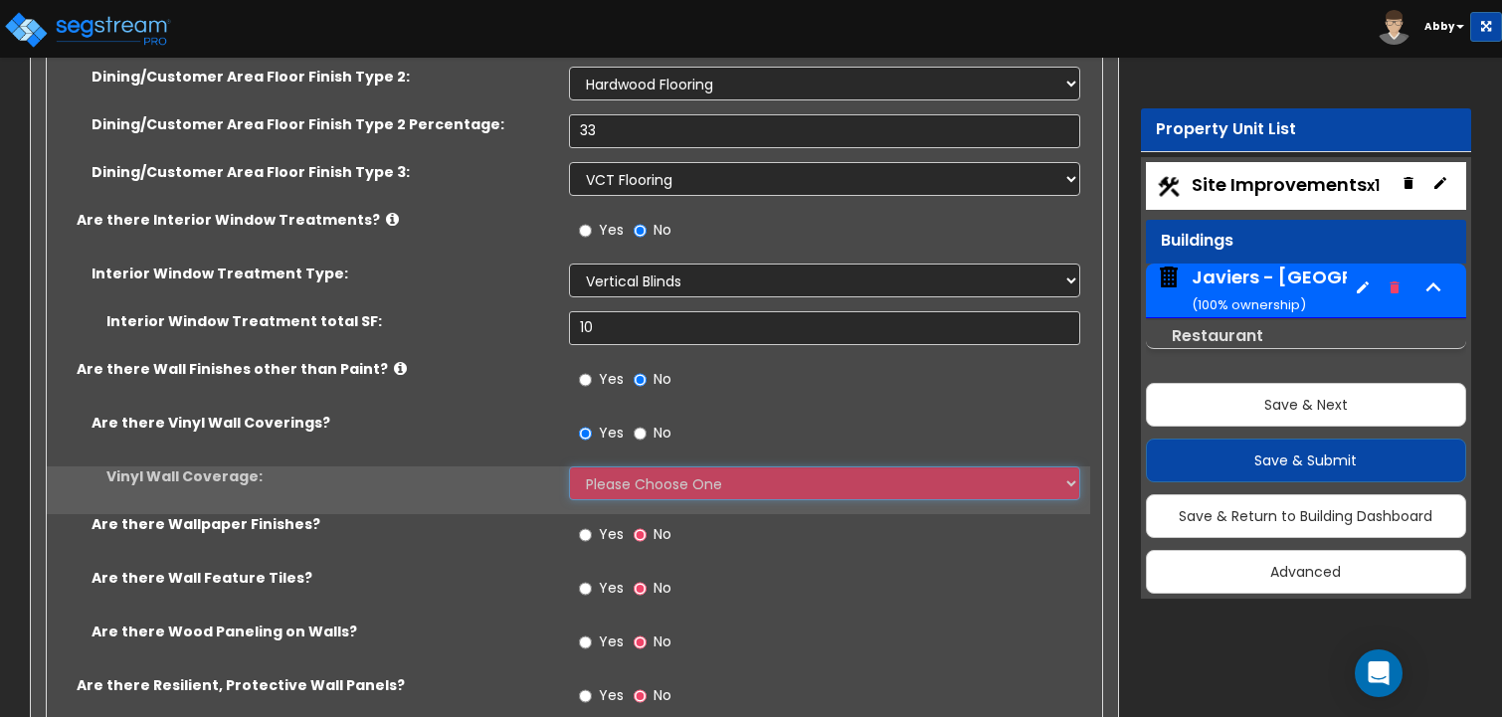
click at [608, 466] on select "Please Choose One Only a Small Portion of Walls are Covered Several Walls are C…" at bounding box center [825, 483] width 512 height 34
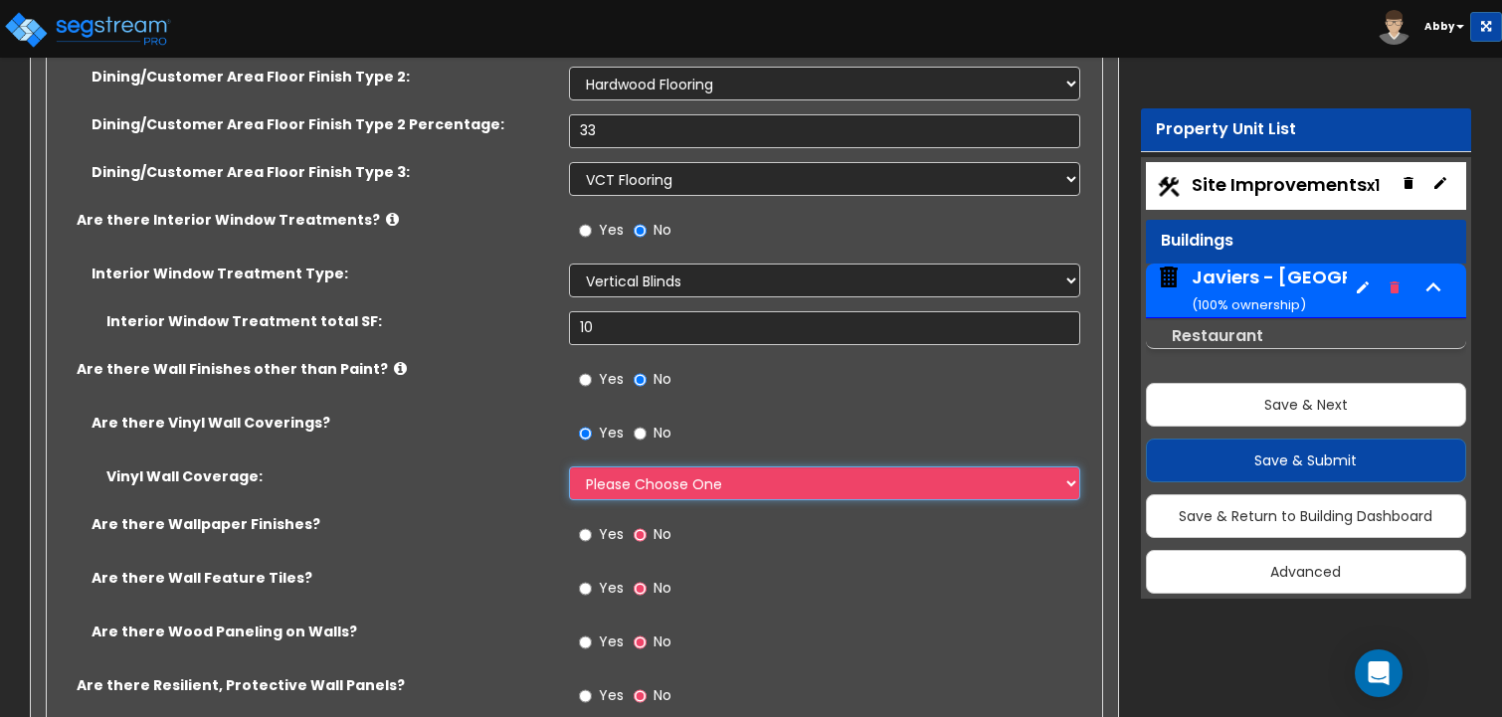
select select "5"
click at [569, 466] on select "Please Choose One Only a Small Portion of Walls are Covered Several Walls are C…" at bounding box center [825, 483] width 512 height 34
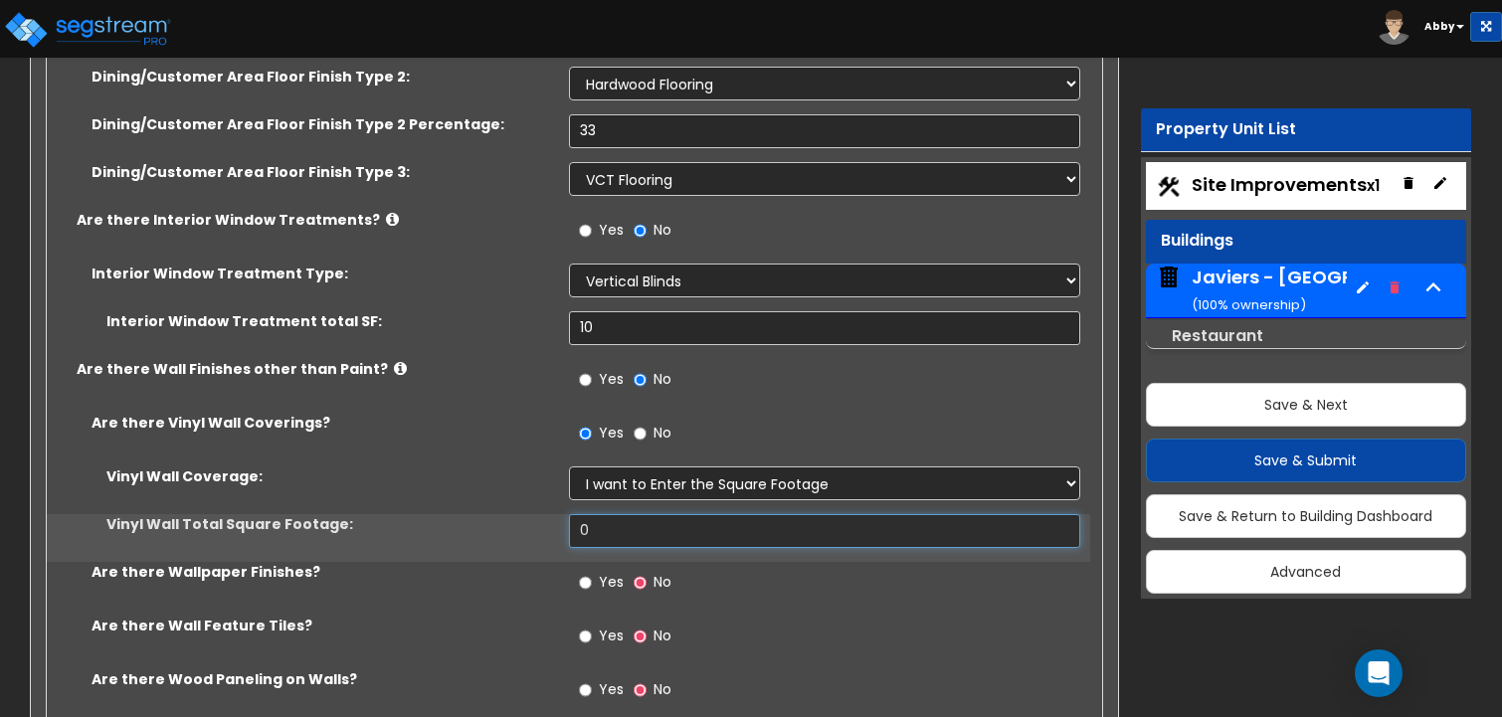
click at [621, 514] on input "0" at bounding box center [825, 531] width 512 height 34
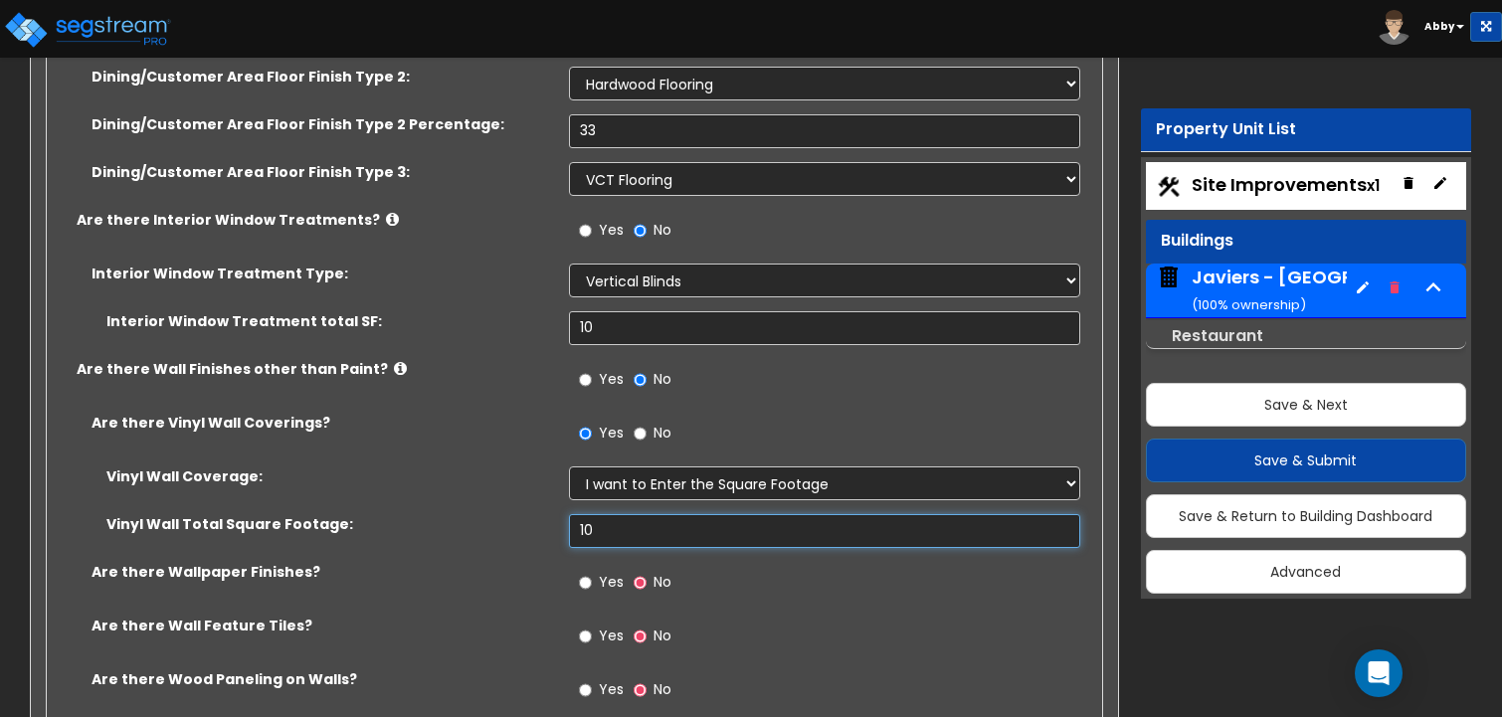
type input "10"
click at [614, 572] on span "Yes" at bounding box center [611, 582] width 25 height 20
click at [592, 572] on input "Yes" at bounding box center [585, 583] width 13 height 22
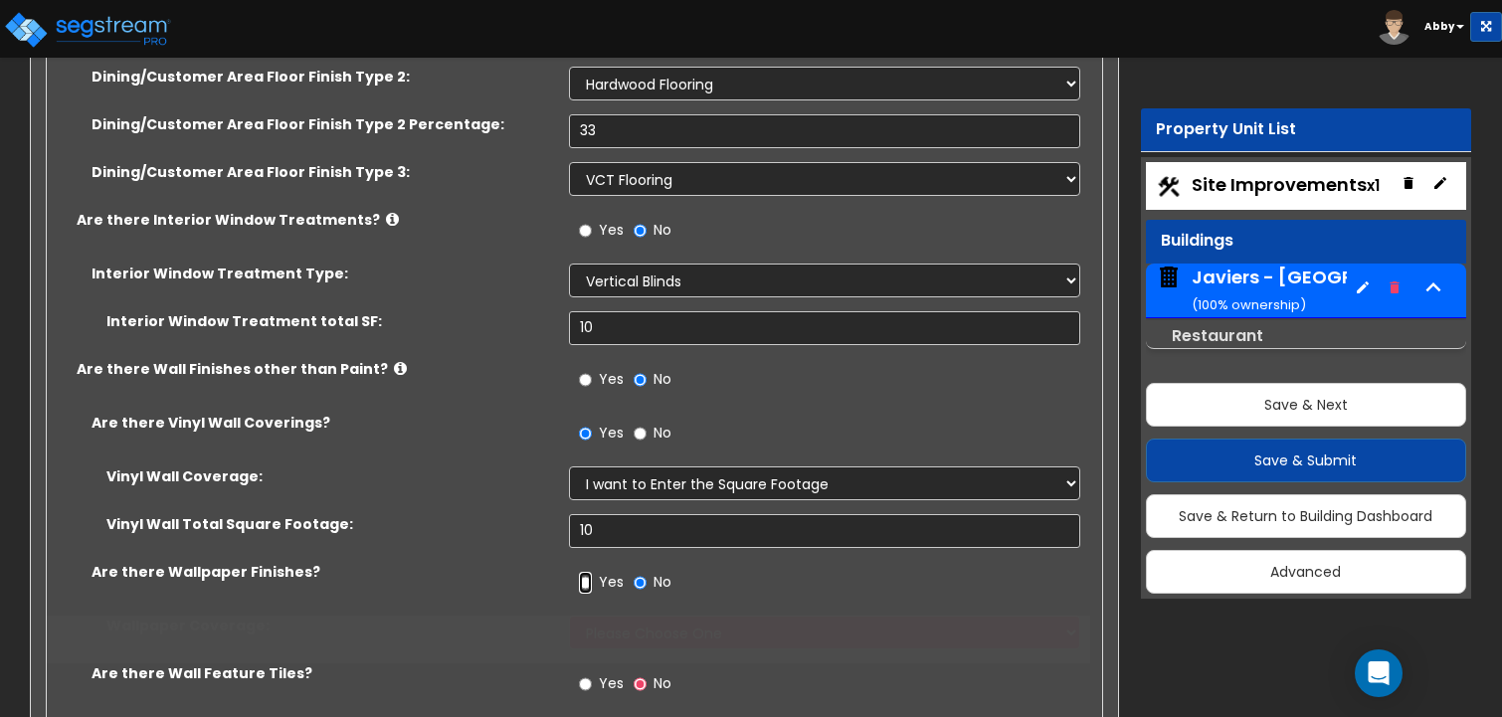
radio input "true"
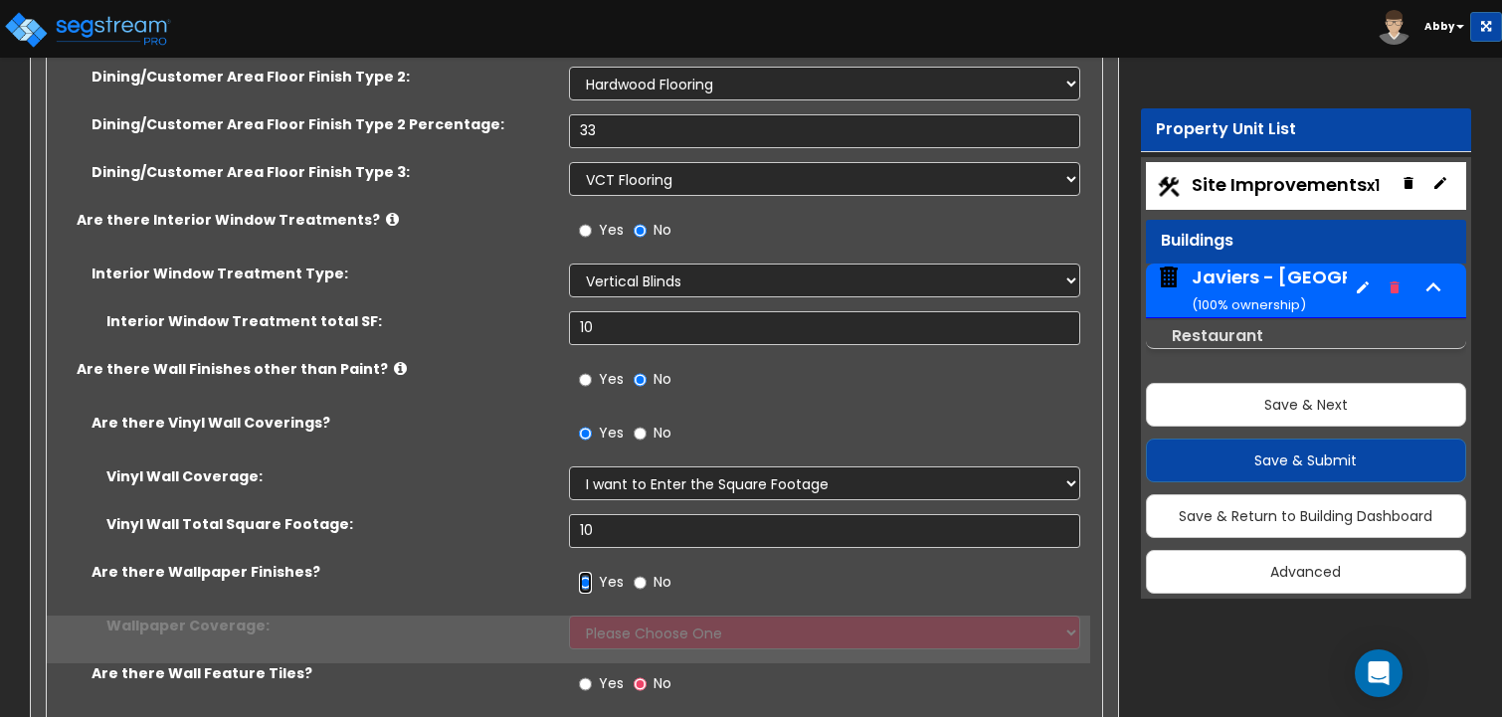
scroll to position [9847, 0]
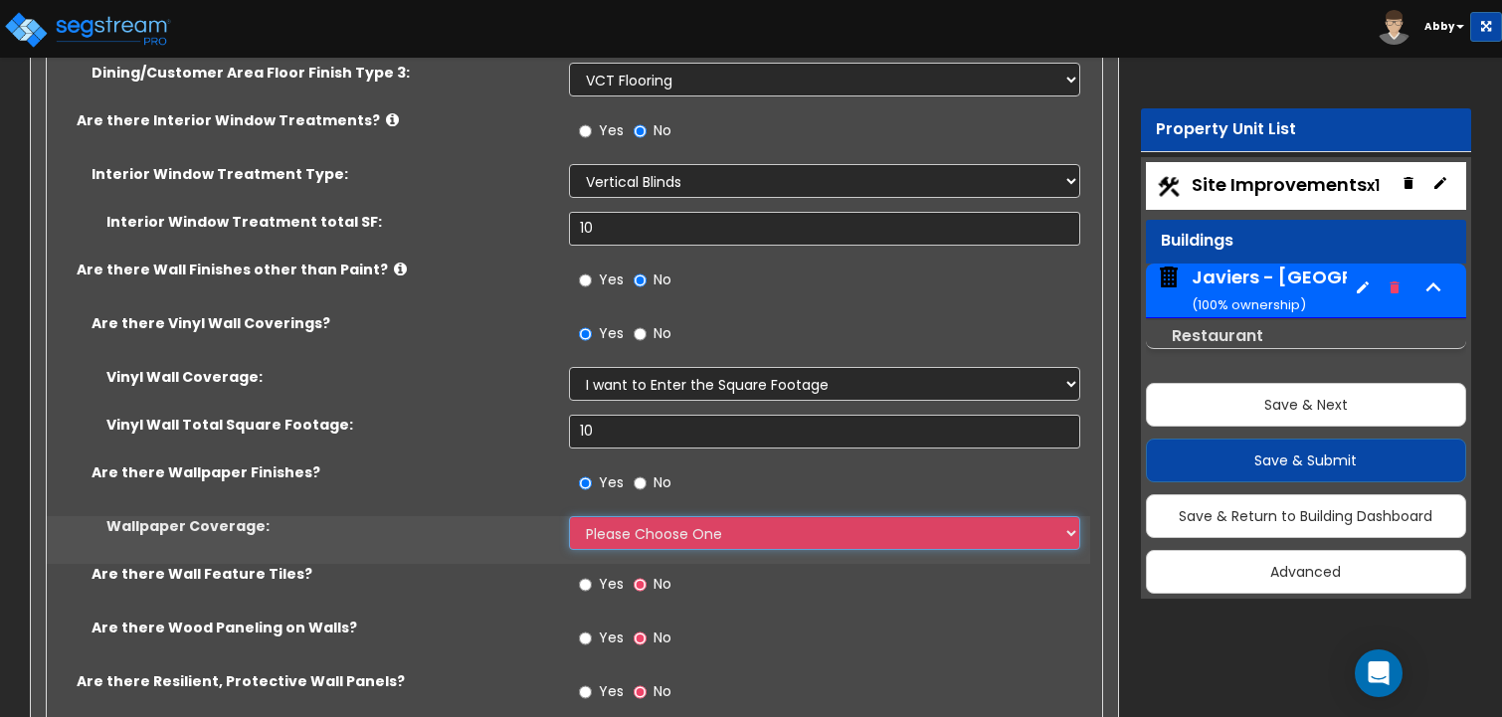
click at [621, 516] on select "Please Choose One Only a Small Portion of Walls are Covered Several Walls are C…" at bounding box center [825, 533] width 512 height 34
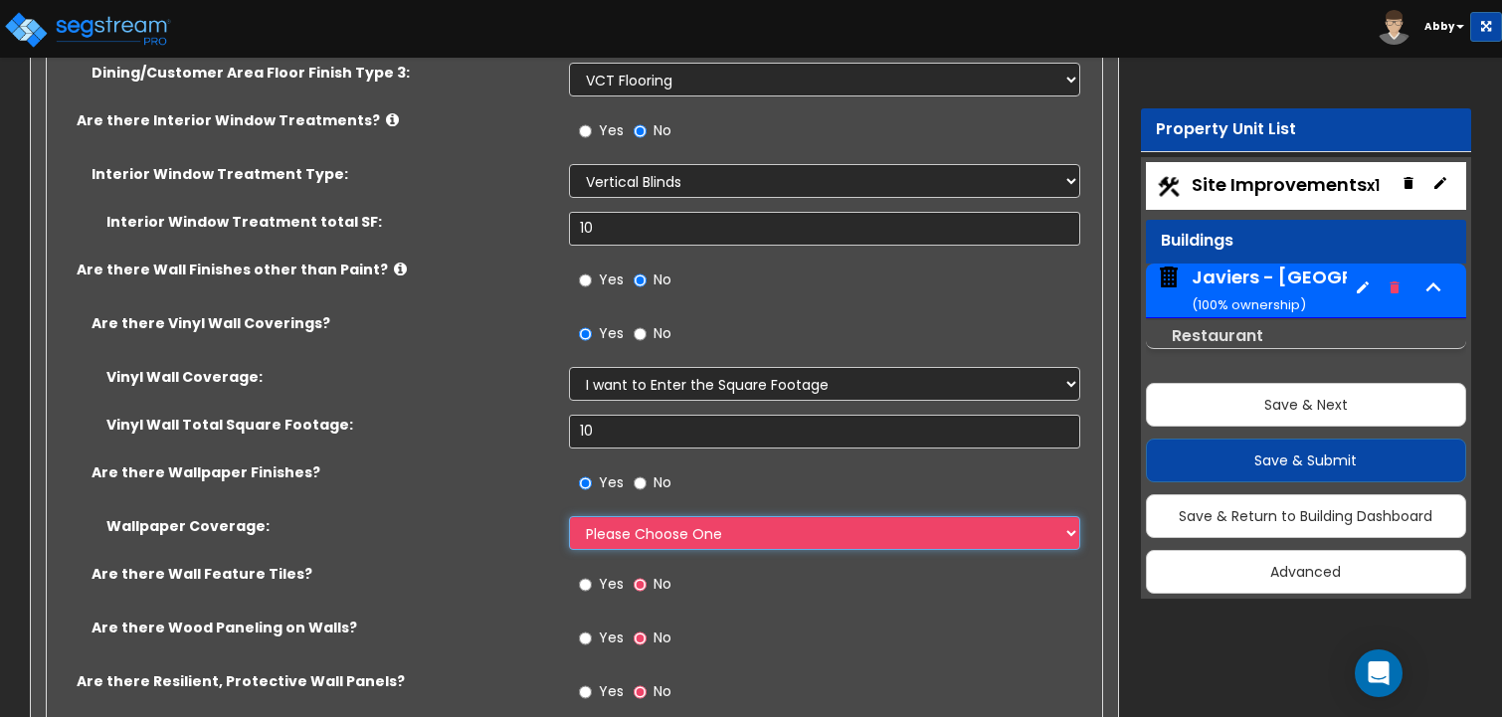
select select "5"
click at [569, 516] on select "Please Choose One Only a Small Portion of Walls are Covered Several Walls are C…" at bounding box center [825, 533] width 512 height 34
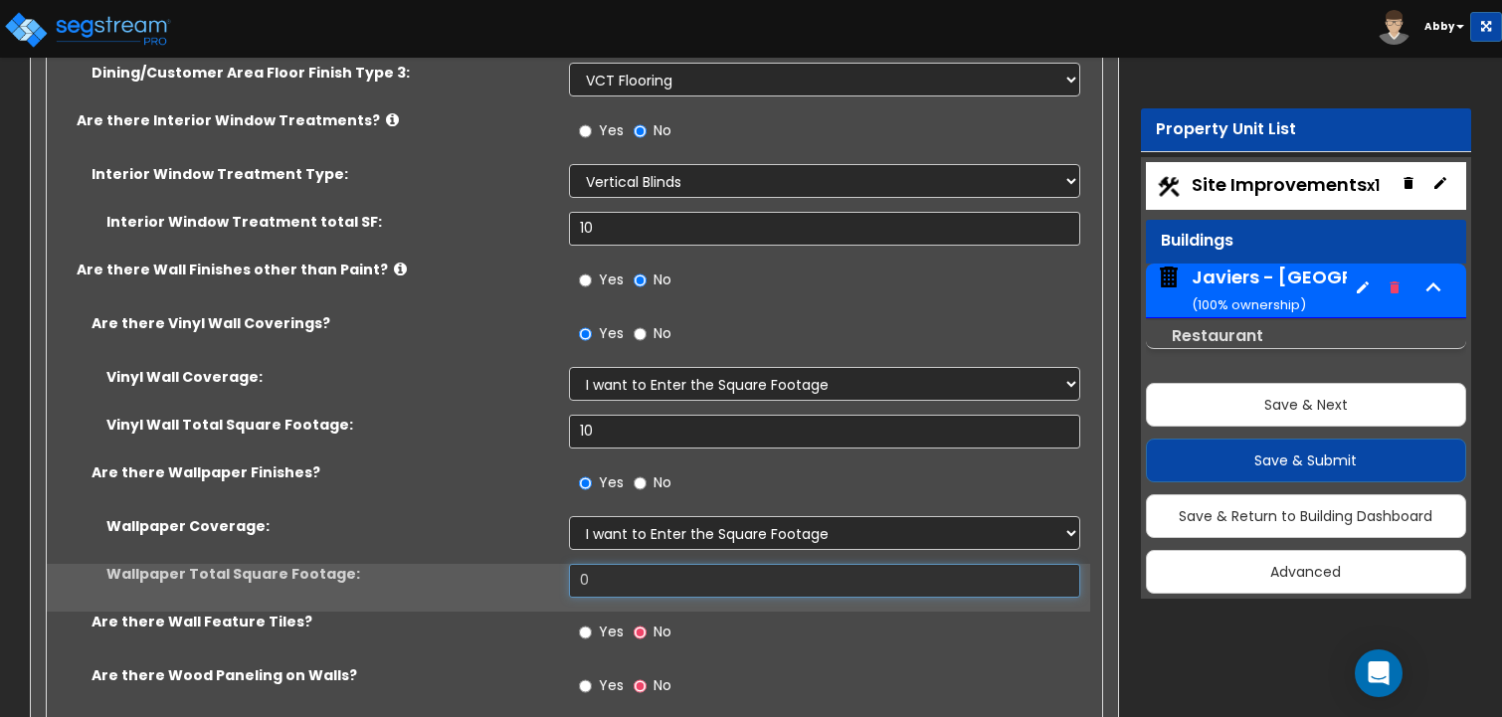
click at [596, 564] on input "0" at bounding box center [825, 581] width 512 height 34
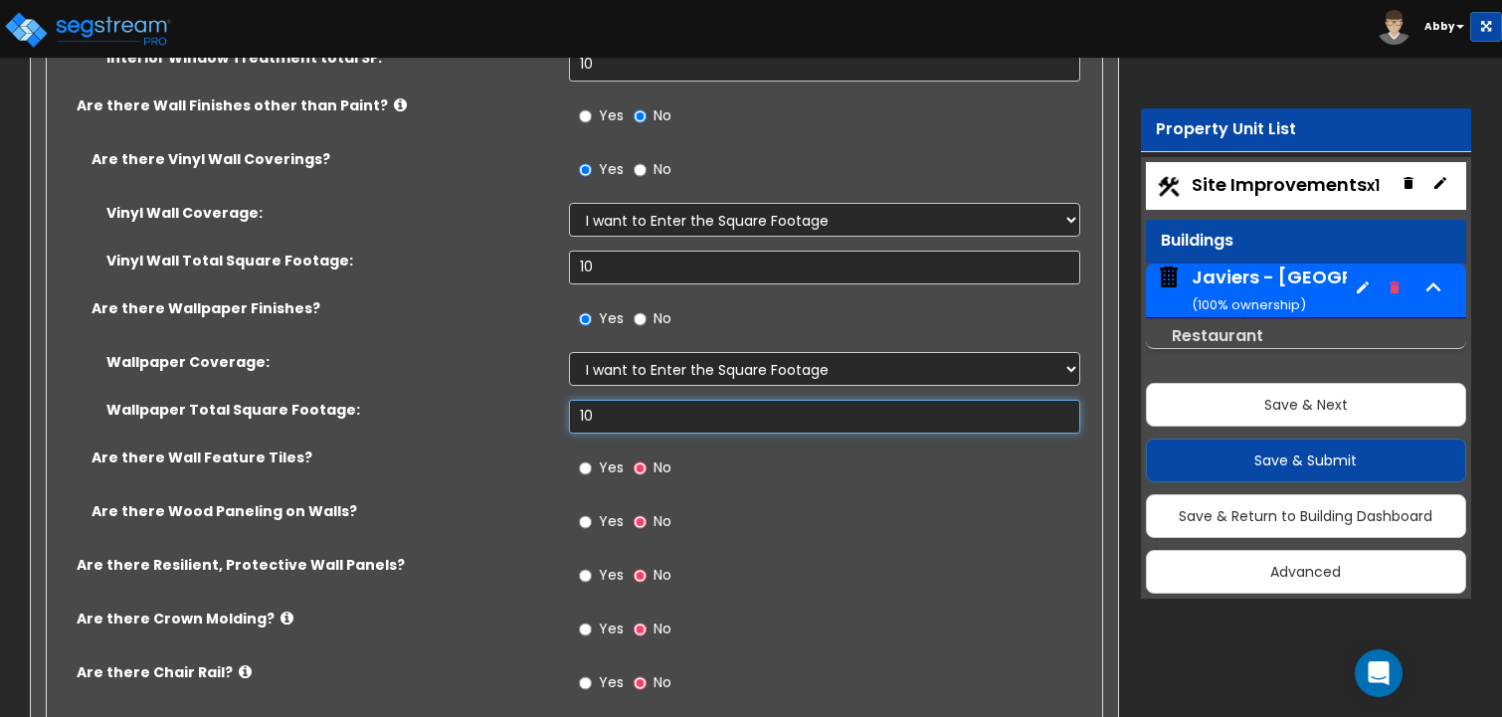
scroll to position [10046, 0]
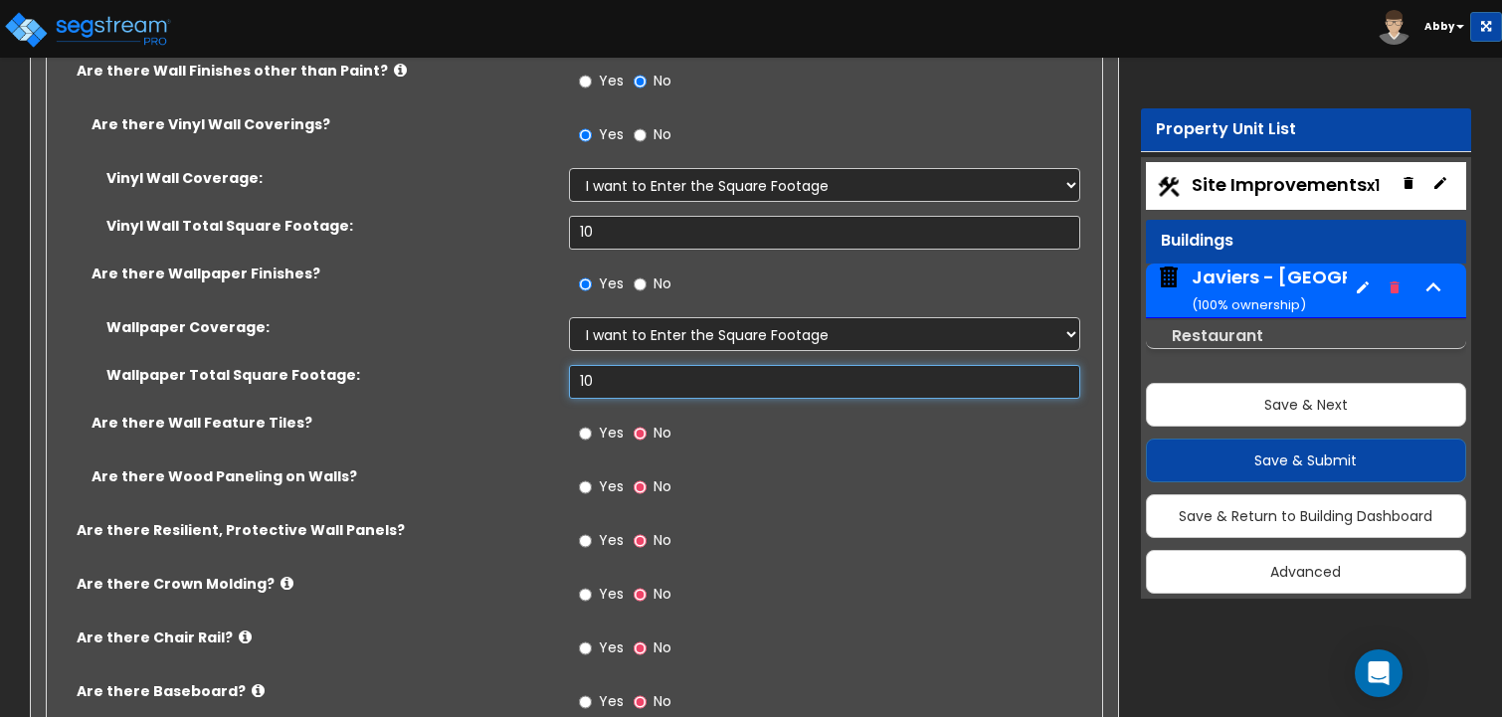
type input "10"
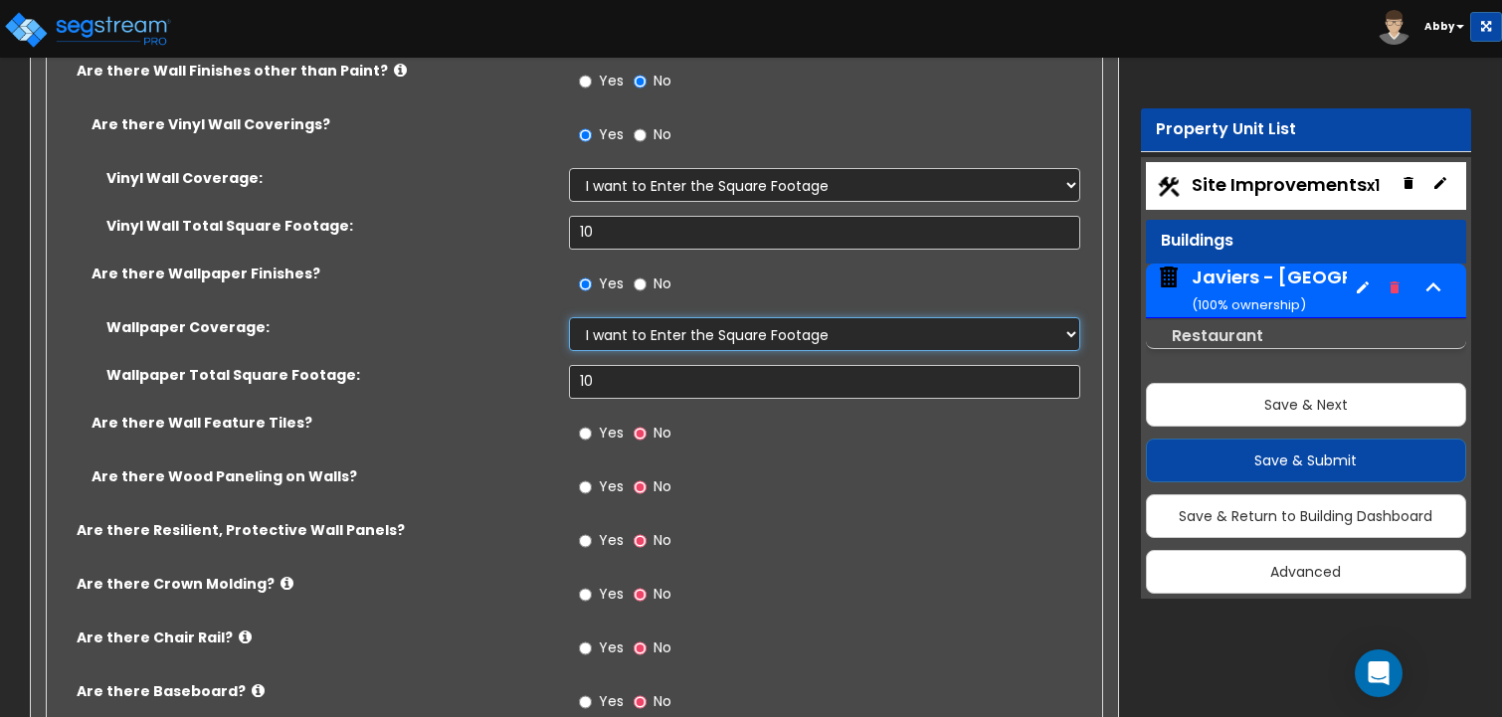
click at [630, 317] on select "Please Choose One Only a Small Portion of Walls are Covered Several Walls are C…" at bounding box center [825, 334] width 512 height 34
select select "1"
click at [569, 317] on select "Please Choose One Only a Small Portion of Walls are Covered Several Walls are C…" at bounding box center [825, 334] width 512 height 34
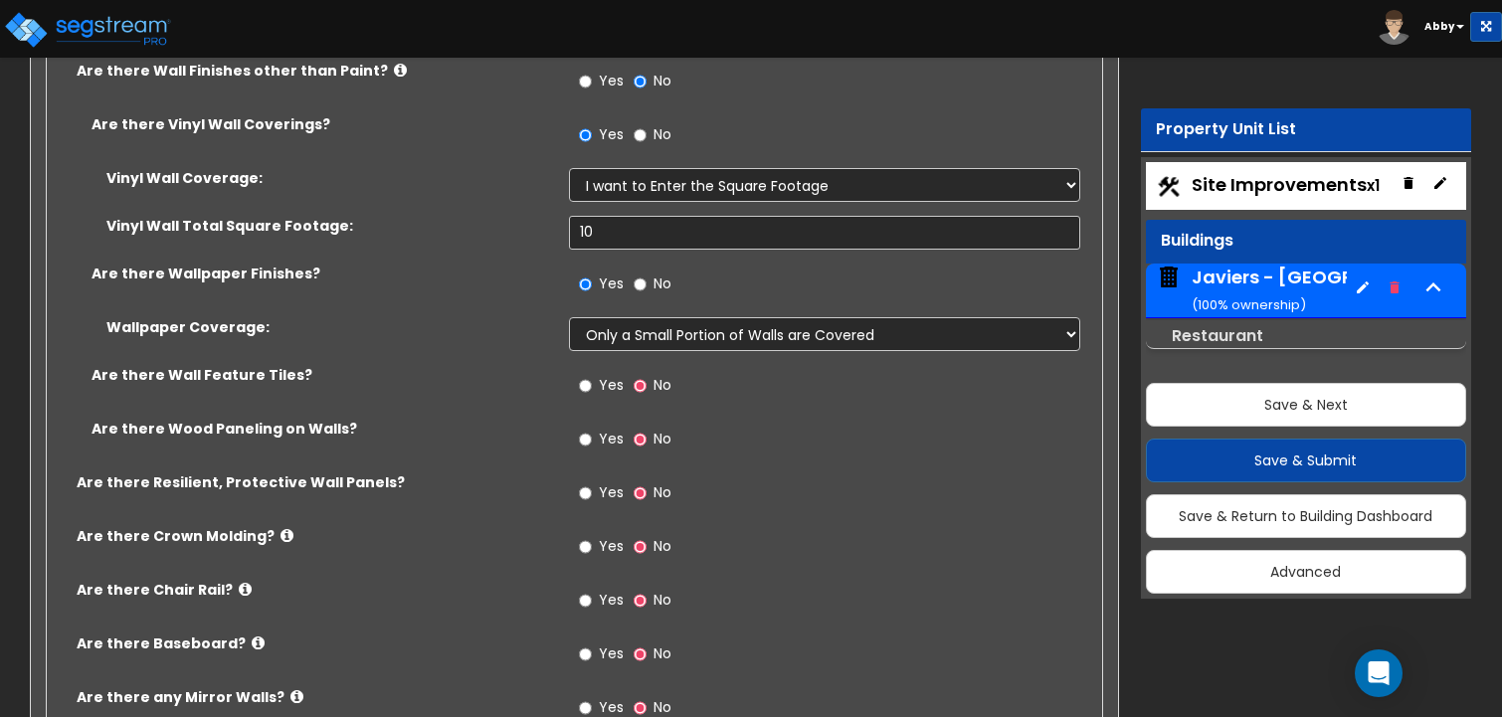
click at [606, 375] on span "Yes" at bounding box center [611, 385] width 25 height 20
click at [592, 375] on input "Yes" at bounding box center [585, 386] width 13 height 22
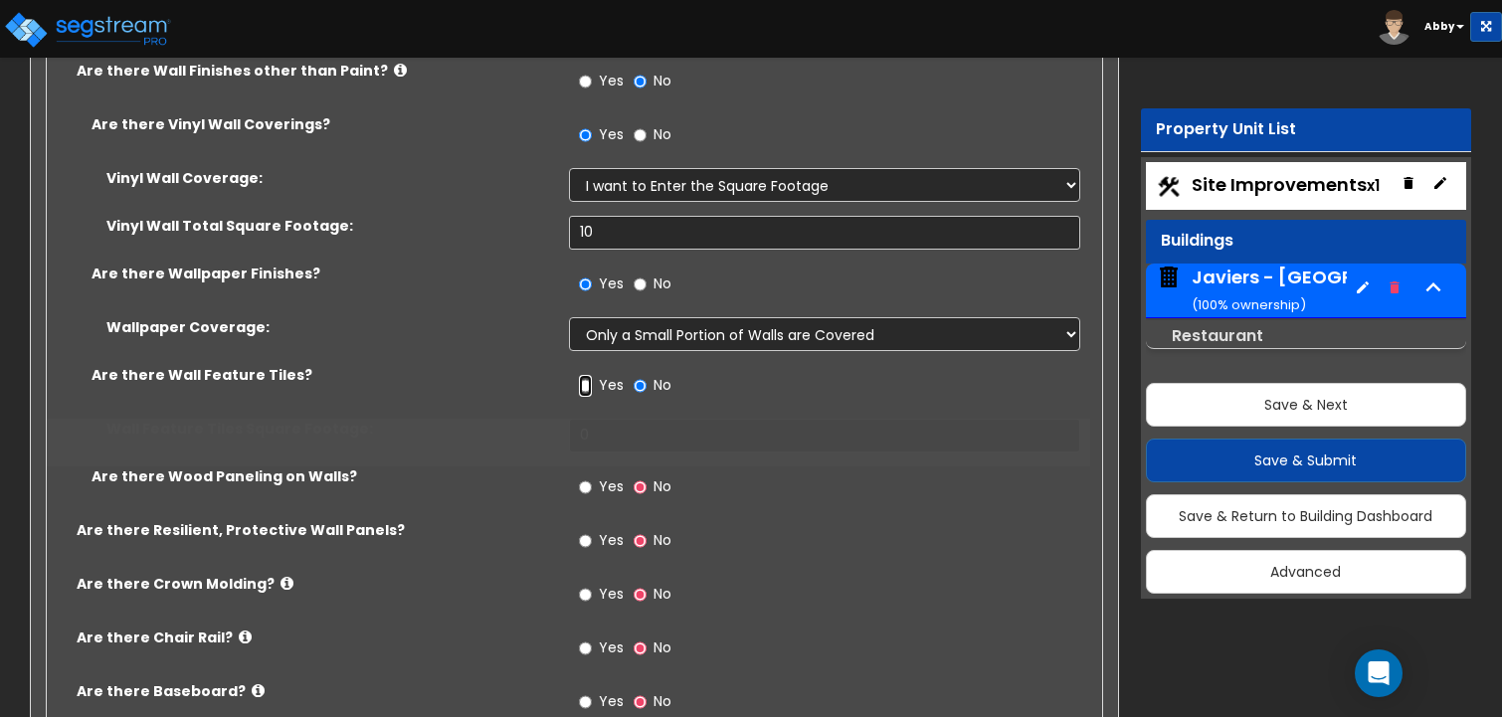
radio input "true"
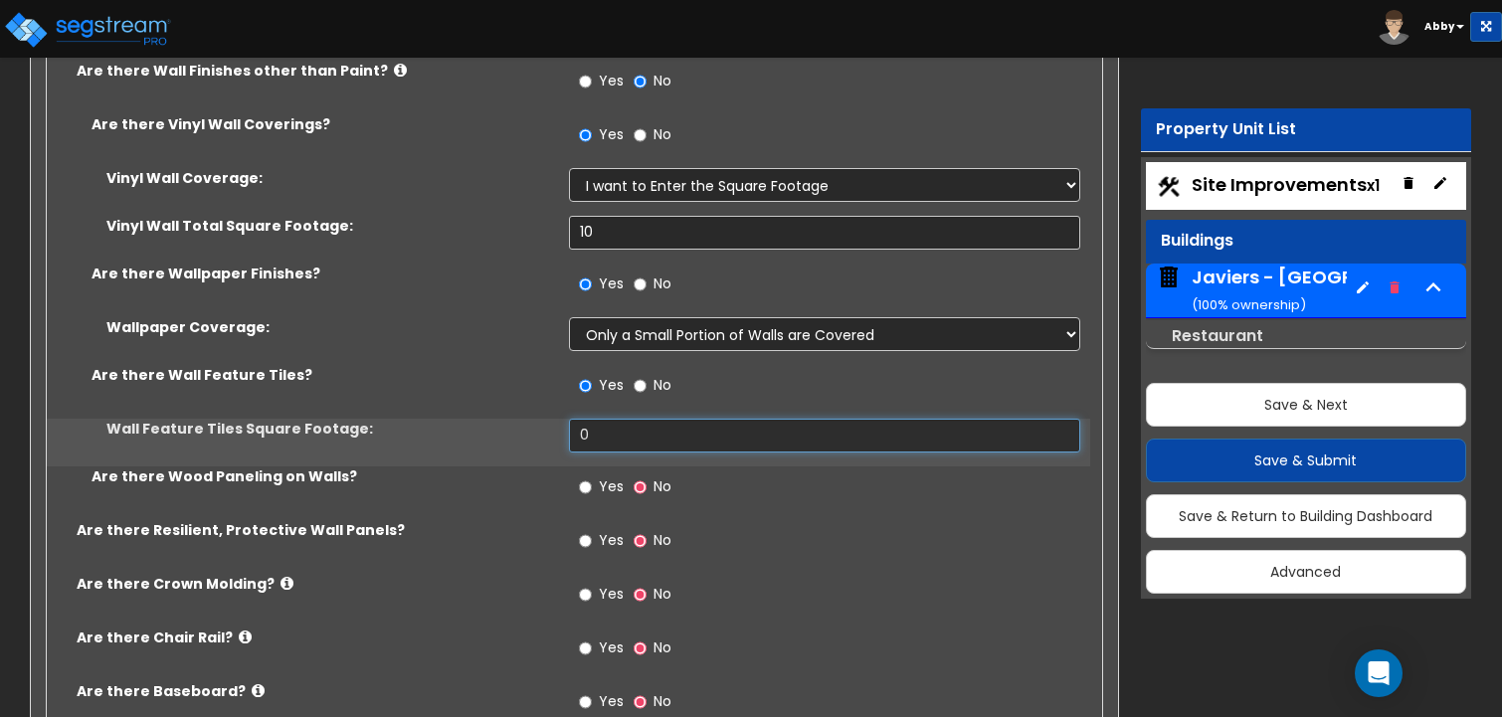
click at [605, 419] on input "0" at bounding box center [825, 436] width 512 height 34
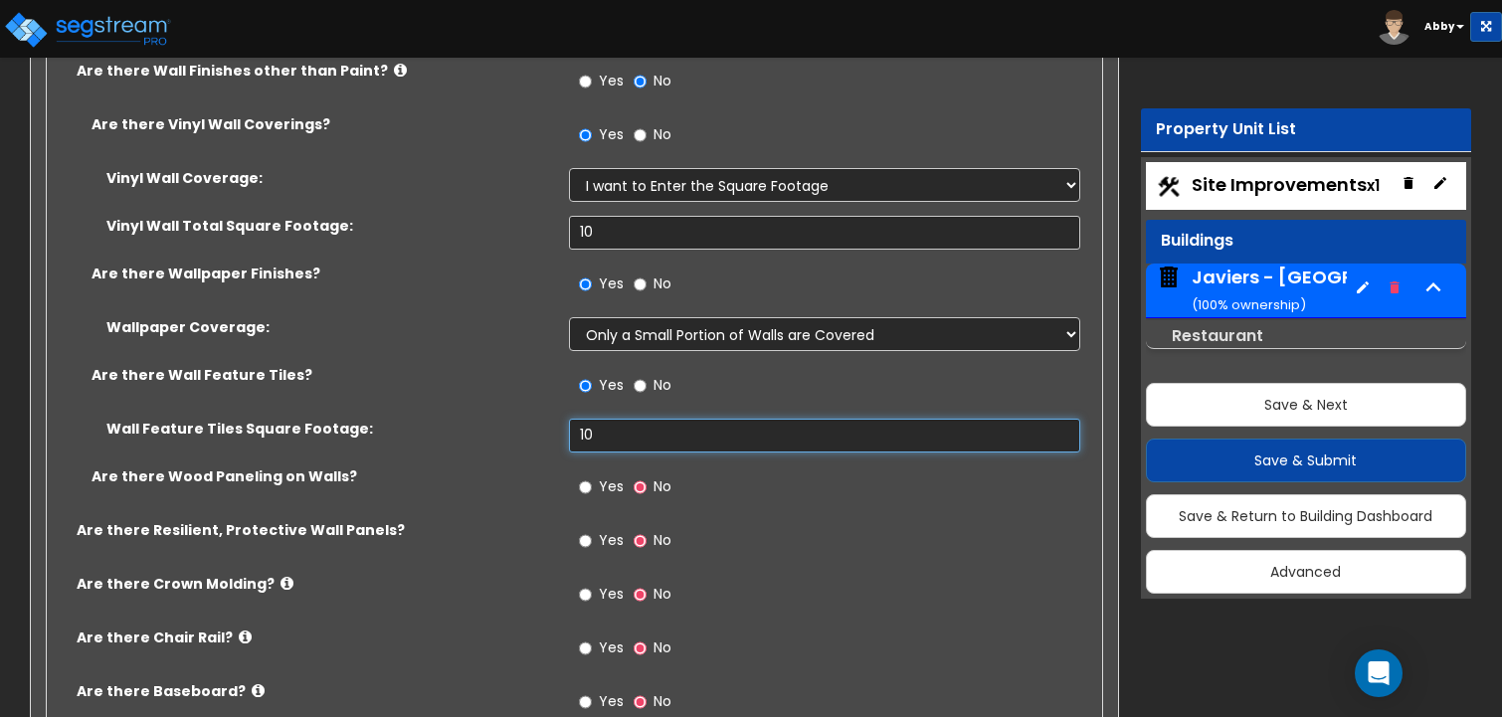
scroll to position [10145, 0]
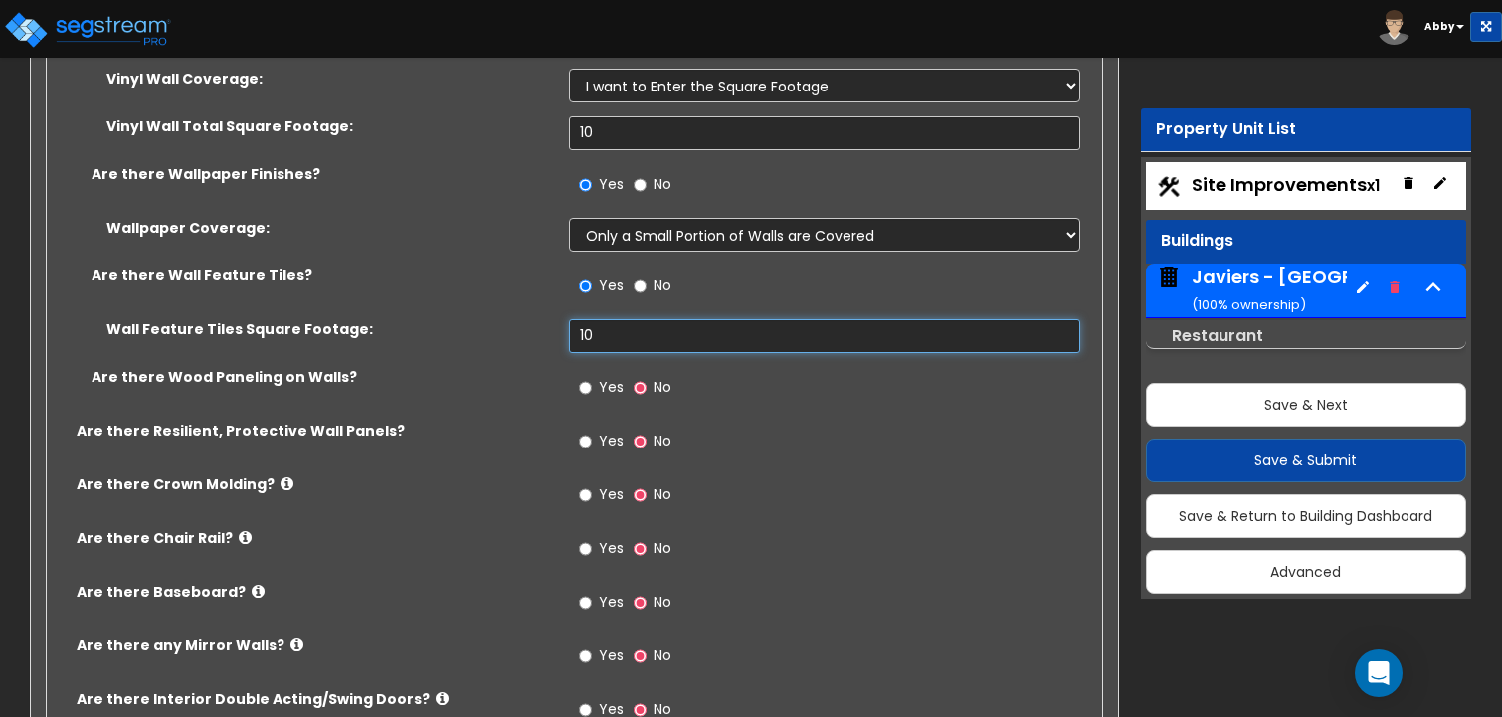
type input "10"
click at [599, 373] on label "Yes" at bounding box center [601, 390] width 45 height 34
click at [592, 377] on input "Yes" at bounding box center [585, 388] width 13 height 22
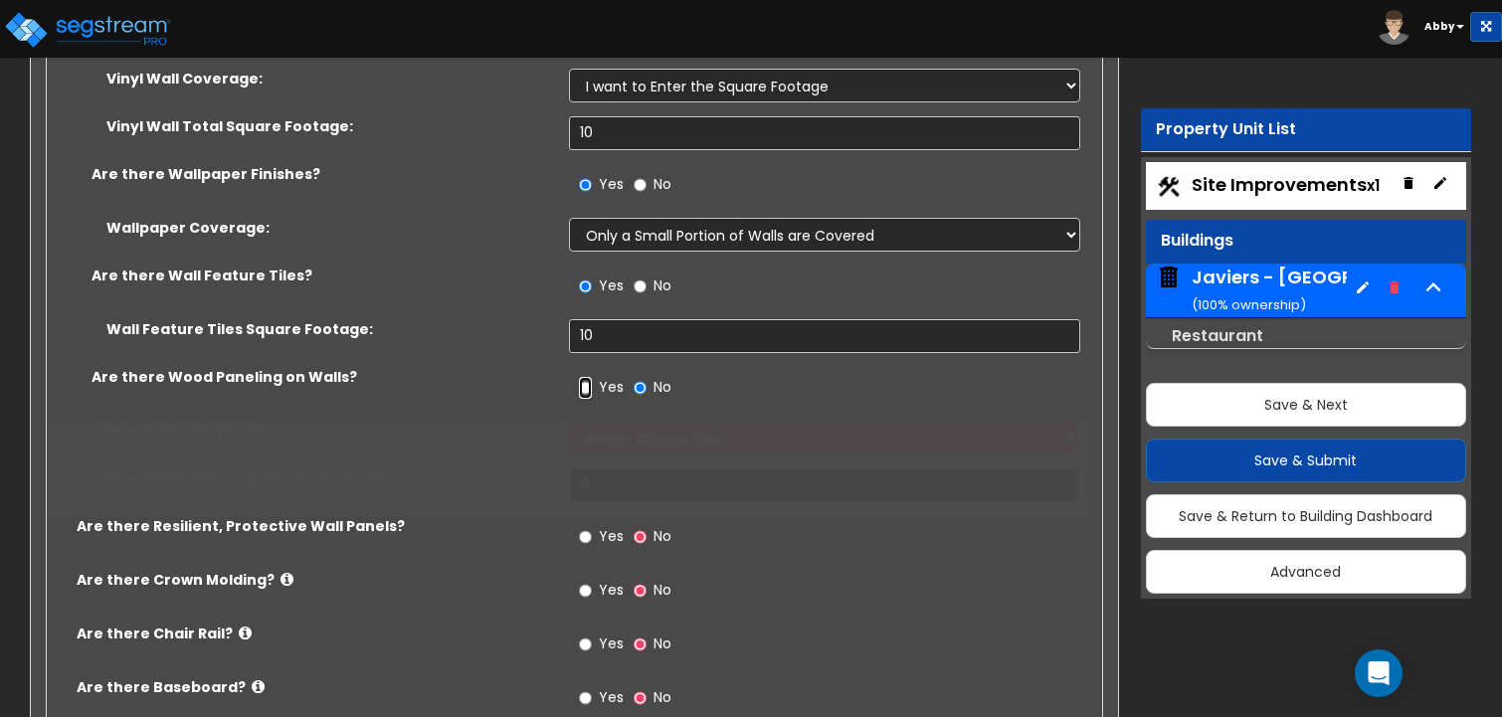
radio input "true"
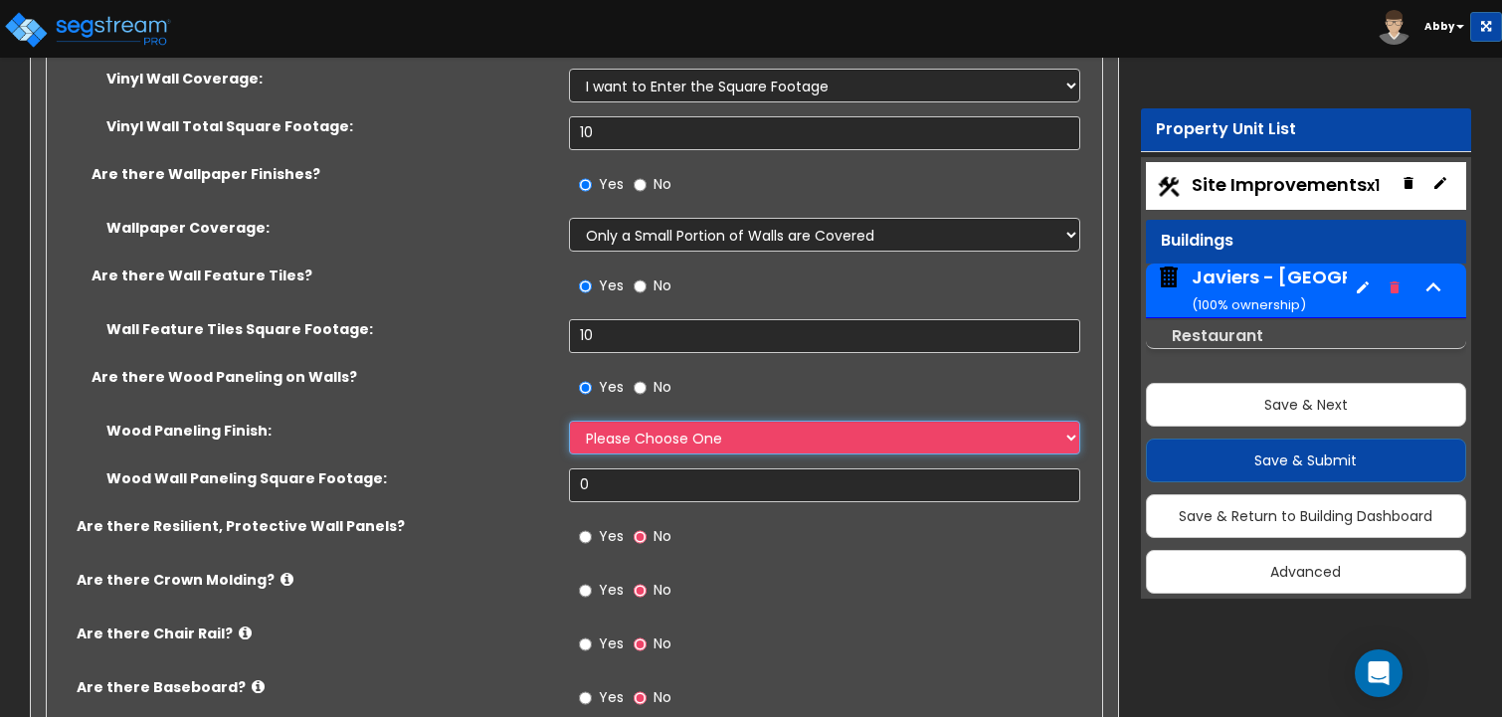
click at [593, 421] on select "Please Choose One Birch Mahogany Oak or Cherry Rosewood Teak I Don't Know, Plea…" at bounding box center [825, 438] width 512 height 34
select select "1"
click at [569, 421] on select "Please Choose One Birch Mahogany Oak or Cherry Rosewood Teak I Don't Know, Plea…" at bounding box center [825, 438] width 512 height 34
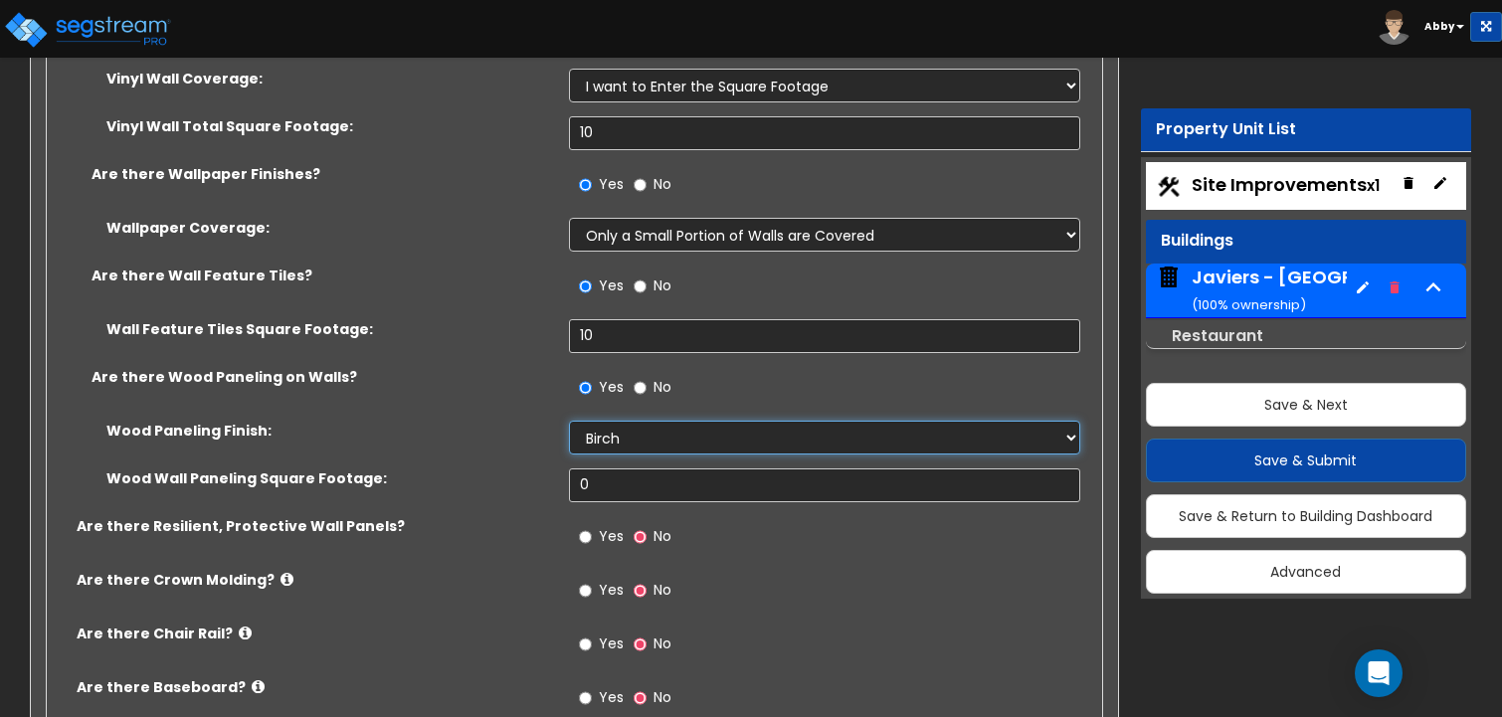
click at [615, 421] on select "Please Choose One Birch Mahogany Oak or Cherry Rosewood Teak I Don't Know, Plea…" at bounding box center [825, 438] width 512 height 34
click at [545, 468] on div "Wood Wall Paneling Square Footage: 0" at bounding box center [568, 492] width 1043 height 48
click at [595, 468] on input "0" at bounding box center [825, 485] width 512 height 34
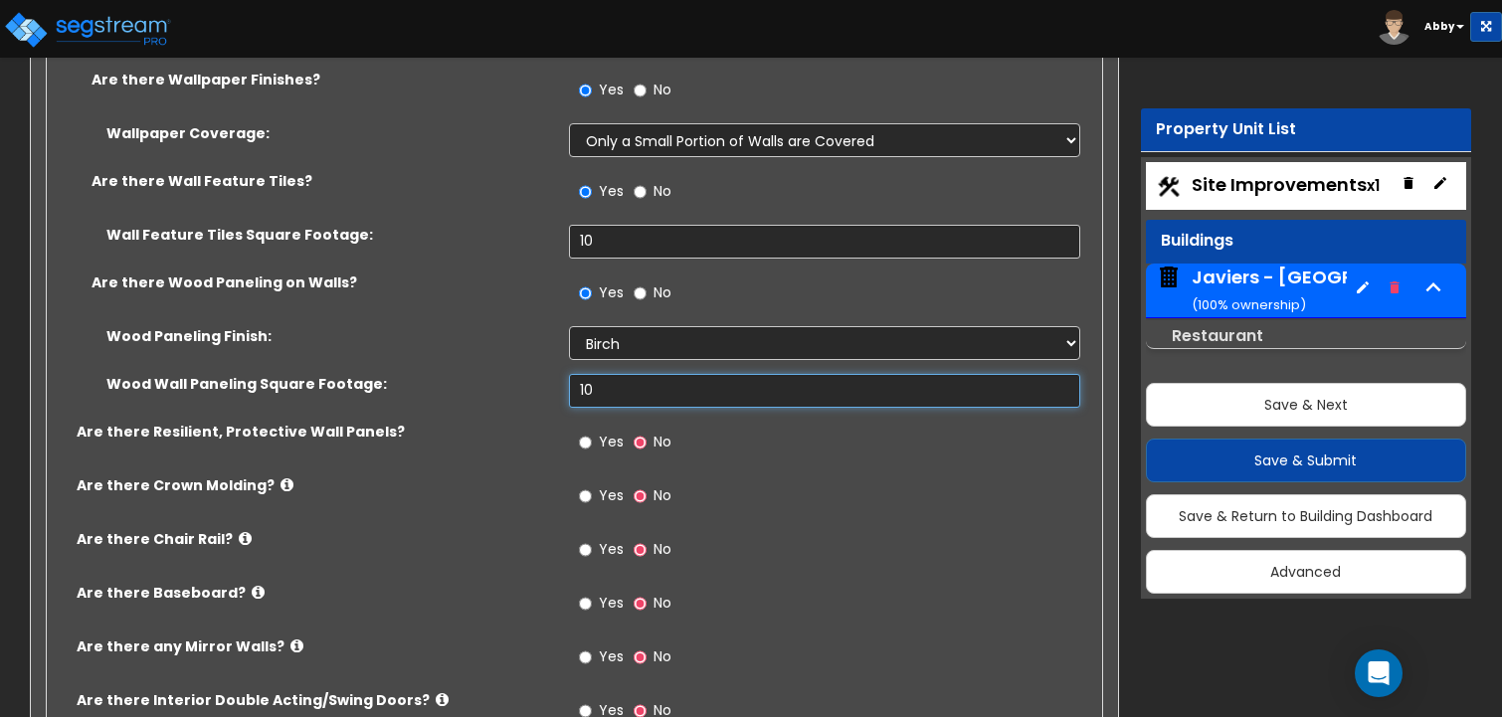
scroll to position [10245, 0]
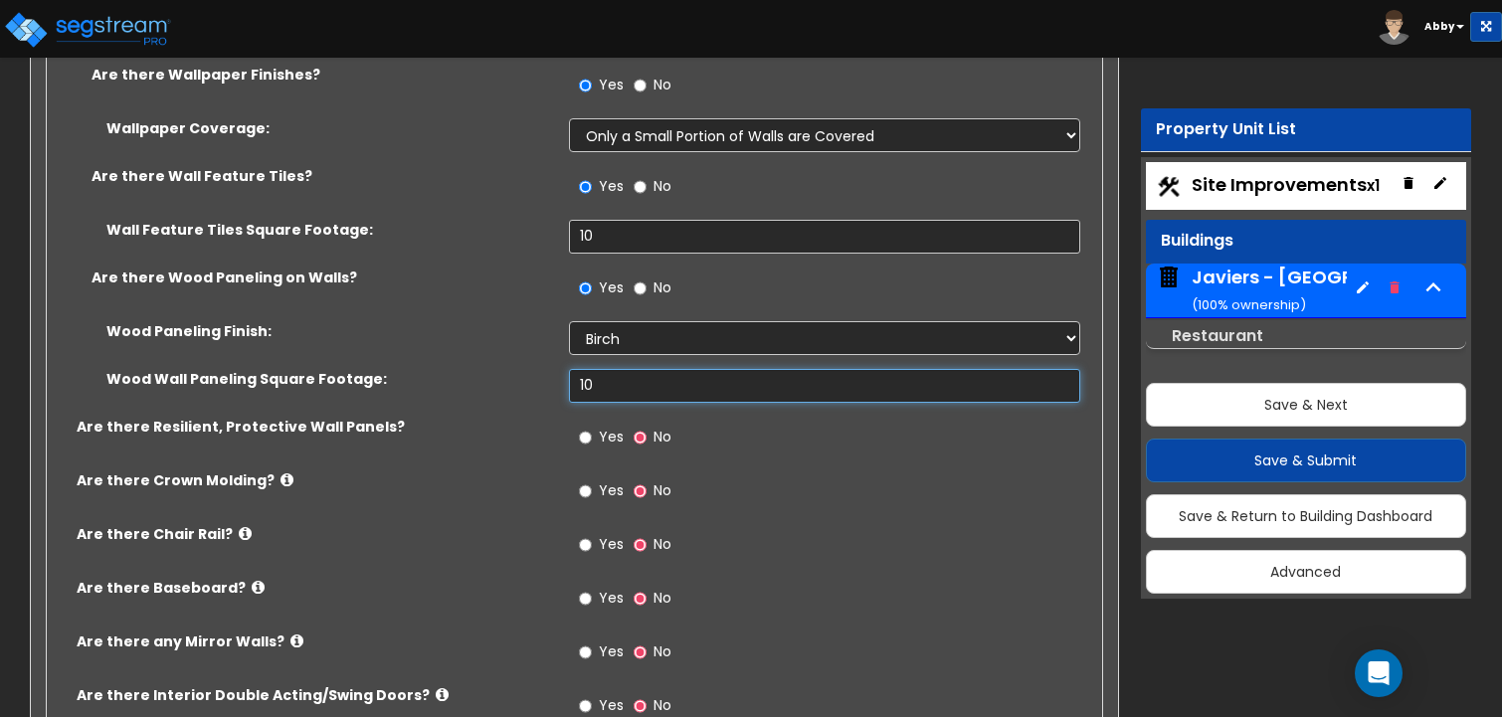
type input "10"
click at [608, 427] on span "Yes" at bounding box center [611, 437] width 25 height 20
click at [592, 427] on input "Yes" at bounding box center [585, 438] width 13 height 22
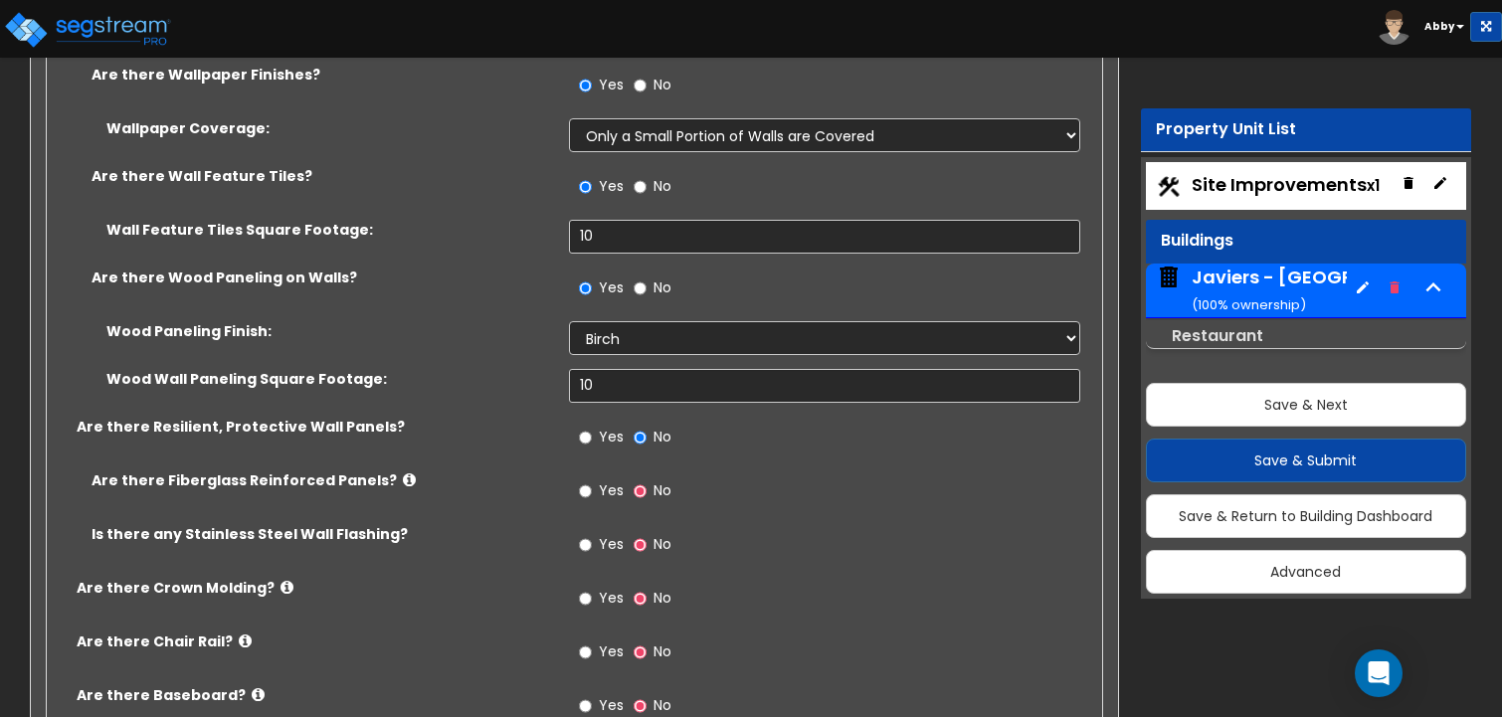
click at [607, 480] on span "Yes" at bounding box center [611, 490] width 25 height 20
click at [592, 480] on input "Yes" at bounding box center [585, 491] width 13 height 22
radio input "true"
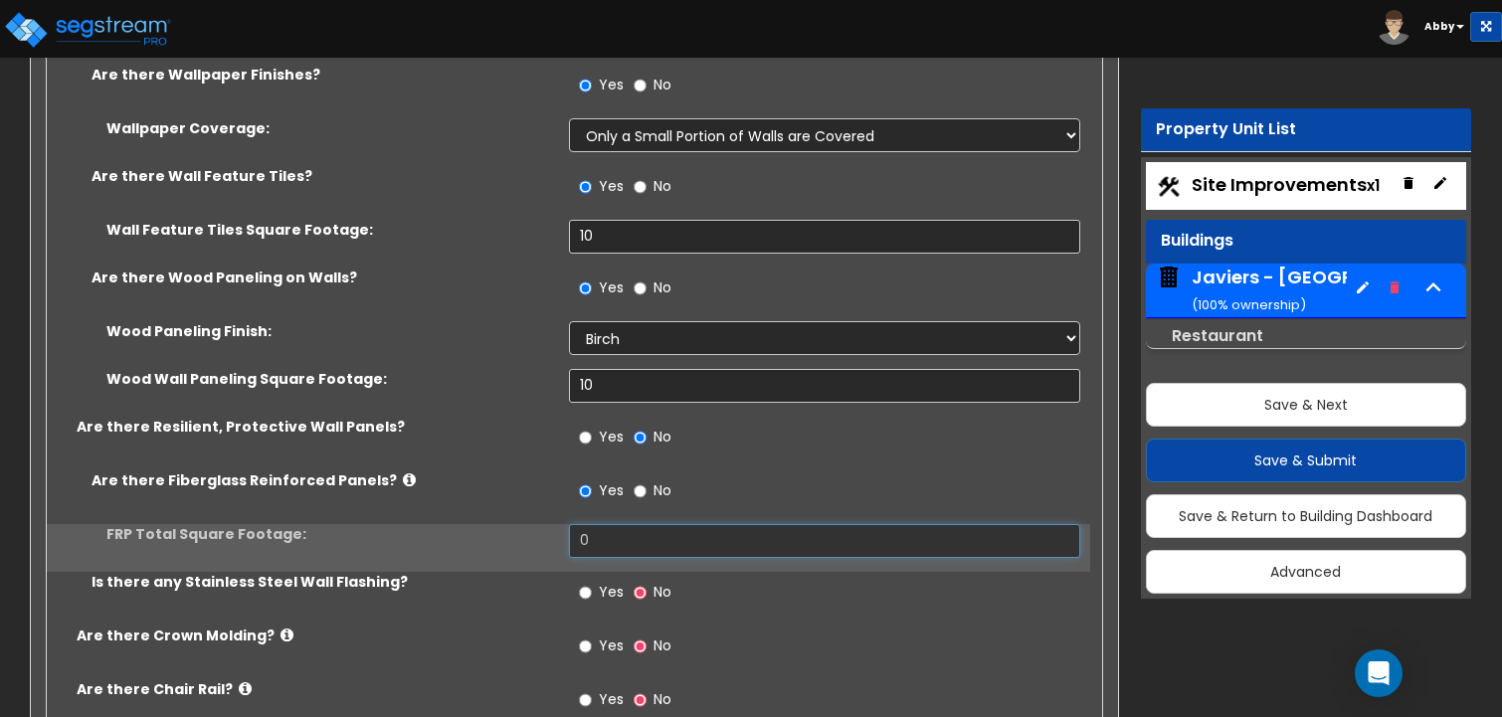
click at [586, 524] on input "0" at bounding box center [825, 541] width 512 height 34
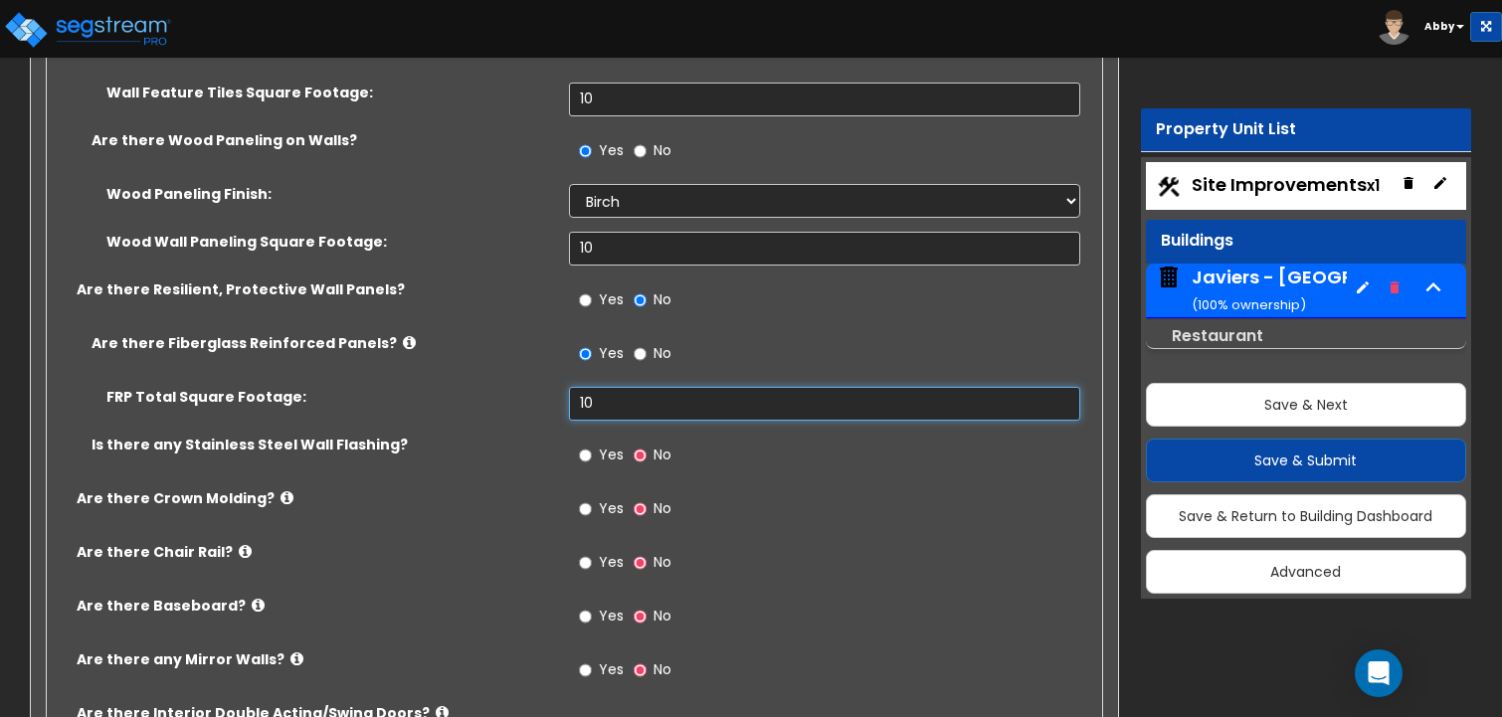
scroll to position [10444, 0]
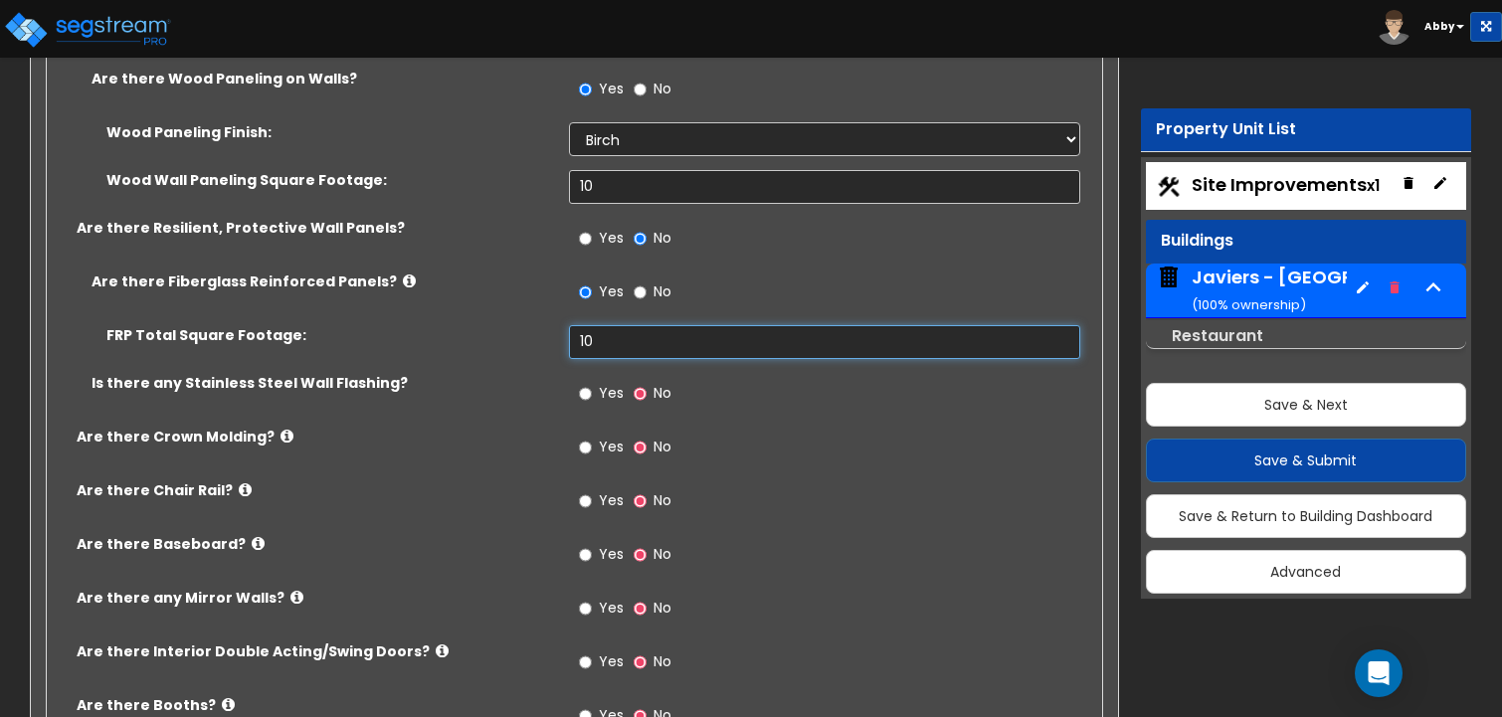
type input "10"
click at [591, 383] on input "Yes" at bounding box center [585, 394] width 13 height 22
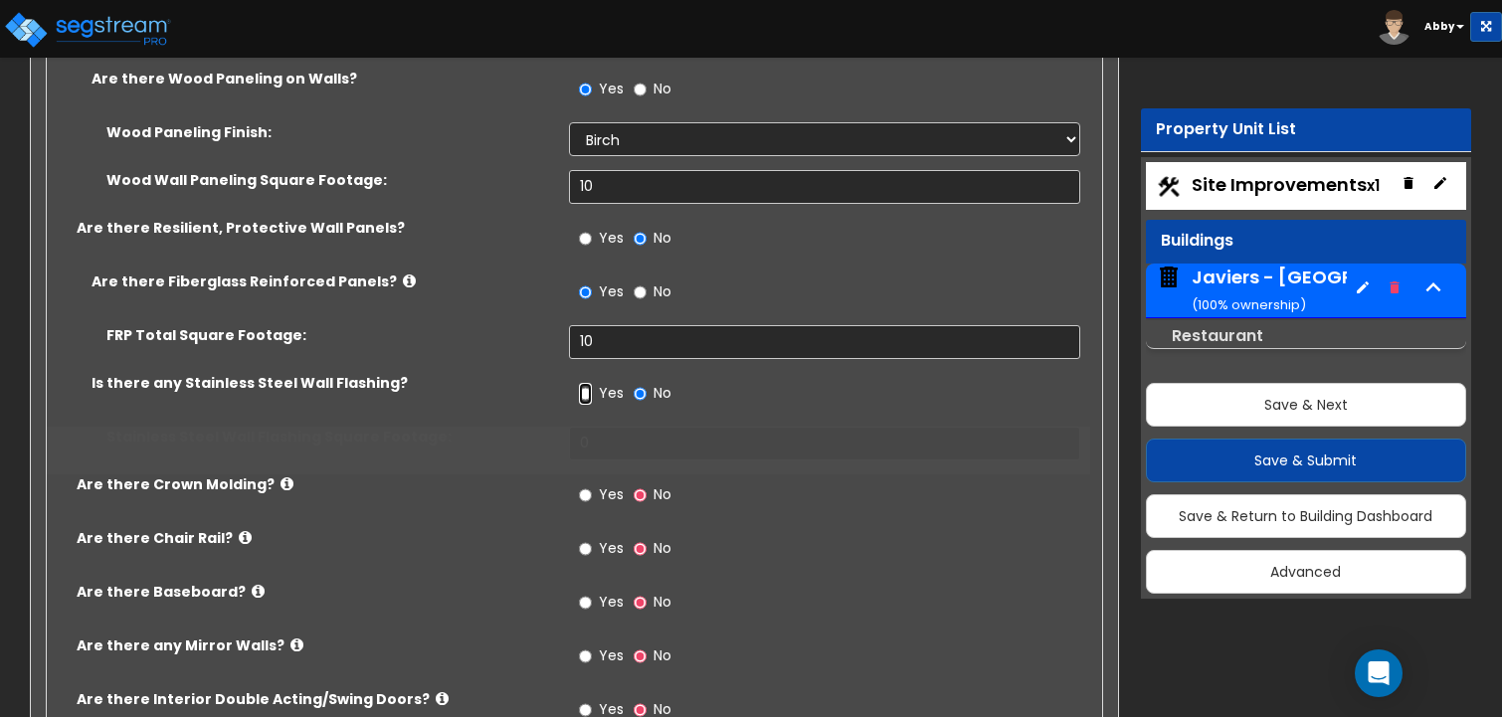
radio input "true"
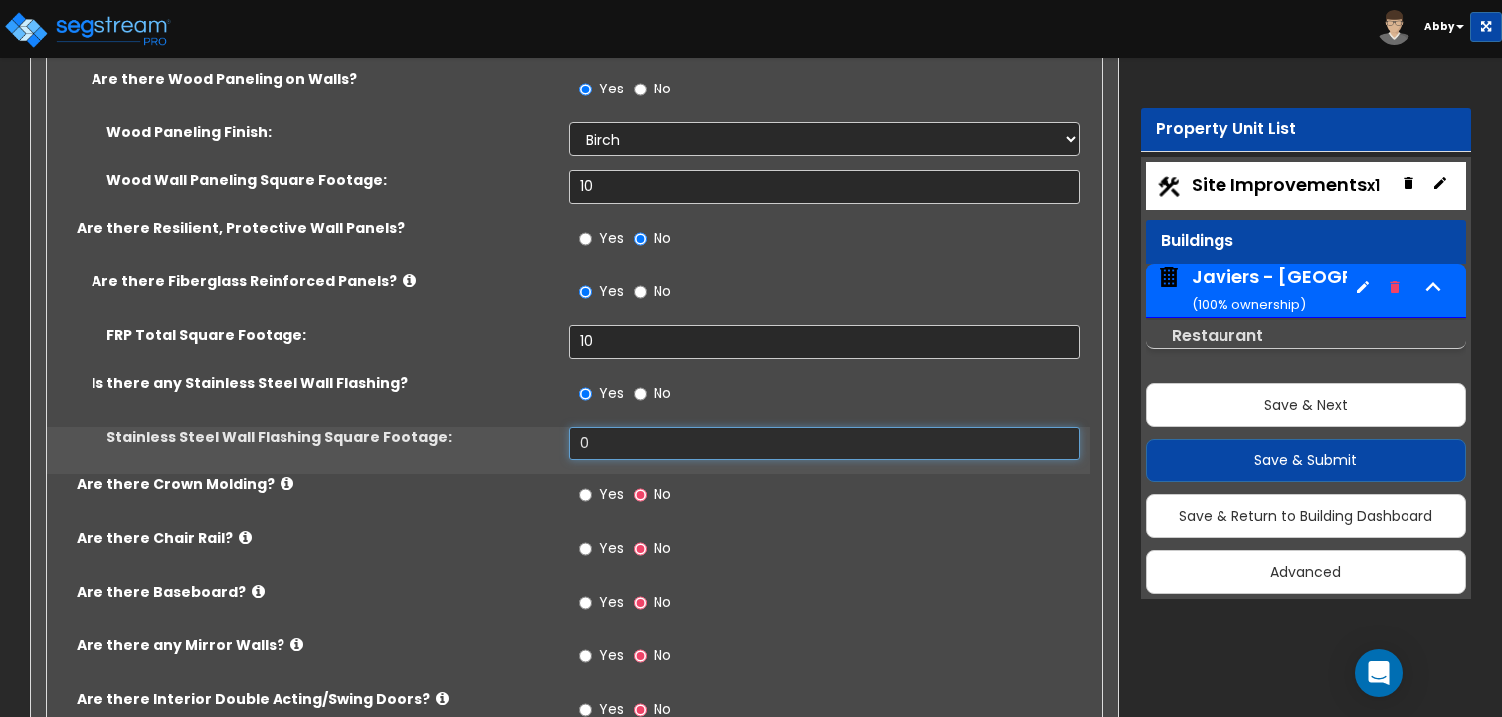
click at [587, 427] on input "0" at bounding box center [825, 444] width 512 height 34
type input "10"
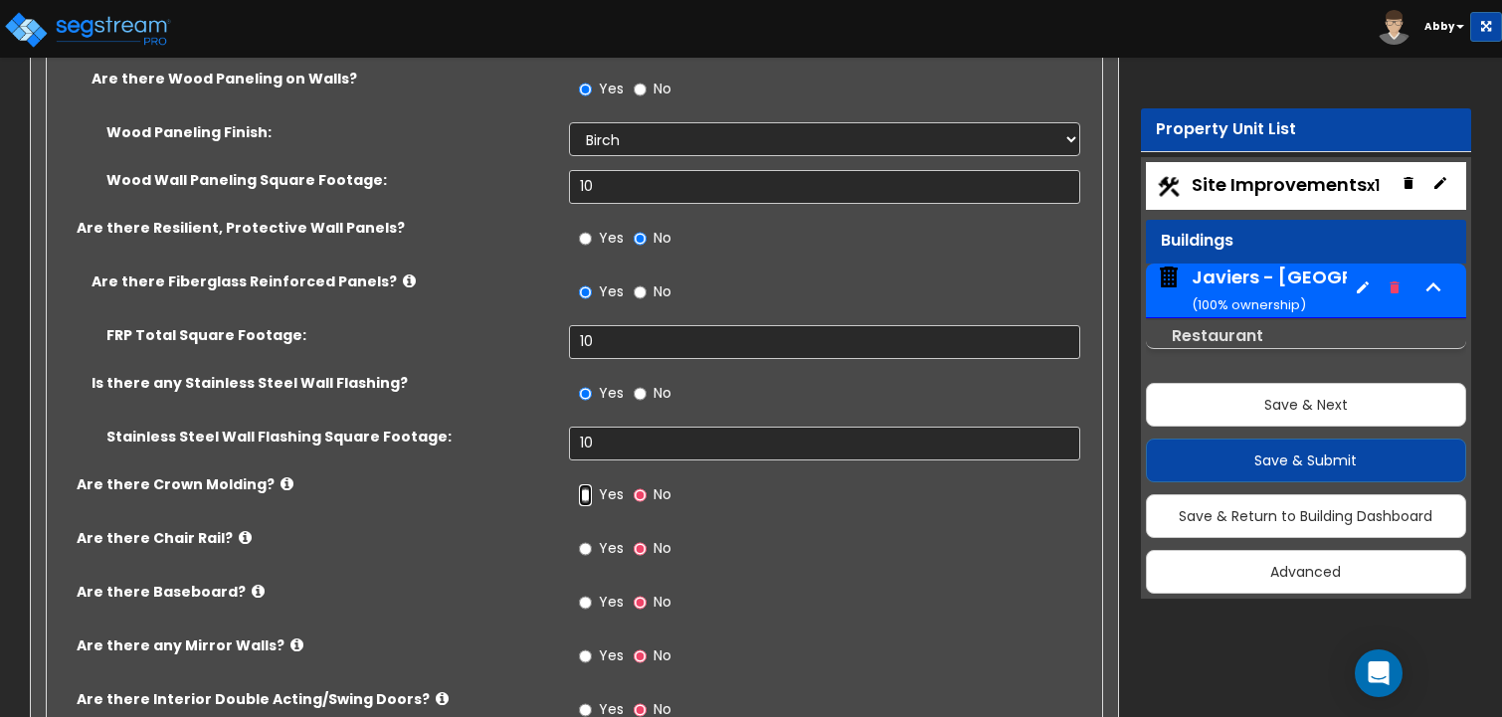
click at [584, 484] on input "Yes" at bounding box center [585, 495] width 13 height 22
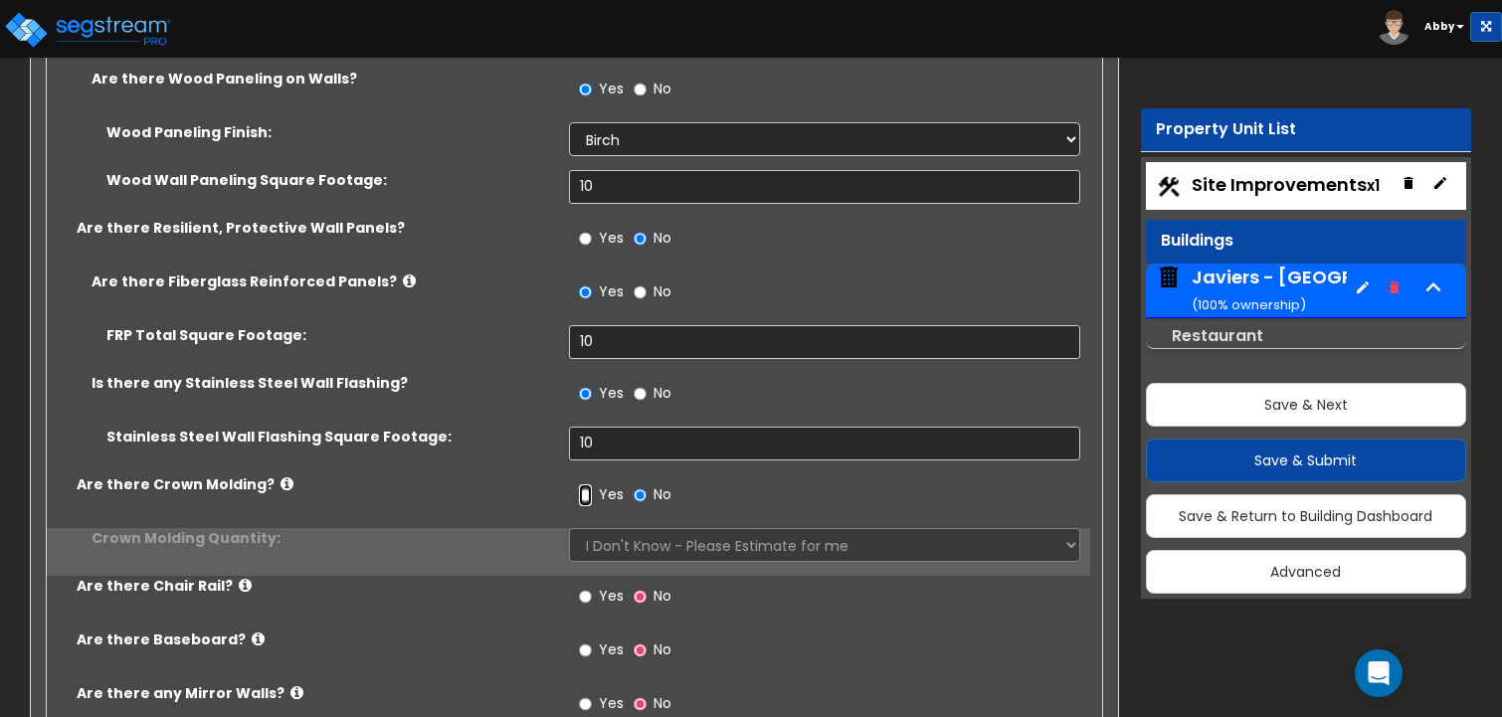
click at [584, 484] on input "Yes" at bounding box center [585, 495] width 13 height 22
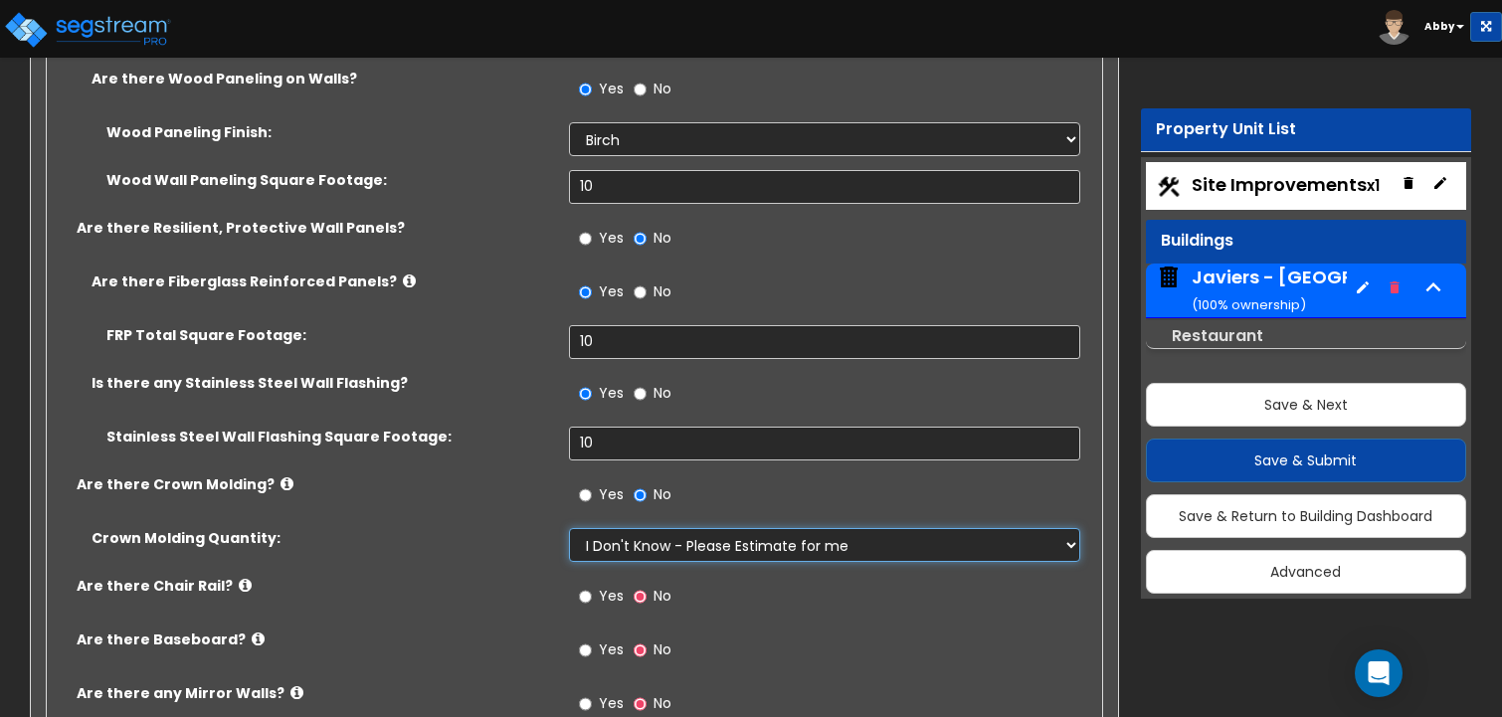
click at [586, 528] on select "I Don't Know - Please Estimate for me I want to Enter the Linear Footage" at bounding box center [825, 545] width 512 height 34
select select "1"
click at [569, 528] on select "I Don't Know - Please Estimate for me I want to Enter the Linear Footage" at bounding box center [825, 545] width 512 height 34
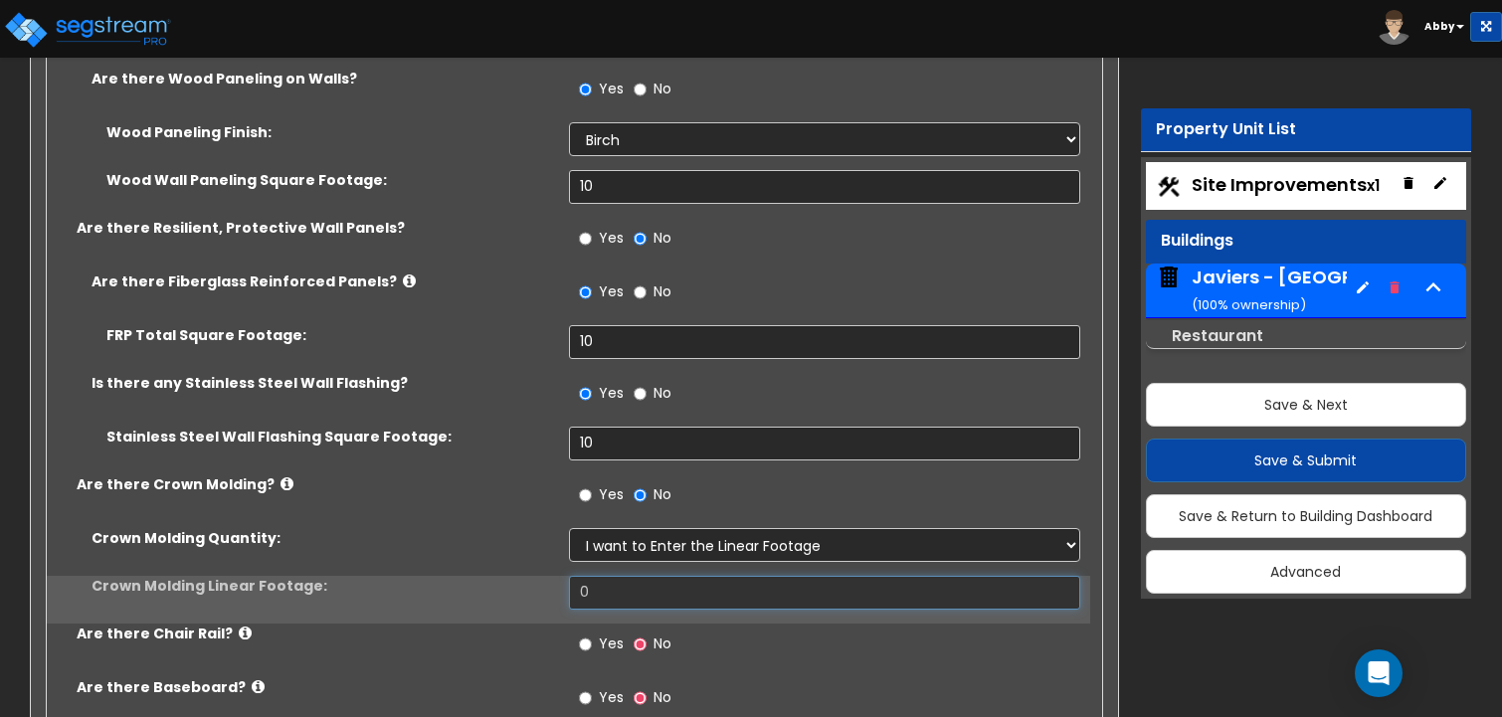
click at [587, 576] on input "0" at bounding box center [825, 593] width 512 height 34
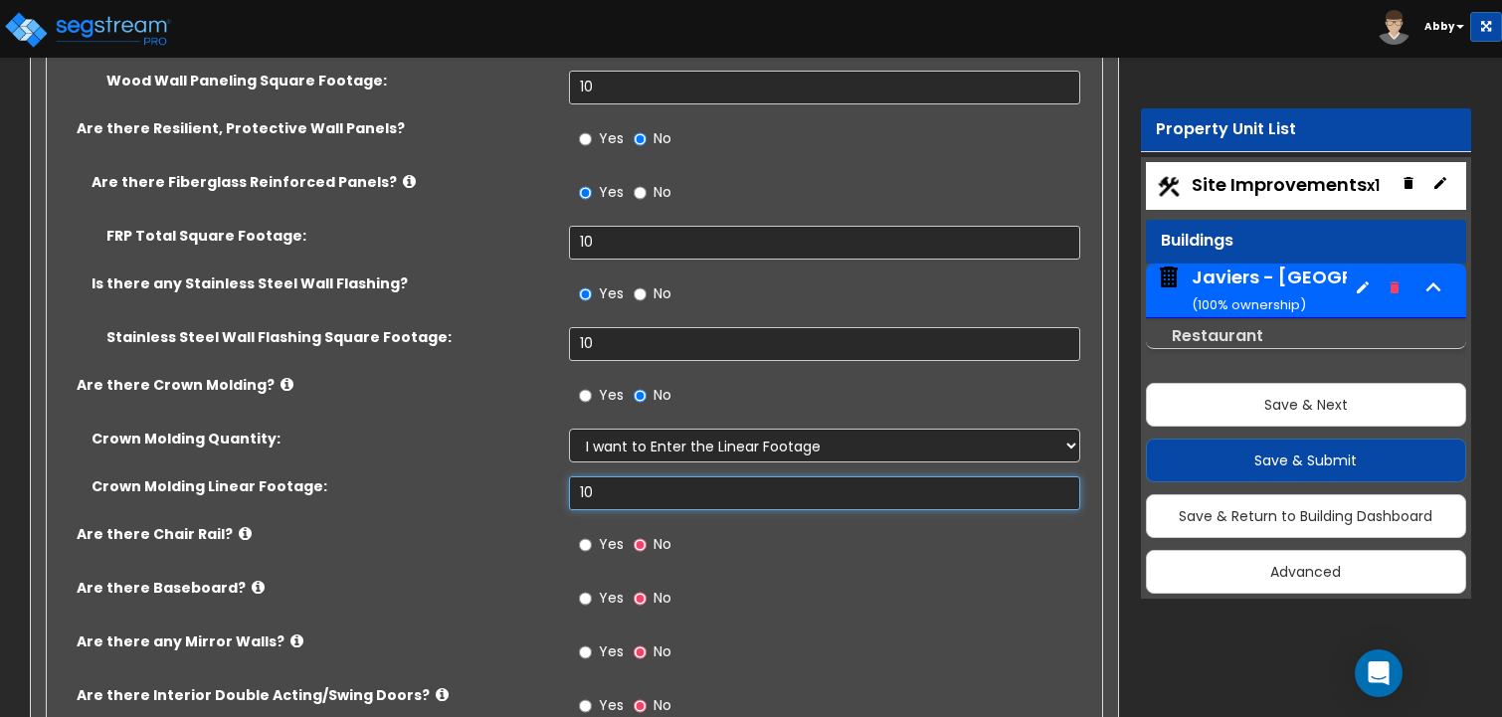
scroll to position [10643, 0]
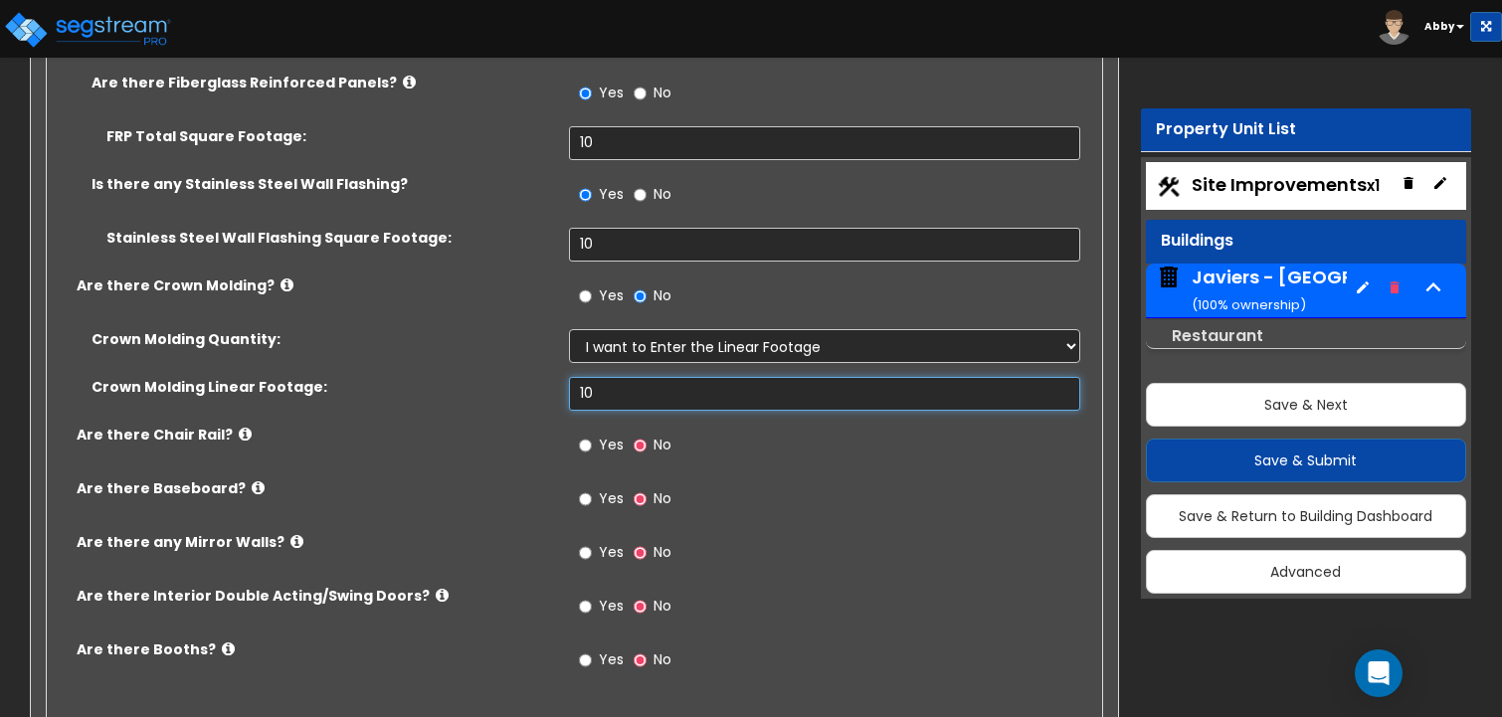
type input "10"
click at [586, 435] on input "Yes" at bounding box center [585, 446] width 13 height 22
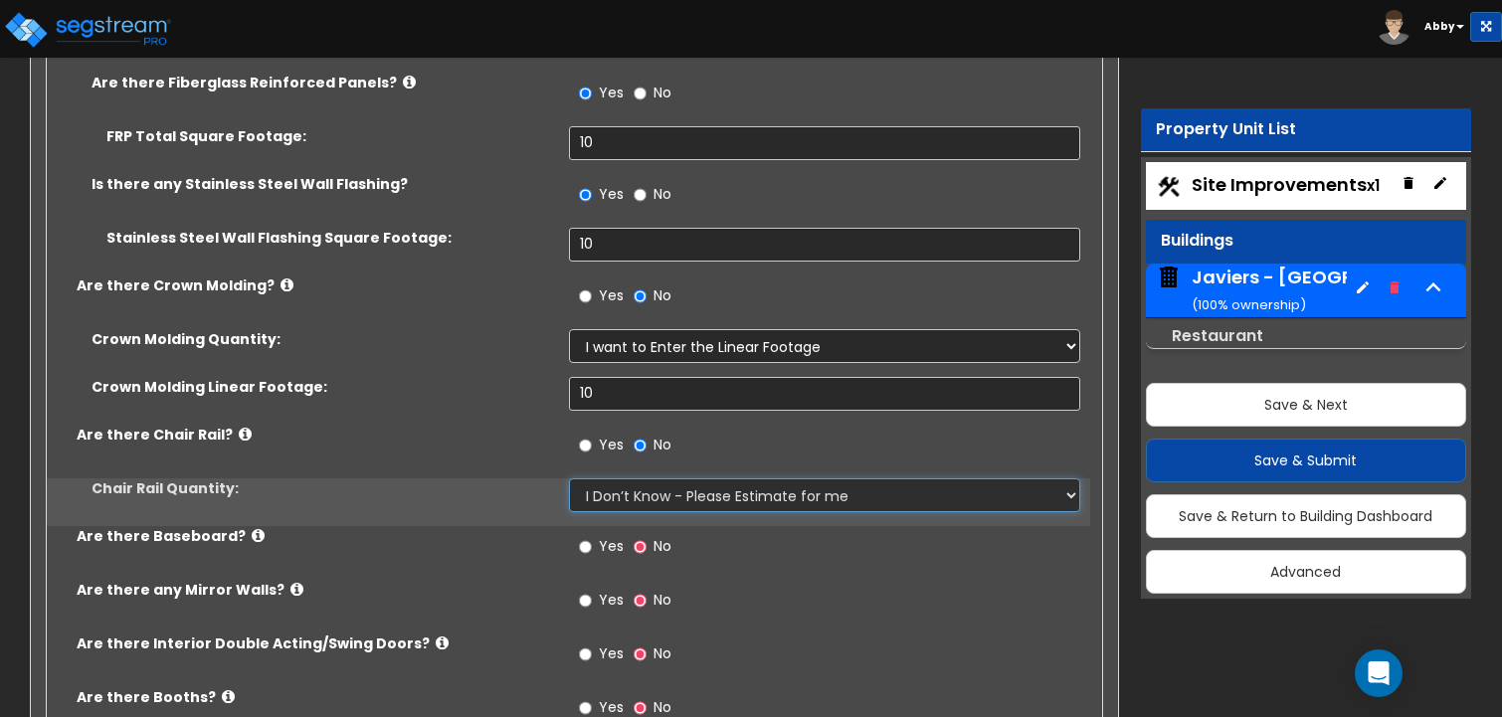
click at [585, 478] on select "I Don’t Know - Please Estimate for me I want to Enter the Linear Footage" at bounding box center [825, 495] width 512 height 34
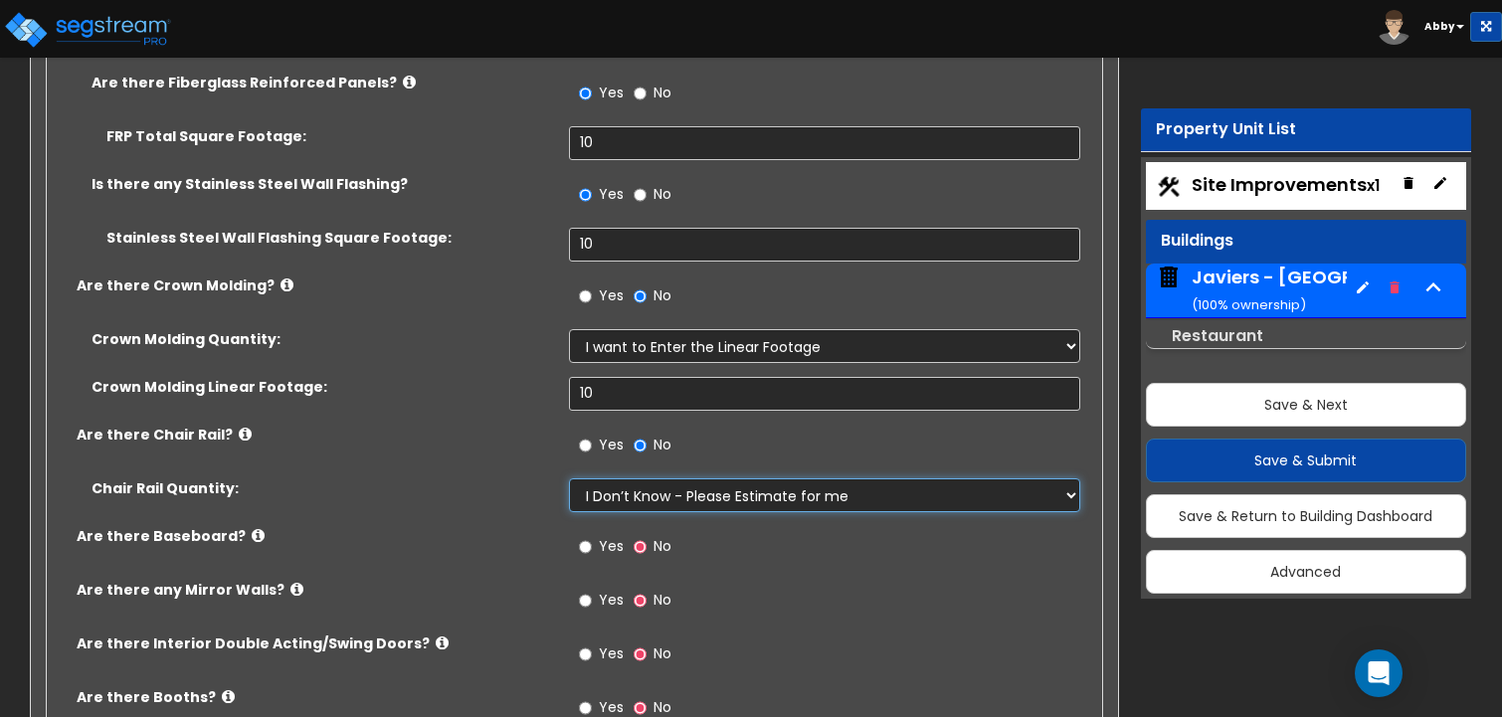
select select "1"
click at [569, 478] on select "I Don’t Know - Please Estimate for me I want to Enter the Linear Footage" at bounding box center [825, 495] width 512 height 34
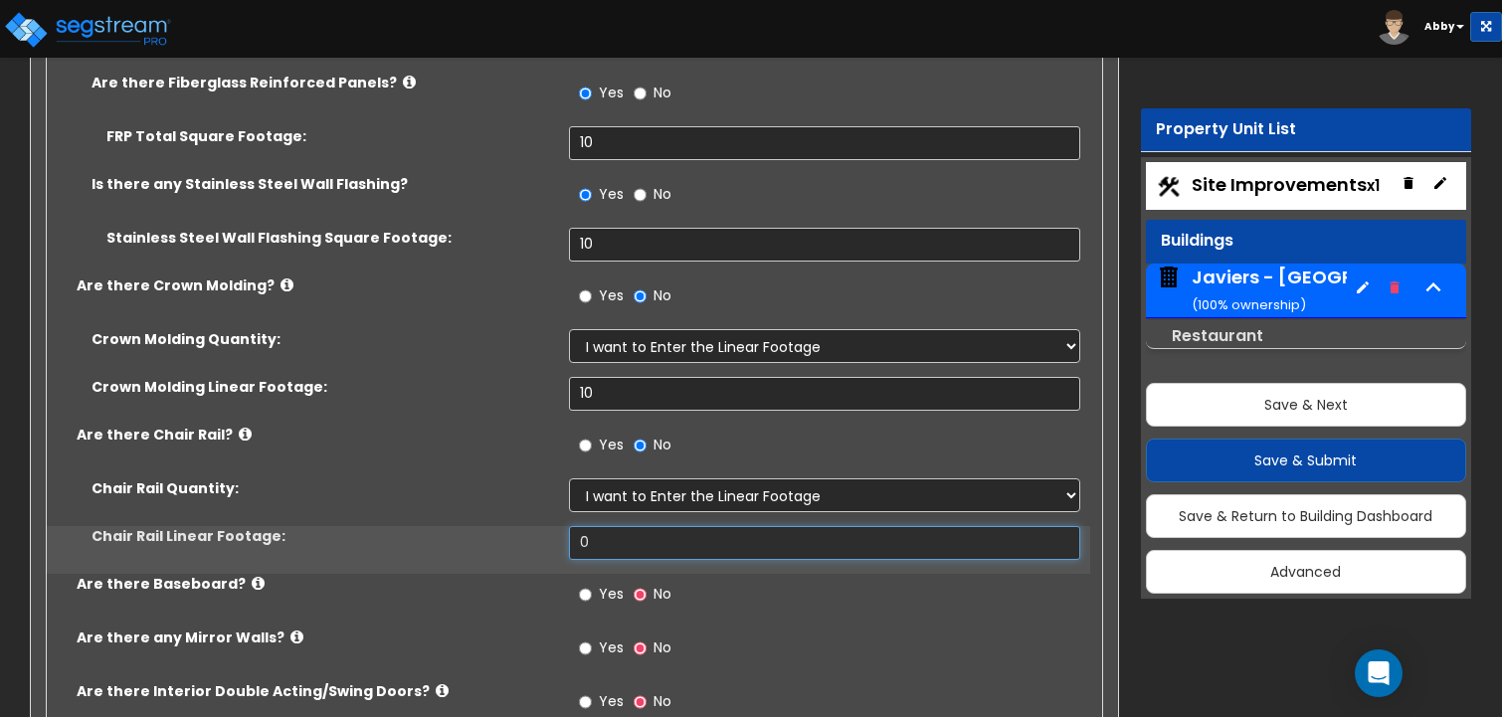
click at [586, 526] on input "0" at bounding box center [825, 543] width 512 height 34
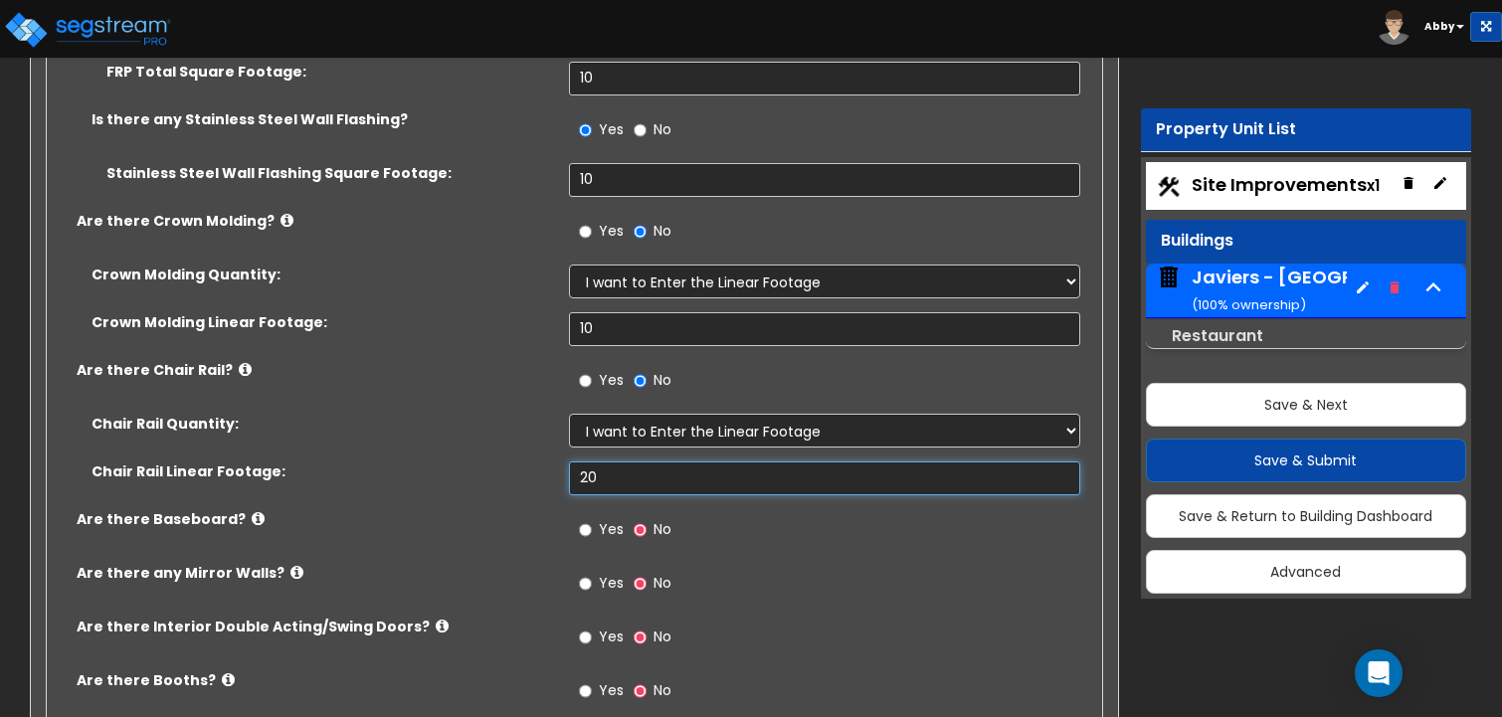
scroll to position [10742, 0]
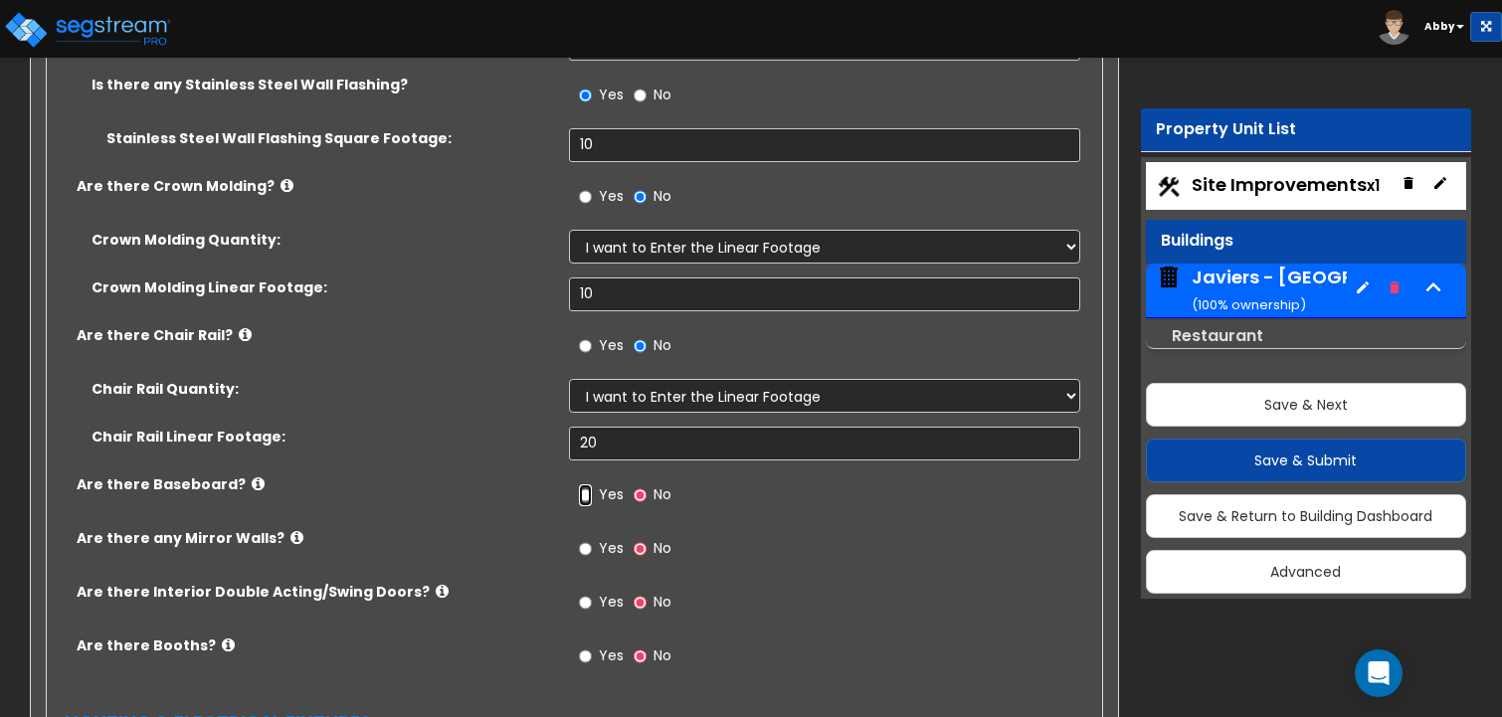
click at [587, 484] on input "Yes" at bounding box center [585, 495] width 13 height 22
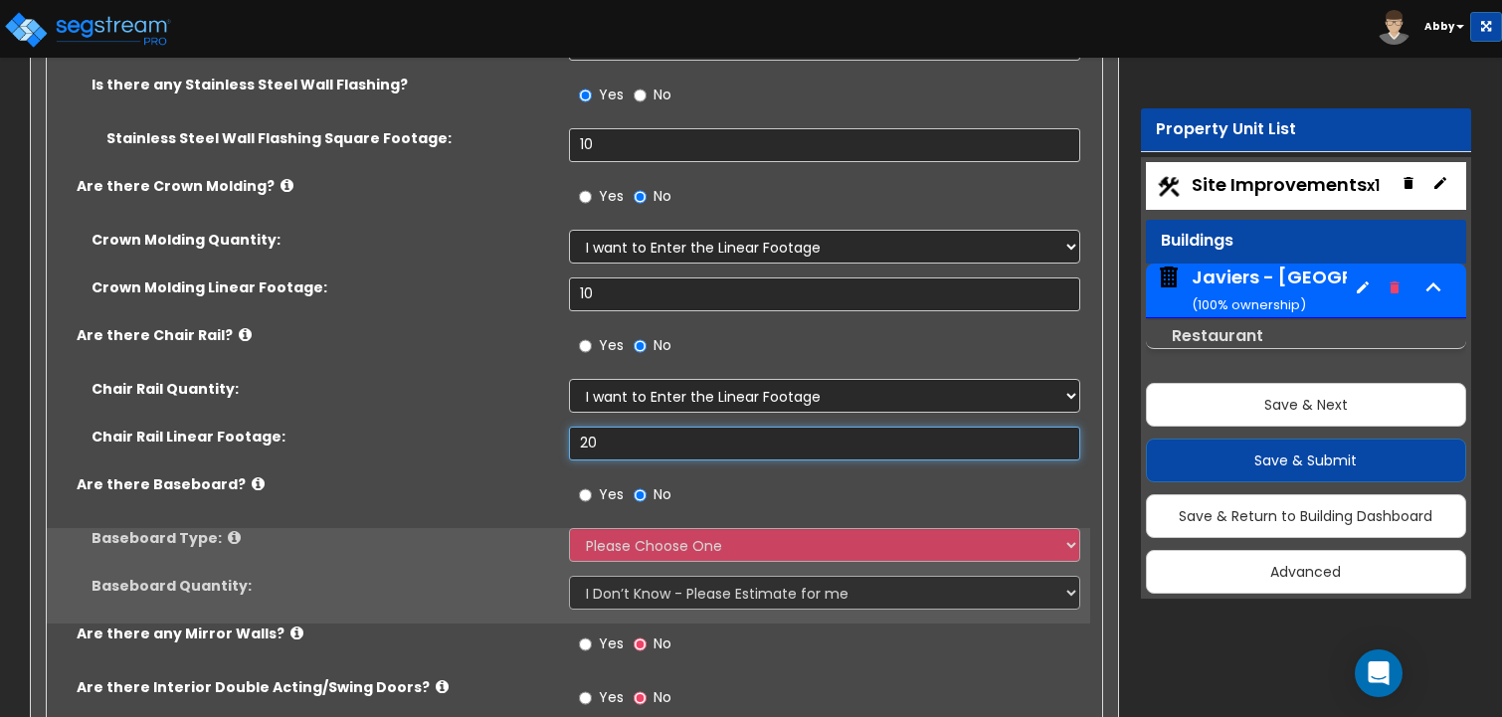
click at [587, 427] on input "20" at bounding box center [825, 444] width 512 height 34
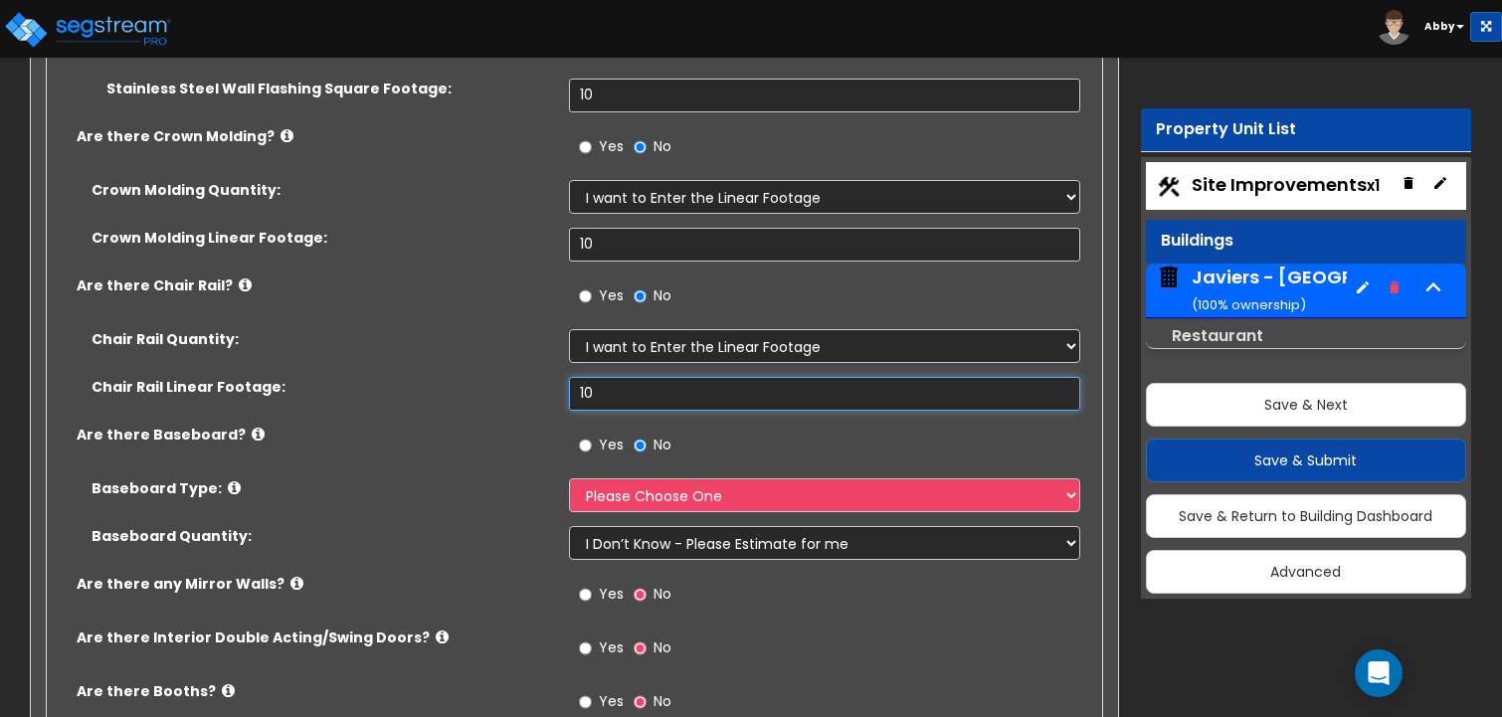
scroll to position [10841, 0]
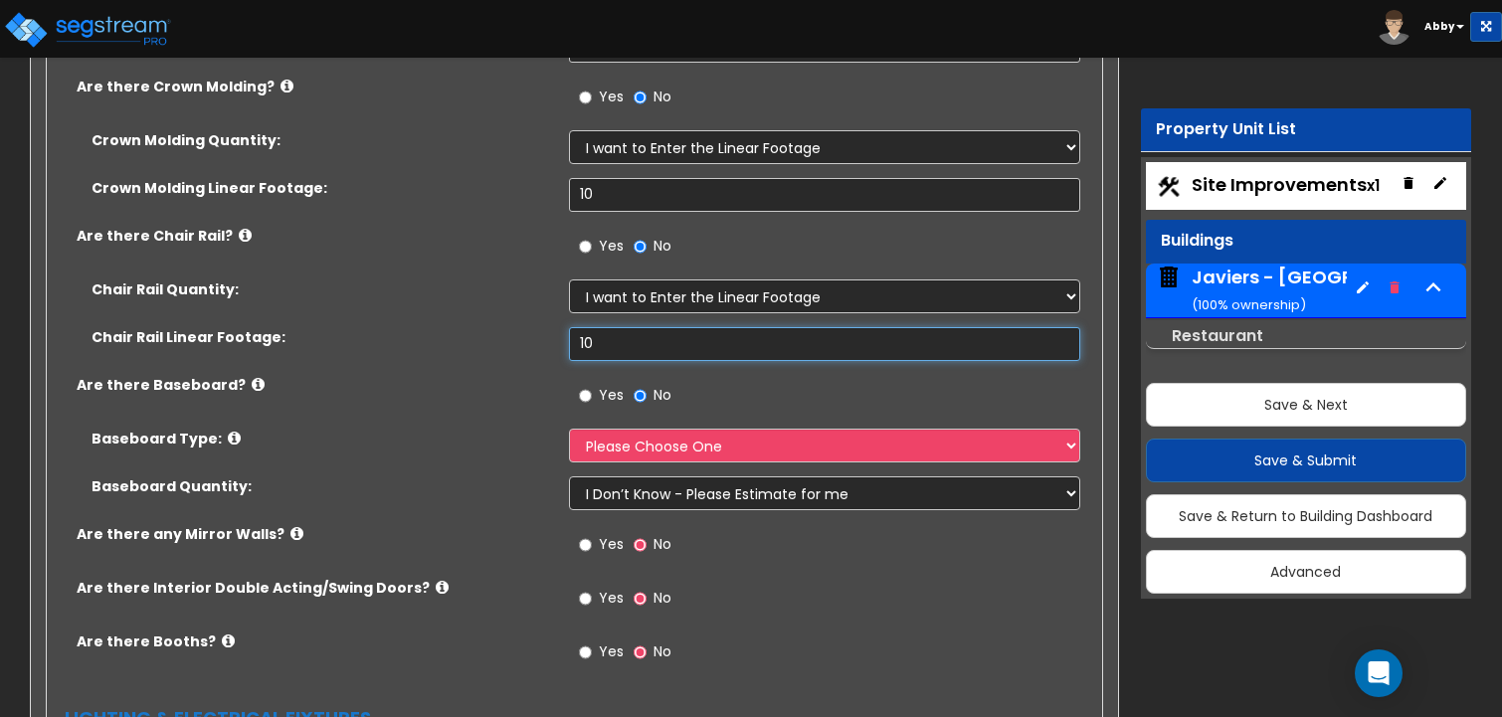
type input "10"
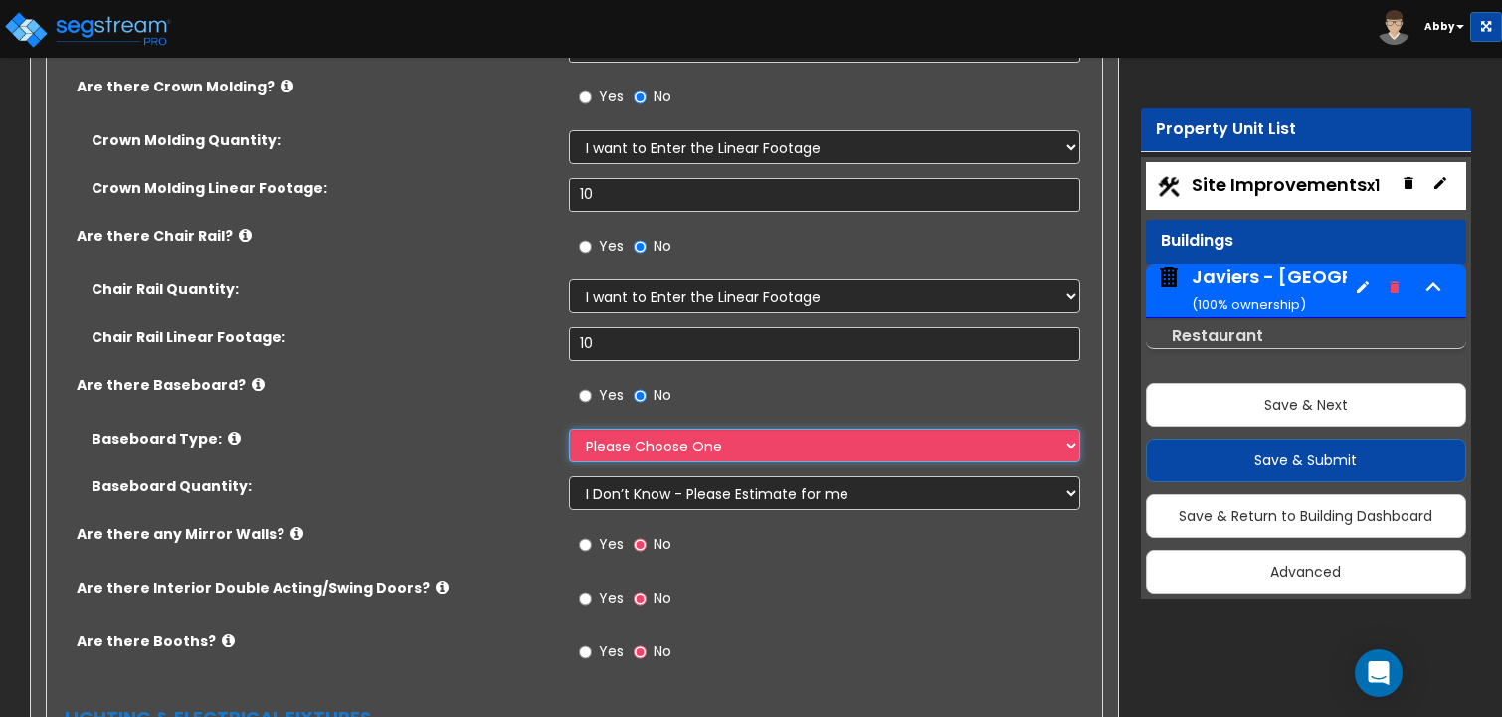
click at [610, 429] on select "Please Choose One Wood Vinyl Carpet Tile" at bounding box center [825, 446] width 512 height 34
click at [569, 429] on select "Please Choose One Wood Vinyl Carpet Tile" at bounding box center [825, 446] width 512 height 34
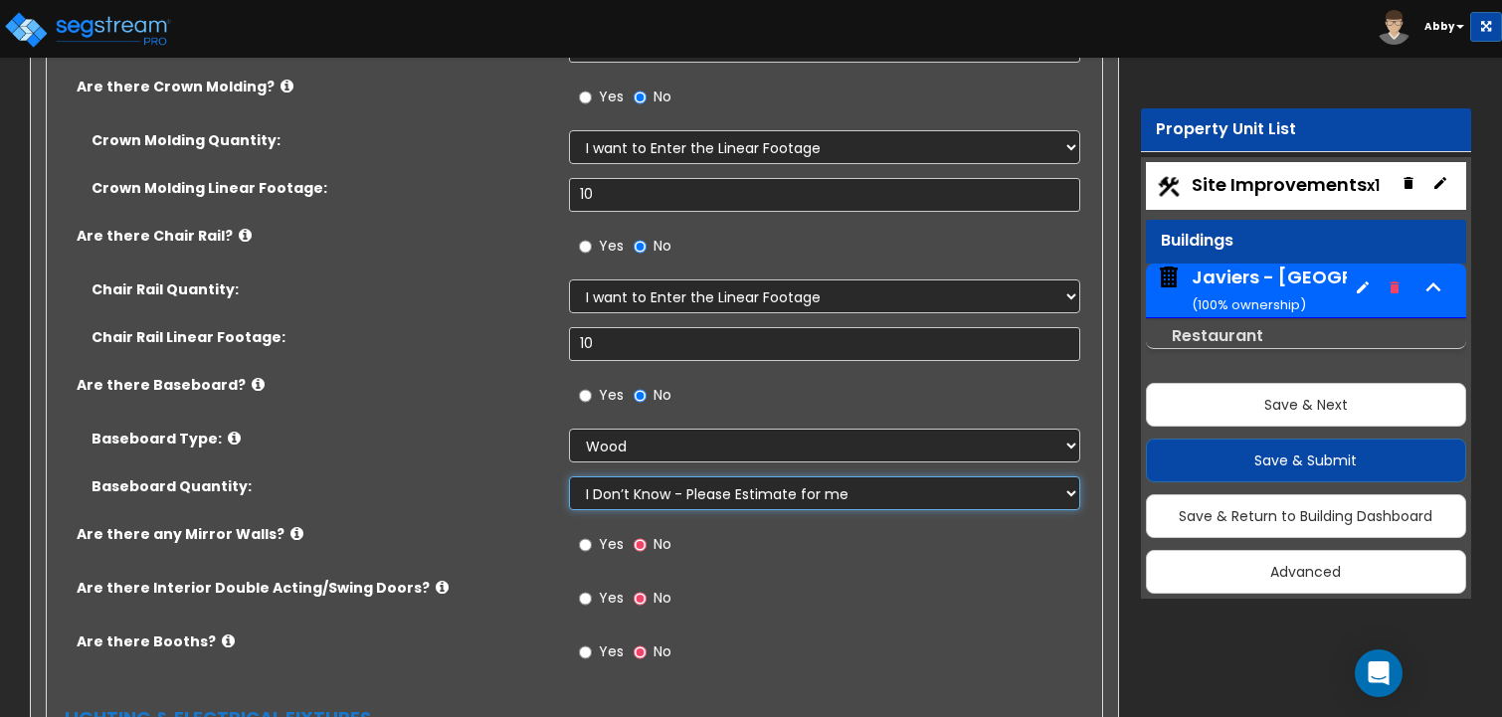
click at [609, 476] on select "I Don’t Know - Please Estimate for me I want to Enter the Linear Footage" at bounding box center [825, 493] width 512 height 34
click at [607, 429] on select "Please Choose One Wood Vinyl Carpet Tile" at bounding box center [825, 446] width 512 height 34
select select "2"
click at [569, 429] on select "Please Choose One Wood Vinyl Carpet Tile" at bounding box center [825, 446] width 512 height 34
click at [603, 476] on select "I Don’t Know - Please Estimate for me I want to Enter the Linear Footage" at bounding box center [825, 493] width 512 height 34
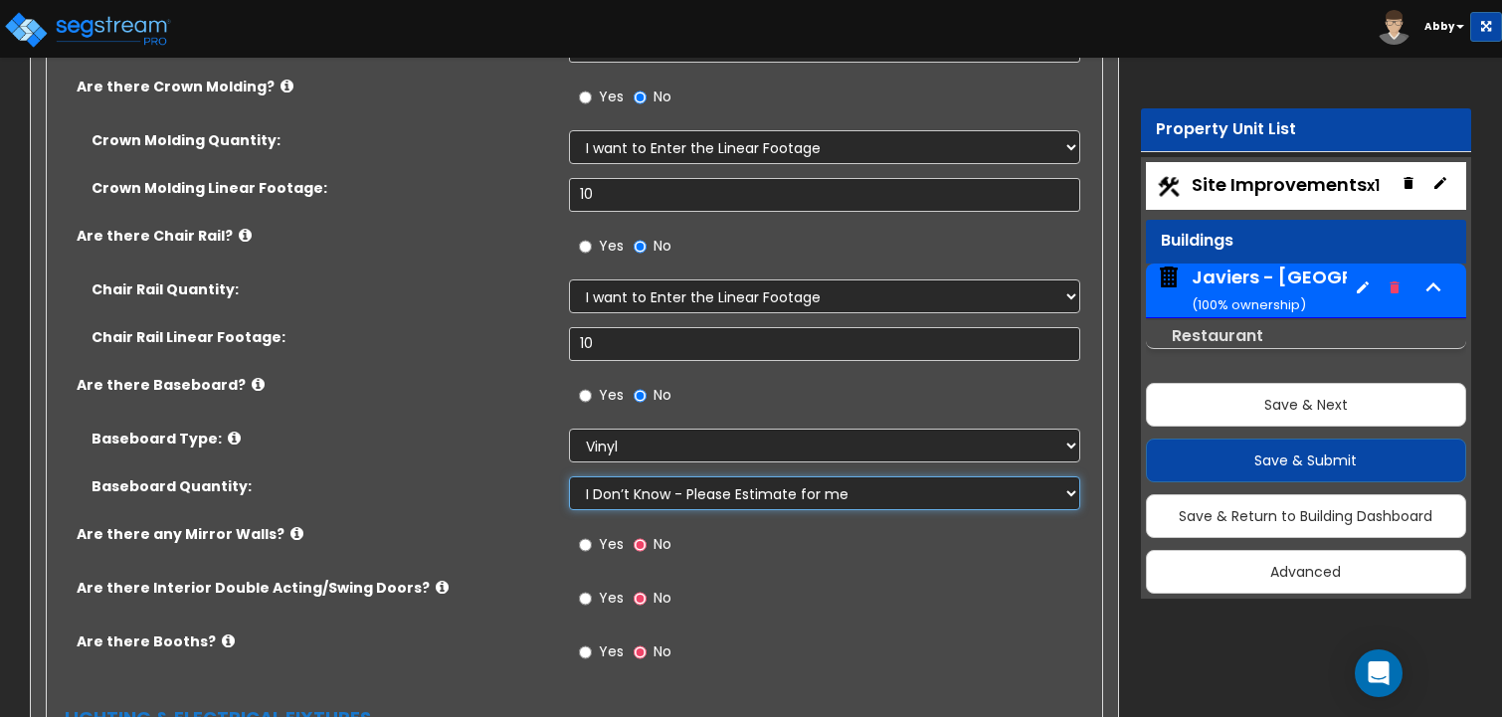
select select "1"
click at [569, 476] on select "I Don’t Know - Please Estimate for me I want to Enter the Linear Footage" at bounding box center [825, 493] width 512 height 34
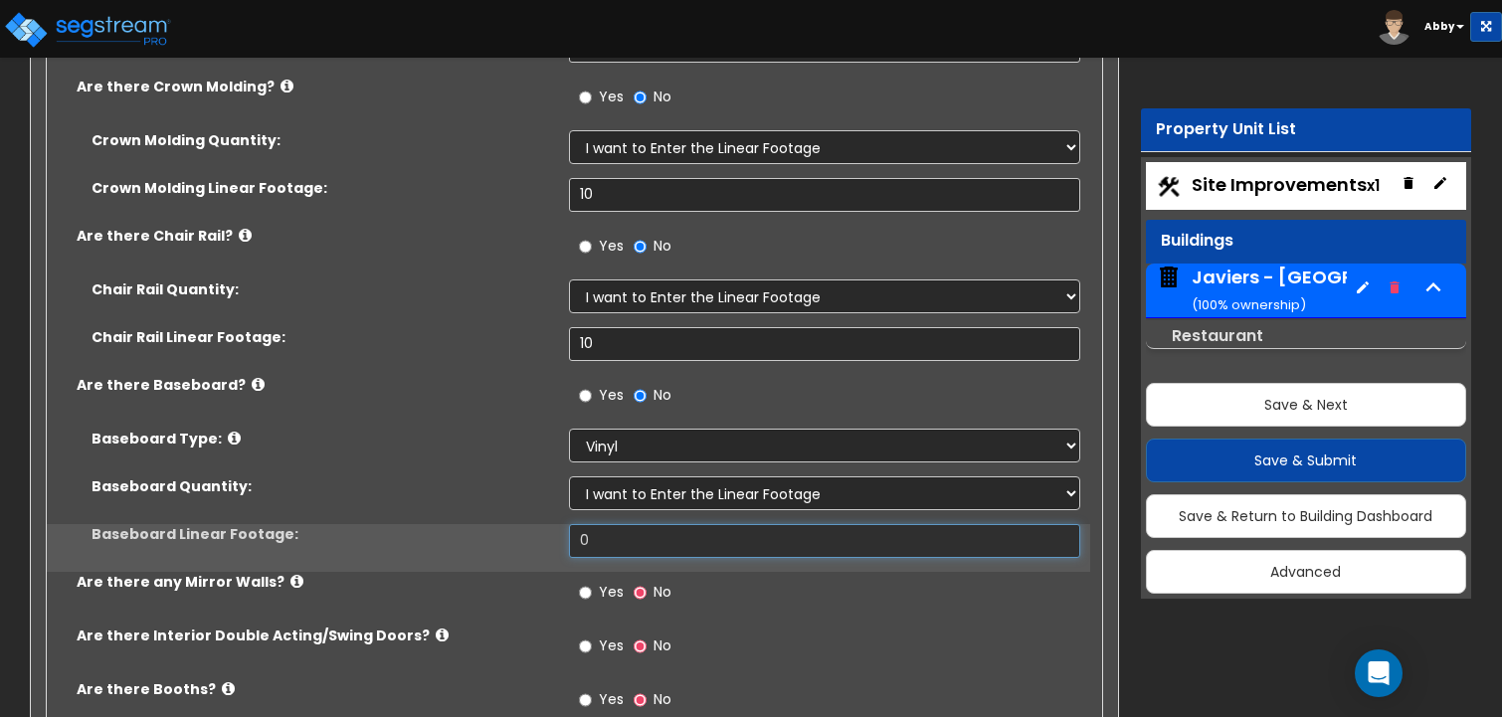
click at [606, 524] on input "0" at bounding box center [825, 541] width 512 height 34
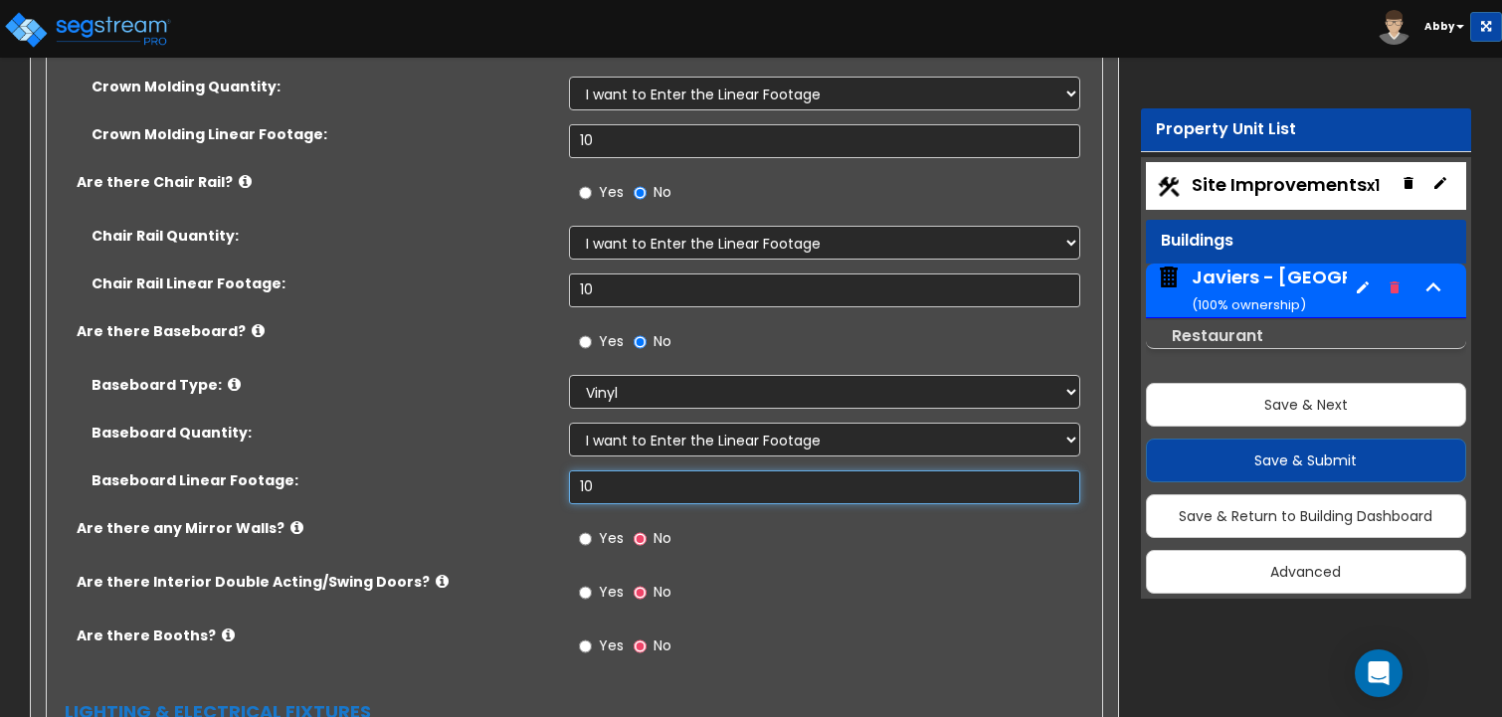
scroll to position [10941, 0]
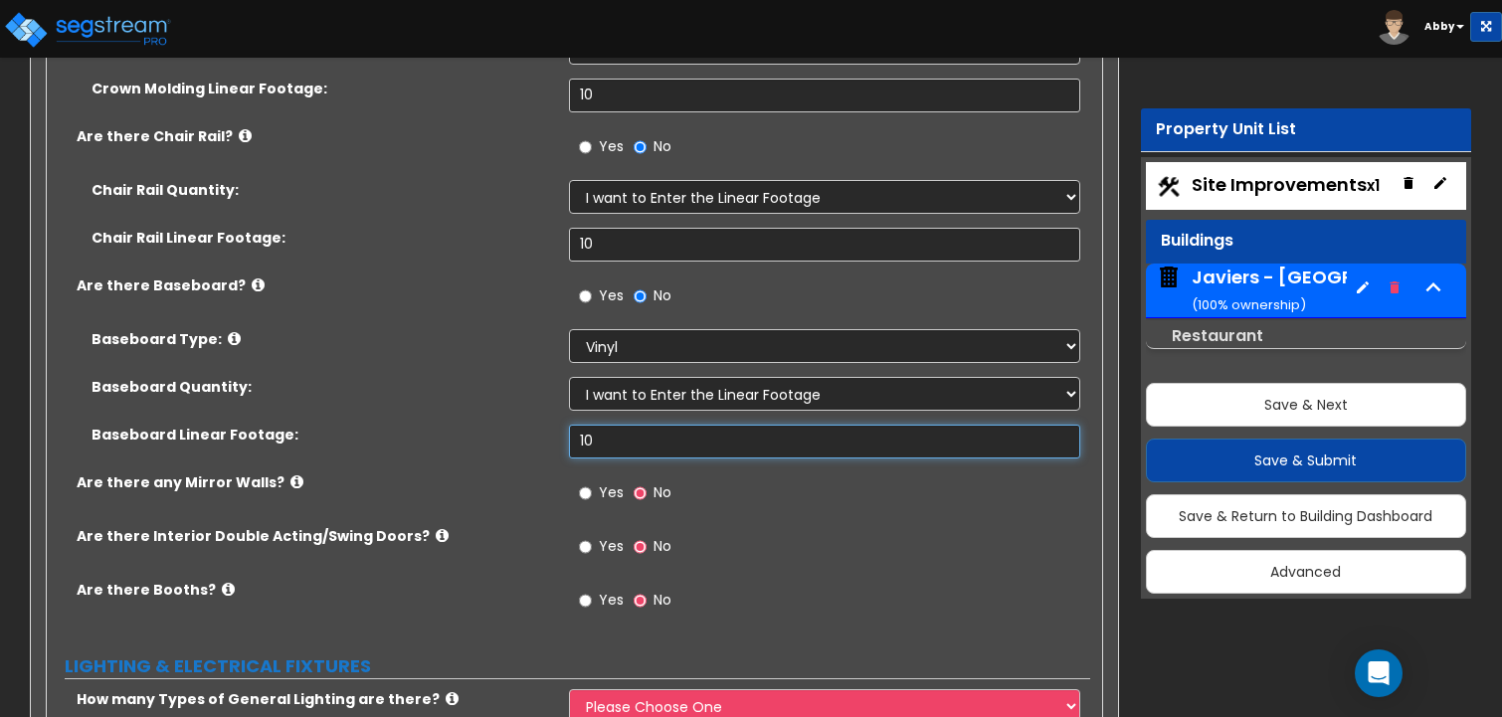
type input "10"
click at [600, 482] on span "Yes" at bounding box center [611, 492] width 25 height 20
click at [592, 482] on input "Yes" at bounding box center [585, 493] width 13 height 22
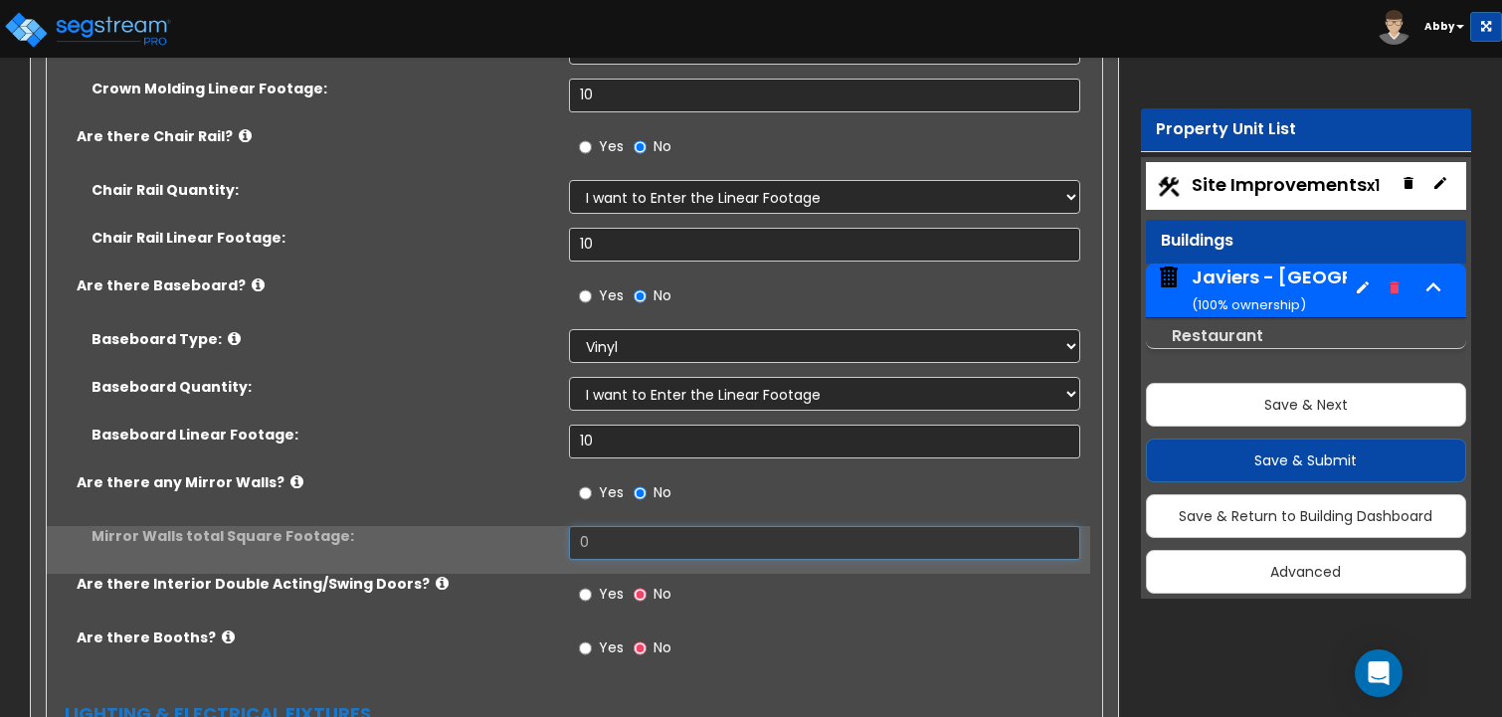
click at [599, 526] on input "0" at bounding box center [825, 543] width 512 height 34
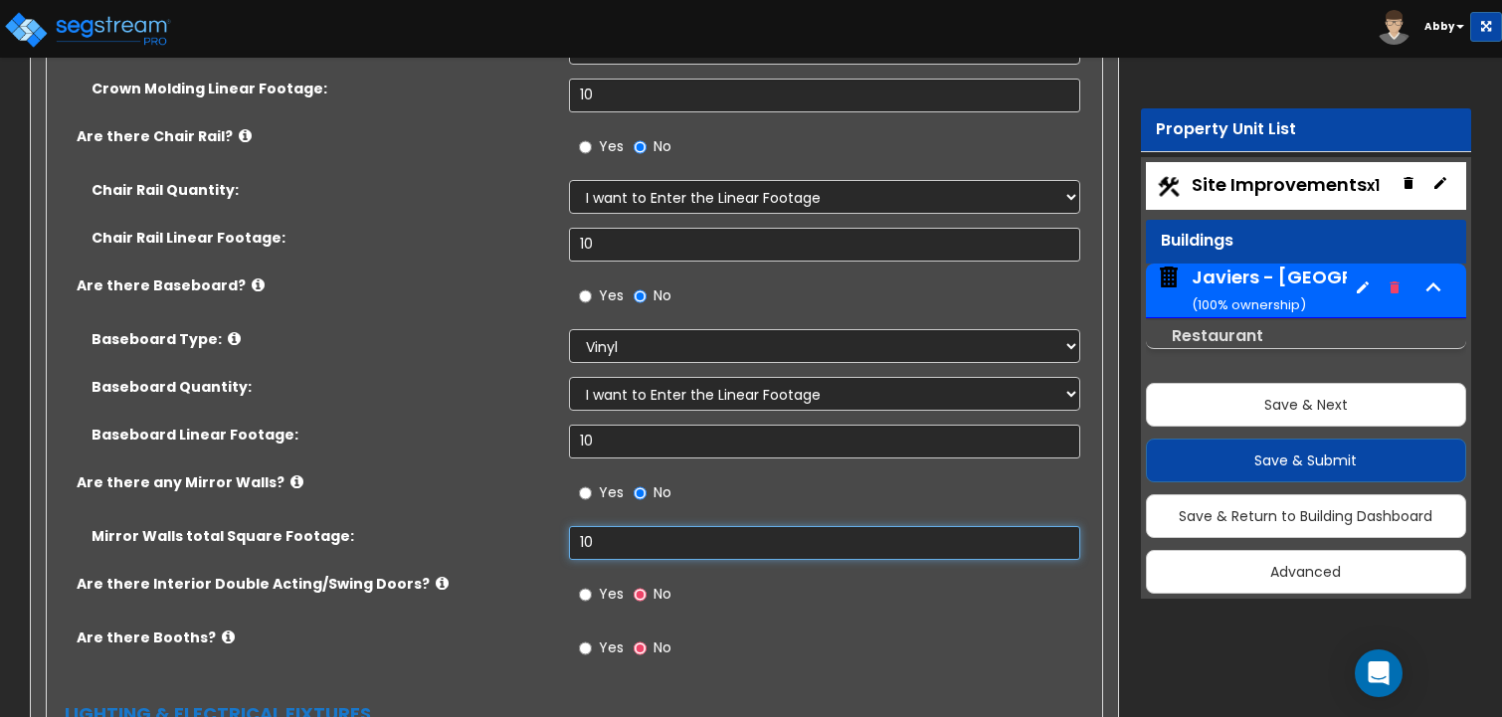
scroll to position [11040, 0]
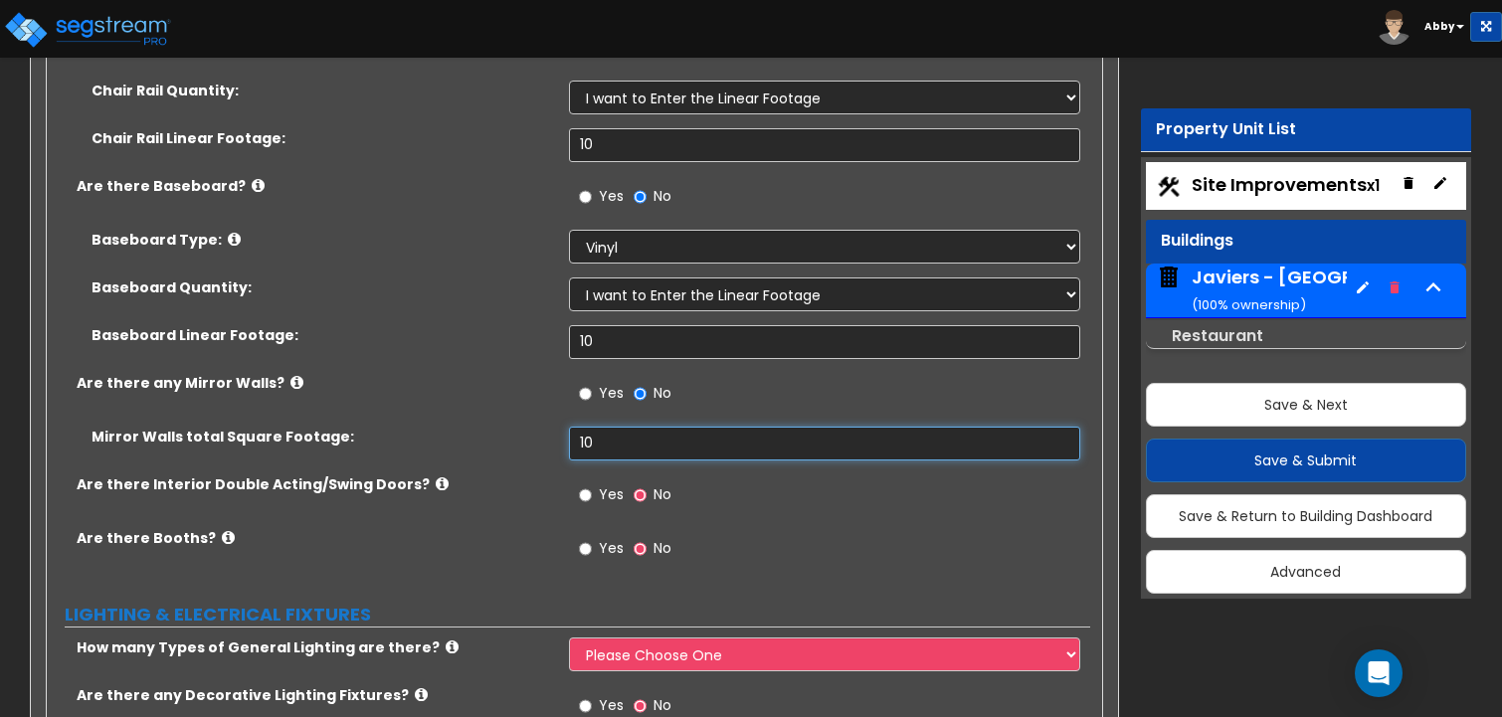
type input "10"
click at [596, 480] on label "Yes" at bounding box center [601, 497] width 45 height 34
click at [592, 484] on input "Yes" at bounding box center [585, 495] width 13 height 22
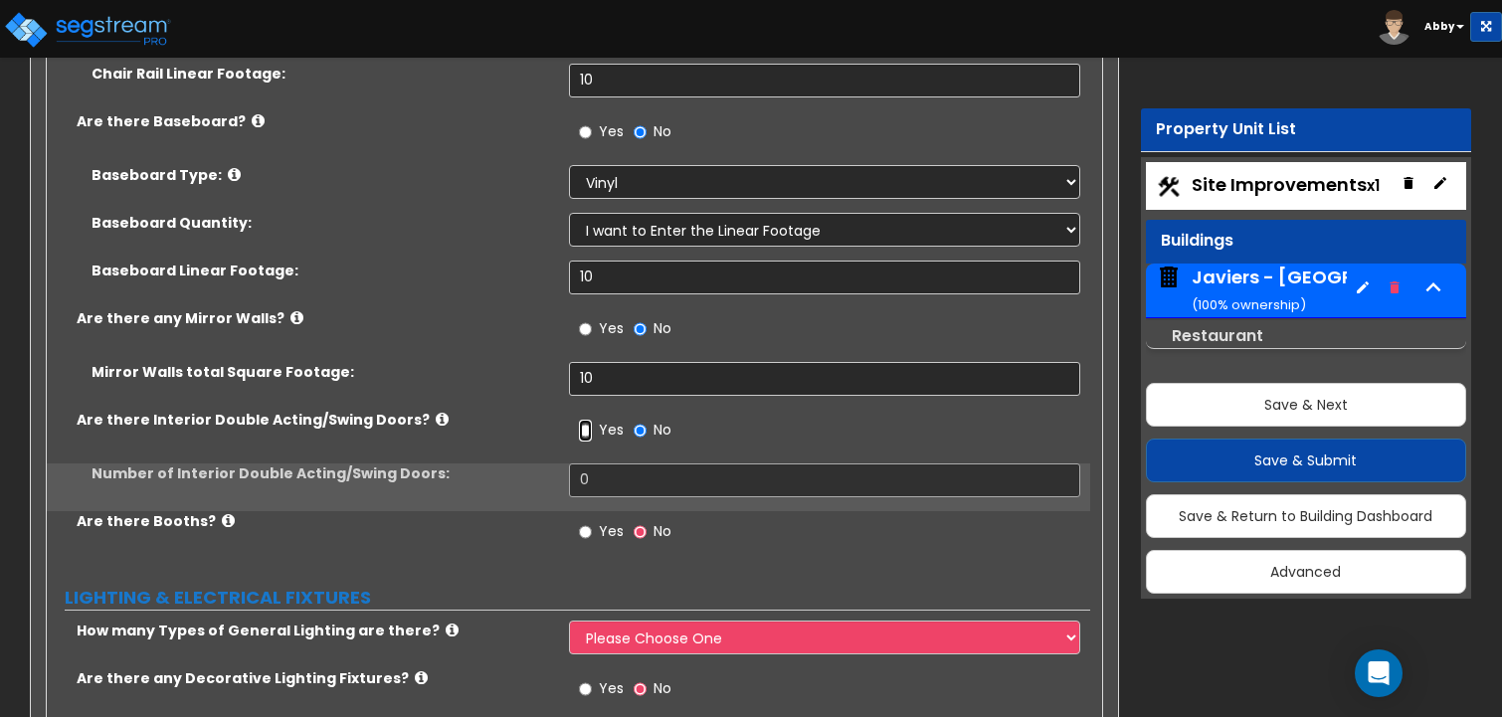
scroll to position [11140, 0]
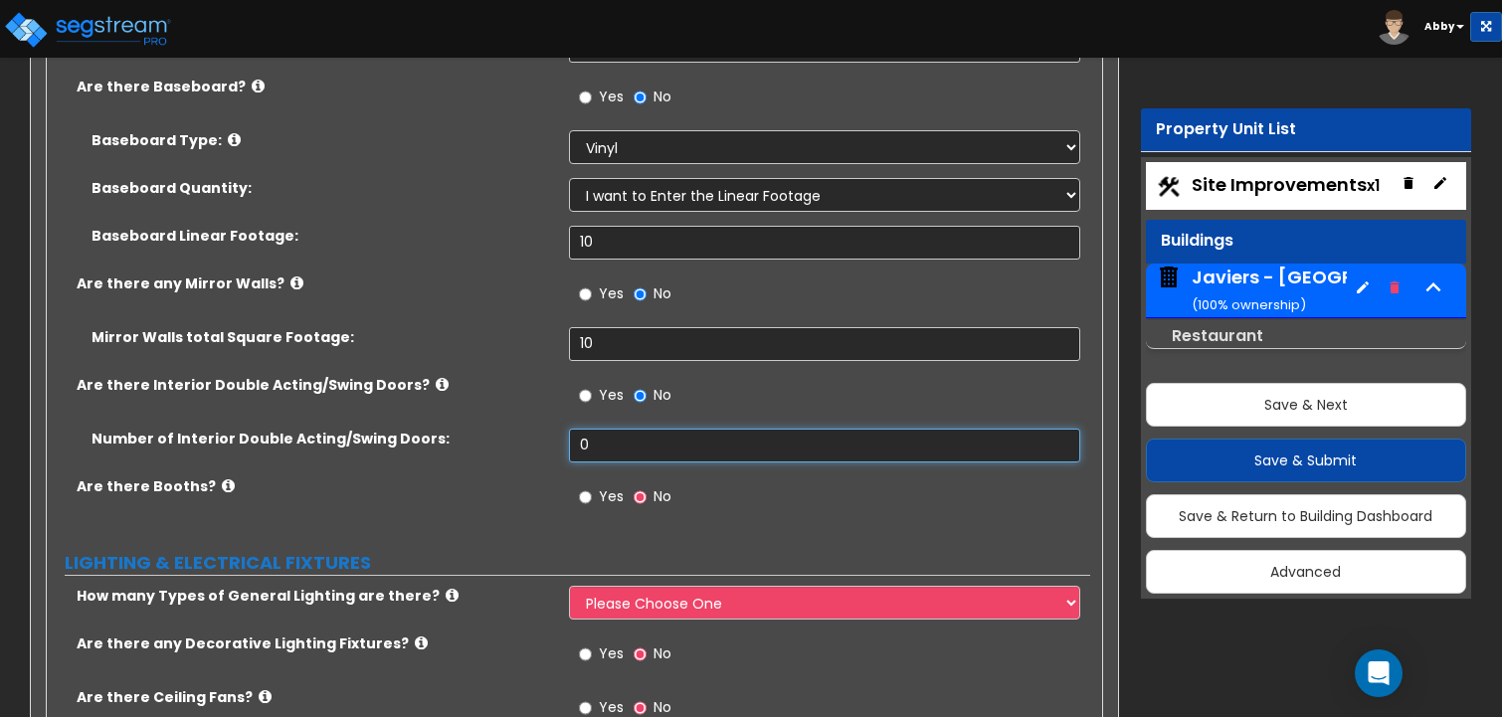
click at [599, 429] on input "0" at bounding box center [825, 446] width 512 height 34
type input "1"
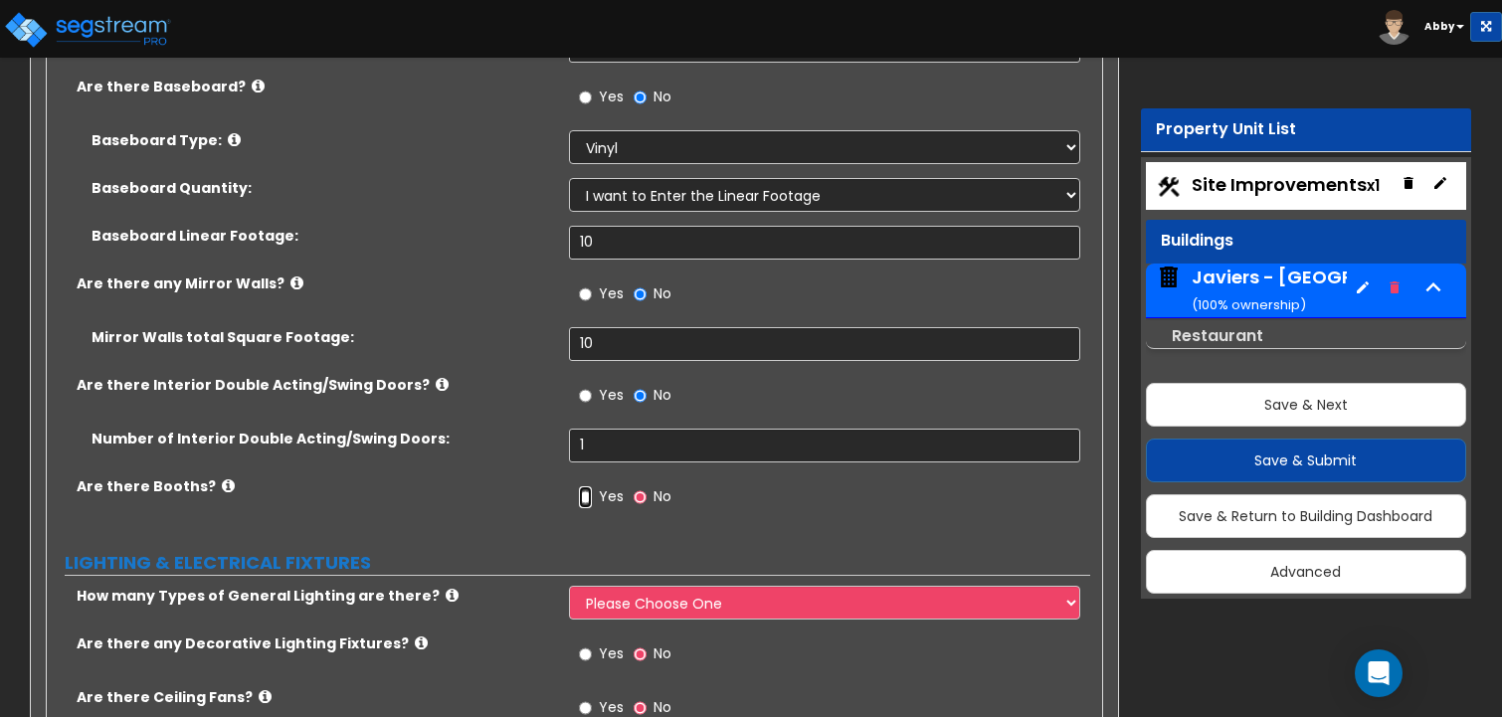
click at [589, 486] on input "Yes" at bounding box center [585, 497] width 13 height 22
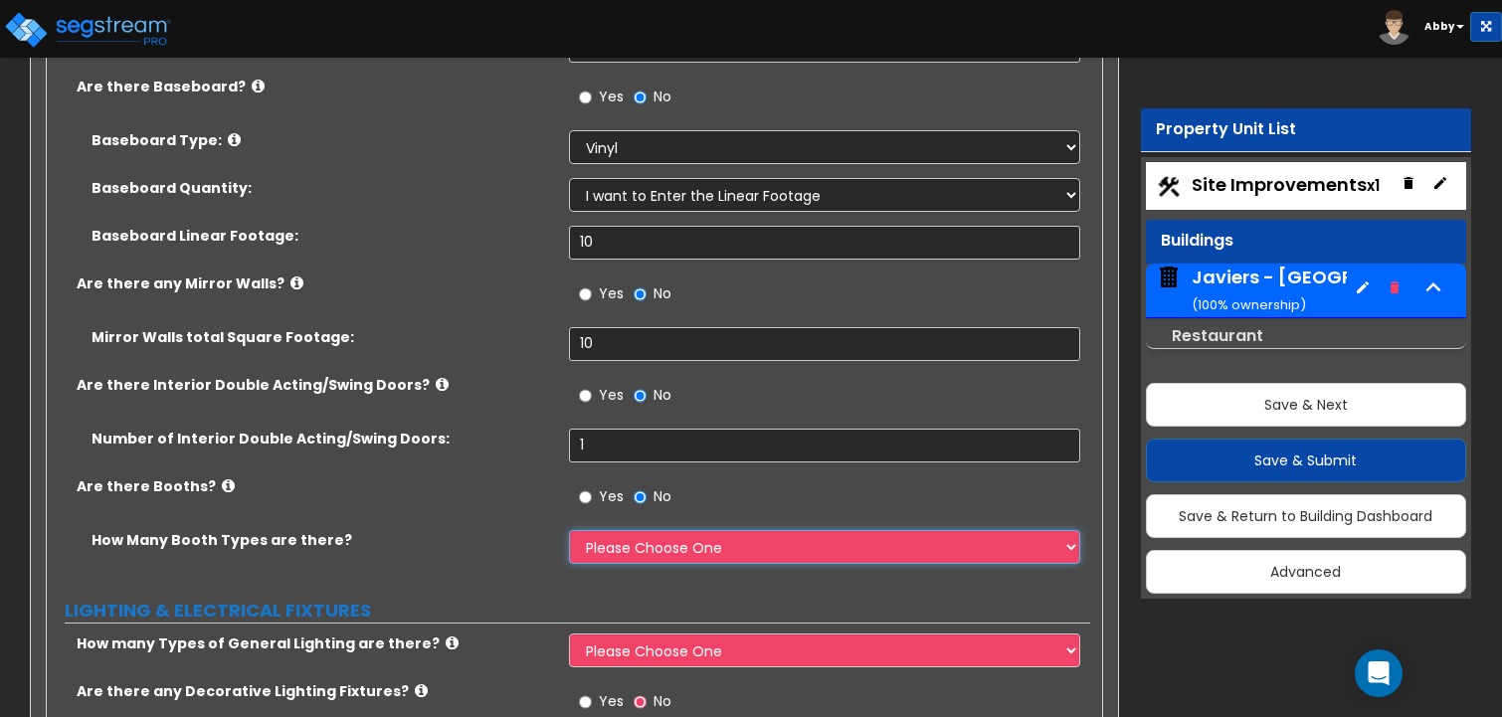
click at [595, 530] on select "Please Choose One 1 2 3" at bounding box center [825, 547] width 512 height 34
select select "3"
click at [569, 530] on select "Please Choose One 1 2 3" at bounding box center [825, 547] width 512 height 34
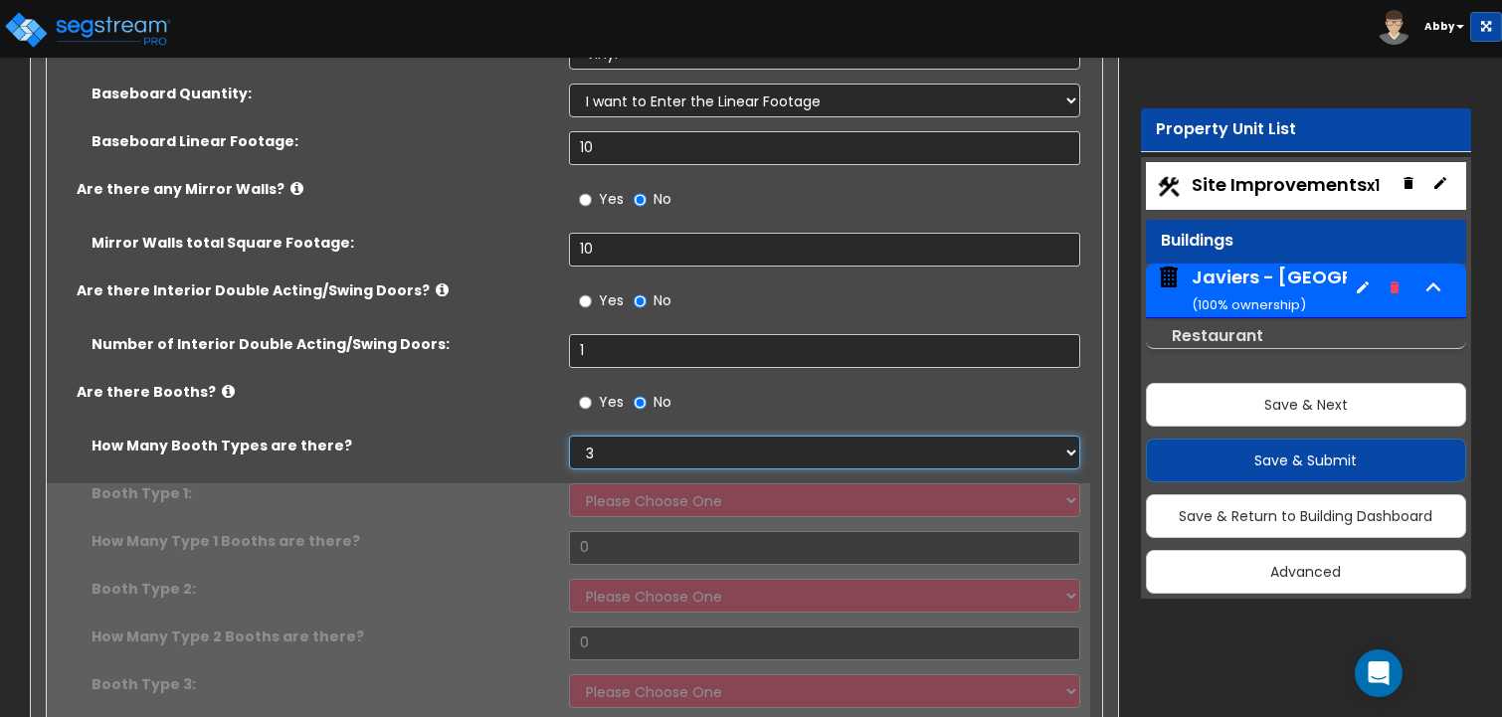
scroll to position [11239, 0]
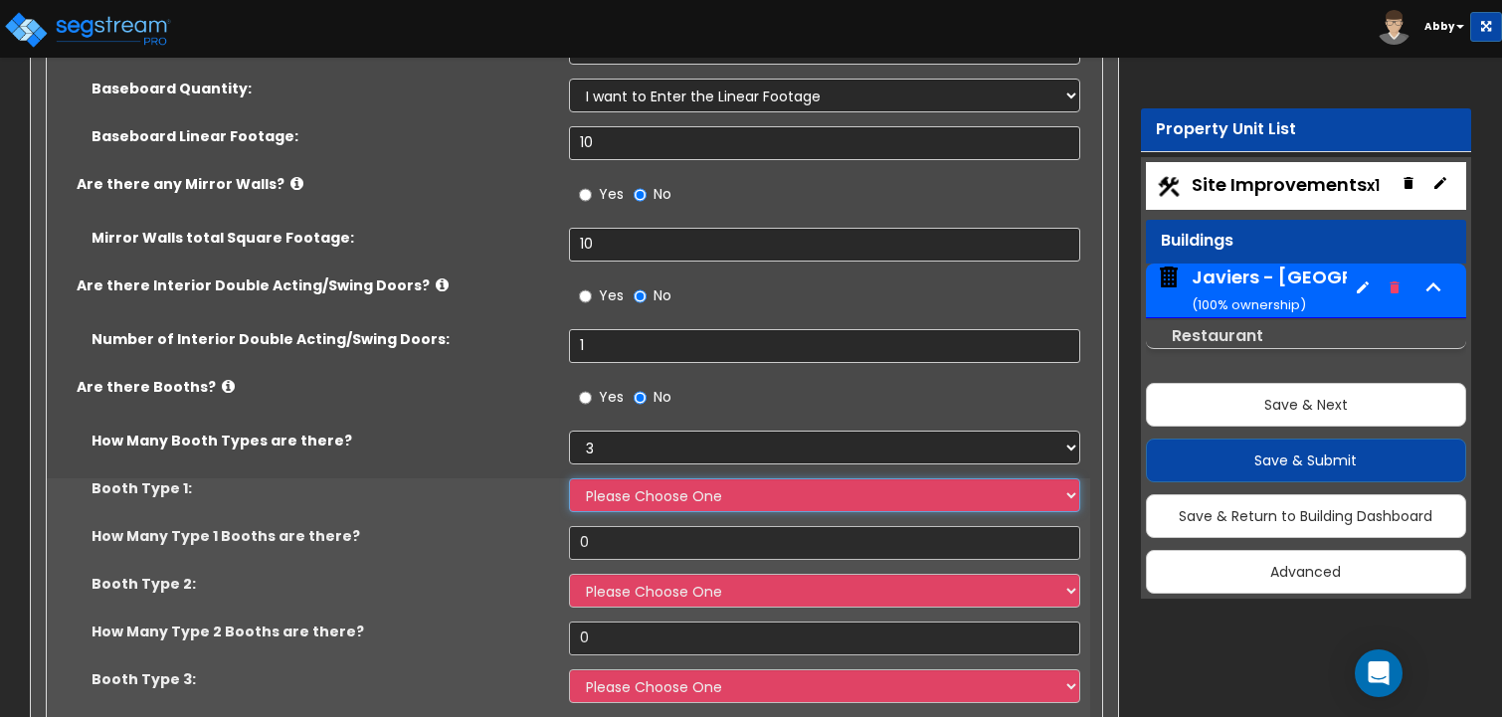
click at [603, 478] on select "Please Choose One Plastic, 2-Seater Plastic, 4-Seater Upholstered, 4-Seater Uph…" at bounding box center [825, 495] width 512 height 34
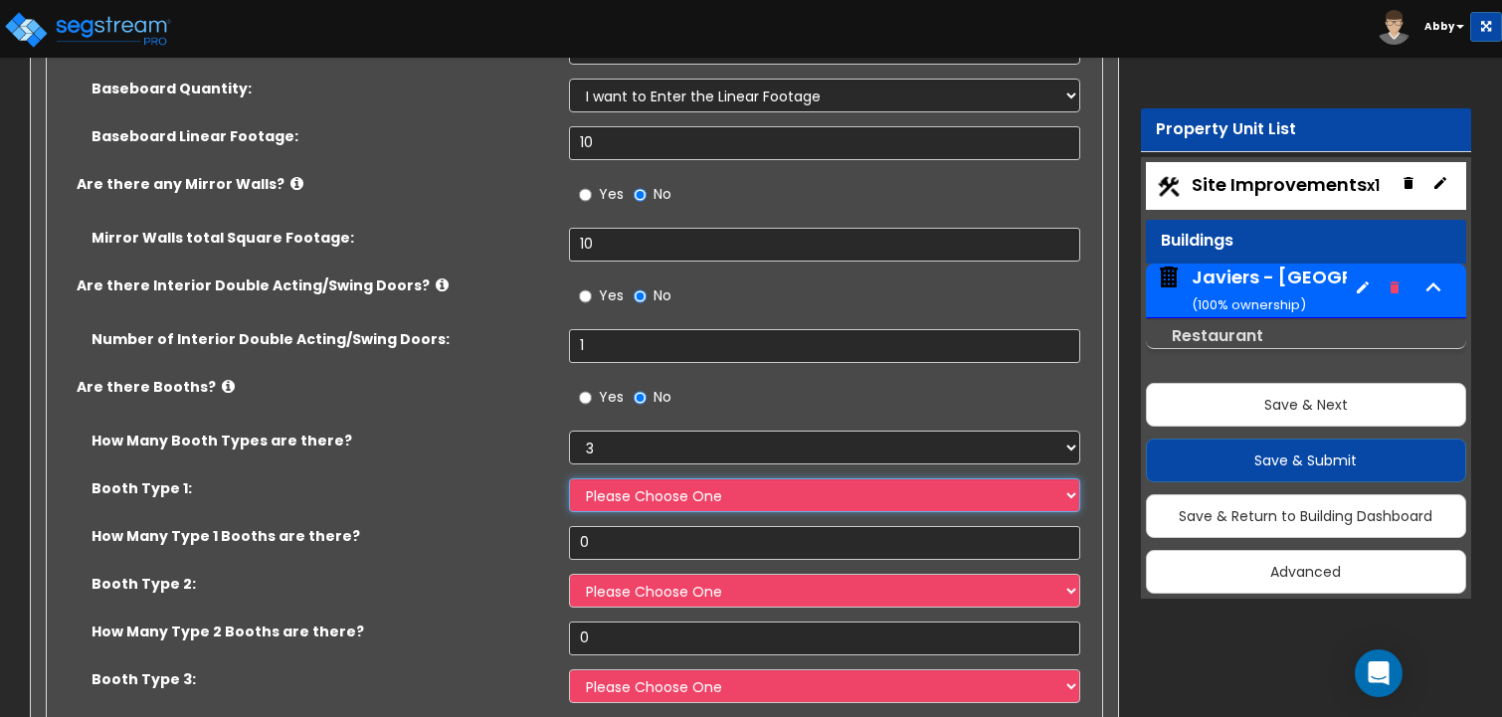
select select "1"
click at [569, 478] on select "Please Choose One Plastic, 2-Seater Plastic, 4-Seater Upholstered, 4-Seater Uph…" at bounding box center [825, 495] width 512 height 34
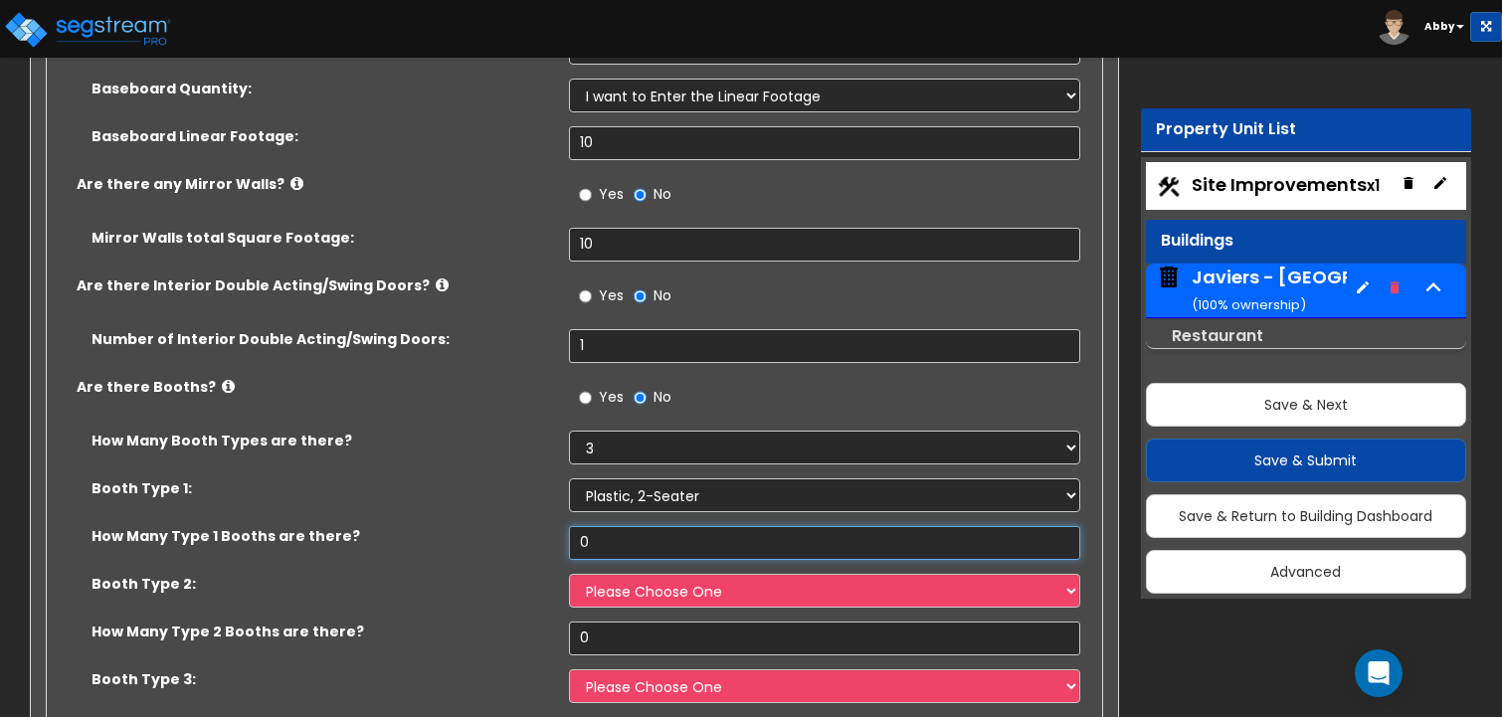
click at [606, 526] on input "0" at bounding box center [825, 543] width 512 height 34
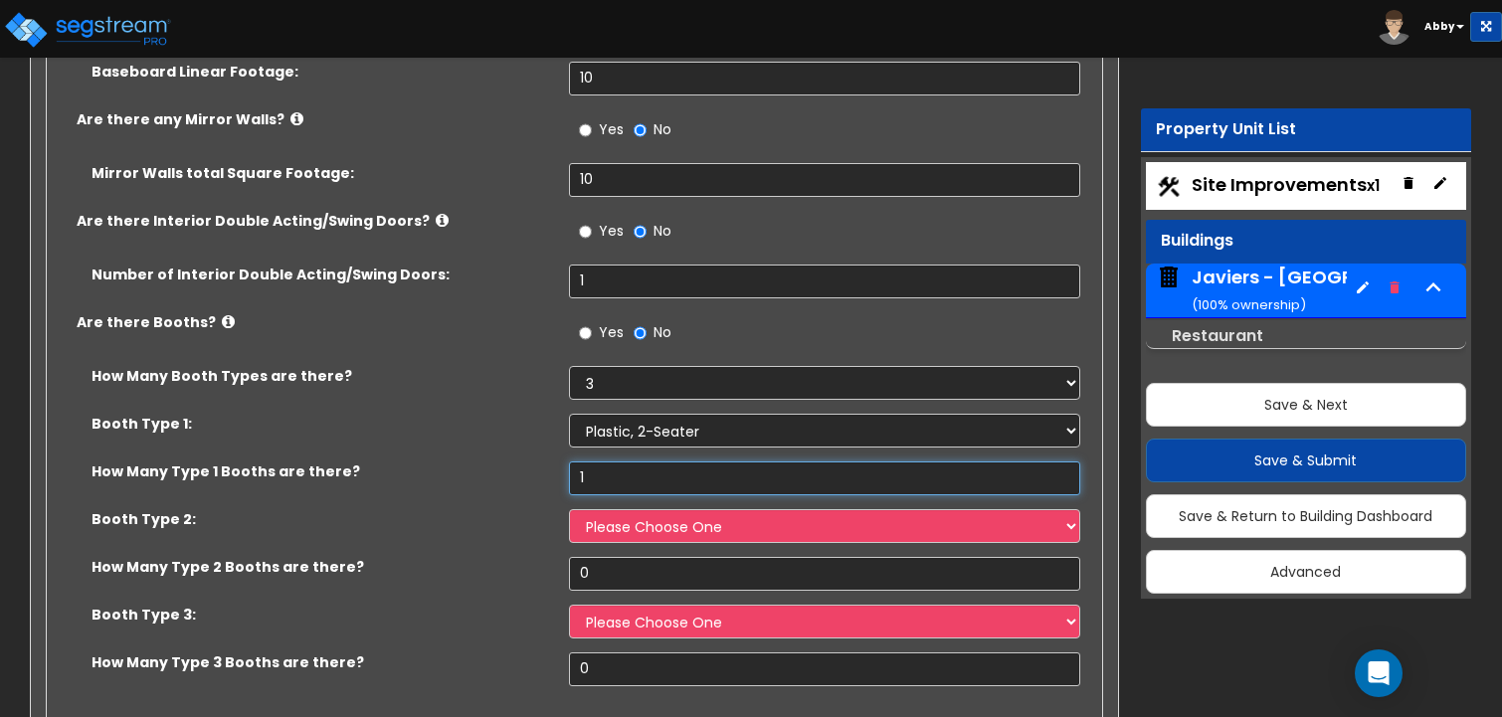
scroll to position [11339, 0]
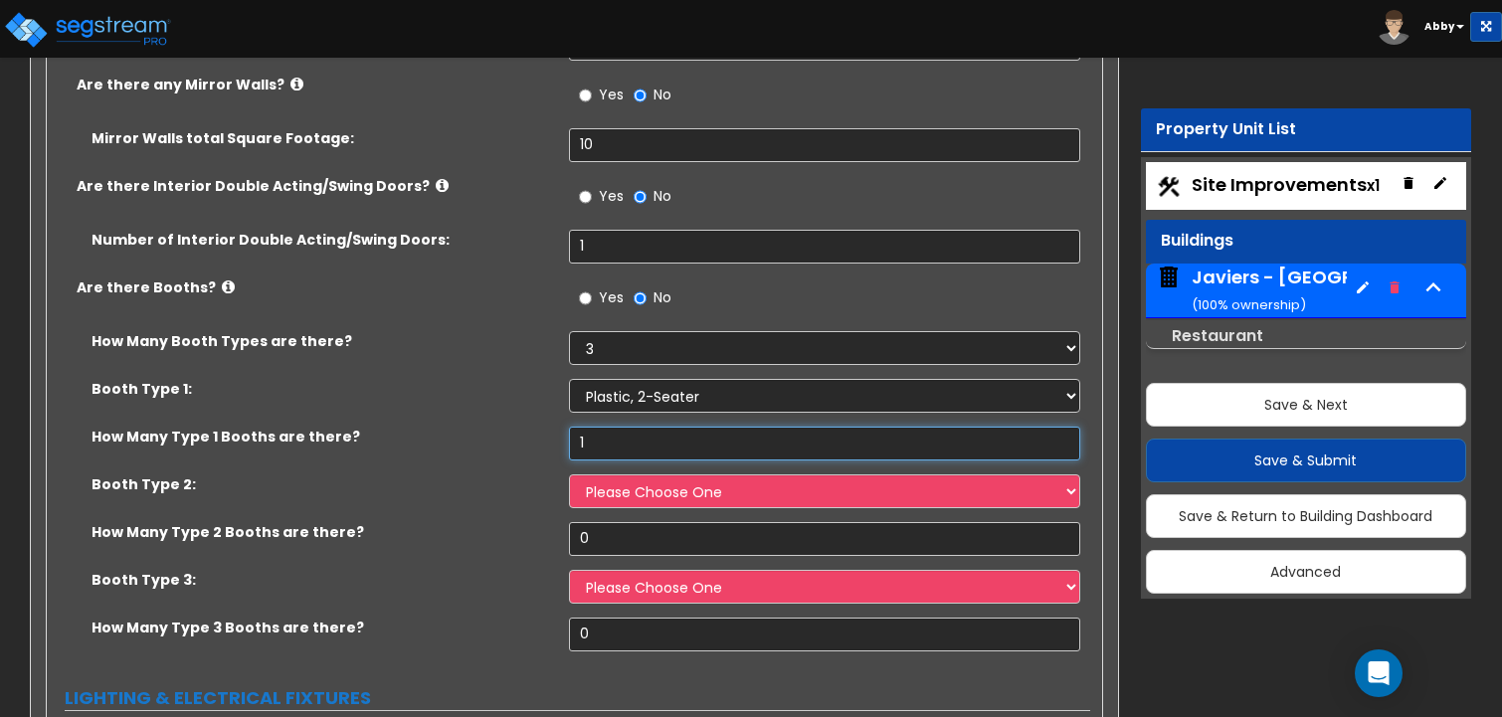
type input "1"
click at [611, 474] on select "Please Choose One Plastic, 2-Seater Plastic, 4-Seater Upholstered, 4-Seater Uph…" at bounding box center [825, 491] width 512 height 34
select select "2"
click at [569, 474] on select "Please Choose One Plastic, 2-Seater Plastic, 4-Seater Upholstered, 4-Seater Uph…" at bounding box center [825, 491] width 512 height 34
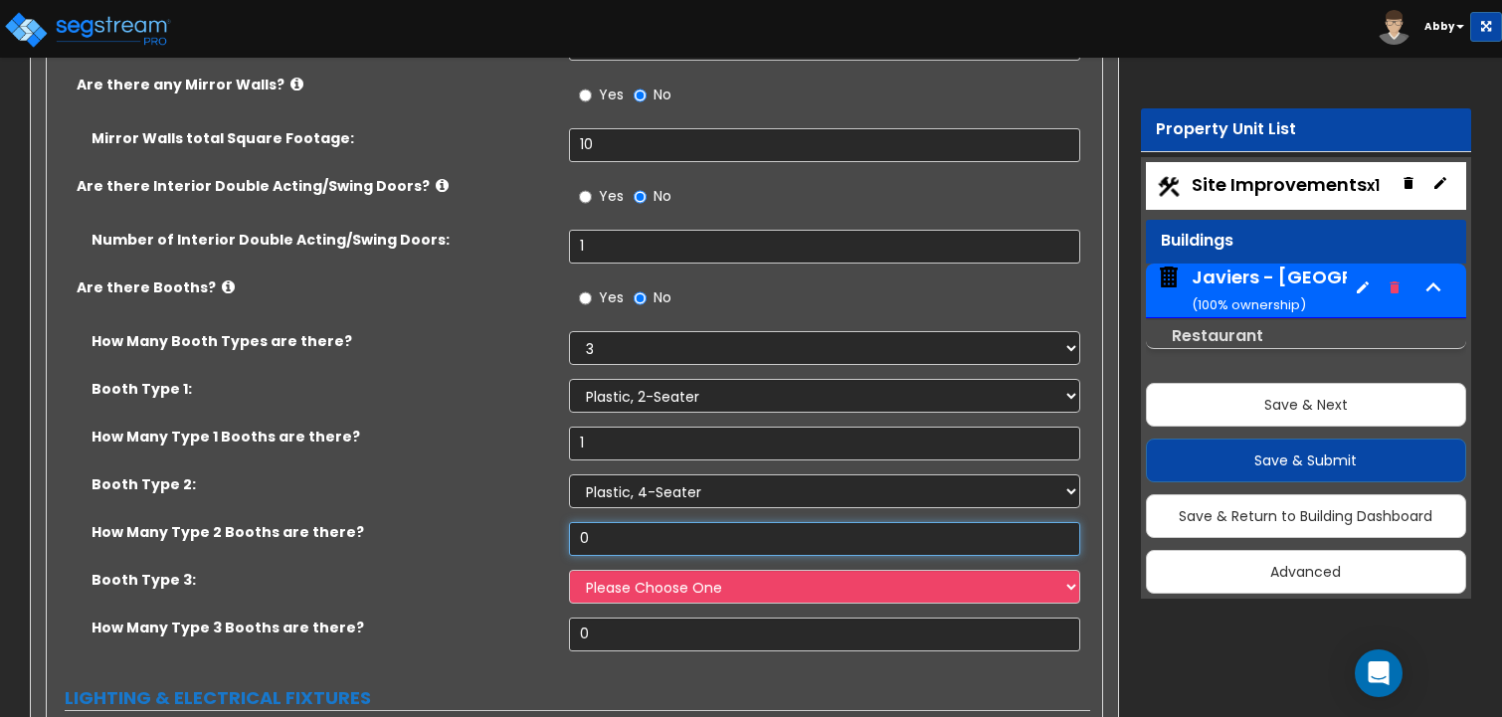
click at [606, 522] on input "0" at bounding box center [825, 539] width 512 height 34
type input "2"
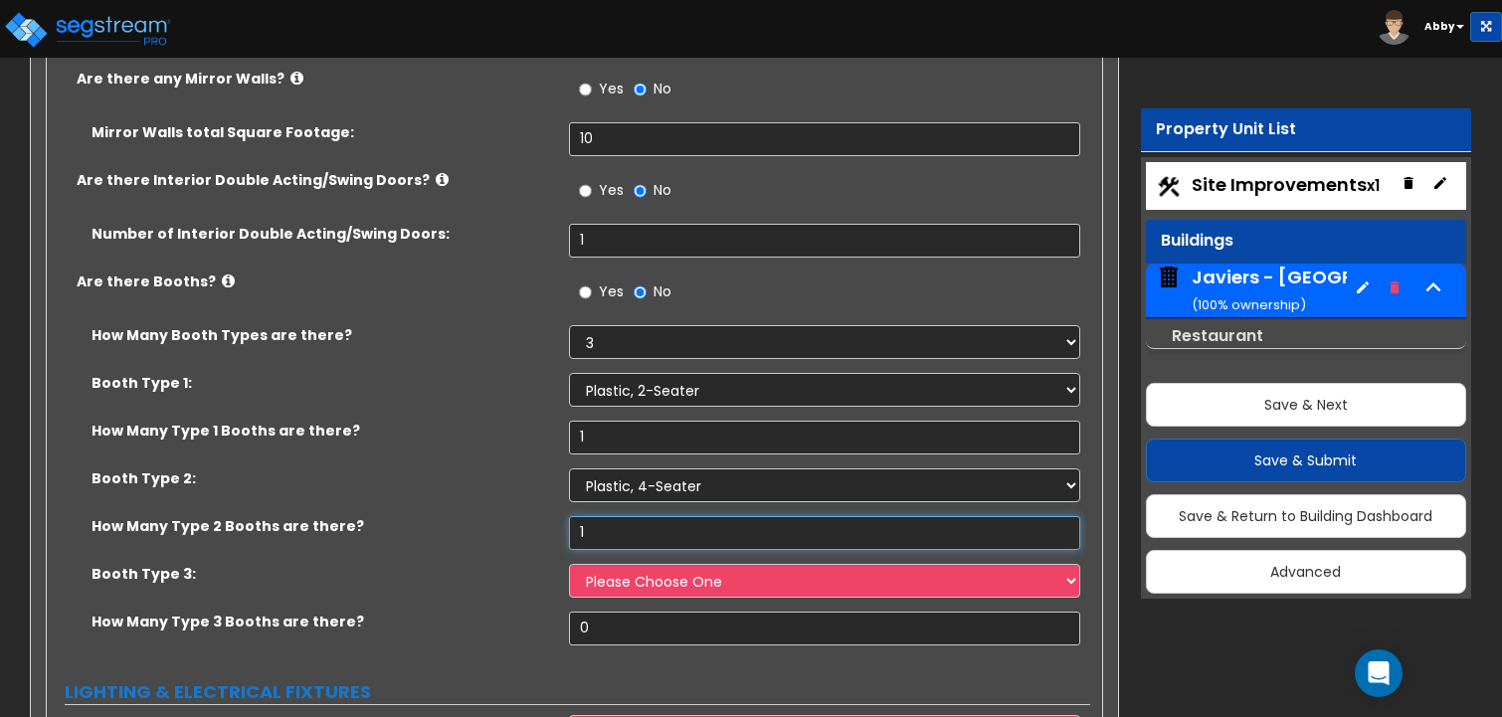
scroll to position [11438, 0]
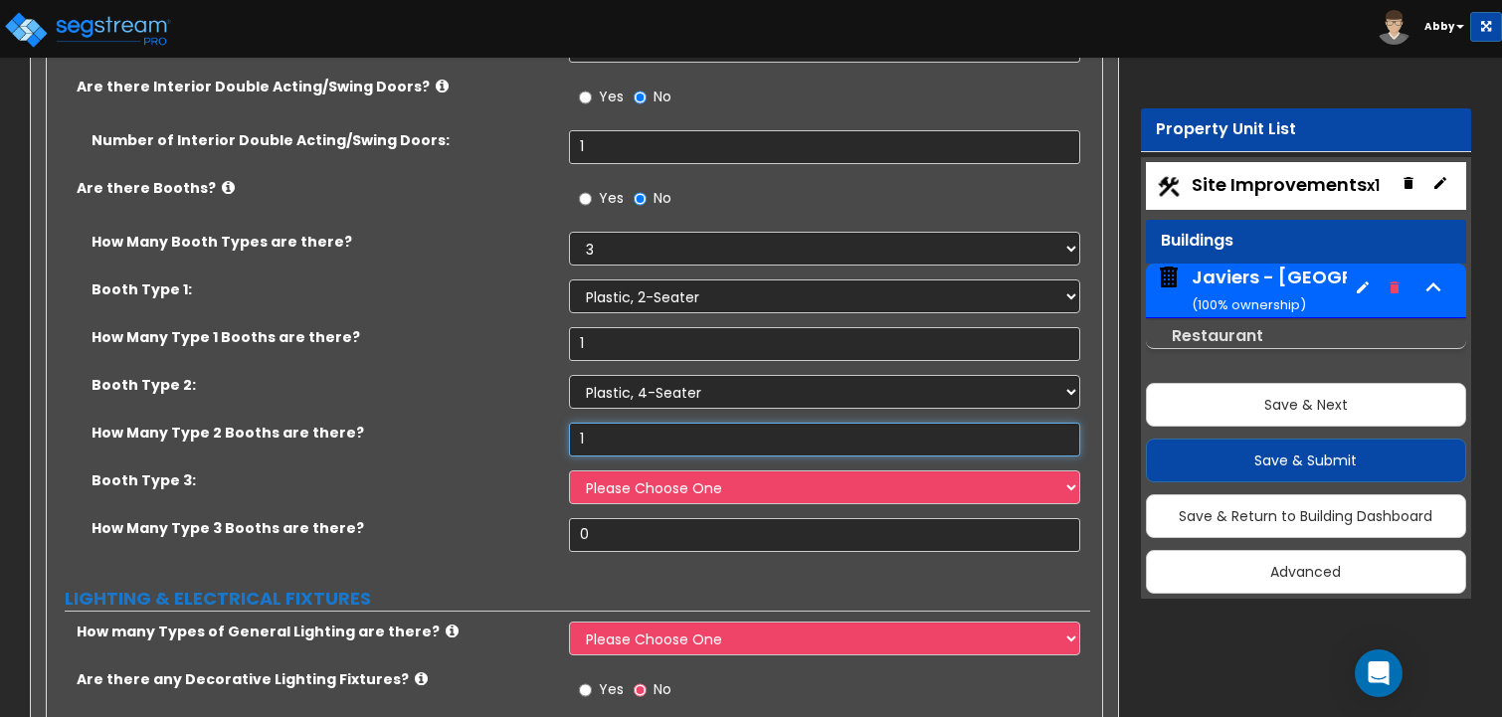
type input "1"
click at [607, 470] on select "Please Choose One Plastic, 2-Seater Plastic, 4-Seater Upholstered, 4-Seater Uph…" at bounding box center [825, 487] width 512 height 34
select select "3"
click at [569, 470] on select "Please Choose One Plastic, 2-Seater Plastic, 4-Seater Upholstered, 4-Seater Uph…" at bounding box center [825, 487] width 512 height 34
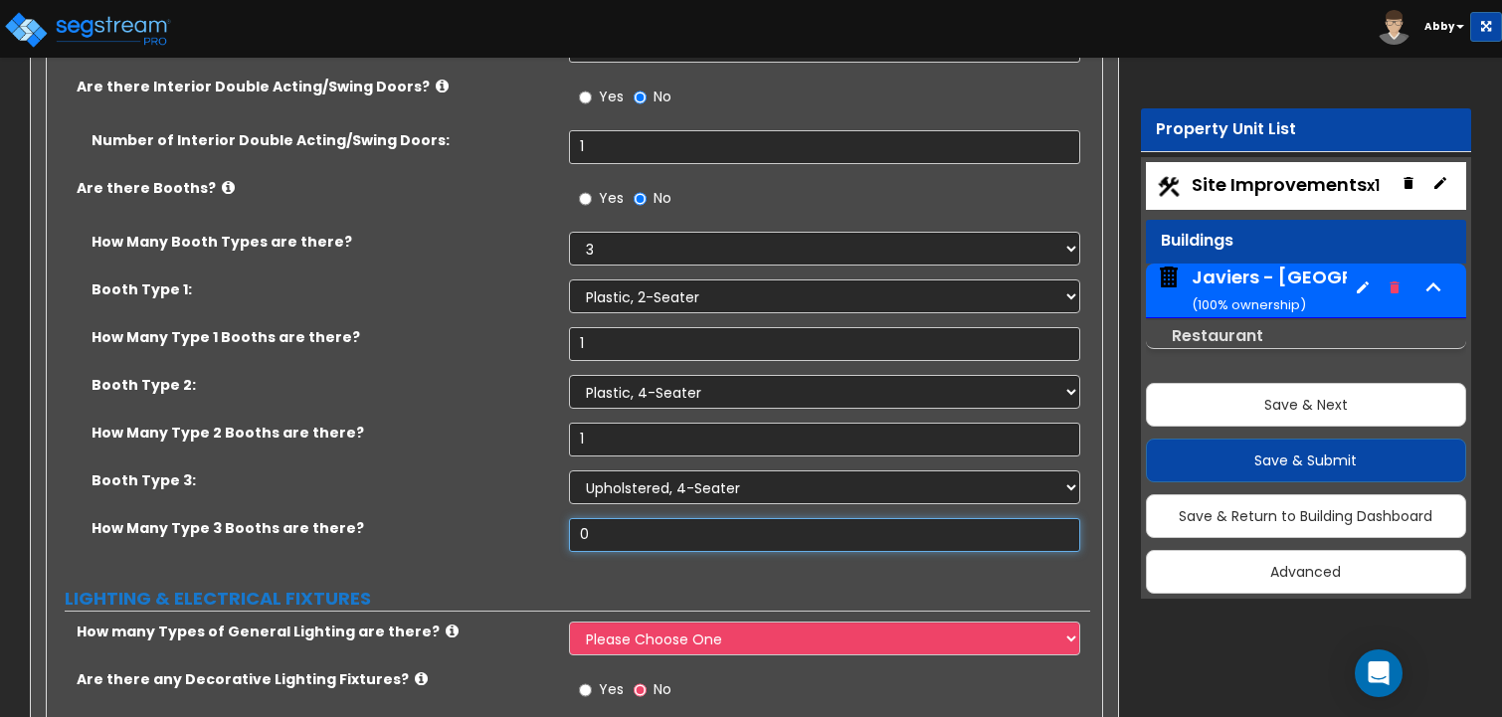
click at [598, 518] on input "0" at bounding box center [825, 535] width 512 height 34
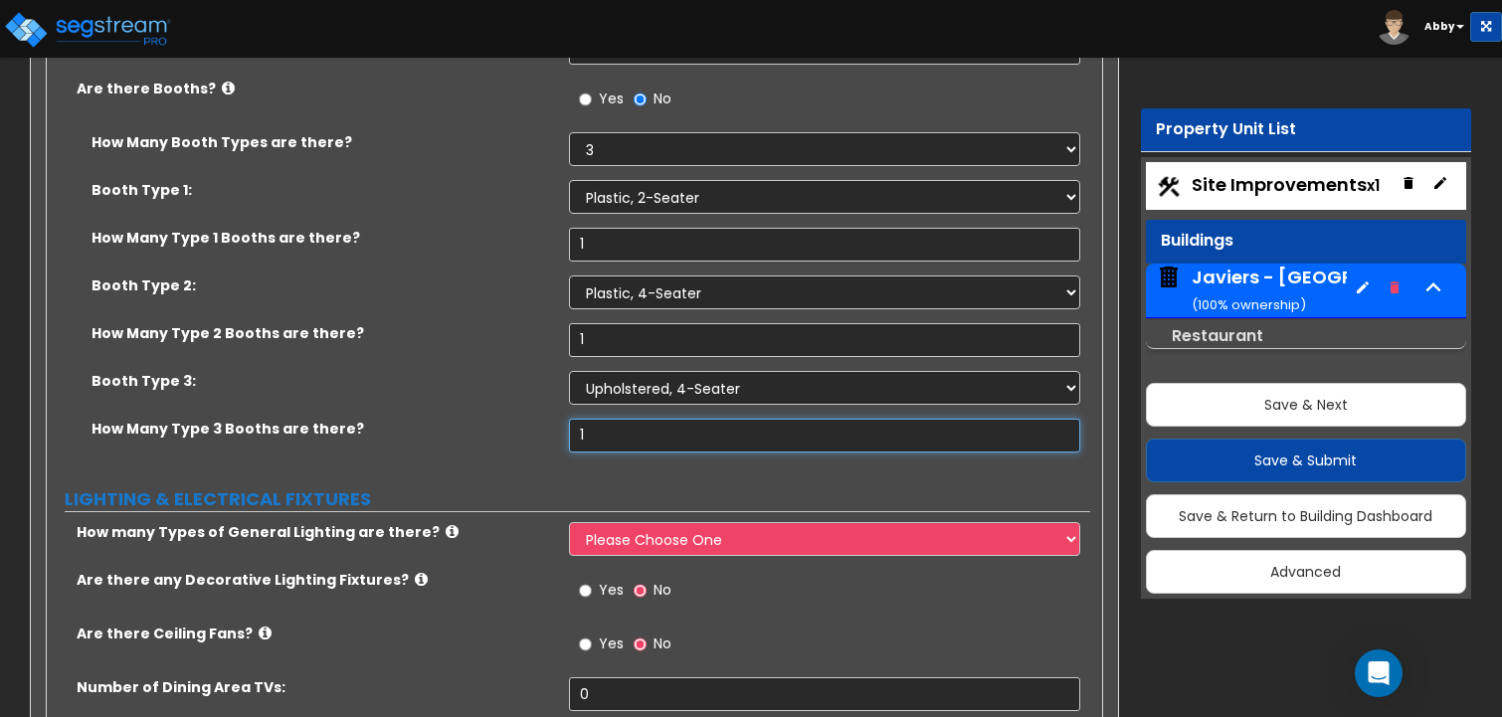
scroll to position [11637, 0]
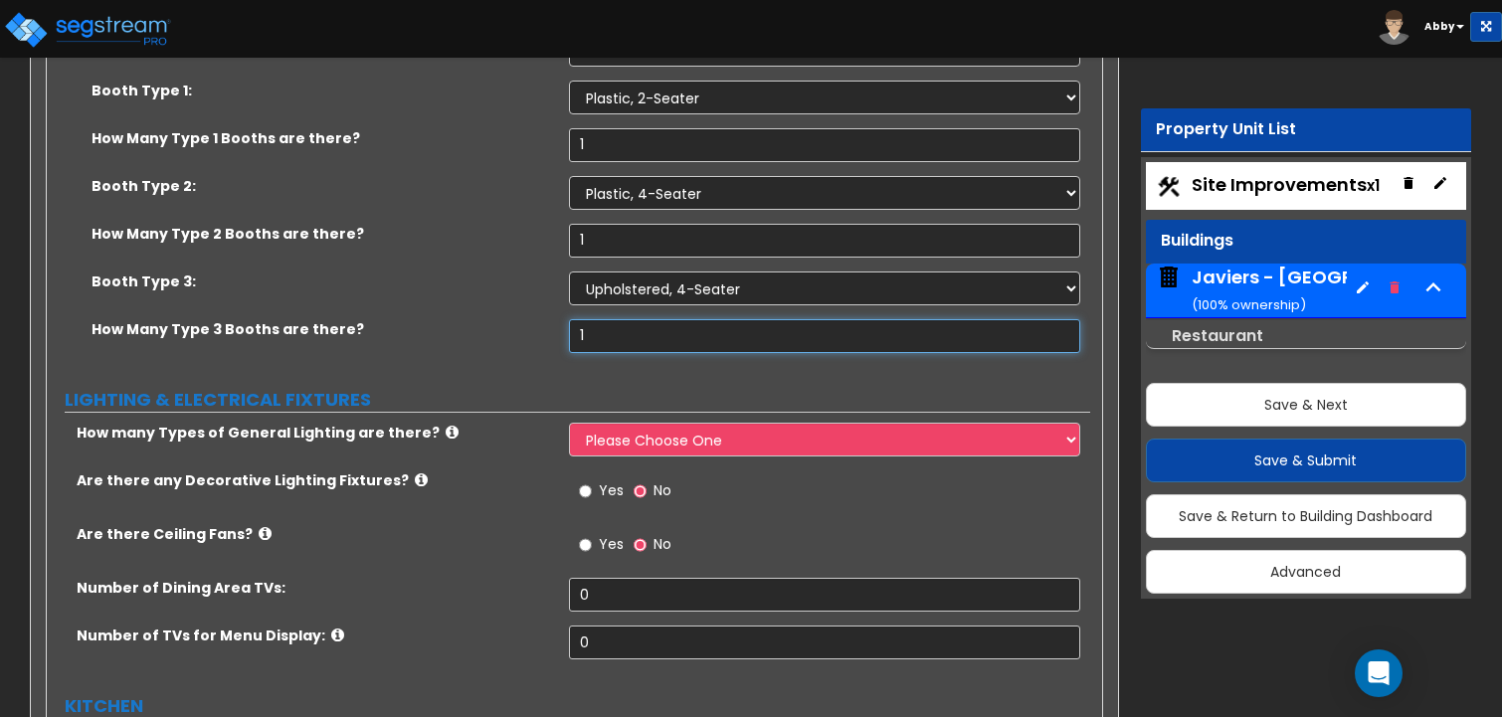
type input "1"
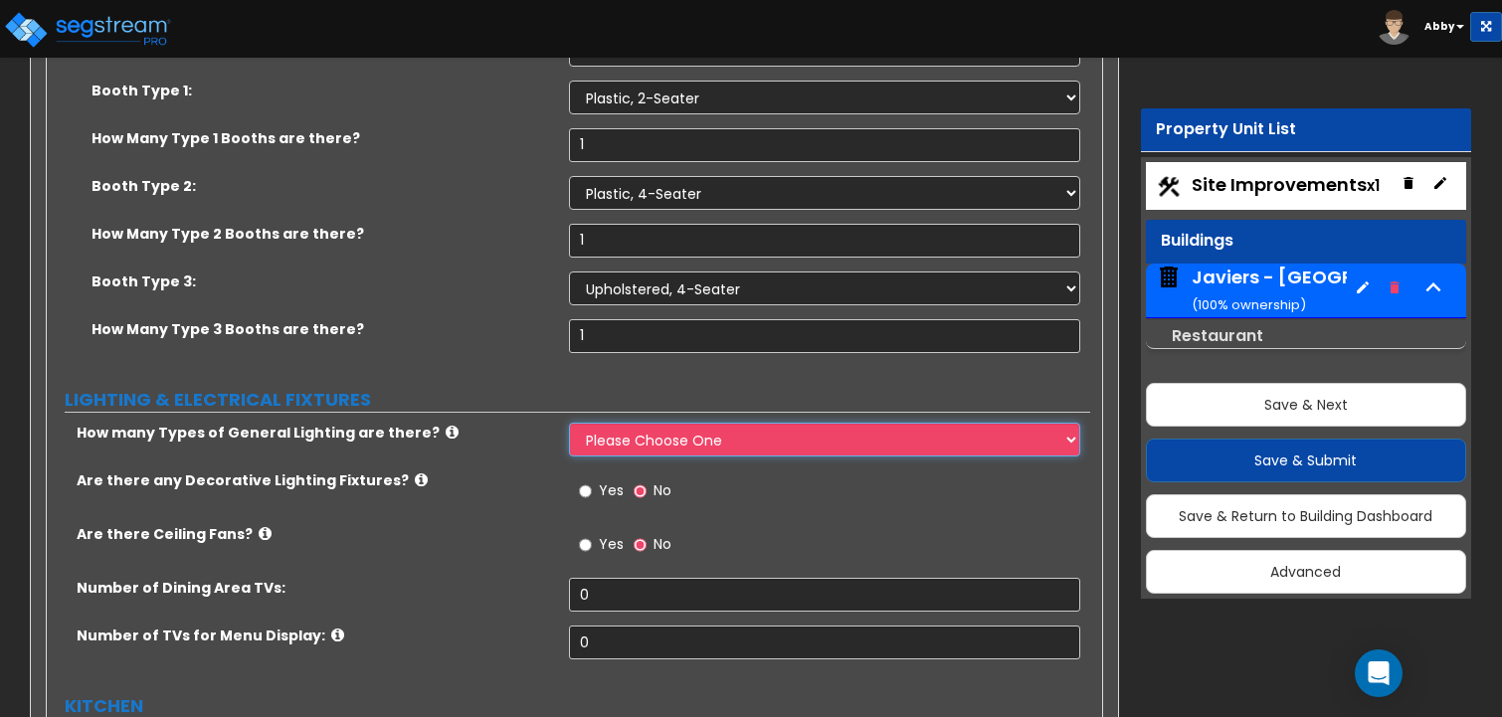
click at [646, 423] on select "Please Choose One 1 2 3" at bounding box center [825, 440] width 512 height 34
select select "3"
click at [569, 423] on select "Please Choose One 1 2 3" at bounding box center [825, 440] width 512 height 34
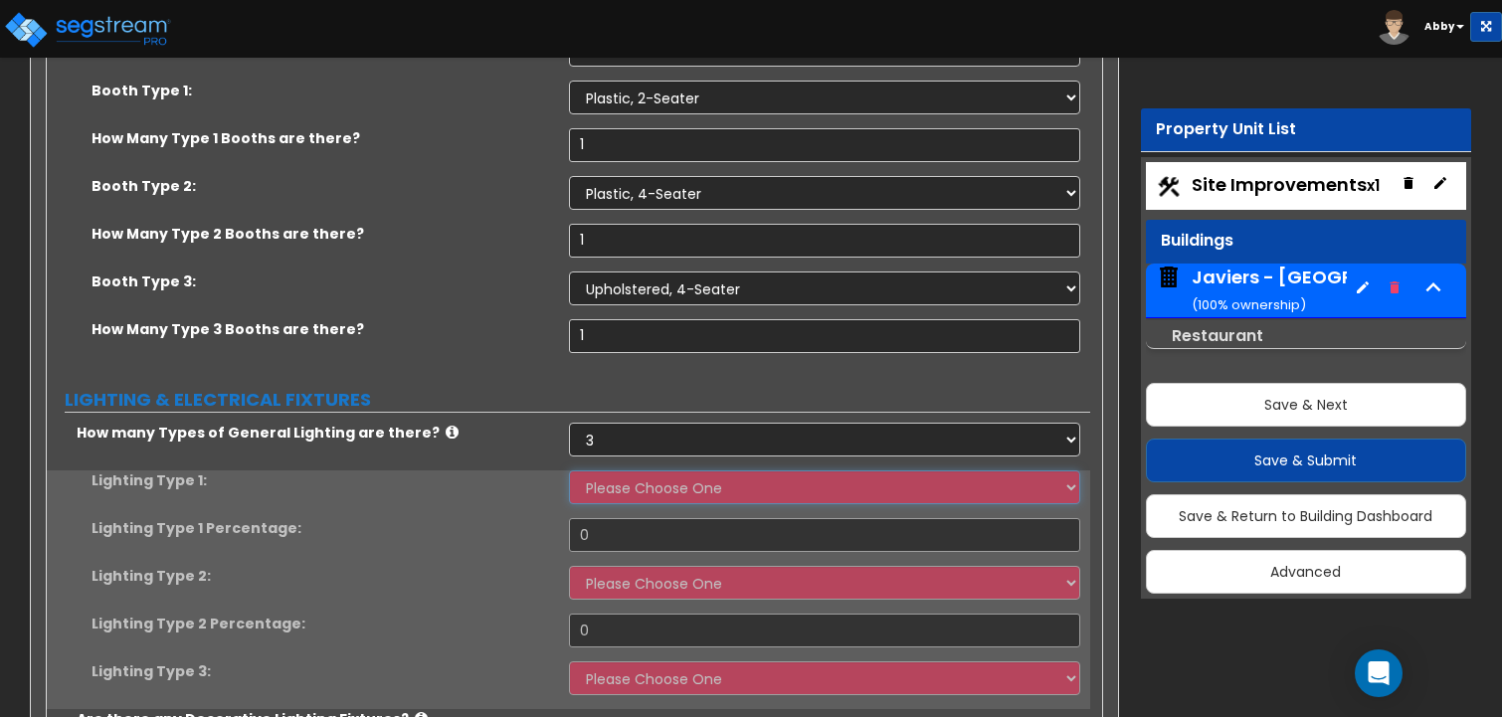
click at [621, 470] on select "Please Choose One LED Surface-Mounted LED Recessed Fluorescent Surface-Mounted …" at bounding box center [825, 487] width 512 height 34
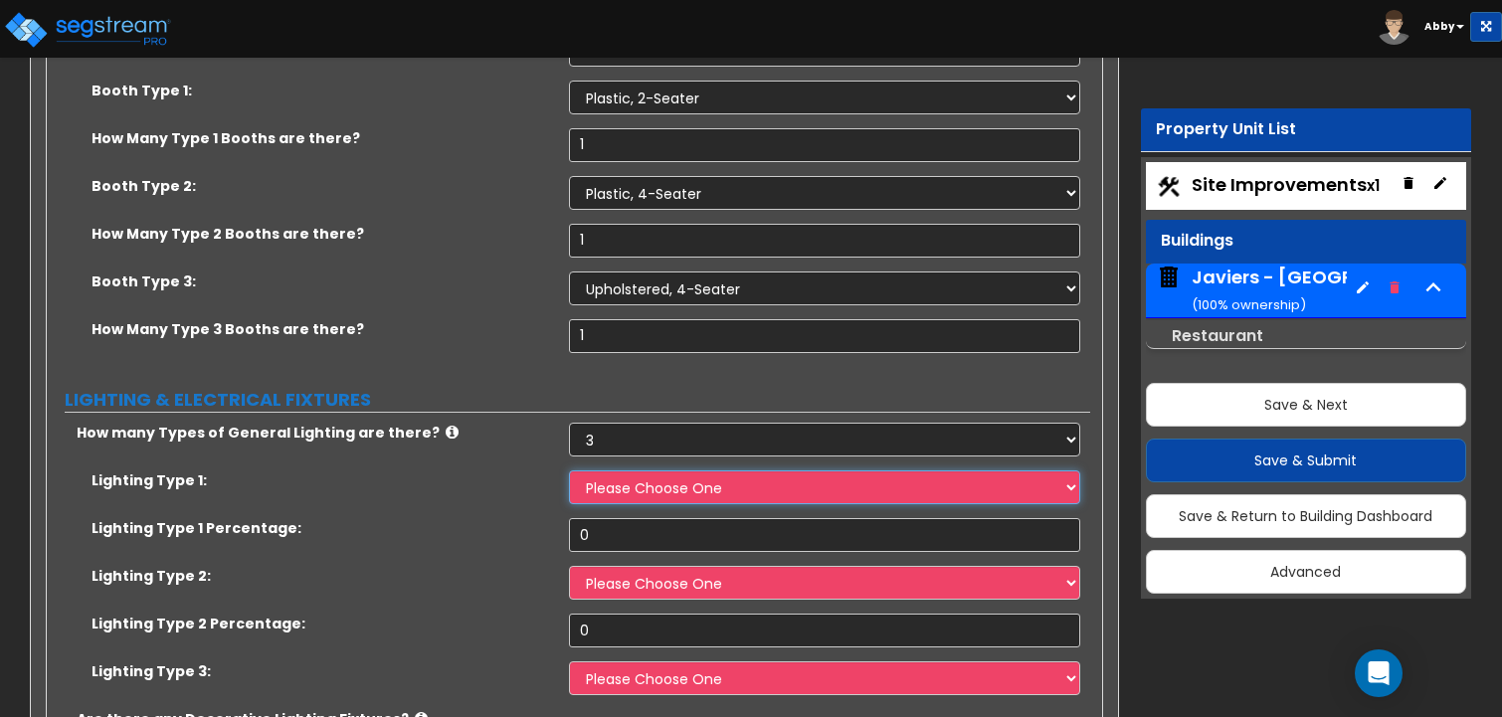
select select "1"
click at [569, 470] on select "Please Choose One LED Surface-Mounted LED Recessed Fluorescent Surface-Mounted …" at bounding box center [825, 487] width 512 height 34
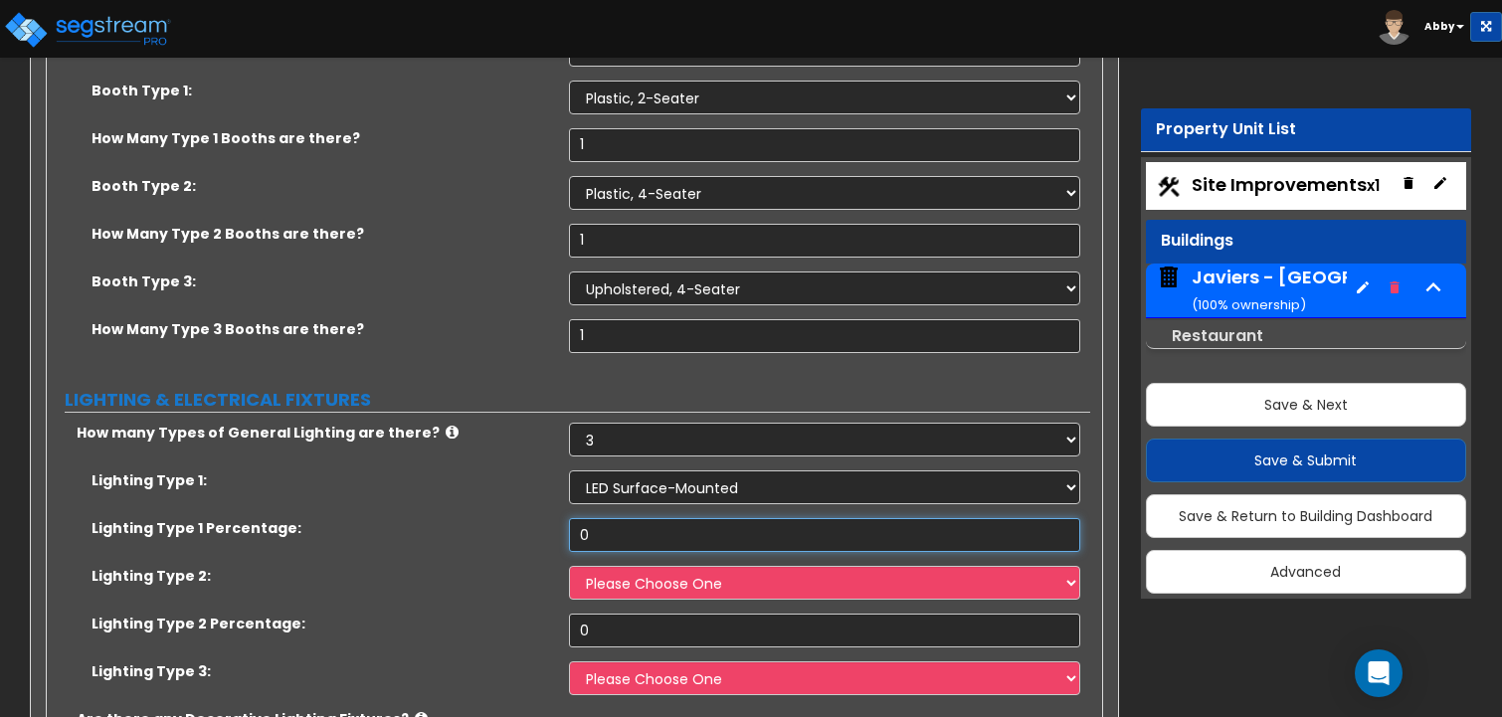
click at [610, 518] on input "0" at bounding box center [825, 535] width 512 height 34
type input "1"
type input "33"
click at [606, 566] on select "Please Choose One LED Surface-Mounted LED Recessed Fluorescent Surface-Mounted …" at bounding box center [825, 583] width 512 height 34
select select "2"
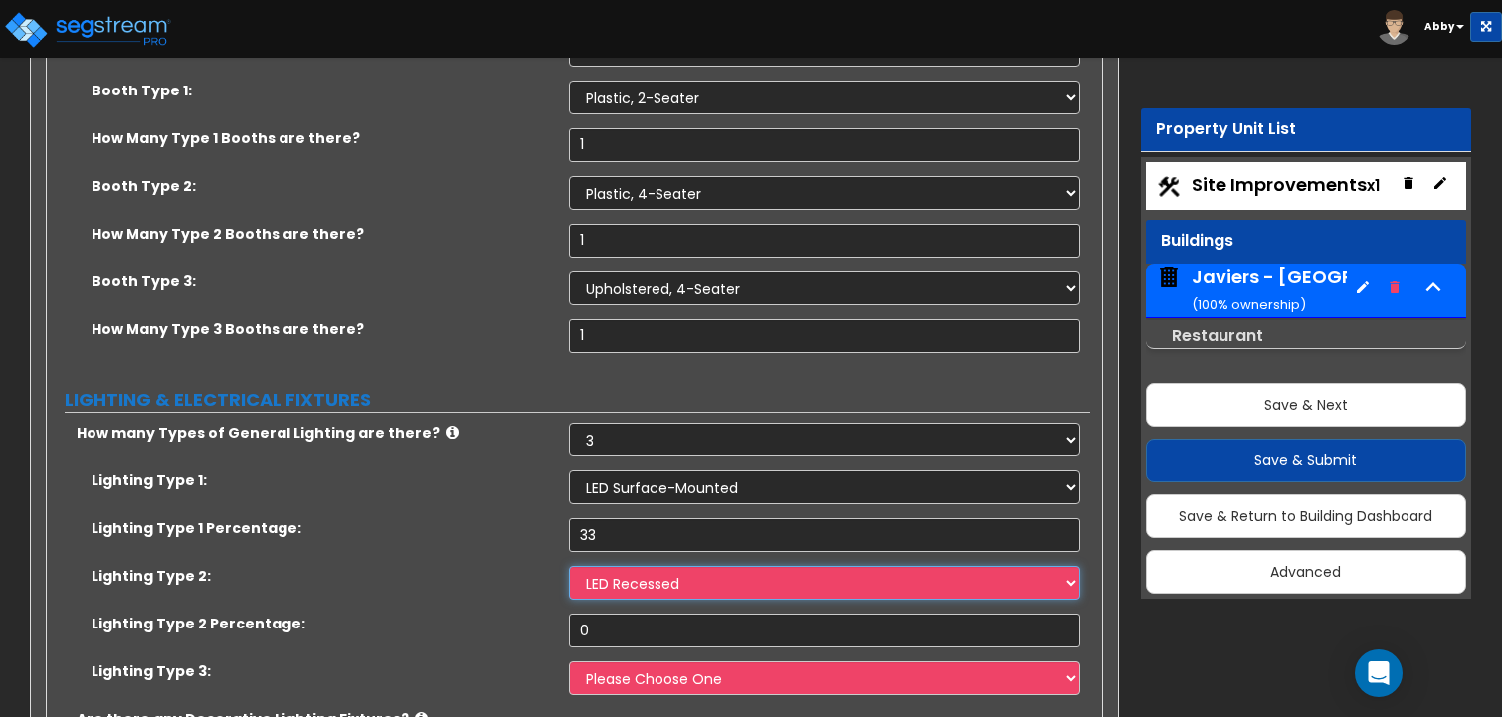
click at [569, 566] on select "Please Choose One LED Surface-Mounted LED Recessed Fluorescent Surface-Mounted …" at bounding box center [825, 583] width 512 height 34
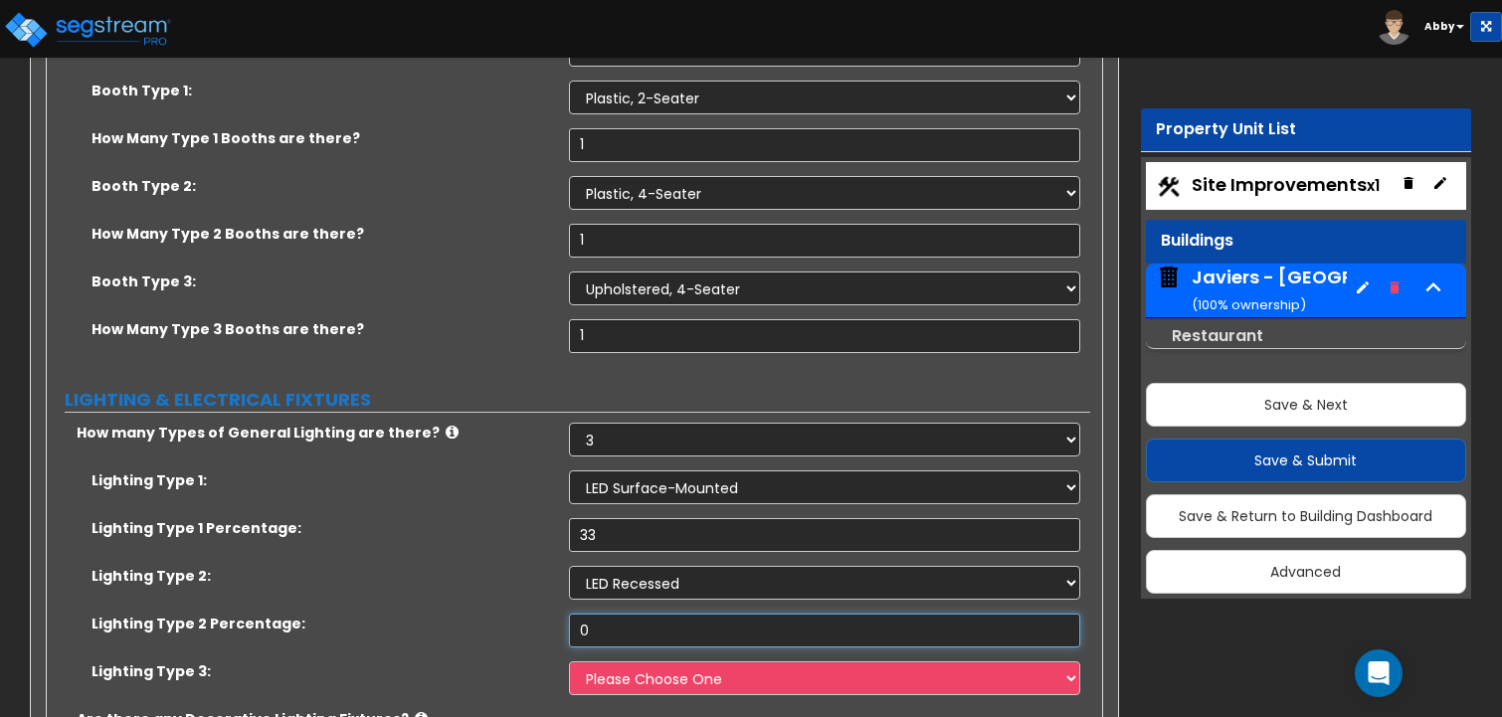
click at [625, 614] on input "0" at bounding box center [825, 631] width 512 height 34
type input "33"
click at [636, 661] on select "Please Choose One LED Surface-Mounted LED Recessed Fluorescent Surface-Mounted …" at bounding box center [825, 678] width 512 height 34
select select "3"
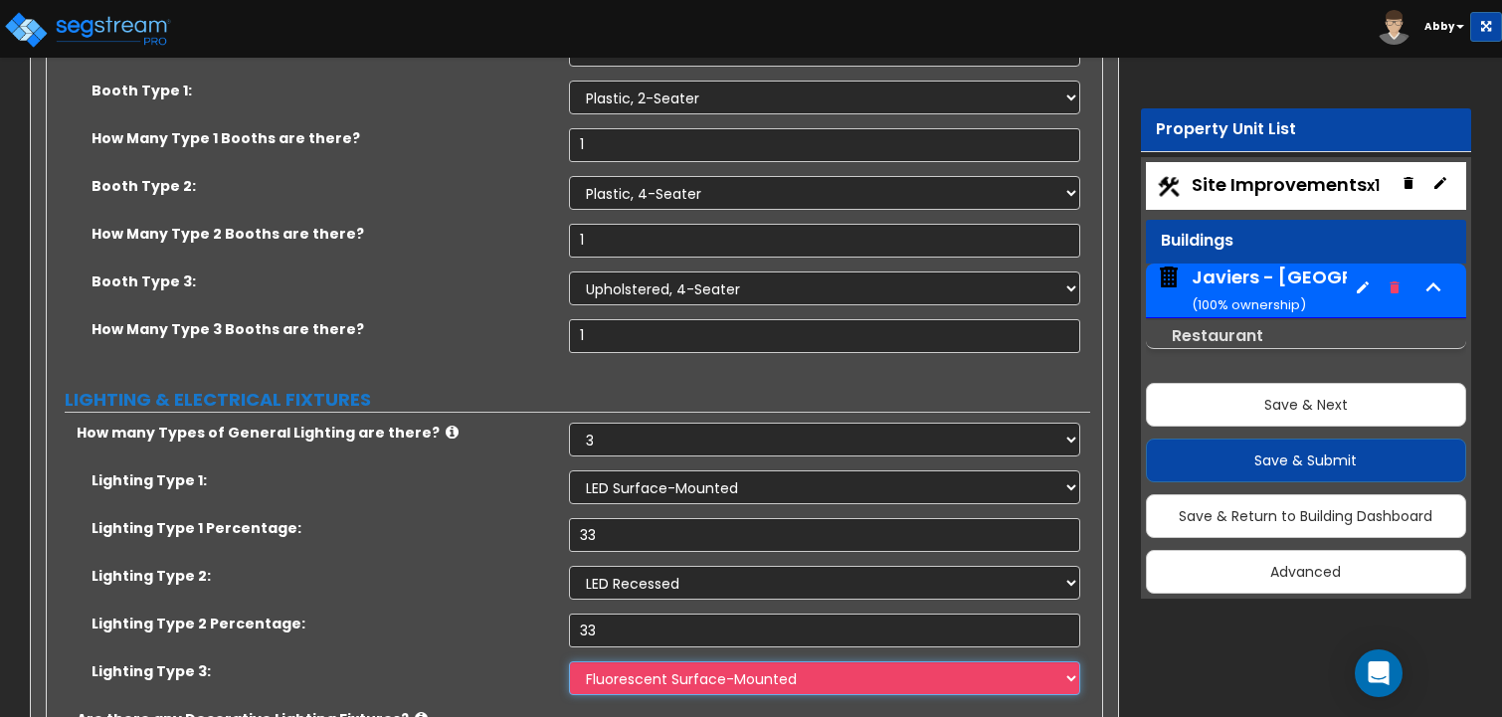
click at [569, 661] on select "Please Choose One LED Surface-Mounted LED Recessed Fluorescent Surface-Mounted …" at bounding box center [825, 678] width 512 height 34
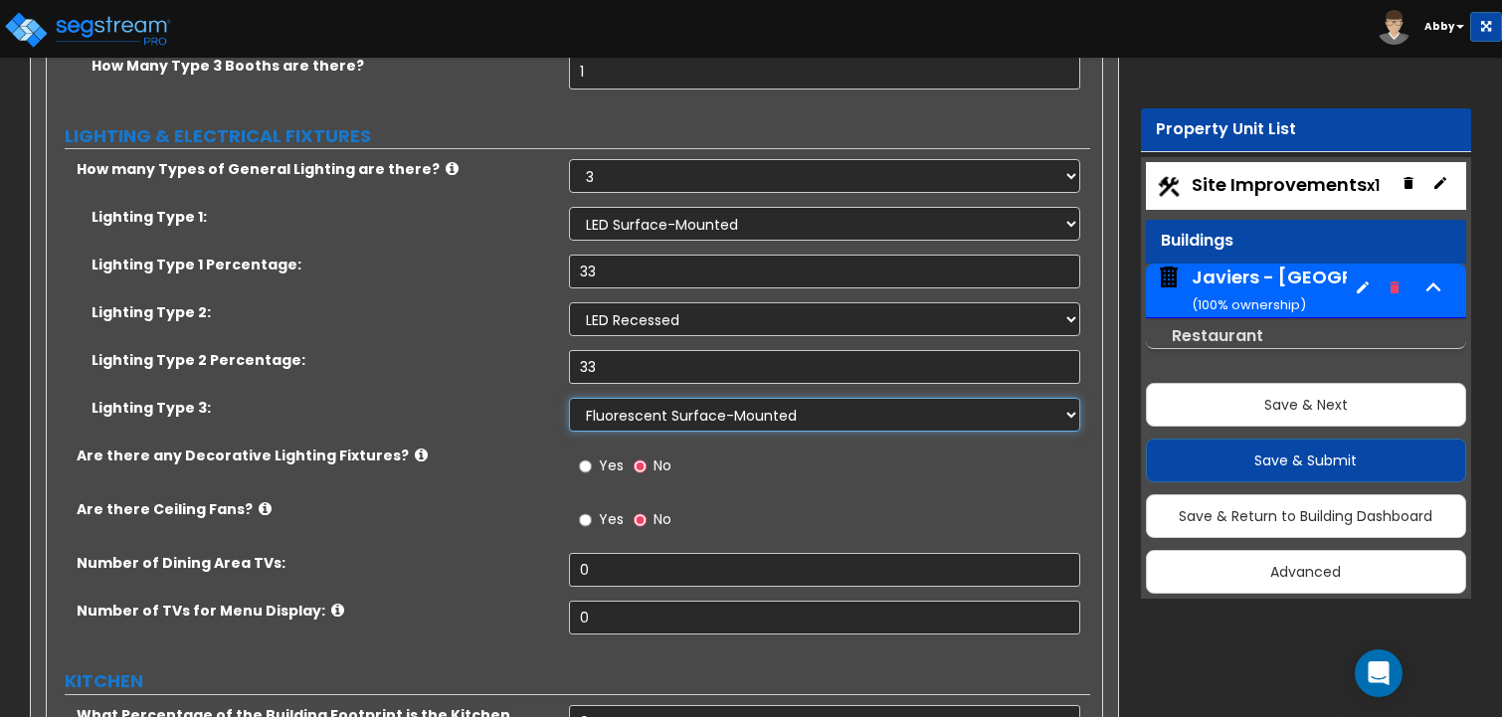
scroll to position [11936, 0]
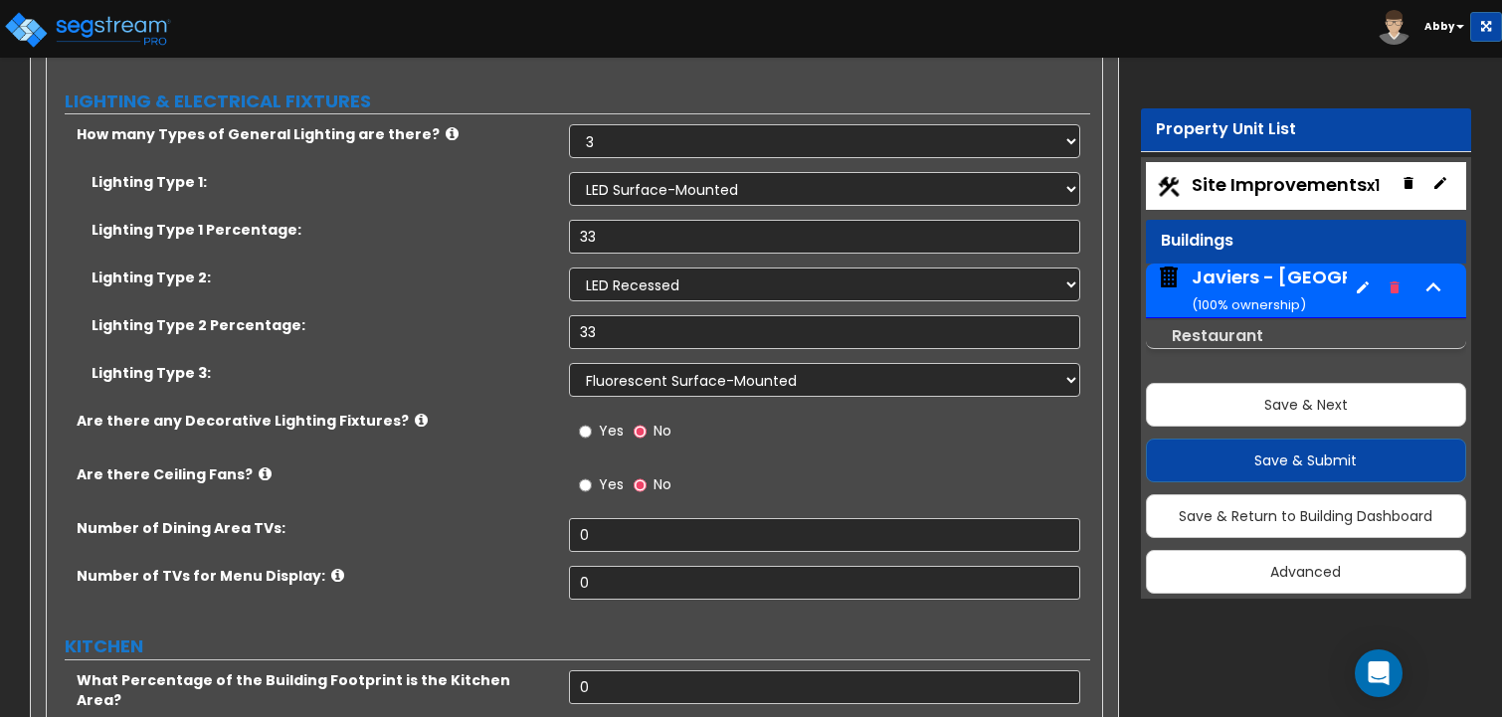
click at [609, 421] on span "Yes" at bounding box center [611, 431] width 25 height 20
click at [592, 421] on input "Yes" at bounding box center [585, 432] width 13 height 22
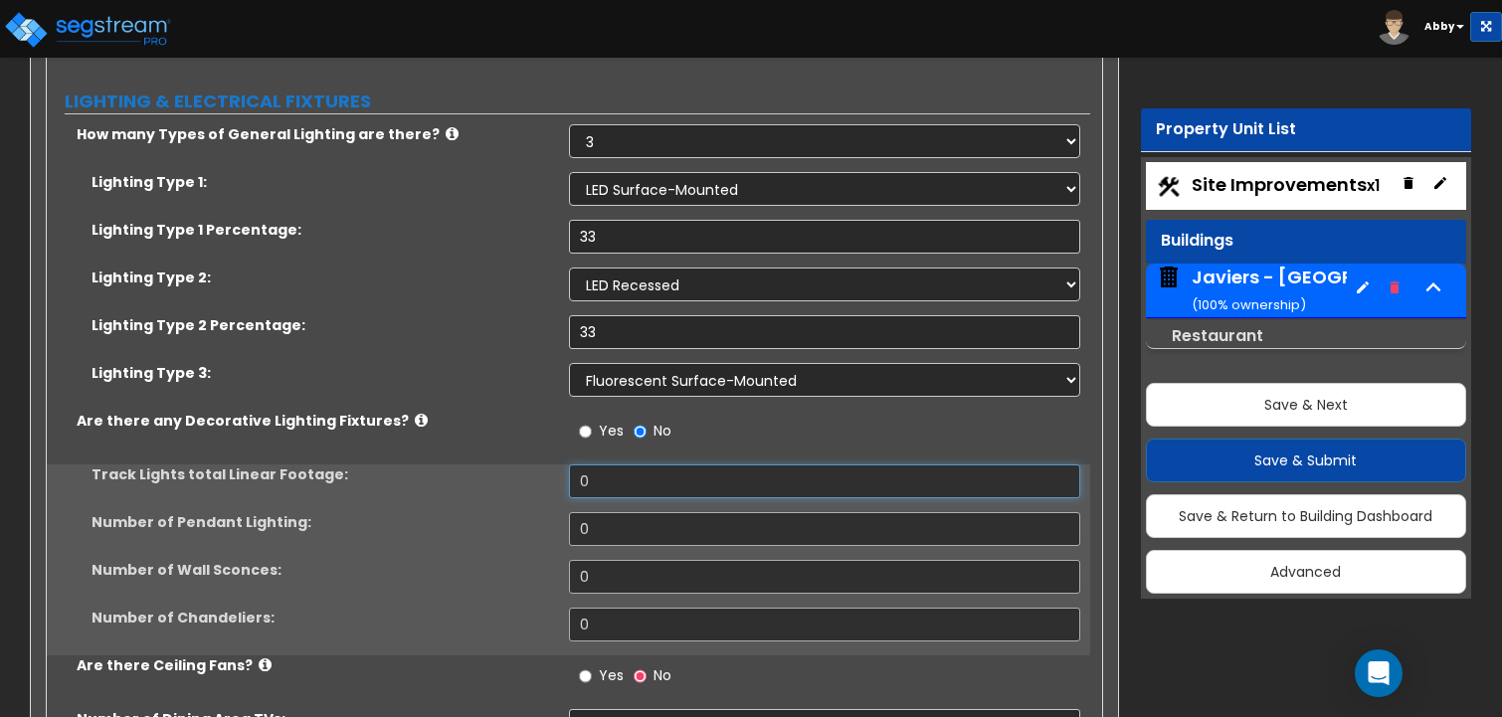
click at [611, 464] on input "0" at bounding box center [825, 481] width 512 height 34
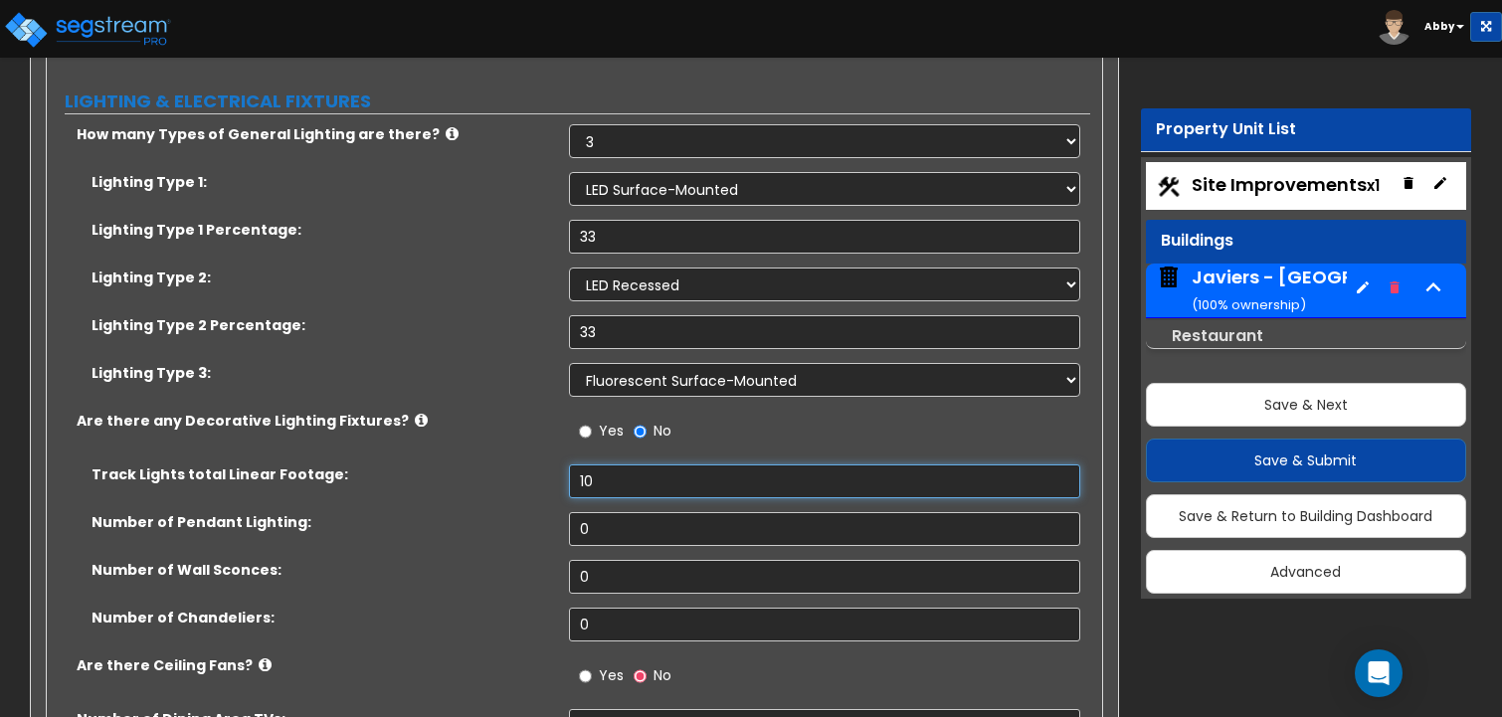
type input "10"
click at [607, 512] on input "0" at bounding box center [825, 529] width 512 height 34
type input "1"
click at [601, 560] on input "0" at bounding box center [825, 577] width 512 height 34
type input "1"
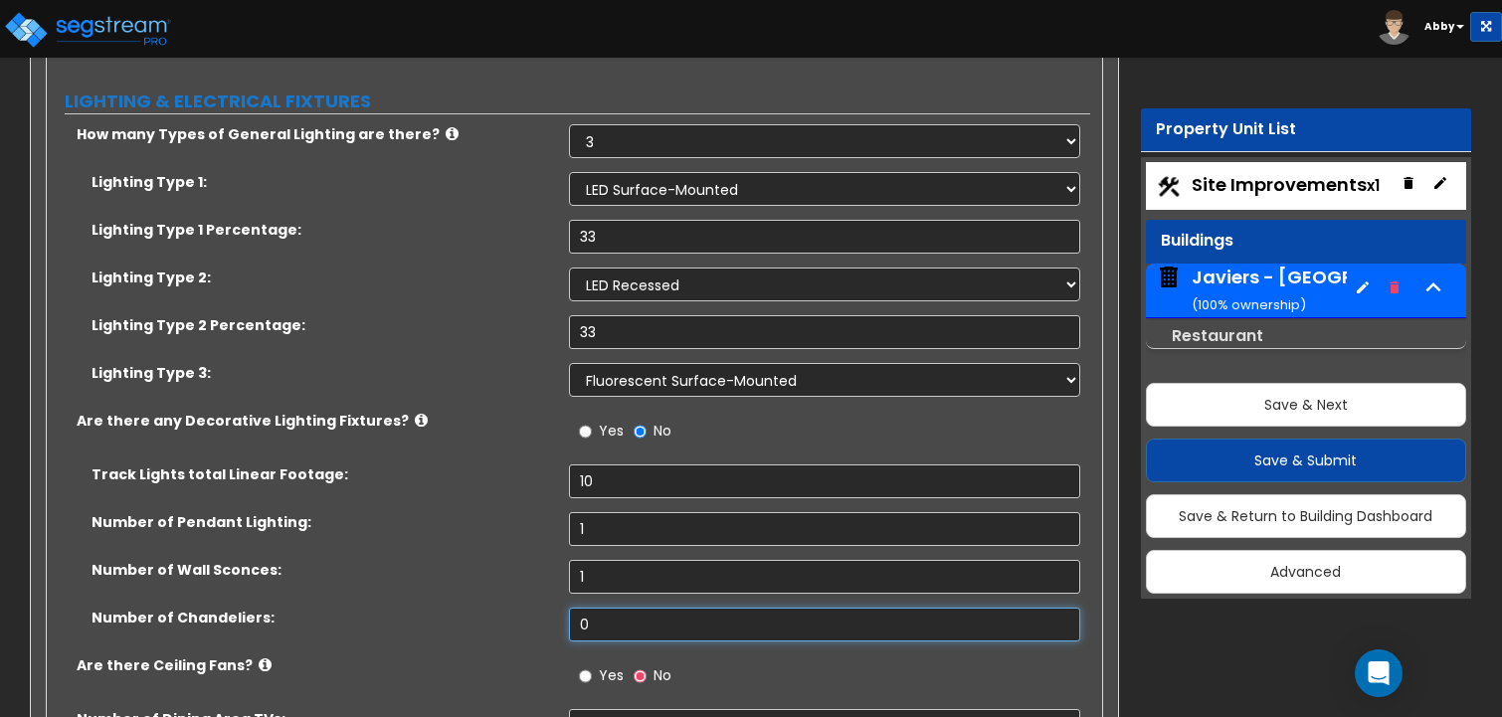
click at [604, 608] on input "0" at bounding box center [825, 625] width 512 height 34
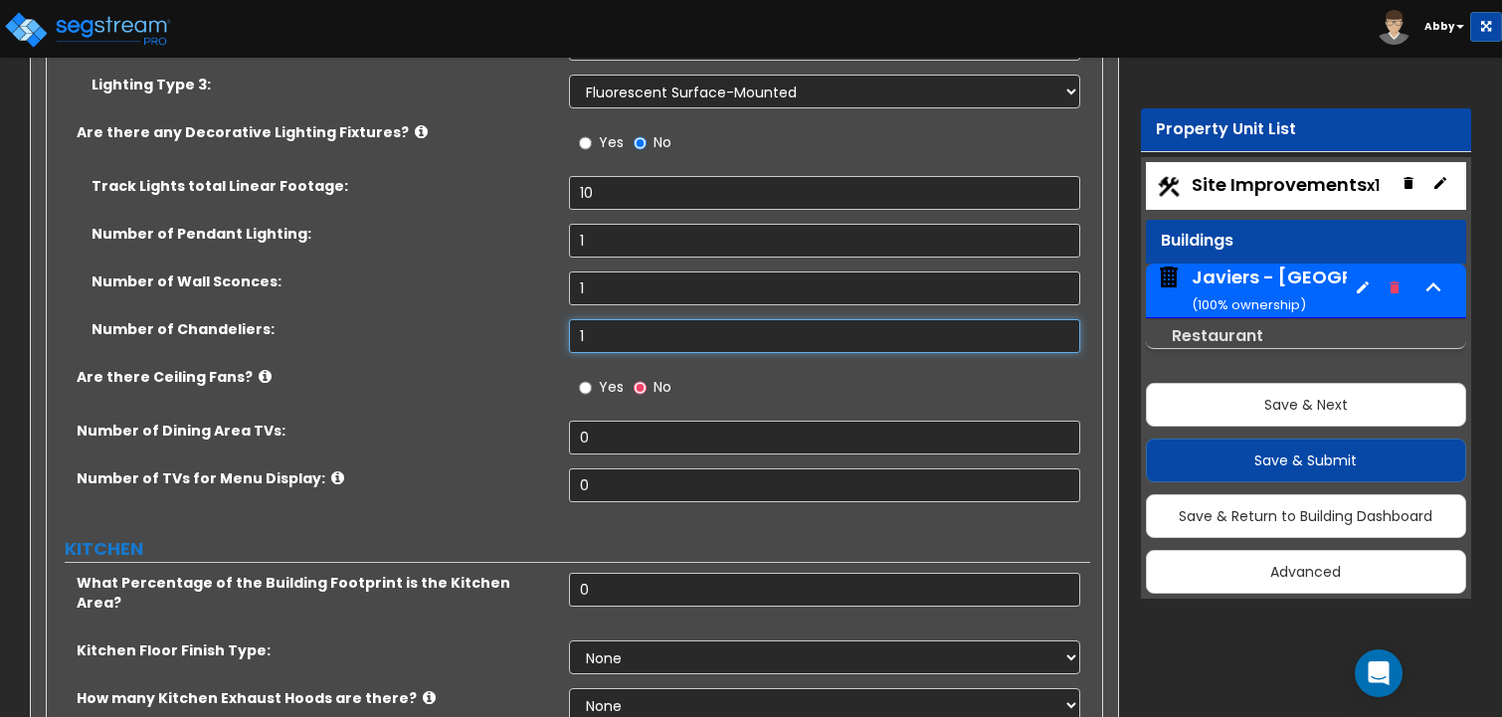
scroll to position [12234, 0]
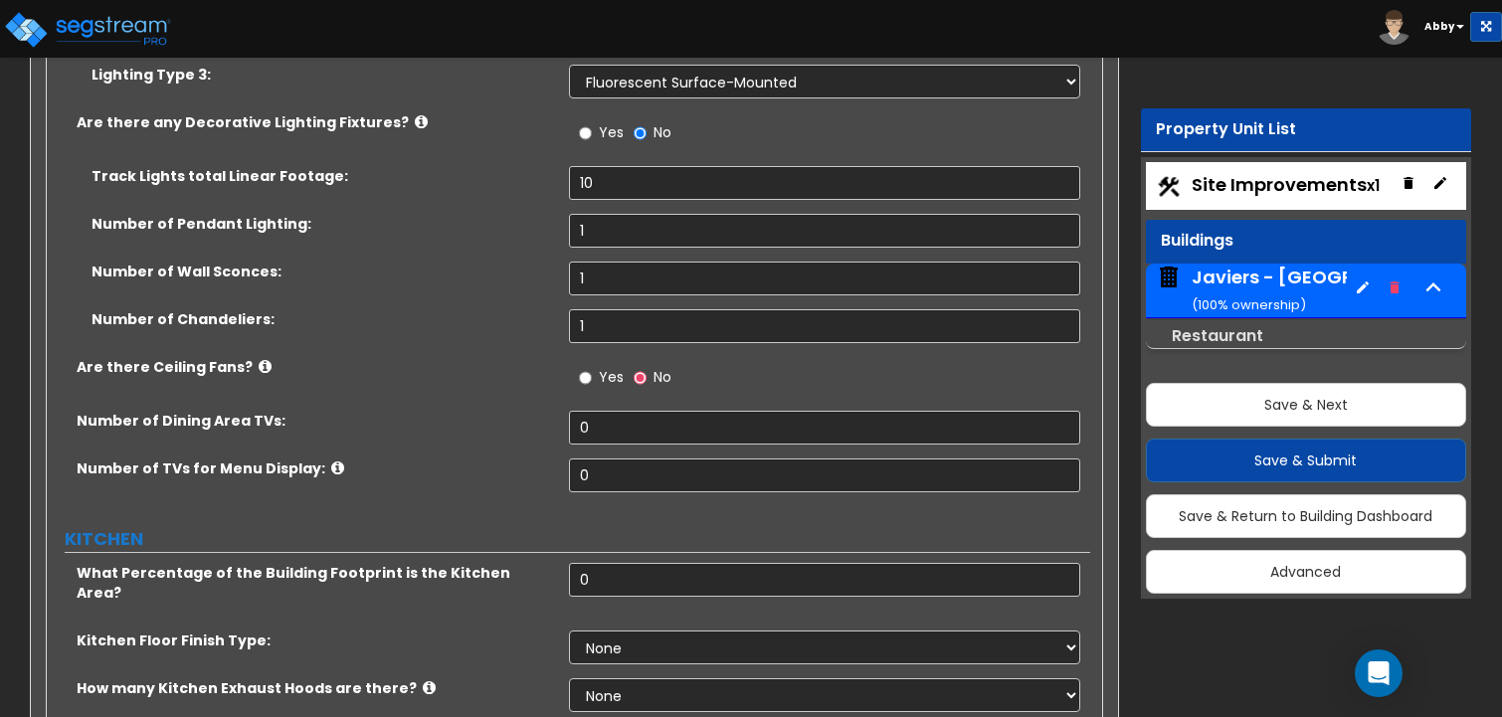
click at [596, 363] on label "Yes" at bounding box center [601, 380] width 45 height 34
click at [592, 367] on input "Yes" at bounding box center [585, 378] width 13 height 22
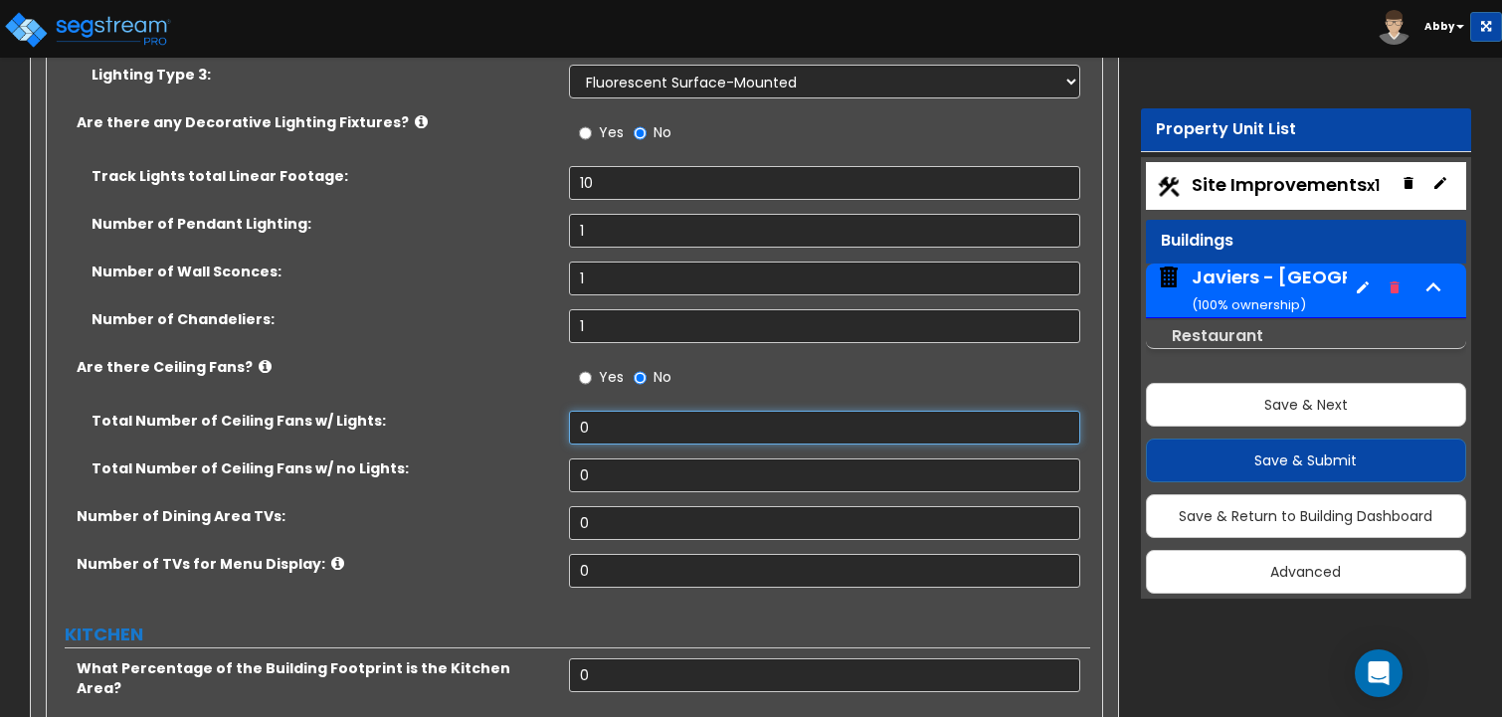
click at [593, 411] on input "0" at bounding box center [825, 428] width 512 height 34
click at [617, 459] on input "0" at bounding box center [825, 476] width 512 height 34
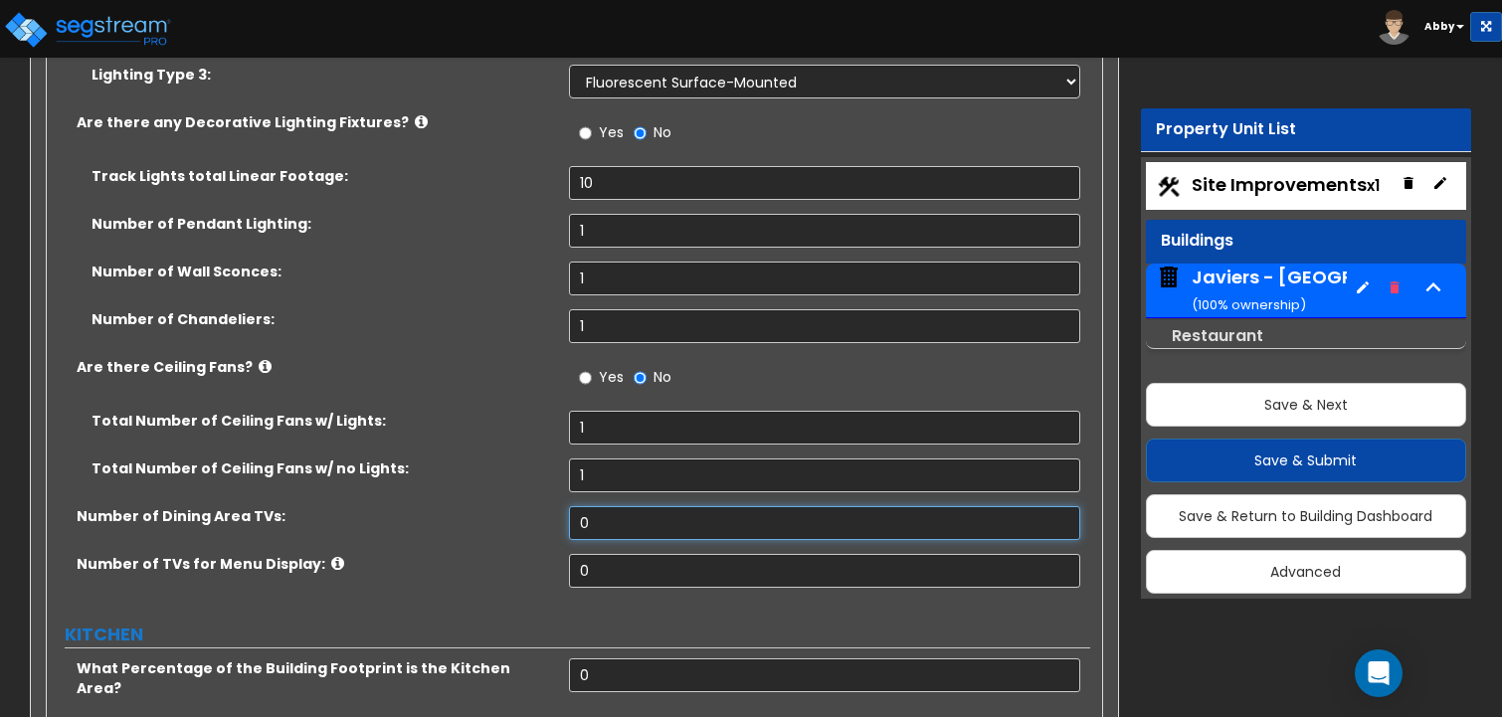
click at [604, 506] on input "0" at bounding box center [825, 523] width 512 height 34
click at [584, 554] on input "0" at bounding box center [825, 571] width 512 height 34
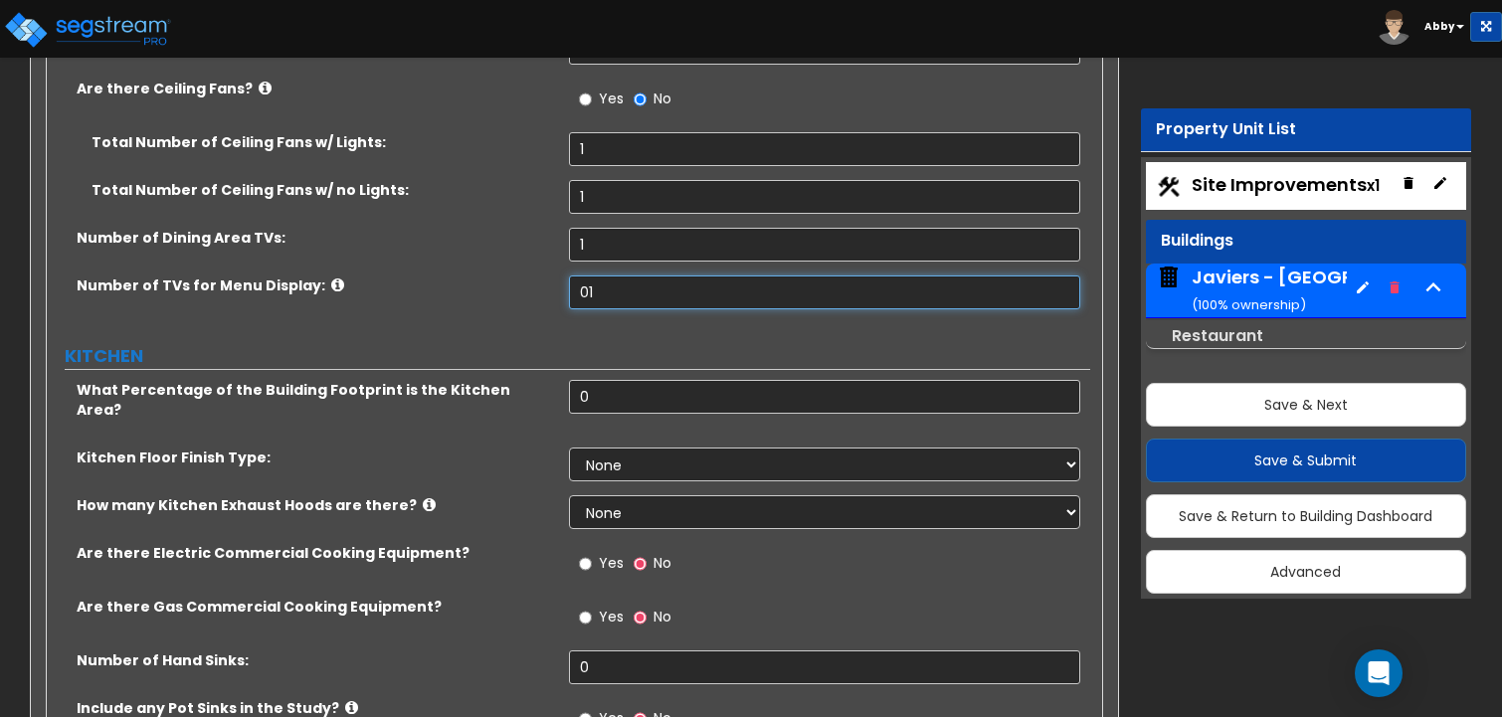
scroll to position [12532, 0]
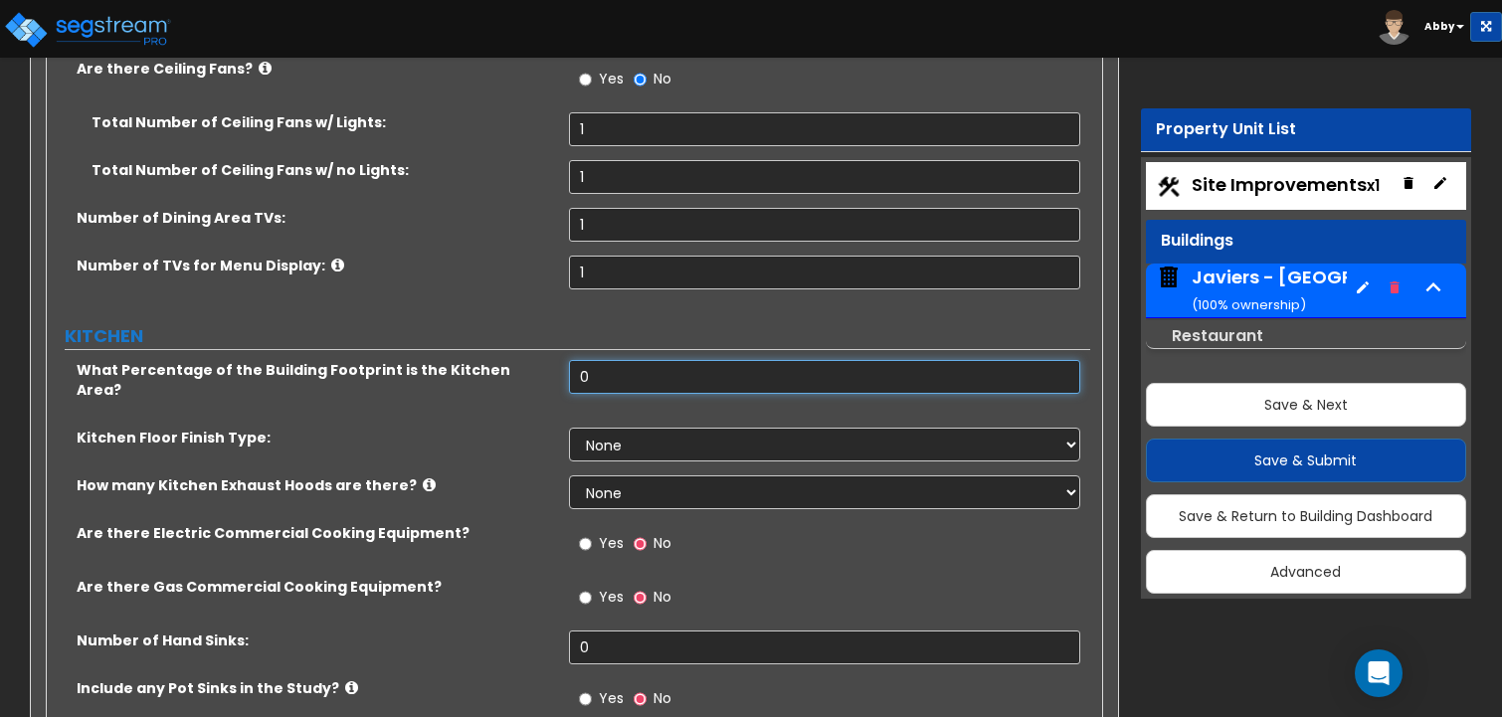
click at [609, 360] on input "0" at bounding box center [825, 377] width 512 height 34
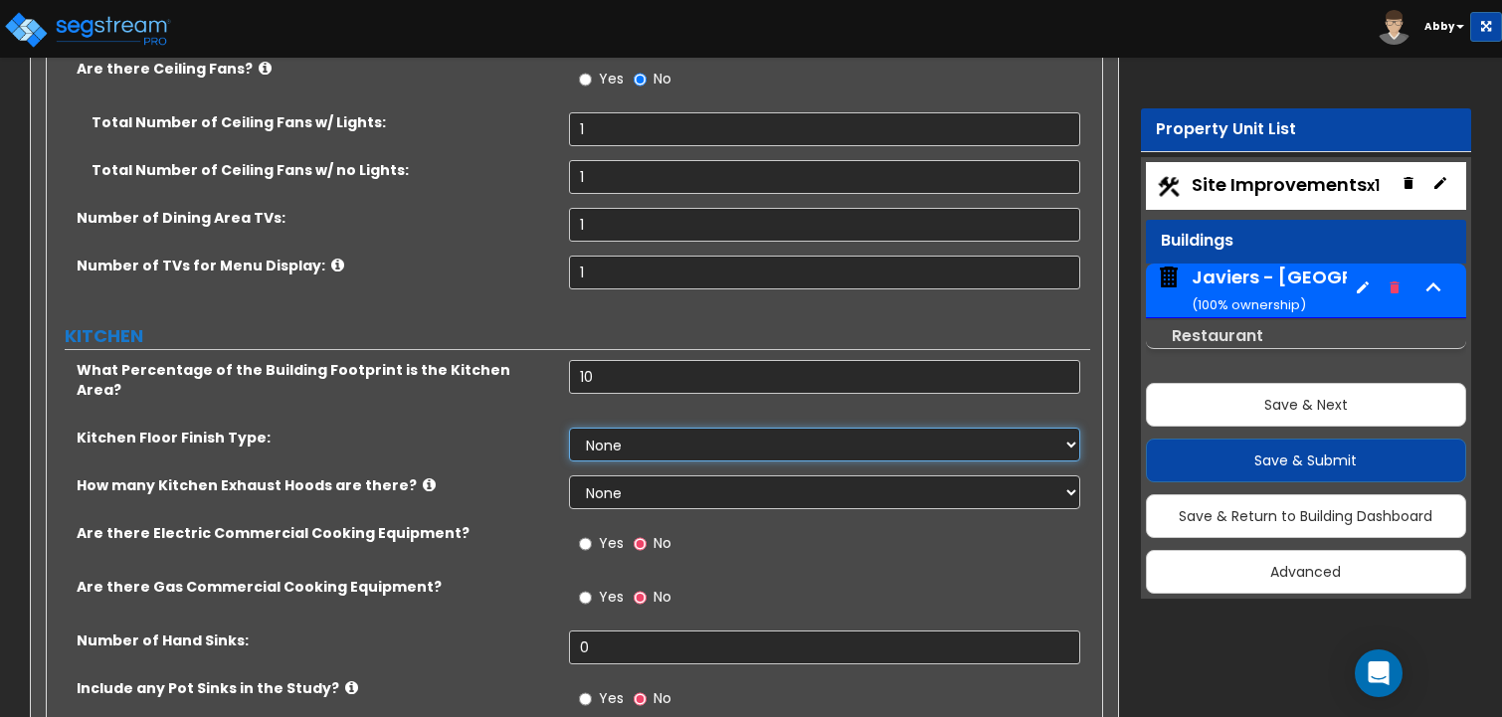
click at [606, 428] on select "None Tile Flooring VCT Flooring Sheet Vinyl Flooring" at bounding box center [825, 445] width 512 height 34
click at [569, 428] on select "None Tile Flooring VCT Flooring Sheet Vinyl Flooring" at bounding box center [825, 445] width 512 height 34
click at [600, 428] on select "None Tile Flooring VCT Flooring Sheet Vinyl Flooring" at bounding box center [825, 445] width 512 height 34
click at [569, 428] on select "None Tile Flooring VCT Flooring Sheet Vinyl Flooring" at bounding box center [825, 445] width 512 height 34
drag, startPoint x: 614, startPoint y: 359, endPoint x: 611, endPoint y: 370, distance: 11.3
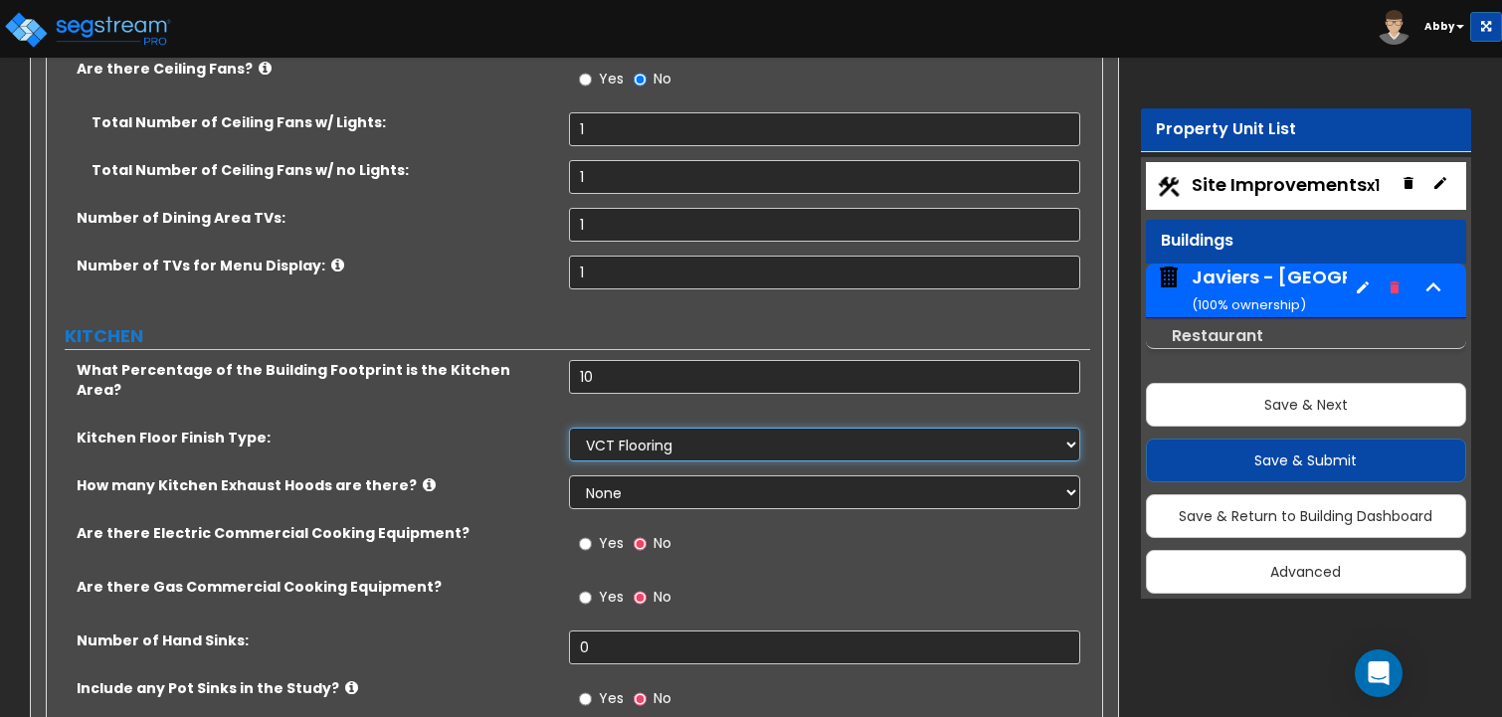
click at [614, 428] on select "None Tile Flooring VCT Flooring Sheet Vinyl Flooring" at bounding box center [825, 445] width 512 height 34
click at [569, 428] on select "None Tile Flooring VCT Flooring Sheet Vinyl Flooring" at bounding box center [825, 445] width 512 height 34
click at [603, 475] on div "How many Kitchen Exhaust Hoods are there? None 1 2 3" at bounding box center [568, 499] width 1043 height 48
click at [605, 475] on select "None 1 2 3" at bounding box center [825, 492] width 512 height 34
click at [569, 475] on select "None 1 2 3" at bounding box center [825, 492] width 512 height 34
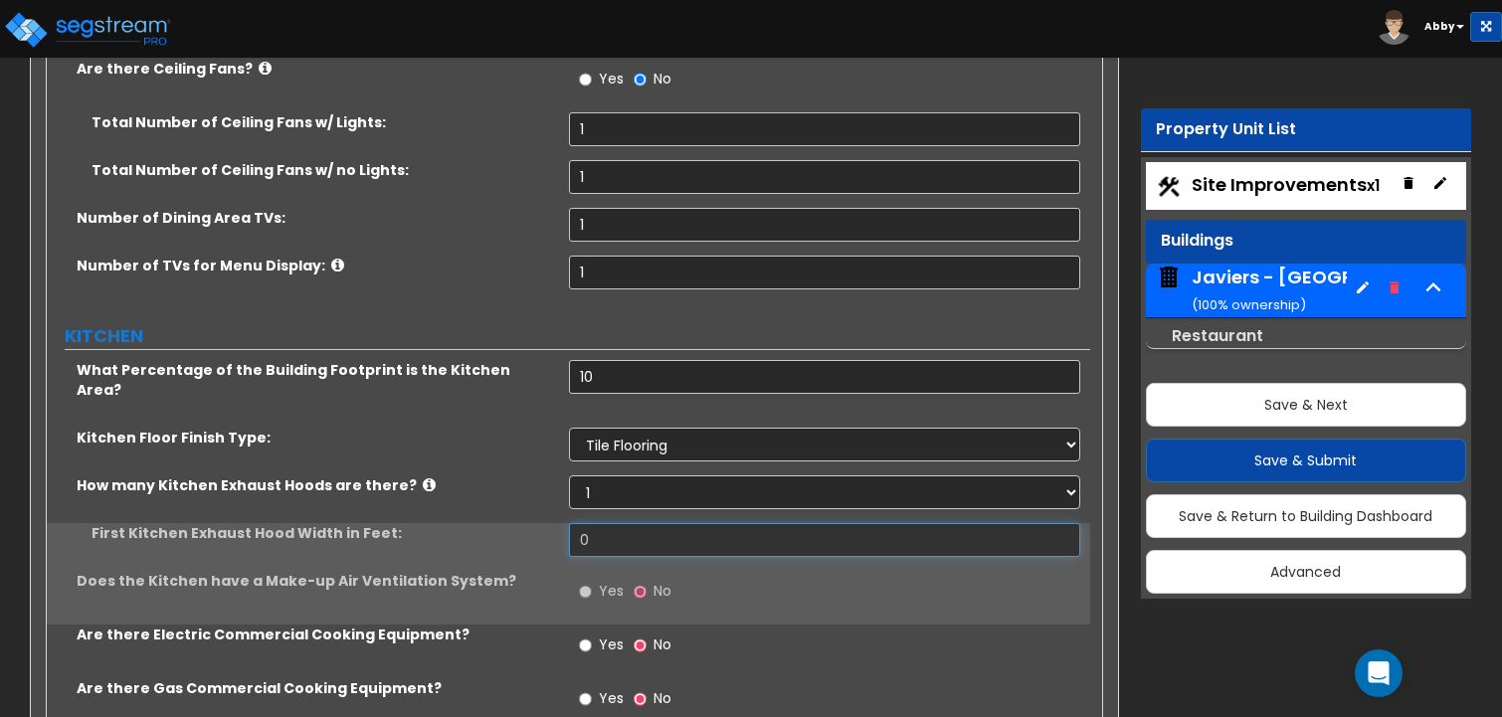
click at [604, 523] on input "0" at bounding box center [825, 540] width 512 height 34
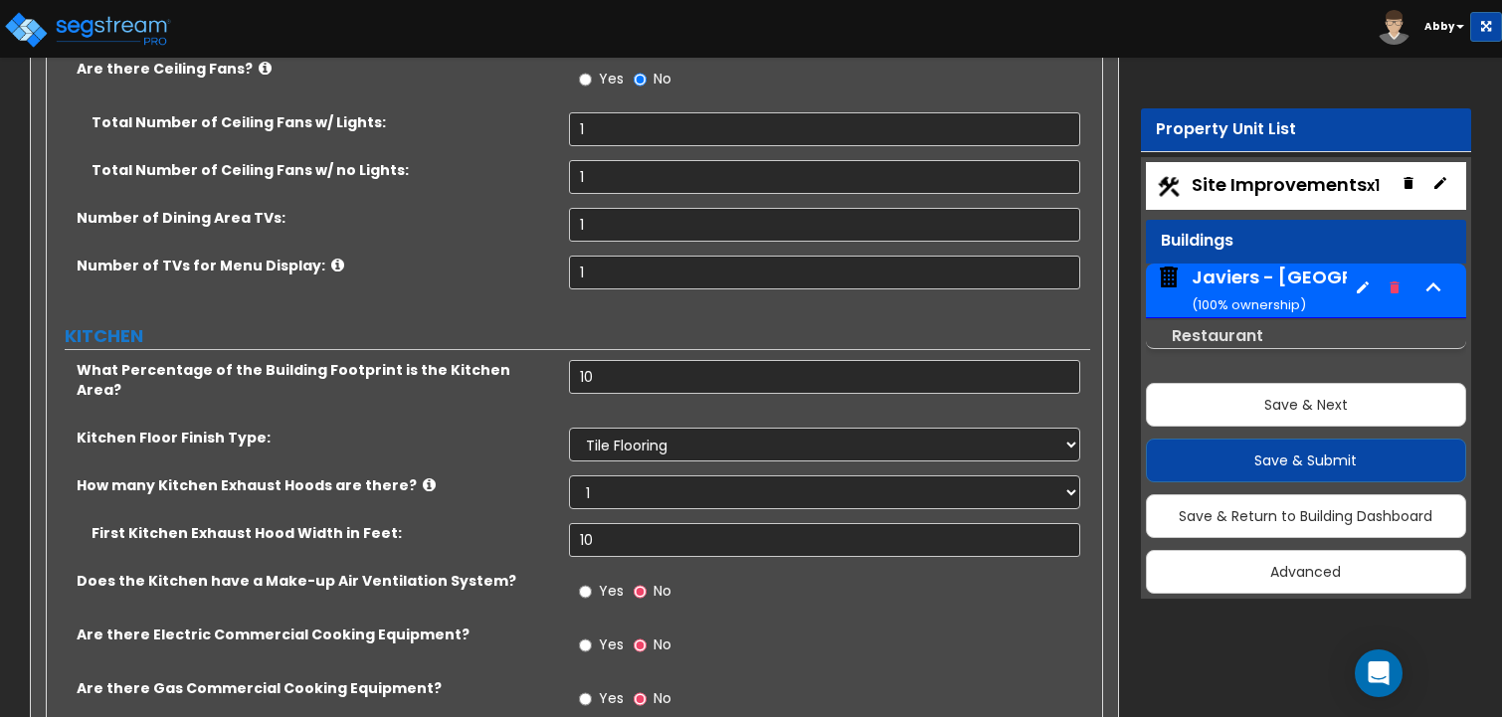
click at [599, 581] on span "Yes" at bounding box center [611, 591] width 25 height 20
click at [592, 581] on input "Yes" at bounding box center [585, 592] width 13 height 22
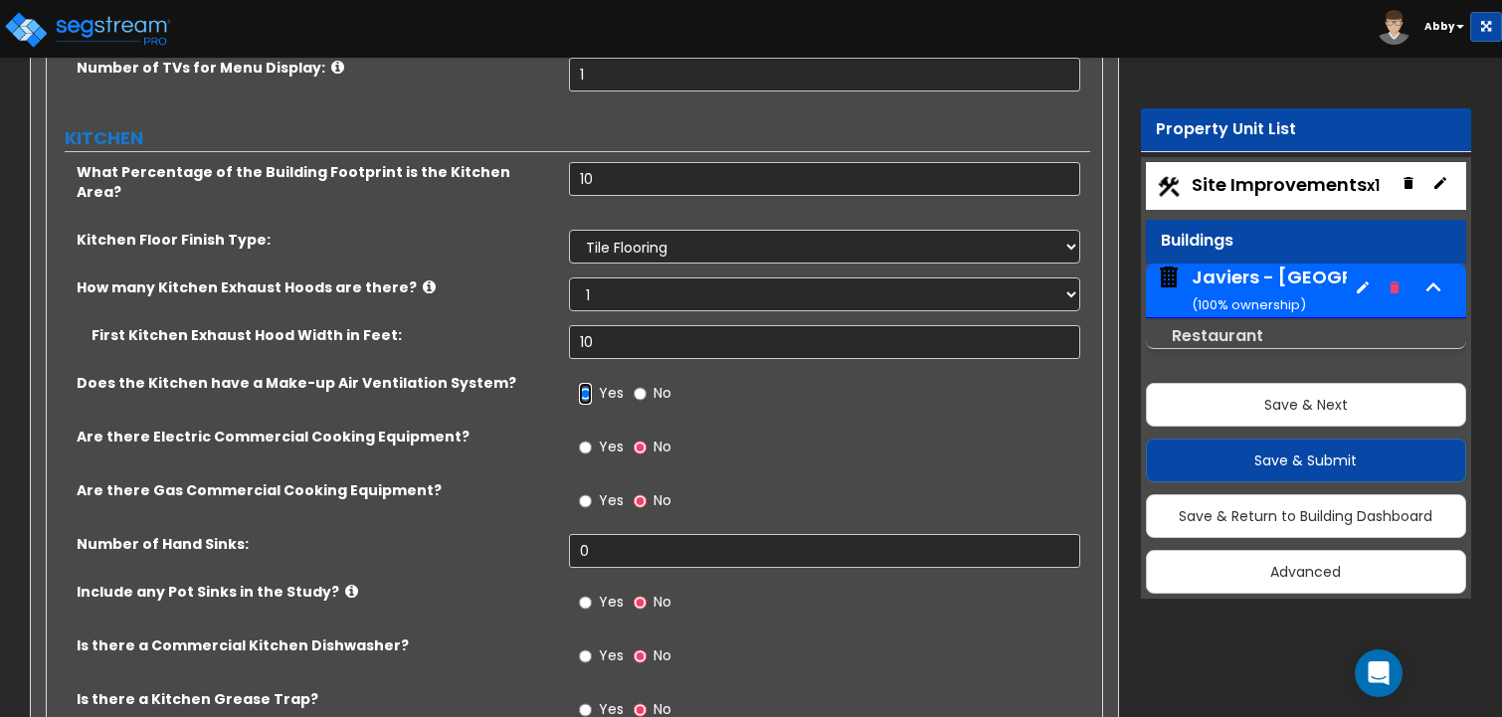
scroll to position [12731, 0]
click at [612, 436] on span "Yes" at bounding box center [611, 446] width 25 height 20
click at [592, 436] on input "Yes" at bounding box center [585, 447] width 13 height 22
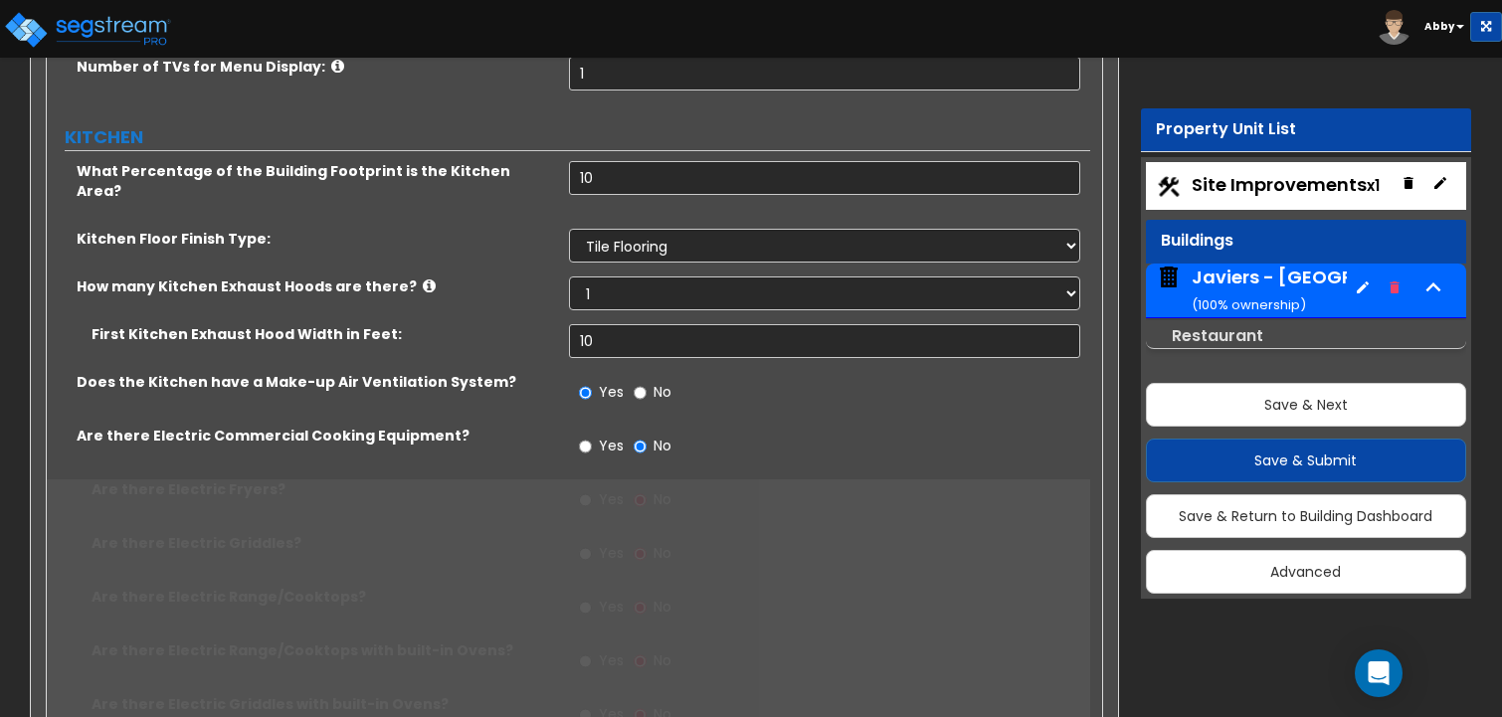
click at [607, 489] on span "Yes" at bounding box center [611, 499] width 25 height 20
click at [592, 489] on input "Yes" at bounding box center [585, 500] width 13 height 22
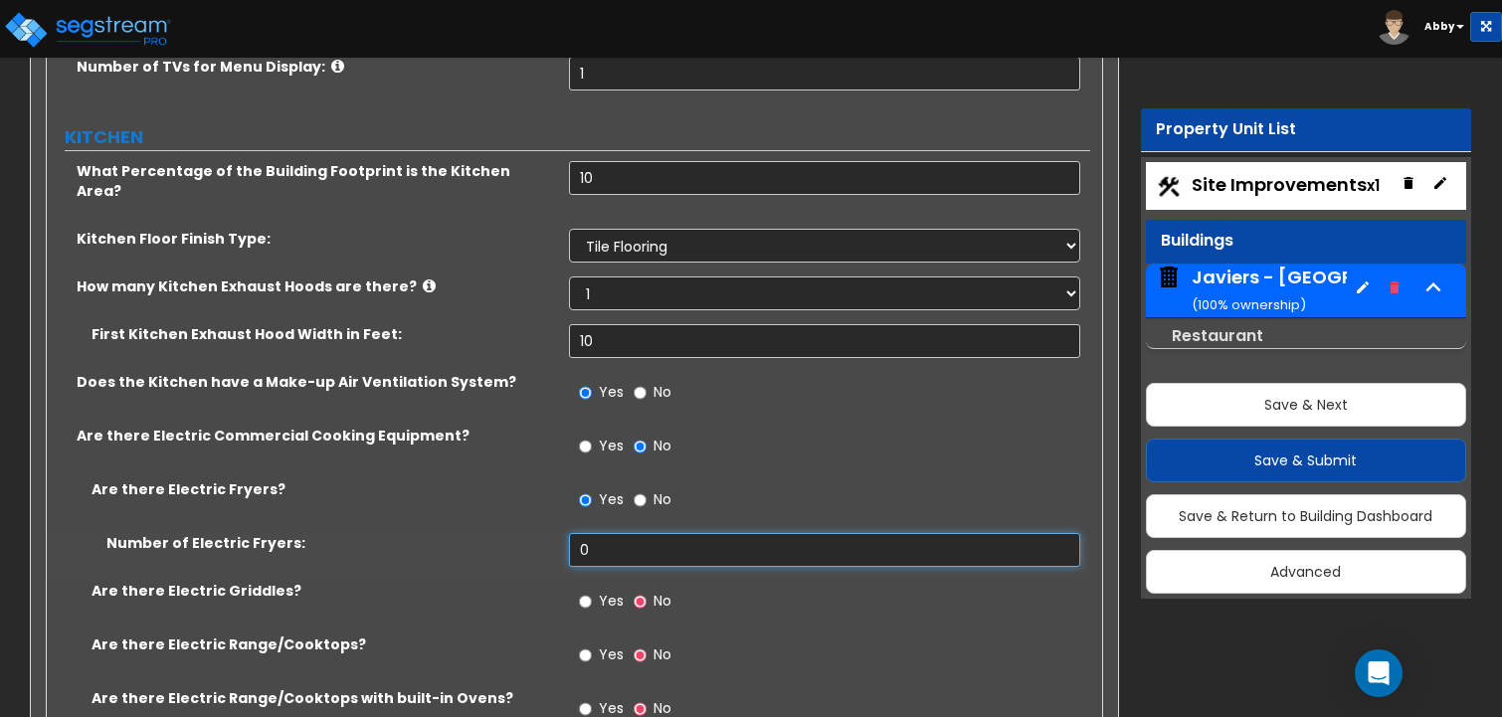
click at [600, 533] on input "0" at bounding box center [825, 550] width 512 height 34
click at [595, 587] on label "Yes" at bounding box center [601, 604] width 45 height 34
click at [592, 591] on input "Yes" at bounding box center [585, 602] width 13 height 22
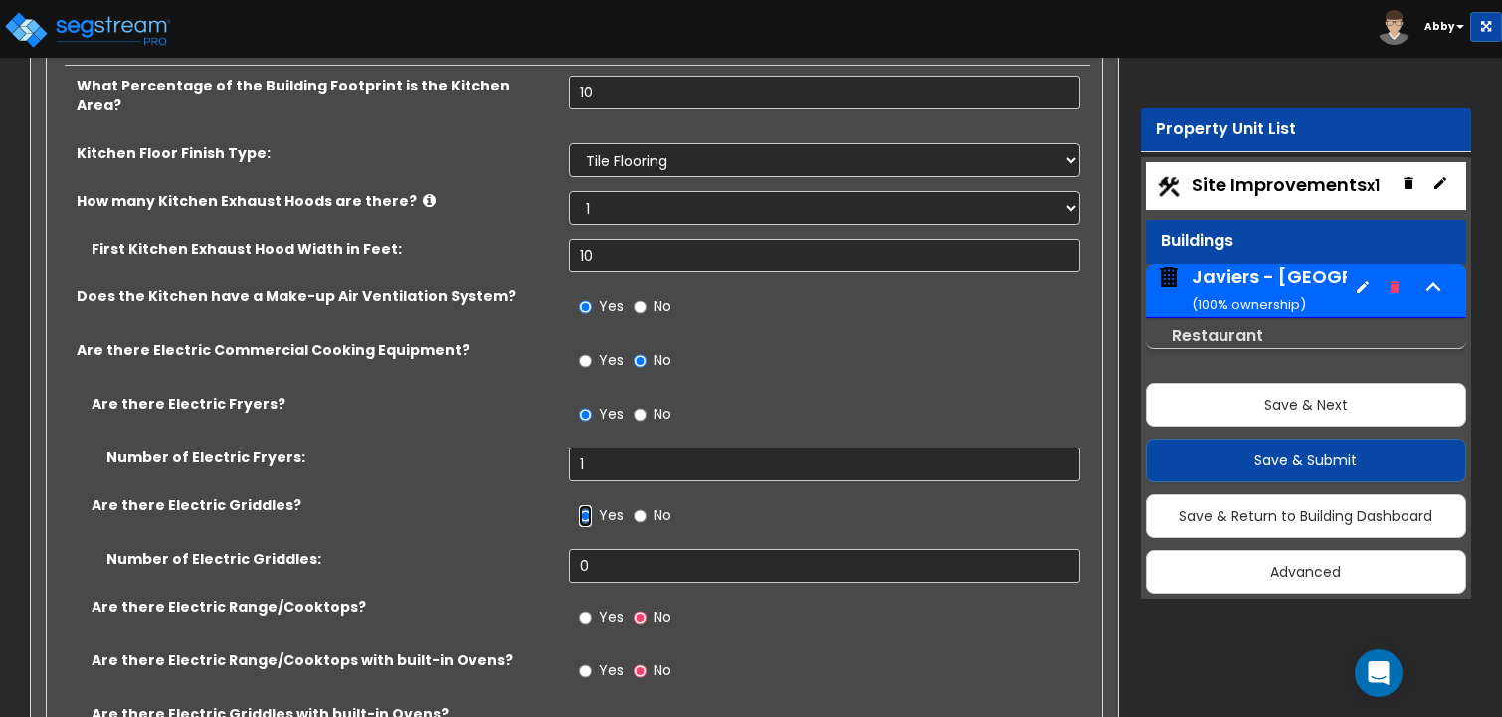
scroll to position [12930, 0]
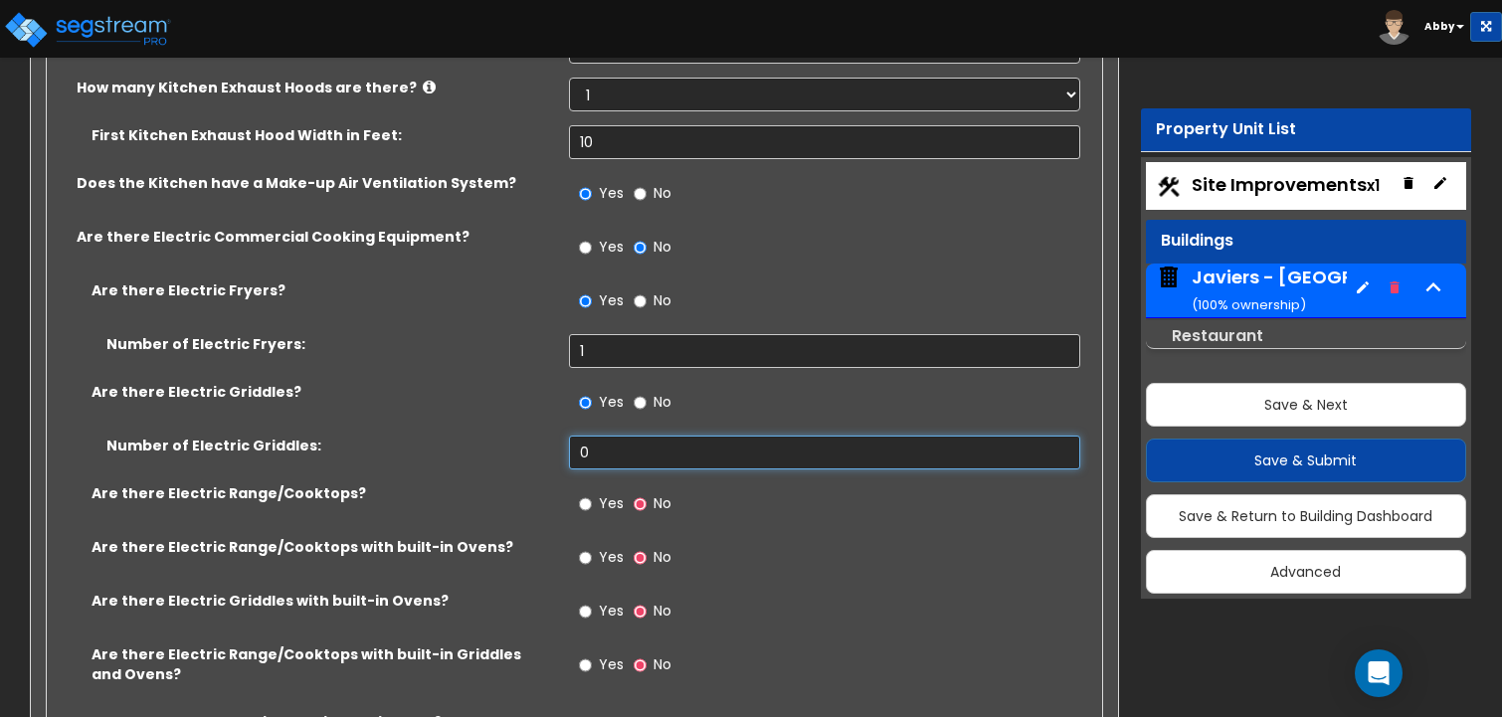
click at [612, 436] on input "0" at bounding box center [825, 453] width 512 height 34
click at [601, 493] on span "Yes" at bounding box center [611, 503] width 25 height 20
click at [592, 493] on input "Yes" at bounding box center [585, 504] width 13 height 22
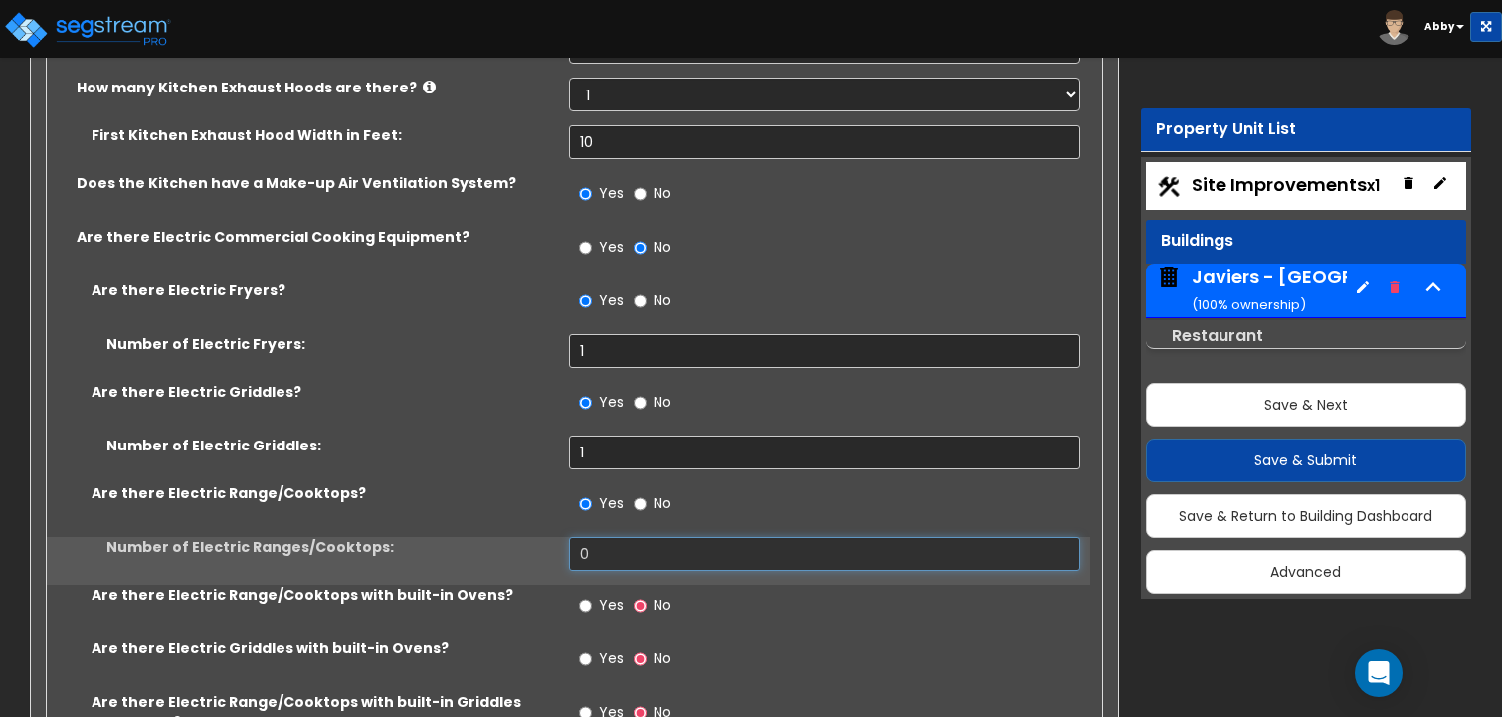
click at [597, 537] on input "0" at bounding box center [825, 554] width 512 height 34
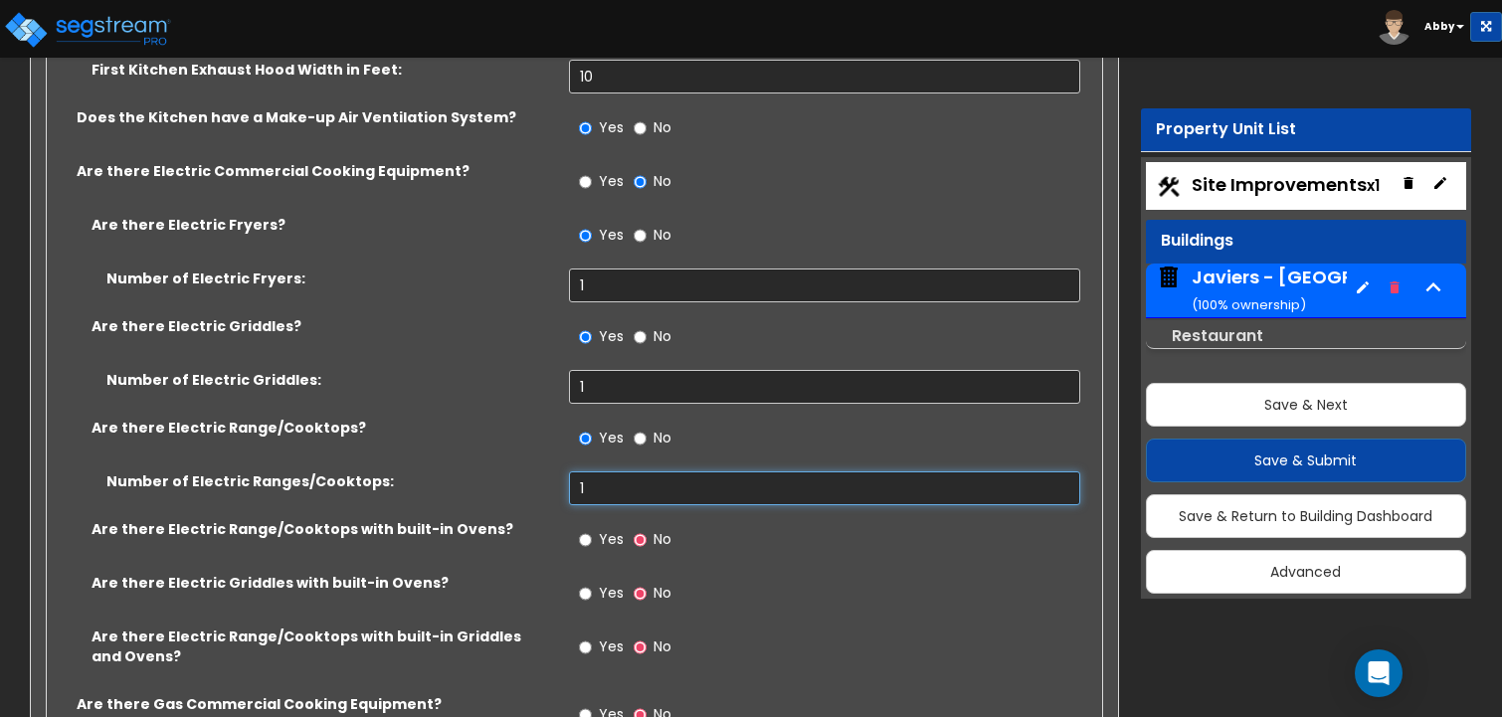
scroll to position [13030, 0]
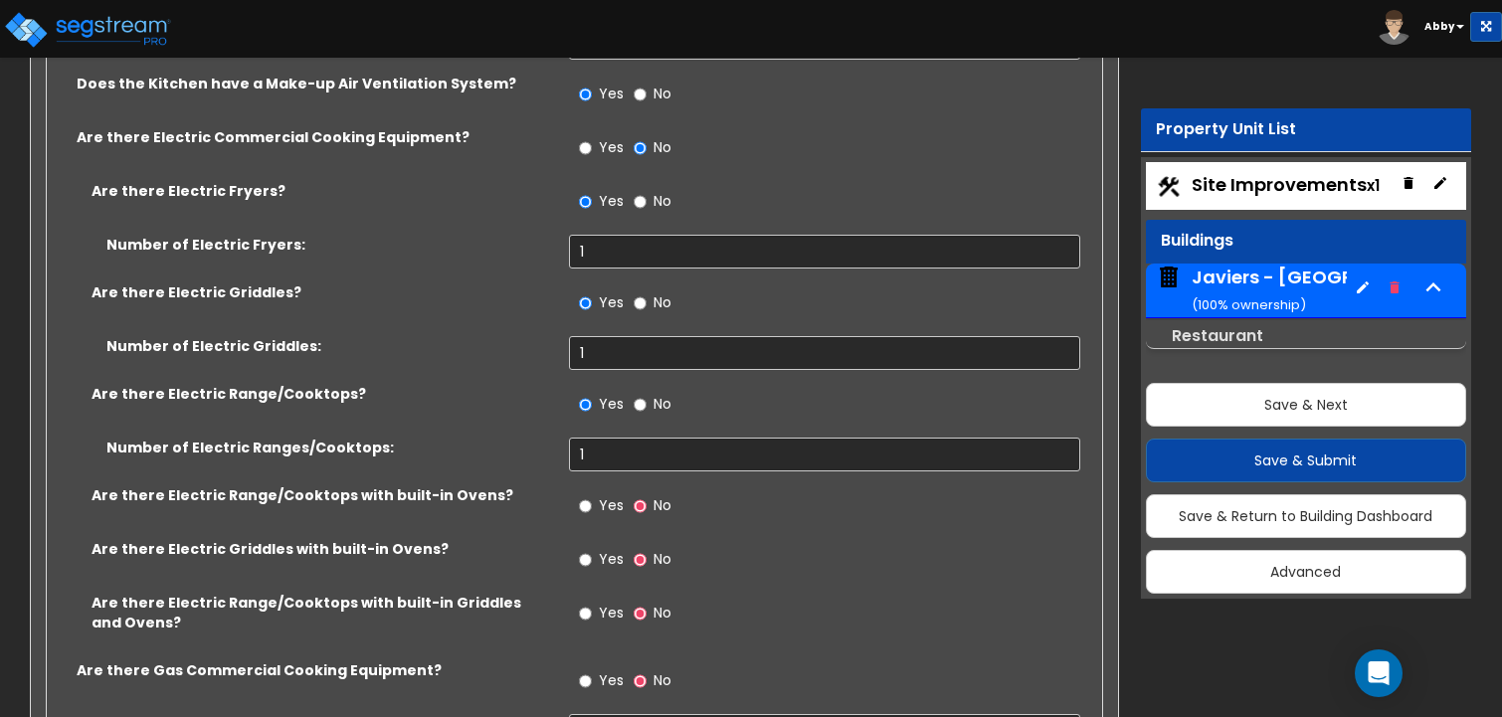
click at [605, 495] on span "Yes" at bounding box center [611, 505] width 25 height 20
click at [592, 495] on input "Yes" at bounding box center [585, 506] width 13 height 22
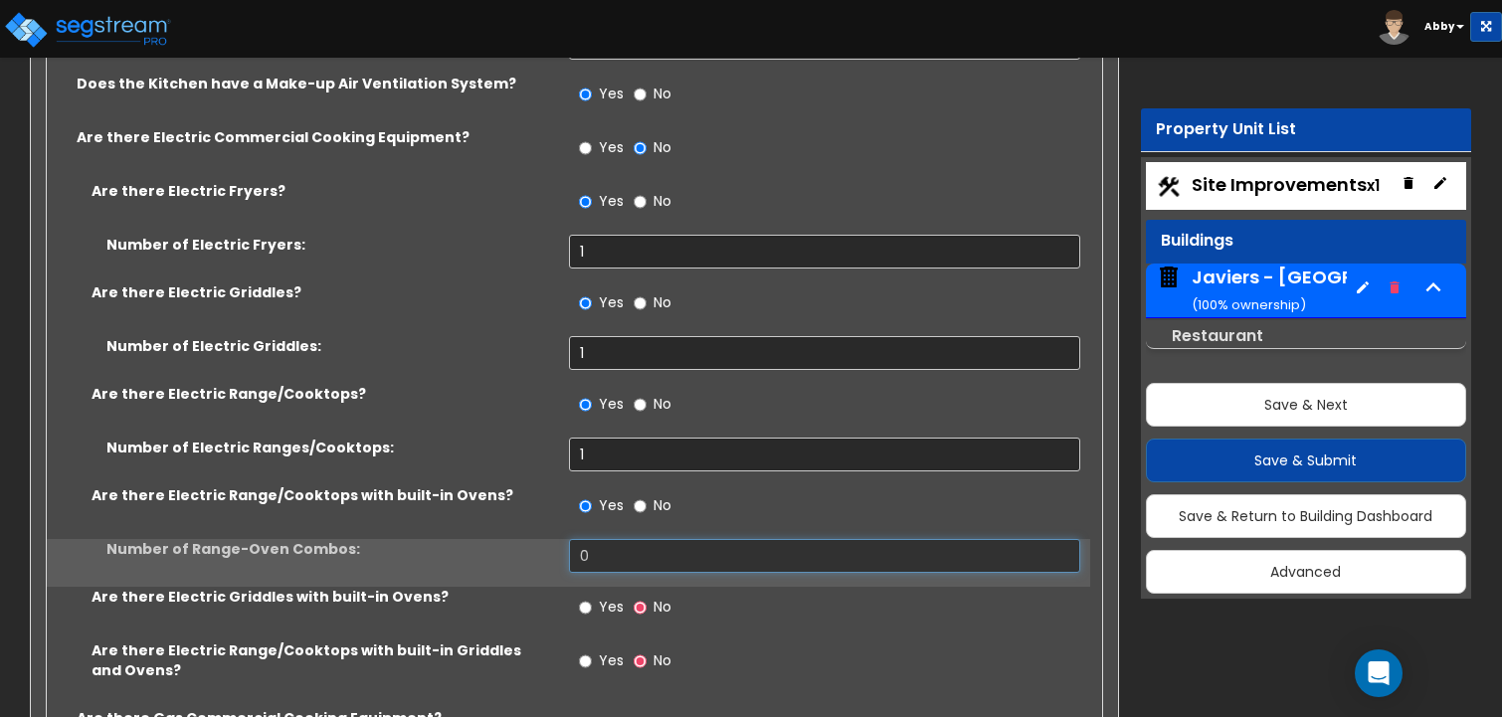
click at [612, 539] on input "0" at bounding box center [825, 556] width 512 height 34
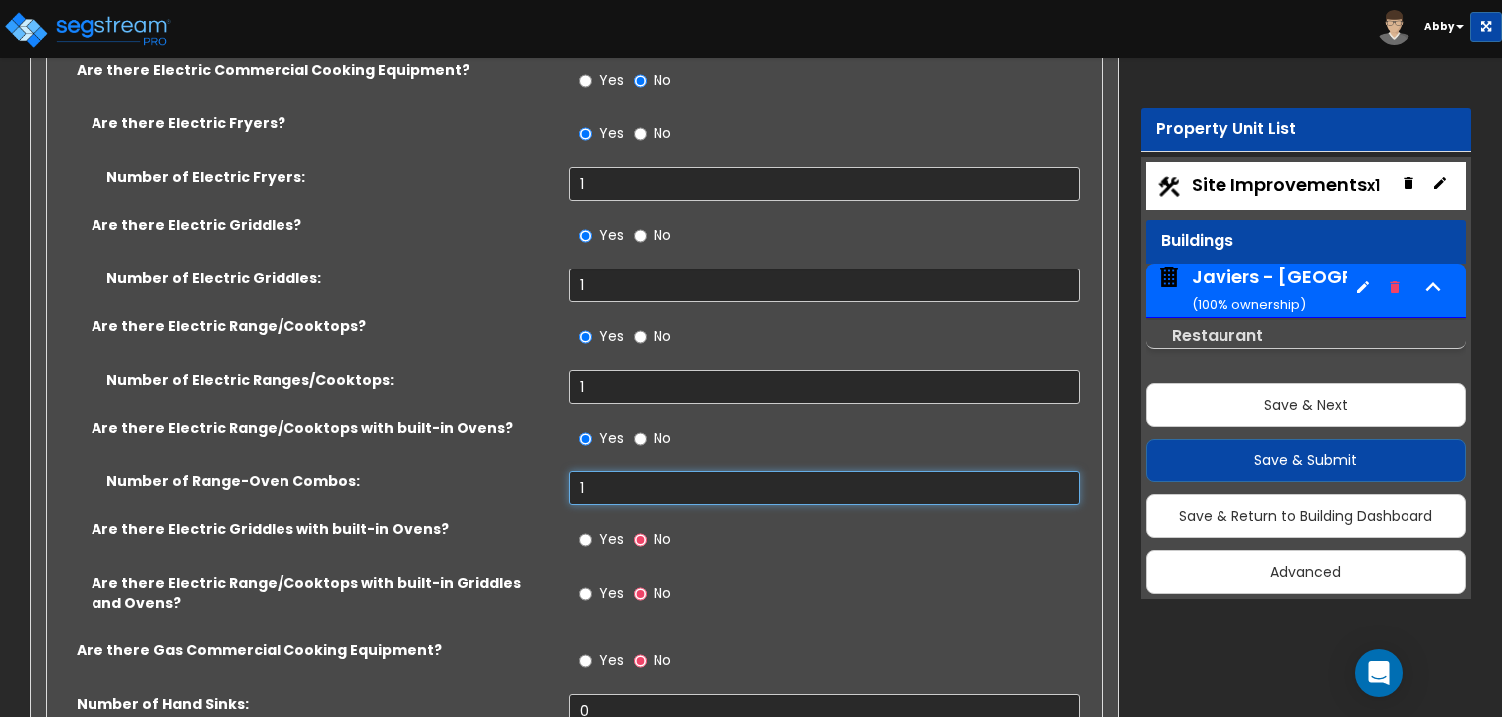
scroll to position [13129, 0]
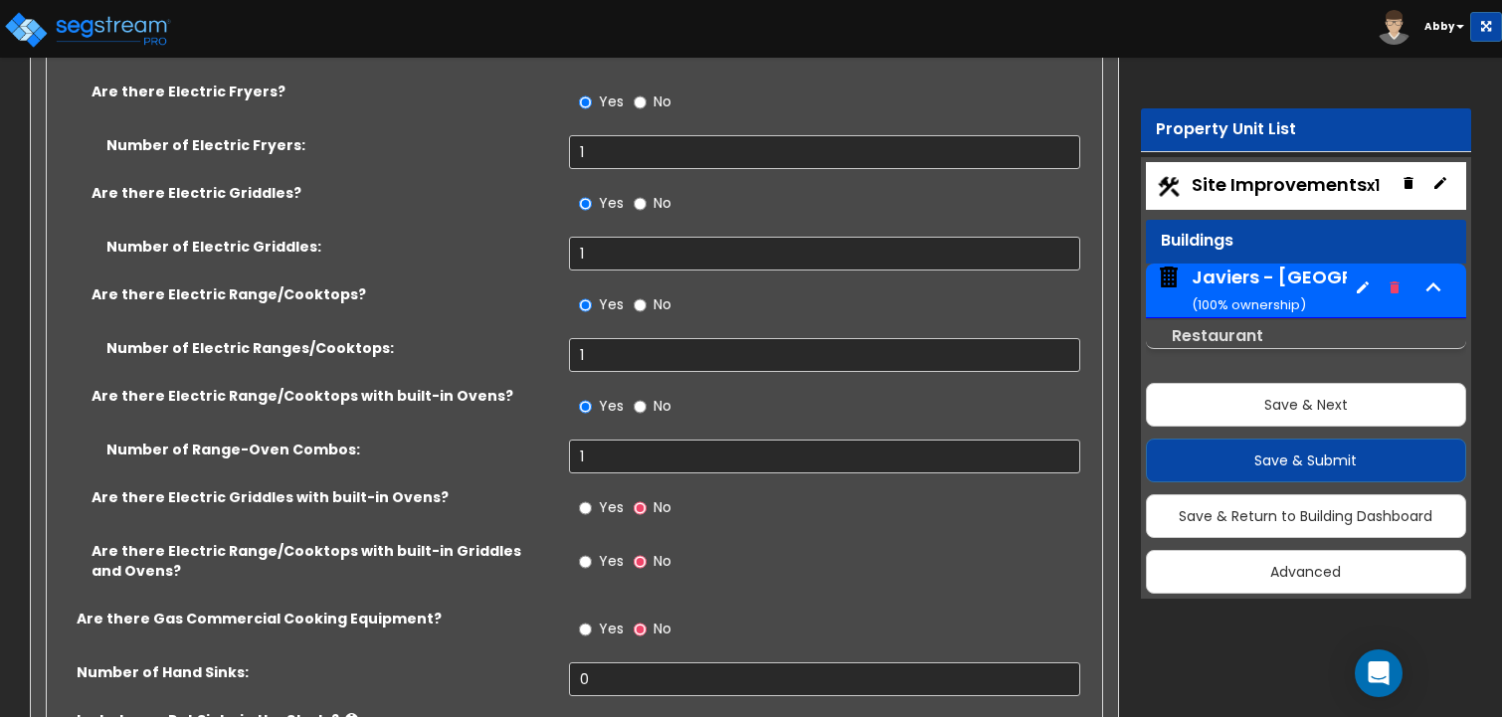
click at [608, 497] on span "Yes" at bounding box center [611, 507] width 25 height 20
click at [592, 497] on input "Yes" at bounding box center [585, 508] width 13 height 22
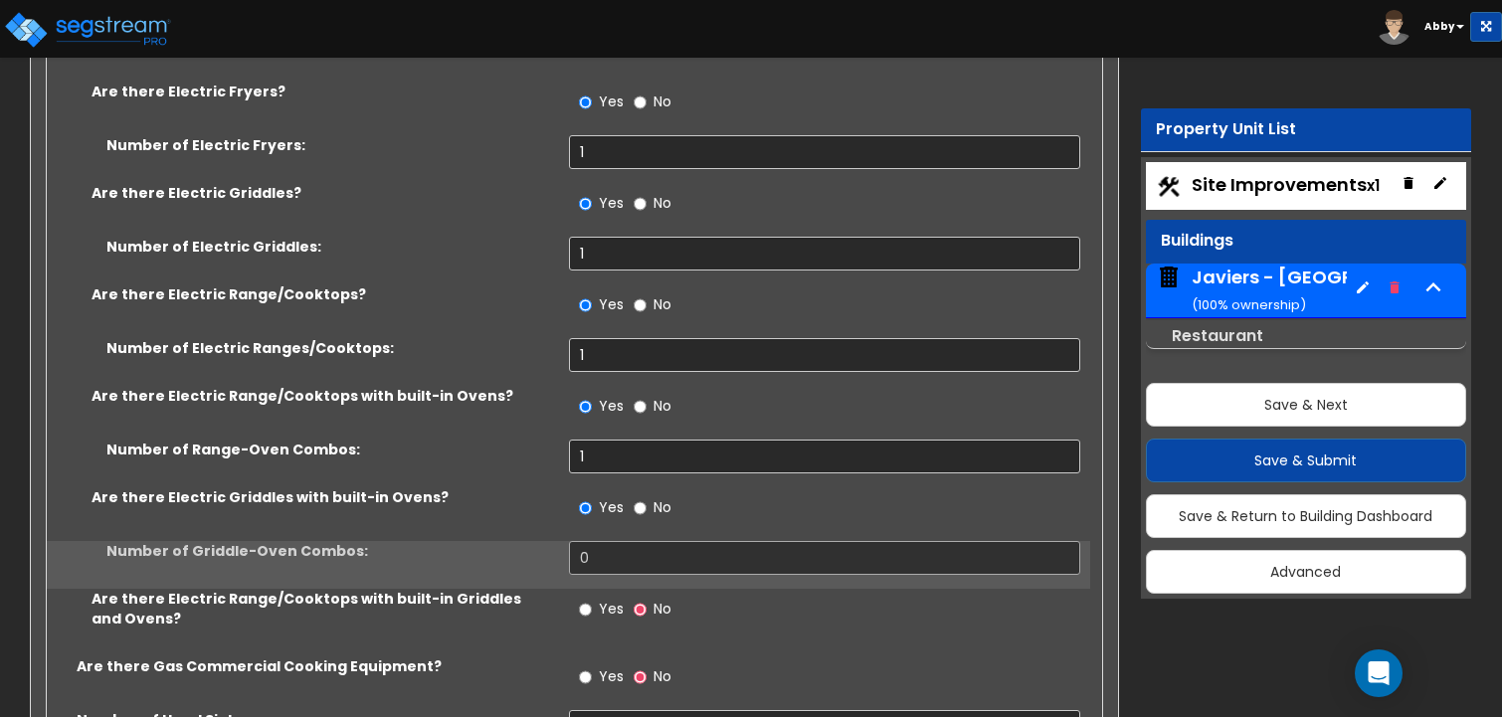
click at [606, 487] on div "Yes No" at bounding box center [830, 514] width 522 height 54
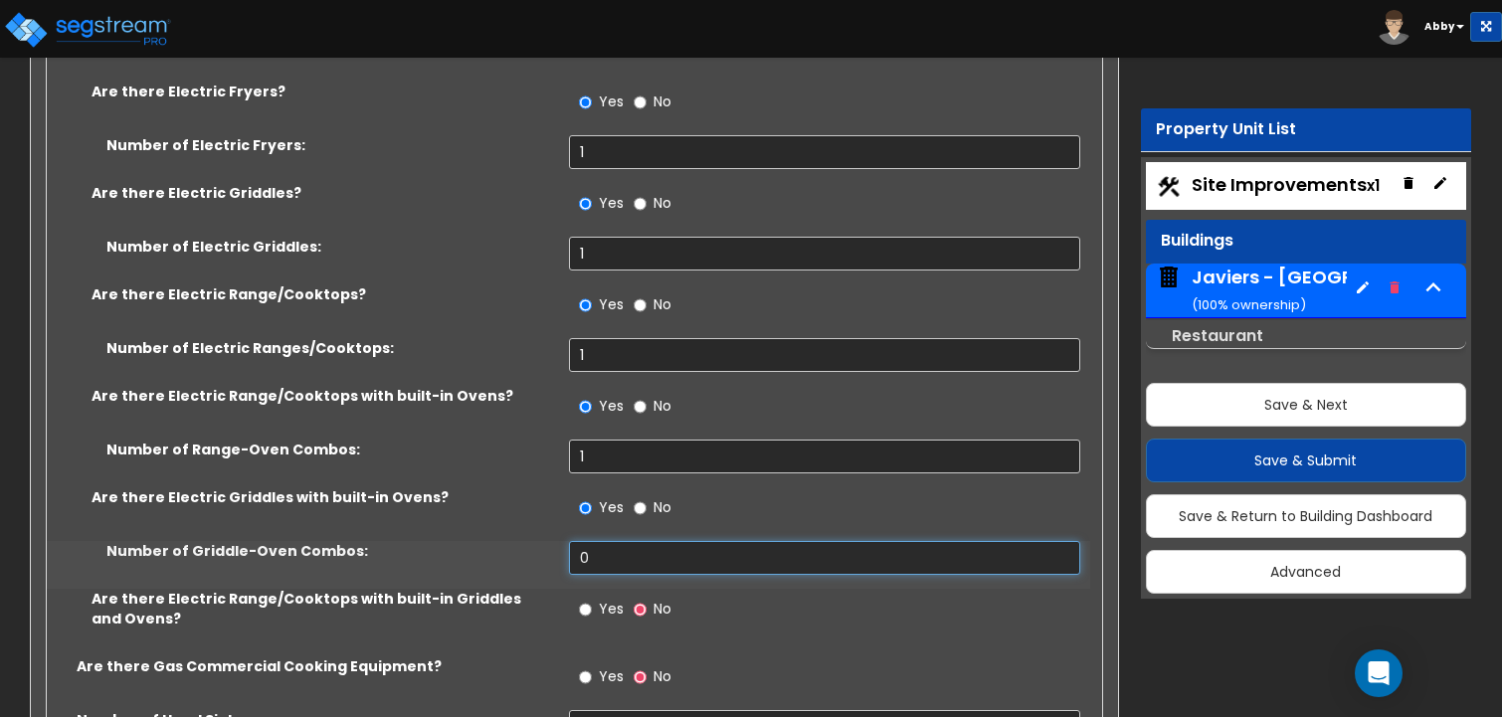
click at [606, 541] on input "0" at bounding box center [825, 558] width 512 height 34
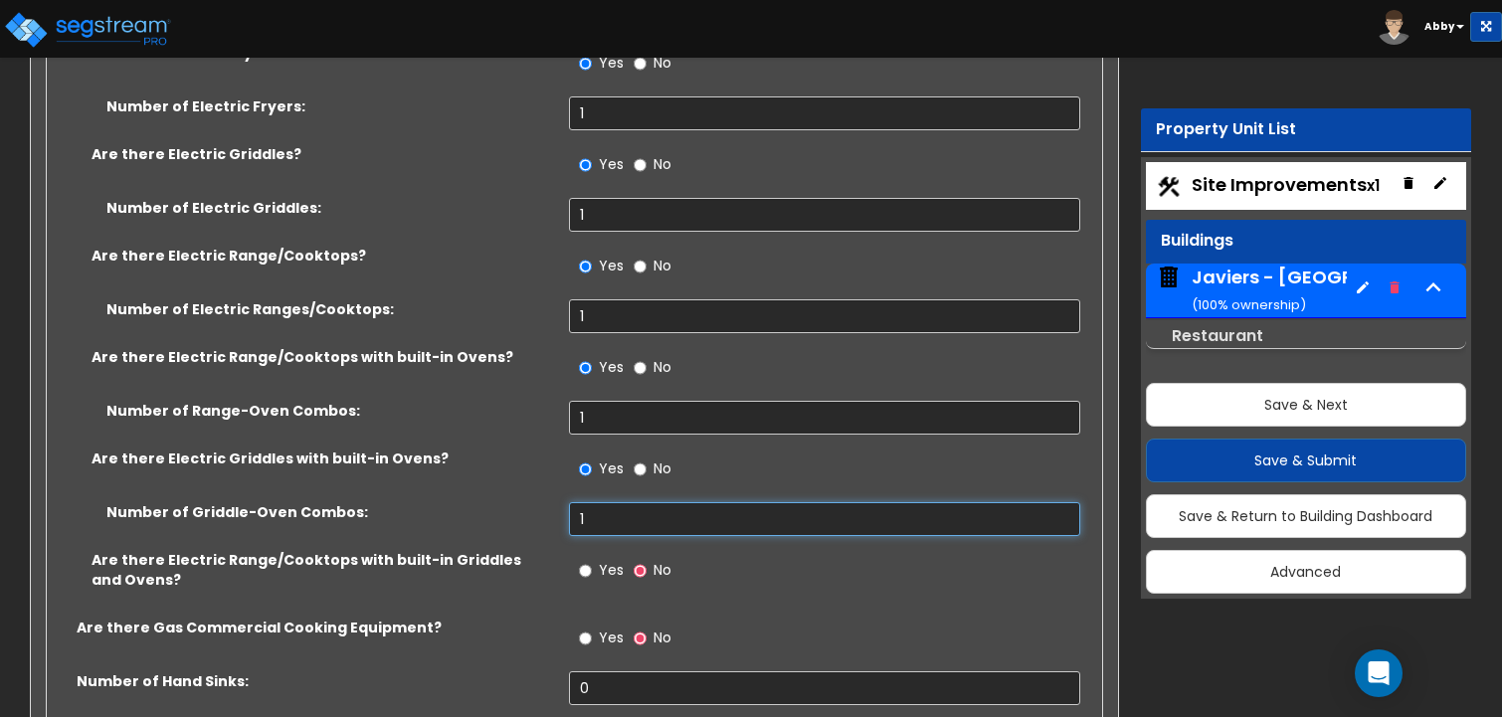
scroll to position [13328, 0]
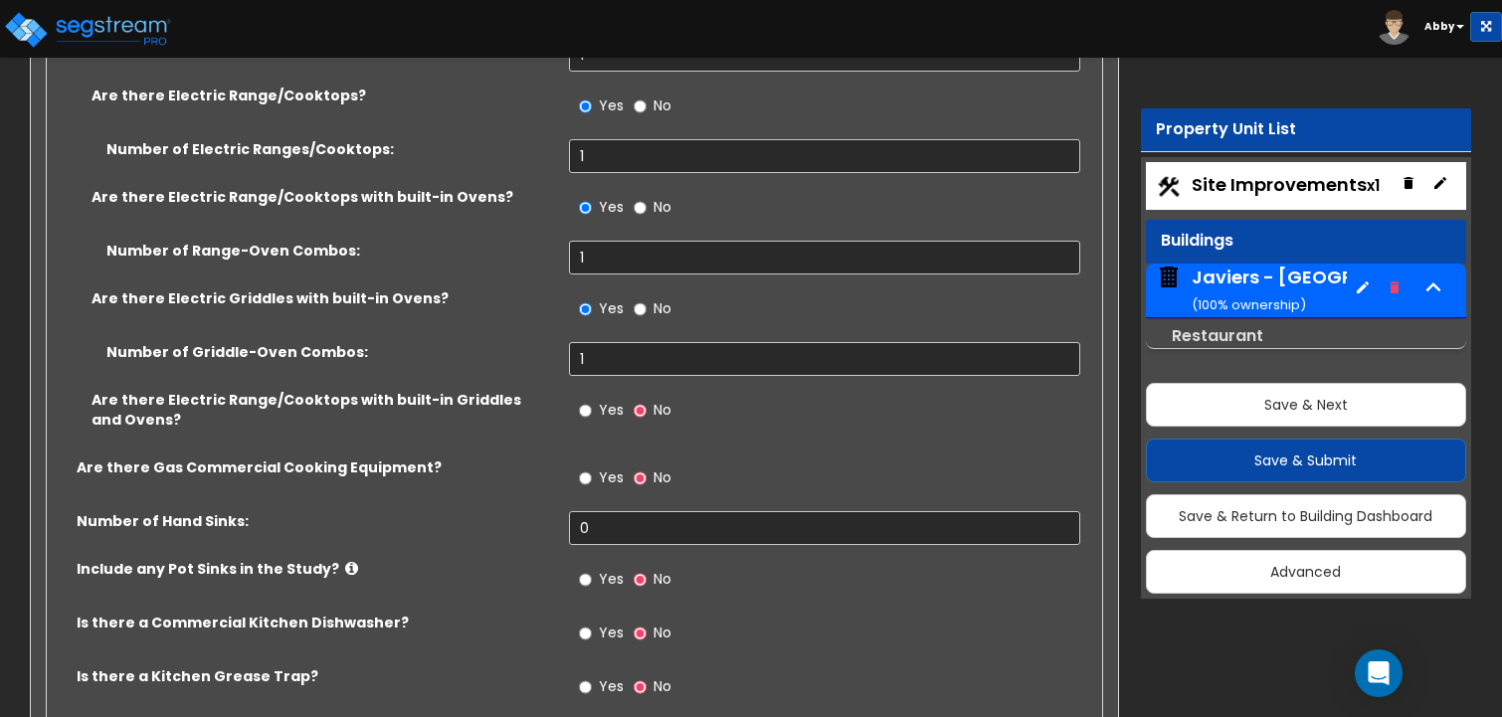
click at [599, 400] on span "Yes" at bounding box center [611, 410] width 25 height 20
click at [592, 400] on input "Yes" at bounding box center [585, 411] width 13 height 22
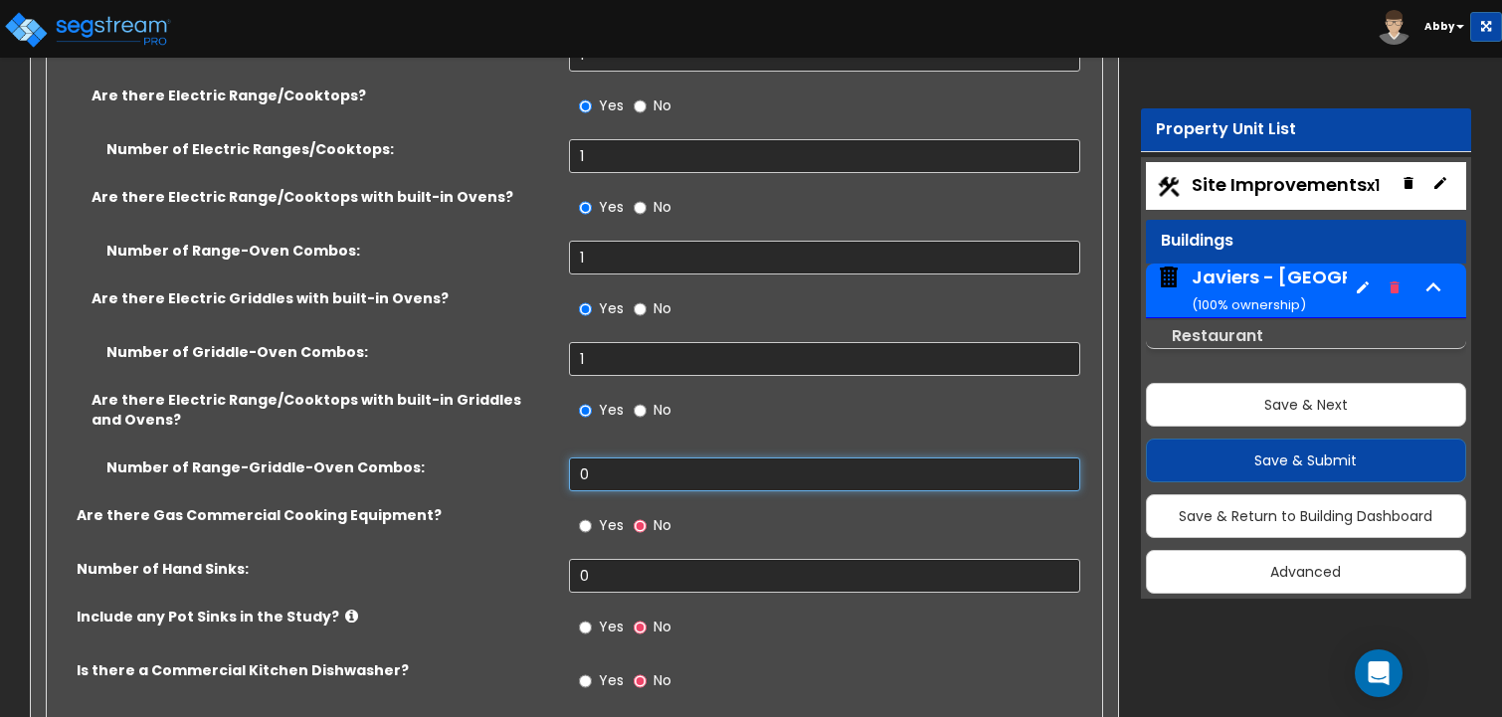
click at [602, 458] on input "0" at bounding box center [825, 475] width 512 height 34
click at [587, 515] on input "Yes" at bounding box center [585, 526] width 13 height 22
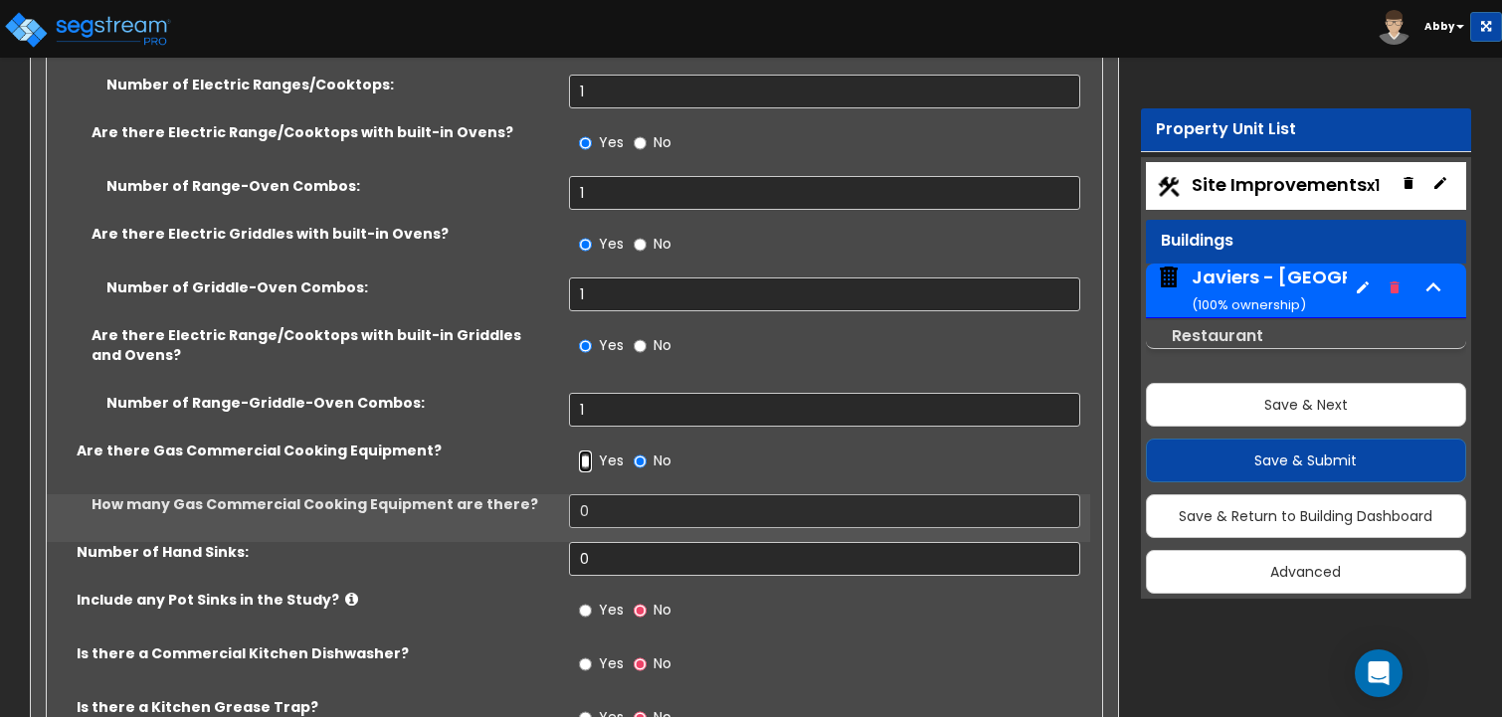
scroll to position [13427, 0]
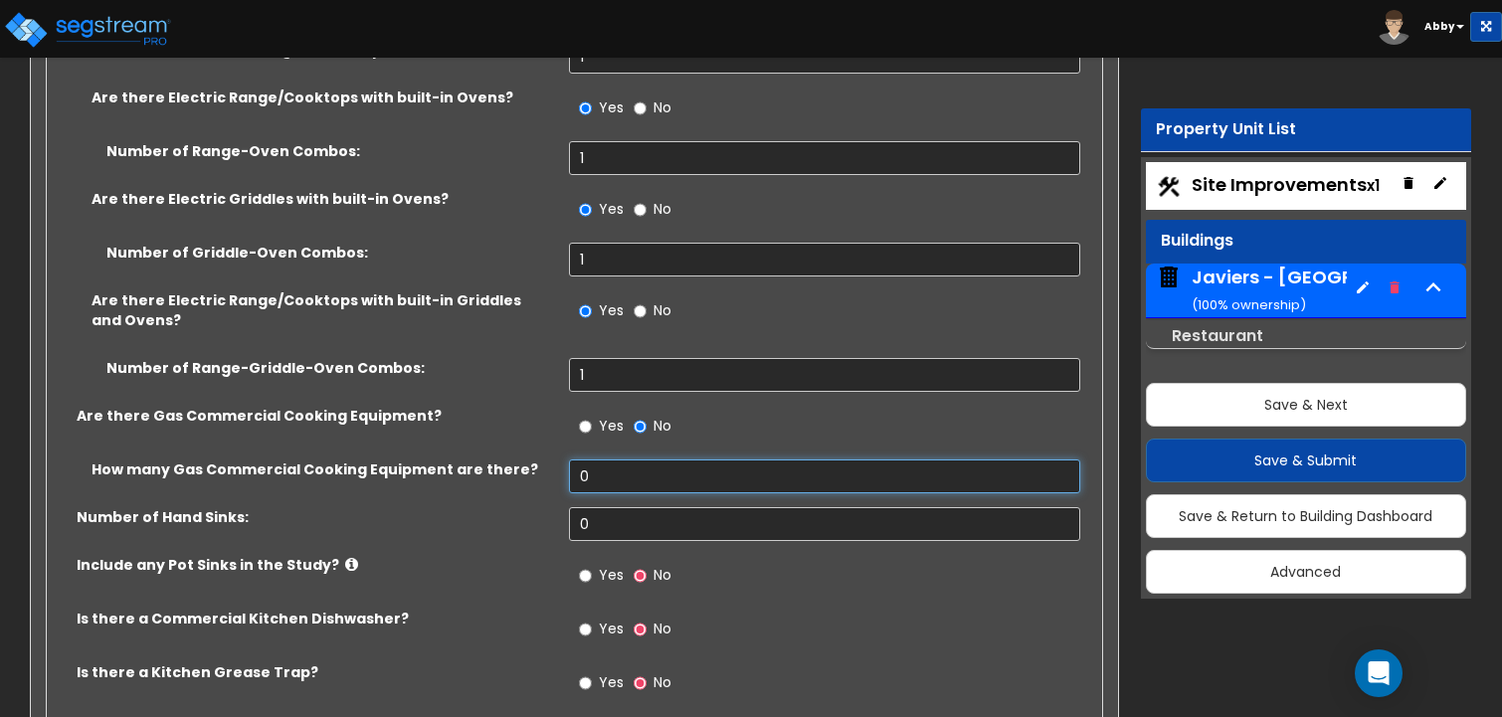
click at [589, 460] on input "0" at bounding box center [825, 477] width 512 height 34
click at [587, 507] on input "0" at bounding box center [825, 524] width 512 height 34
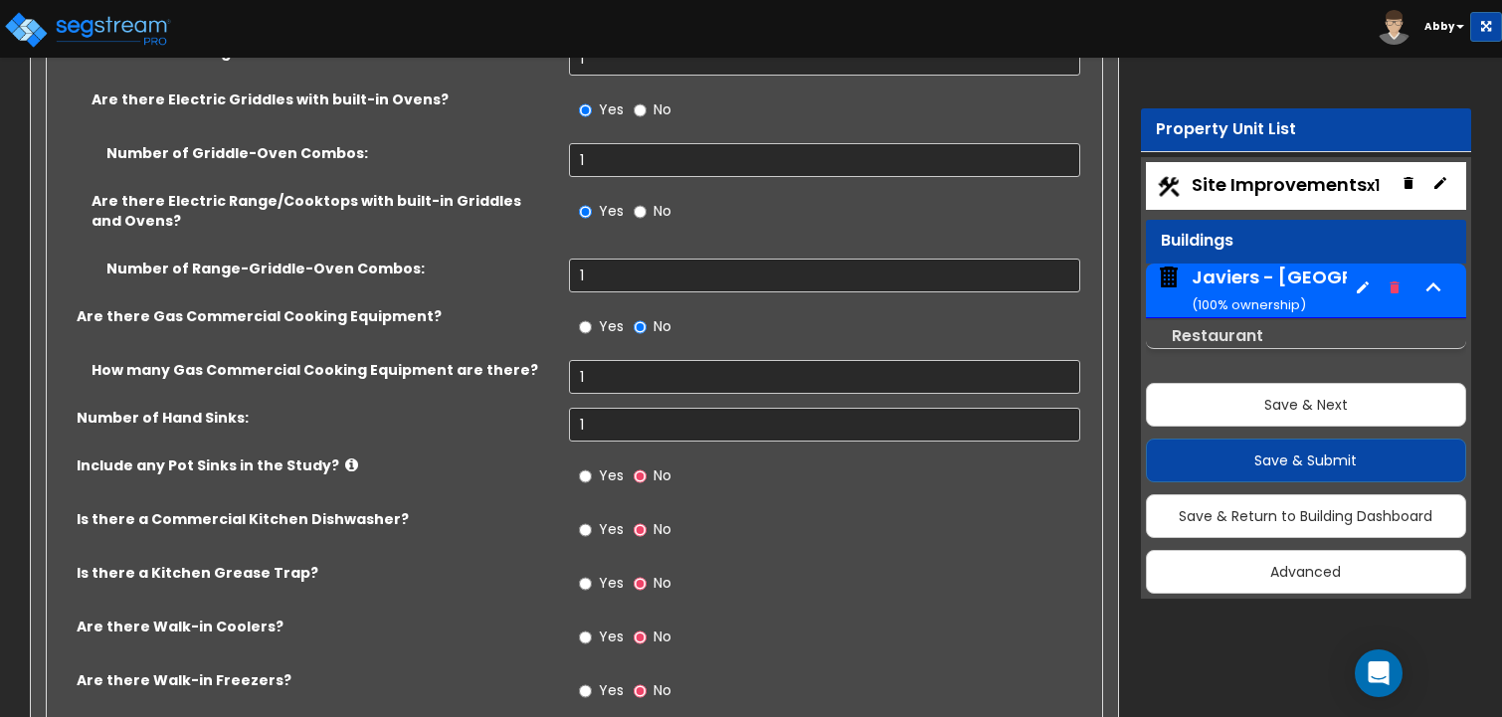
click at [594, 462] on label "Yes" at bounding box center [601, 479] width 45 height 34
click at [592, 465] on input "Yes" at bounding box center [585, 476] width 13 height 22
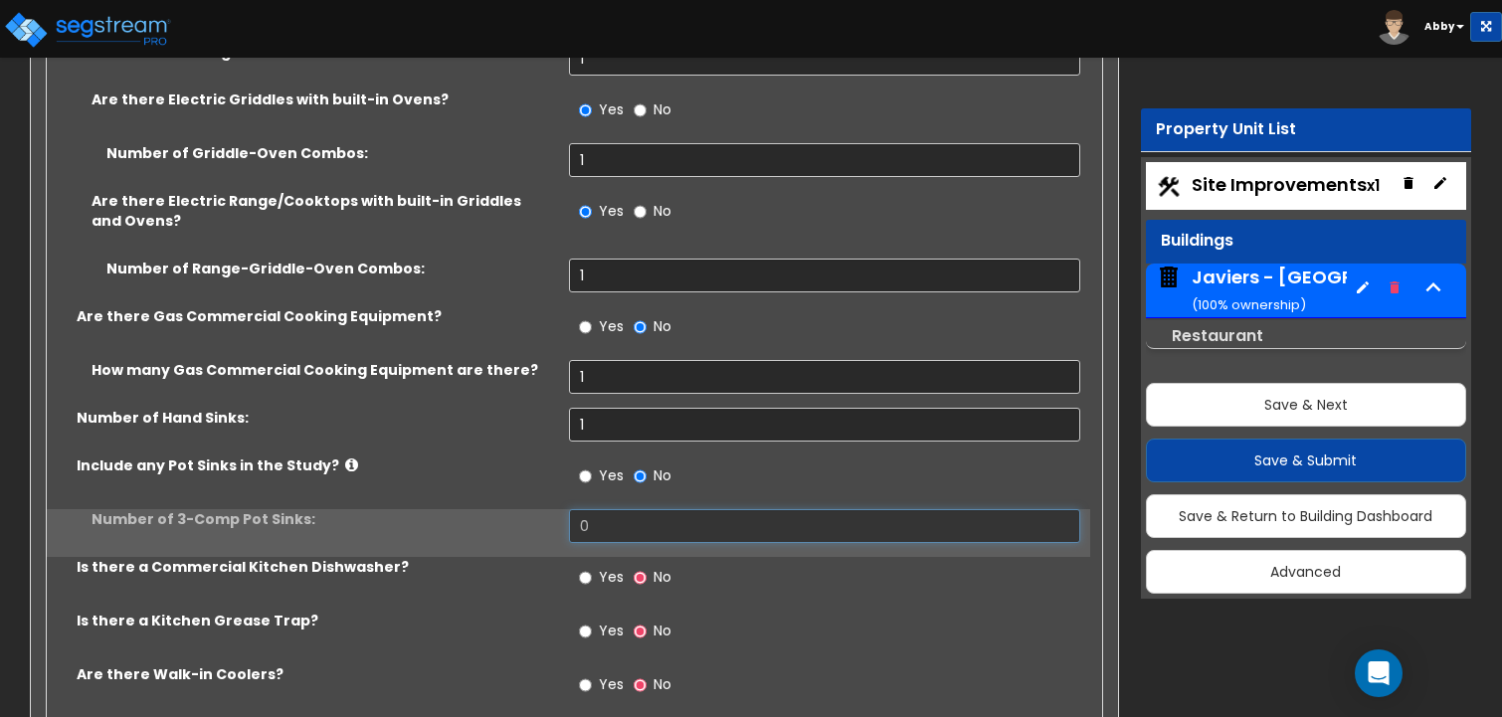
click at [593, 509] on input "0" at bounding box center [825, 526] width 512 height 34
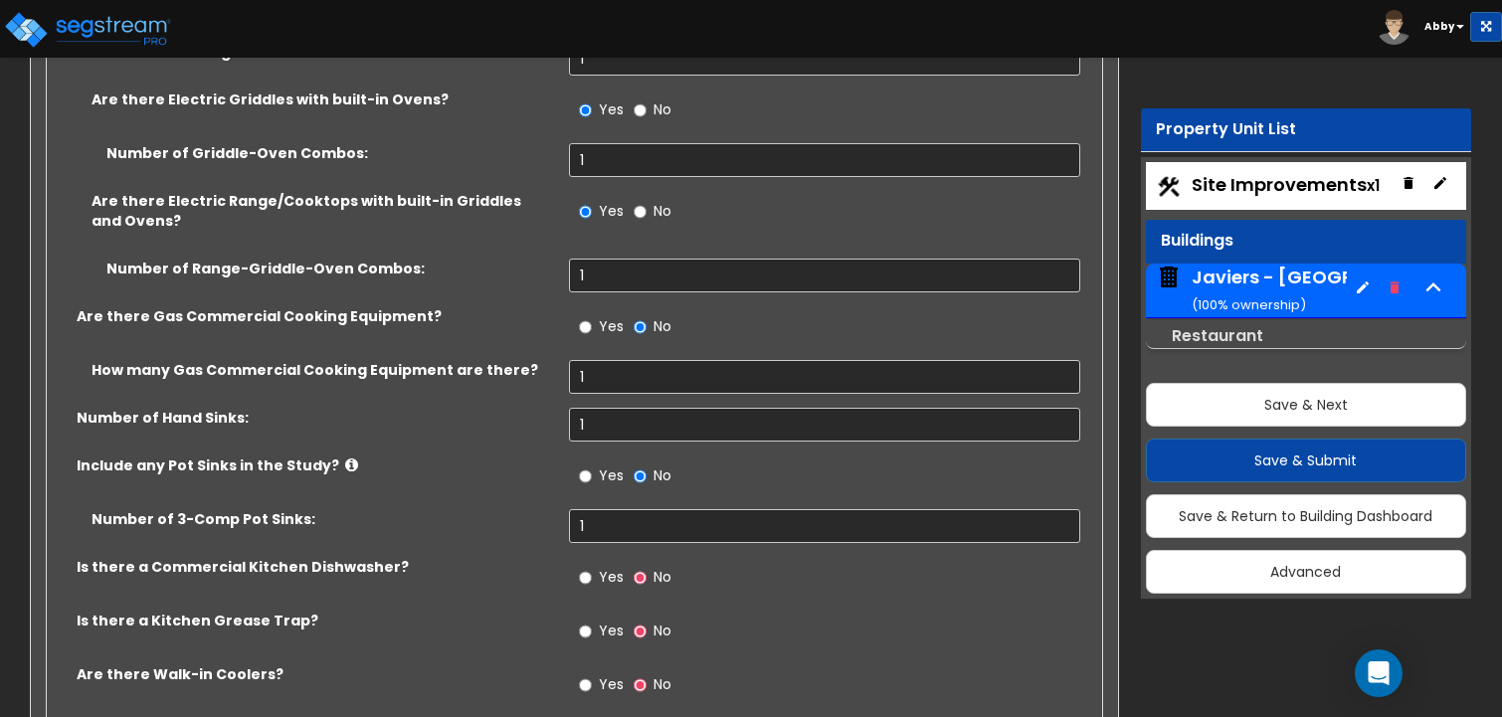
click at [598, 563] on label "Yes" at bounding box center [601, 580] width 45 height 34
click at [592, 567] on input "Yes" at bounding box center [585, 578] width 13 height 22
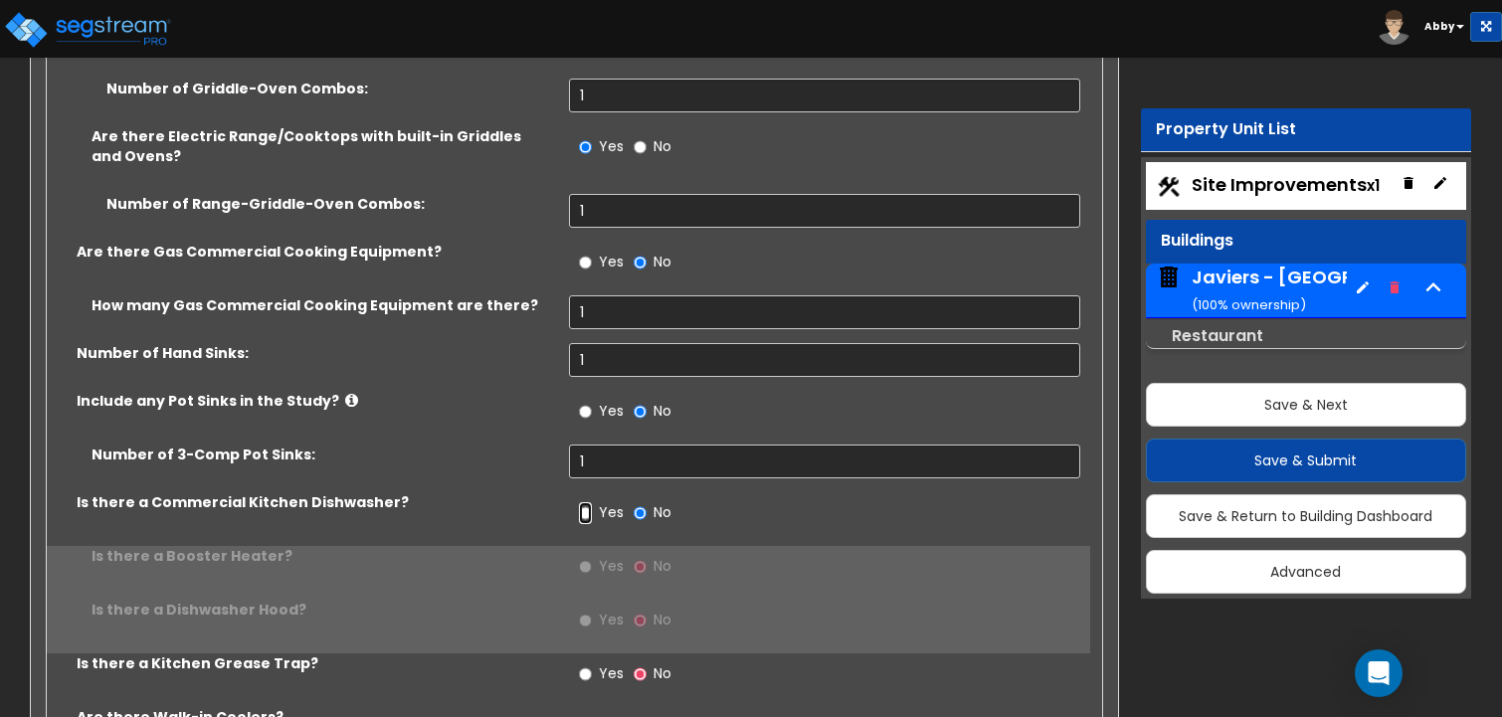
scroll to position [13626, 0]
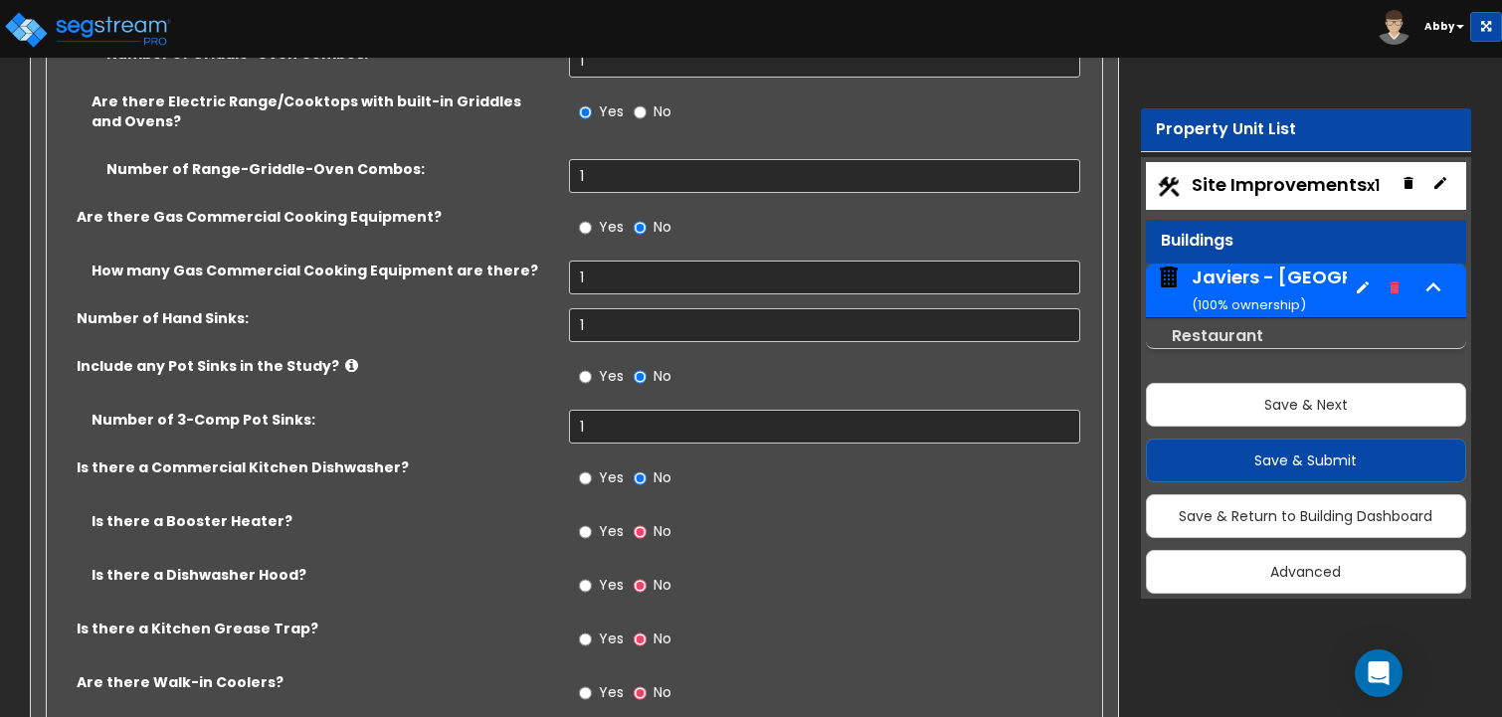
click at [600, 521] on span "Yes" at bounding box center [611, 531] width 25 height 20
click at [592, 521] on input "Yes" at bounding box center [585, 532] width 13 height 22
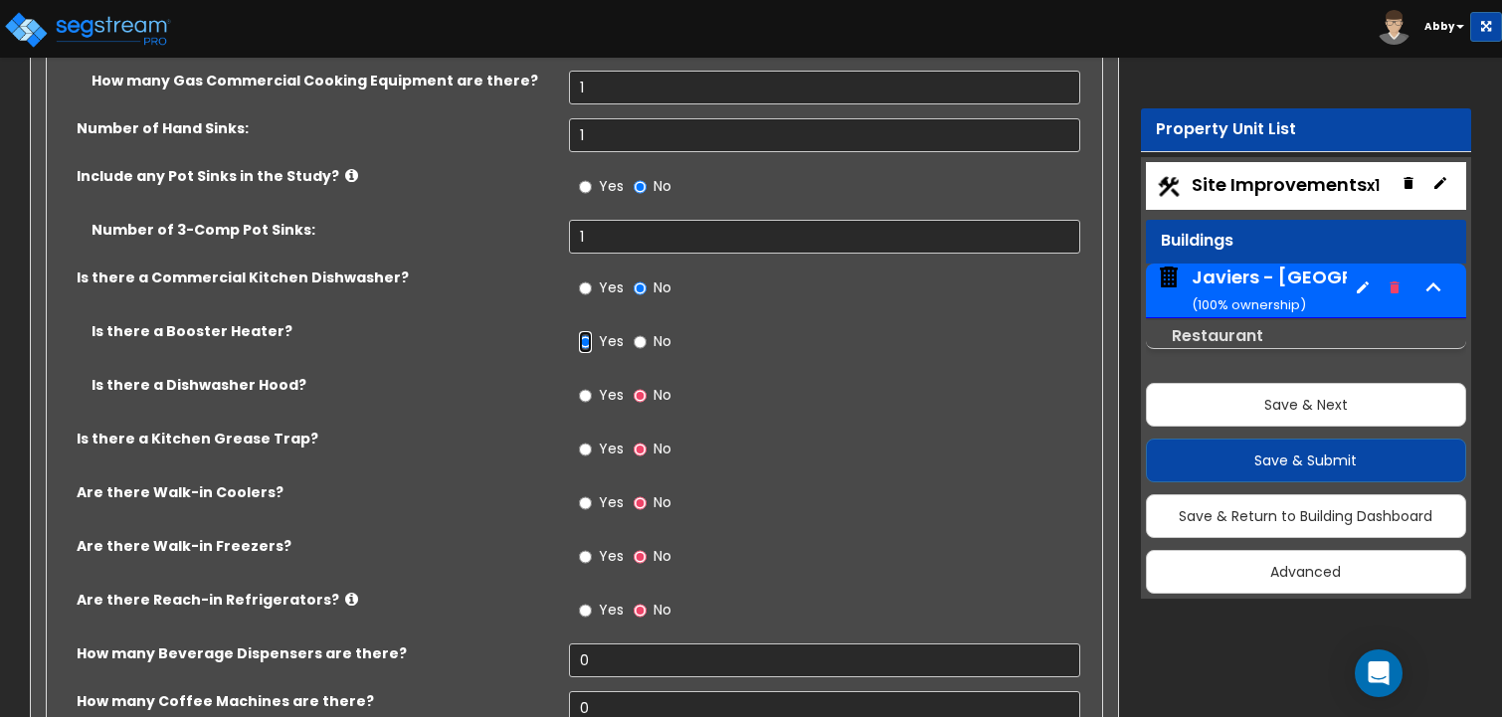
scroll to position [13825, 0]
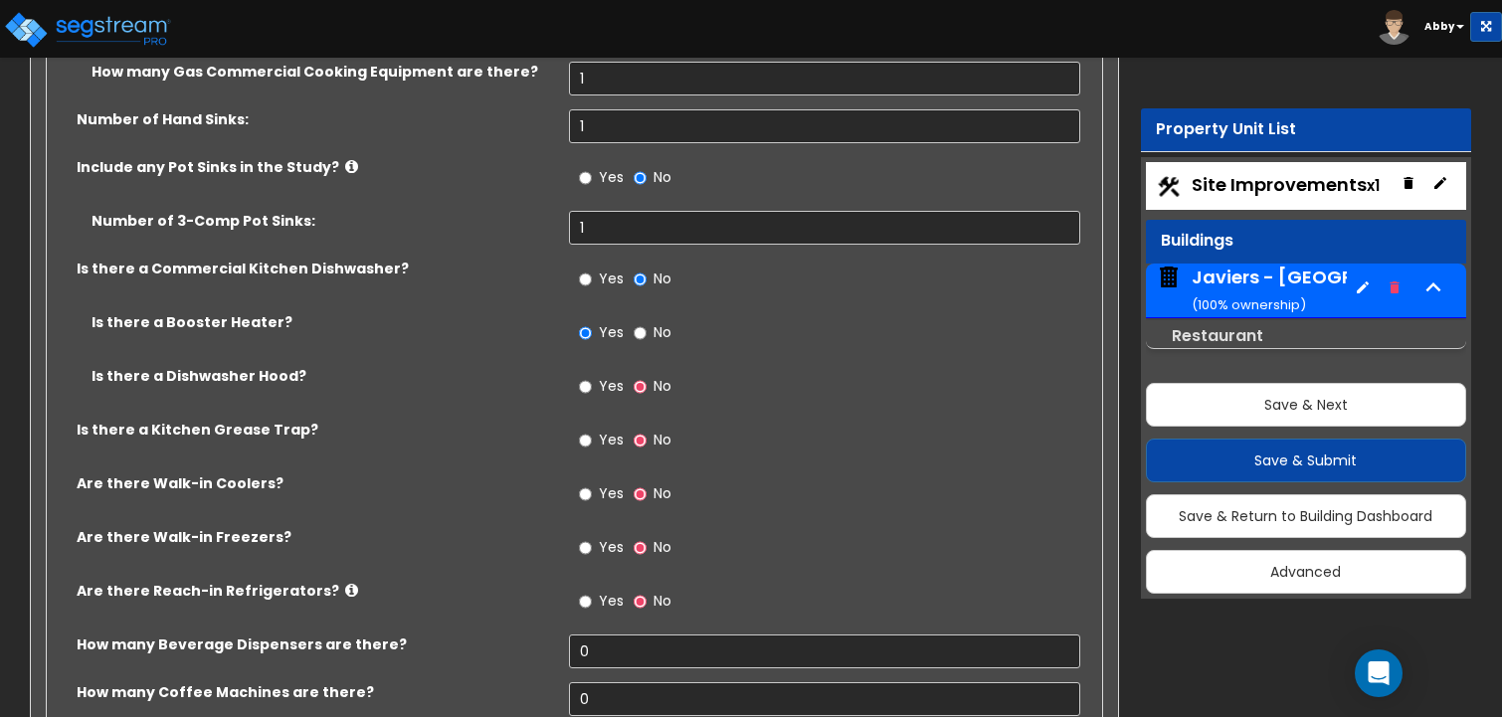
click at [605, 376] on span "Yes" at bounding box center [611, 386] width 25 height 20
click at [592, 376] on input "Yes" at bounding box center [585, 387] width 13 height 22
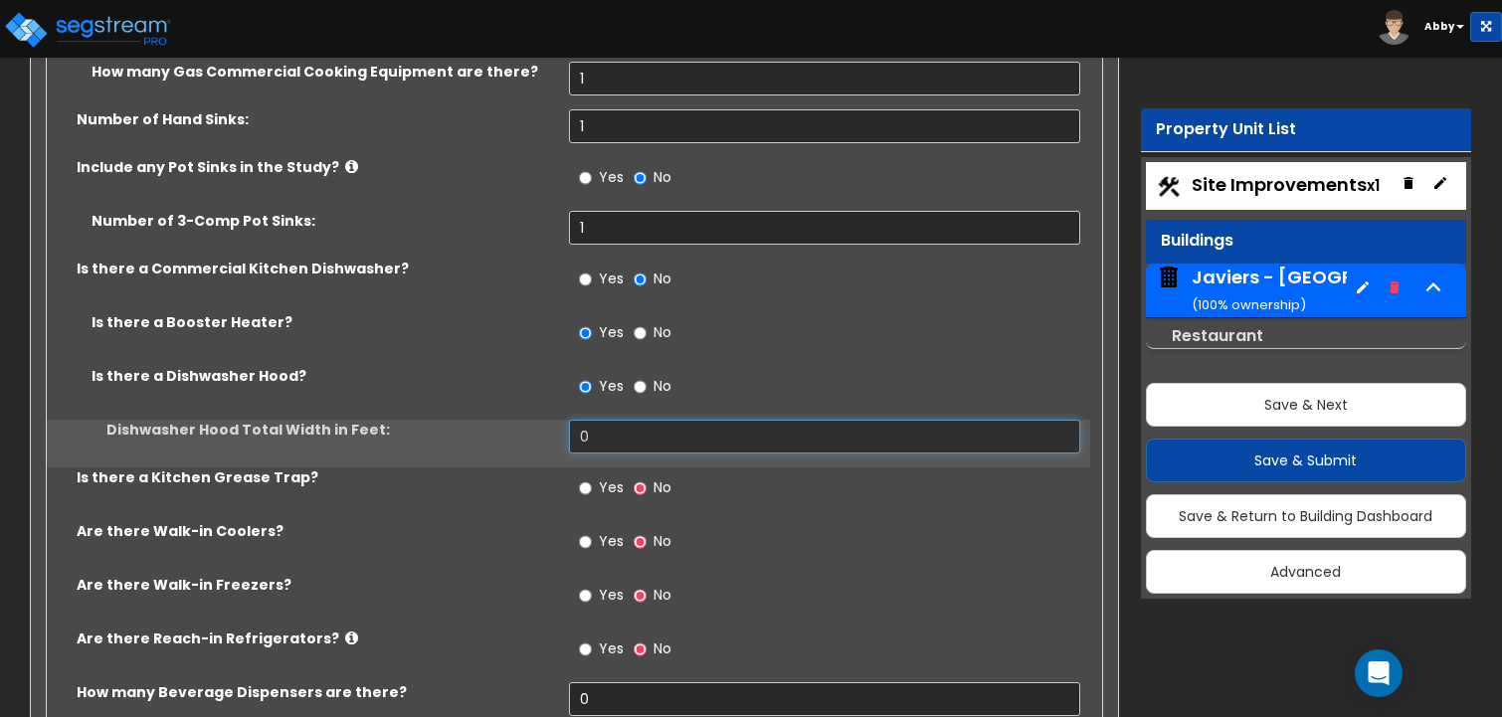
click at [602, 420] on input "0" at bounding box center [825, 437] width 512 height 34
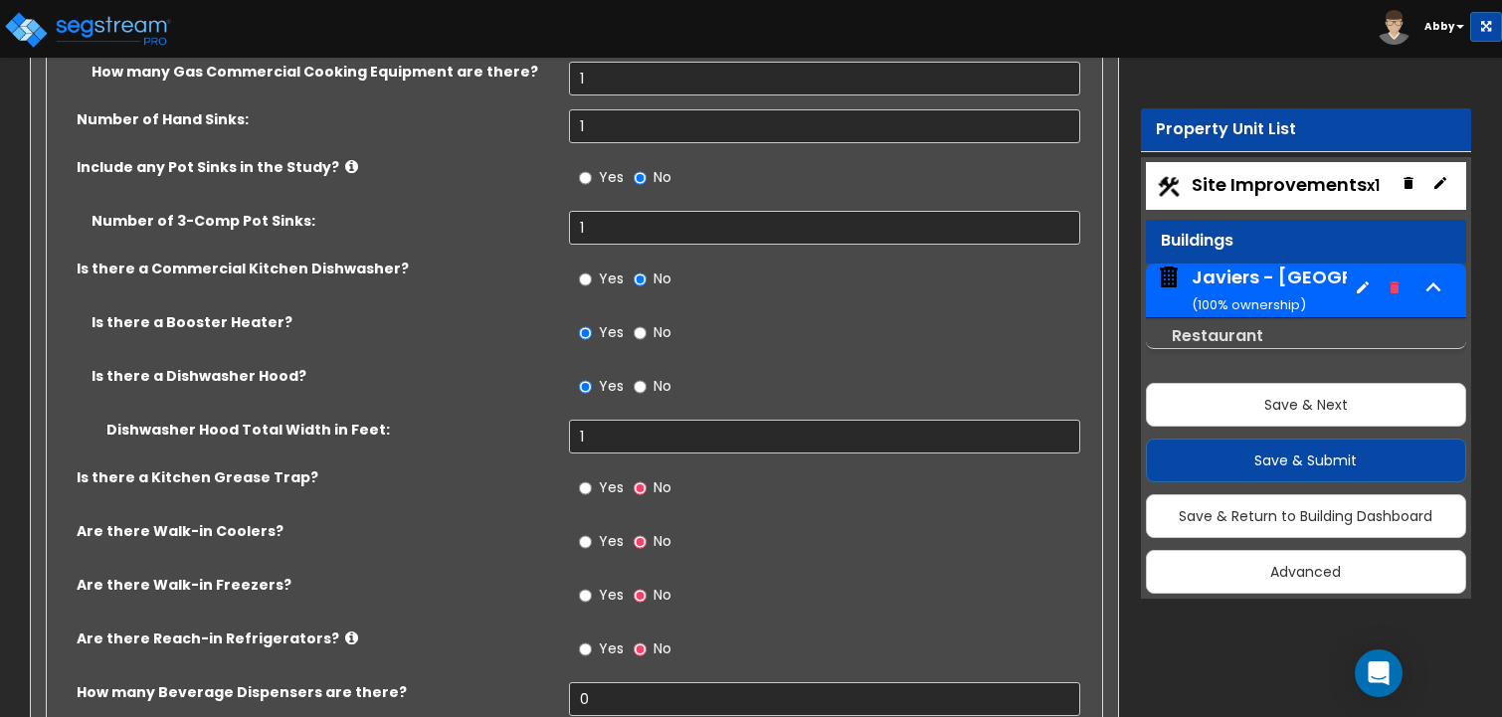
click at [602, 477] on span "Yes" at bounding box center [611, 487] width 25 height 20
click at [592, 477] on input "Yes" at bounding box center [585, 488] width 13 height 22
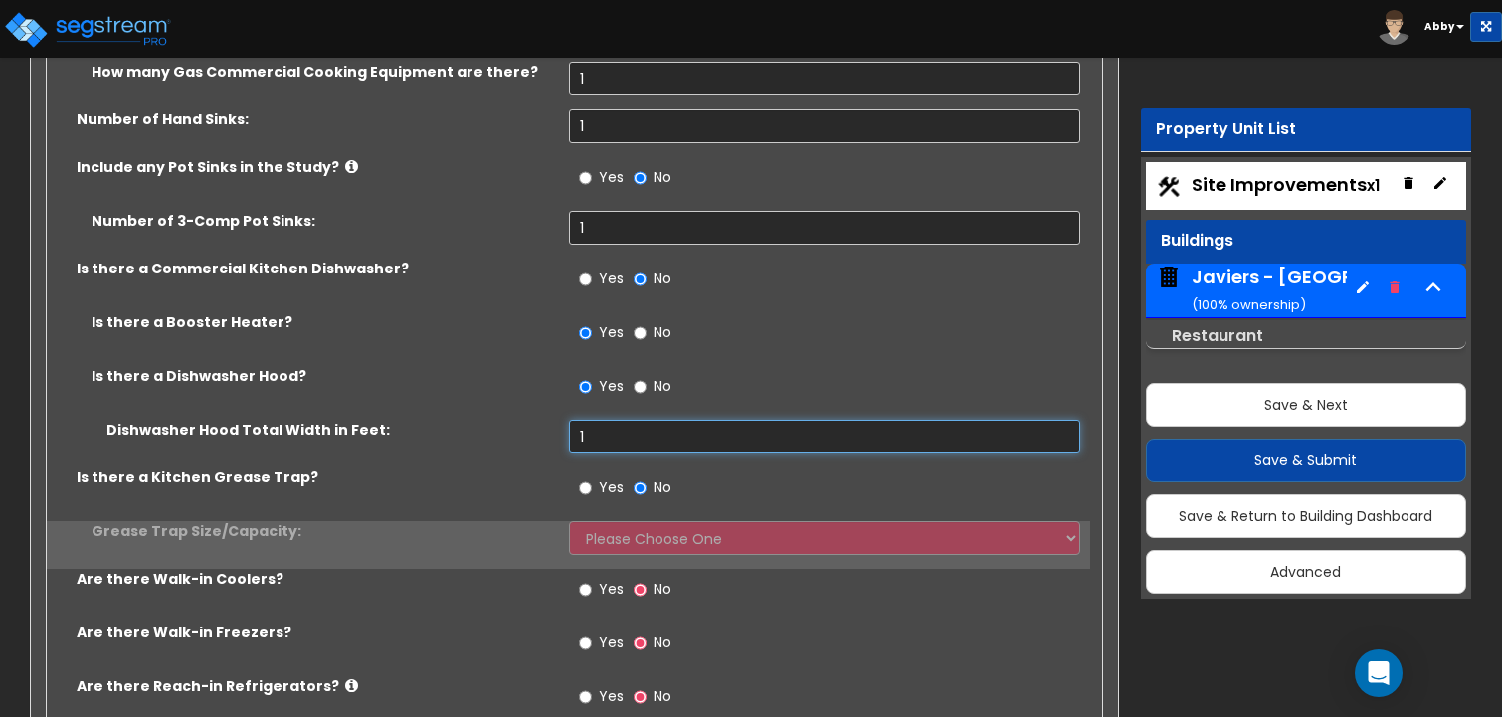
click at [602, 420] on input "1" at bounding box center [825, 437] width 512 height 34
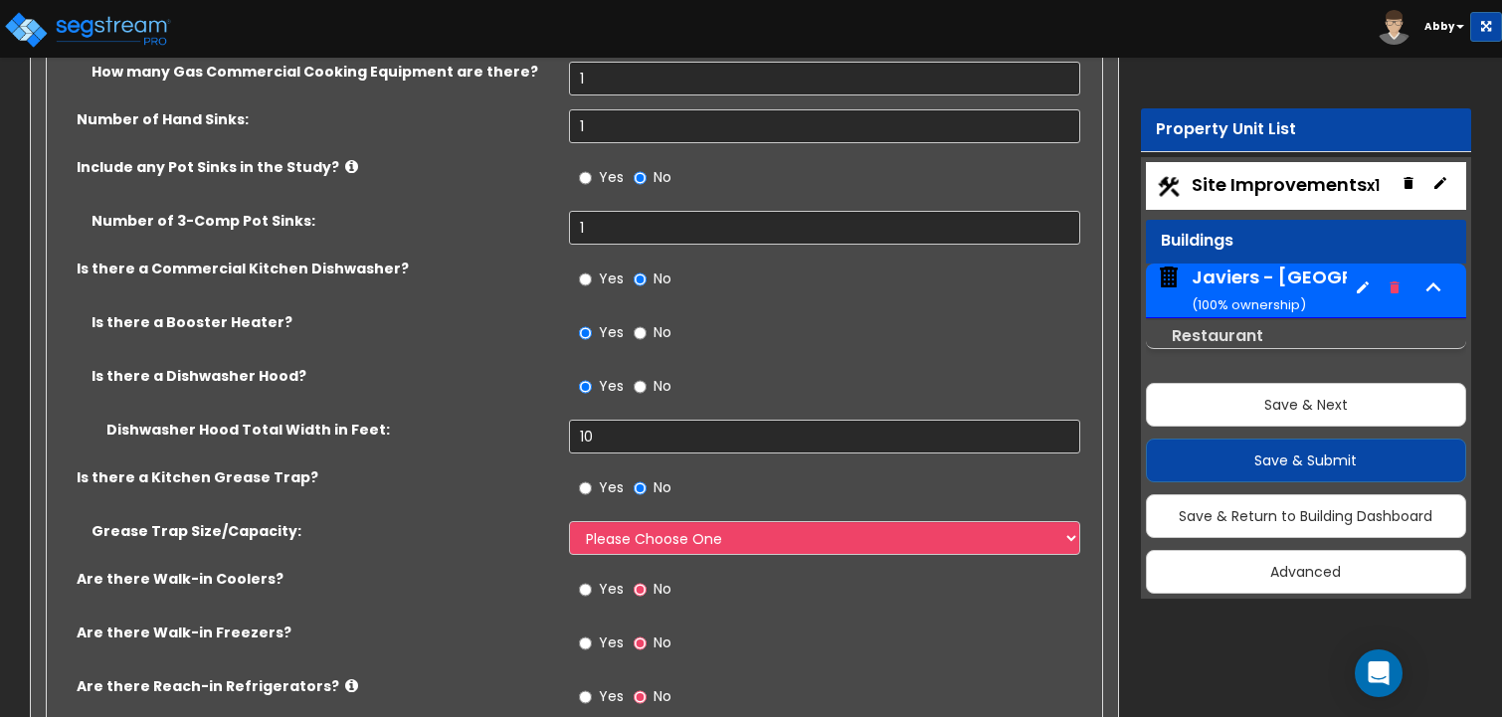
click at [593, 473] on label "Yes" at bounding box center [601, 490] width 45 height 34
click at [592, 477] on input "Yes" at bounding box center [585, 488] width 13 height 22
click at [593, 473] on label "Yes" at bounding box center [601, 490] width 45 height 34
click at [592, 477] on input "Yes" at bounding box center [585, 488] width 13 height 22
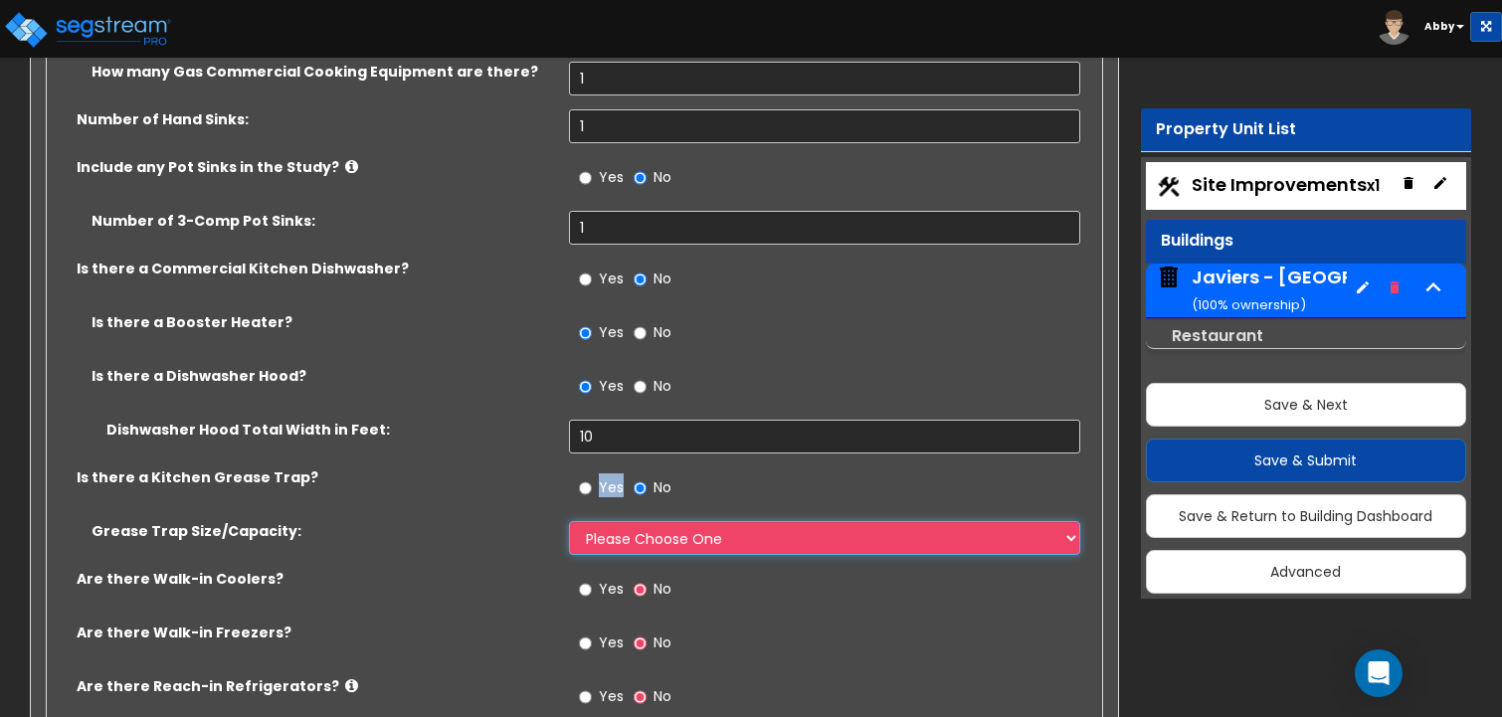
drag, startPoint x: 593, startPoint y: 414, endPoint x: 590, endPoint y: 458, distance: 43.9
click at [590, 521] on select "Please Choose One Small Medium Large" at bounding box center [825, 538] width 512 height 34
click at [569, 521] on select "Please Choose One Small Medium Large" at bounding box center [825, 538] width 512 height 34
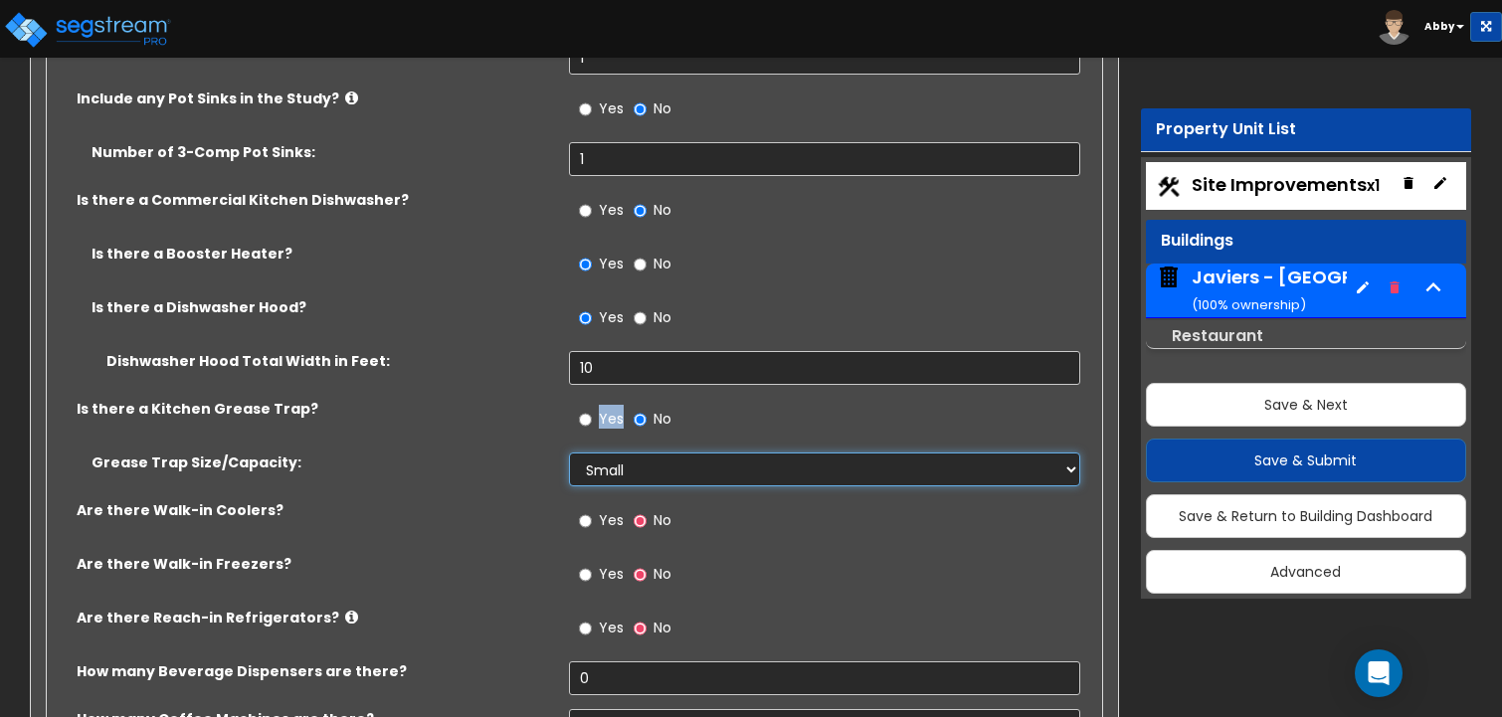
scroll to position [13925, 0]
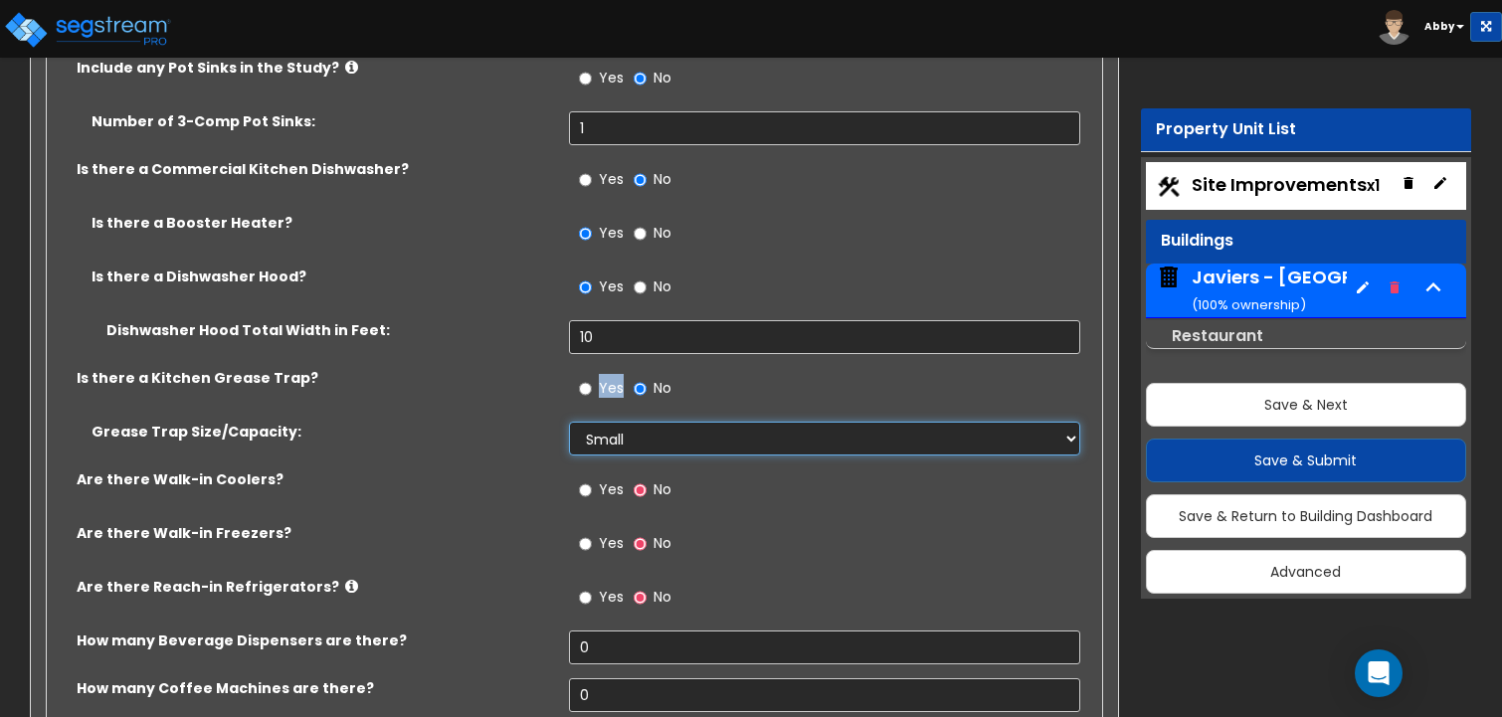
click at [603, 422] on select "Please Choose One Small Medium Large" at bounding box center [825, 439] width 512 height 34
click at [569, 422] on select "Please Choose One Small Medium Large" at bounding box center [825, 439] width 512 height 34
click at [593, 475] on label "Yes" at bounding box center [601, 492] width 45 height 34
click at [592, 479] on input "Yes" at bounding box center [585, 490] width 13 height 22
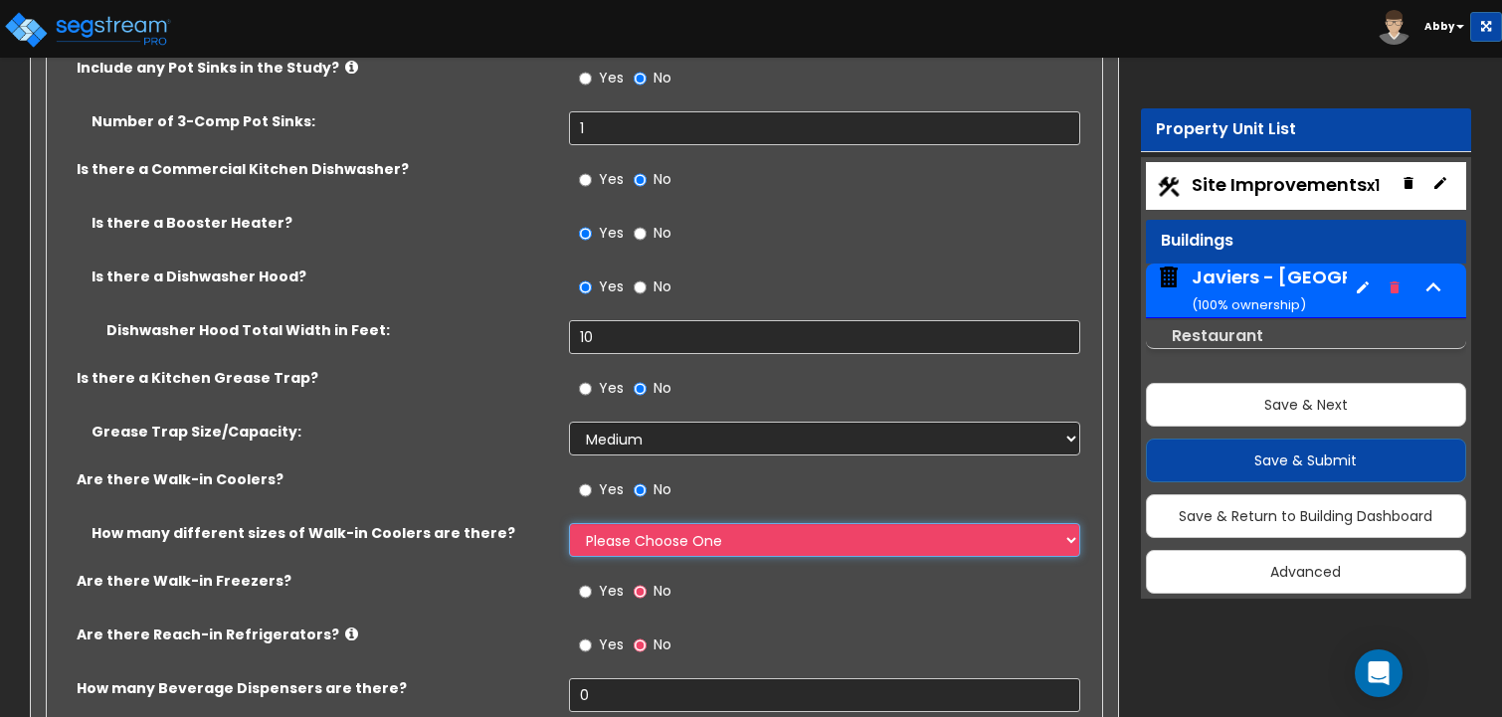
click at [595, 523] on select "Please Choose One 1 2 3 4" at bounding box center [825, 540] width 512 height 34
click at [569, 523] on select "Please Choose One 1 2 3 4" at bounding box center [825, 540] width 512 height 34
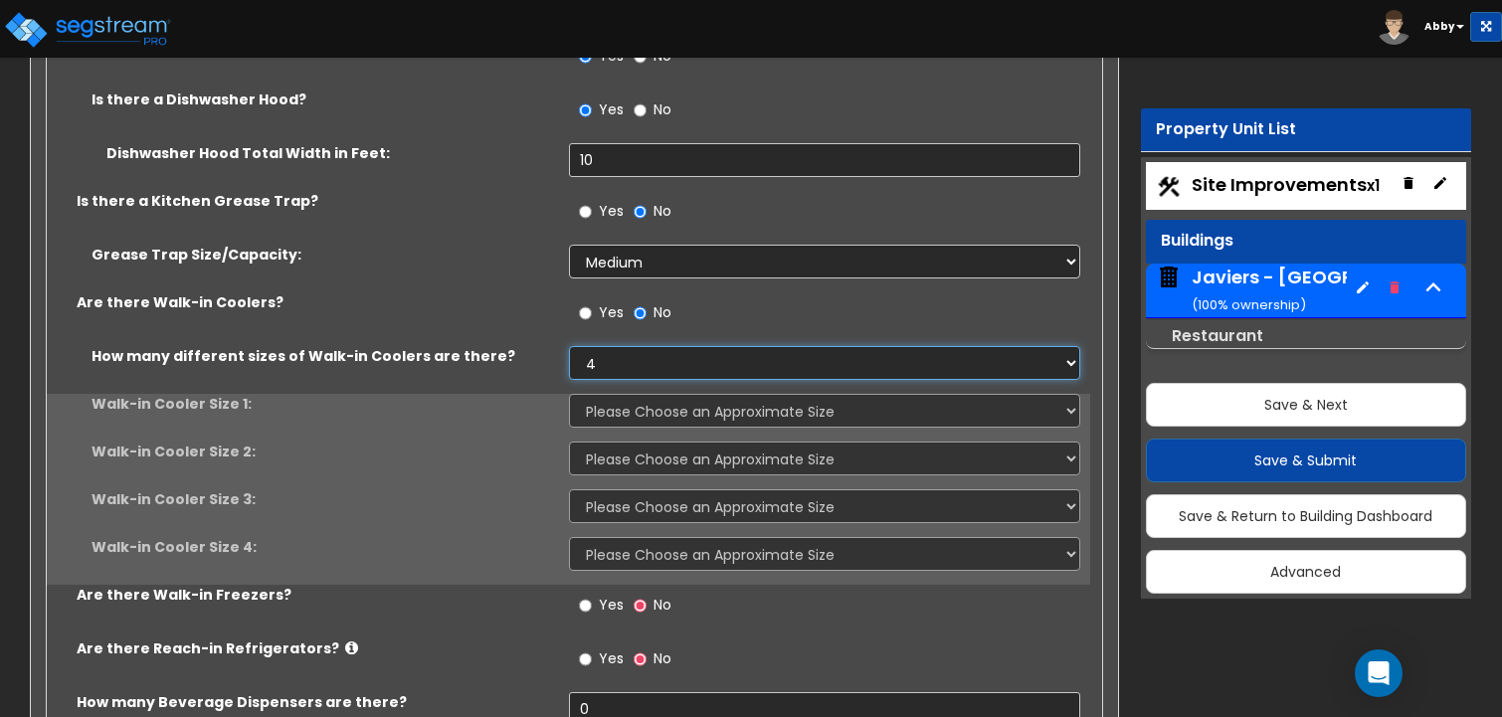
scroll to position [14124, 0]
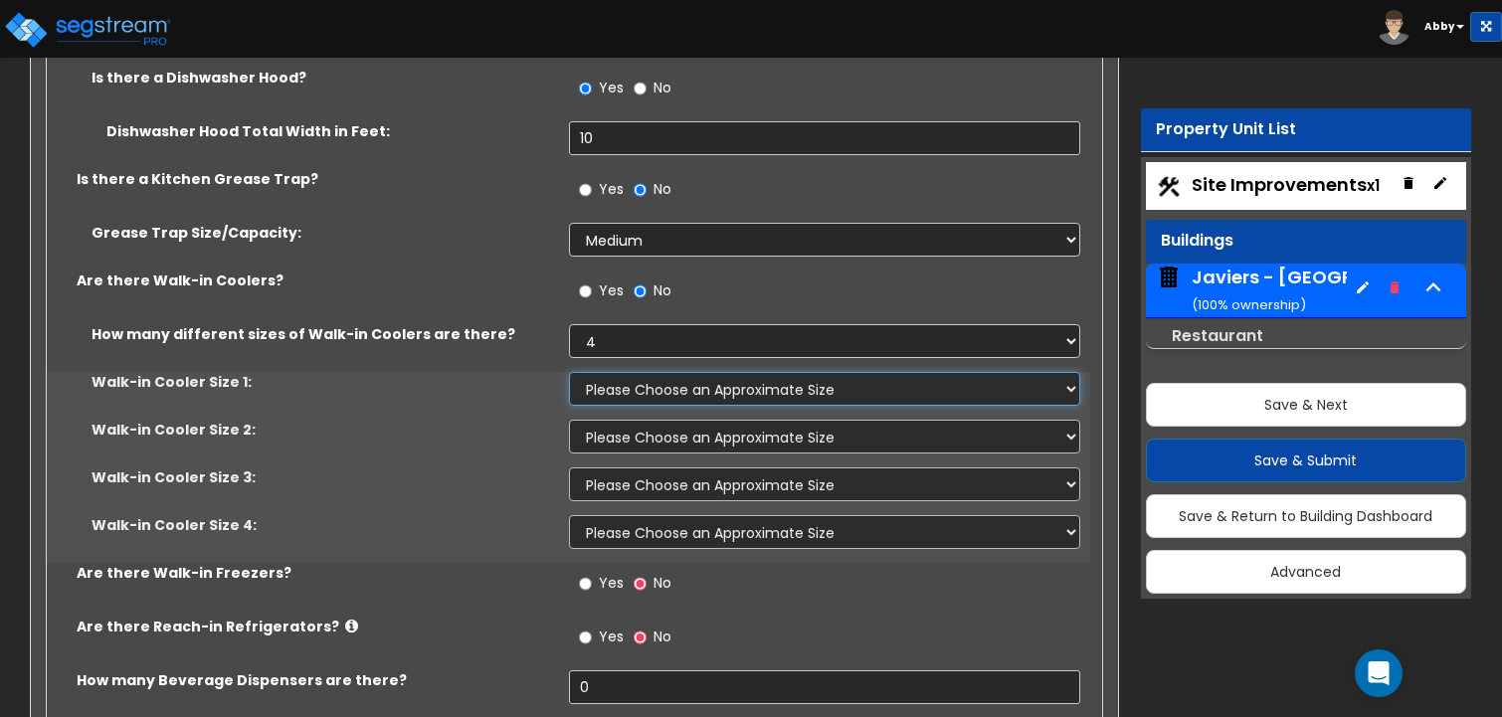
click at [618, 372] on select "Please Choose an Approximate Size 6' x 6' 10' x 6' 12' x 14' 12' x 20' I want t…" at bounding box center [825, 389] width 512 height 34
click at [569, 372] on select "Please Choose an Approximate Size 6' x 6' 10' x 6' 12' x 14' 12' x 20' I want t…" at bounding box center [825, 389] width 512 height 34
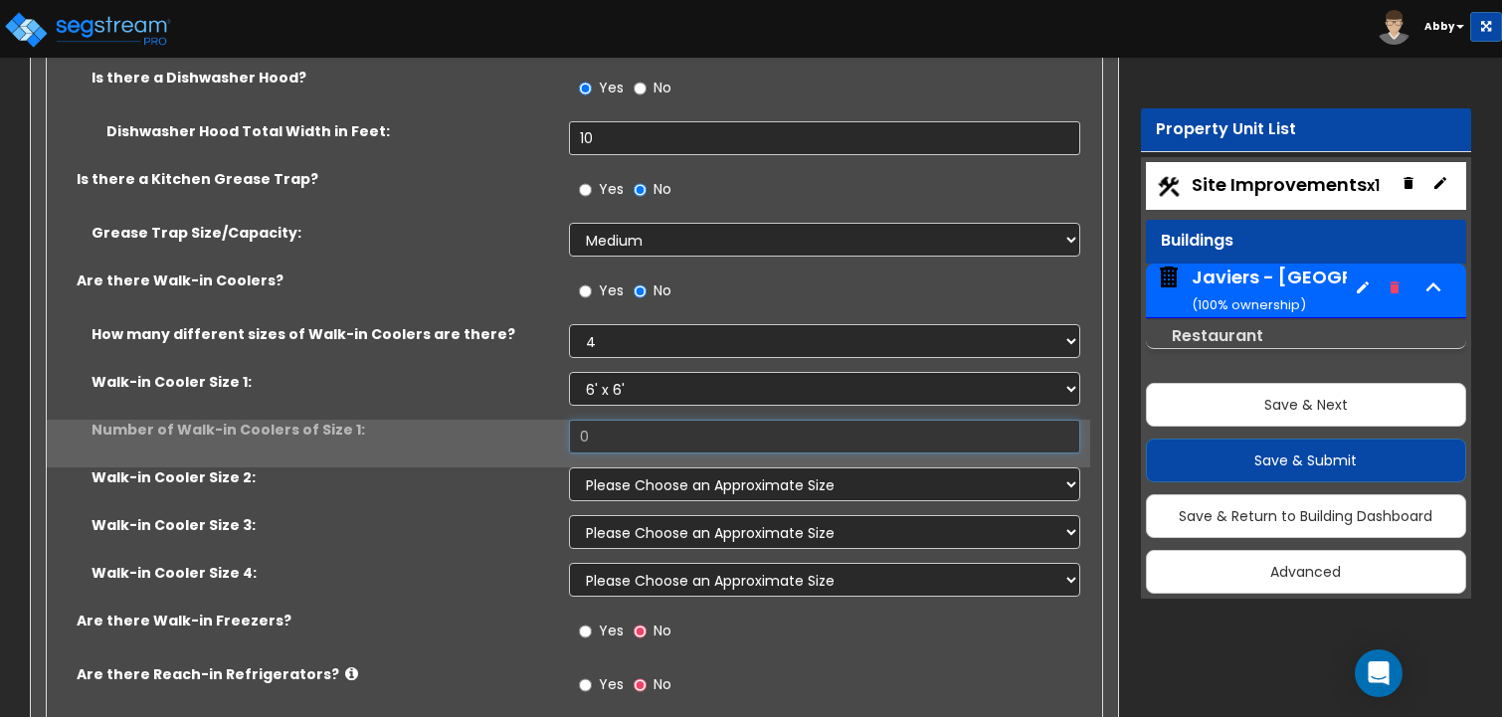
click at [618, 420] on input "0" at bounding box center [825, 437] width 512 height 34
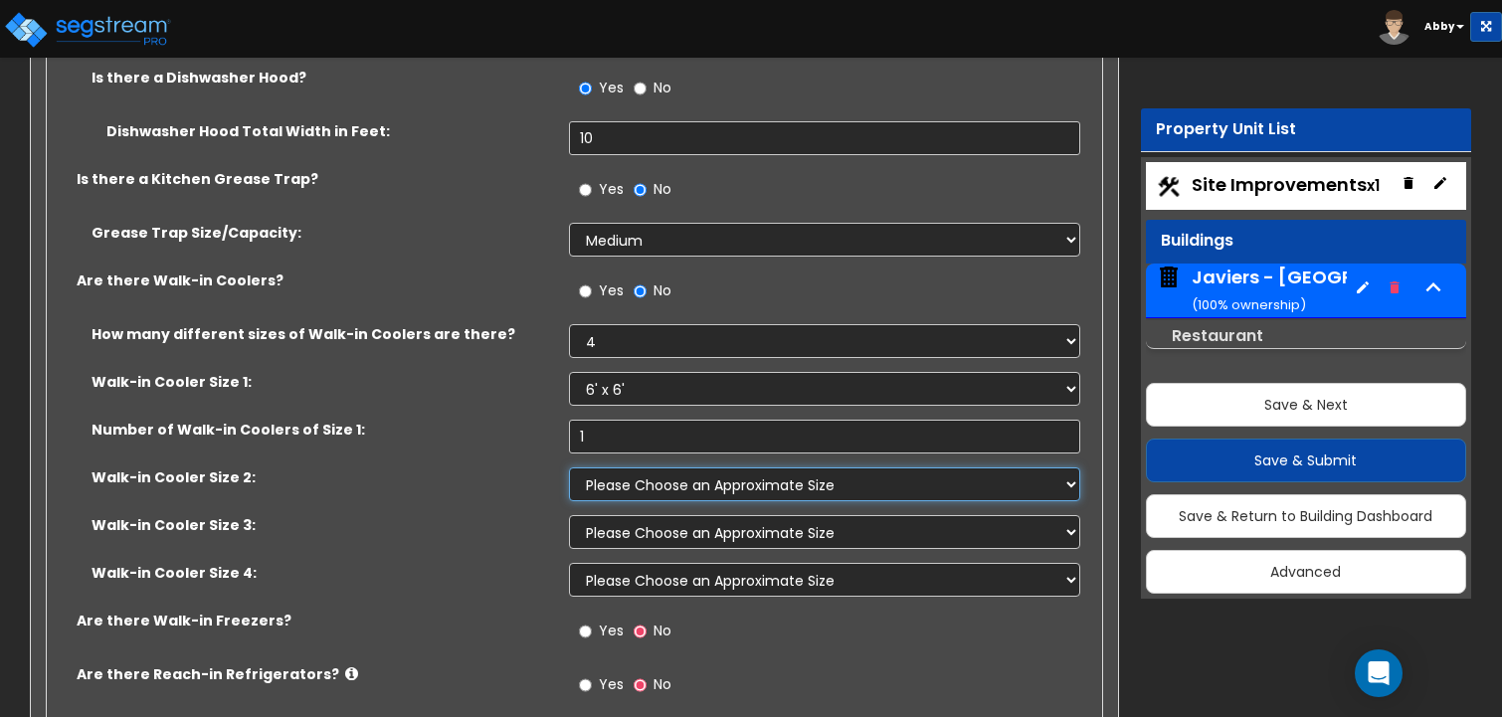
click at [616, 467] on select "Please Choose an Approximate Size 6' x 6' 10' x 6' 12' x 14' 12' x 20' I want t…" at bounding box center [825, 484] width 512 height 34
click at [569, 467] on select "Please Choose an Approximate Size 6' x 6' 10' x 6' 12' x 14' 12' x 20' I want t…" at bounding box center [825, 484] width 512 height 34
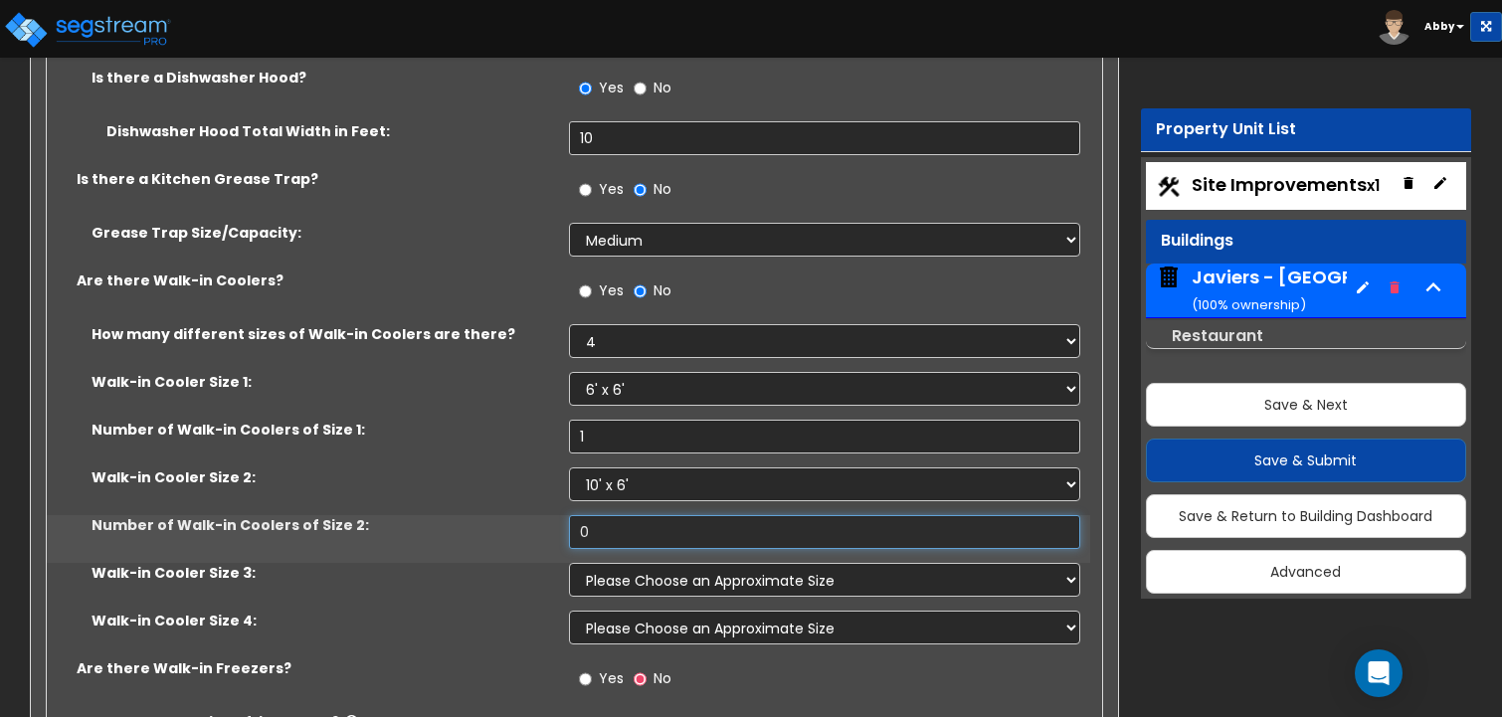
click at [608, 515] on input "0" at bounding box center [825, 532] width 512 height 34
click at [624, 563] on select "Please Choose an Approximate Size 6' x 6' 10' x 6' 12' x 14' 12' x 20' I want t…" at bounding box center [825, 580] width 512 height 34
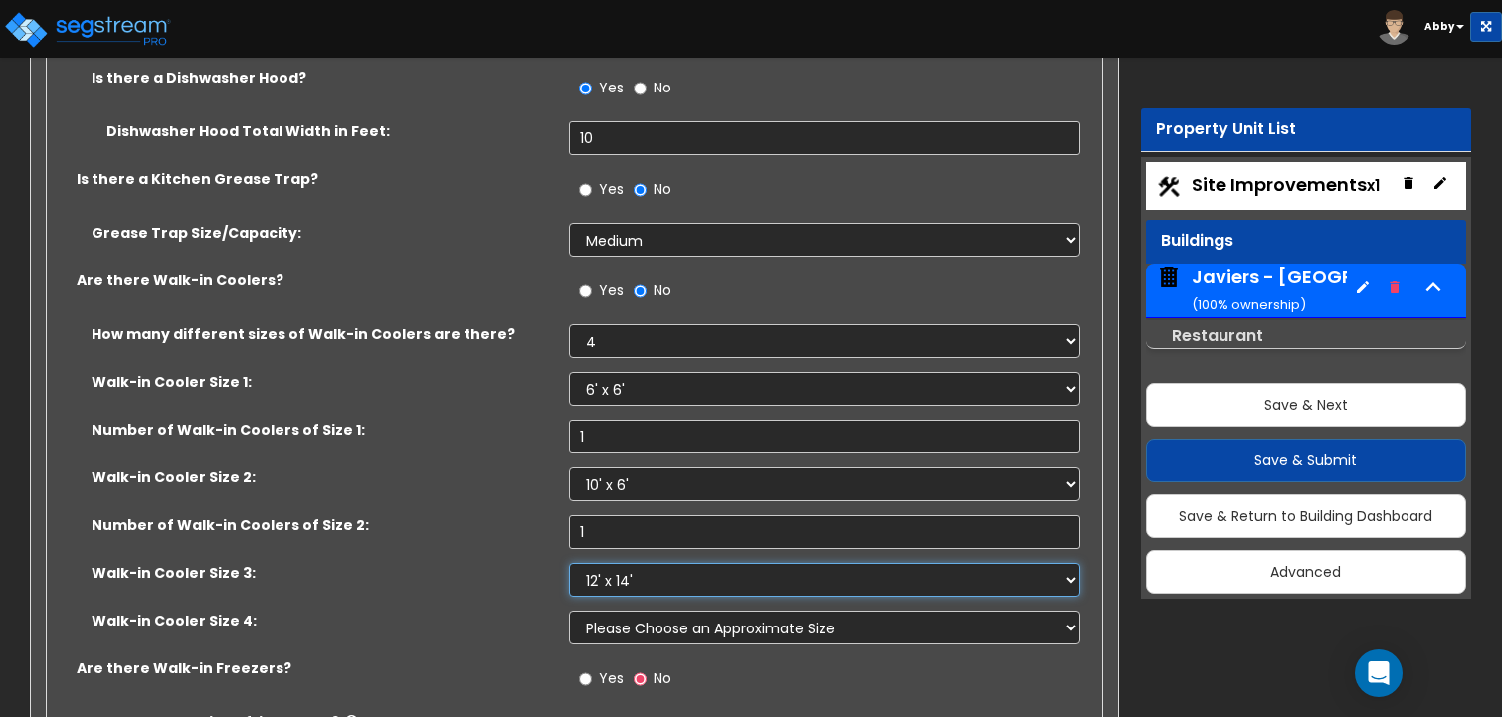
click at [569, 563] on select "Please Choose an Approximate Size 6' x 6' 10' x 6' 12' x 14' 12' x 20' I want t…" at bounding box center [825, 580] width 512 height 34
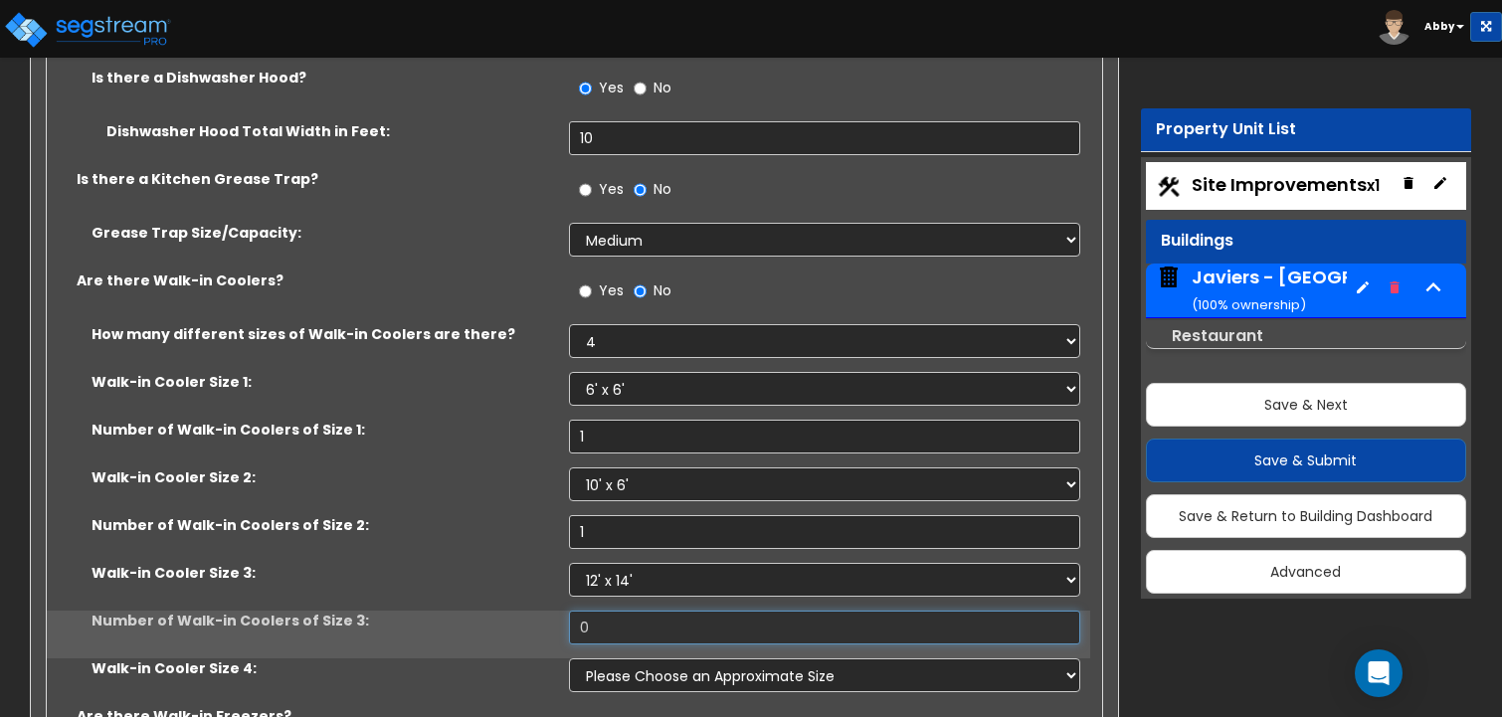
click at [610, 611] on input "0" at bounding box center [825, 628] width 512 height 34
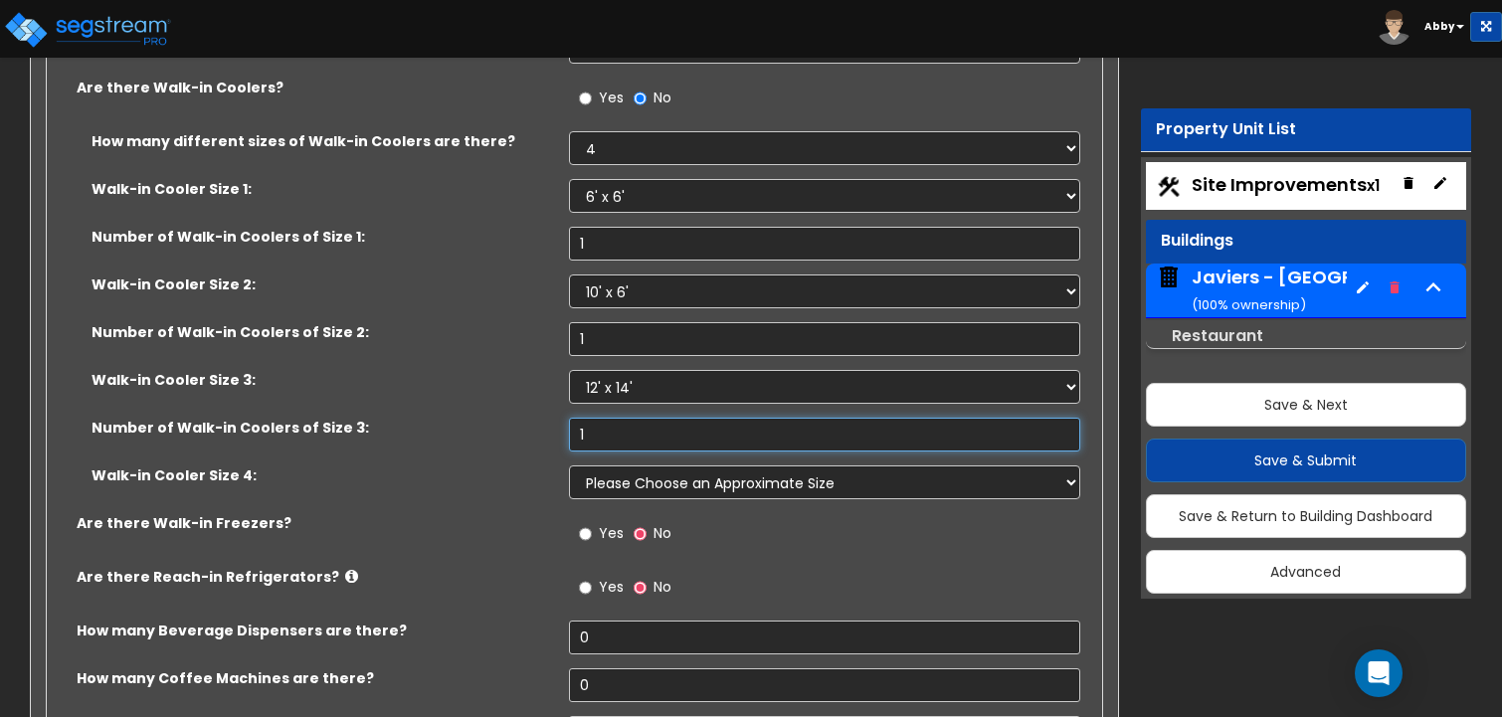
scroll to position [14323, 0]
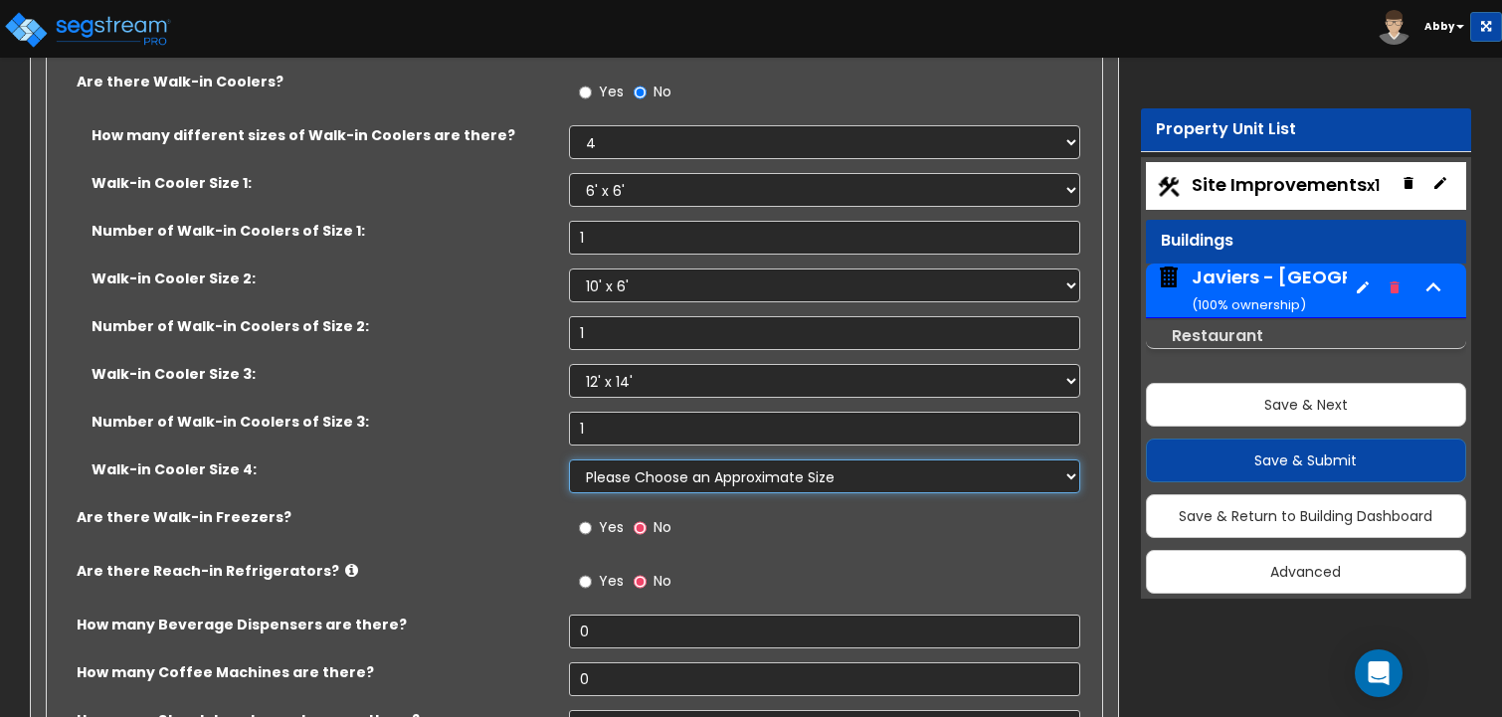
click at [623, 460] on select "Please Choose an Approximate Size 6' x 6' 10' x 6' 12' x 14' 12' x 20' I want t…" at bounding box center [825, 477] width 512 height 34
click at [569, 460] on select "Please Choose an Approximate Size 6' x 6' 10' x 6' 12' x 14' 12' x 20' I want t…" at bounding box center [825, 477] width 512 height 34
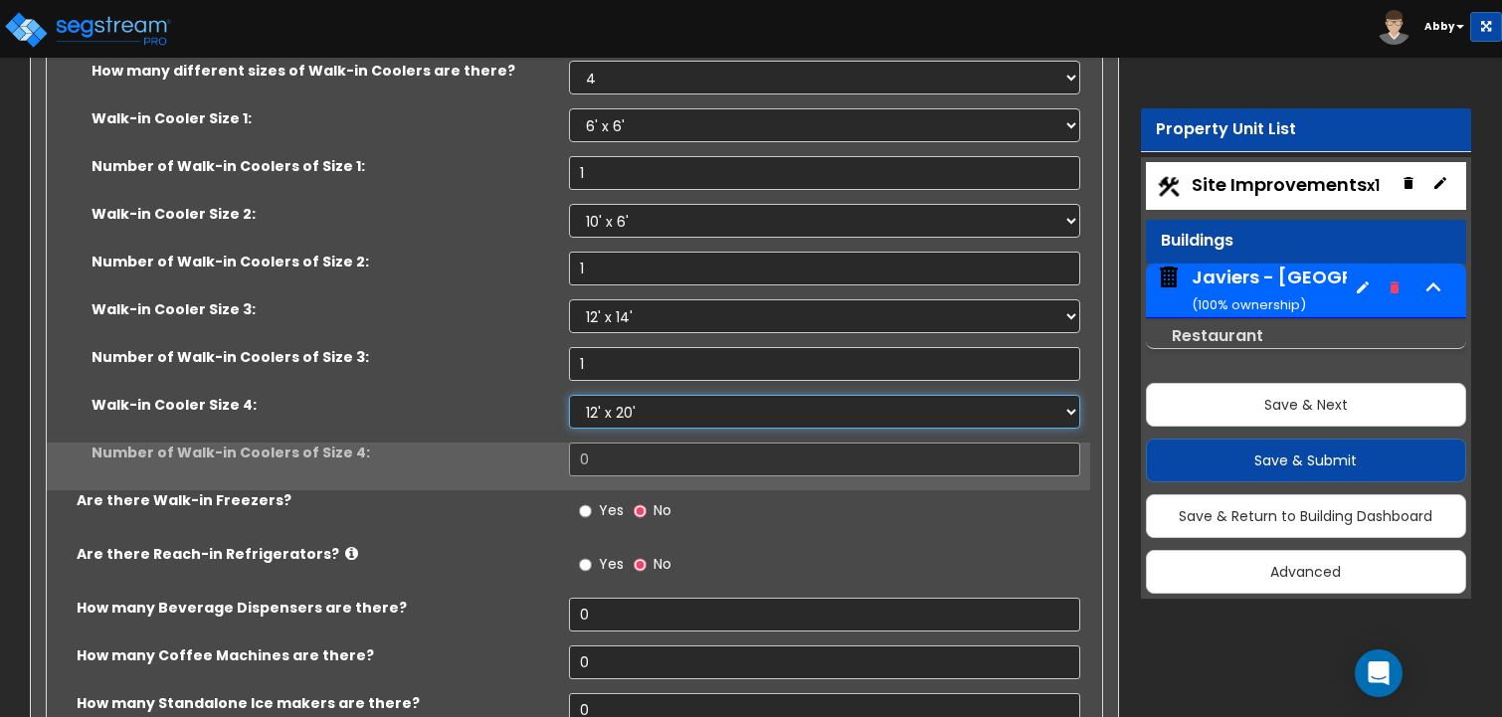
scroll to position [14422, 0]
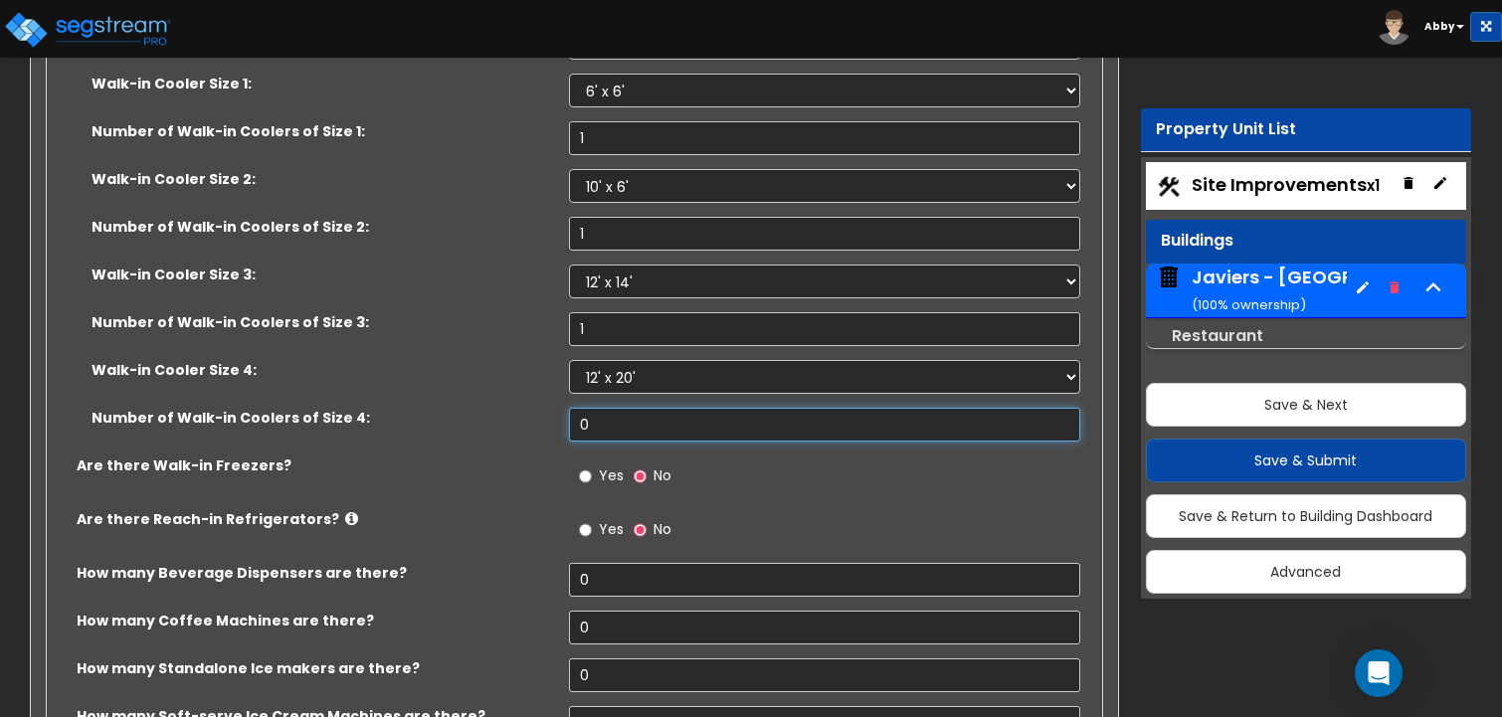
click at [609, 408] on input "0" at bounding box center [825, 425] width 512 height 34
click at [593, 462] on label "Yes" at bounding box center [601, 479] width 45 height 34
click at [592, 465] on input "Yes" at bounding box center [585, 476] width 13 height 22
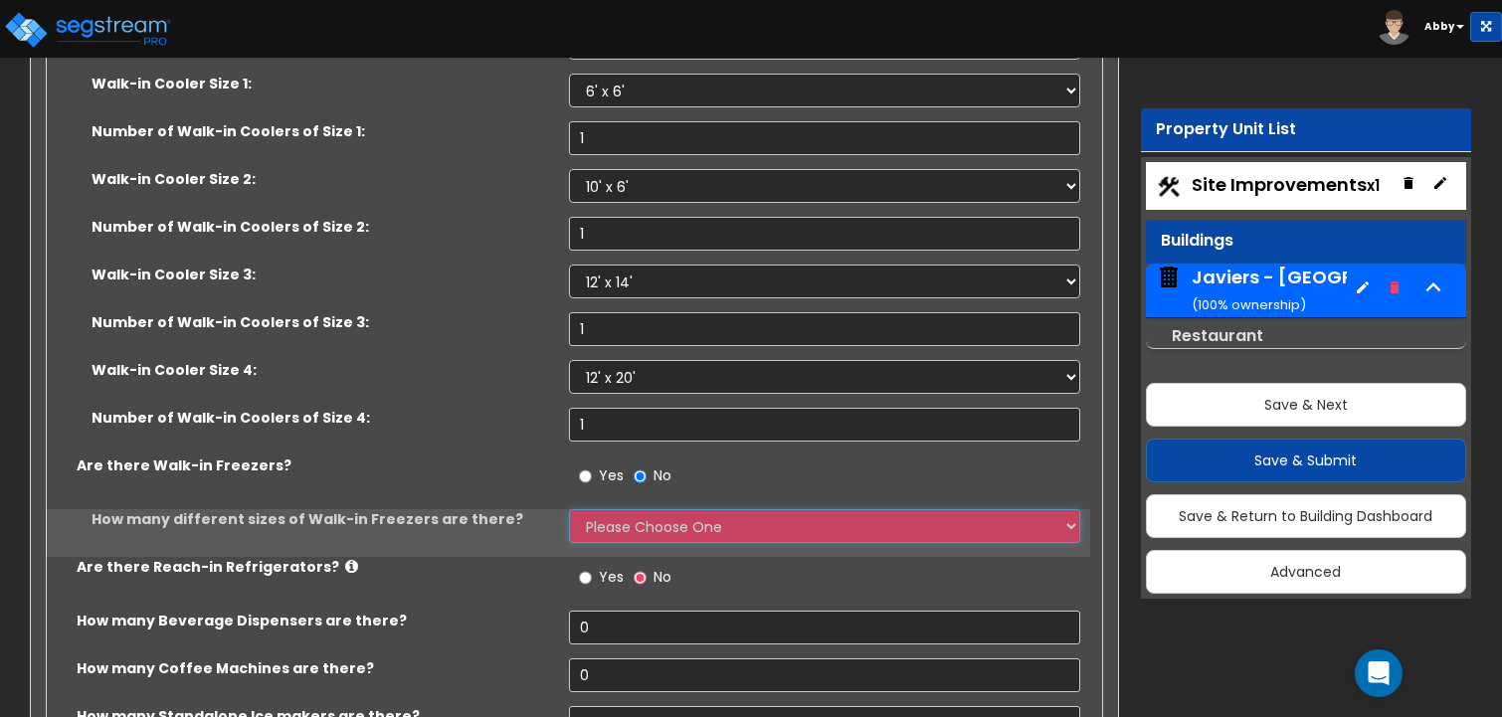
click at [608, 509] on select "Please Choose One 1 2 3 4" at bounding box center [825, 526] width 512 height 34
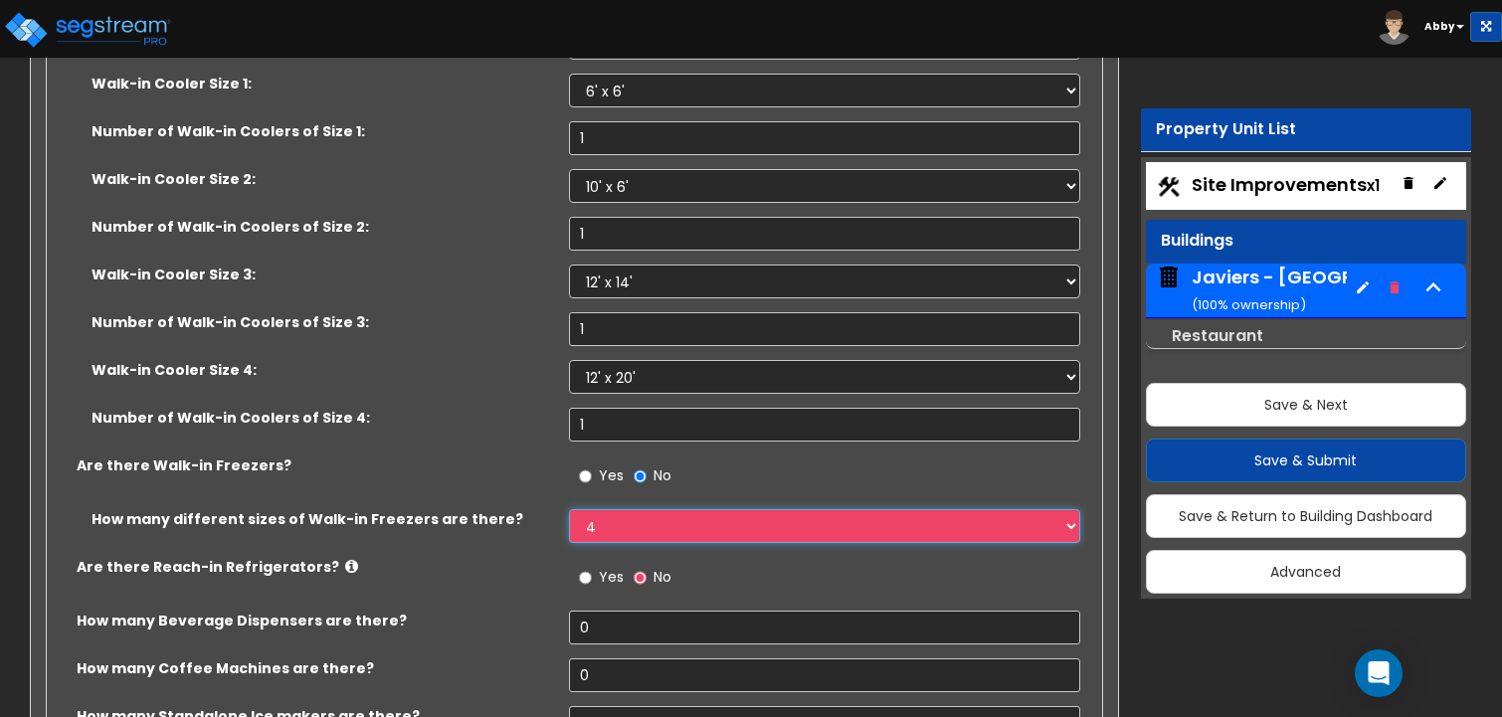
click at [569, 509] on select "Please Choose One 1 2 3 4" at bounding box center [825, 526] width 512 height 34
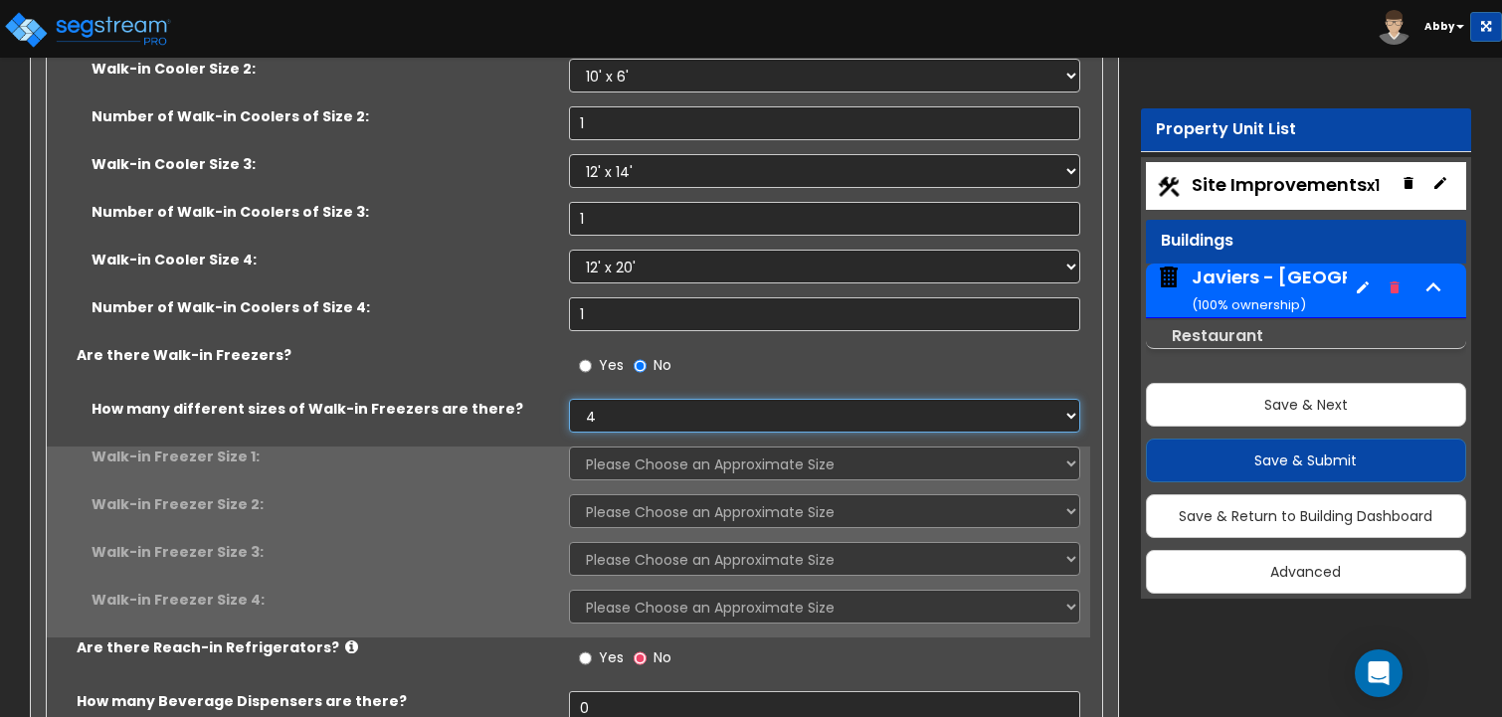
scroll to position [14621, 0]
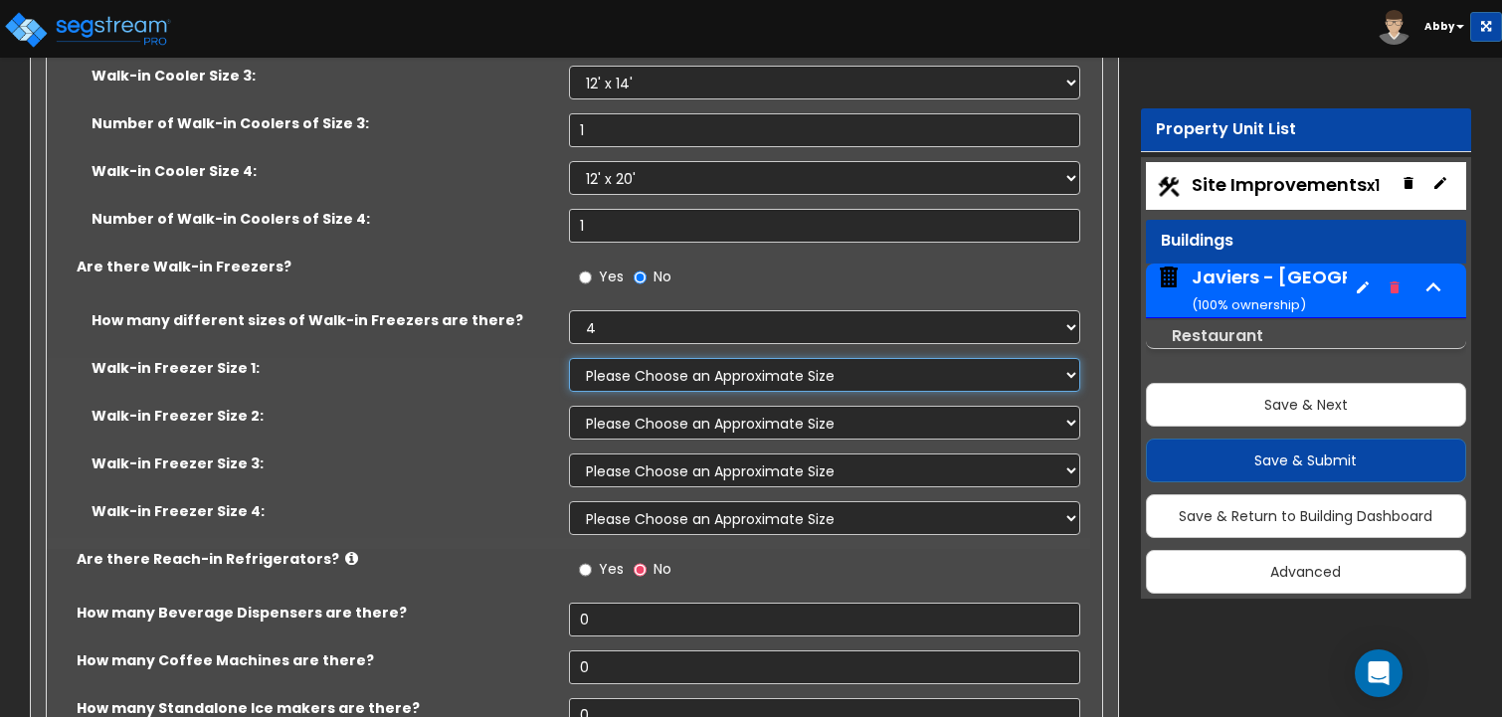
click at [616, 358] on select "Please Choose an Approximate Size 8' x 8' 8' x 12' 8' x 16' 8' x 20' I want to …" at bounding box center [825, 375] width 512 height 34
click at [569, 358] on select "Please Choose an Approximate Size 8' x 8' 8' x 12' 8' x 16' 8' x 20' I want to …" at bounding box center [825, 375] width 512 height 34
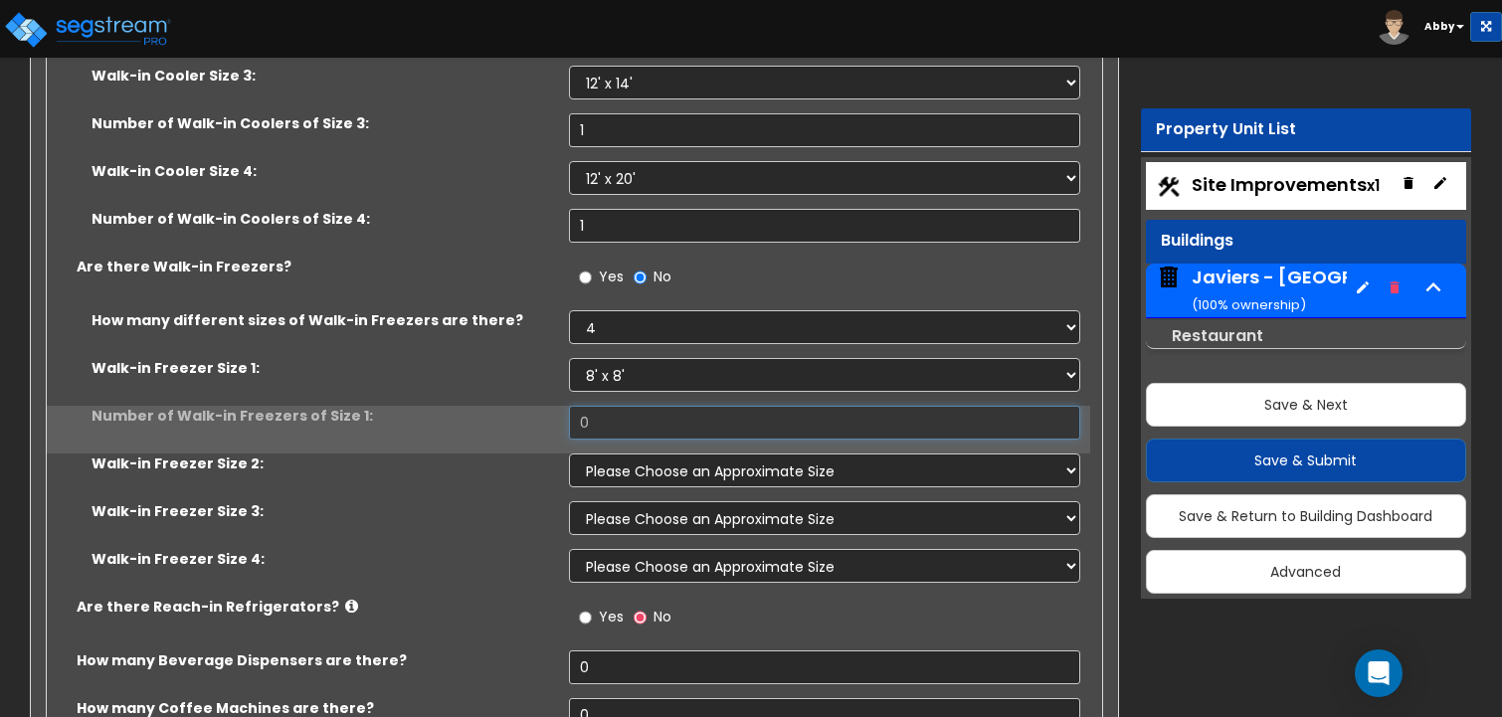
click at [614, 406] on input "0" at bounding box center [825, 423] width 512 height 34
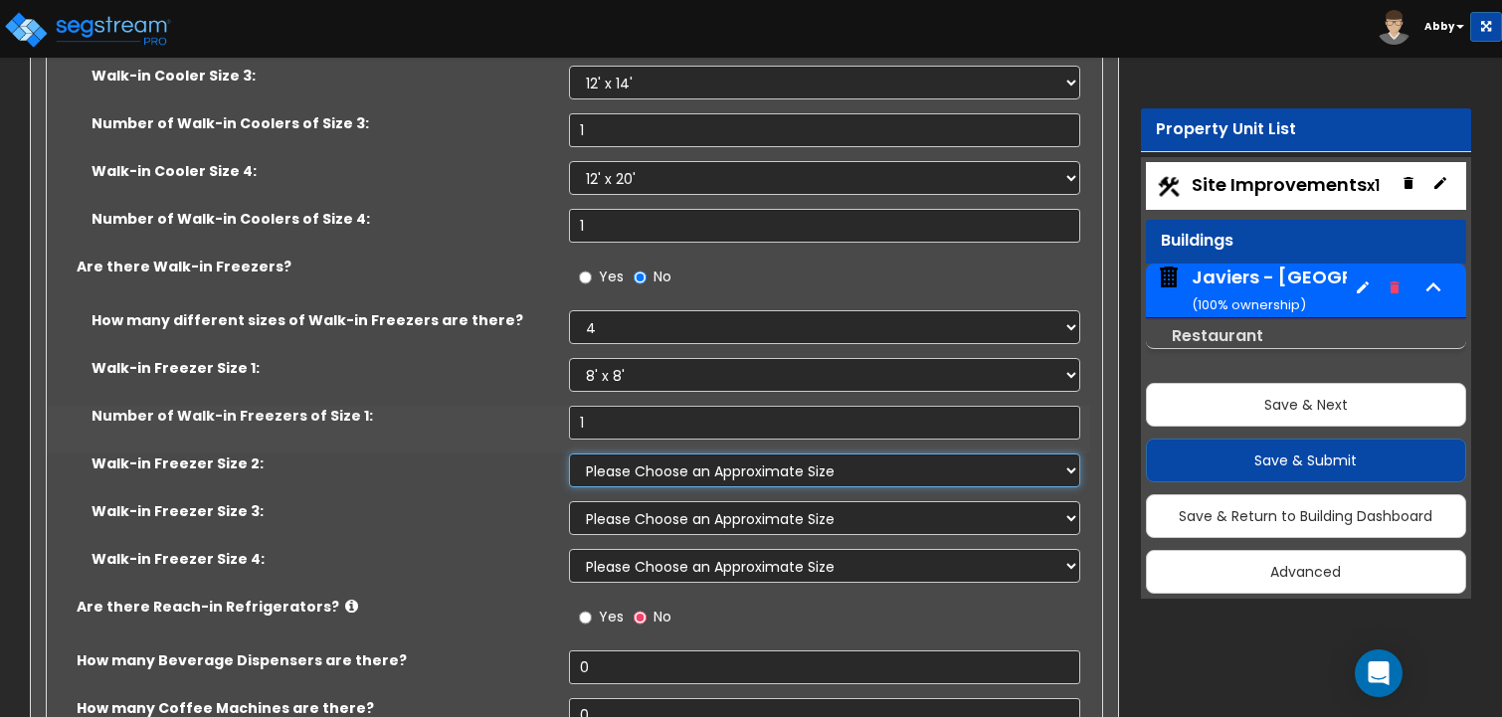
click at [611, 454] on select "Please Choose an Approximate Size 8' x 8' 8' x 12' 8' x 16' 8' x 20' I want to …" at bounding box center [825, 471] width 512 height 34
click at [569, 454] on select "Please Choose an Approximate Size 8' x 8' 8' x 12' 8' x 16' 8' x 20' I want to …" at bounding box center [825, 471] width 512 height 34
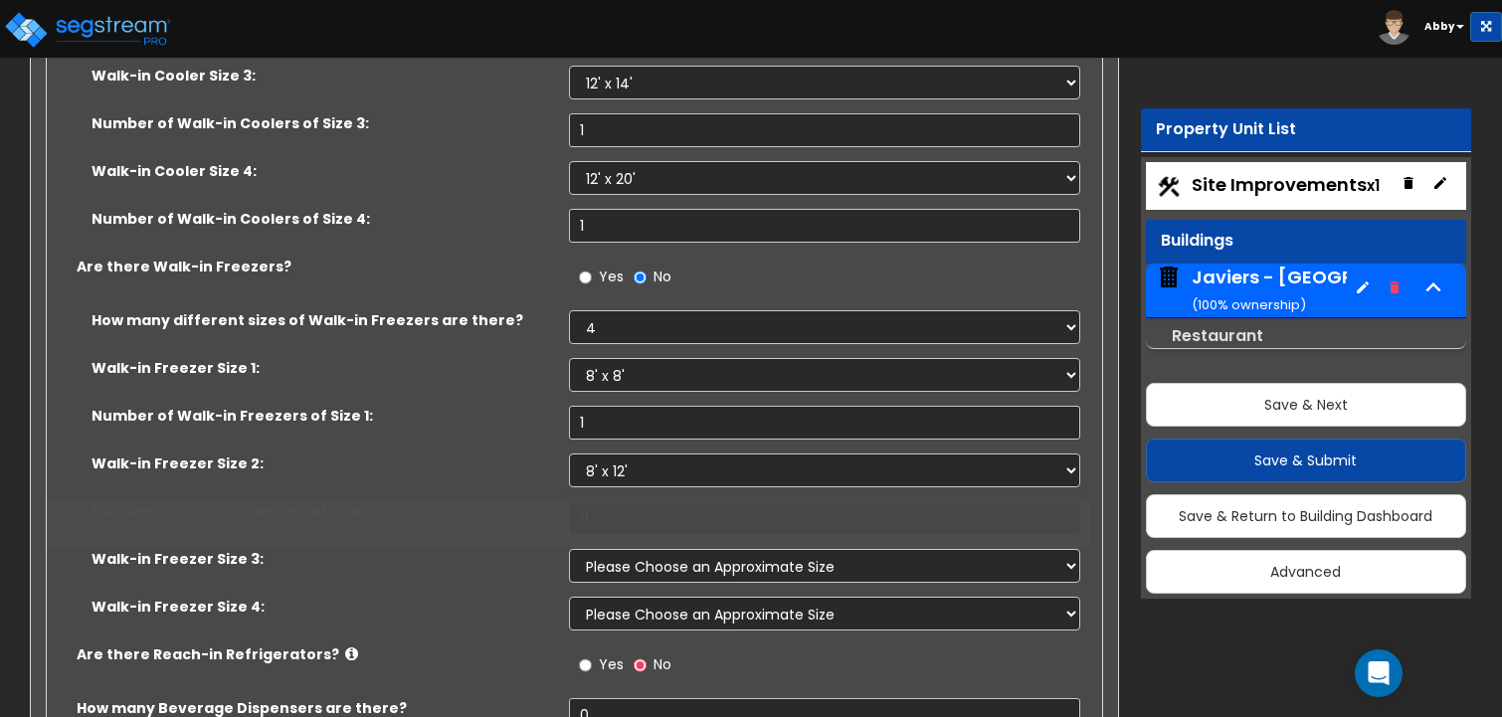
click at [607, 501] on input "0" at bounding box center [825, 518] width 512 height 34
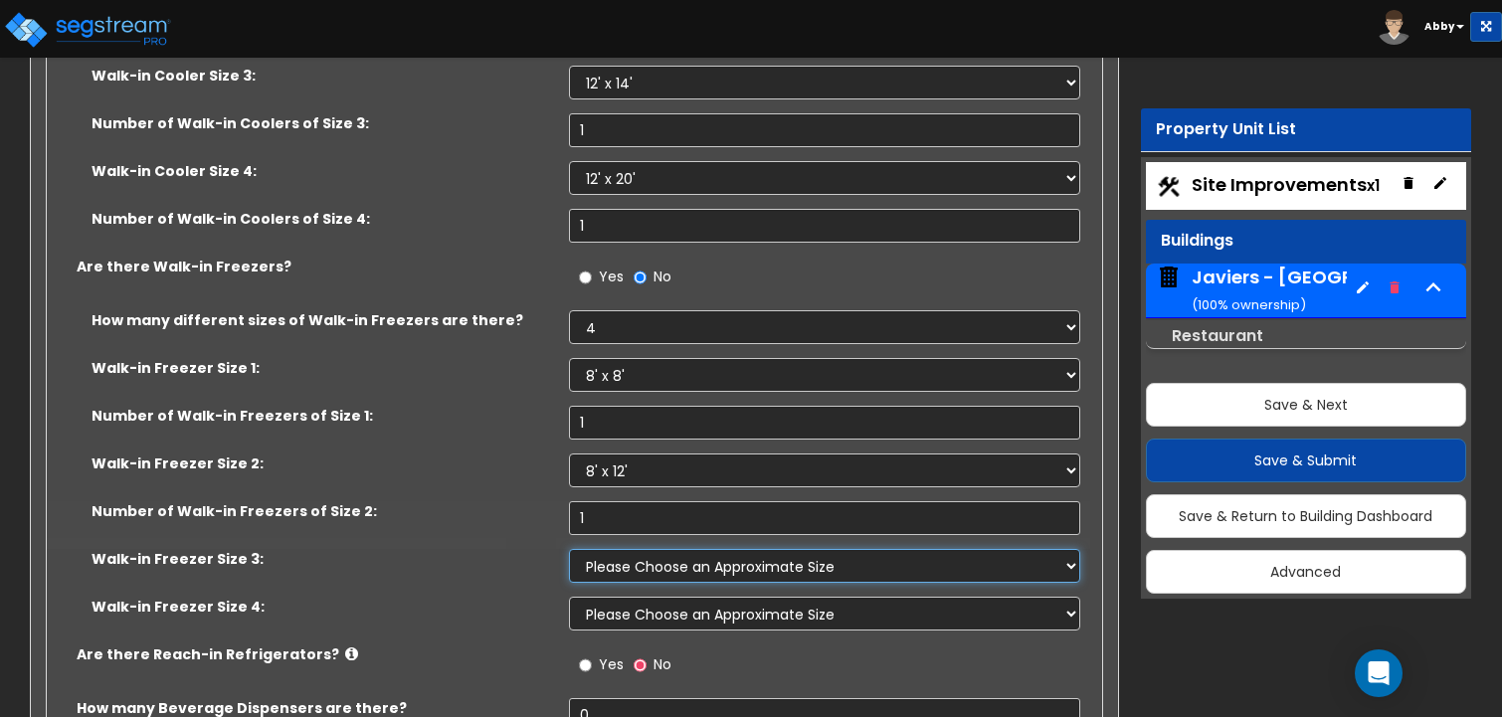
click at [620, 549] on select "Please Choose an Approximate Size 8' x 8' 8' x 12' 8' x 16' 8' x 20' I want to …" at bounding box center [825, 566] width 512 height 34
click at [569, 549] on select "Please Choose an Approximate Size 8' x 8' 8' x 12' 8' x 16' 8' x 20' I want to …" at bounding box center [825, 566] width 512 height 34
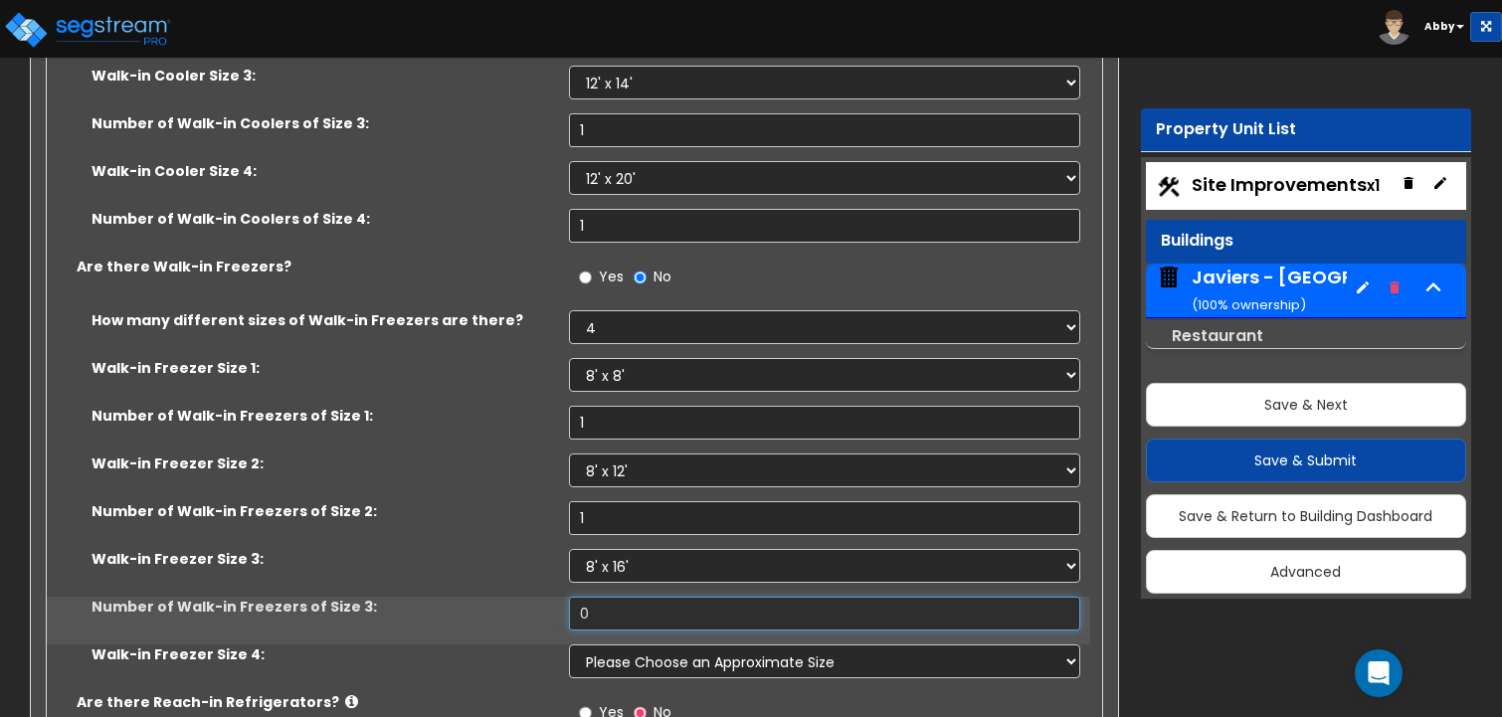
click at [615, 597] on input "0" at bounding box center [825, 614] width 512 height 34
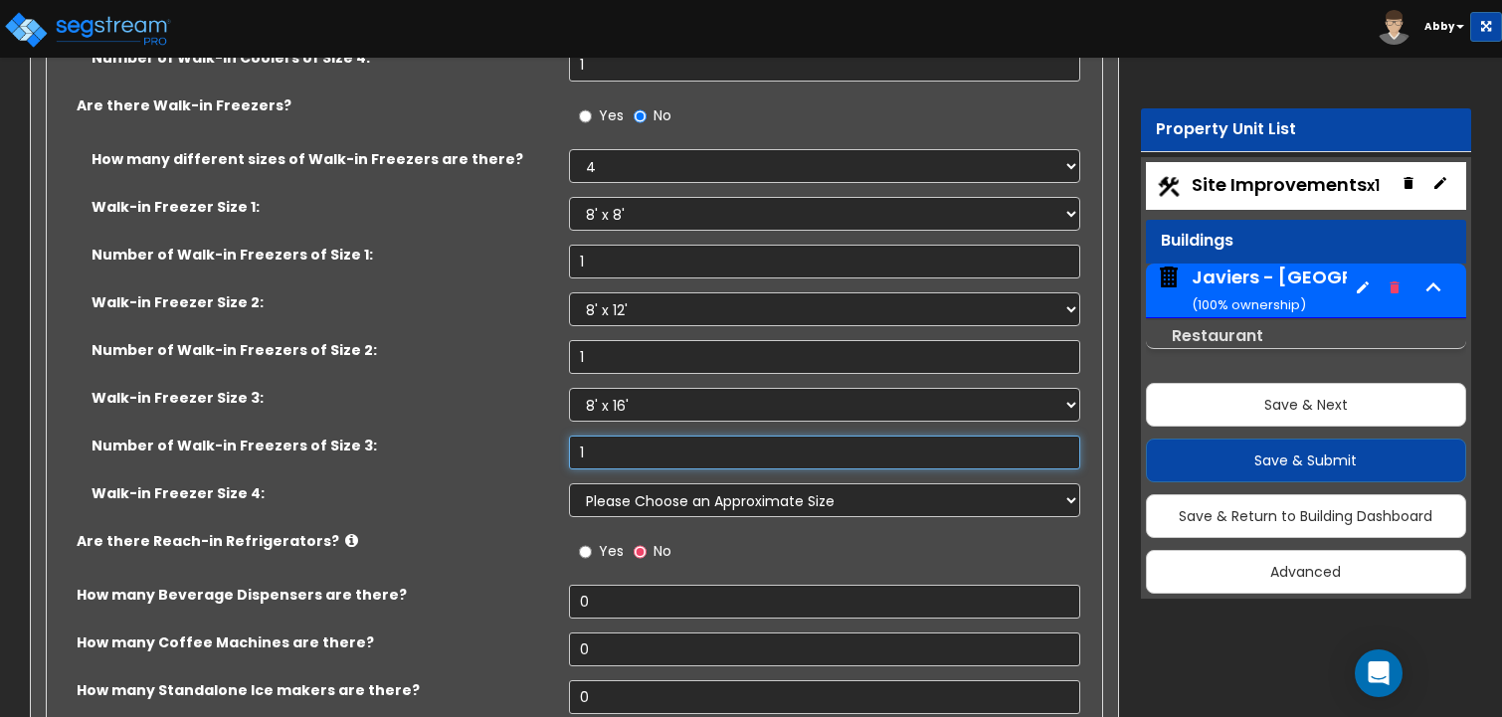
scroll to position [14820, 0]
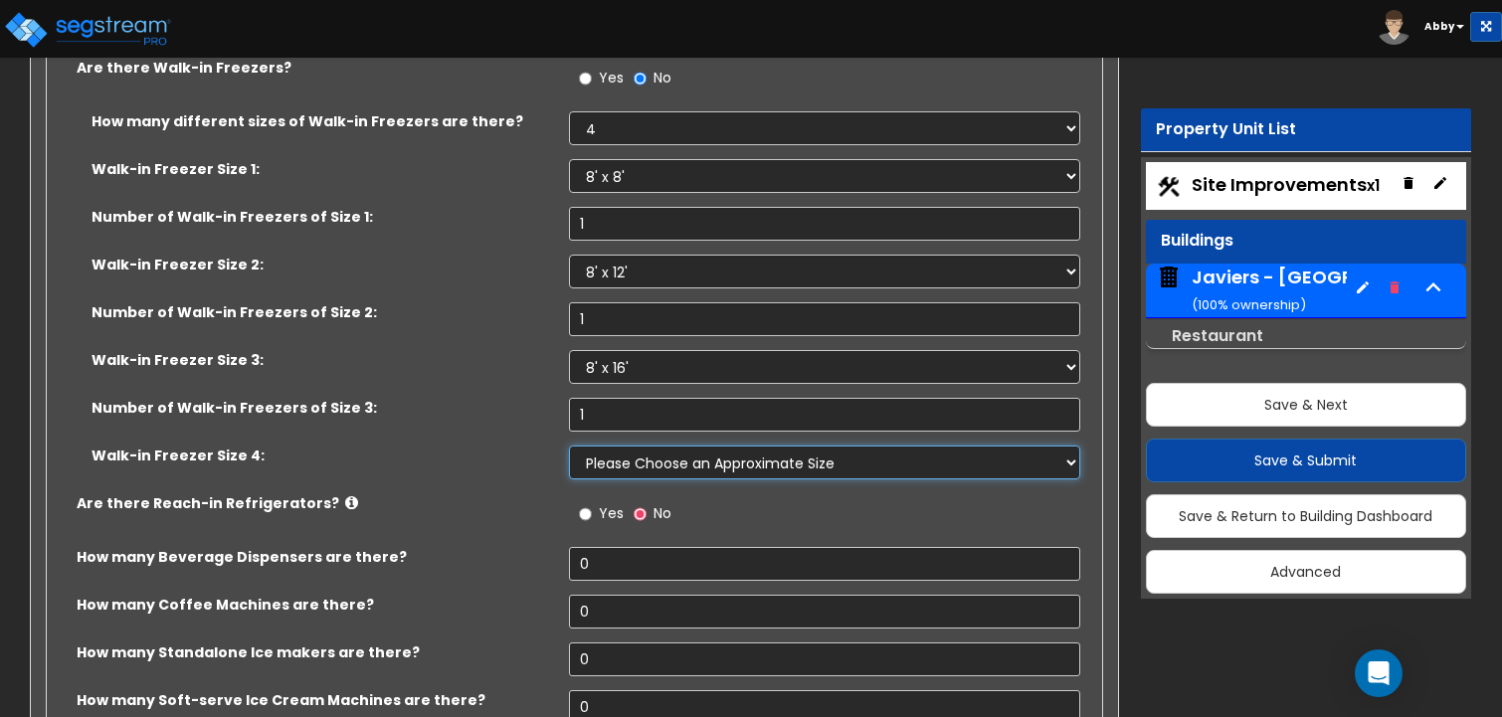
click at [620, 446] on select "Please Choose an Approximate Size 8' x 8' 8' x 12' 8' x 16' 8' x 20' I want to …" at bounding box center [825, 463] width 512 height 34
click at [569, 446] on select "Please Choose an Approximate Size 8' x 8' 8' x 12' 8' x 16' 8' x 20' I want to …" at bounding box center [825, 463] width 512 height 34
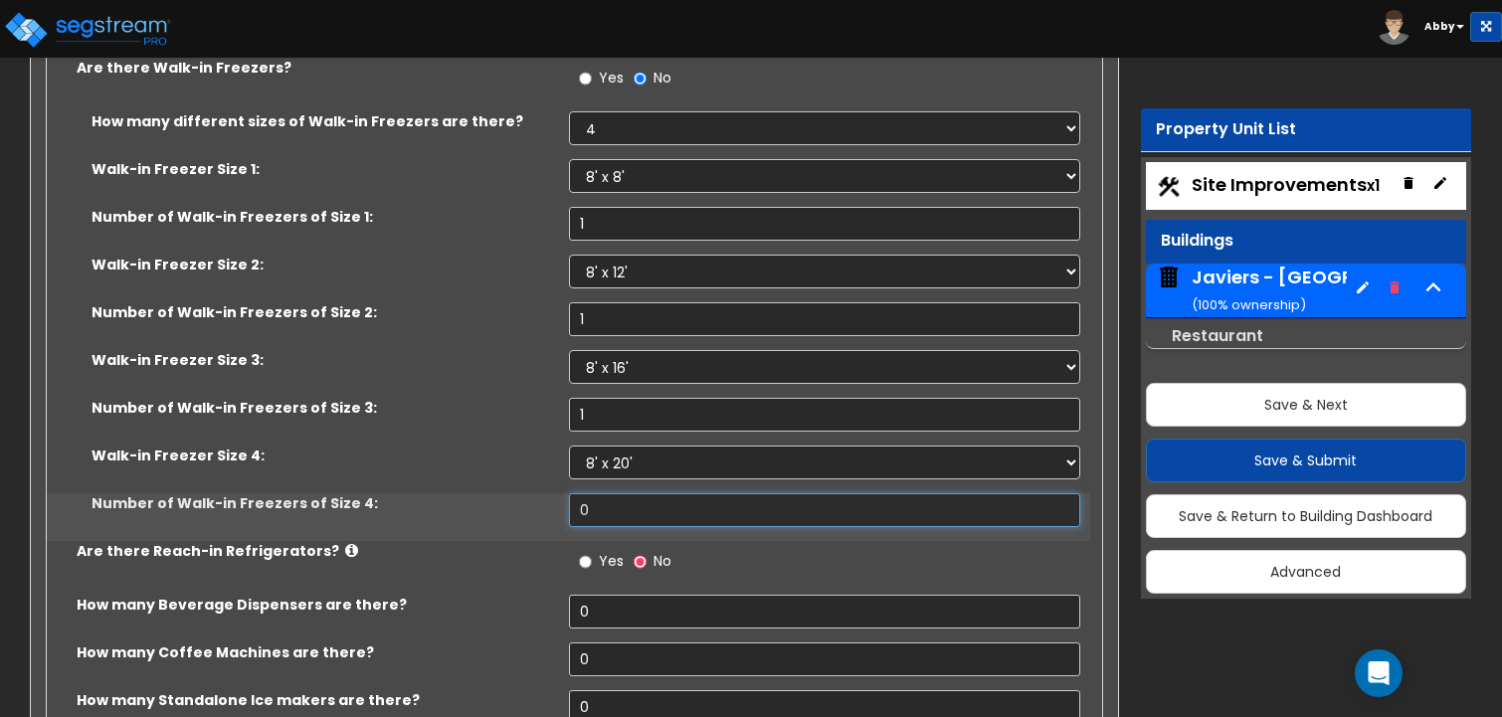
click at [611, 493] on input "0" at bounding box center [825, 510] width 512 height 34
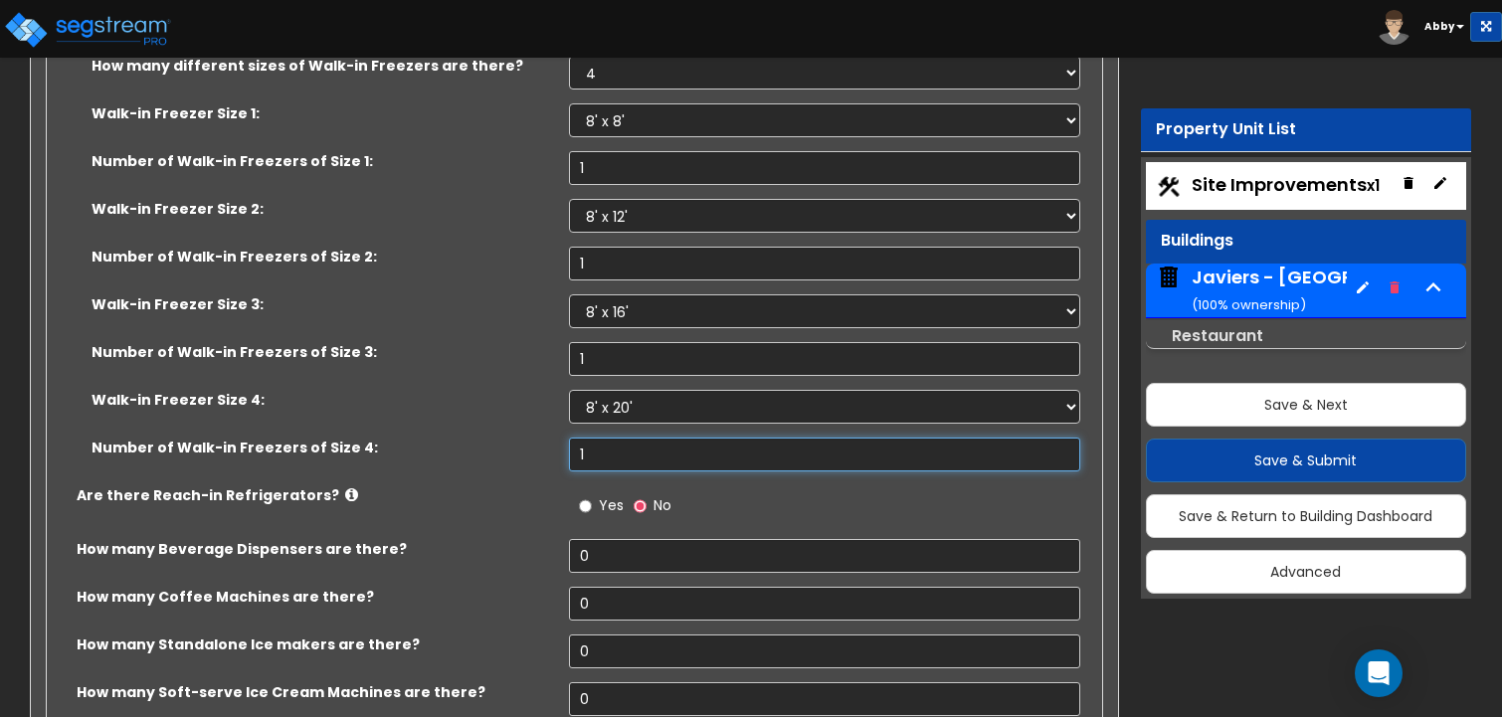
scroll to position [14919, 0]
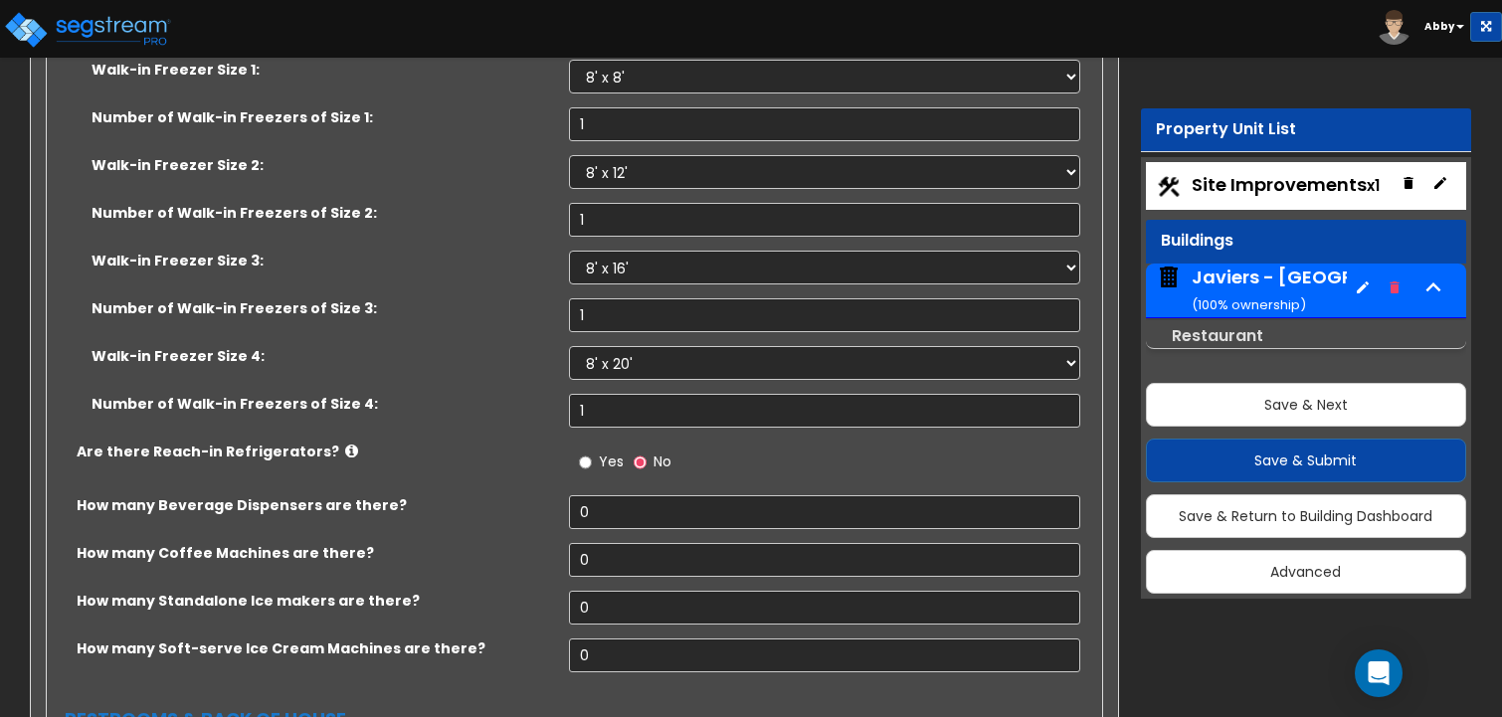
click at [598, 448] on label "Yes" at bounding box center [601, 465] width 45 height 34
click at [592, 452] on input "Yes" at bounding box center [585, 463] width 13 height 22
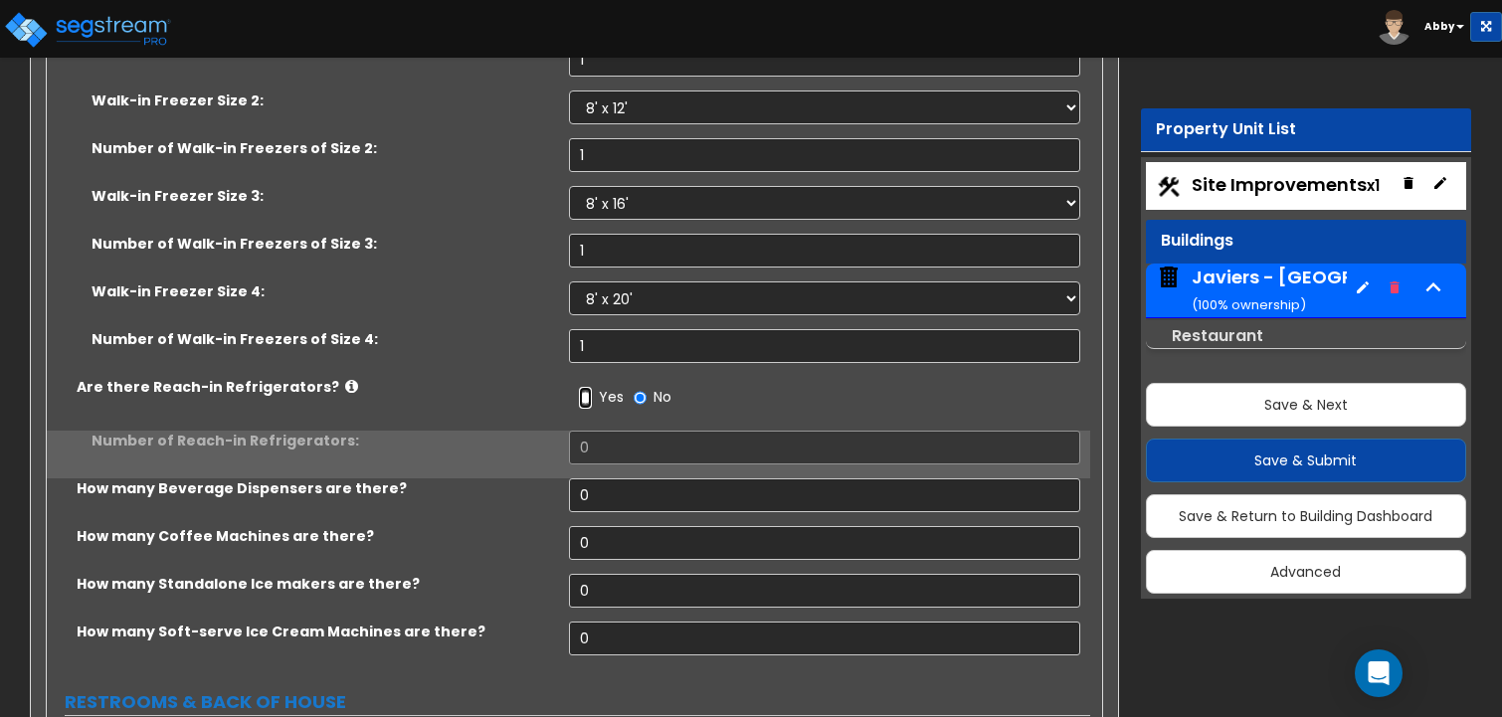
scroll to position [15019, 0]
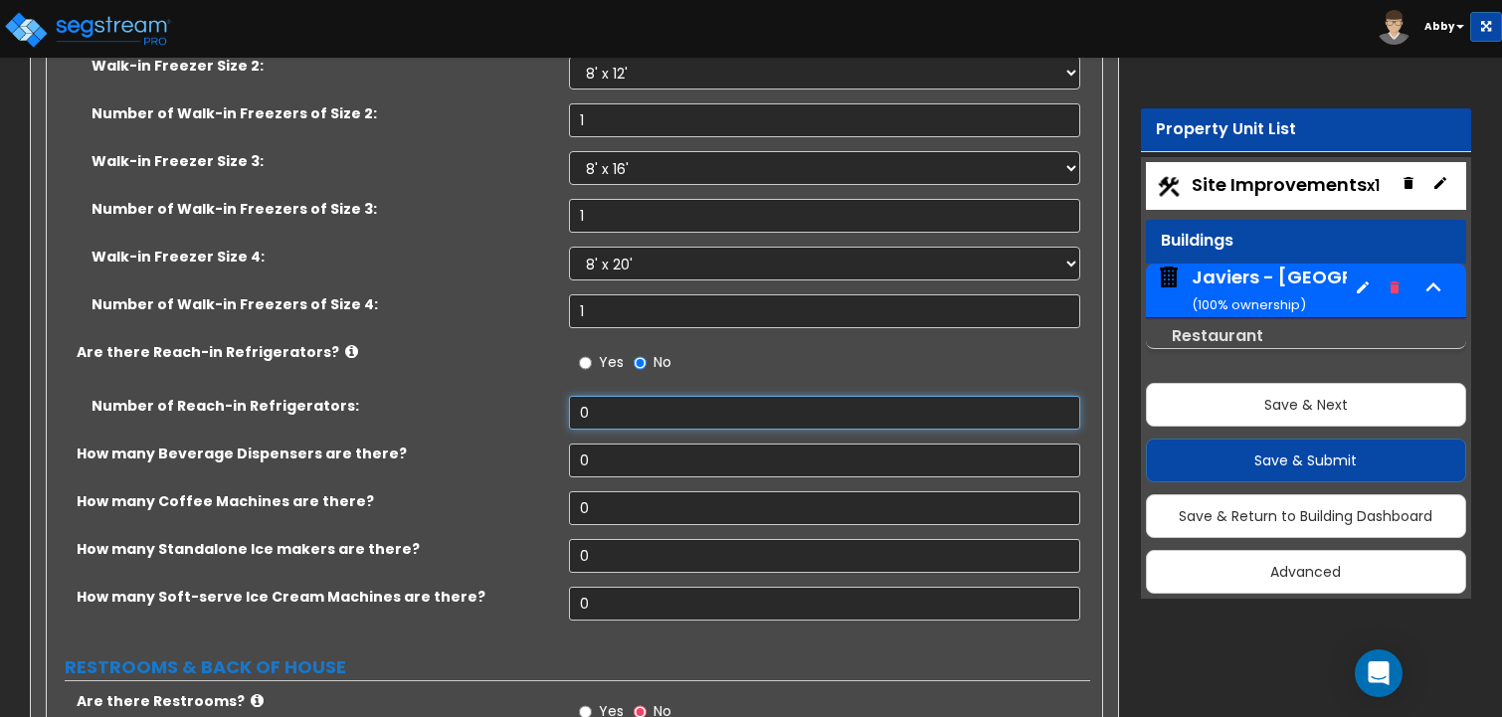
click at [601, 396] on input "0" at bounding box center [825, 413] width 512 height 34
click at [597, 444] on input "0" at bounding box center [825, 461] width 512 height 34
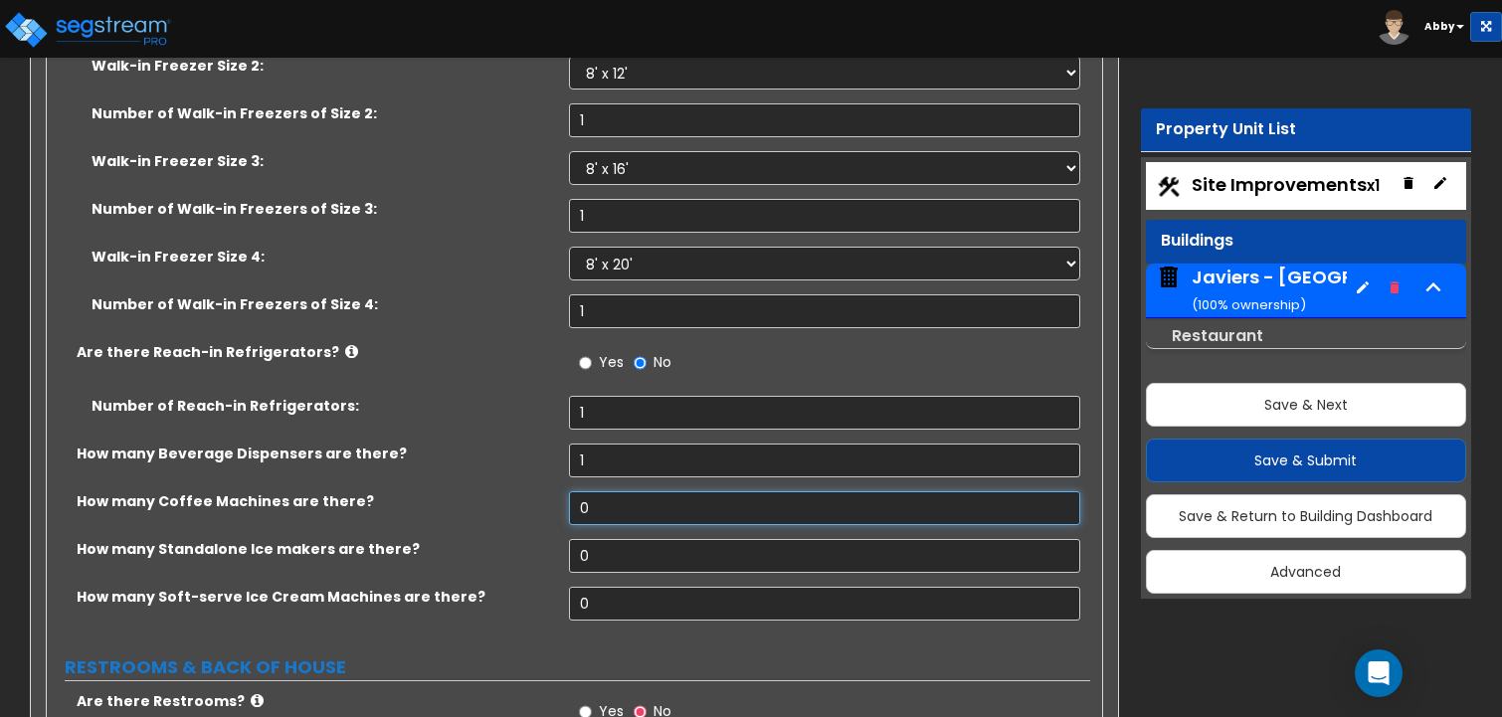
click at [597, 491] on input "0" at bounding box center [825, 508] width 512 height 34
click at [602, 539] on input "0" at bounding box center [825, 556] width 512 height 34
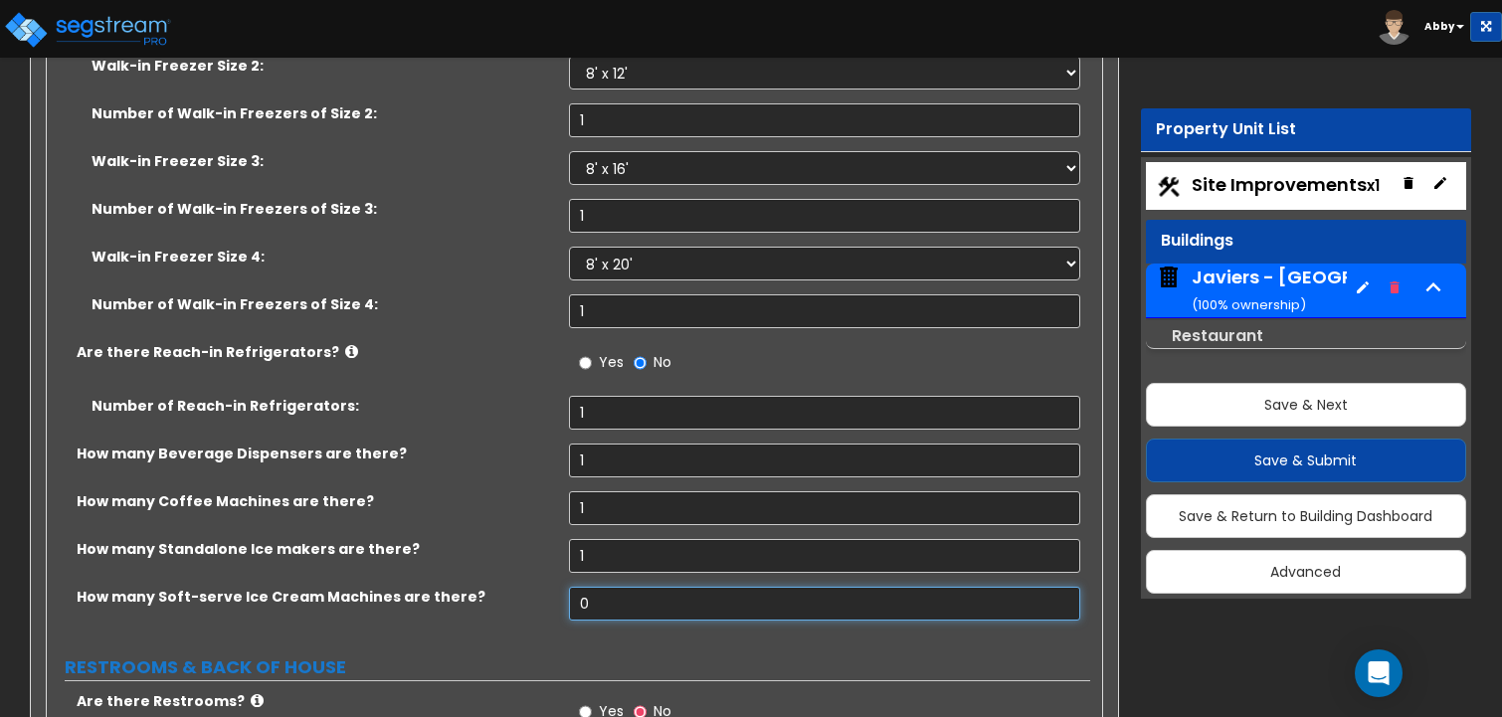
click at [608, 587] on input "0" at bounding box center [825, 604] width 512 height 34
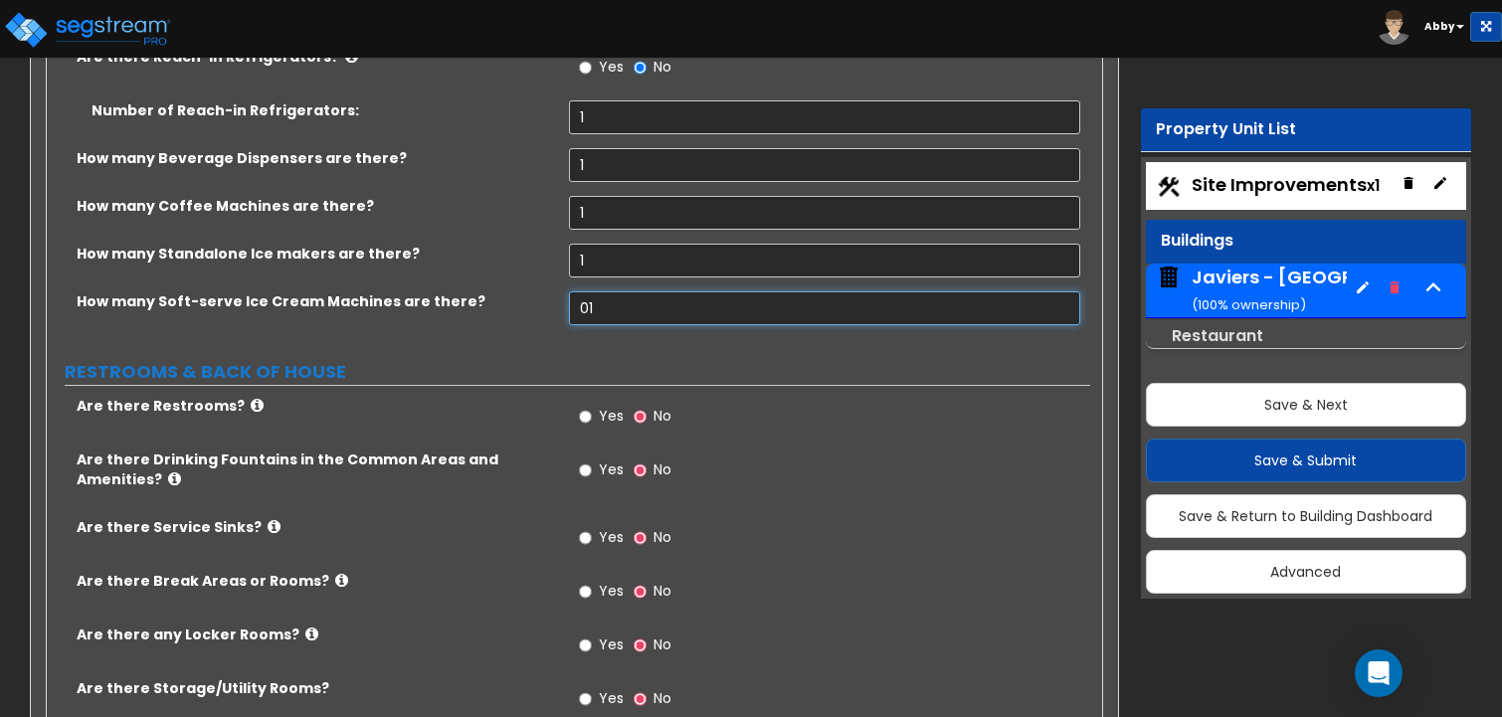
scroll to position [15317, 0]
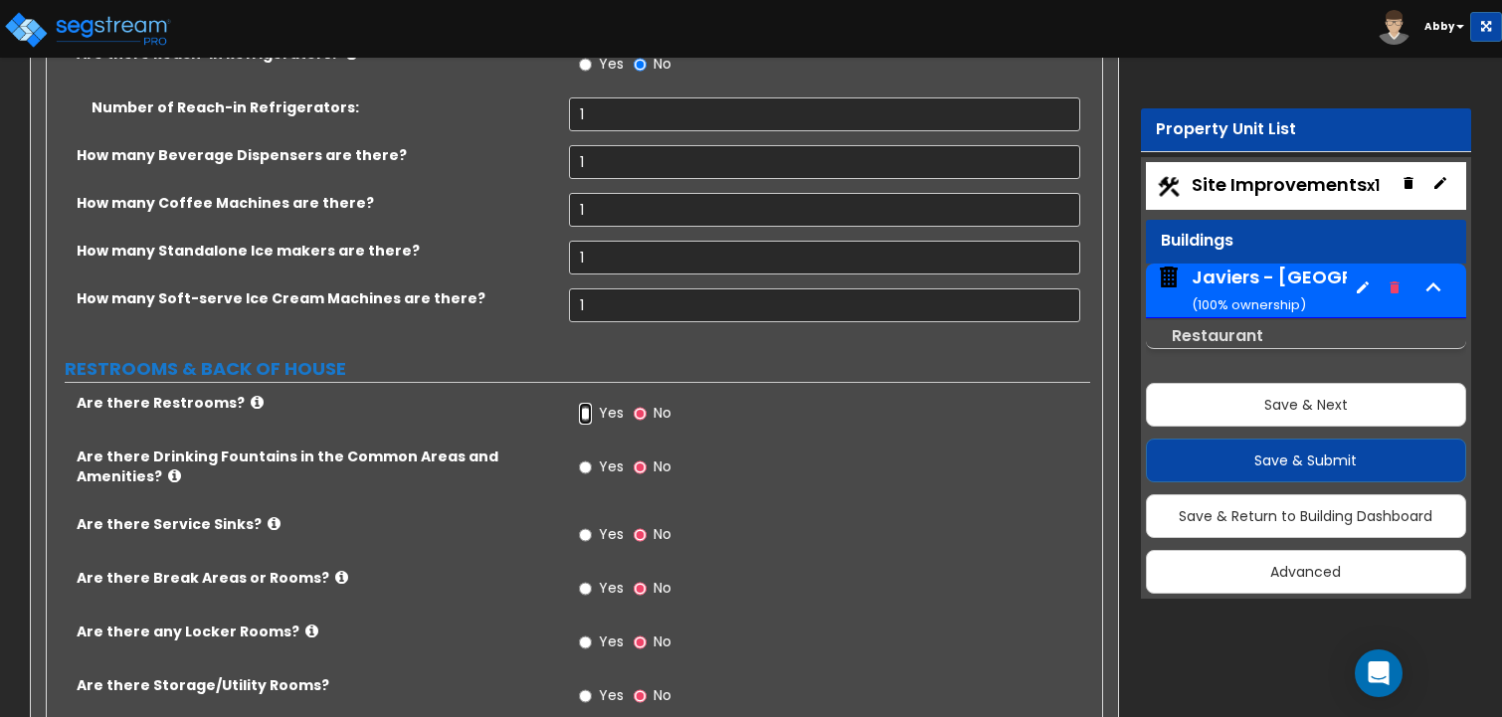
click at [590, 403] on input "Yes" at bounding box center [585, 414] width 13 height 22
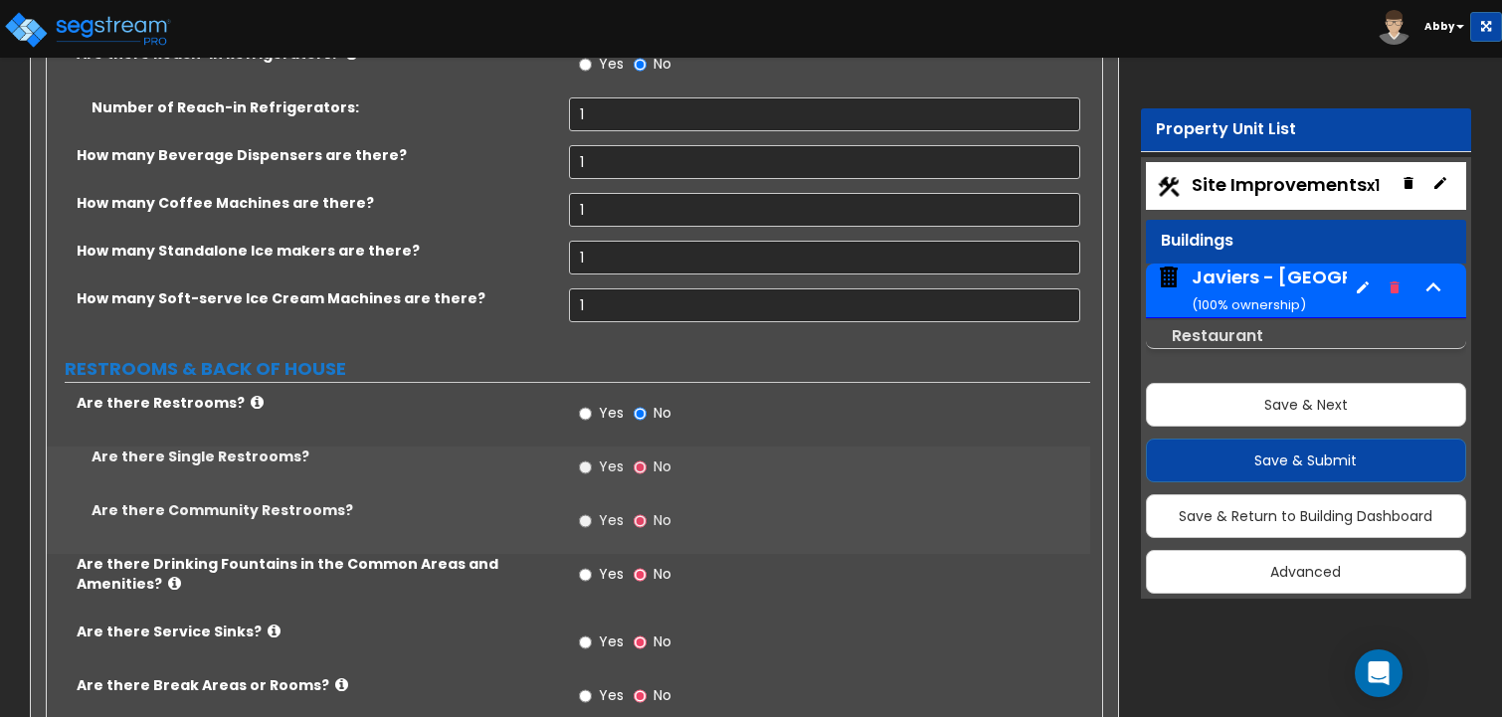
click at [595, 453] on label "Yes" at bounding box center [601, 470] width 45 height 34
click at [592, 457] on input "Yes" at bounding box center [585, 468] width 13 height 22
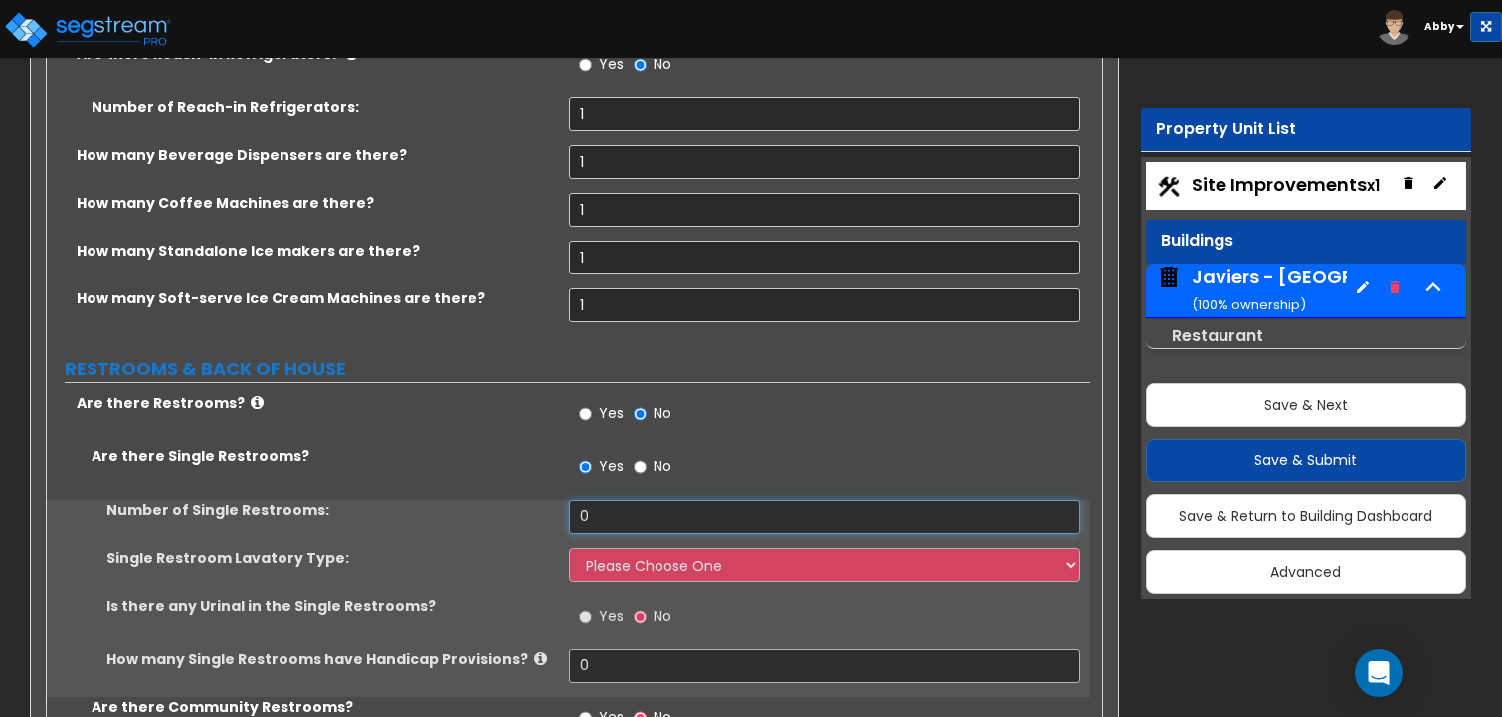
click at [595, 500] on input "0" at bounding box center [825, 517] width 512 height 34
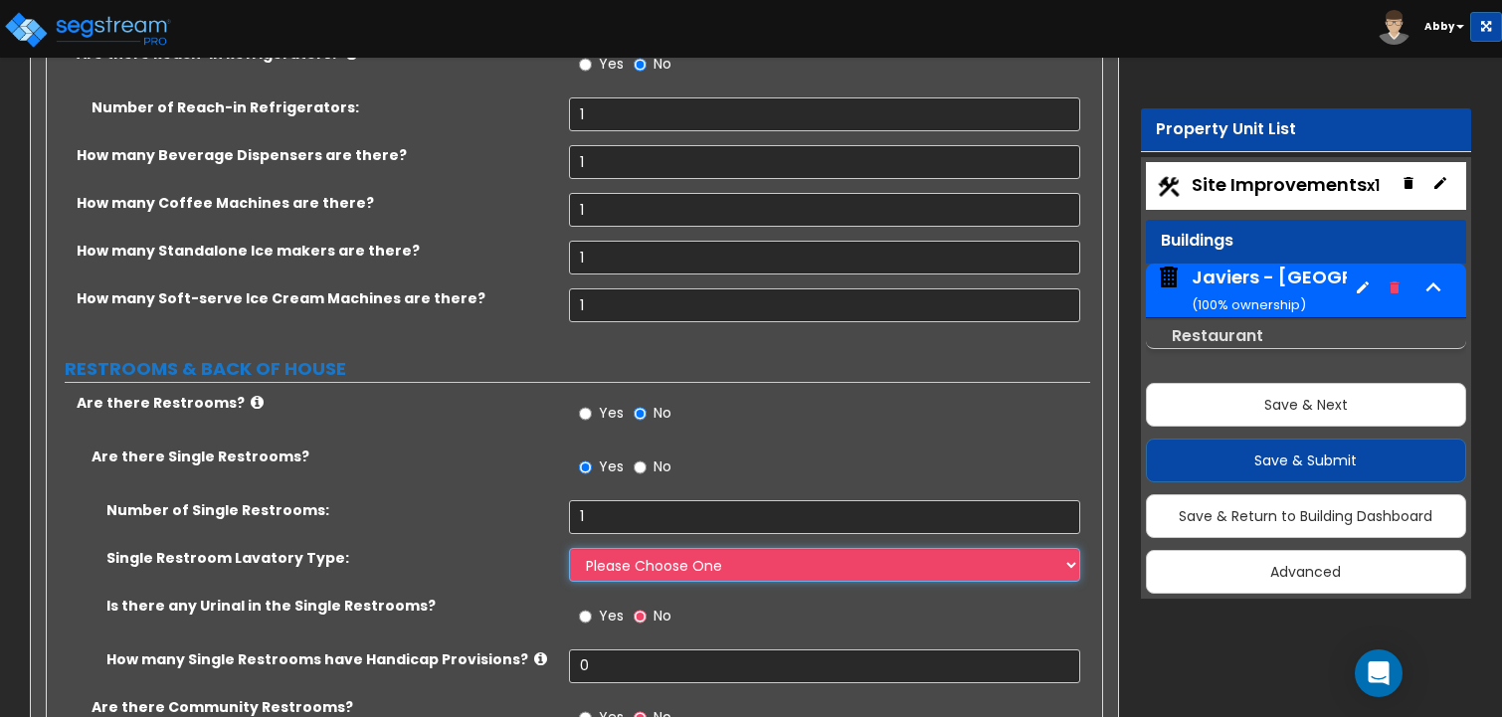
click at [597, 548] on select "Please Choose One Wall-mounted Vanity-mounted" at bounding box center [825, 565] width 512 height 34
click at [569, 548] on select "Please Choose One Wall-mounted Vanity-mounted" at bounding box center [825, 565] width 512 height 34
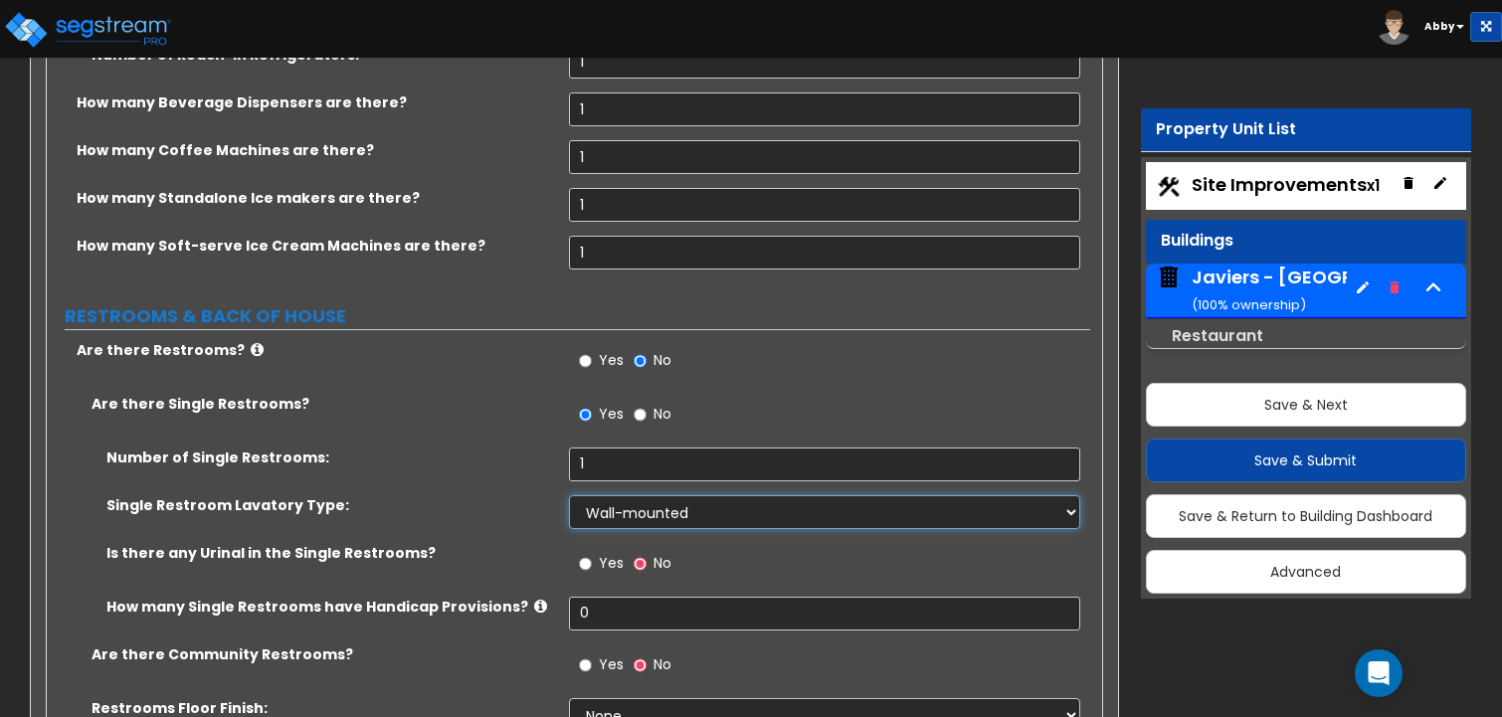
scroll to position [15417, 0]
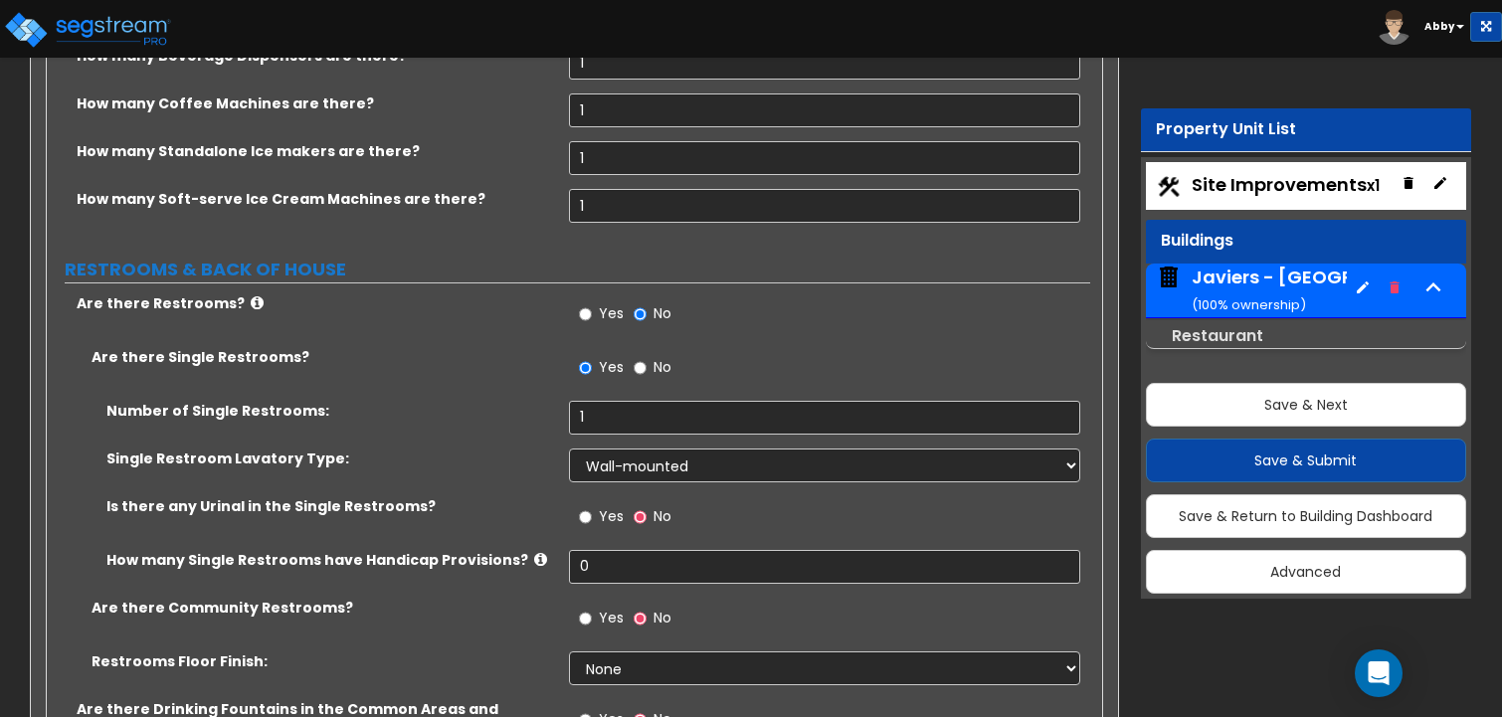
click at [599, 506] on span "Yes" at bounding box center [611, 516] width 25 height 20
click at [592, 506] on input "Yes" at bounding box center [585, 517] width 13 height 22
click at [596, 550] on input "0" at bounding box center [825, 567] width 512 height 34
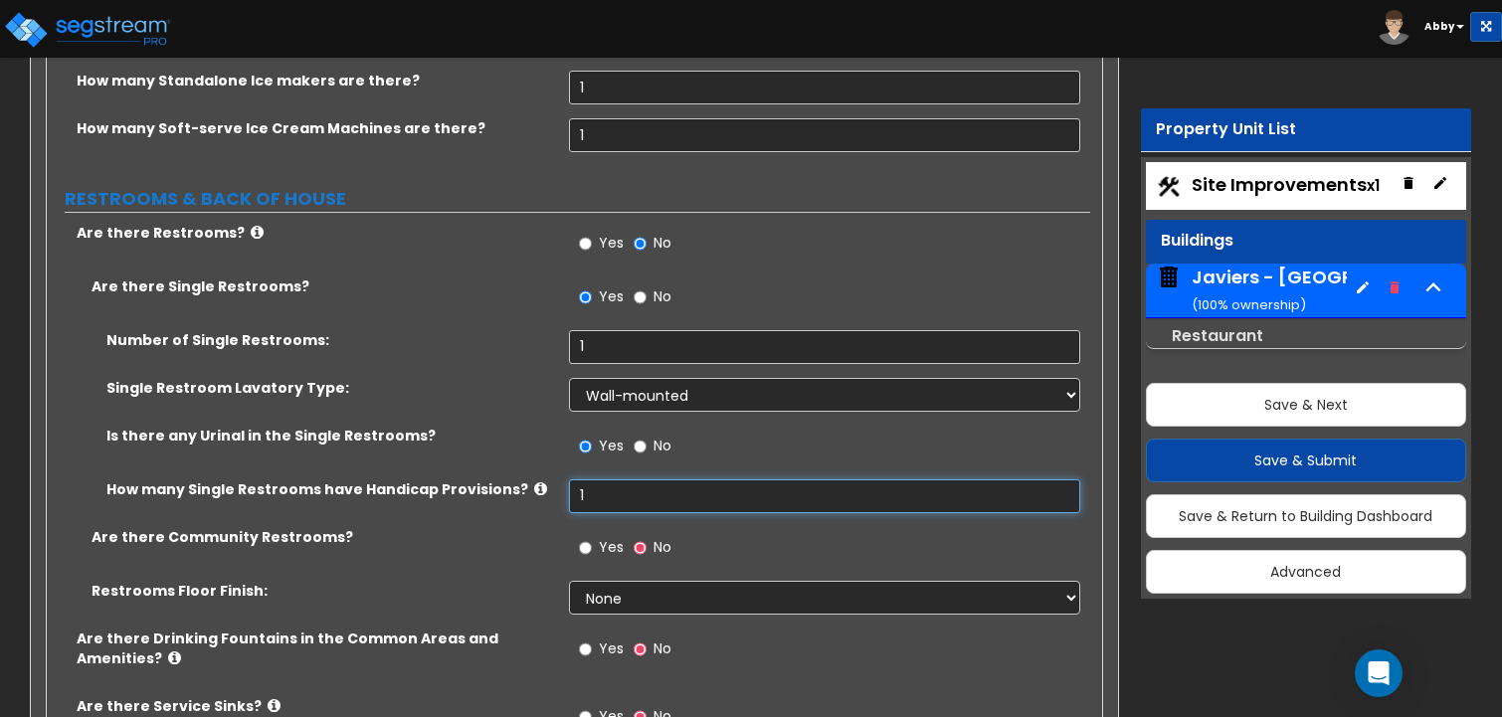
scroll to position [15516, 0]
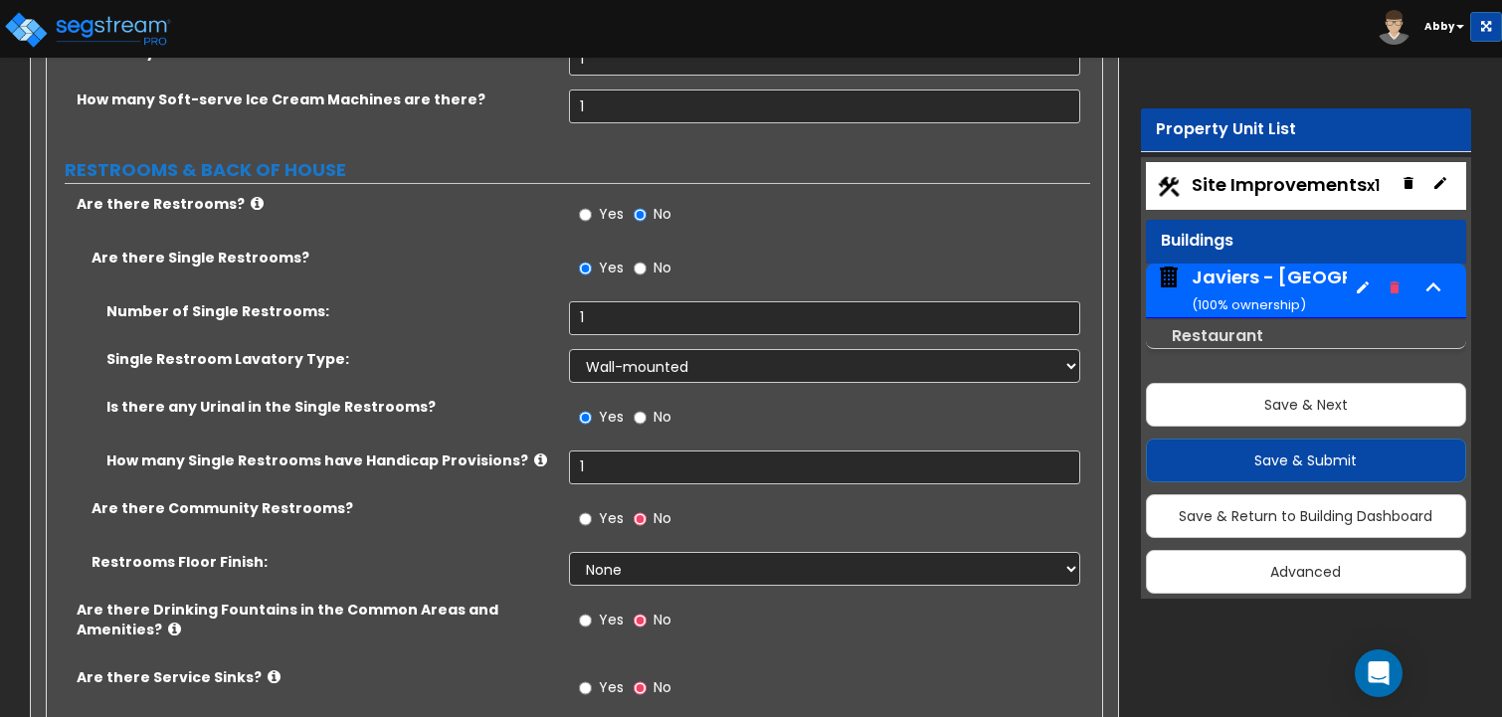
click at [595, 504] on label "Yes" at bounding box center [601, 521] width 45 height 34
click at [592, 508] on input "Yes" at bounding box center [585, 519] width 13 height 22
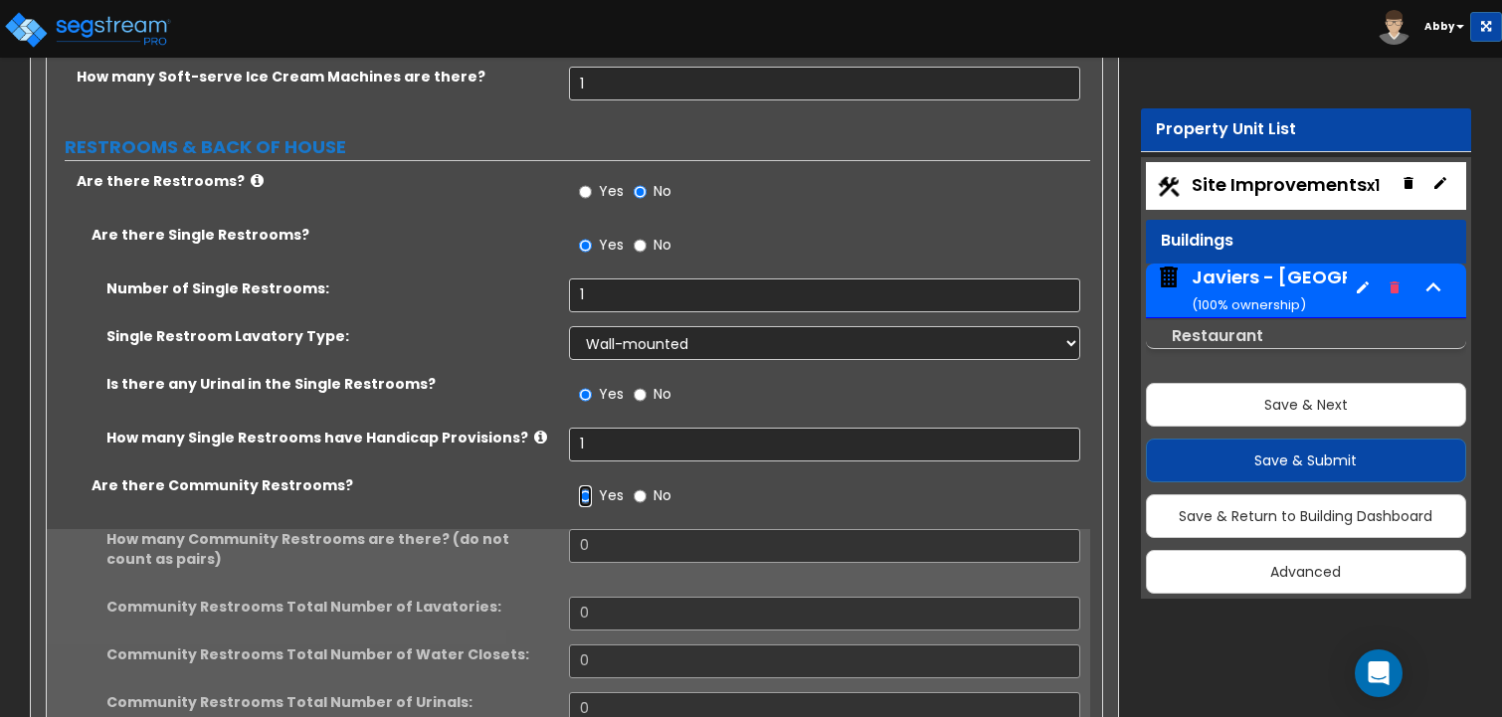
scroll to position [15616, 0]
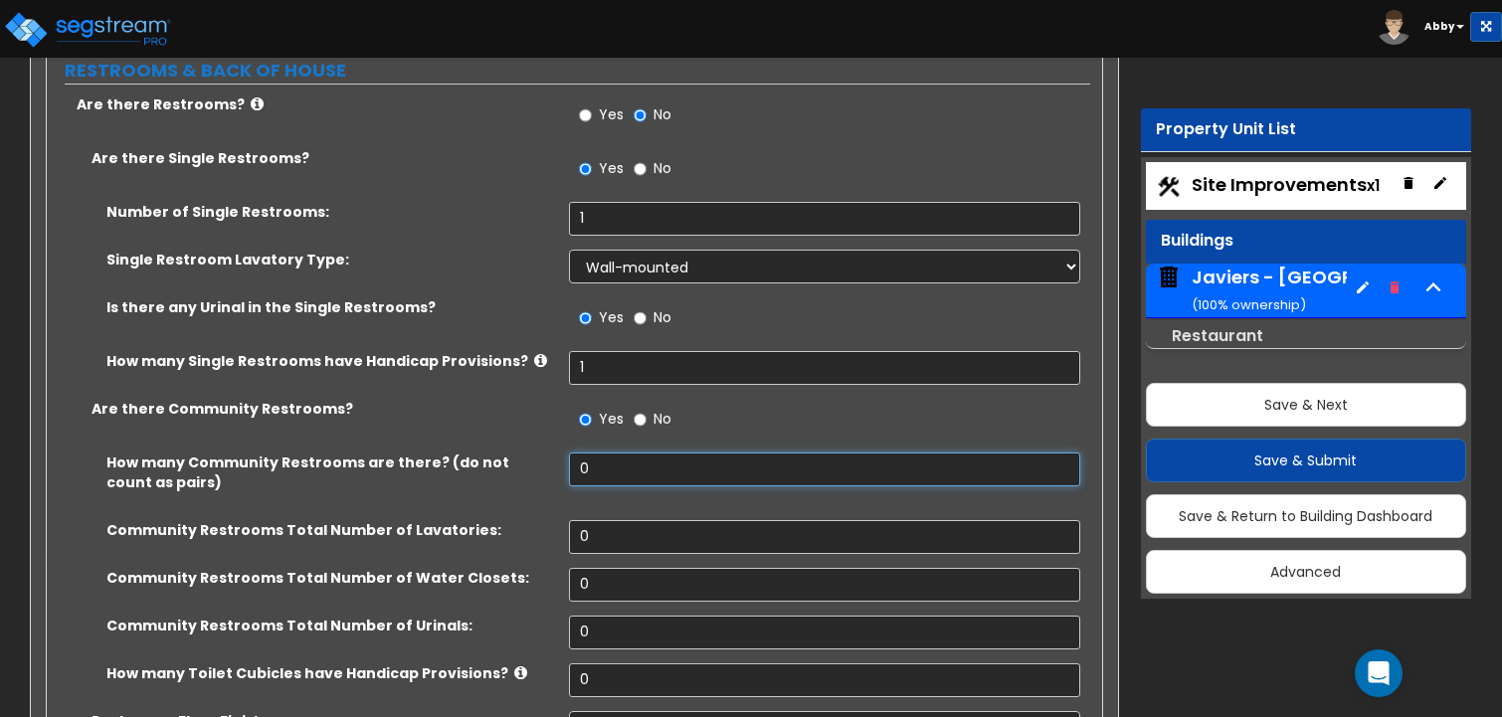
click at [595, 453] on input "0" at bounding box center [825, 470] width 512 height 34
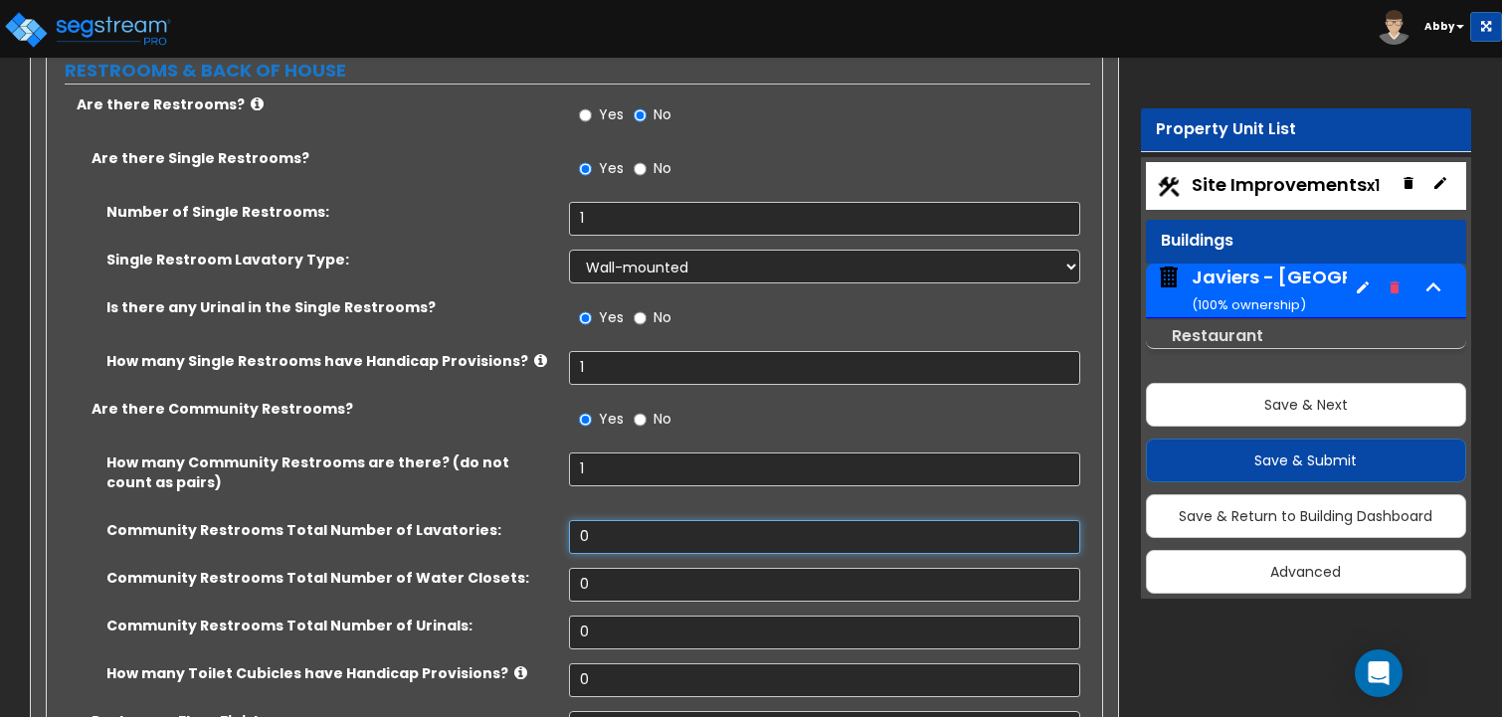
click at [591, 520] on input "0" at bounding box center [825, 537] width 512 height 34
click at [607, 568] on input "0" at bounding box center [825, 585] width 512 height 34
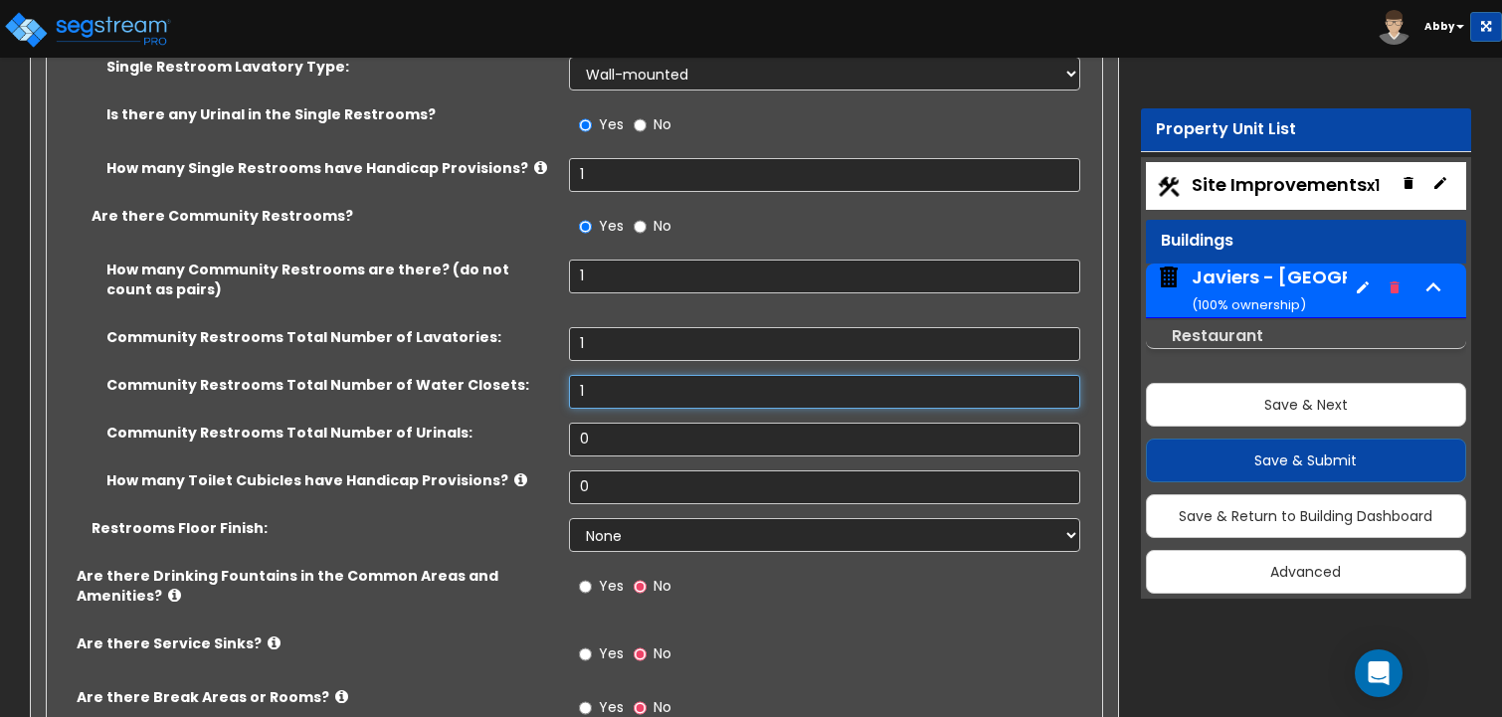
scroll to position [15815, 0]
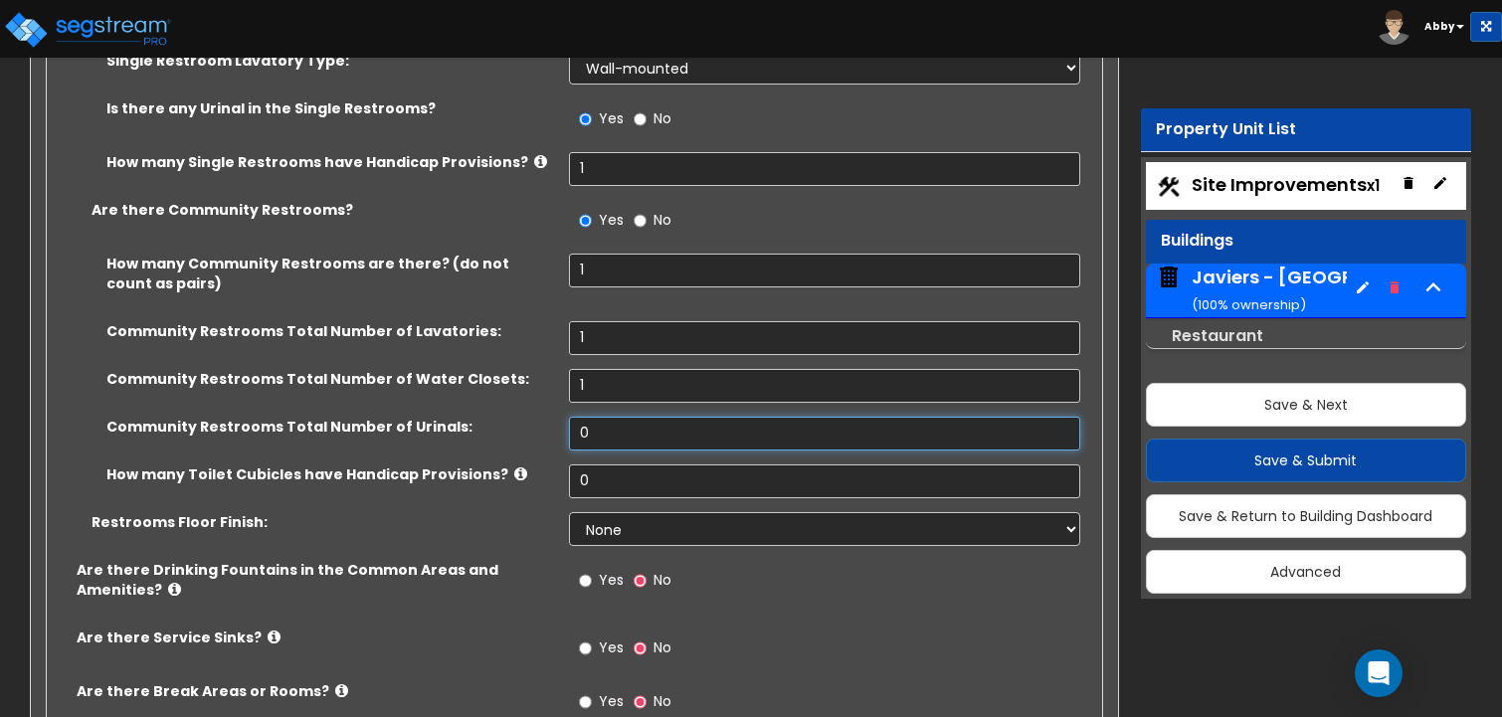
click at [593, 417] on input "0" at bounding box center [825, 434] width 512 height 34
click at [593, 464] on input "0" at bounding box center [825, 481] width 512 height 34
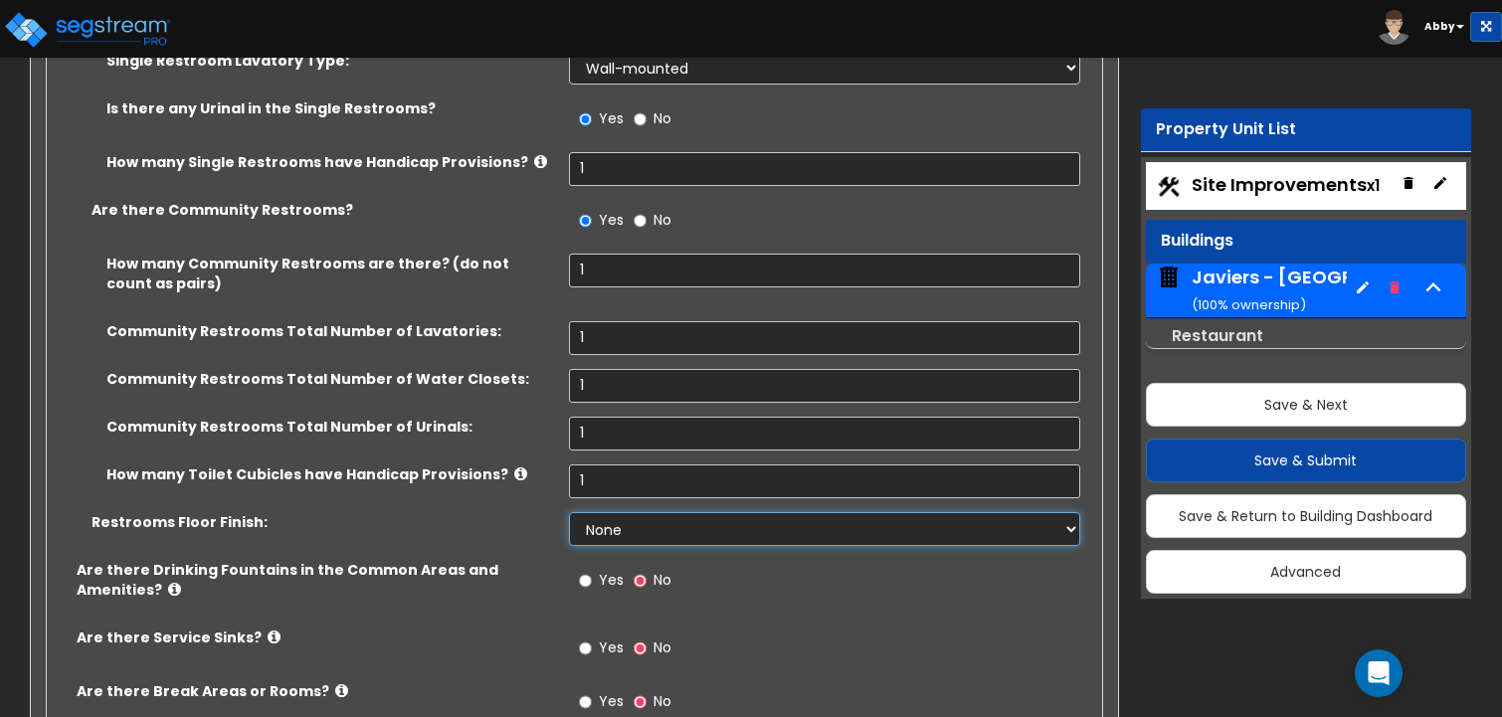
click at [612, 512] on select "None Tile Flooring Resilient Laminate Flooring VCT Flooring Sheet Vinyl Flooring" at bounding box center [825, 529] width 512 height 34
click at [569, 512] on select "None Tile Flooring Resilient Laminate Flooring VCT Flooring Sheet Vinyl Flooring" at bounding box center [825, 529] width 512 height 34
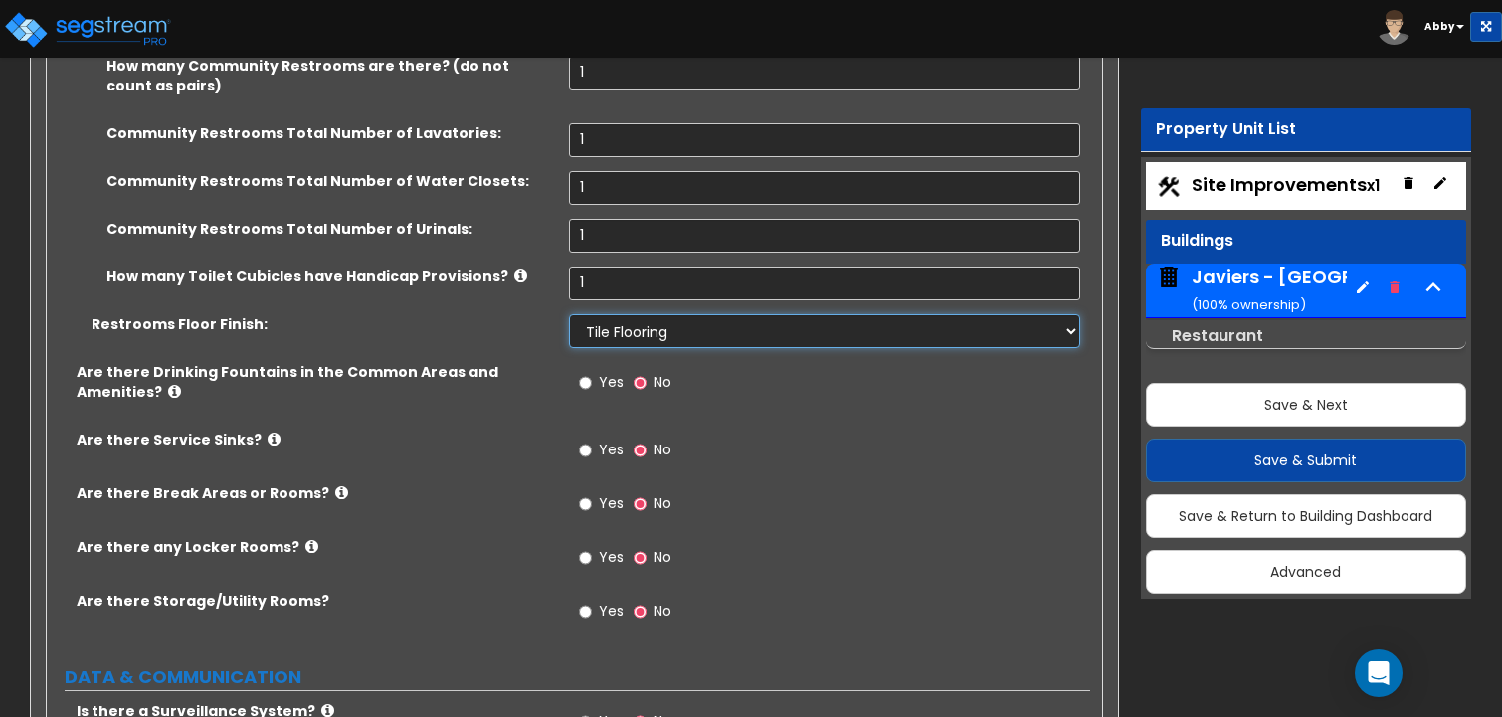
scroll to position [16014, 0]
click at [609, 371] on span "Yes" at bounding box center [611, 381] width 25 height 20
click at [592, 371] on input "Yes" at bounding box center [585, 382] width 13 height 22
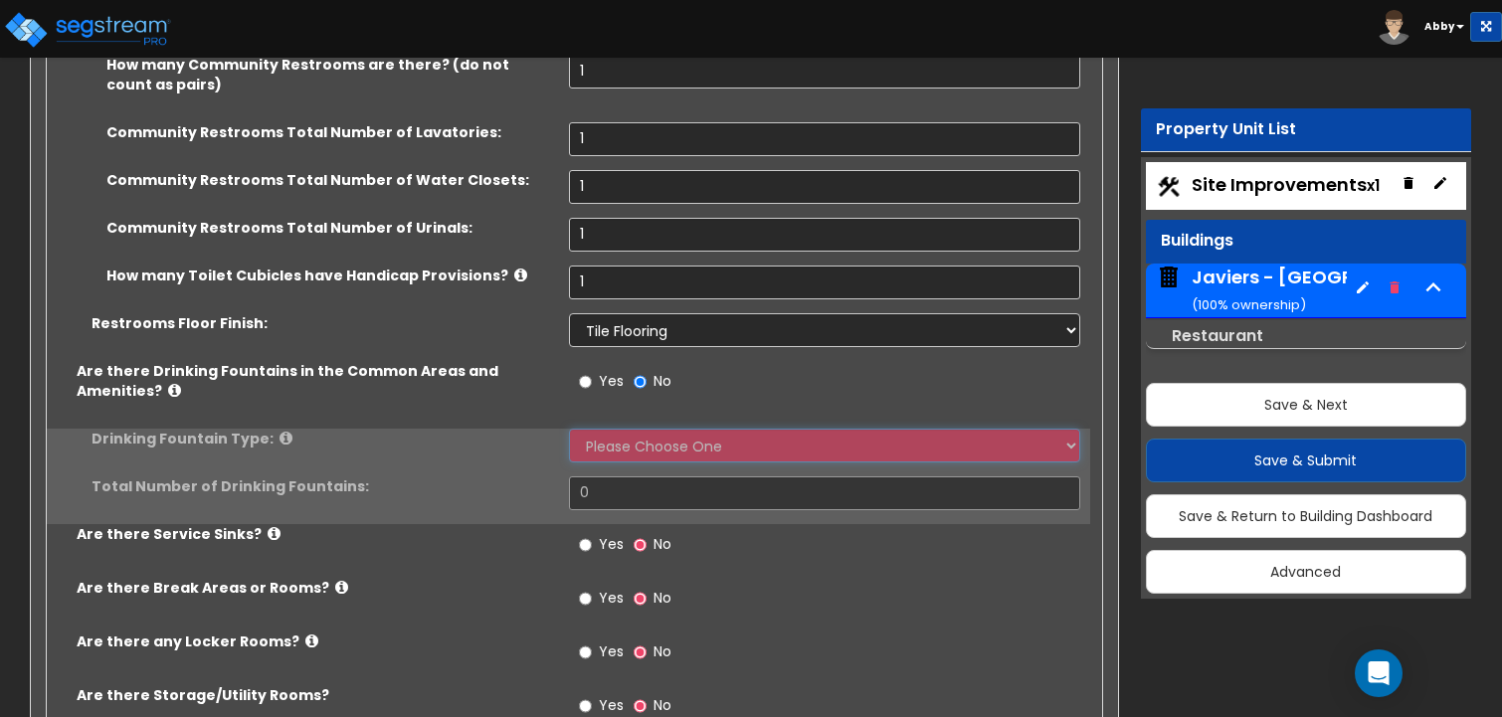
click at [605, 429] on select "Please Choose One Wall-mounted Floor-mounted" at bounding box center [825, 446] width 512 height 34
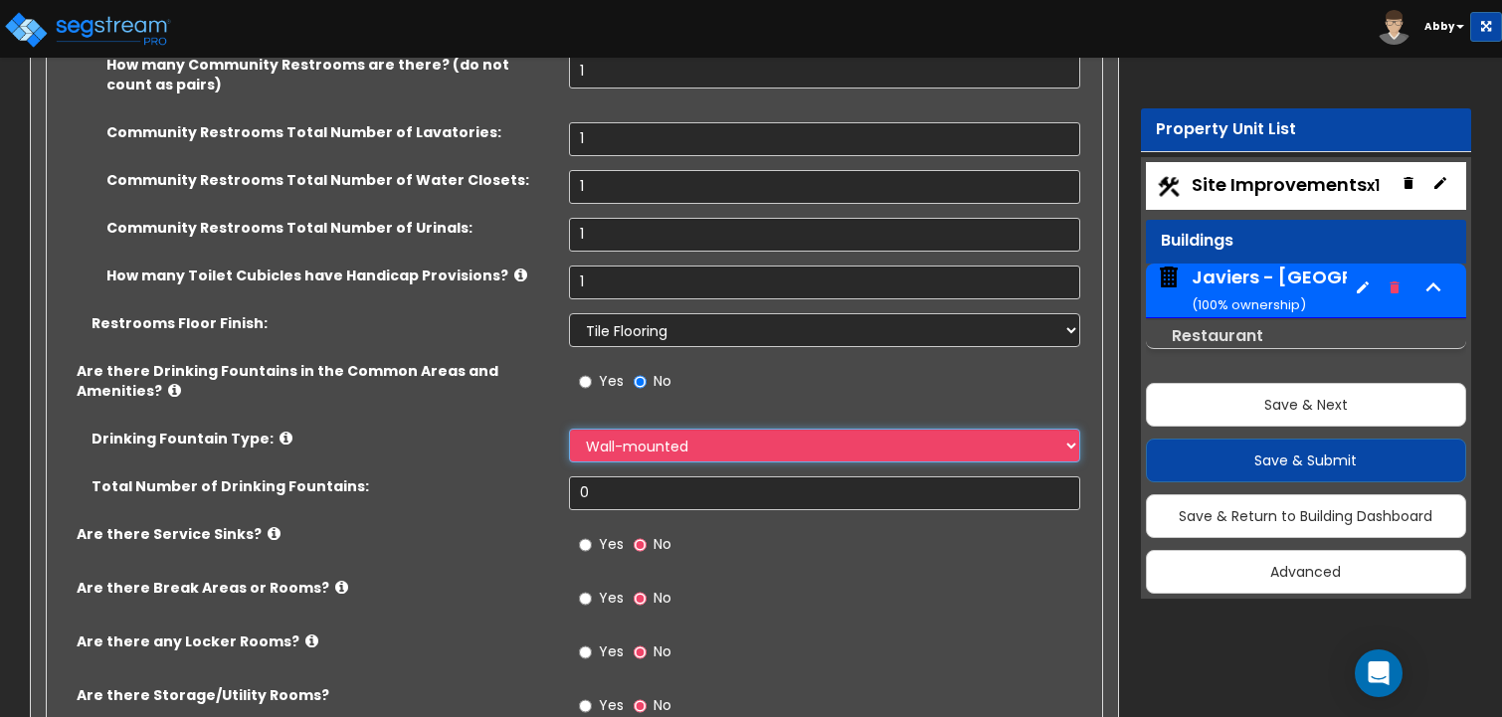
click at [569, 429] on select "Please Choose One Wall-mounted Floor-mounted" at bounding box center [825, 446] width 512 height 34
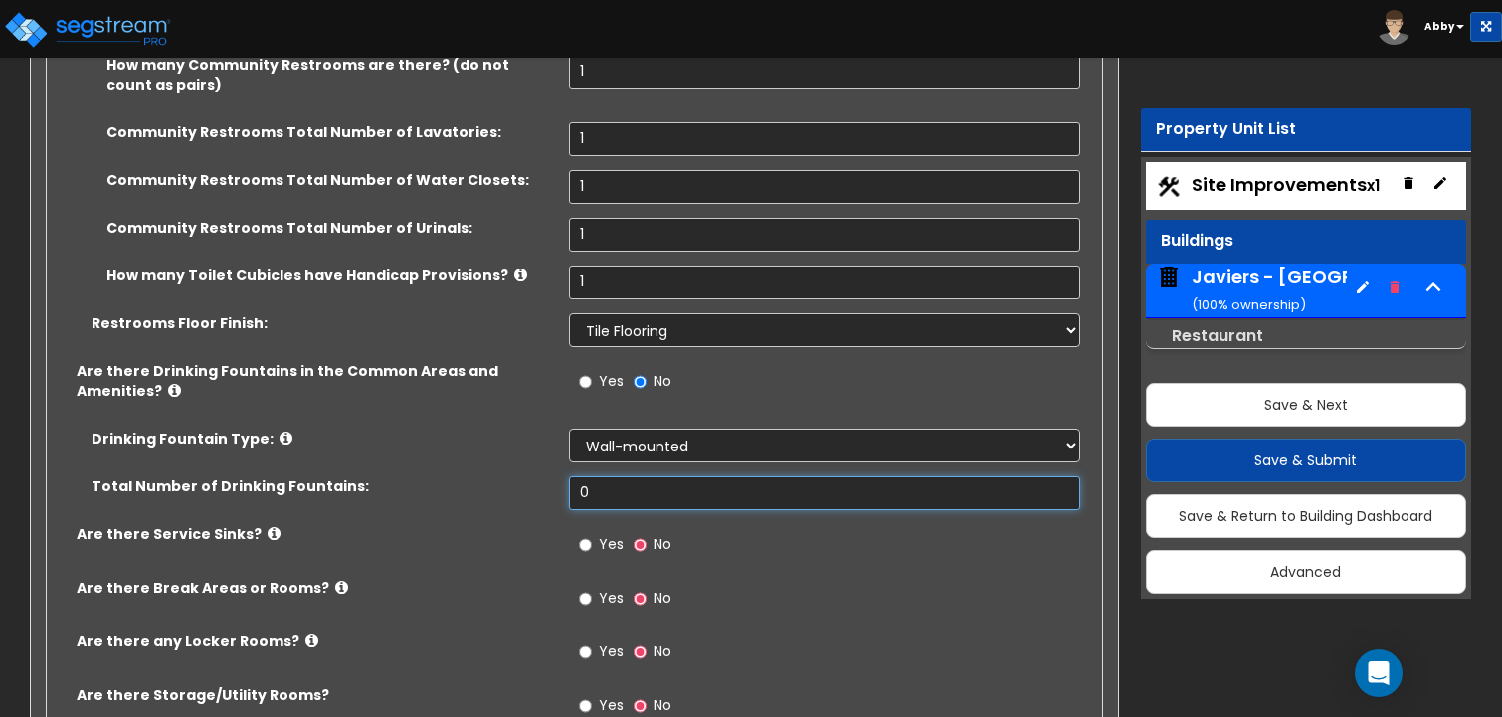
click at [607, 476] on input "0" at bounding box center [825, 493] width 512 height 34
click at [609, 534] on span "Yes" at bounding box center [611, 544] width 25 height 20
click at [592, 534] on input "Yes" at bounding box center [585, 545] width 13 height 22
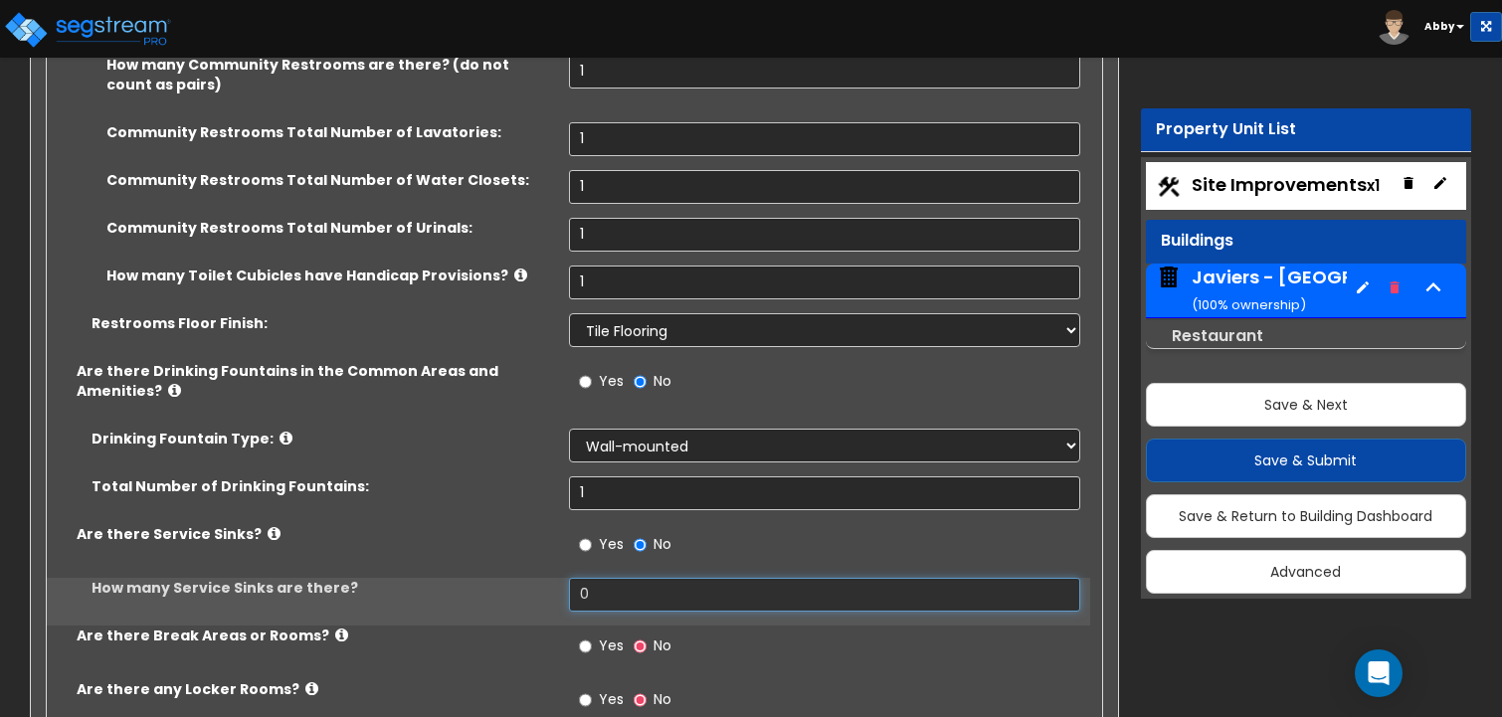
click at [621, 578] on input "0" at bounding box center [825, 595] width 512 height 34
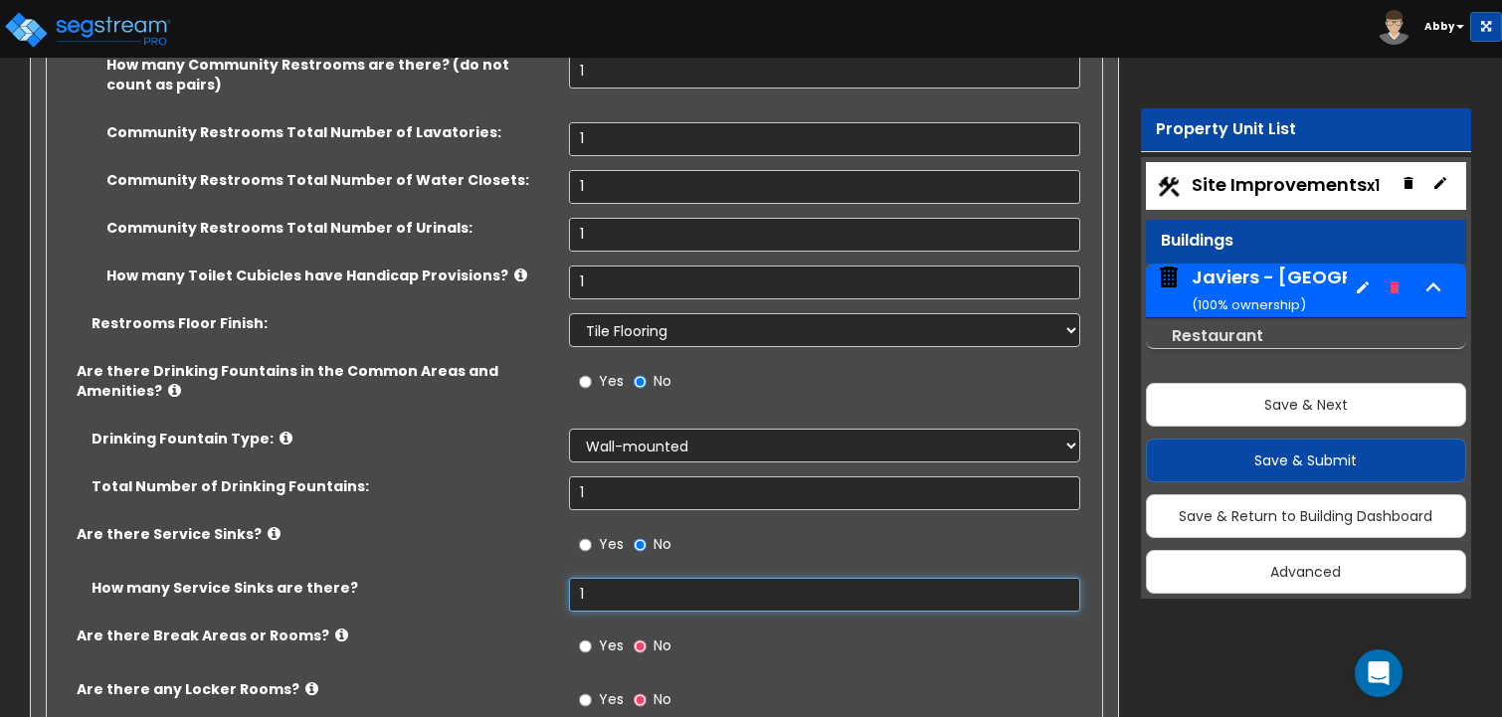
scroll to position [16113, 0]
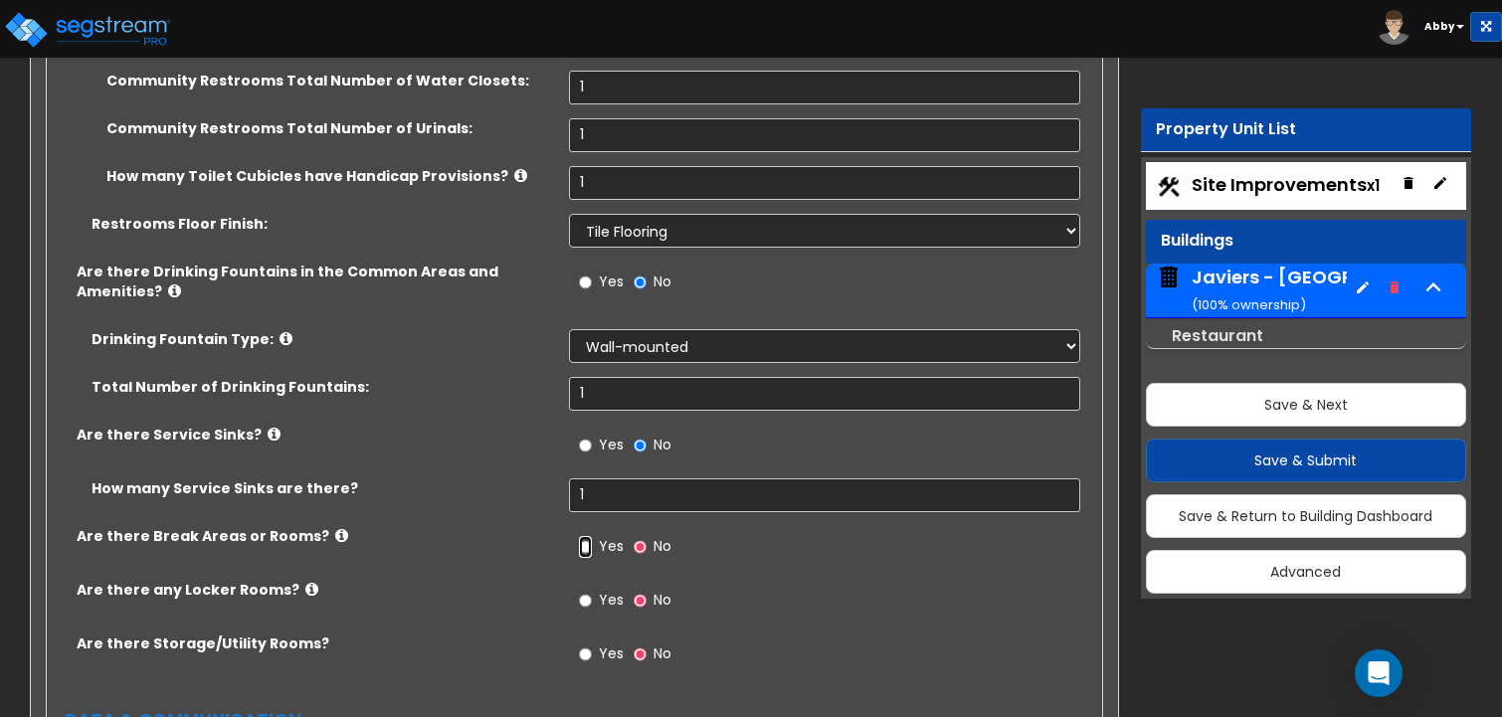
click at [591, 536] on input "Yes" at bounding box center [585, 547] width 13 height 22
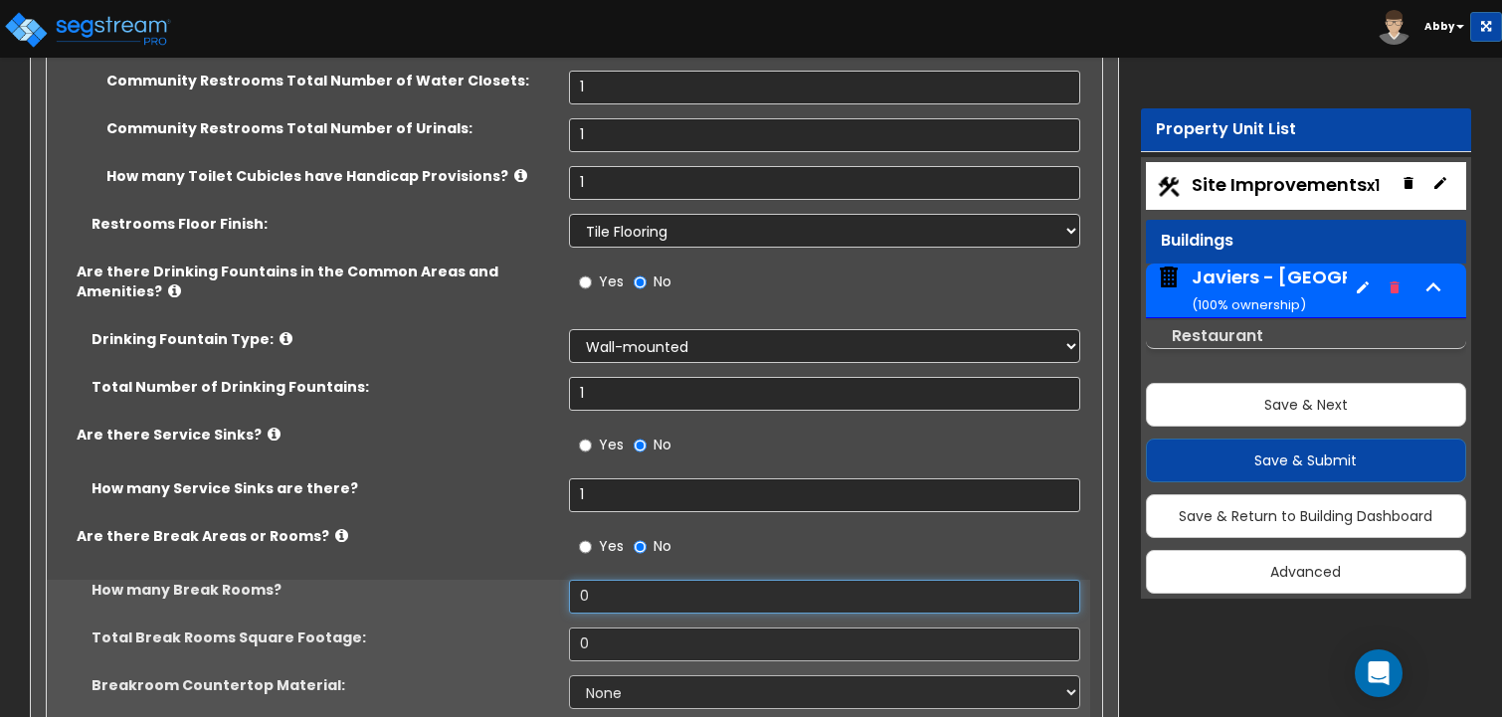
click at [609, 580] on input "0" at bounding box center [825, 597] width 512 height 34
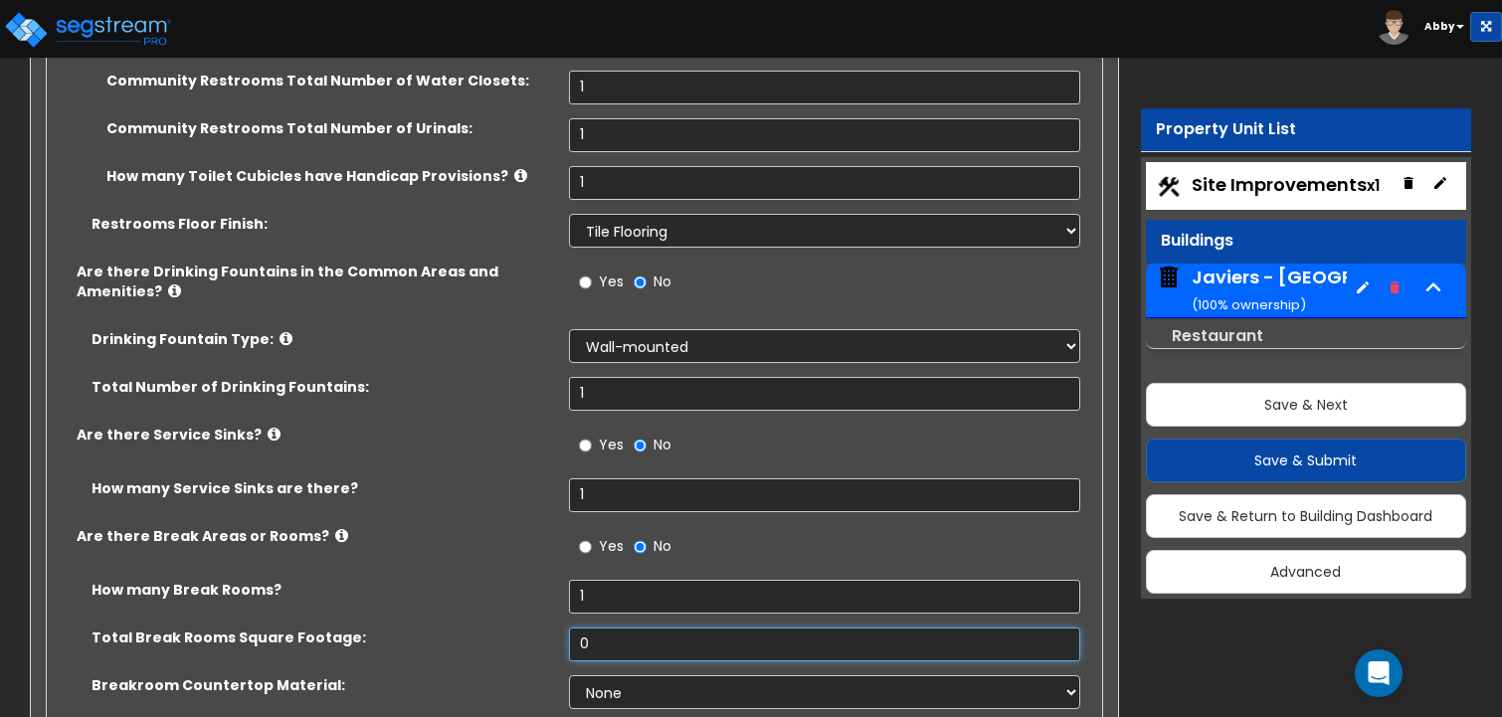
click at [607, 628] on input "0" at bounding box center [825, 645] width 512 height 34
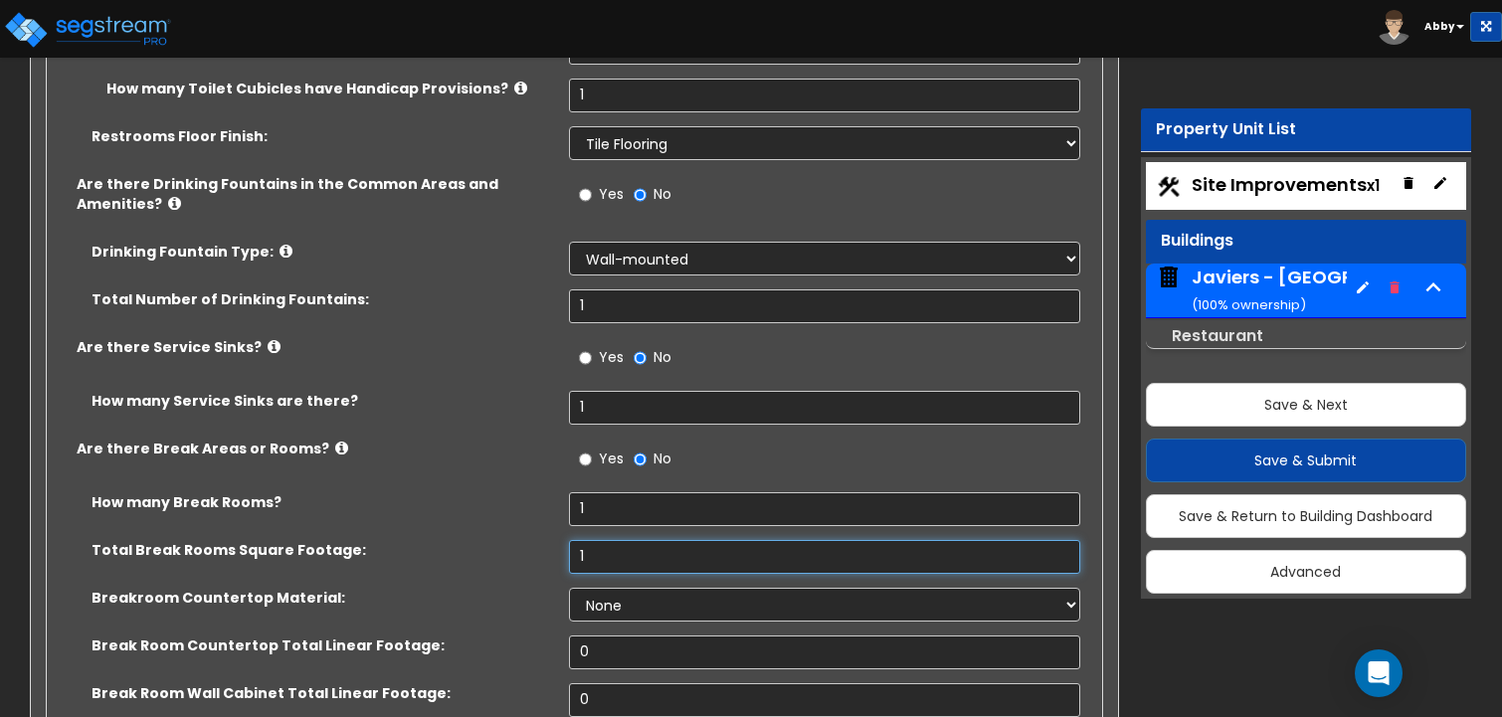
scroll to position [16212, 0]
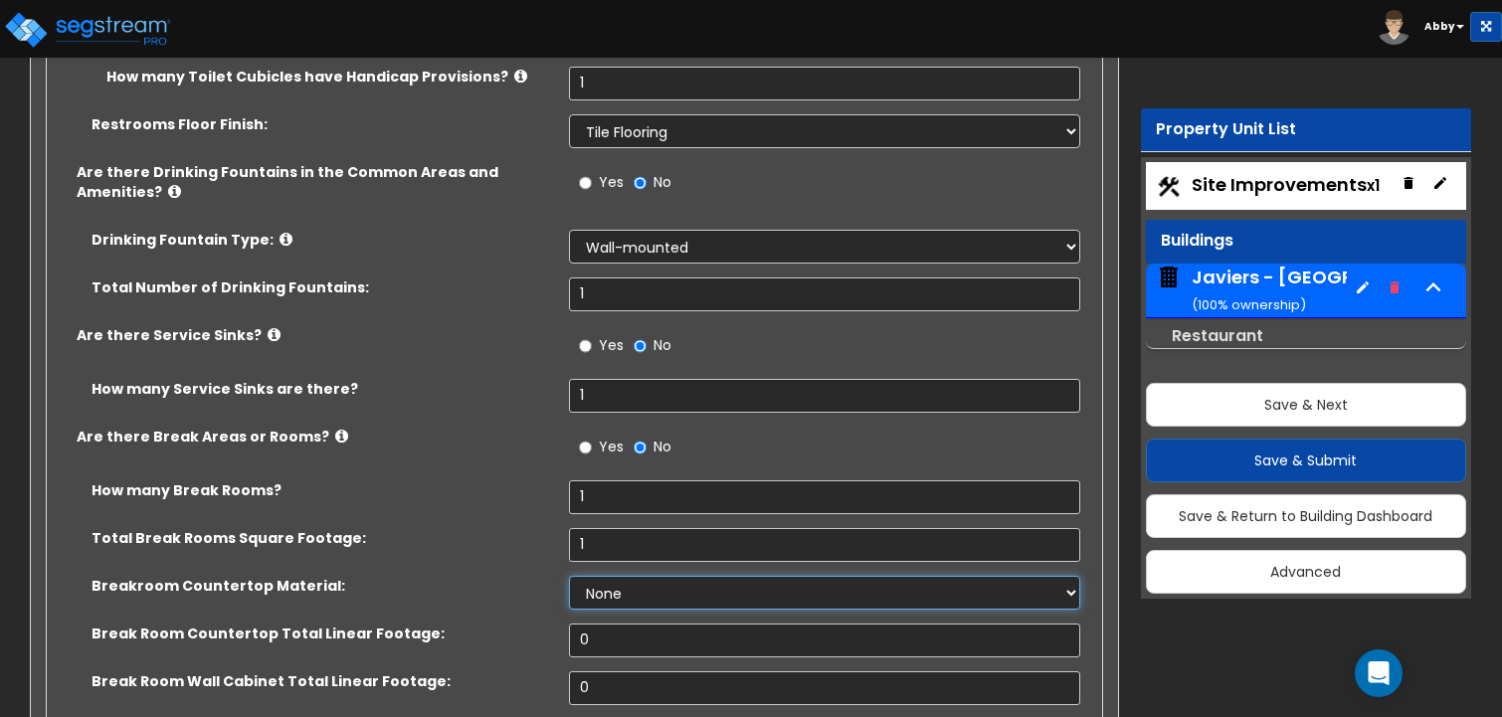
click at [594, 576] on select "None Plastic Laminate Solid Surface Stone Quartz Marble Tile Wood Stainless Ste…" at bounding box center [825, 593] width 512 height 34
click at [569, 576] on select "None Plastic Laminate Solid Surface Stone Quartz Marble Tile Wood Stainless Ste…" at bounding box center [825, 593] width 512 height 34
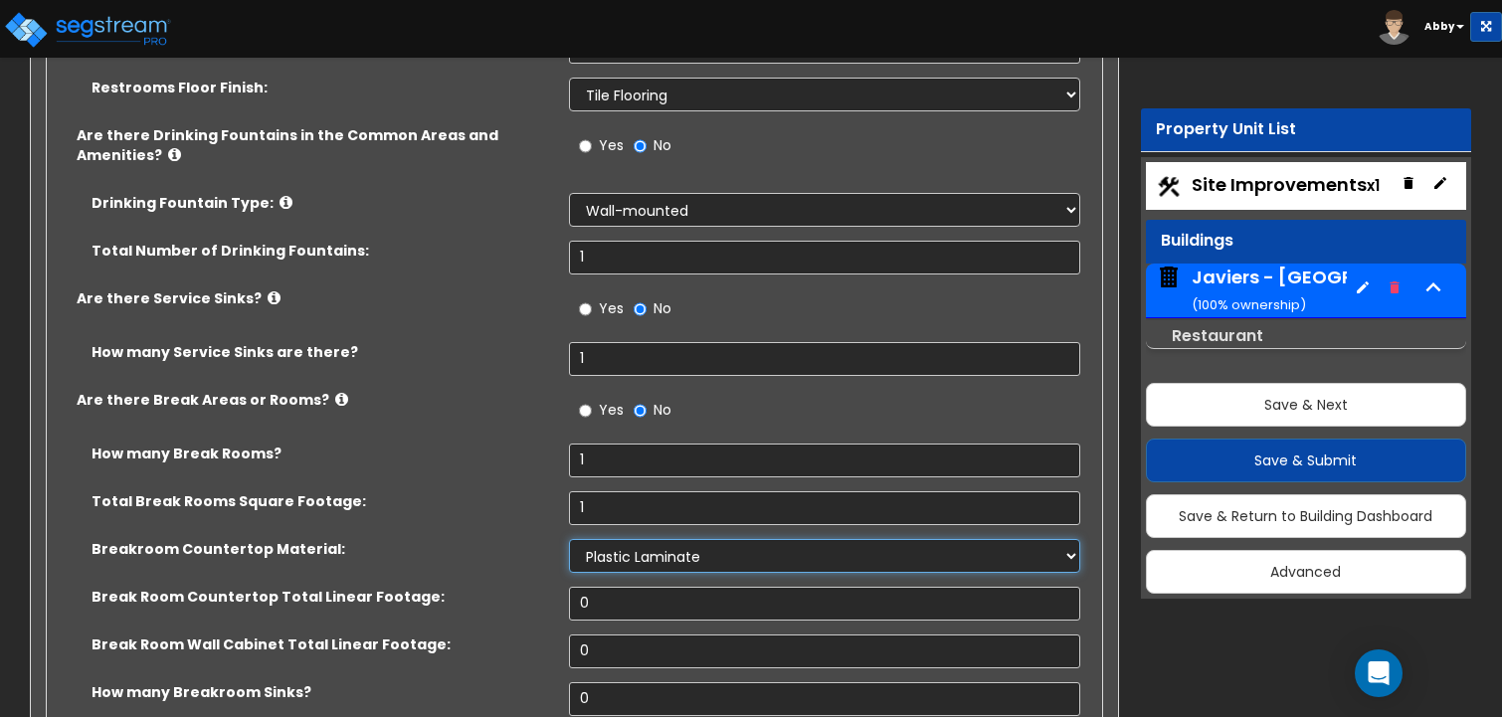
scroll to position [16312, 0]
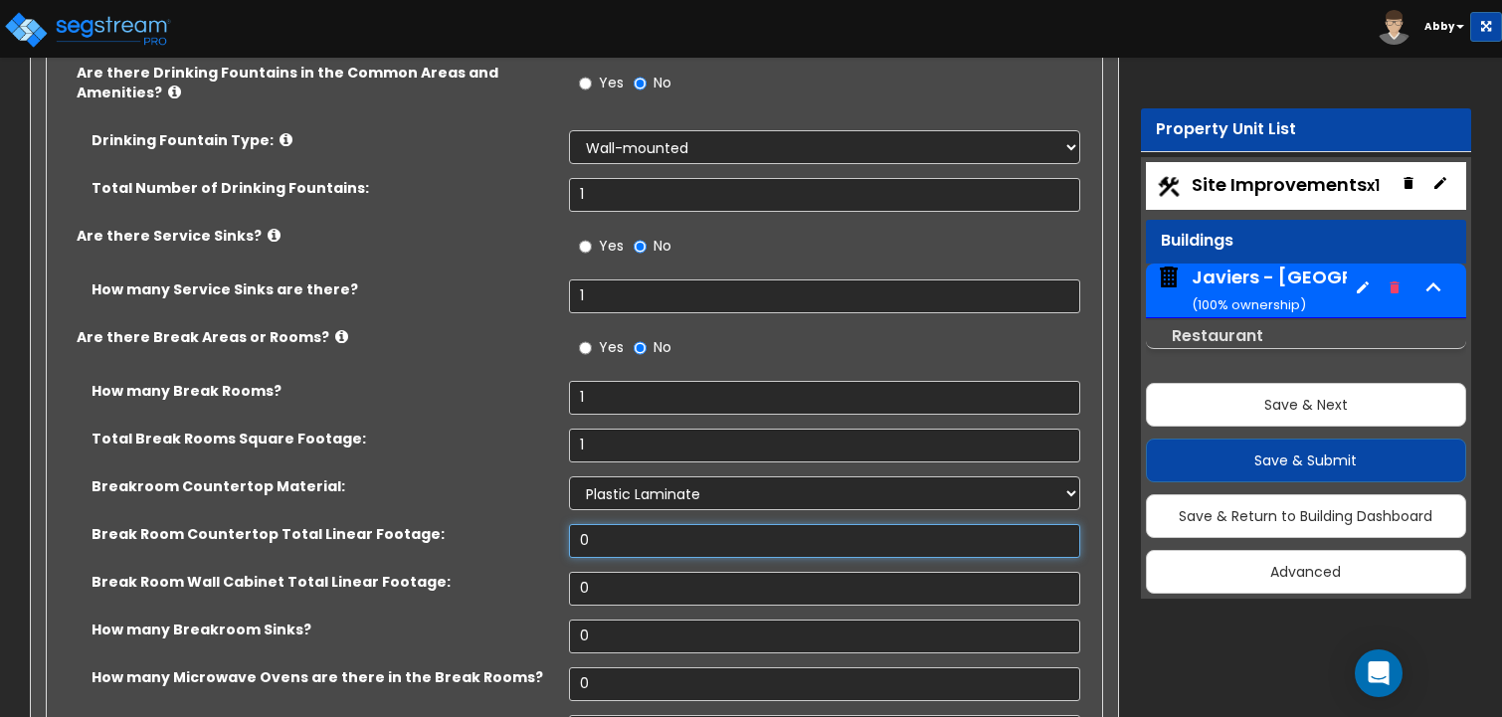
click at [600, 524] on input "0" at bounding box center [825, 541] width 512 height 34
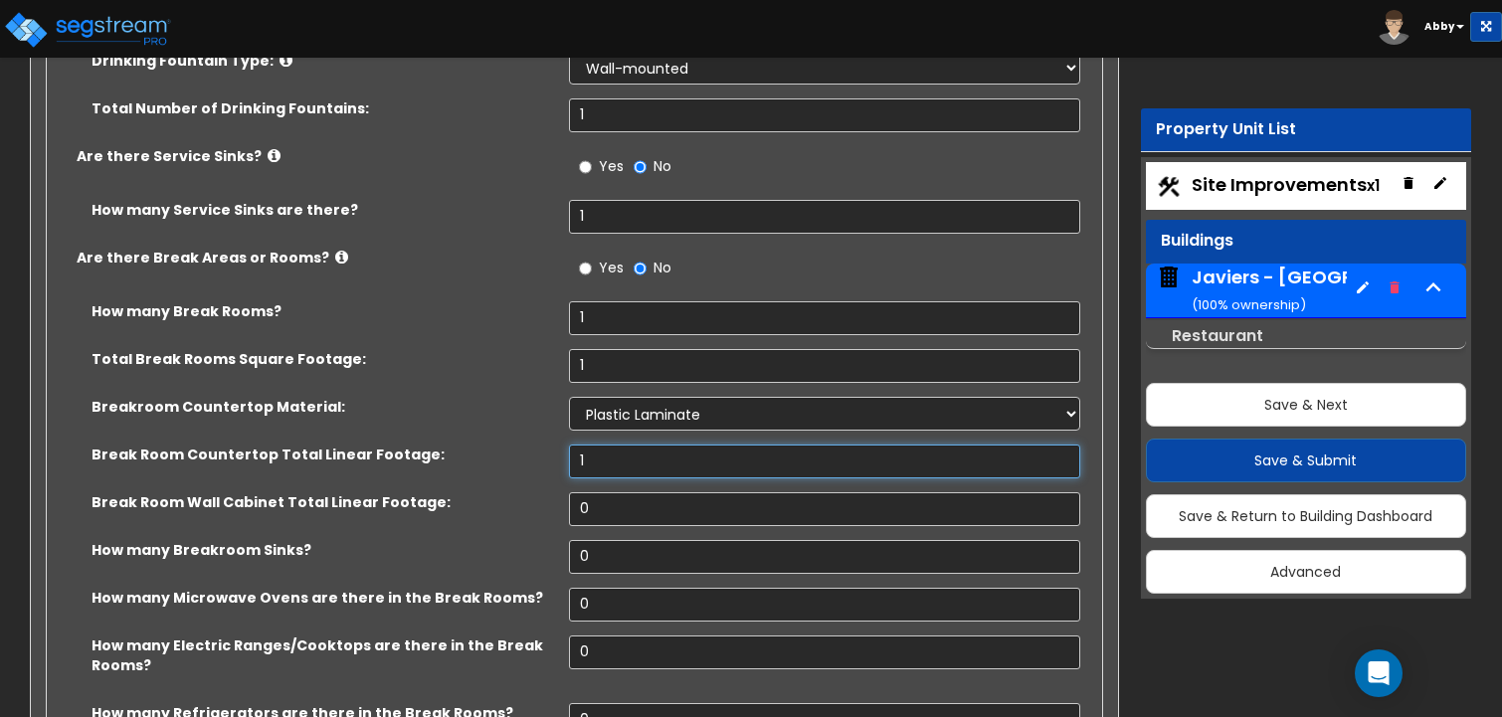
scroll to position [16411, 0]
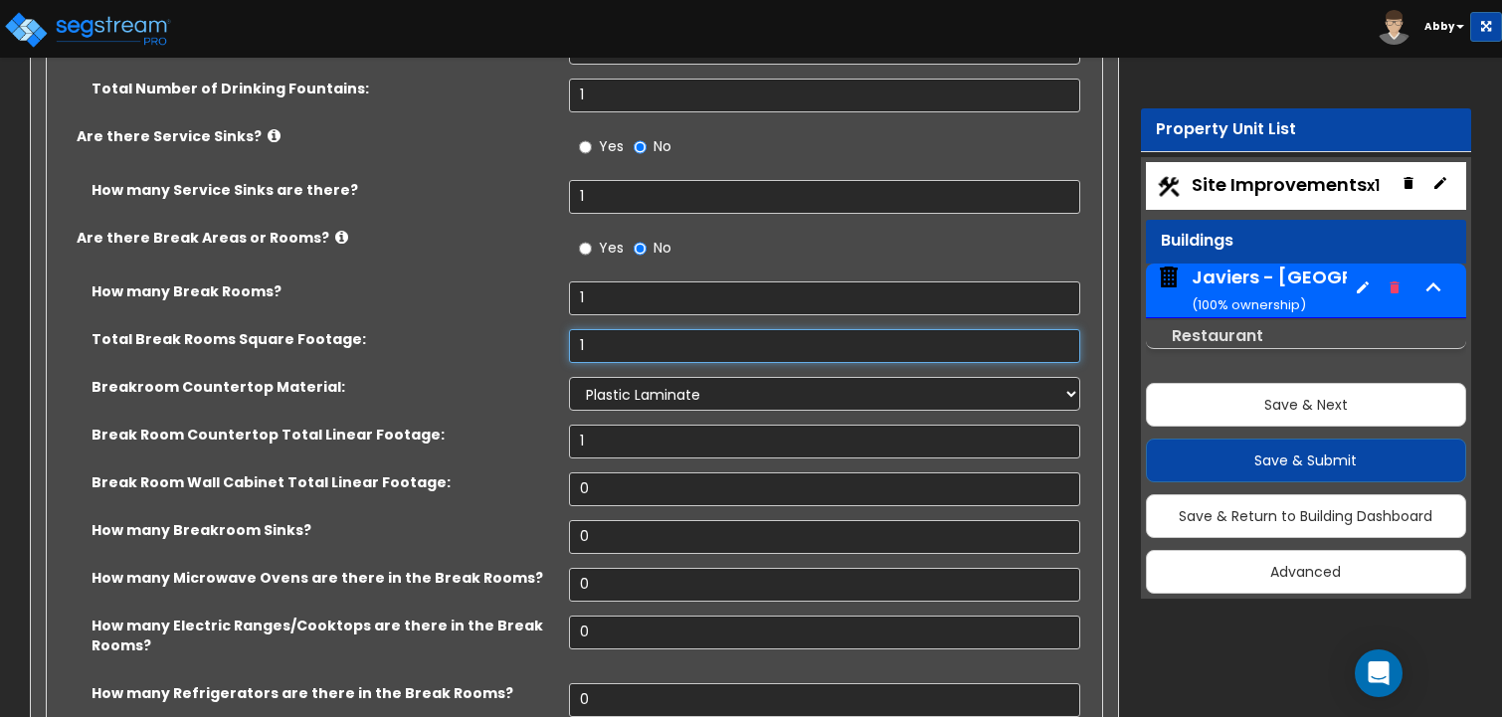
click at [621, 329] on input "1" at bounding box center [825, 346] width 512 height 34
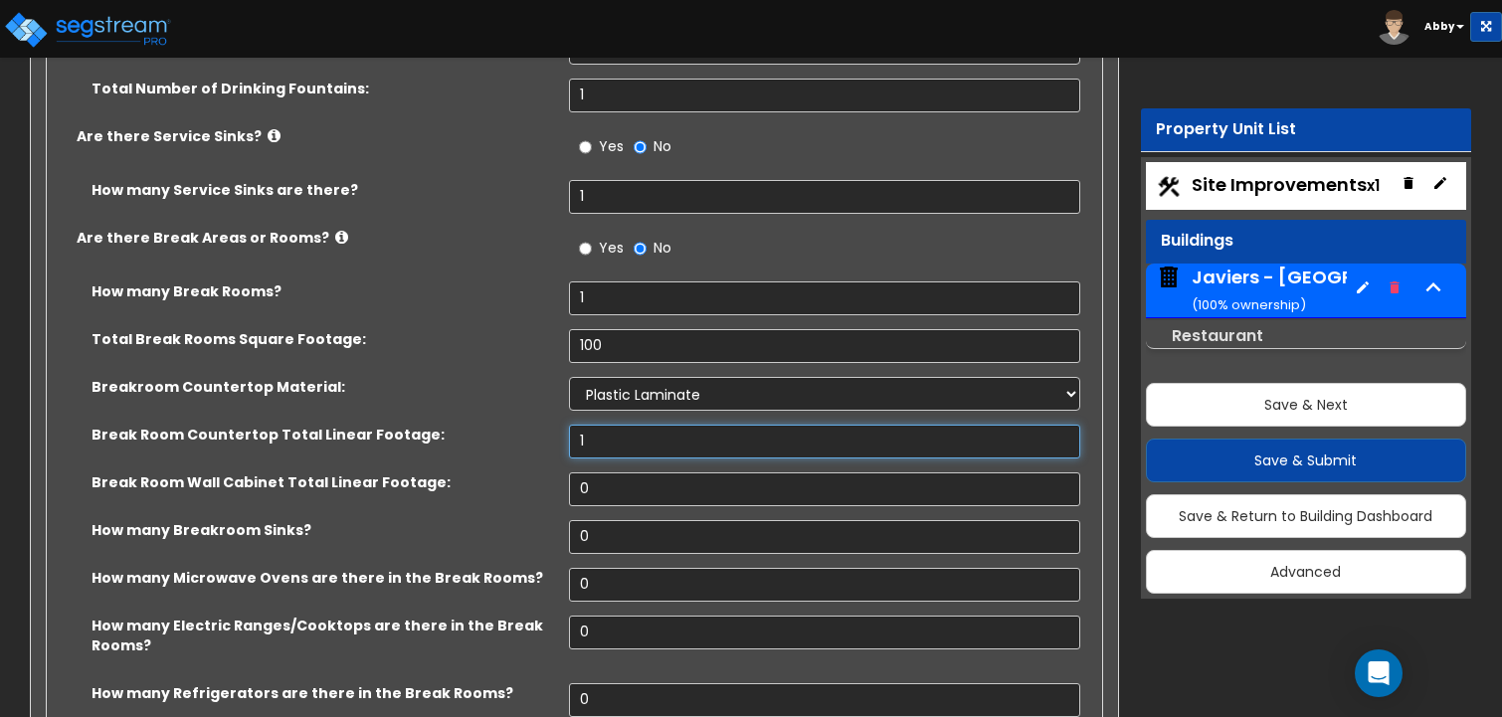
click at [595, 425] on input "1" at bounding box center [825, 442] width 512 height 34
click at [596, 472] on input "0" at bounding box center [825, 489] width 512 height 34
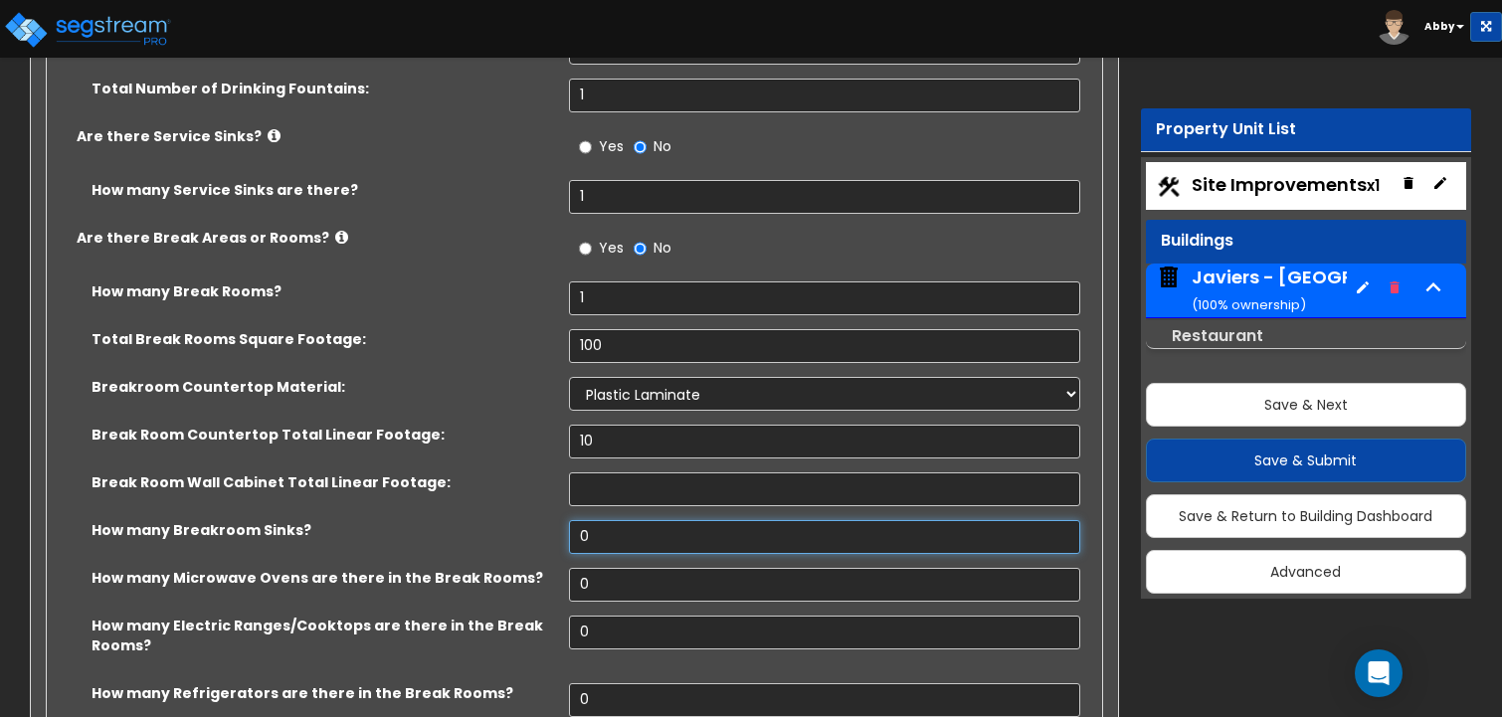
click at [599, 520] on input "0" at bounding box center [825, 537] width 512 height 34
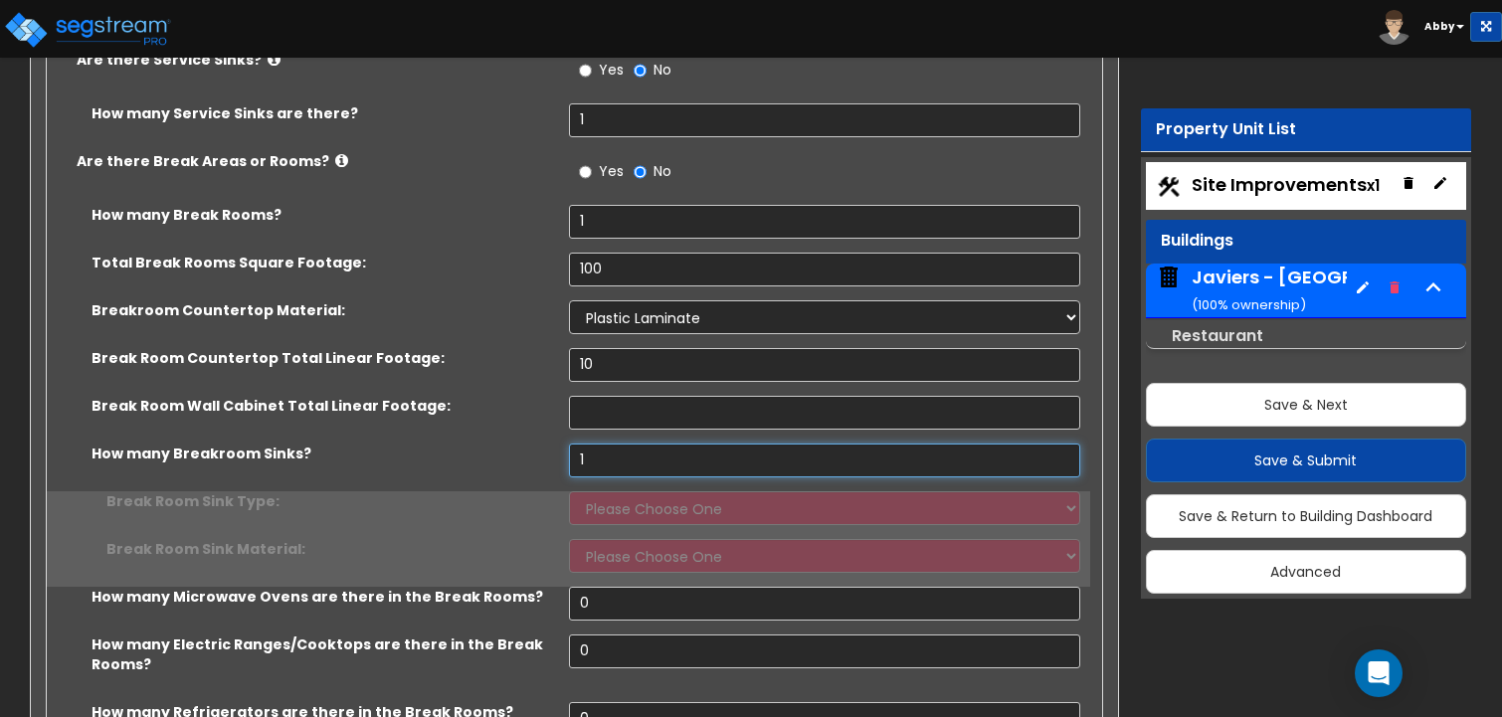
scroll to position [16511, 0]
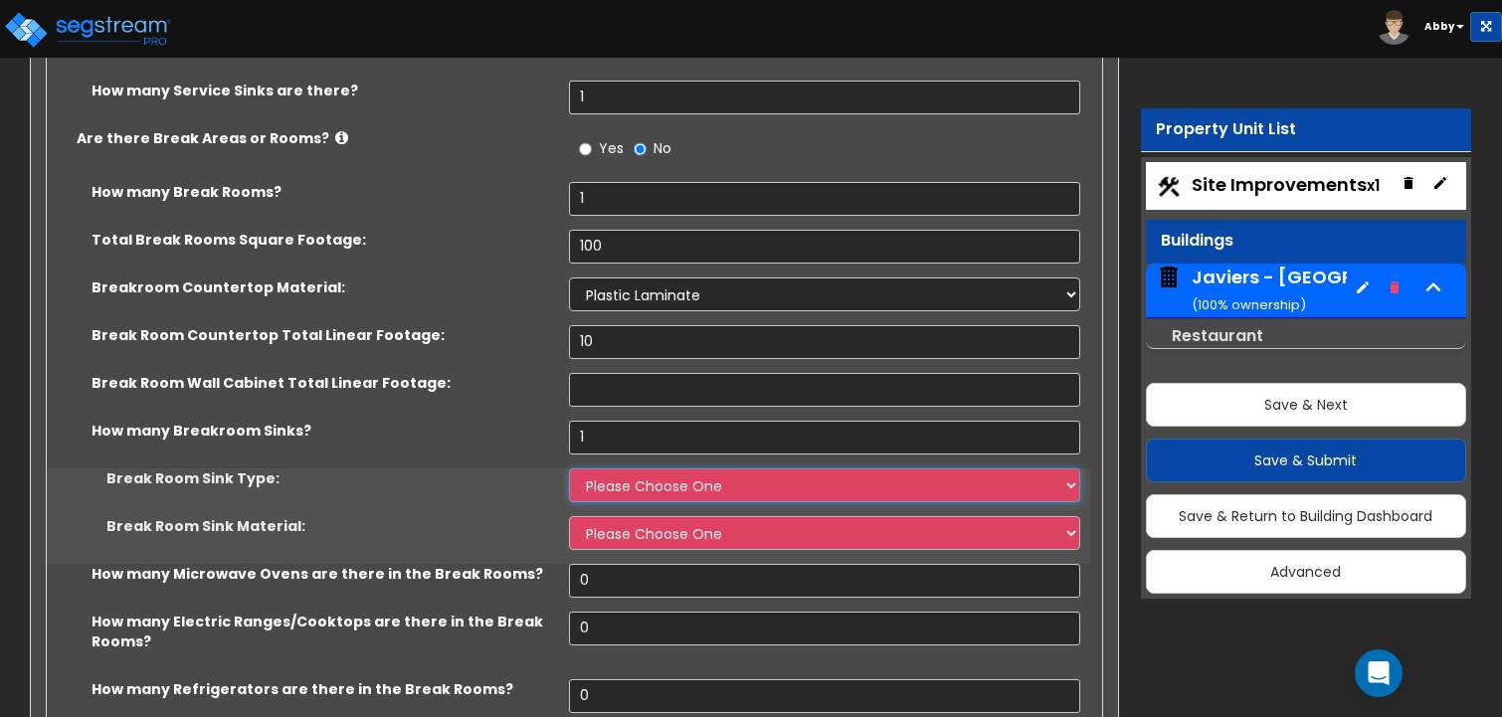
click at [591, 468] on select "Please Choose One Single Sink Double Sink" at bounding box center [825, 485] width 512 height 34
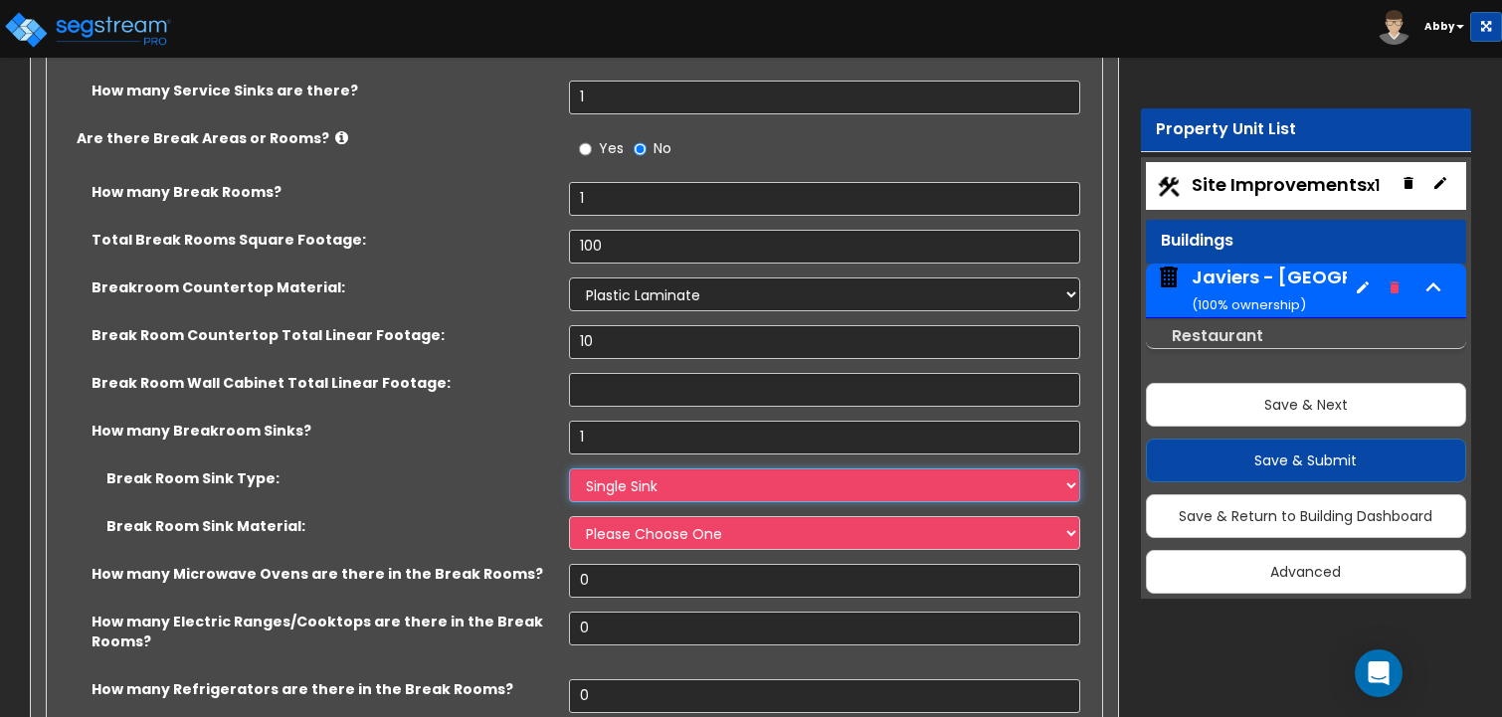
click at [569, 468] on select "Please Choose One Single Sink Double Sink" at bounding box center [825, 485] width 512 height 34
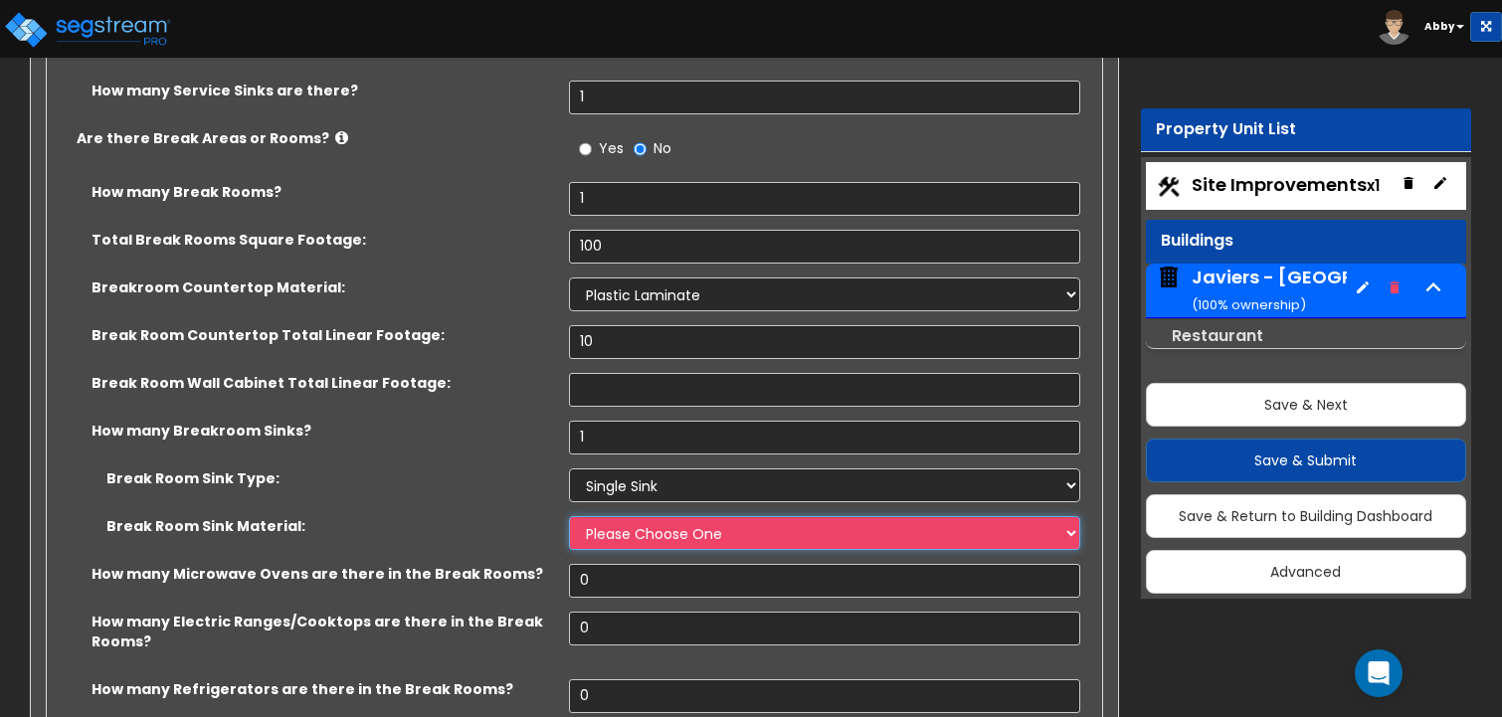
click at [602, 516] on select "Please Choose One Stainless Steel Porcelain Enamel Cast Iron" at bounding box center [825, 533] width 512 height 34
click at [569, 516] on select "Please Choose One Stainless Steel Porcelain Enamel Cast Iron" at bounding box center [825, 533] width 512 height 34
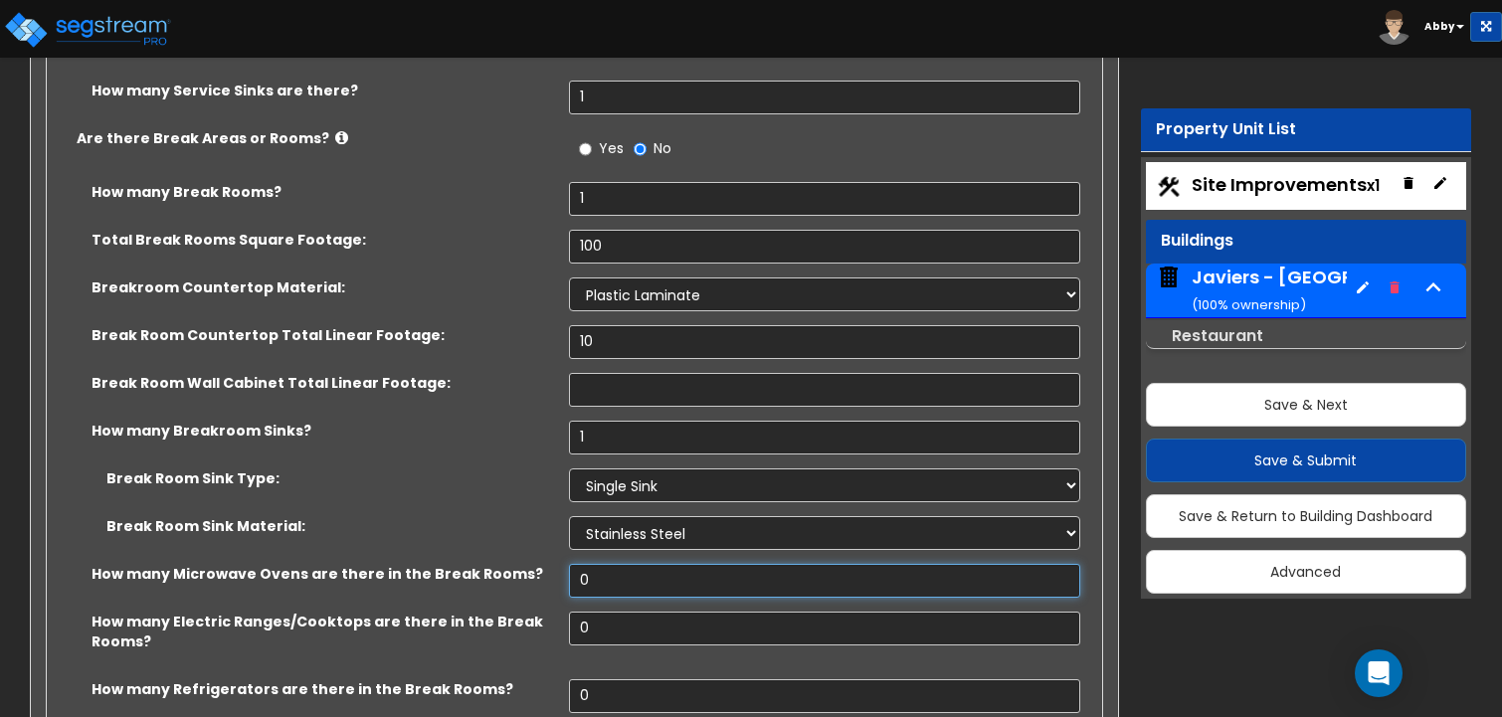
click at [609, 564] on input "0" at bounding box center [825, 581] width 512 height 34
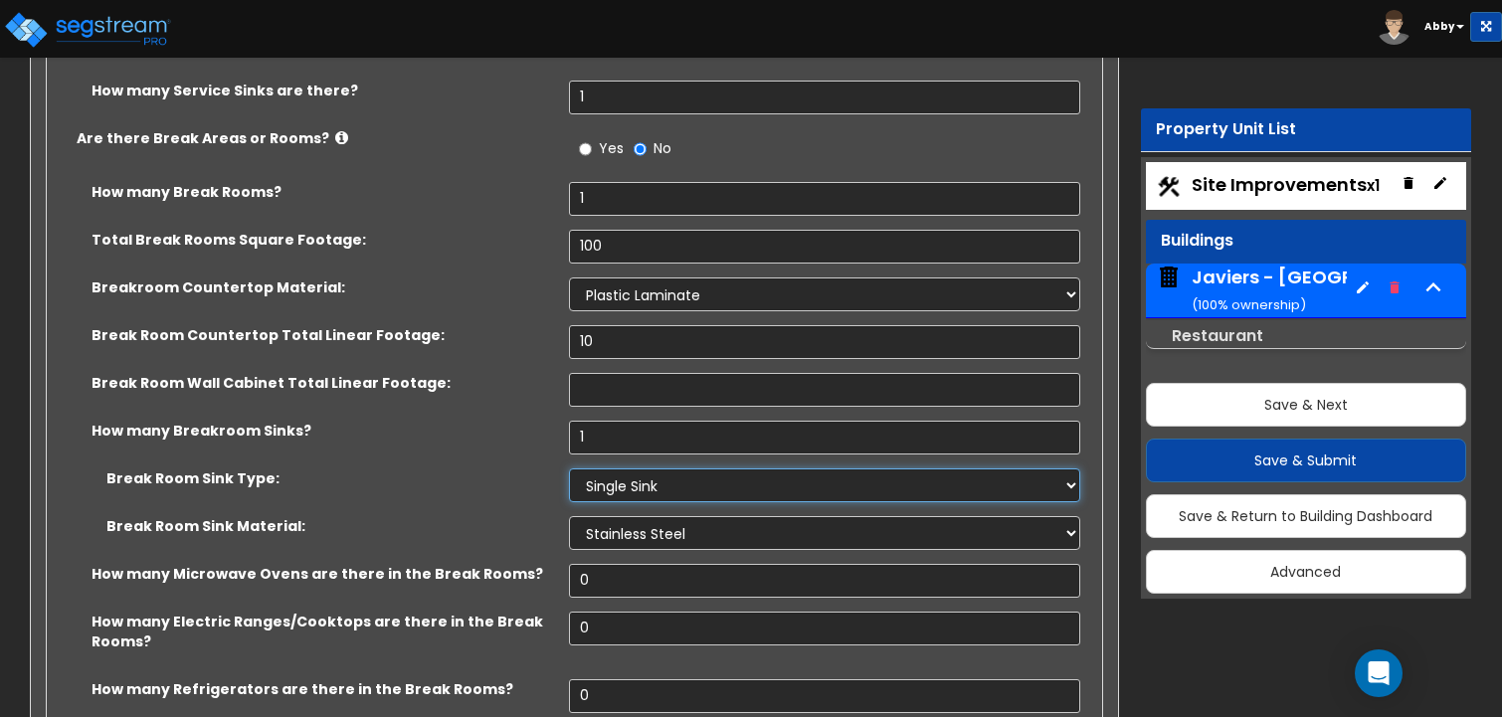
click at [625, 468] on select "Please Choose One Single Sink Double Sink" at bounding box center [825, 485] width 512 height 34
click at [569, 468] on select "Please Choose One Single Sink Double Sink" at bounding box center [825, 485] width 512 height 34
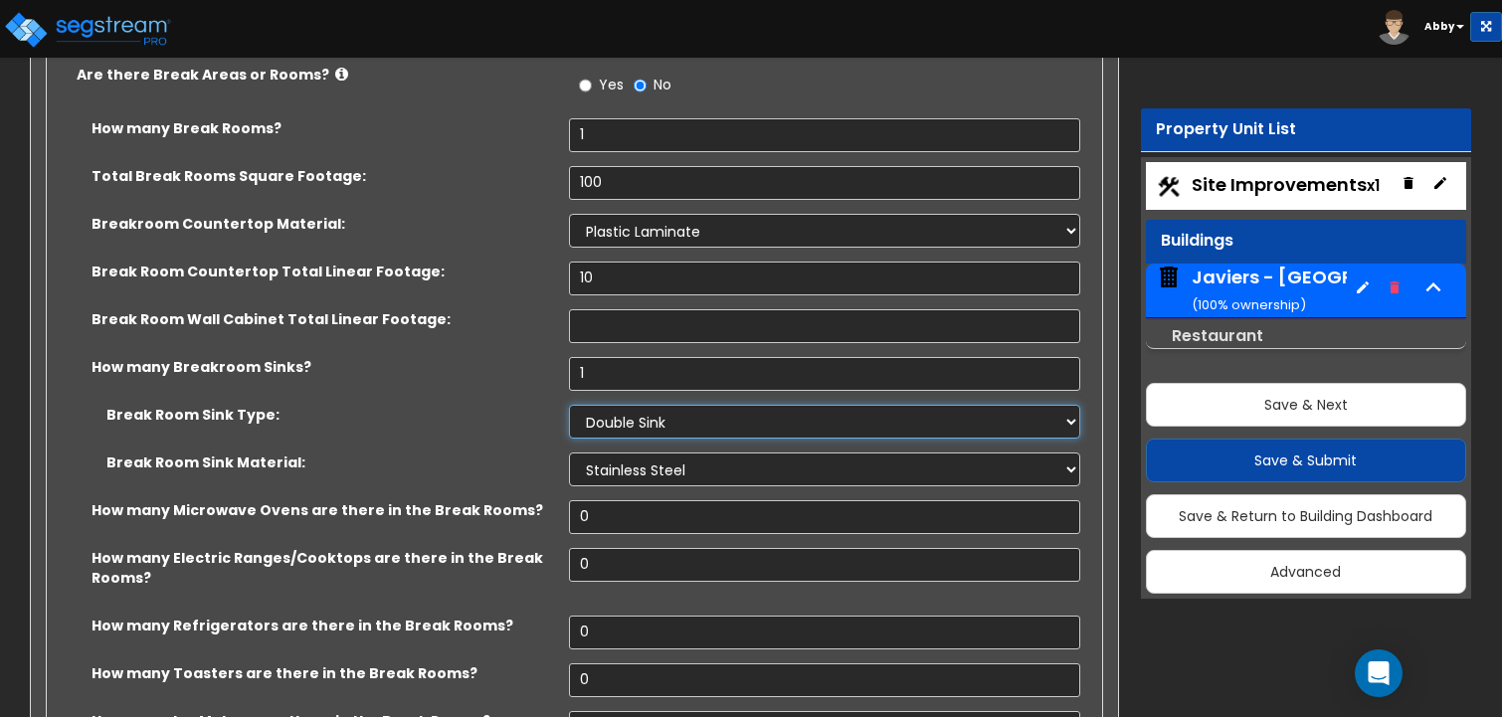
scroll to position [16610, 0]
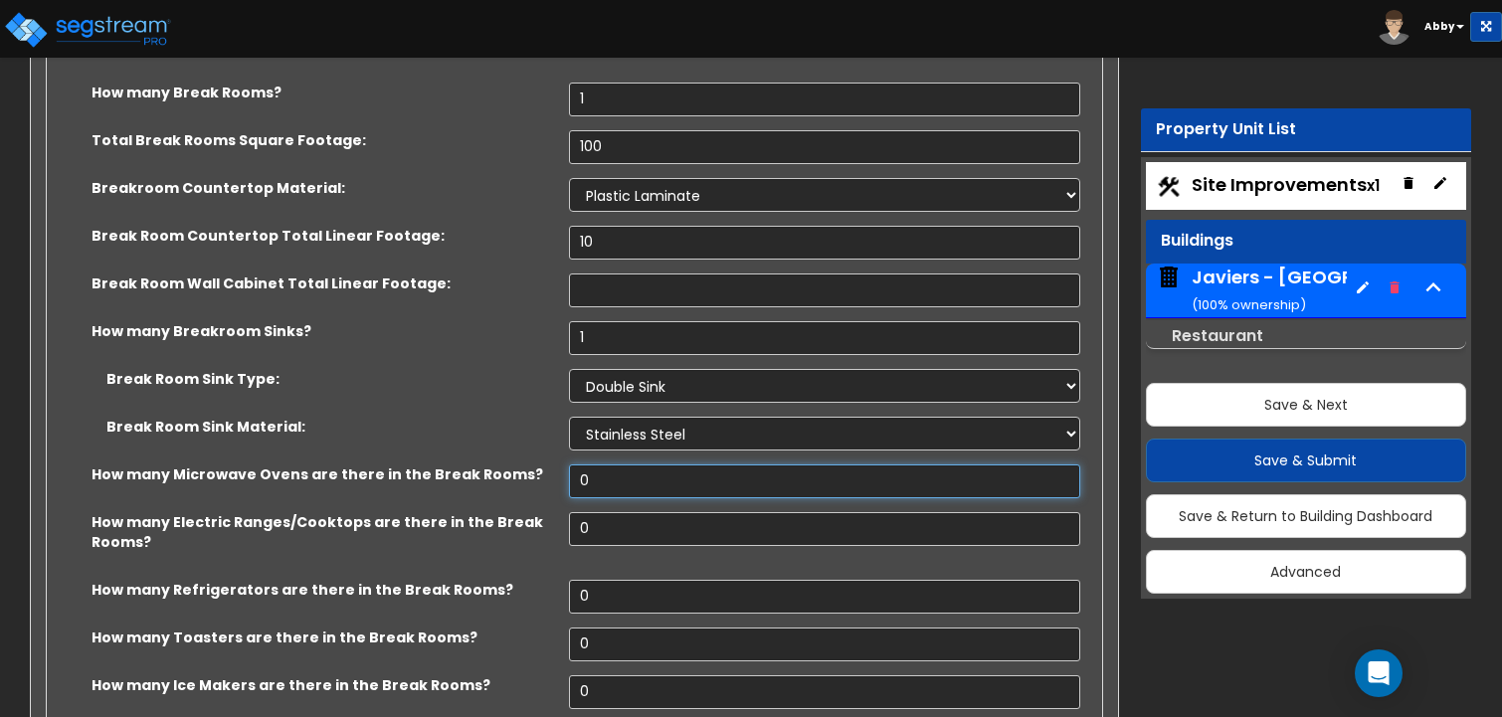
click at [601, 464] on input "0" at bounding box center [825, 481] width 512 height 34
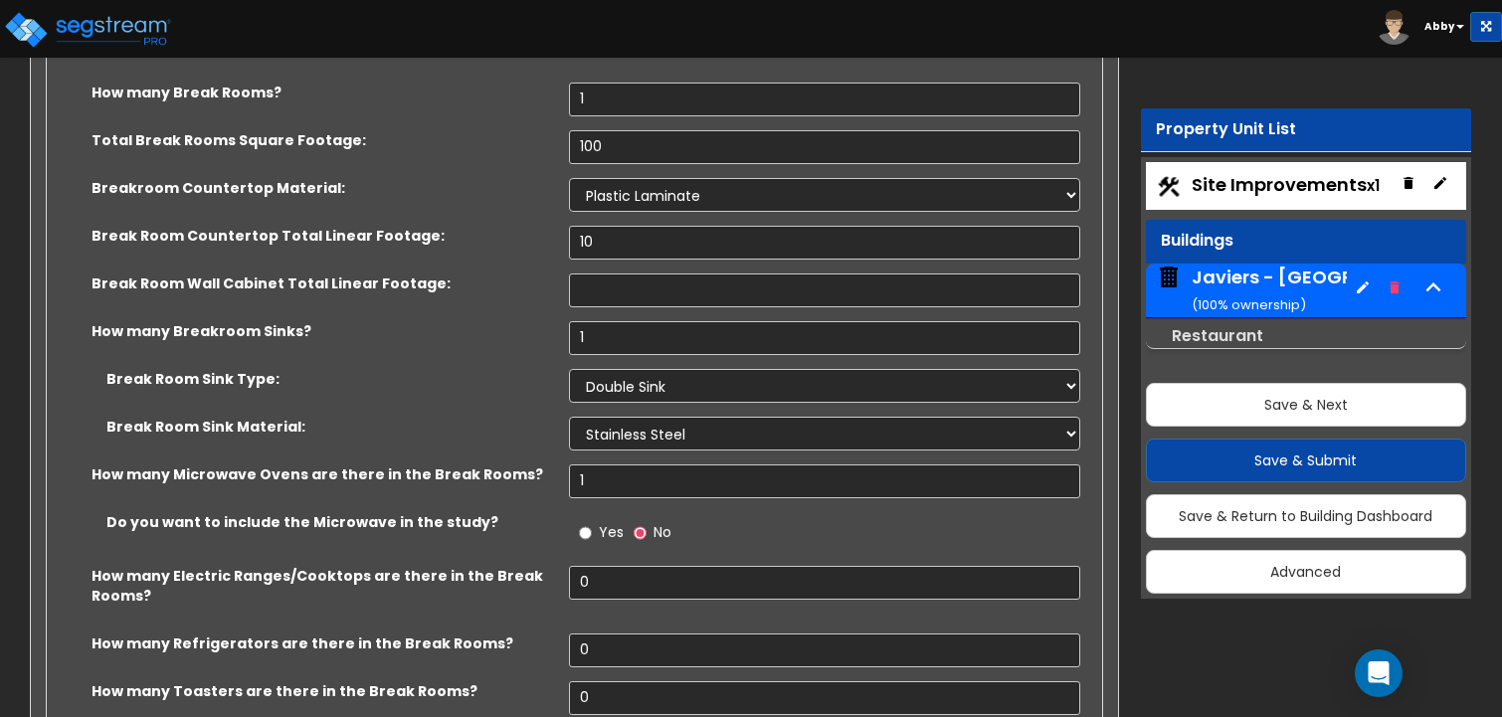
click at [610, 522] on span "Yes" at bounding box center [611, 532] width 25 height 20
click at [592, 522] on input "Yes" at bounding box center [585, 533] width 13 height 22
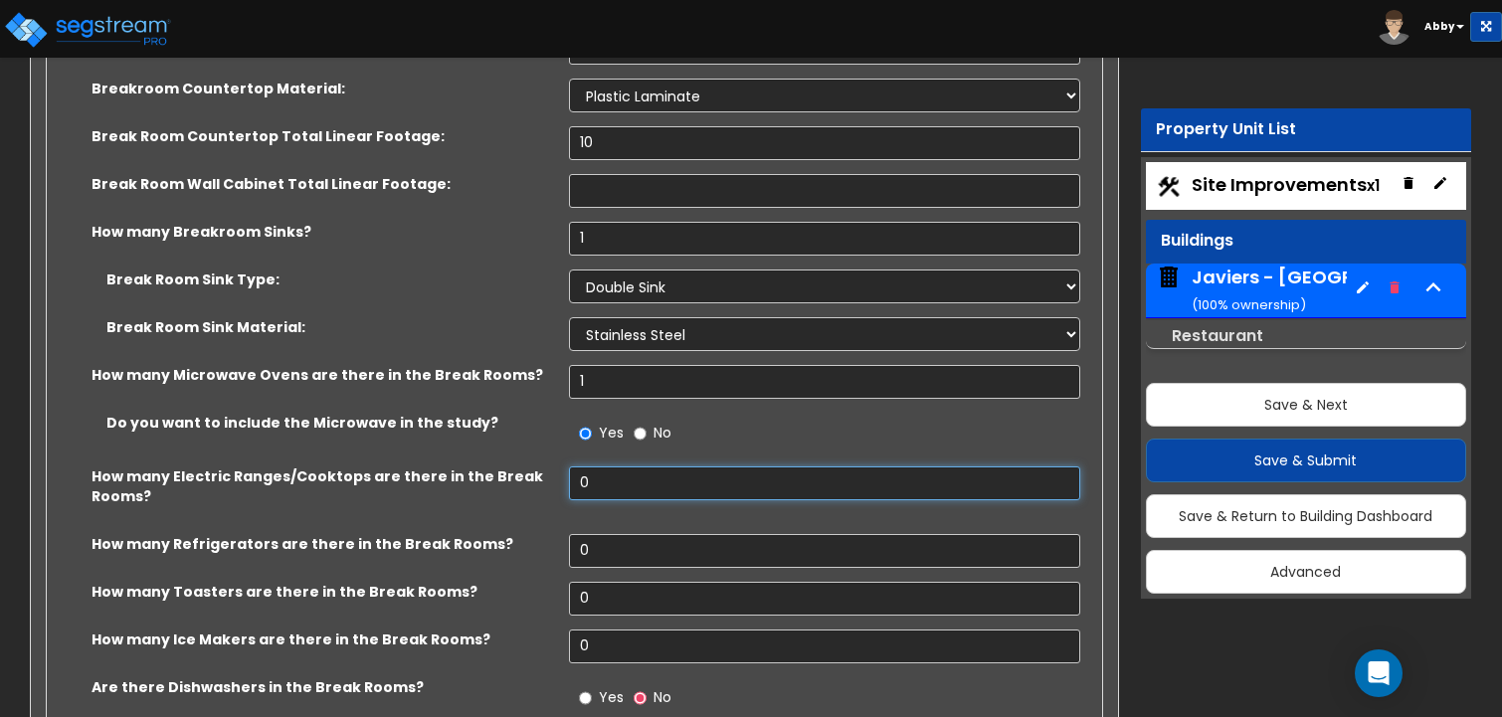
click at [608, 466] on input "0" at bounding box center [825, 483] width 512 height 34
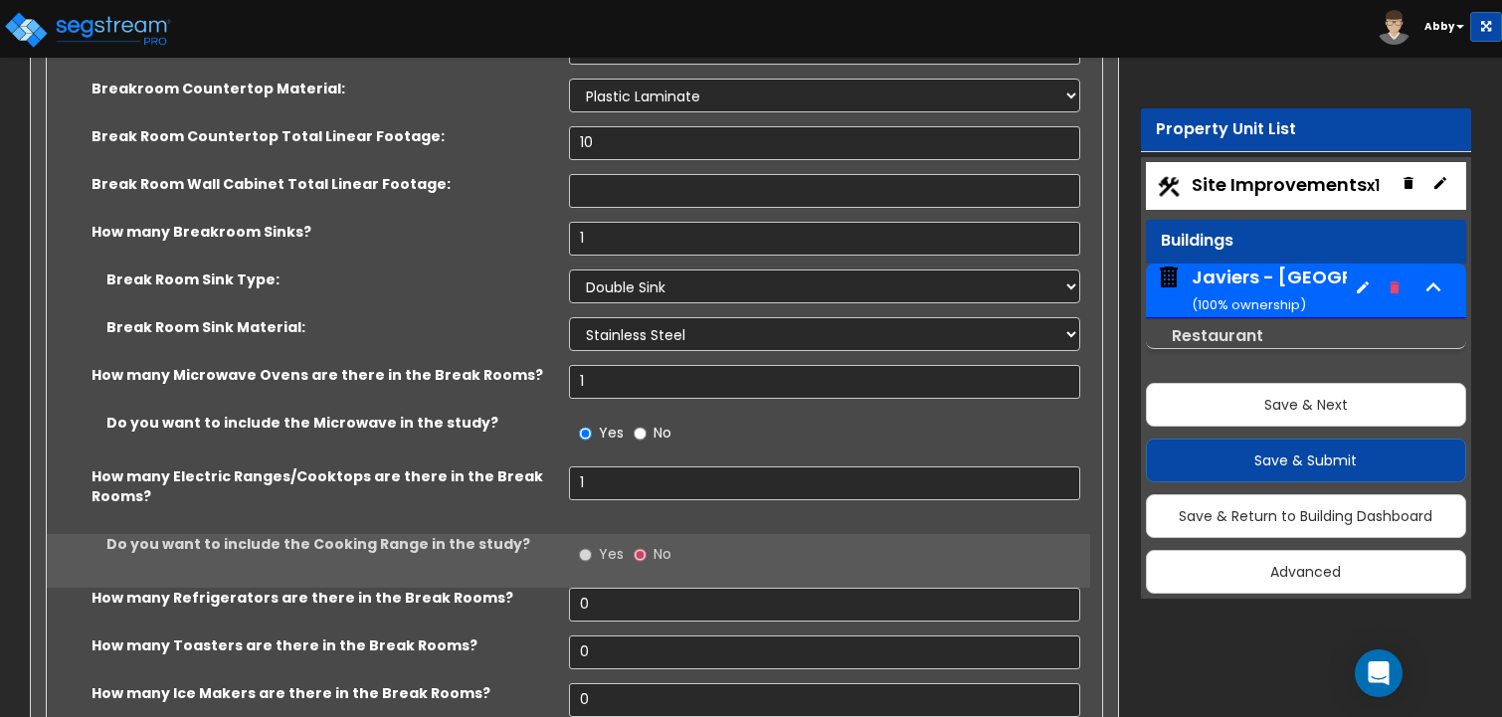
click at [595, 540] on label "Yes" at bounding box center [601, 557] width 45 height 34
click at [592, 544] on input "Yes" at bounding box center [585, 555] width 13 height 22
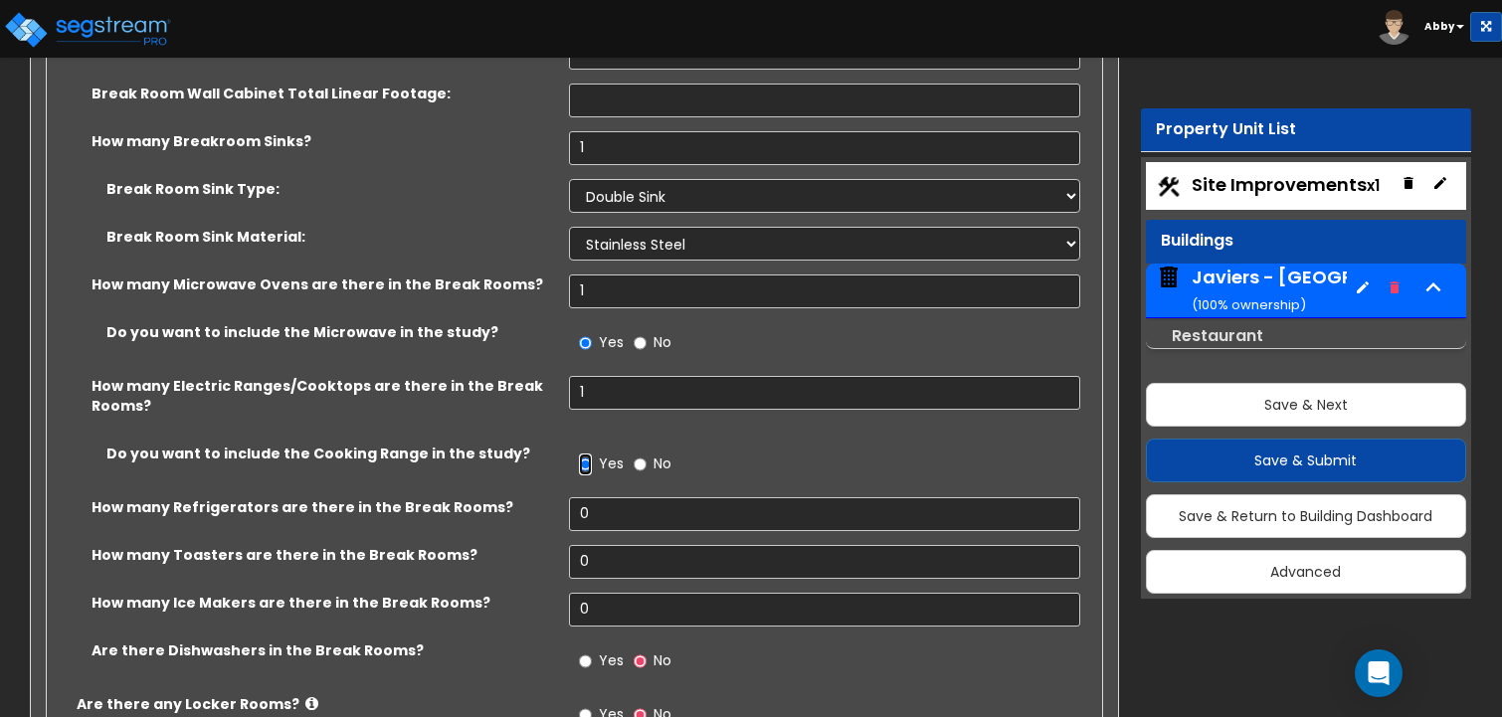
scroll to position [16909, 0]
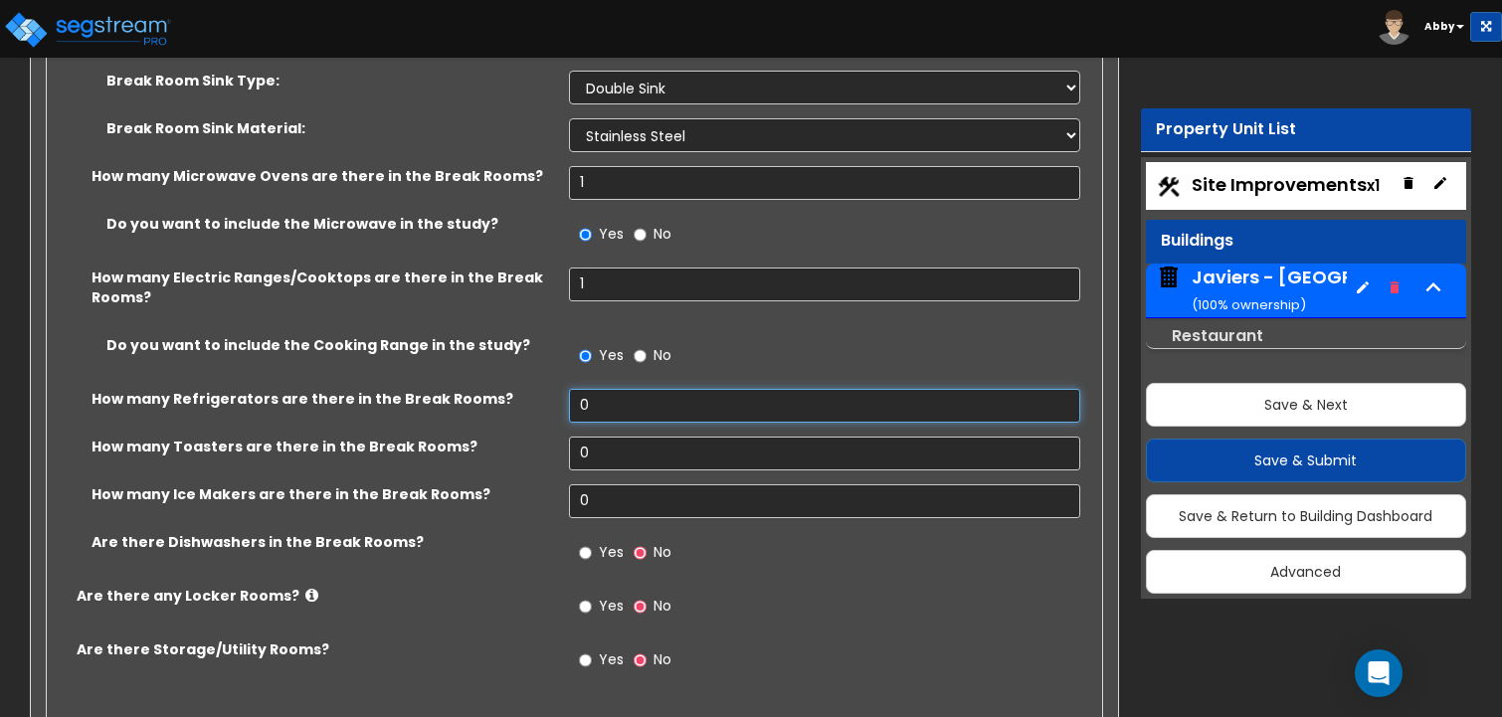
click at [596, 389] on input "0" at bounding box center [825, 406] width 512 height 34
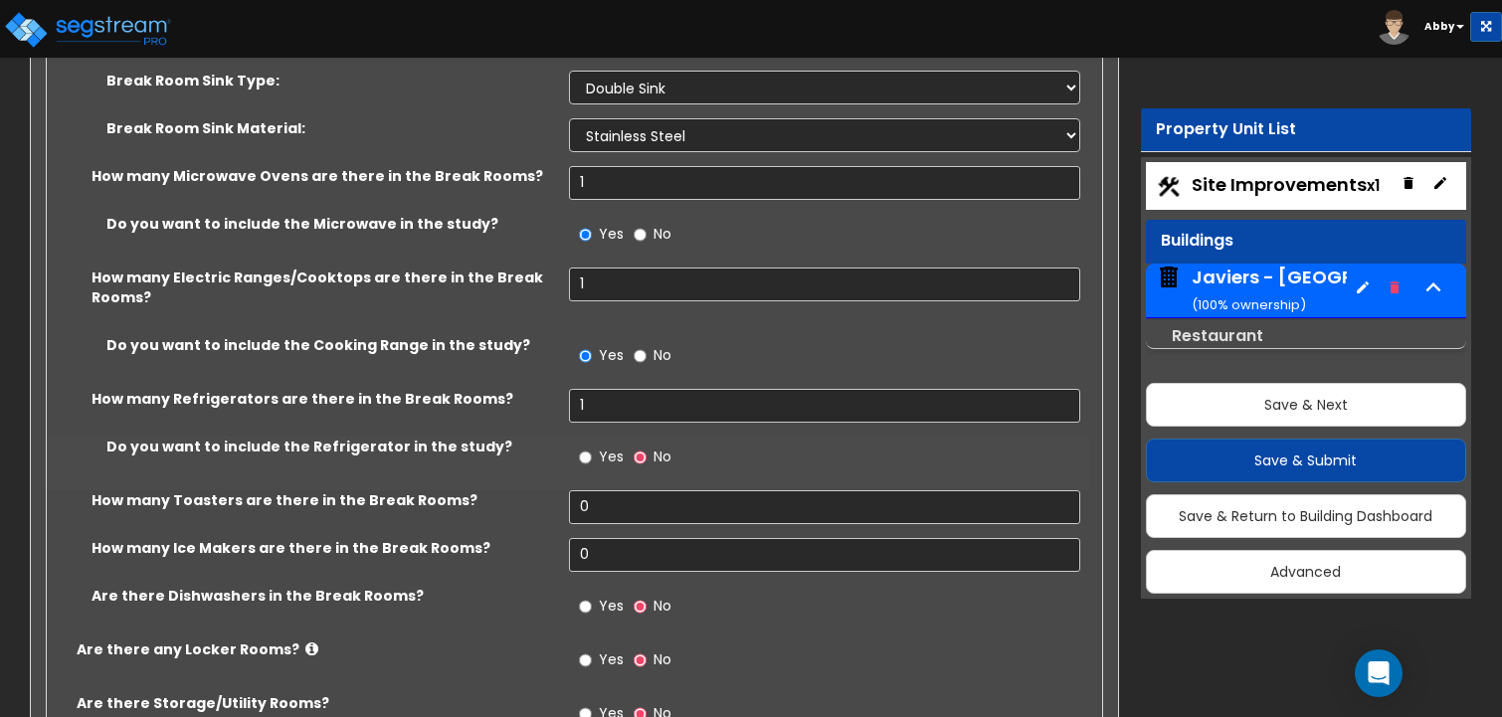
click at [596, 443] on label "Yes" at bounding box center [601, 460] width 45 height 34
click at [592, 447] on input "Yes" at bounding box center [585, 458] width 13 height 22
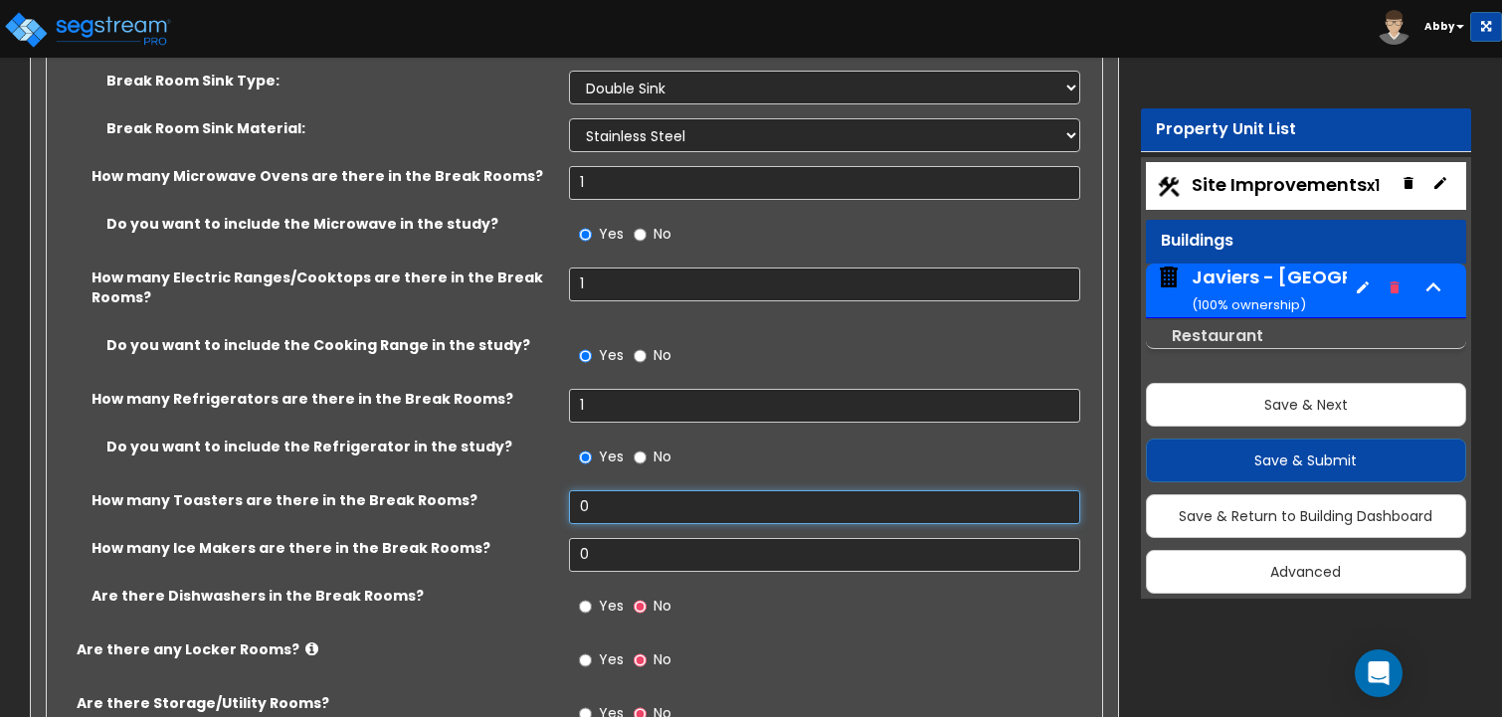
click at [594, 490] on input "0" at bounding box center [825, 507] width 512 height 34
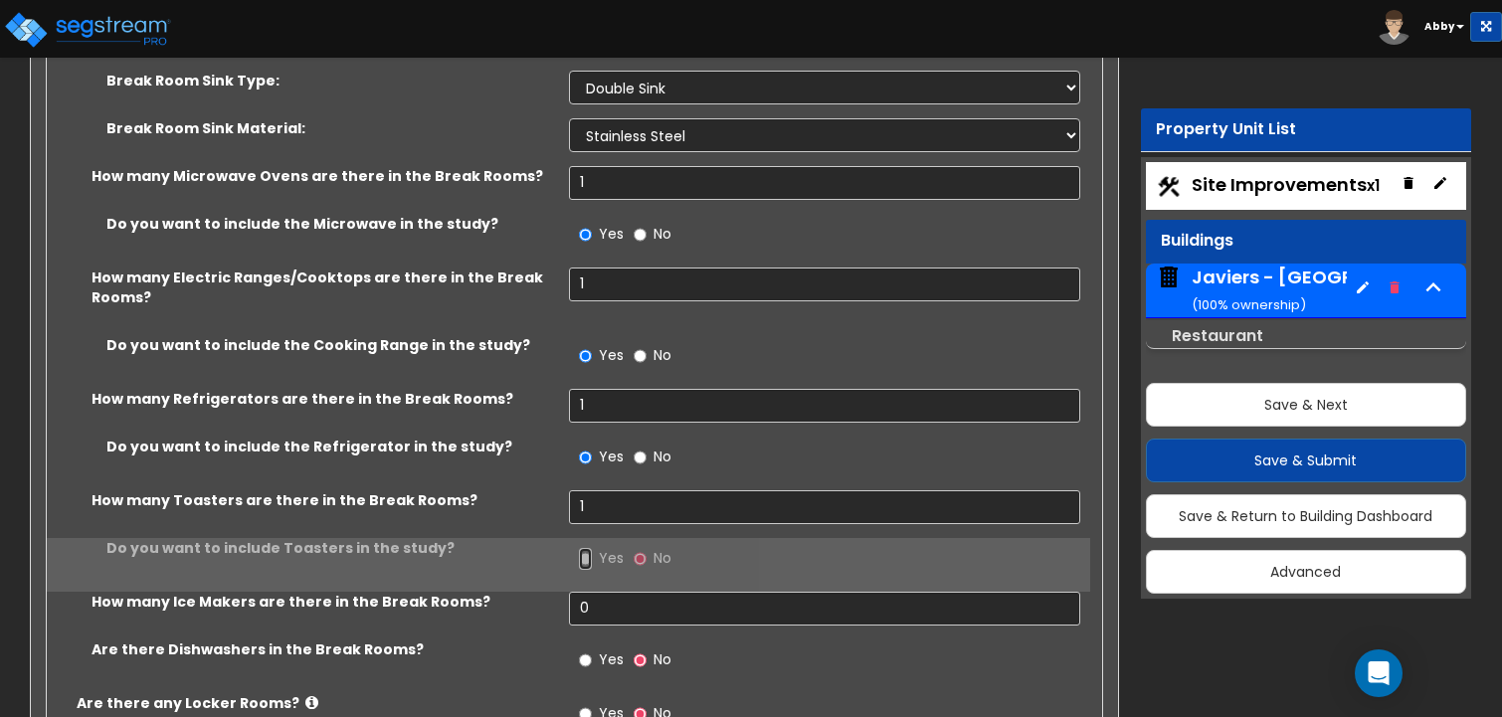
click at [590, 548] on input "Yes" at bounding box center [585, 559] width 13 height 22
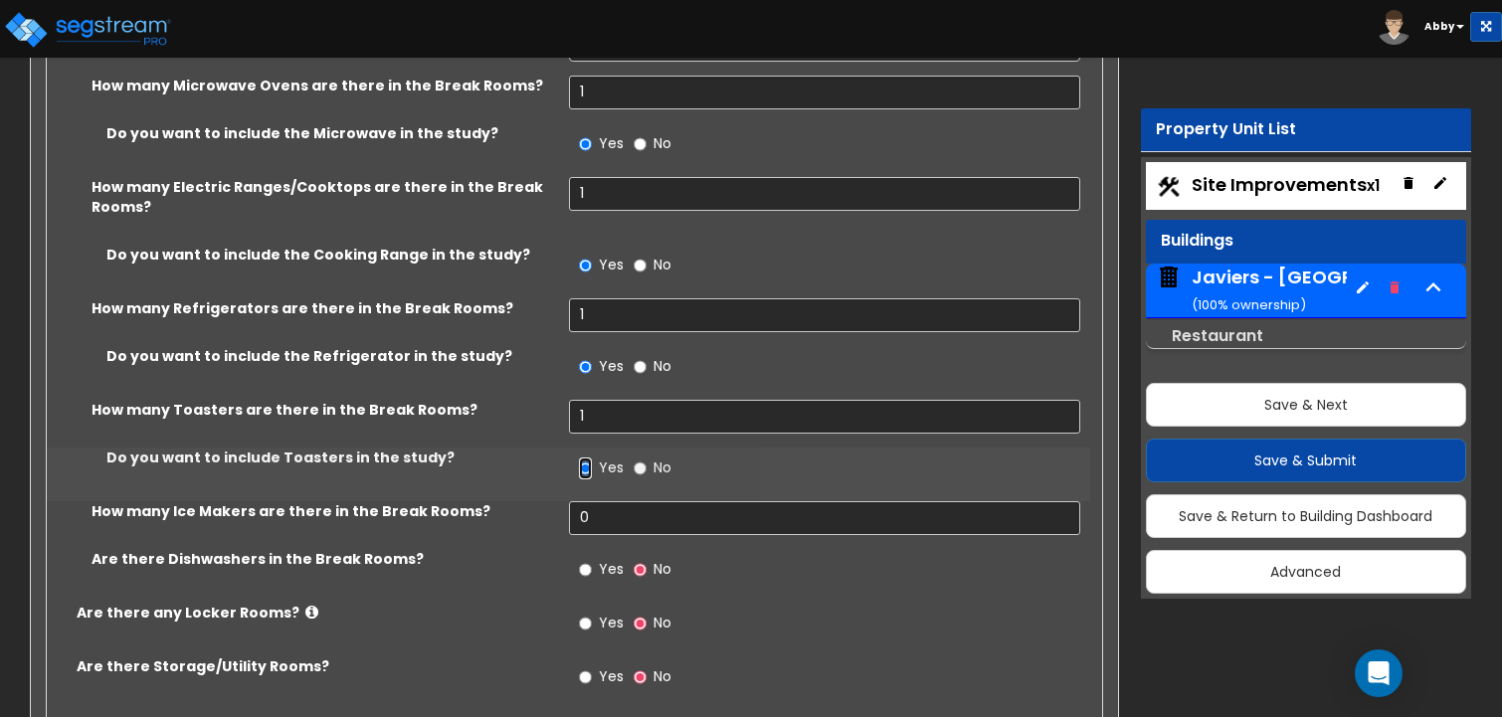
scroll to position [17108, 0]
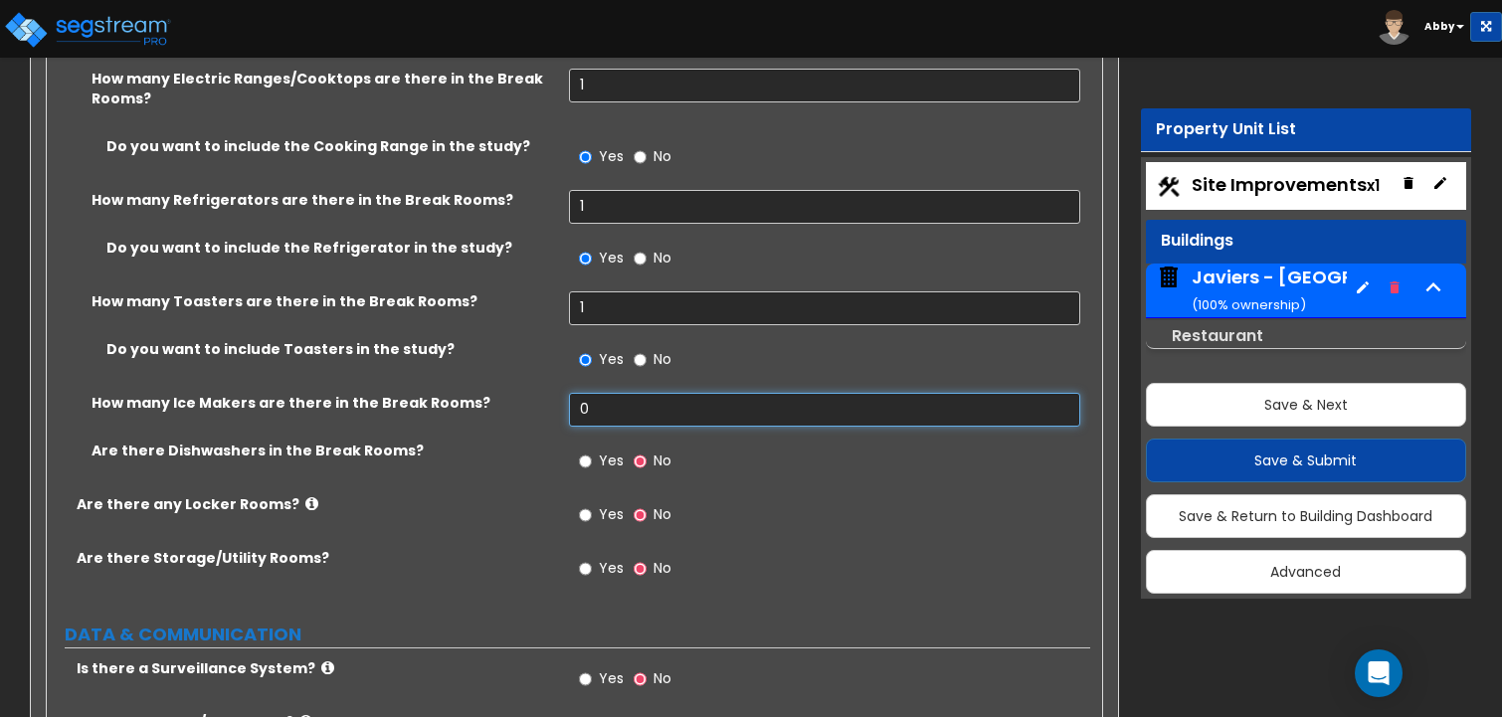
click at [586, 393] on input "0" at bounding box center [825, 410] width 512 height 34
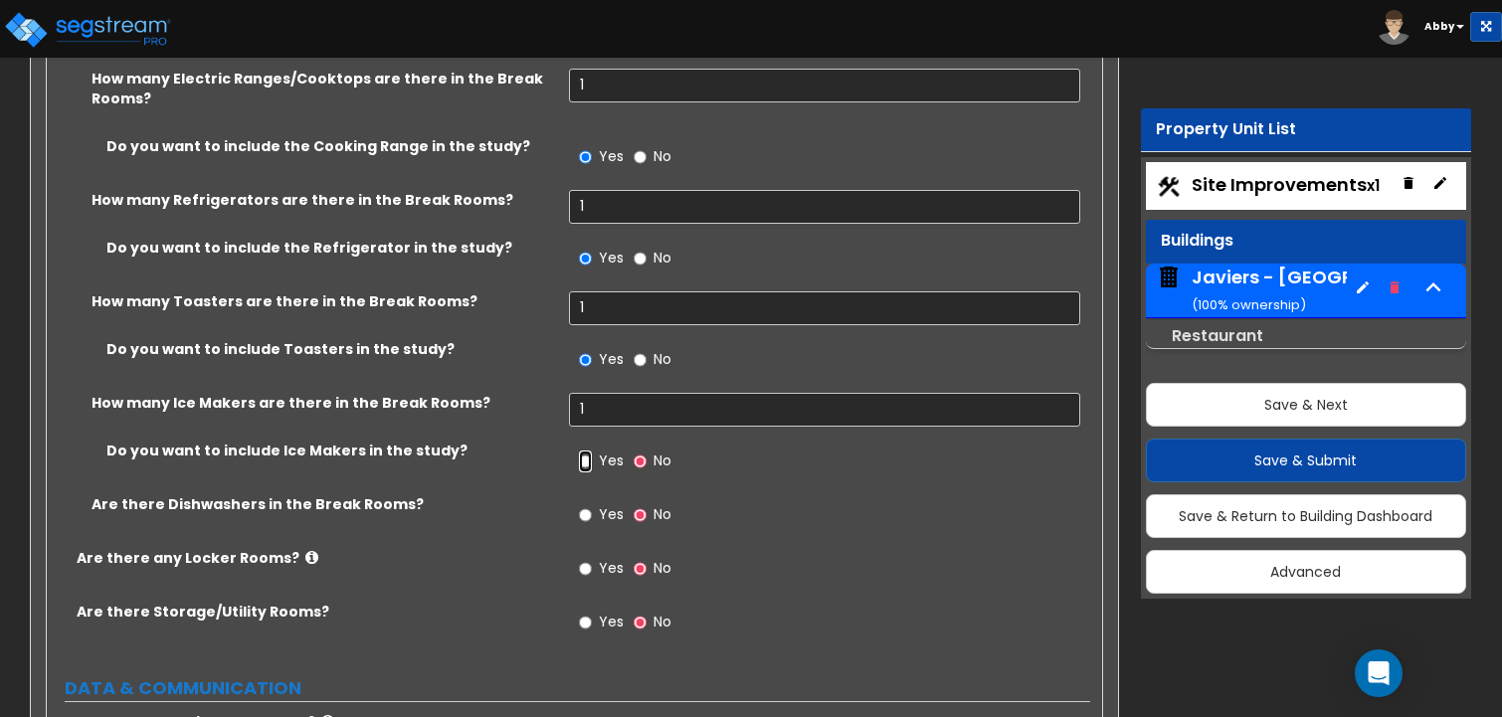
click at [588, 451] on input "Yes" at bounding box center [585, 462] width 13 height 22
click at [585, 504] on input "Yes" at bounding box center [585, 515] width 13 height 22
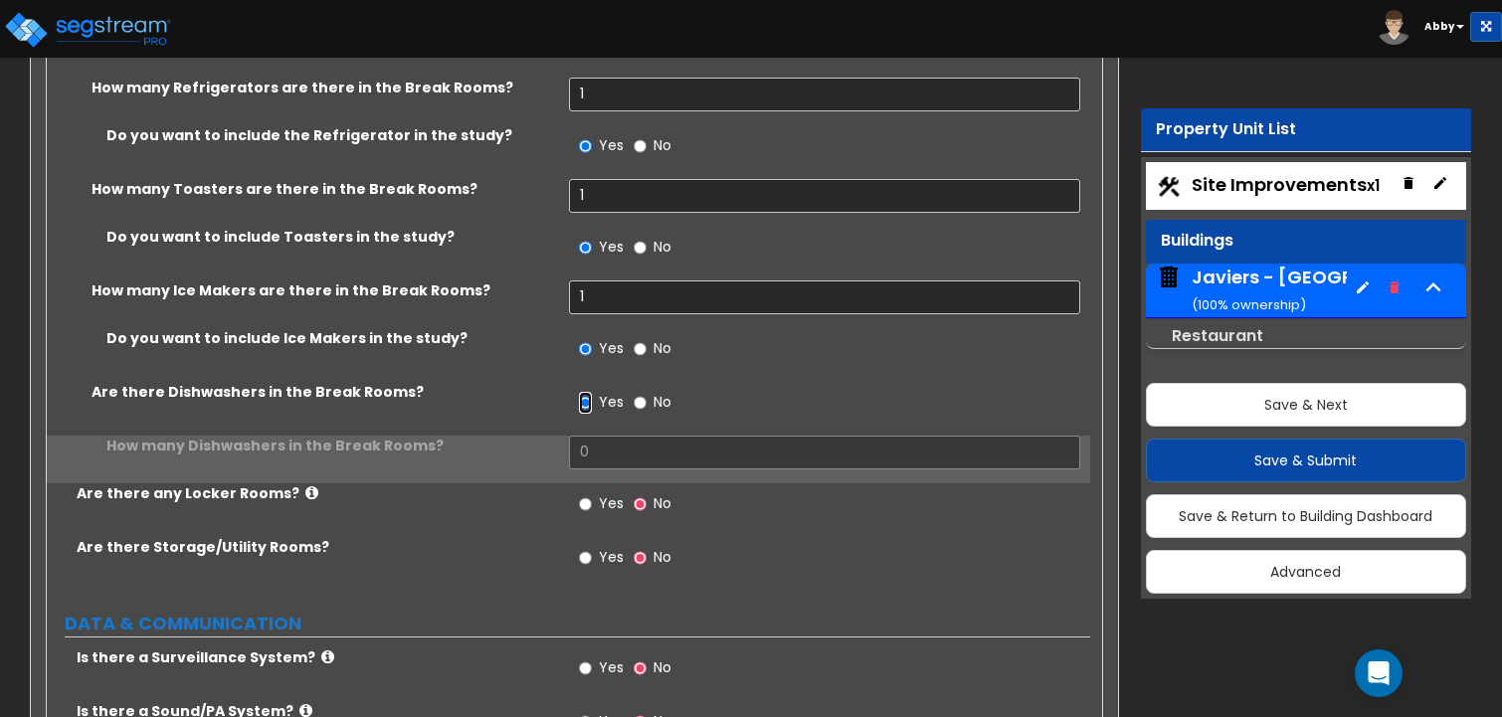
scroll to position [17307, 0]
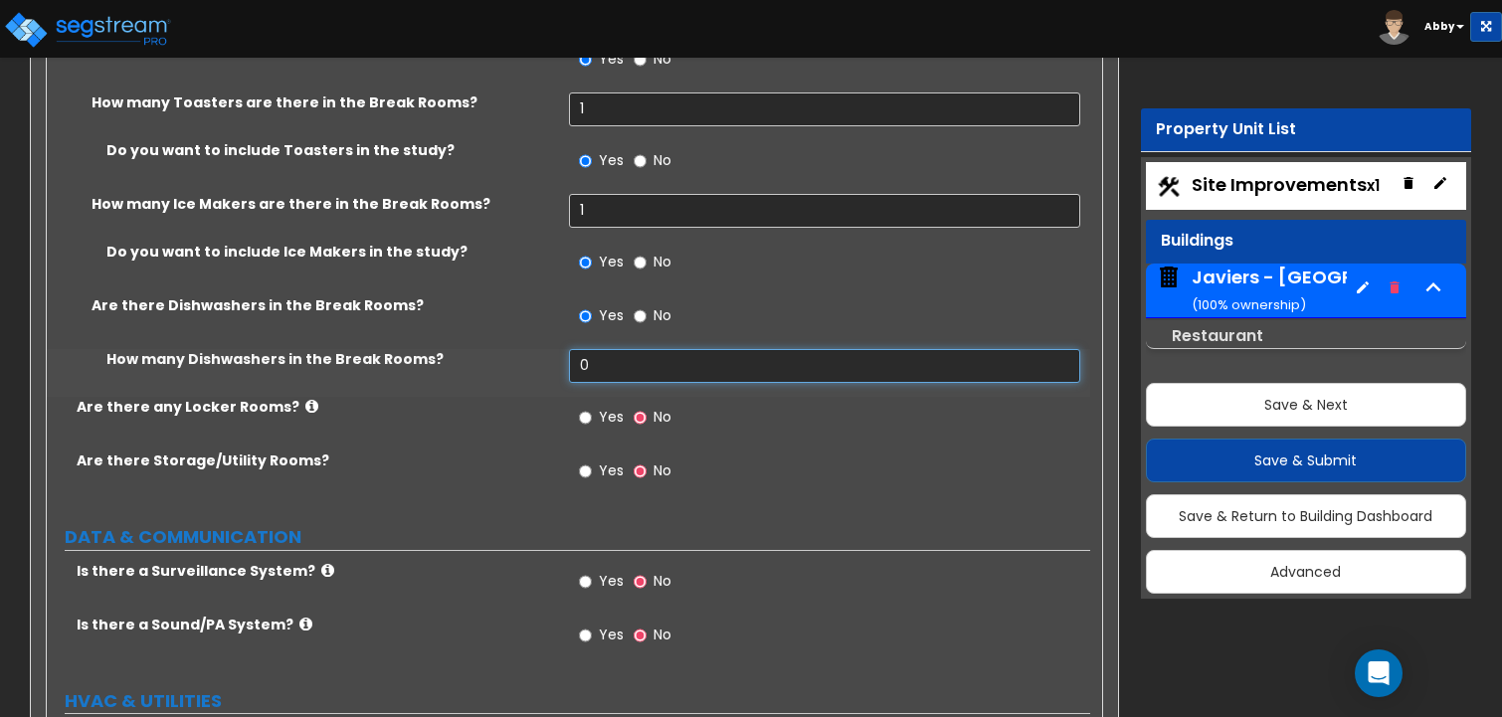
click at [587, 349] on input "0" at bounding box center [825, 366] width 512 height 34
click at [589, 407] on input "Yes" at bounding box center [585, 418] width 13 height 22
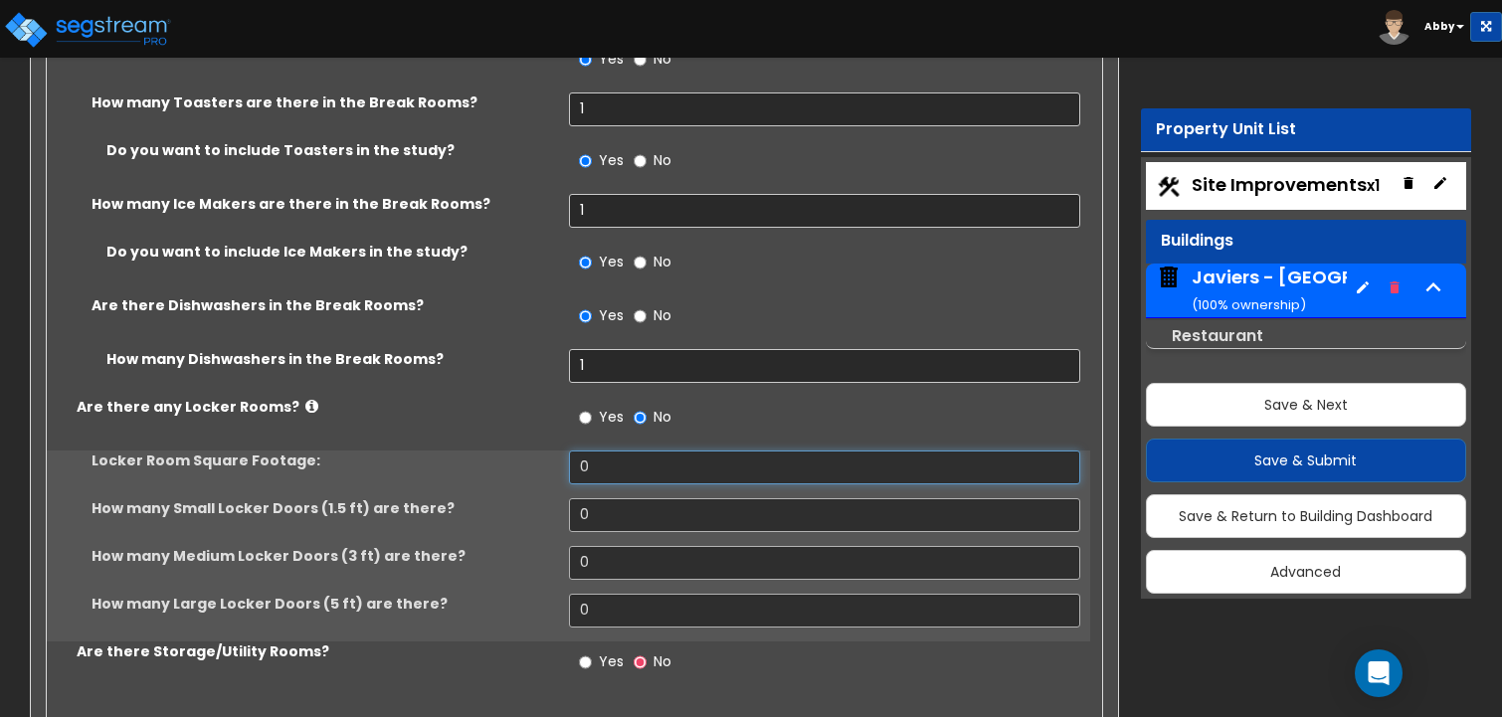
click at [590, 451] on input "0" at bounding box center [825, 468] width 512 height 34
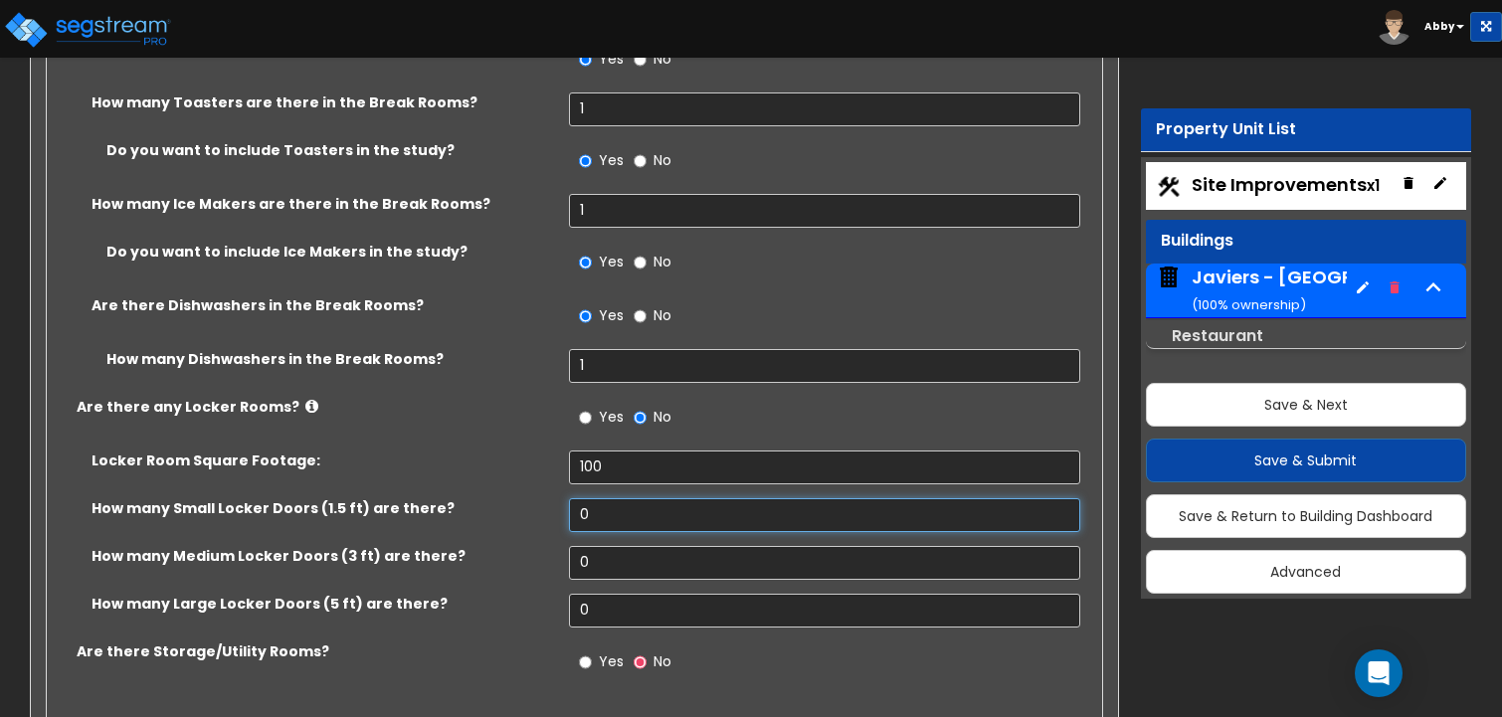
click at [602, 498] on input "0" at bounding box center [825, 515] width 512 height 34
click at [608, 546] on input "0" at bounding box center [825, 563] width 512 height 34
click at [609, 594] on input "0" at bounding box center [825, 611] width 512 height 34
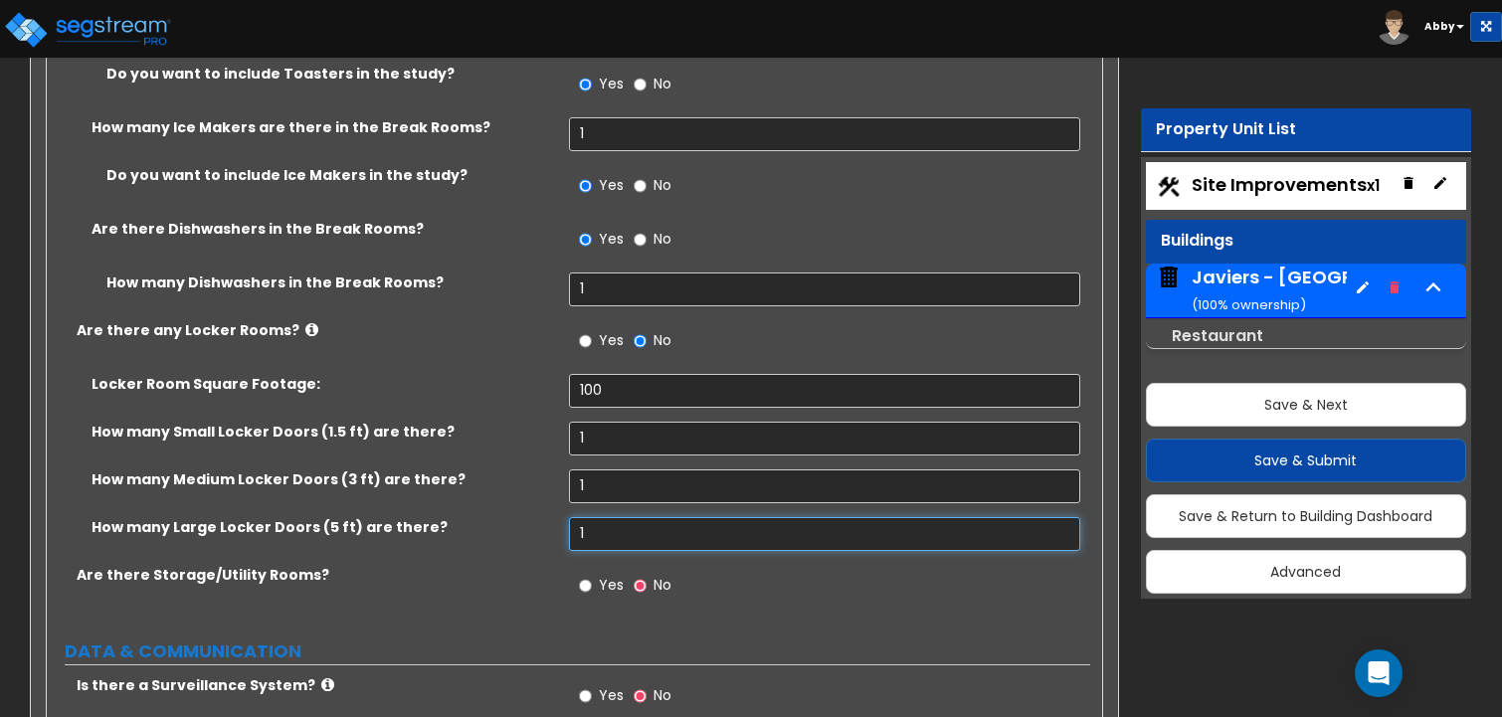
scroll to position [17406, 0]
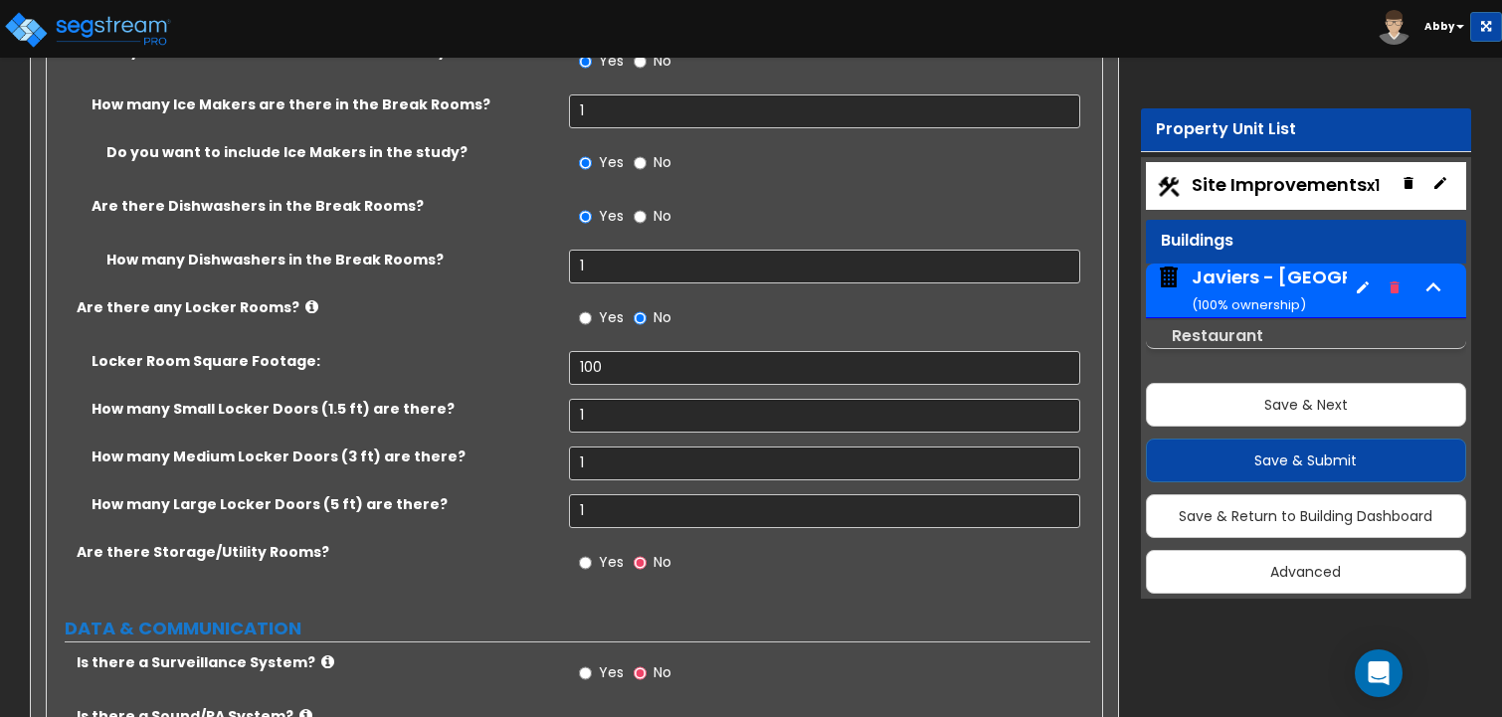
click at [597, 548] on label "Yes" at bounding box center [601, 565] width 45 height 34
click at [592, 552] on input "Yes" at bounding box center [585, 563] width 13 height 22
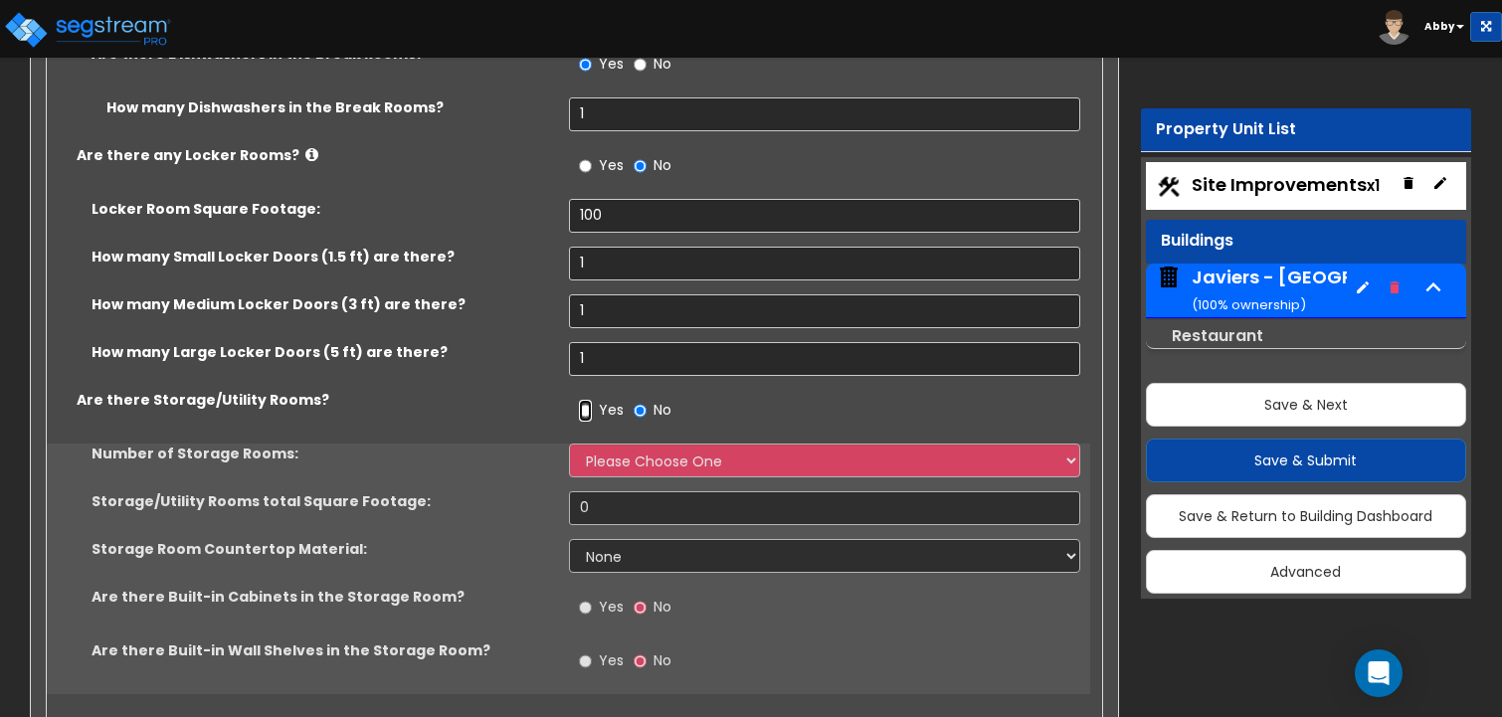
scroll to position [17605, 0]
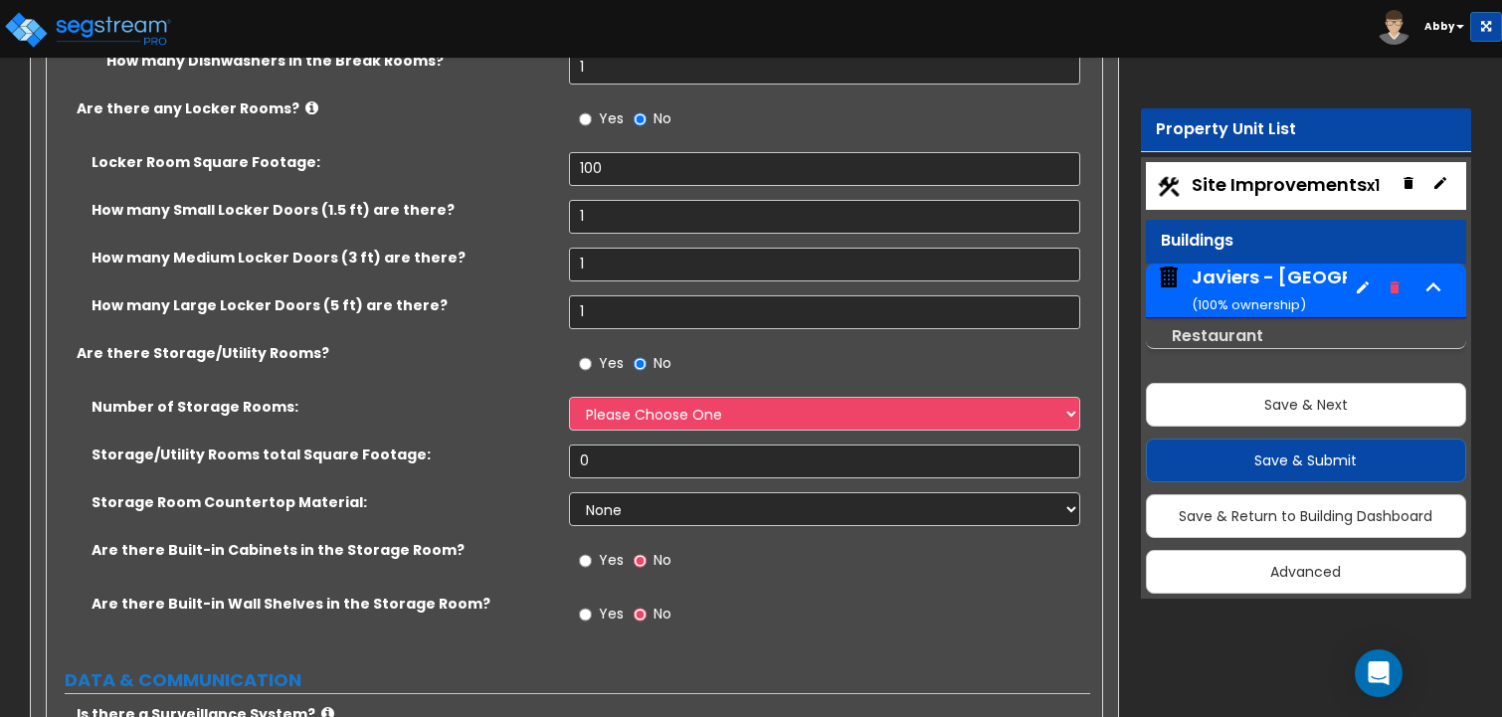
click at [614, 397] on div "Number of Storage Rooms: Please Choose One 1 2 3" at bounding box center [568, 421] width 1043 height 48
click at [618, 397] on select "Please Choose One 1 2 3" at bounding box center [825, 414] width 512 height 34
click at [569, 397] on select "Please Choose One 1 2 3" at bounding box center [825, 414] width 512 height 34
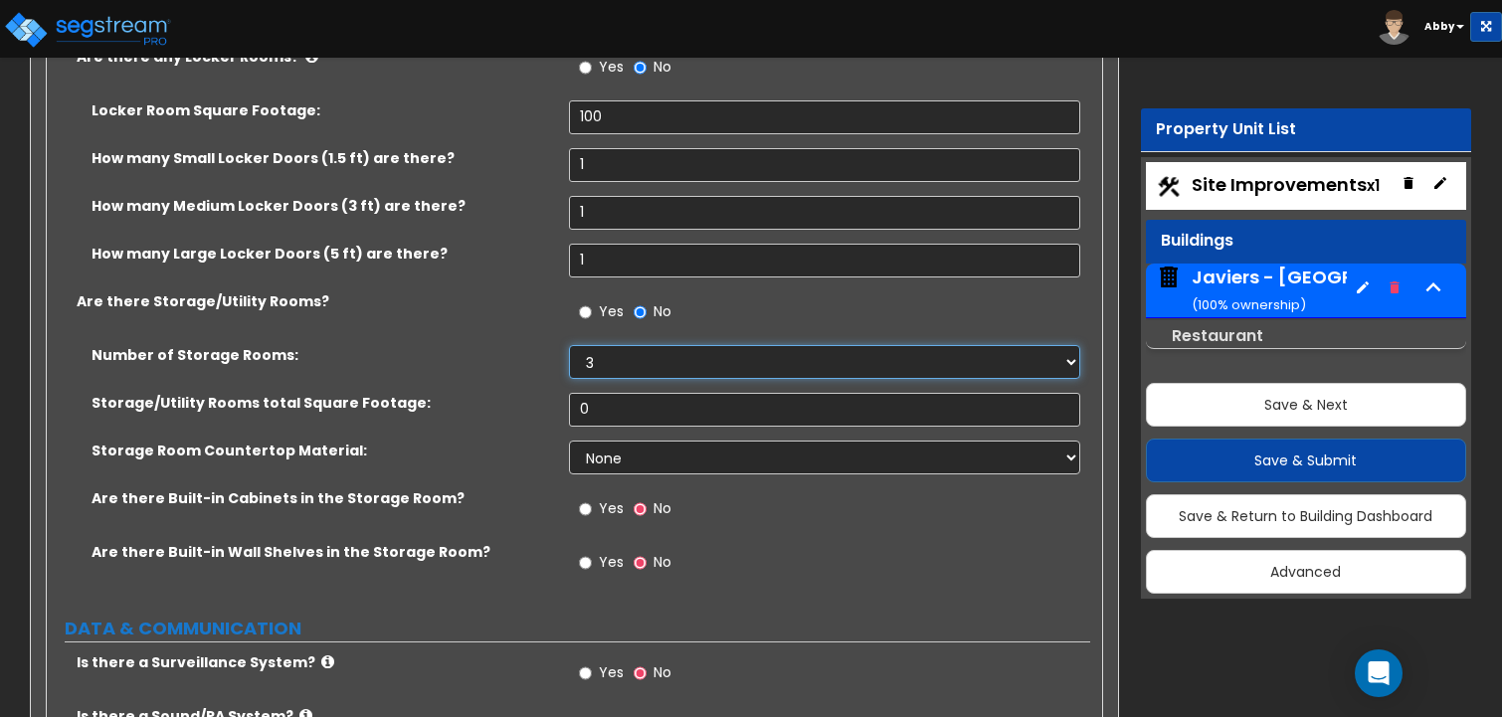
scroll to position [17704, 0]
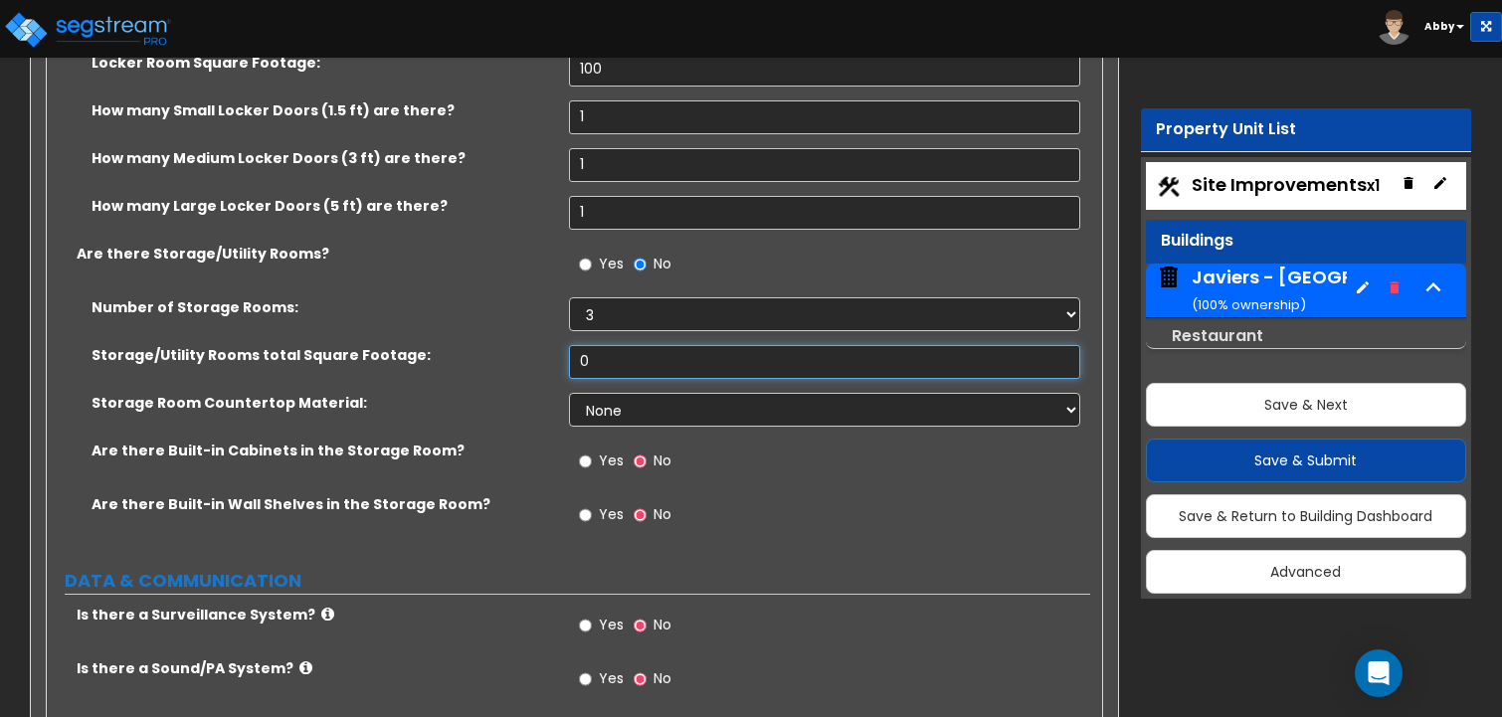
click at [613, 345] on input "0" at bounding box center [825, 362] width 512 height 34
click at [613, 393] on select "None Plastic Laminate Solid Surface Stone Quartz Marble Tile Wood Stainless Ste…" at bounding box center [825, 410] width 512 height 34
click at [569, 393] on select "None Plastic Laminate Solid Surface Stone Quartz Marble Tile Wood Stainless Ste…" at bounding box center [825, 410] width 512 height 34
click at [611, 451] on span "Yes" at bounding box center [611, 461] width 25 height 20
click at [592, 451] on input "Yes" at bounding box center [585, 462] width 13 height 22
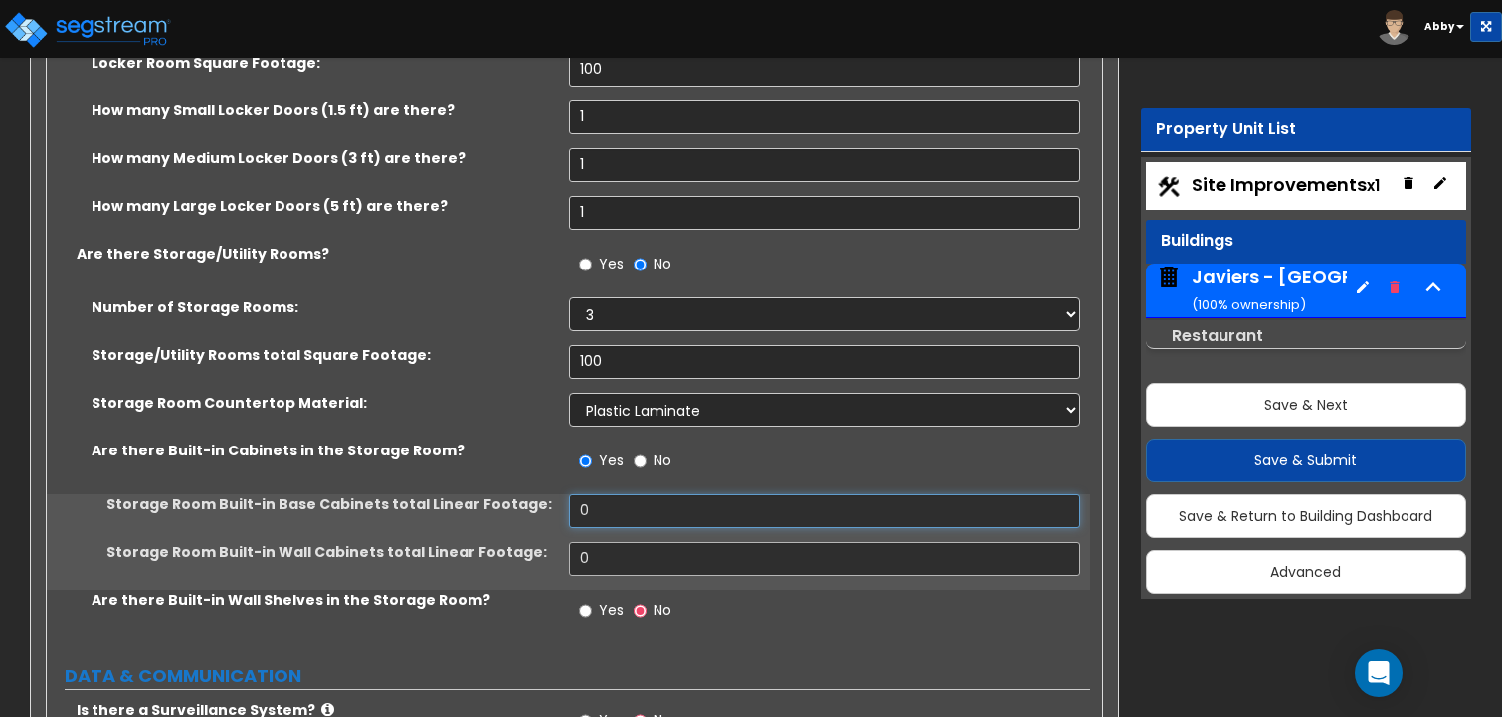
click at [608, 494] on input "0" at bounding box center [825, 511] width 512 height 34
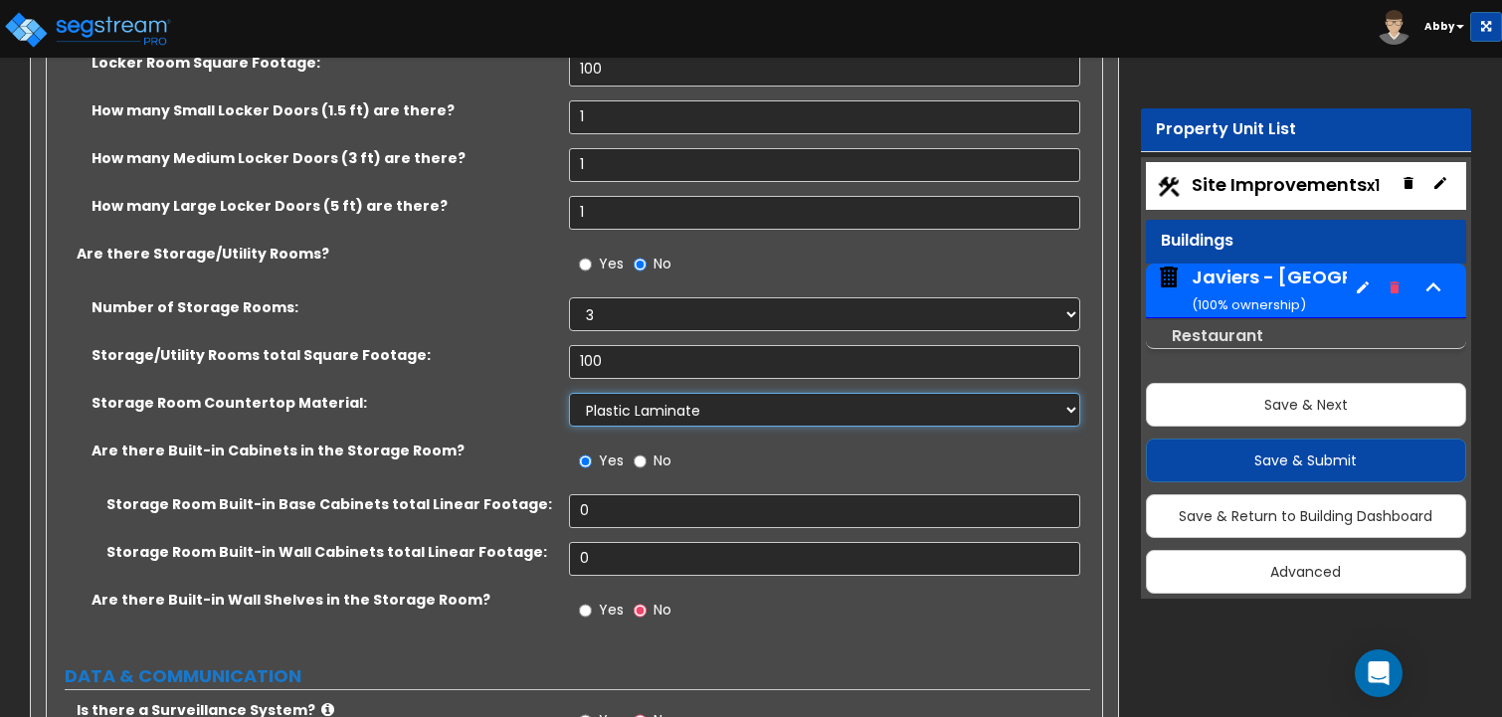
click at [604, 393] on select "None Plastic Laminate Solid Surface Stone Quartz Marble Tile Wood Stainless Ste…" at bounding box center [825, 410] width 512 height 34
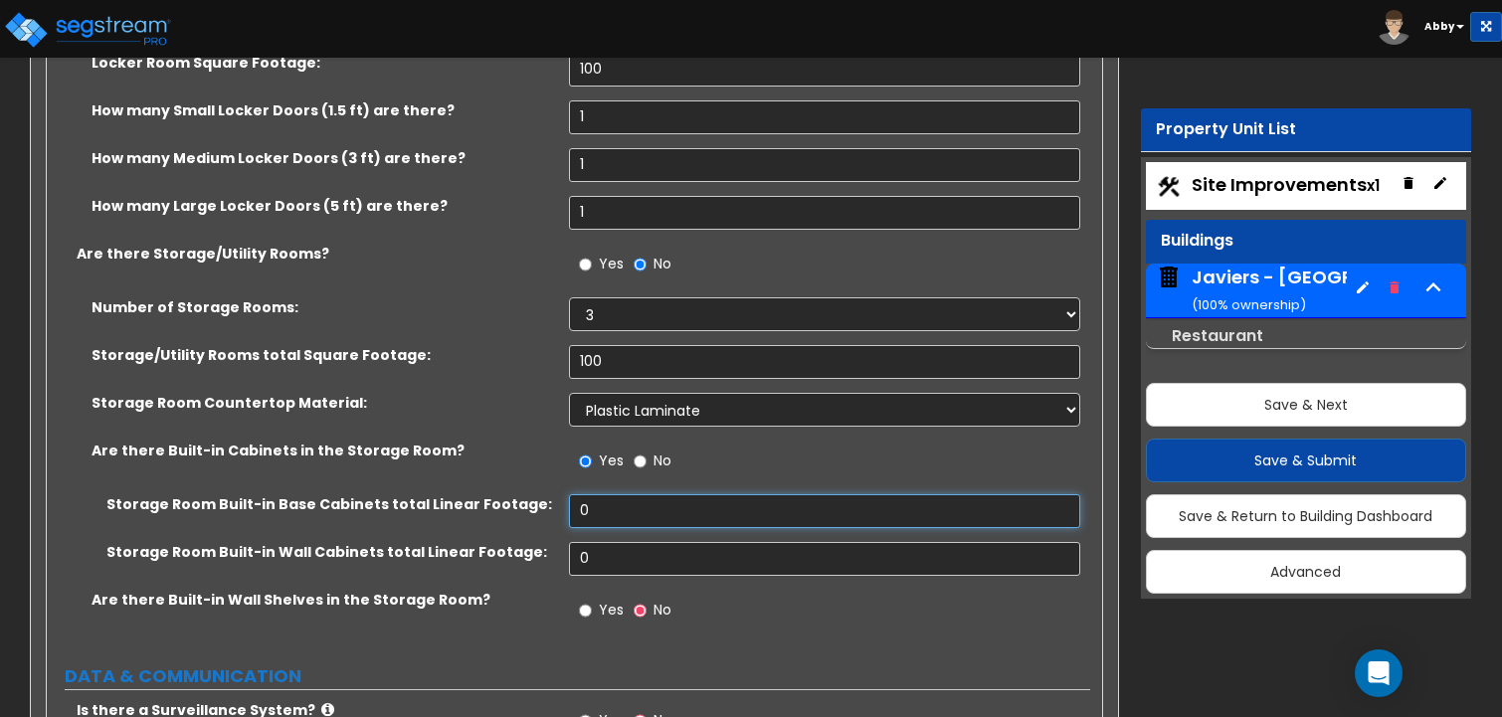
click at [596, 494] on input "0" at bounding box center [825, 511] width 512 height 34
click at [603, 542] on input "0" at bounding box center [825, 559] width 512 height 34
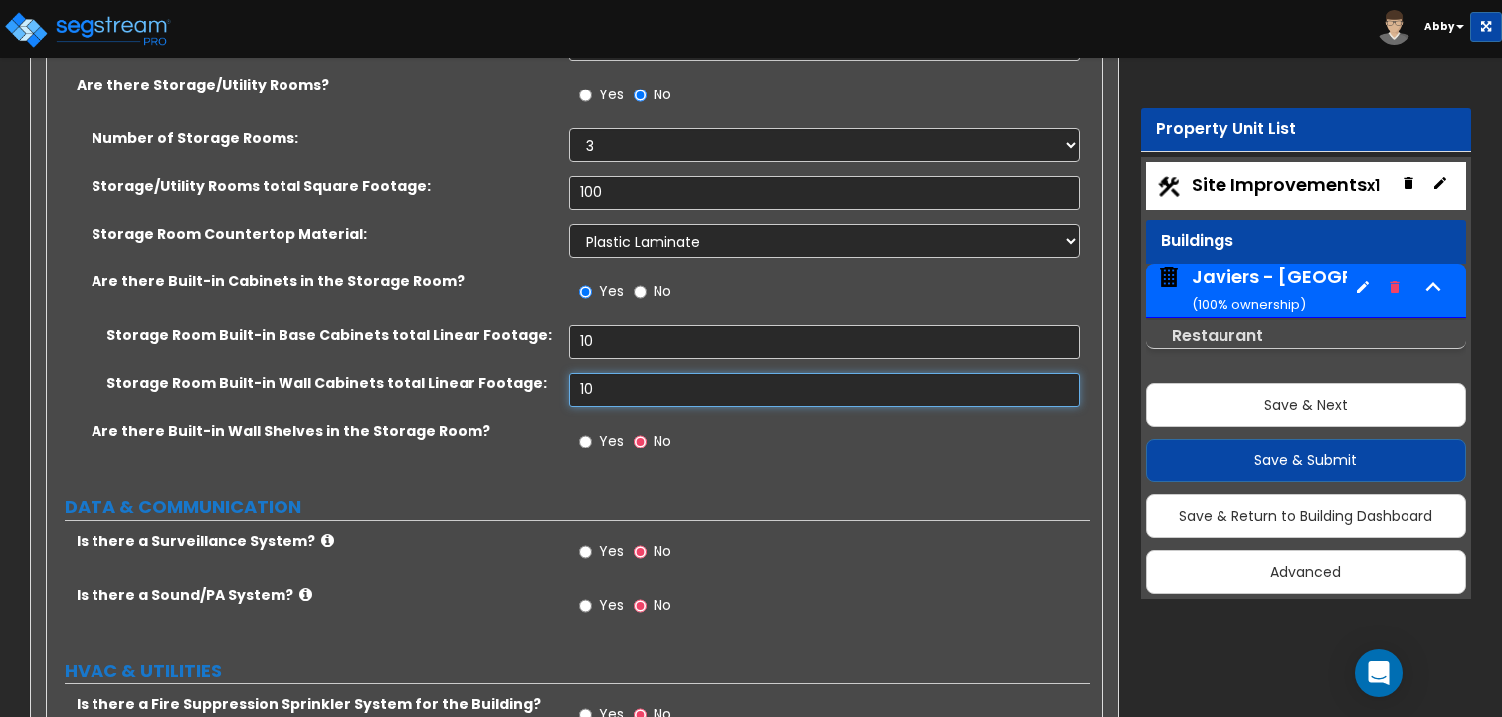
scroll to position [17903, 0]
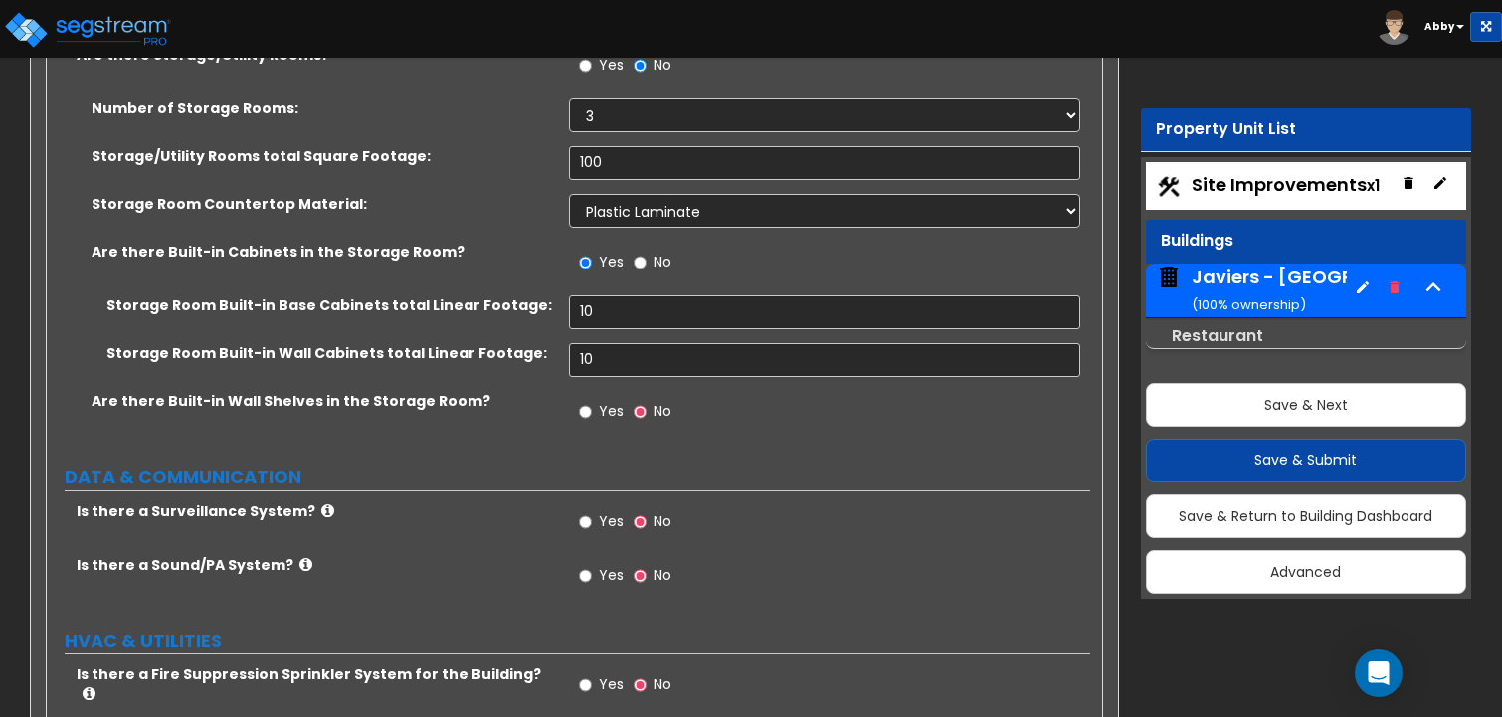
click at [587, 397] on label "Yes" at bounding box center [601, 414] width 45 height 34
click at [587, 401] on input "Yes" at bounding box center [585, 412] width 13 height 22
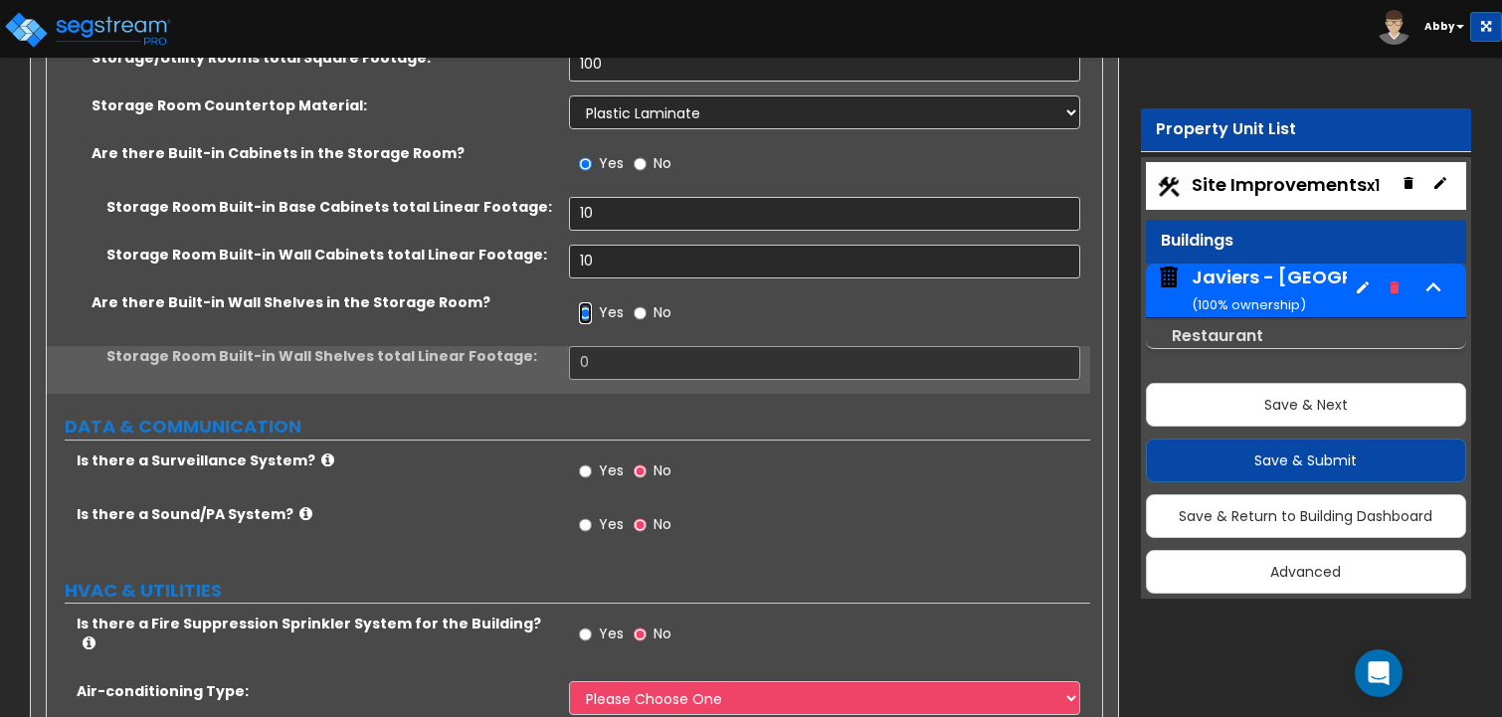
scroll to position [18003, 0]
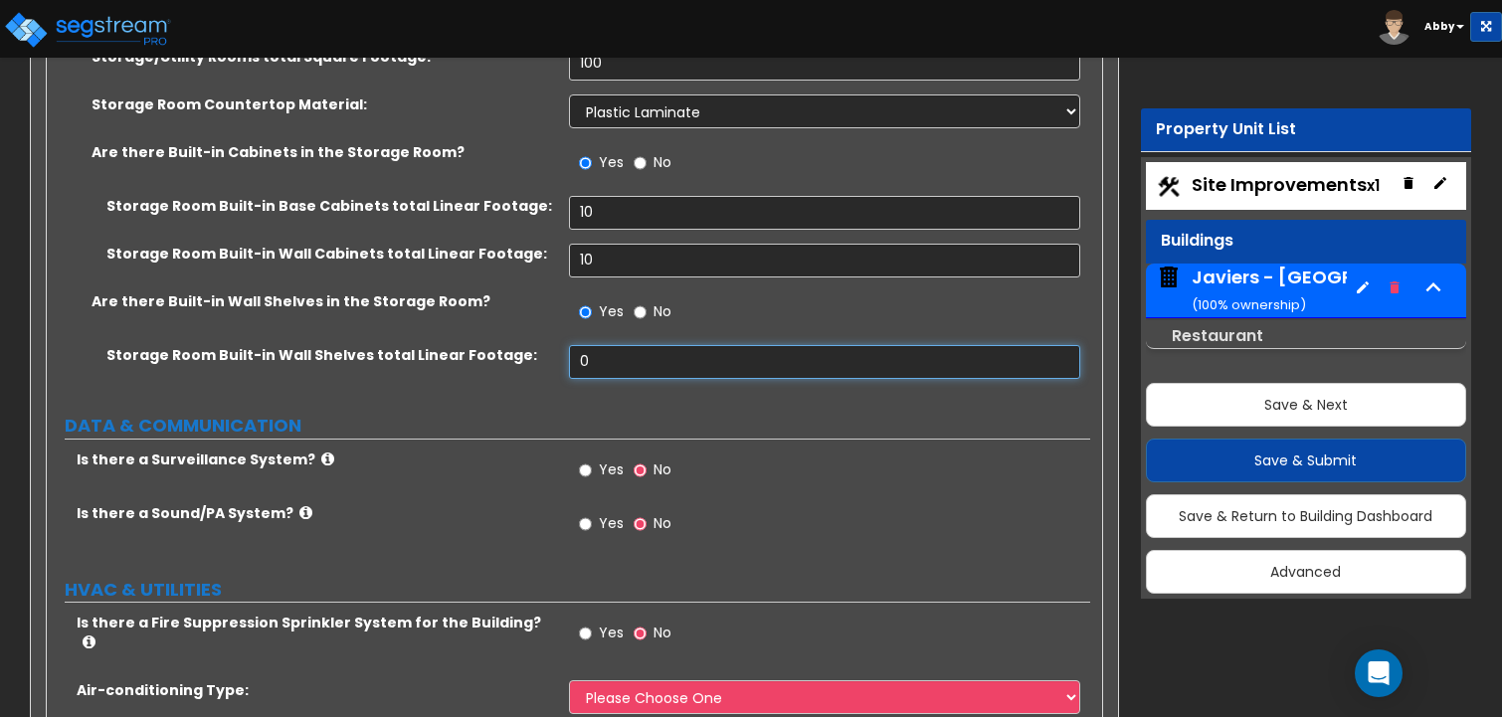
click at [604, 345] on input "0" at bounding box center [825, 362] width 512 height 34
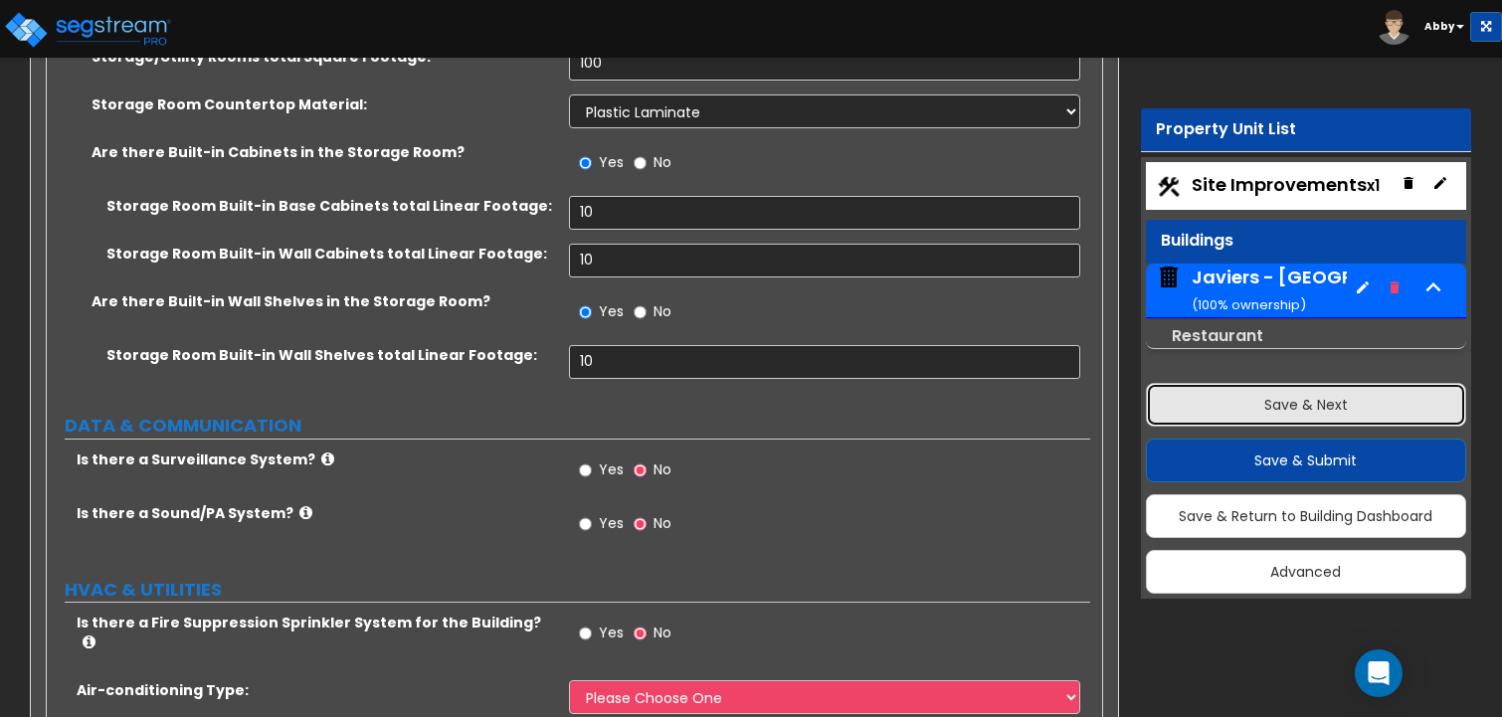
click at [1177, 403] on button "Save & Next" at bounding box center [1306, 405] width 321 height 44
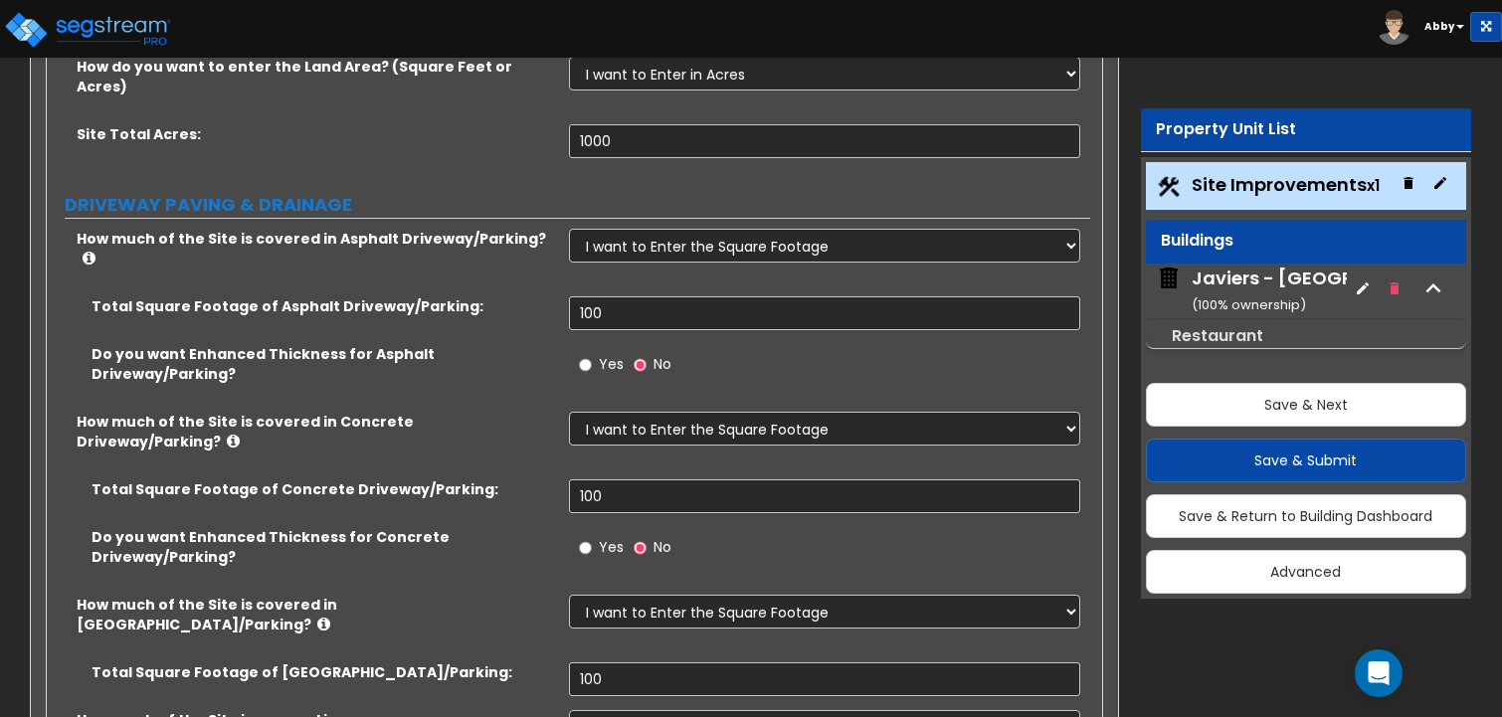
scroll to position [0, 0]
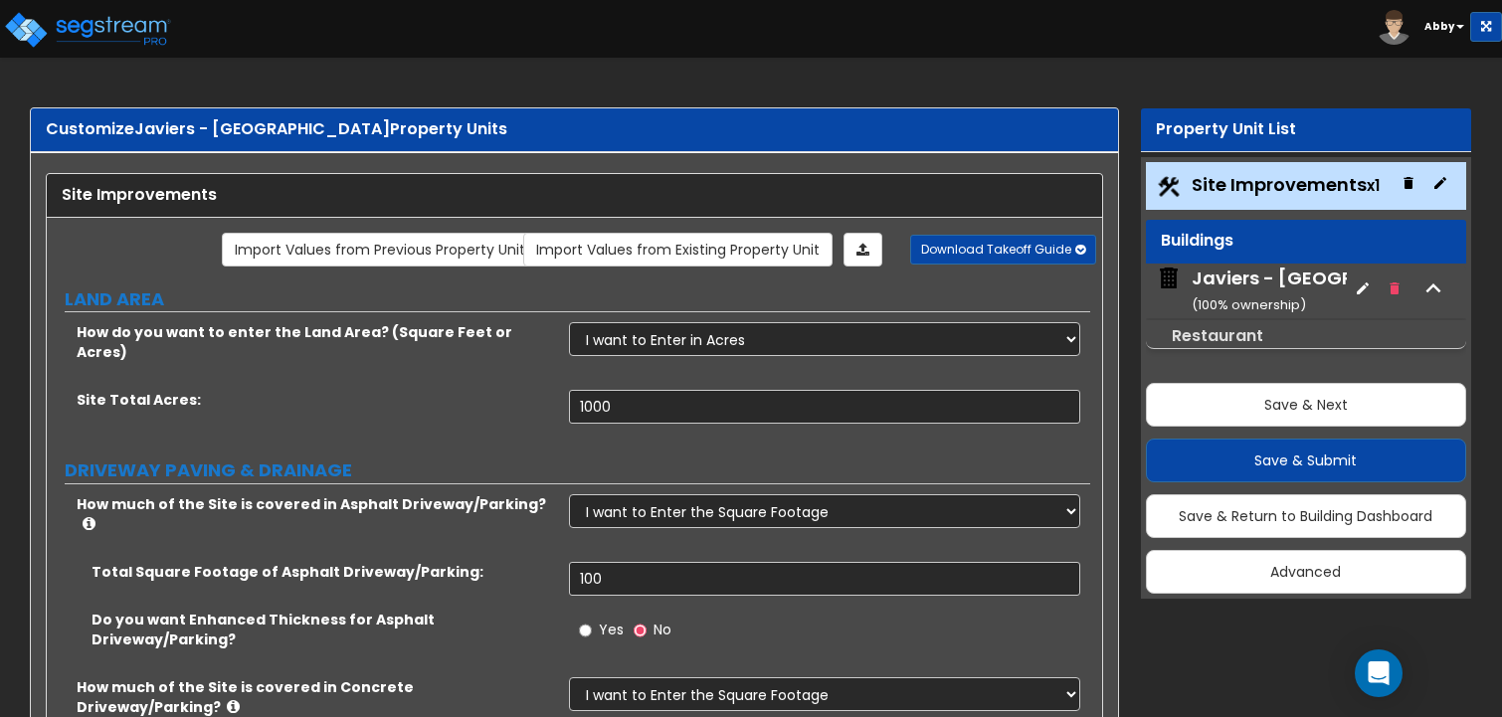
click at [1233, 180] on span "Site Improvements x1" at bounding box center [1286, 184] width 188 height 25
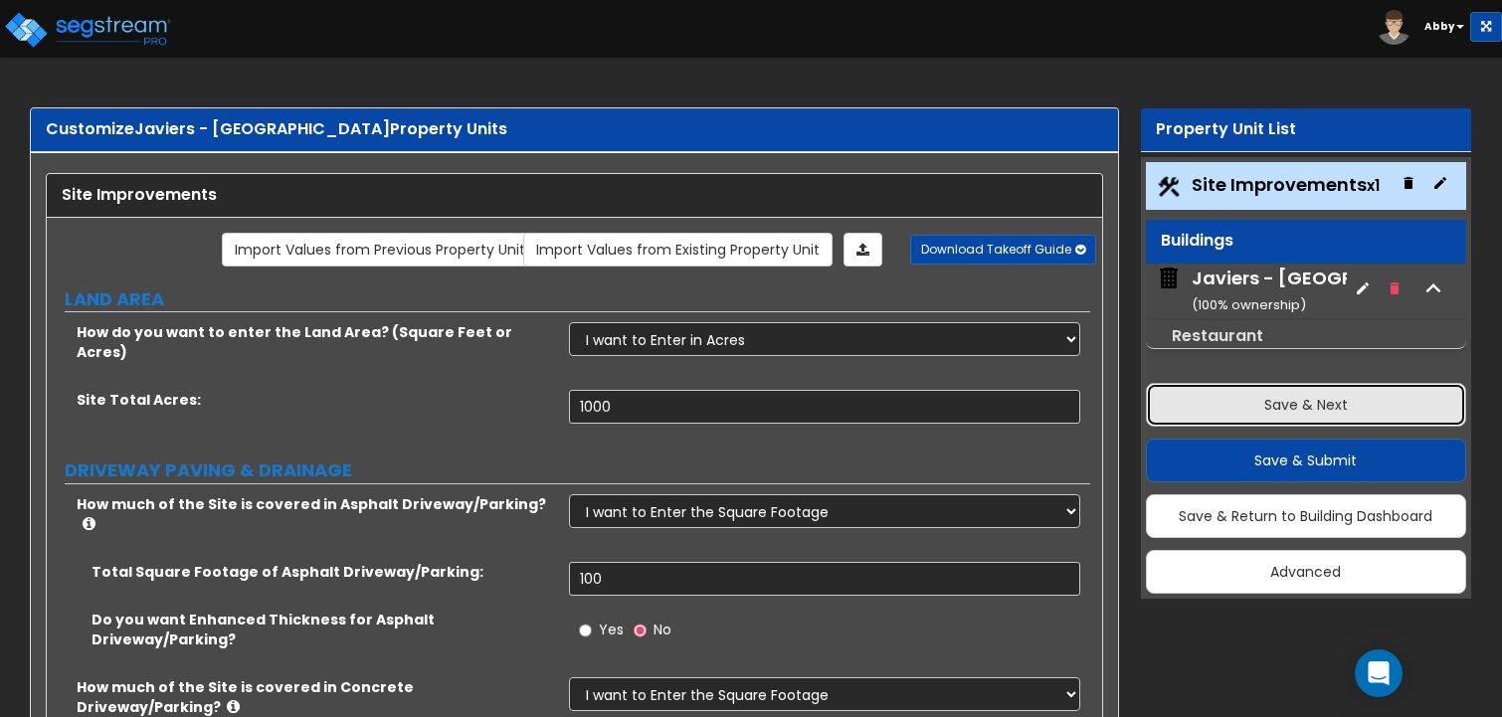
click at [1192, 404] on button "Save & Next" at bounding box center [1306, 405] width 321 height 44
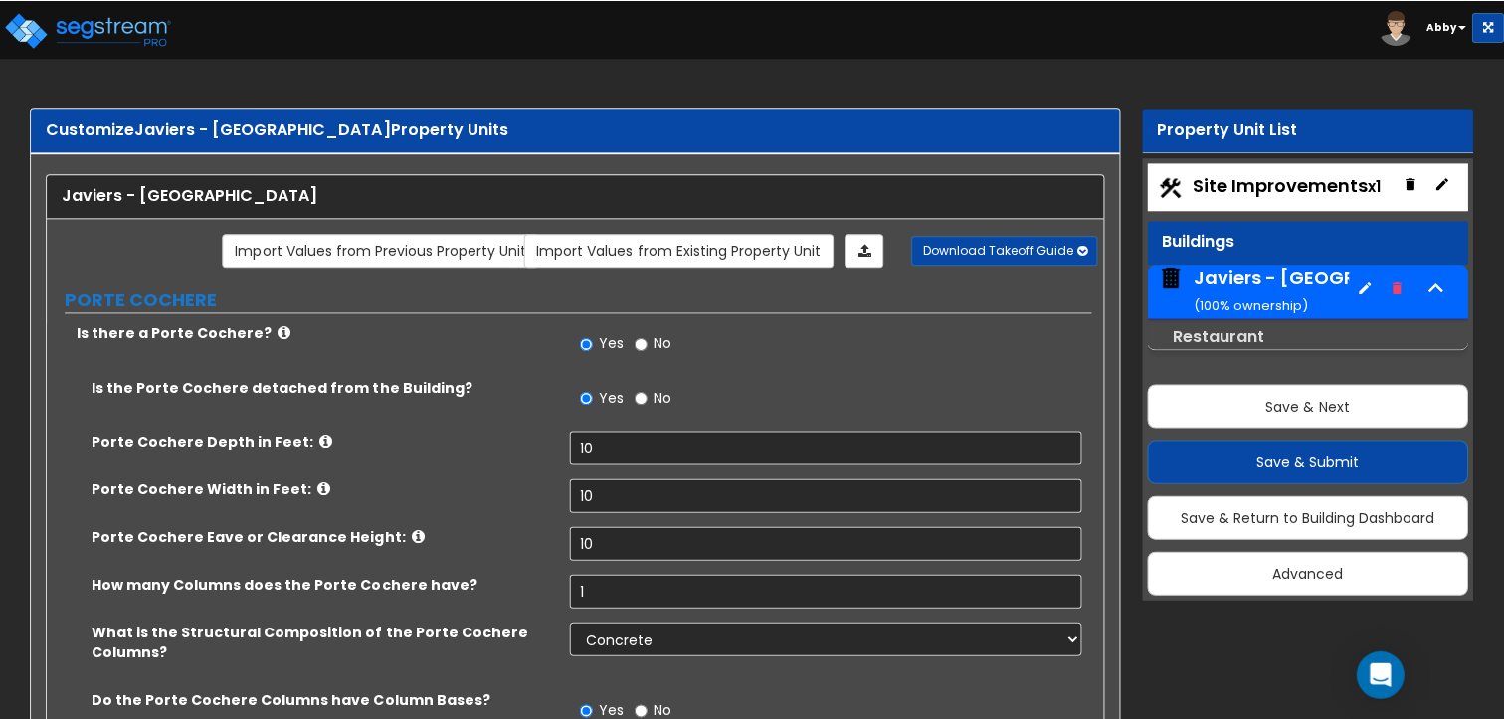
scroll to position [398, 0]
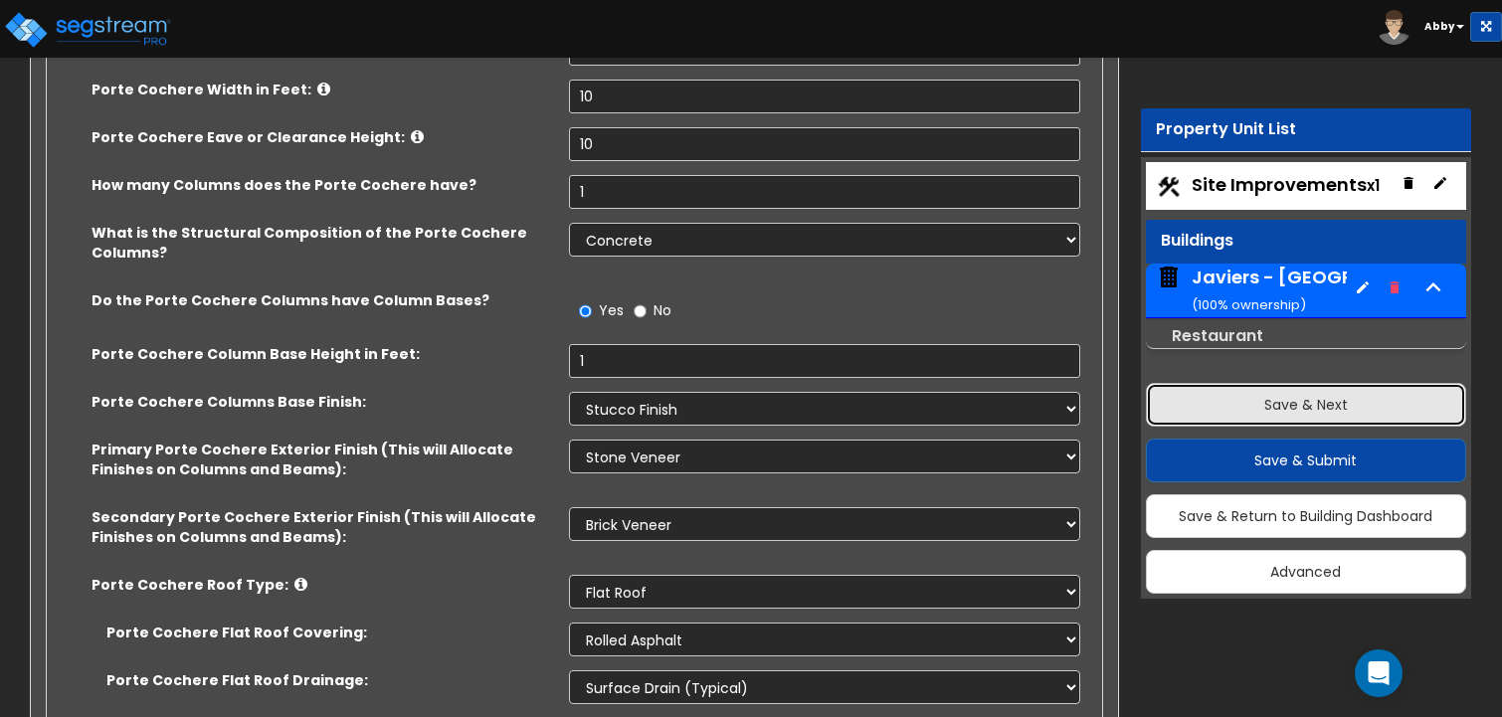
click at [1243, 403] on button "Save & Next" at bounding box center [1306, 405] width 321 height 44
